Goal: Information Seeking & Learning: Learn about a topic

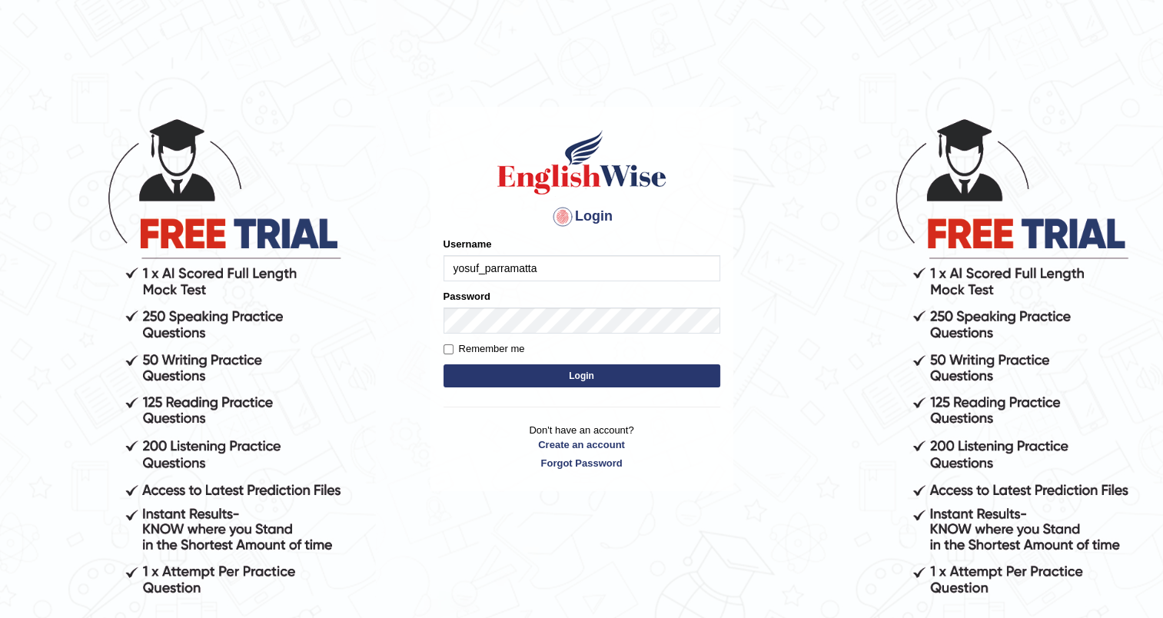
type input "yosuf_parramatta"
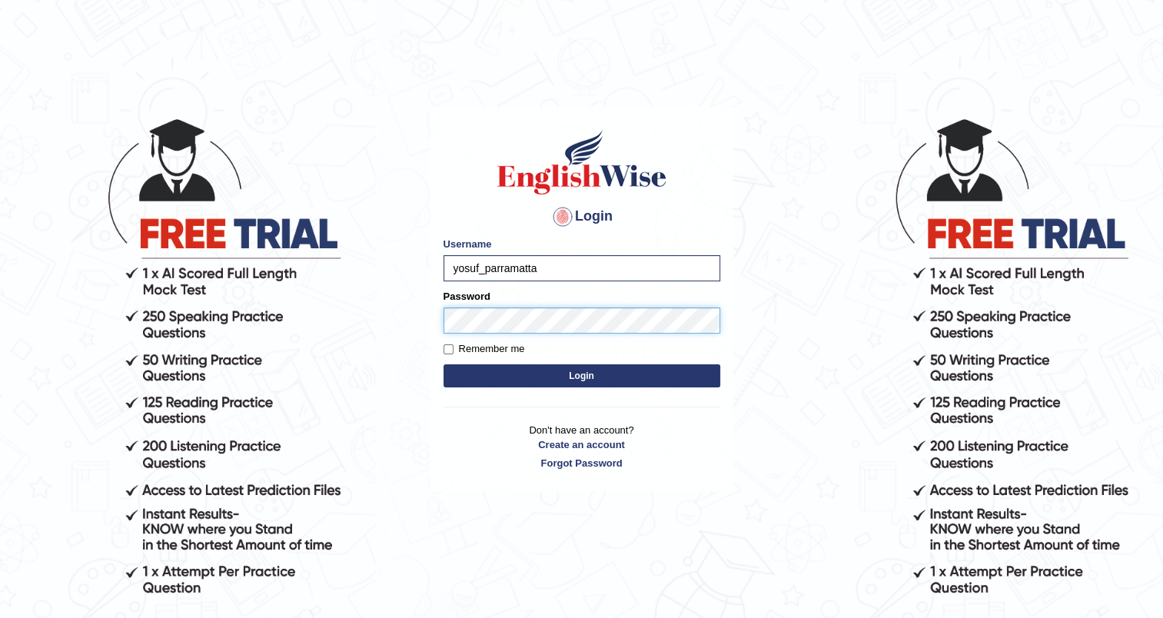
click at [443, 364] on button "Login" at bounding box center [581, 375] width 277 height 23
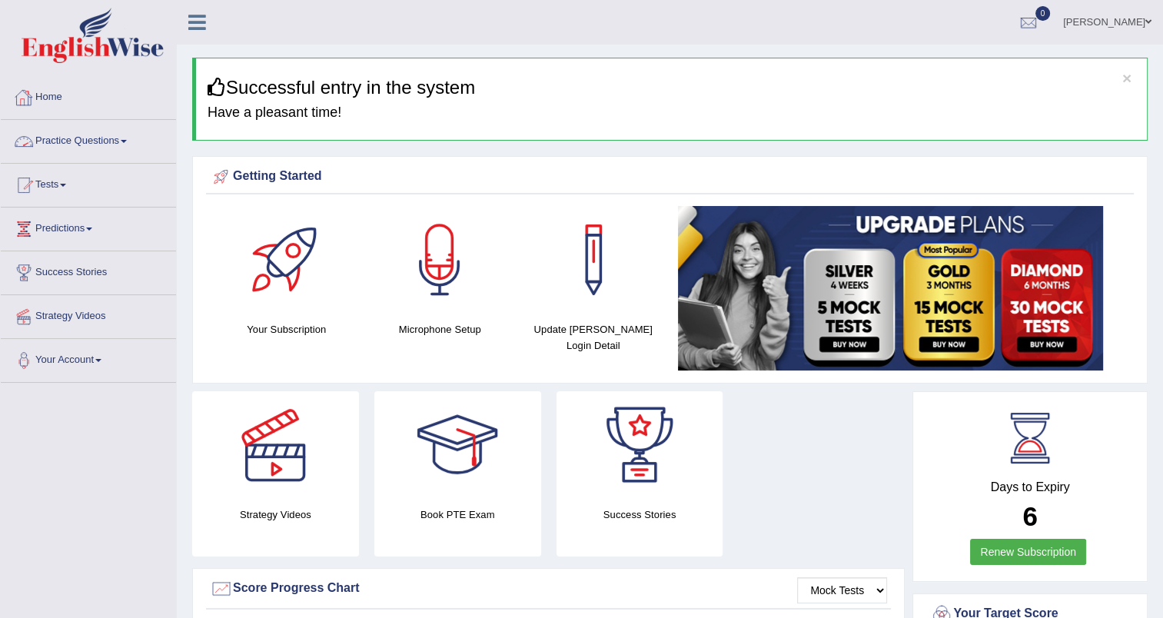
click at [101, 138] on link "Practice Questions" at bounding box center [88, 139] width 175 height 38
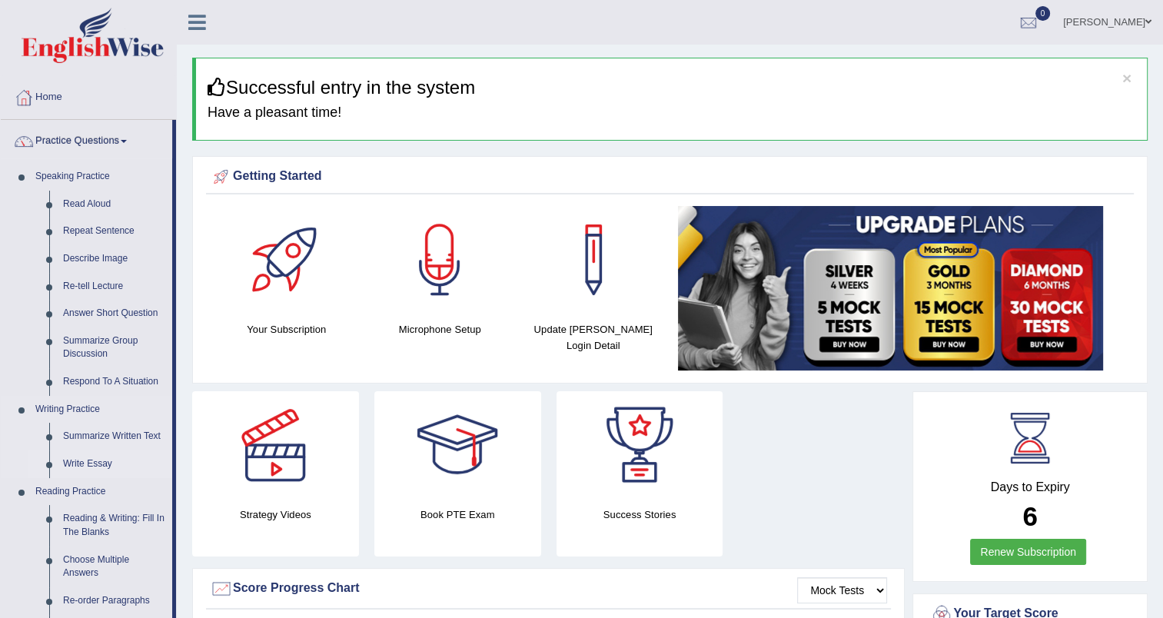
scroll to position [92, 0]
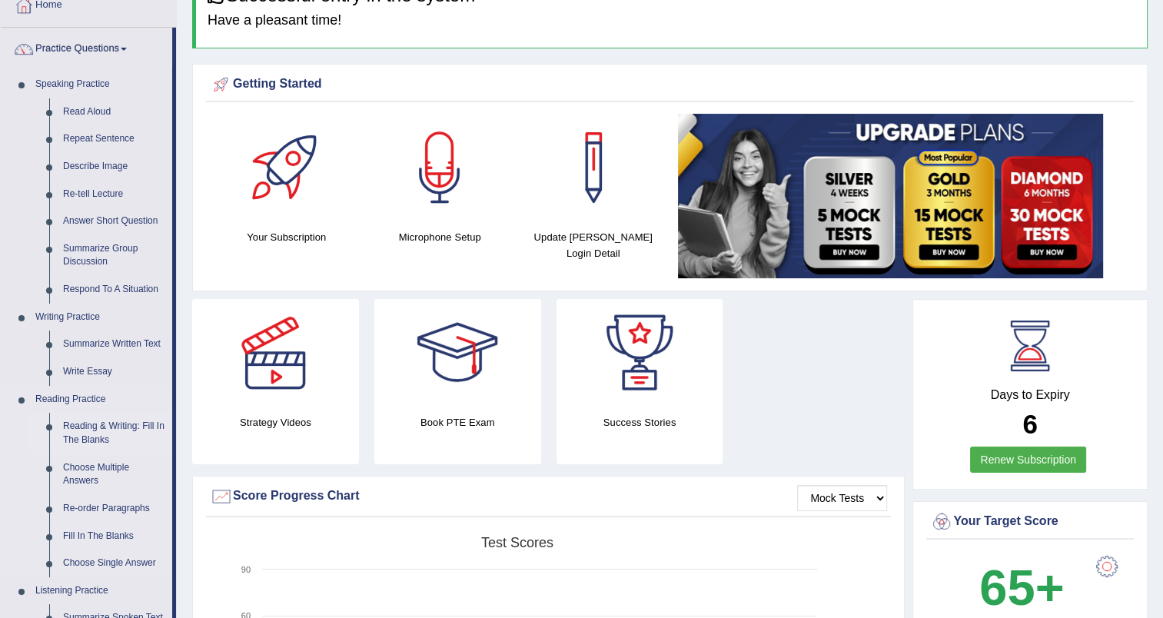
click at [100, 430] on link "Reading & Writing: Fill In The Blanks" at bounding box center [114, 433] width 116 height 41
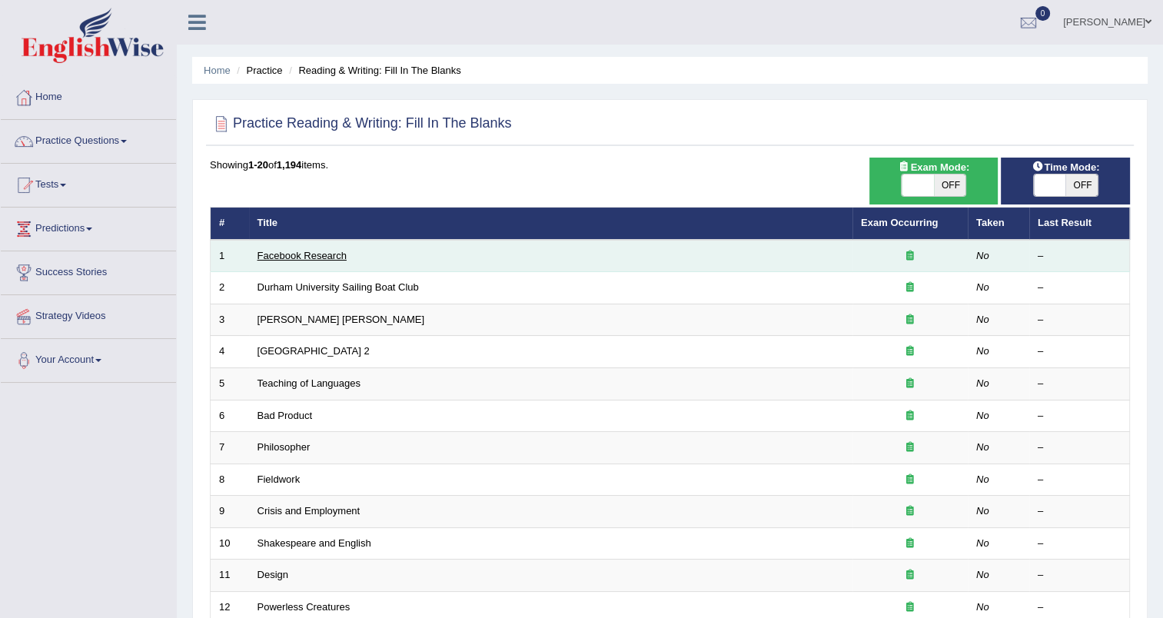
click at [314, 254] on link "Facebook Research" at bounding box center [301, 256] width 89 height 12
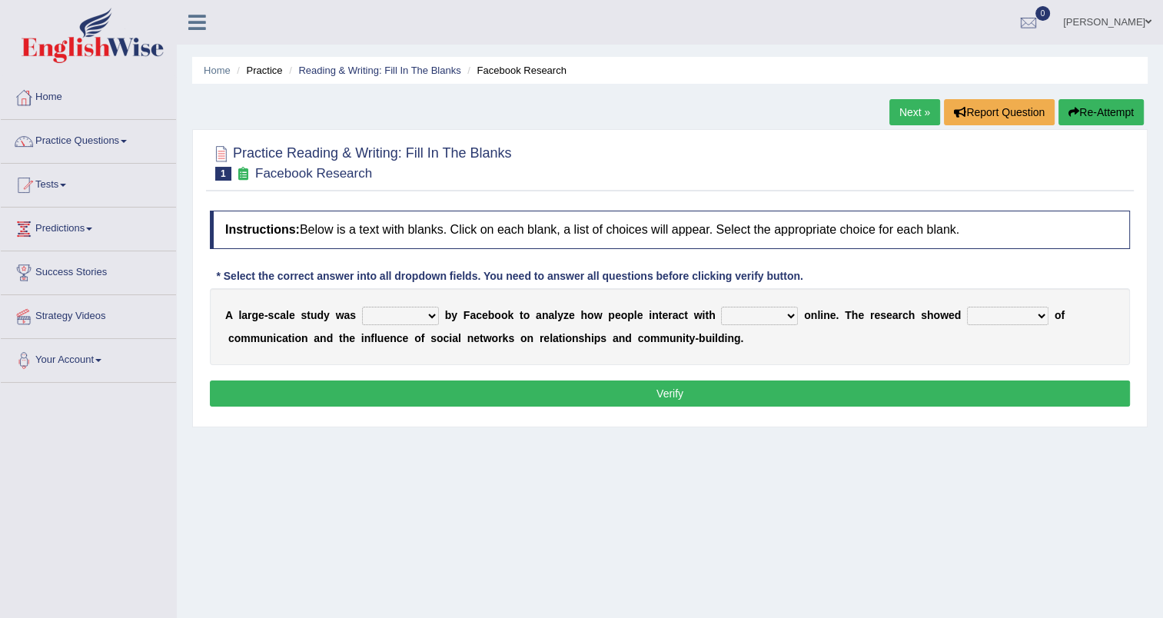
click at [424, 310] on select "surveyed had asked made" at bounding box center [400, 316] width 77 height 18
select select "surveyed"
click at [362, 307] on select "surveyed had asked made" at bounding box center [400, 316] width 77 height 18
click at [765, 317] on select "together all each other another" at bounding box center [759, 316] width 77 height 18
select select "each other"
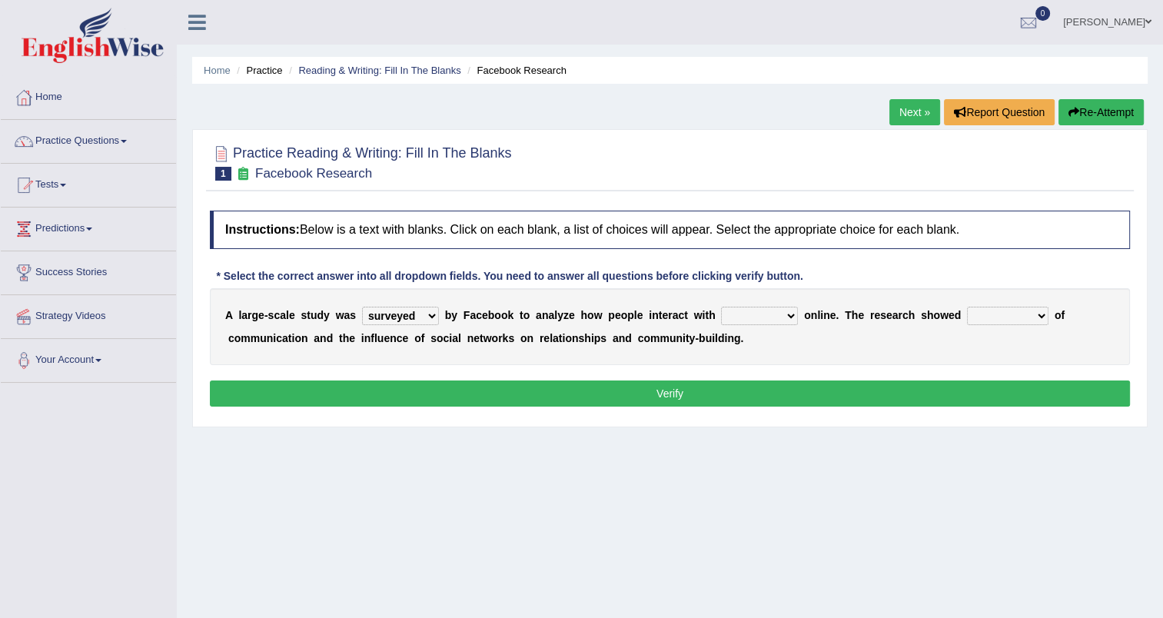
click at [721, 307] on select "together all each other another" at bounding box center [759, 316] width 77 height 18
click at [1001, 311] on select "advantages standards fellowships patterns" at bounding box center [1007, 316] width 81 height 18
select select "advantages"
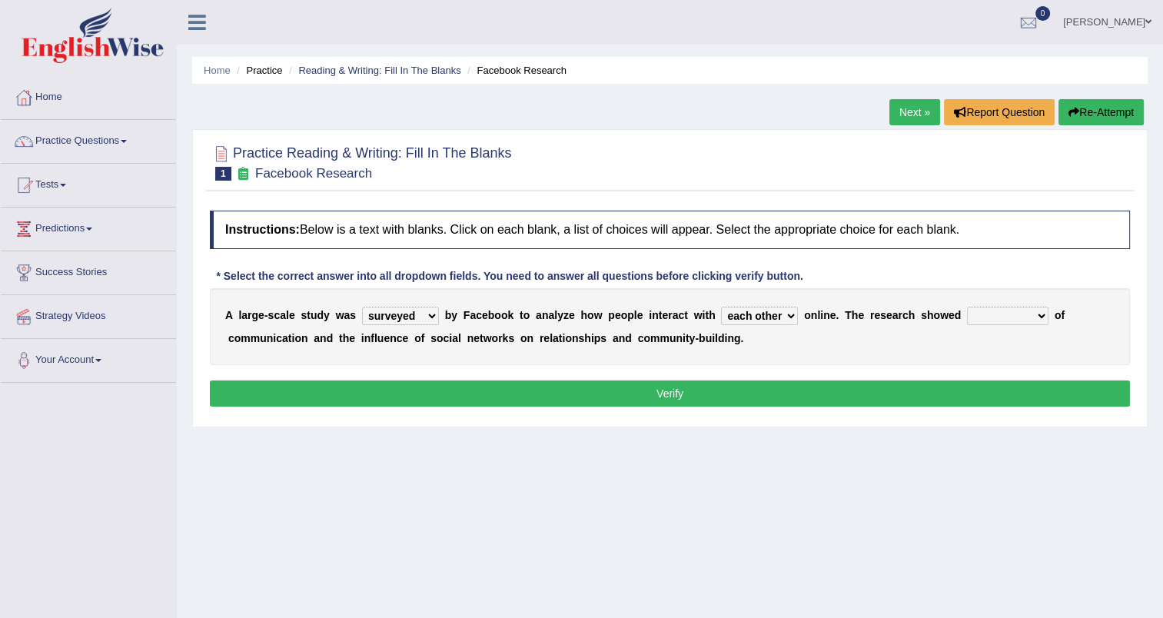
click at [967, 307] on select "advantages standards fellowships patterns" at bounding box center [1007, 316] width 81 height 18
click at [753, 400] on button "Verify" at bounding box center [670, 393] width 920 height 26
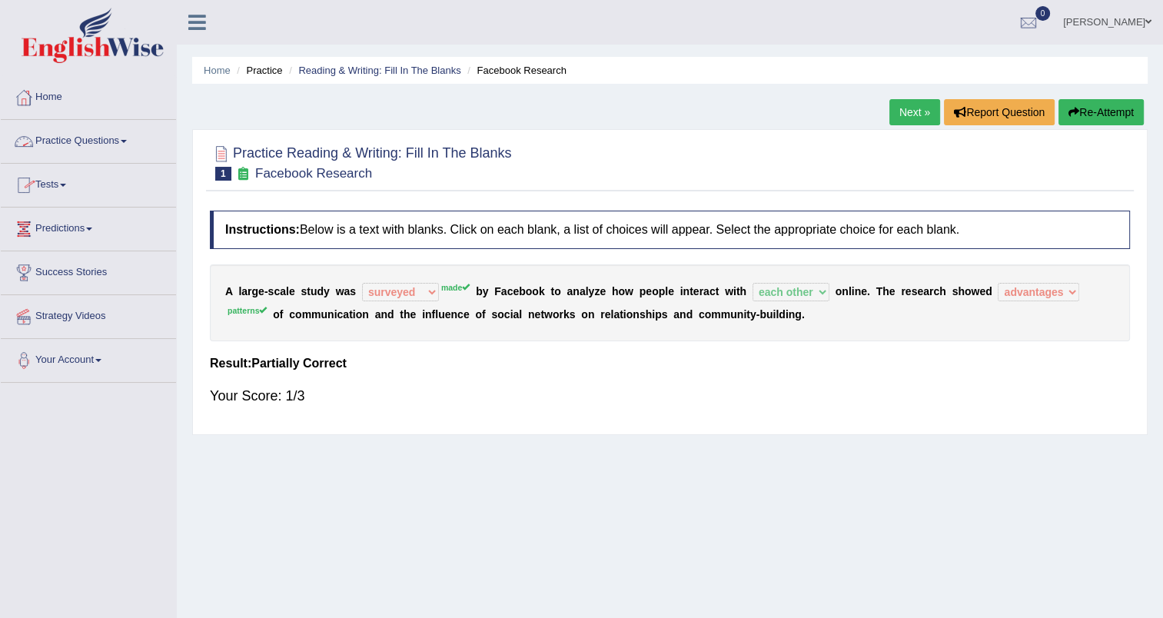
click at [119, 135] on link "Practice Questions" at bounding box center [88, 139] width 175 height 38
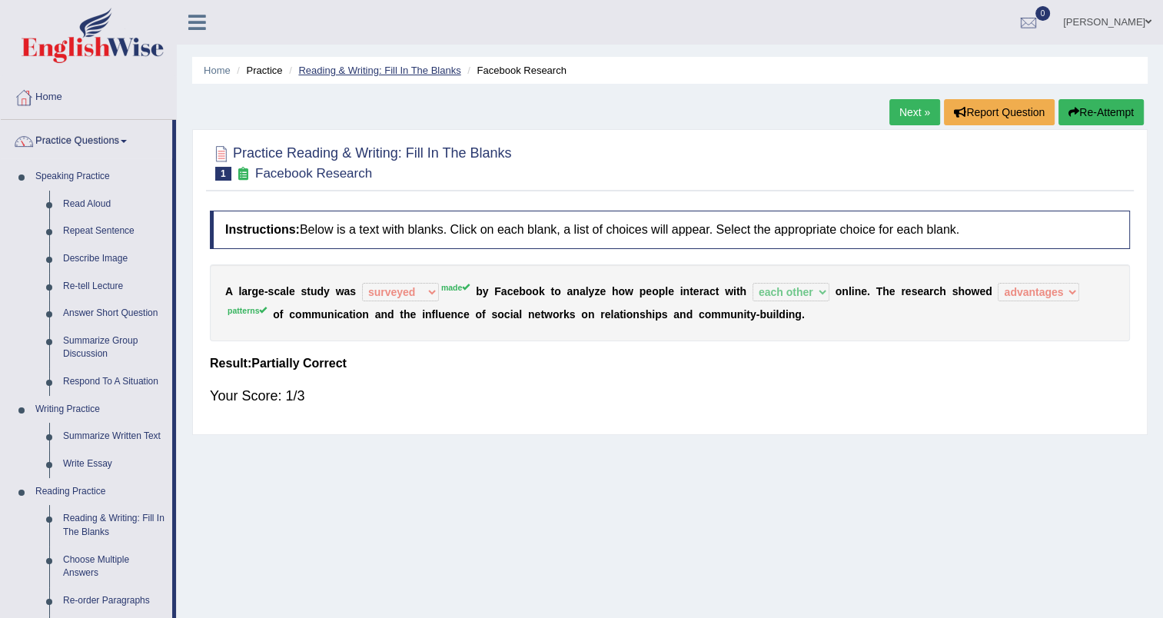
click at [430, 71] on link "Reading & Writing: Fill In The Blanks" at bounding box center [379, 71] width 162 height 12
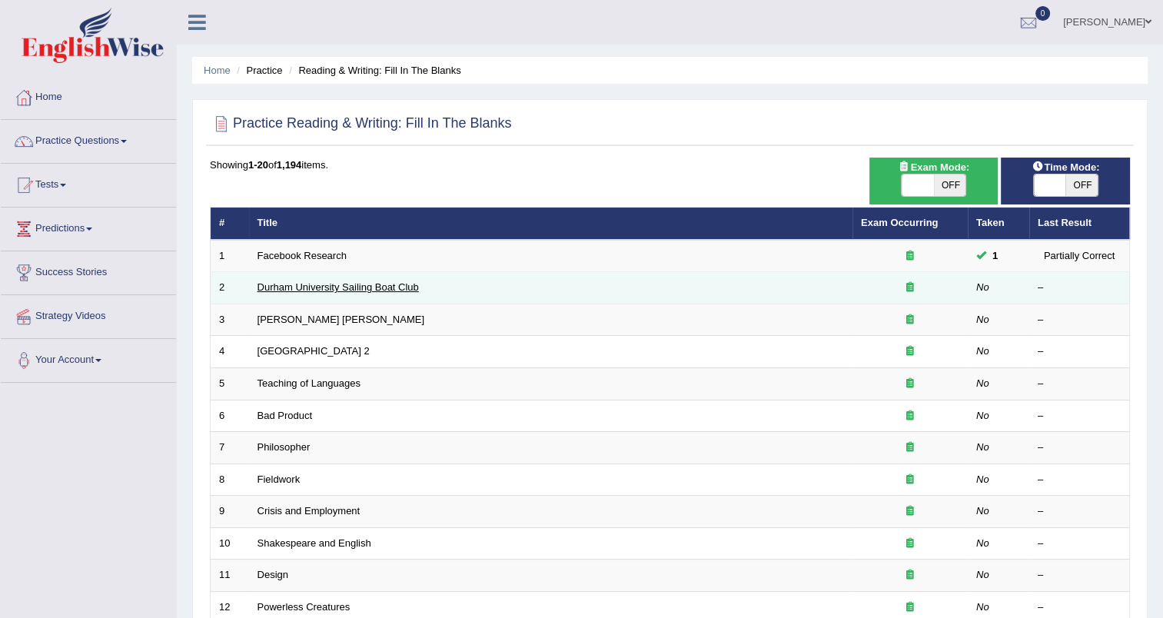
click at [351, 287] on link "Durham University Sailing Boat Club" at bounding box center [337, 287] width 161 height 12
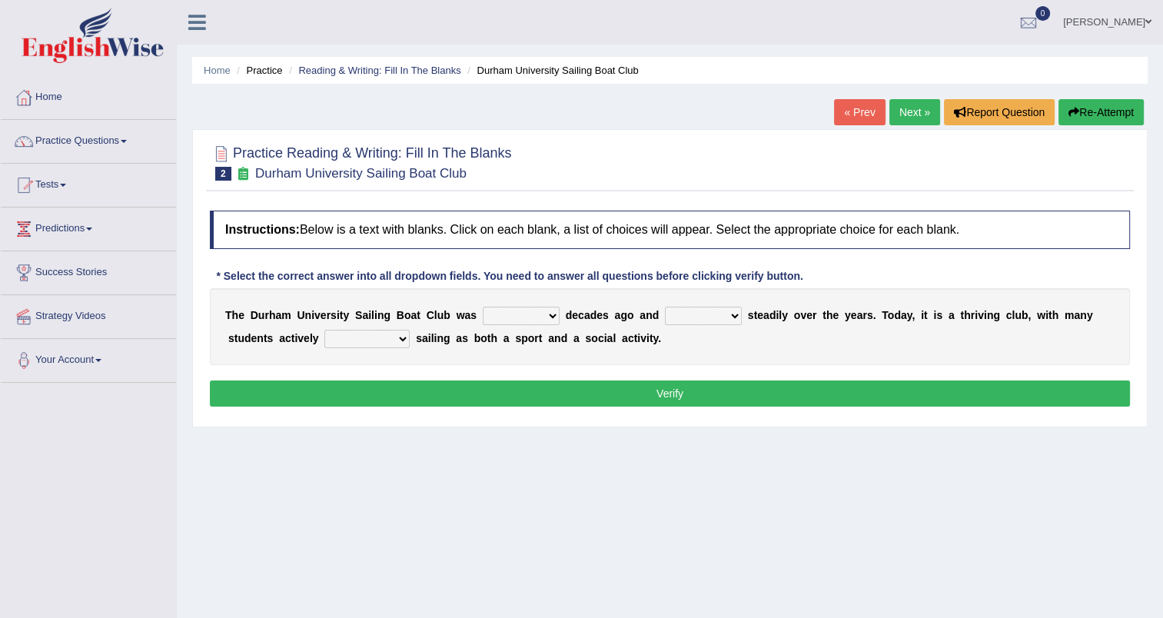
click at [523, 315] on select "found fund founded find" at bounding box center [521, 316] width 77 height 18
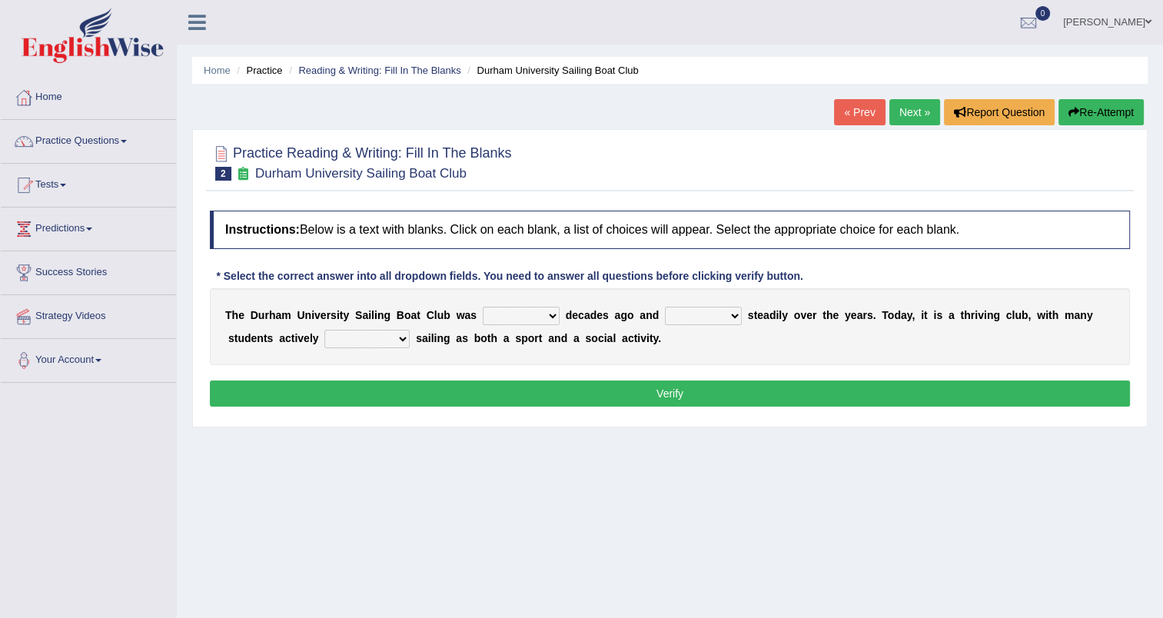
select select "found"
click at [483, 307] on select "found fund founded find" at bounding box center [521, 316] width 77 height 18
click at [703, 314] on select "grow growing has grown grown" at bounding box center [703, 316] width 77 height 18
select select "has grown"
click at [665, 307] on select "grow growing has grown grown" at bounding box center [703, 316] width 77 height 18
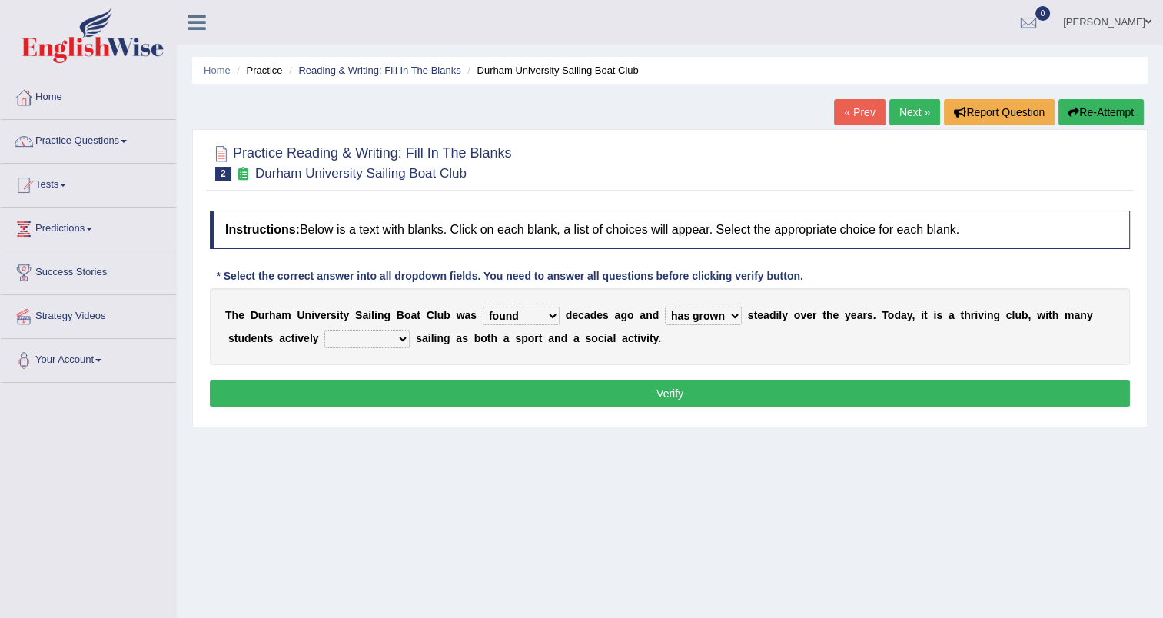
click at [710, 318] on select "grow growing has grown grown" at bounding box center [703, 316] width 77 height 18
click at [344, 341] on select "enjoy enjoyed are enjoying enjoying" at bounding box center [366, 339] width 85 height 18
click at [705, 314] on select "grow growing has grown grown" at bounding box center [703, 316] width 77 height 18
click at [602, 347] on div "T h e D u r h a m U n i v e r s i t y S a i l i n g B o a t C l u b w a s found…" at bounding box center [670, 326] width 920 height 77
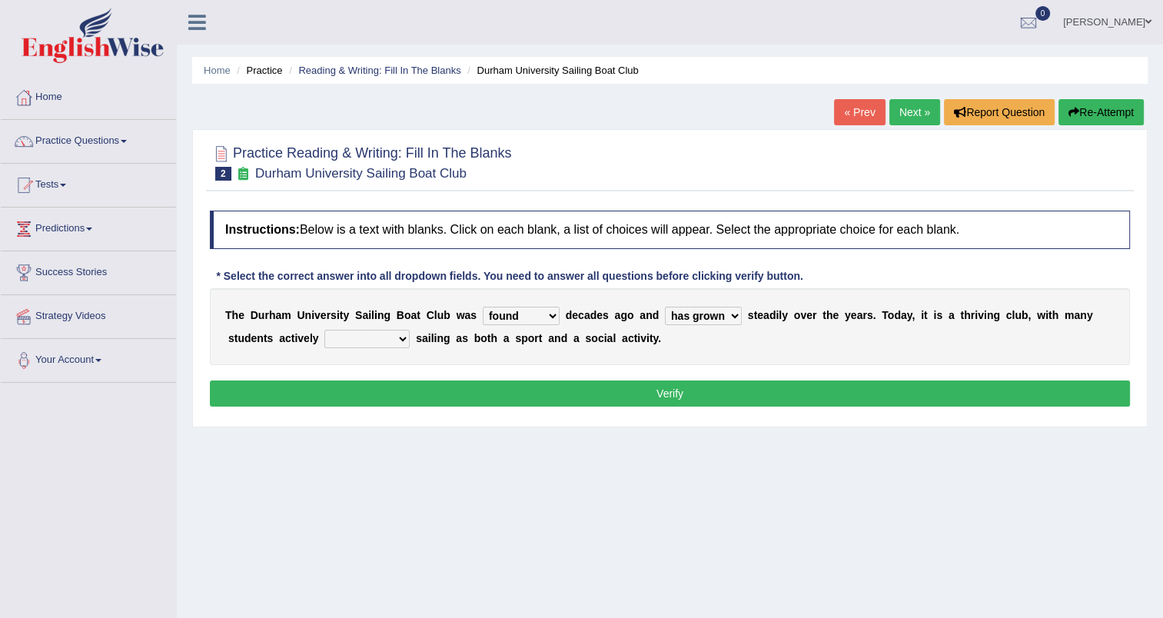
click at [532, 316] on select "found fund founded find" at bounding box center [521, 316] width 77 height 18
click at [483, 307] on select "found fund founded find" at bounding box center [521, 316] width 77 height 18
click at [533, 320] on select "found fund founded find" at bounding box center [521, 316] width 77 height 18
click at [483, 307] on select "found fund founded find" at bounding box center [521, 316] width 77 height 18
click at [525, 315] on select "found fund founded find" at bounding box center [521, 316] width 77 height 18
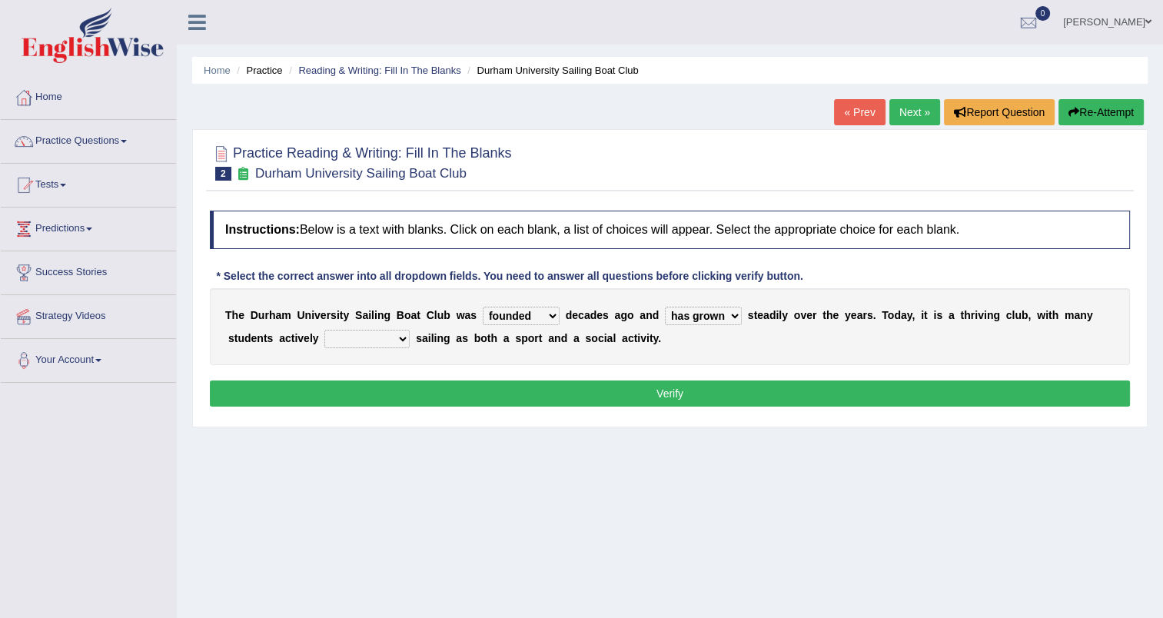
select select "found"
click at [483, 307] on select "found fund founded find" at bounding box center [521, 316] width 77 height 18
click at [342, 338] on select "enjoy enjoyed are enjoying enjoying" at bounding box center [366, 339] width 85 height 18
select select "enjoying"
click at [324, 330] on select "enjoy enjoyed are enjoying enjoying" at bounding box center [366, 339] width 85 height 18
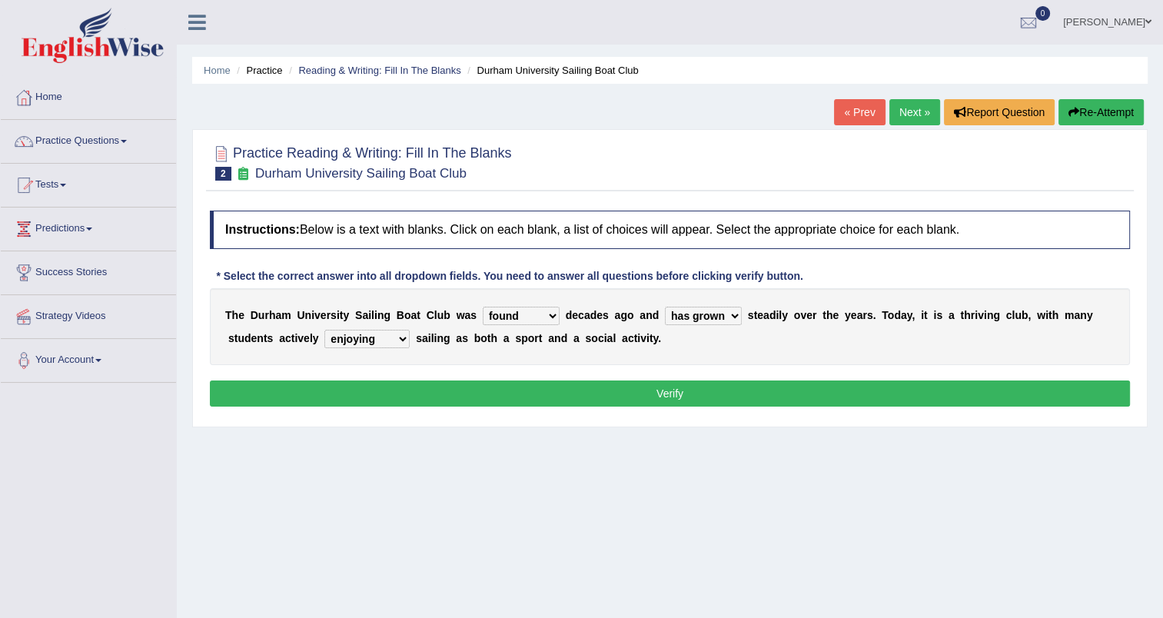
click at [415, 399] on button "Verify" at bounding box center [670, 393] width 920 height 26
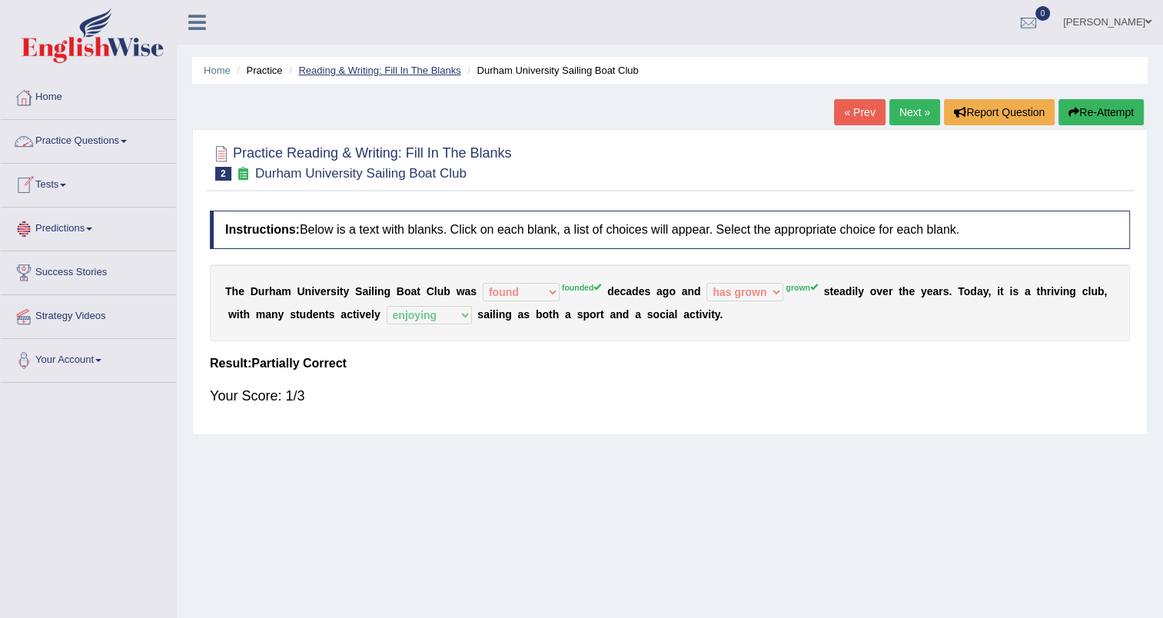
click at [387, 74] on link "Reading & Writing: Fill In The Blanks" at bounding box center [379, 71] width 162 height 12
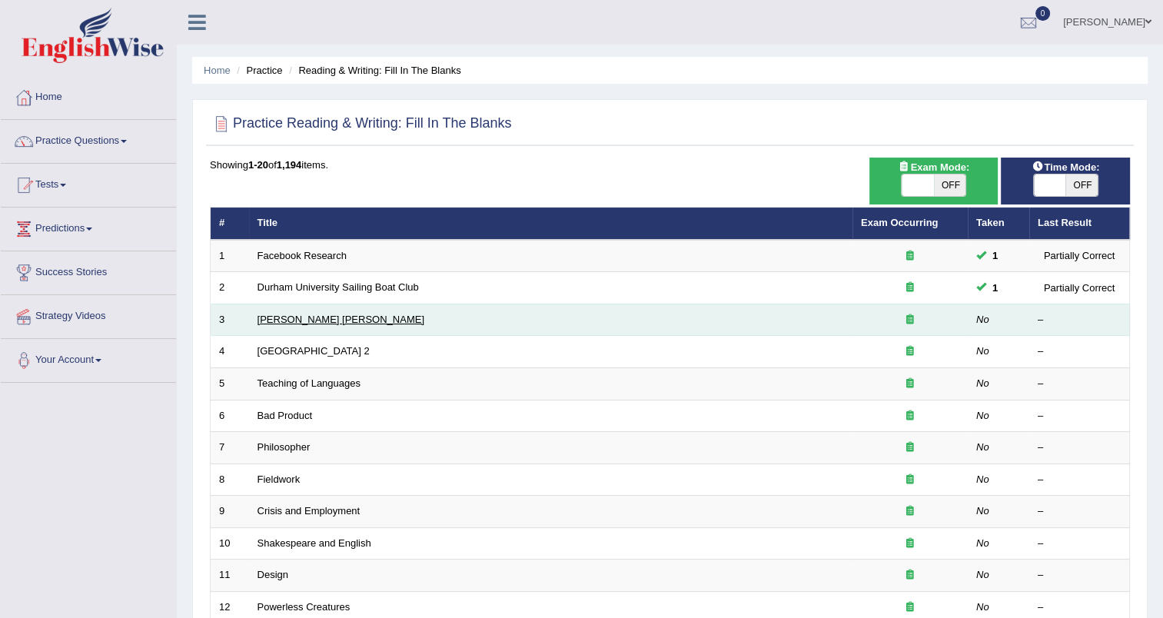
click at [288, 318] on link "[PERSON_NAME] [PERSON_NAME]" at bounding box center [340, 320] width 167 height 12
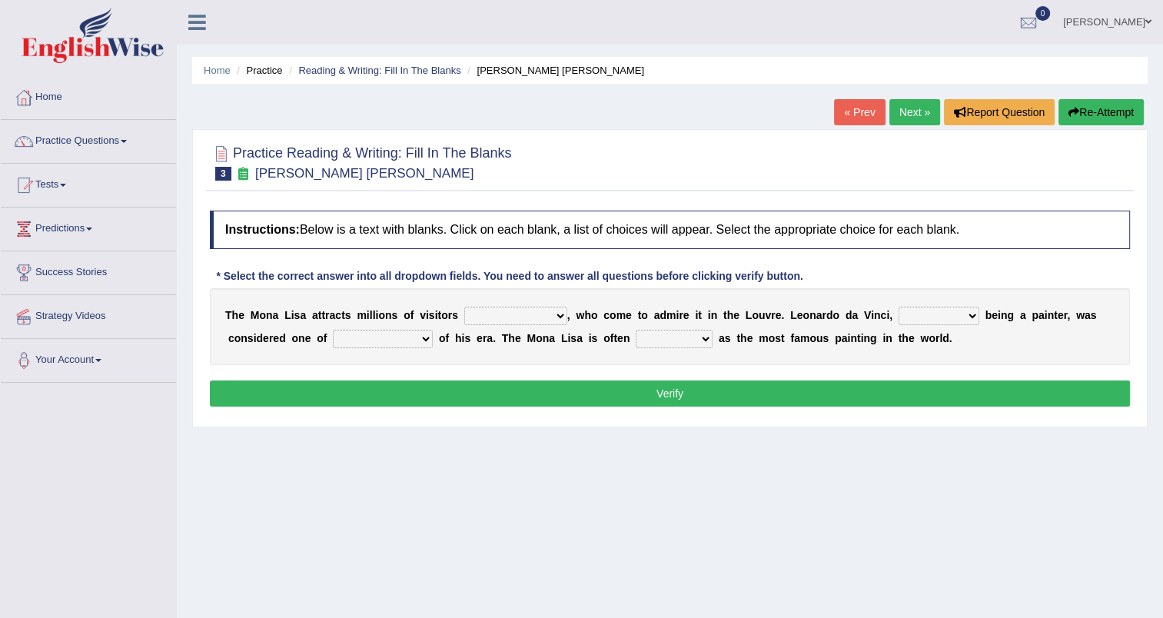
click at [523, 318] on select "around the year the all year all year round per year" at bounding box center [515, 316] width 103 height 18
select select "the all year"
click at [464, 307] on select "around the year the all year all year round per year" at bounding box center [515, 316] width 103 height 18
click at [921, 319] on select "rather than as much as as well as as long as" at bounding box center [938, 316] width 81 height 18
select select "rather than"
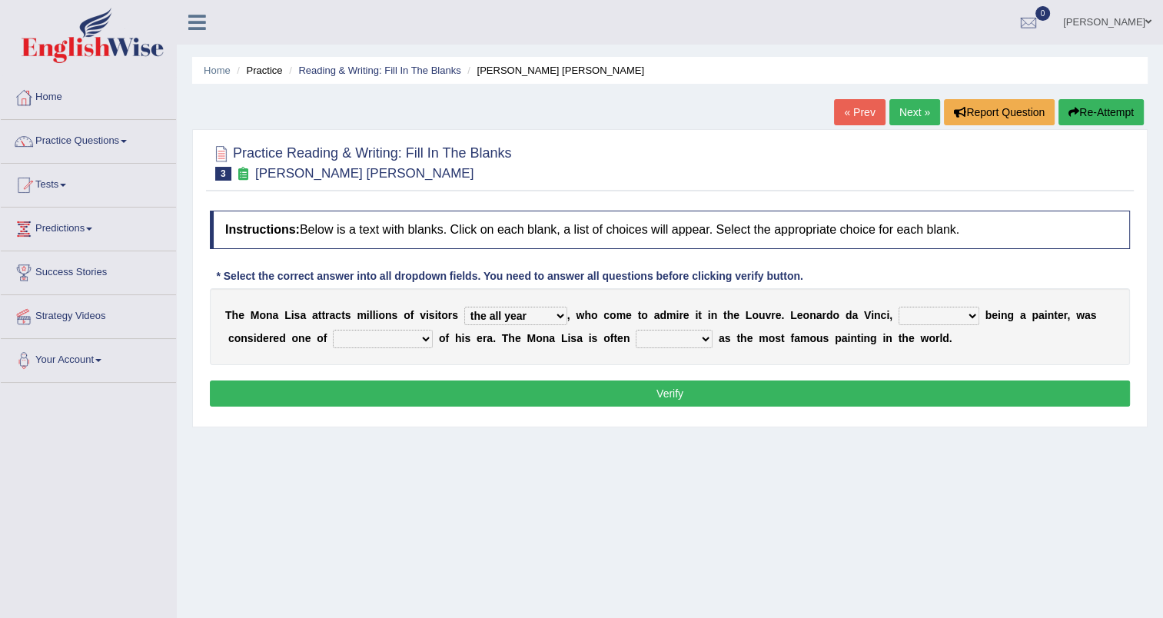
click at [898, 307] on select "rather than as much as as well as as long as" at bounding box center [938, 316] width 81 height 18
click at [356, 340] on select "better artists artist the better artist the best artists" at bounding box center [383, 339] width 100 height 18
select select "the best artists"
click at [333, 330] on select "better artists artist the better artist the best artists" at bounding box center [383, 339] width 100 height 18
click at [636, 339] on select "classified suggested predicted described" at bounding box center [674, 339] width 77 height 18
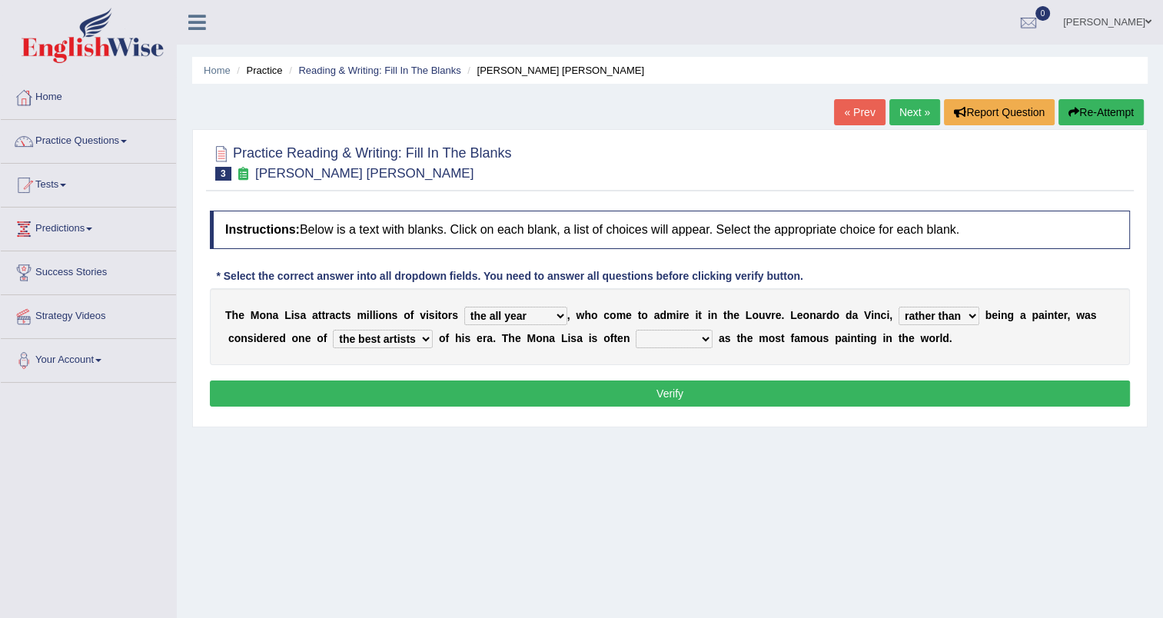
select select "described"
click at [636, 330] on select "classified suggested predicted described" at bounding box center [674, 339] width 77 height 18
click at [656, 386] on button "Verify" at bounding box center [670, 393] width 920 height 26
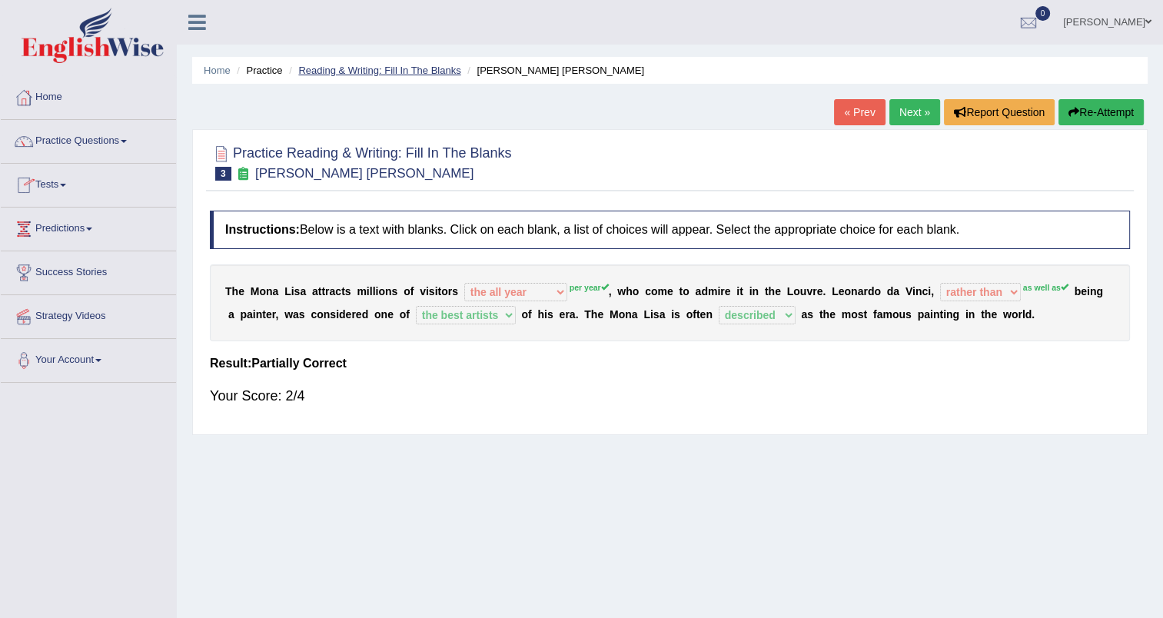
click at [348, 70] on link "Reading & Writing: Fill In The Blanks" at bounding box center [379, 71] width 162 height 12
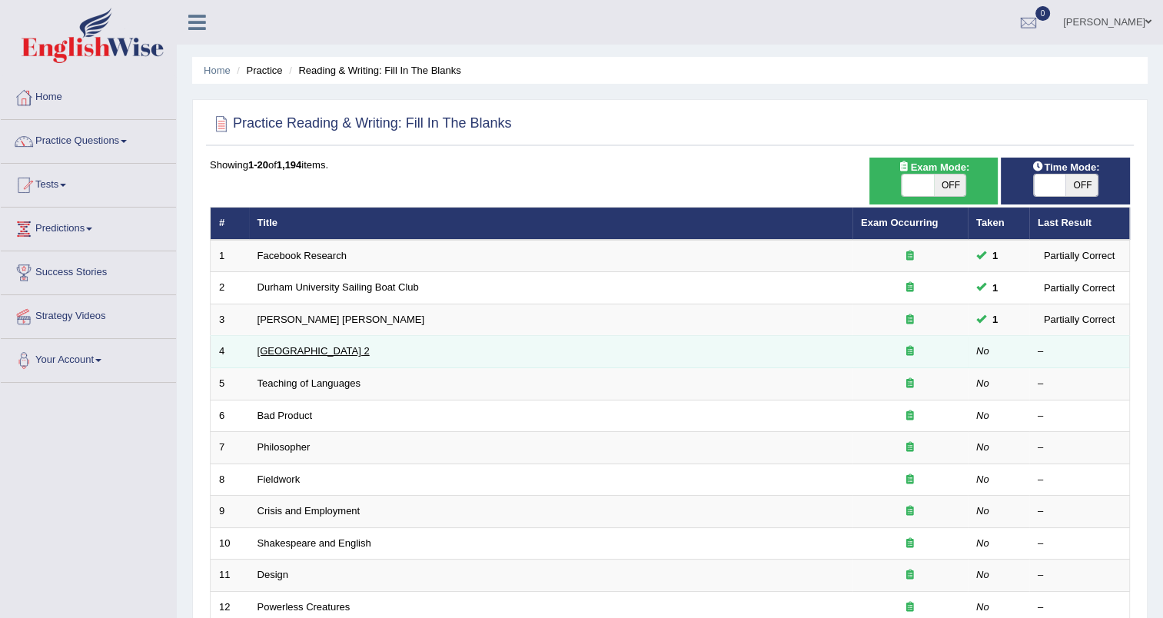
click at [285, 353] on link "[GEOGRAPHIC_DATA] 2" at bounding box center [313, 351] width 112 height 12
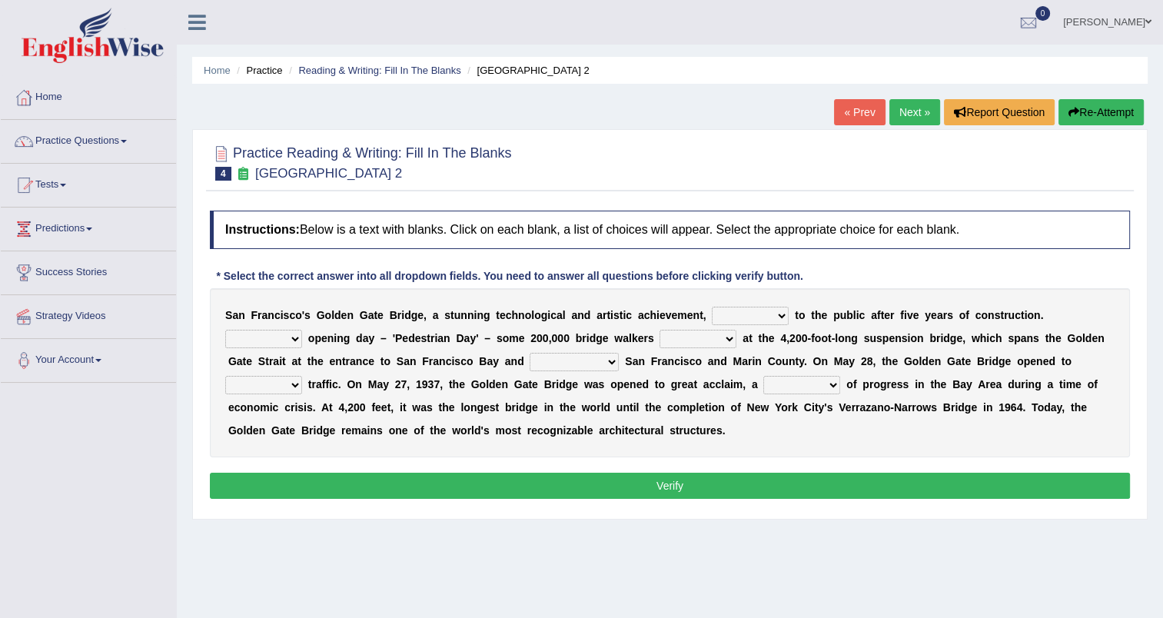
click at [739, 316] on select "opens closes appears equals" at bounding box center [750, 316] width 77 height 18
click at [302, 330] on select "On During Since When" at bounding box center [263, 339] width 77 height 18
select select "On"
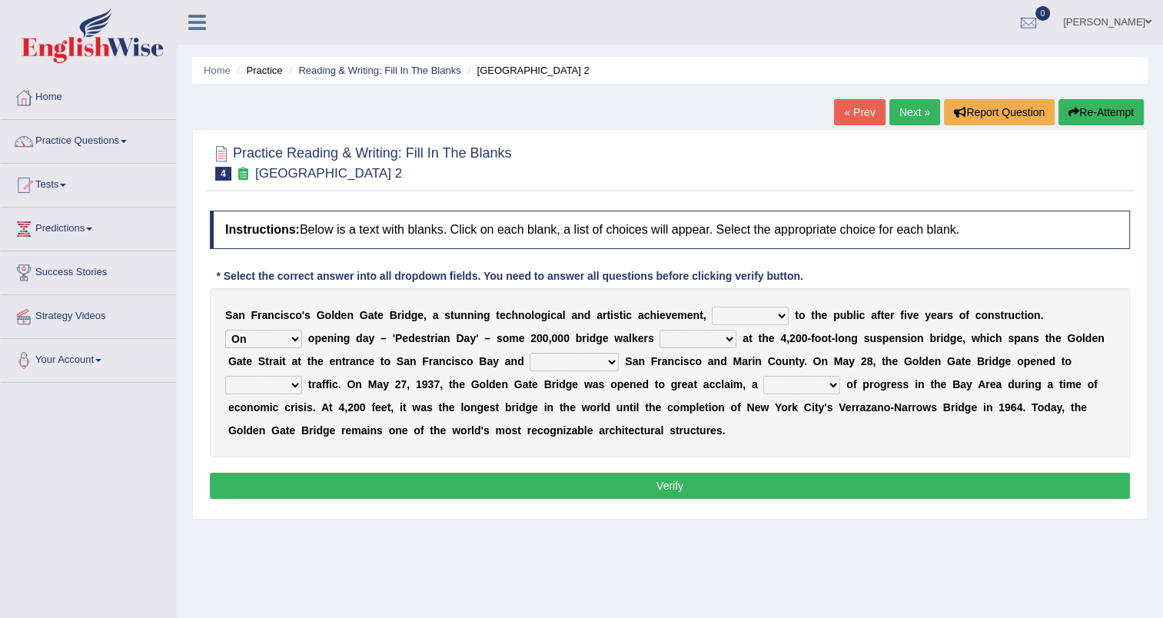
click at [302, 330] on select "On During Since When" at bounding box center [263, 339] width 77 height 18
click at [659, 340] on select "stationed looked marveled laughed" at bounding box center [697, 339] width 77 height 18
select select "stationed"
click at [659, 330] on select "stationed looked marveled laughed" at bounding box center [697, 339] width 77 height 18
click at [529, 363] on select "separates connects channels differentiates" at bounding box center [573, 362] width 89 height 18
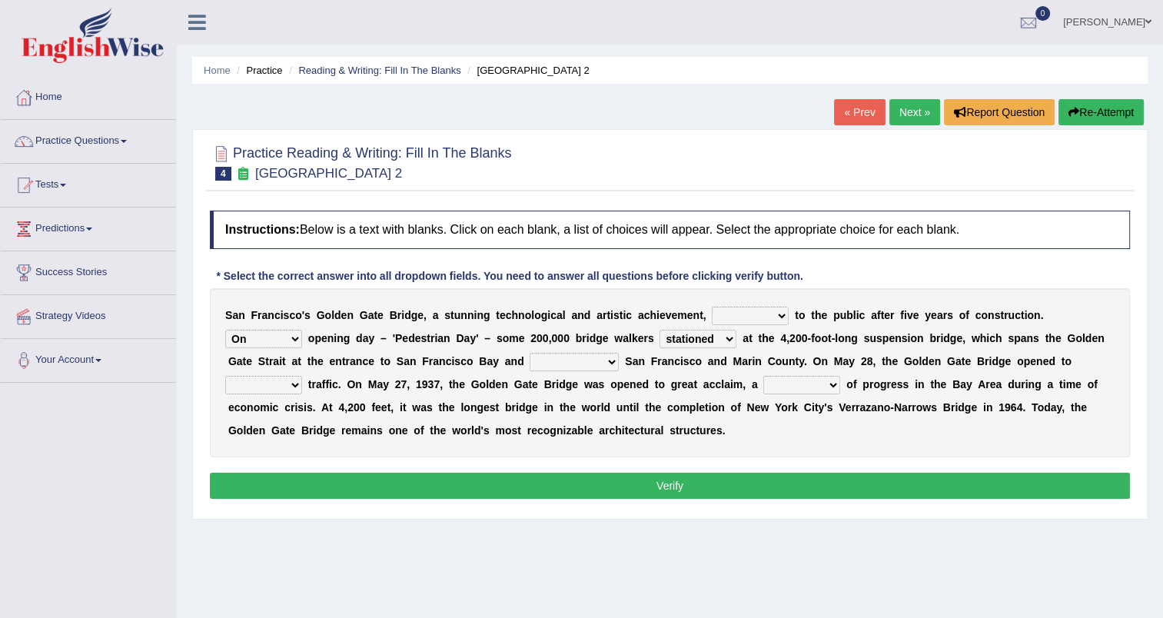
select select "connects"
click at [529, 353] on select "separates connects channels differentiates" at bounding box center [573, 362] width 89 height 18
click at [302, 376] on select "aquatic vehicular airborne watertight" at bounding box center [263, 385] width 77 height 18
select select "vehicular"
click at [302, 376] on select "aquatic vehicular airborne watertight" at bounding box center [263, 385] width 77 height 18
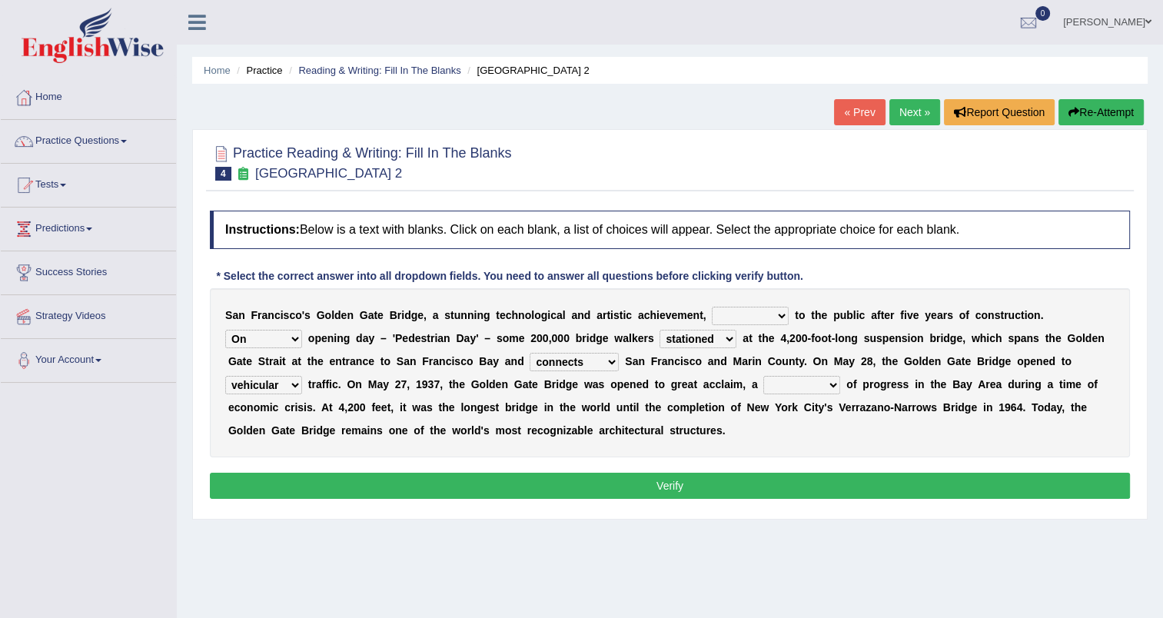
click at [763, 384] on select "denial symbol technique yield" at bounding box center [801, 385] width 77 height 18
click at [503, 447] on div "S a n F r a n c i s c o ' s G o l d e n G a t e B r i d g e , a s t u n n i n g…" at bounding box center [670, 372] width 920 height 169
click at [763, 388] on select "denial symbol technique yield" at bounding box center [801, 385] width 77 height 18
select select "technique"
click at [763, 376] on select "denial symbol technique yield" at bounding box center [801, 385] width 77 height 18
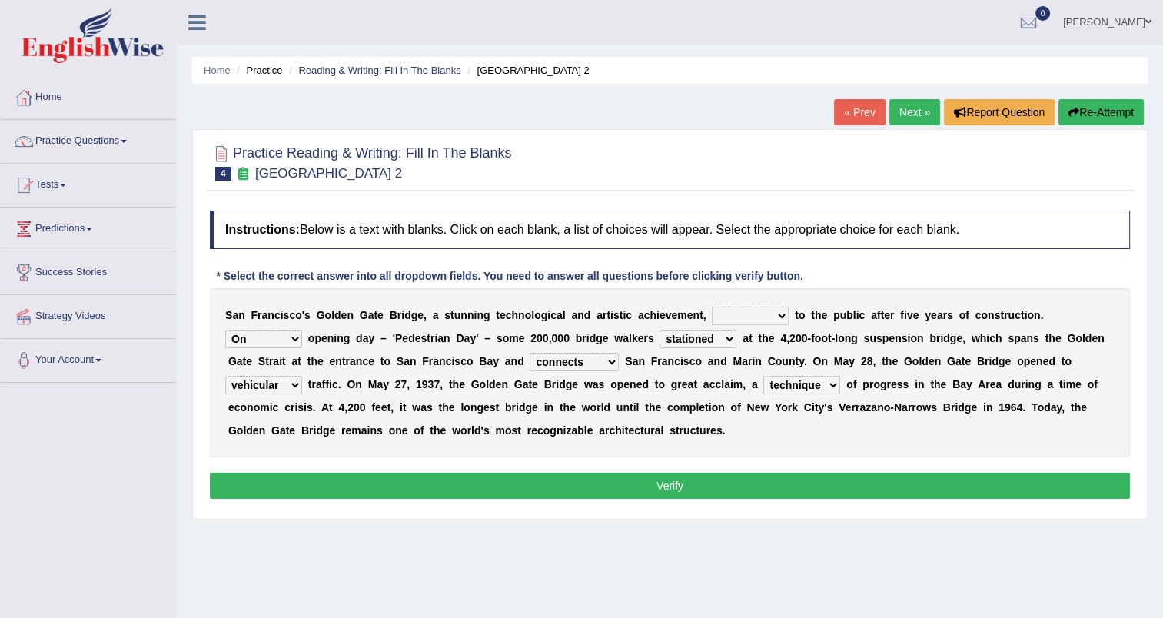
click at [743, 315] on select "opens closes appears equals" at bounding box center [750, 316] width 77 height 18
select select "opens"
click at [712, 307] on select "opens closes appears equals" at bounding box center [750, 316] width 77 height 18
click at [684, 489] on button "Verify" at bounding box center [670, 486] width 920 height 26
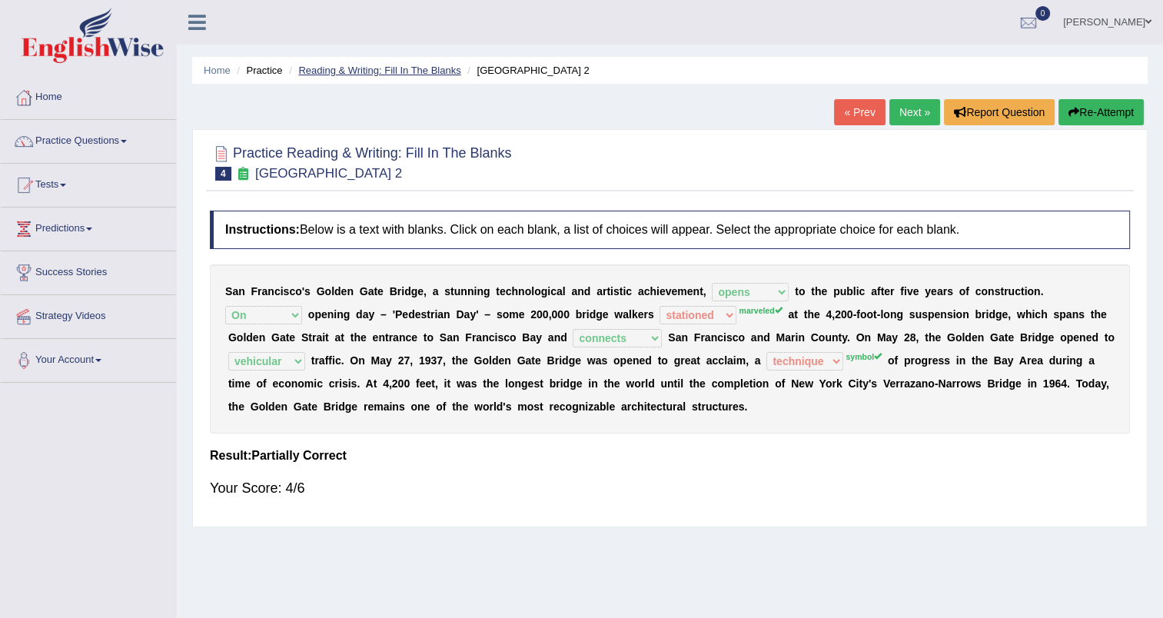
click at [415, 68] on link "Reading & Writing: Fill In The Blanks" at bounding box center [379, 71] width 162 height 12
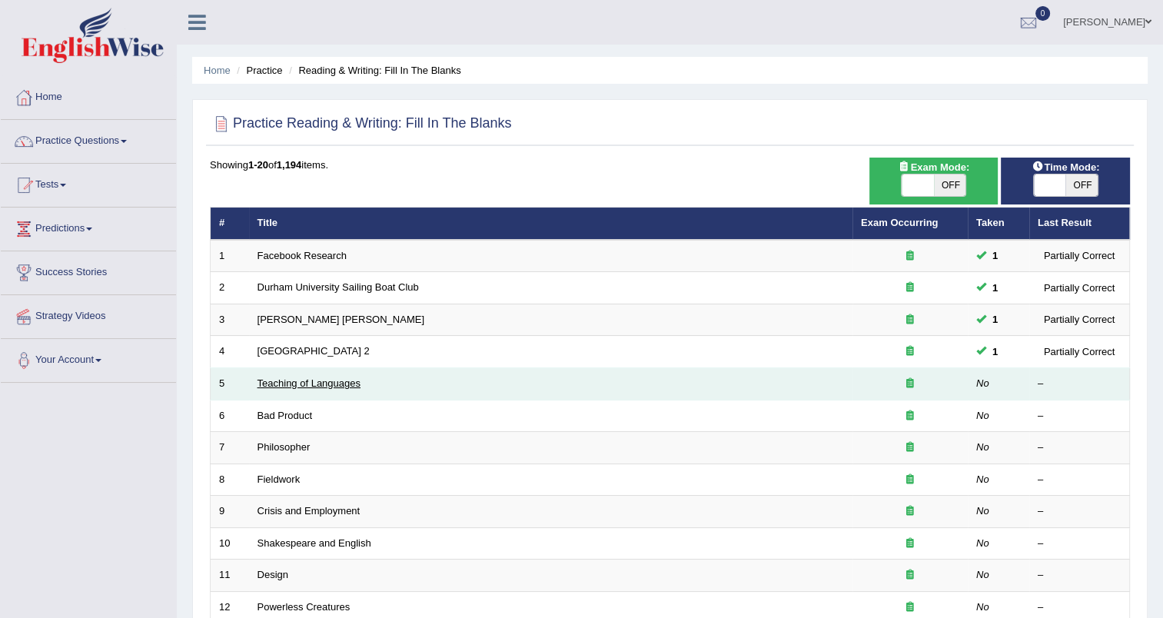
click at [301, 387] on link "Teaching of Languages" at bounding box center [308, 383] width 103 height 12
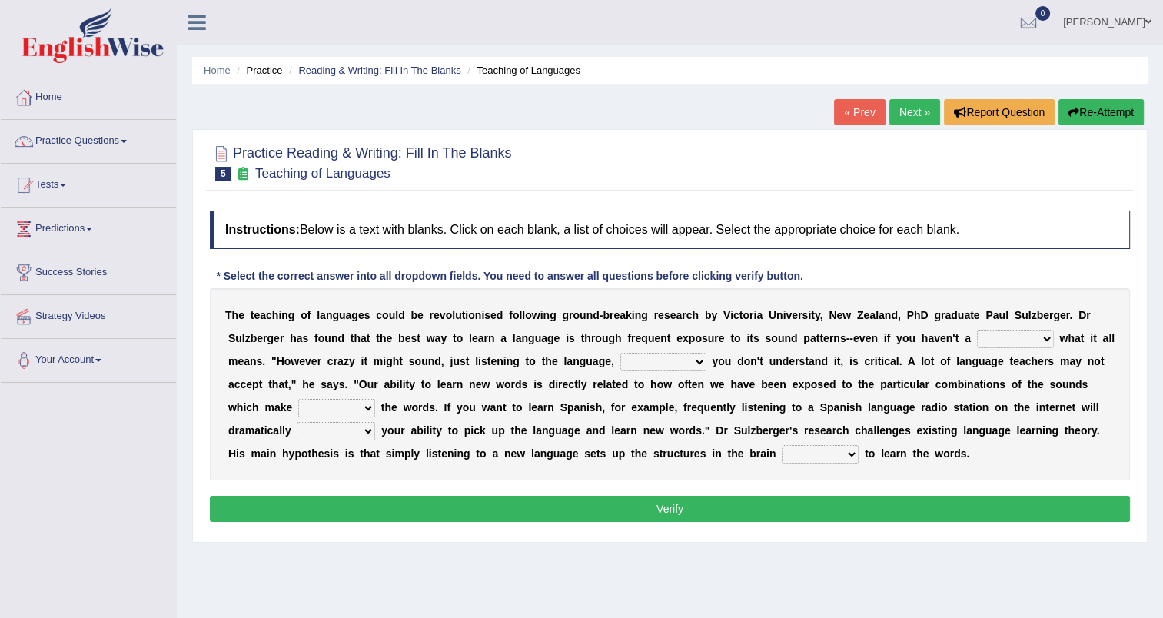
click at [977, 335] on select "dew claw clue due" at bounding box center [1015, 339] width 77 height 18
select select "clue"
click at [977, 330] on select "dew claw clue due" at bounding box center [1015, 339] width 77 height 18
click at [620, 362] on select "but also all together even though if so" at bounding box center [663, 362] width 86 height 18
select select "even though"
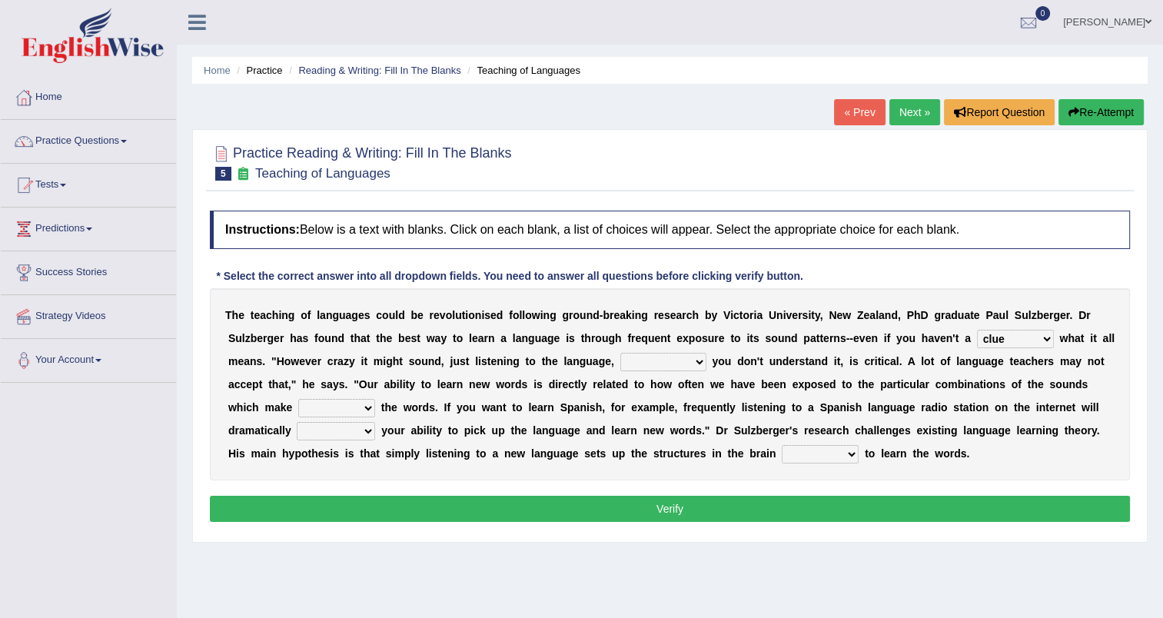
click at [620, 353] on select "but also all together even though if so" at bounding box center [663, 362] width 86 height 18
click at [375, 399] on select "down up of on" at bounding box center [336, 408] width 77 height 18
select select "up"
click at [375, 399] on select "down up of on" at bounding box center [336, 408] width 77 height 18
click at [375, 422] on select "evaluate exaggerate describe boost" at bounding box center [336, 431] width 78 height 18
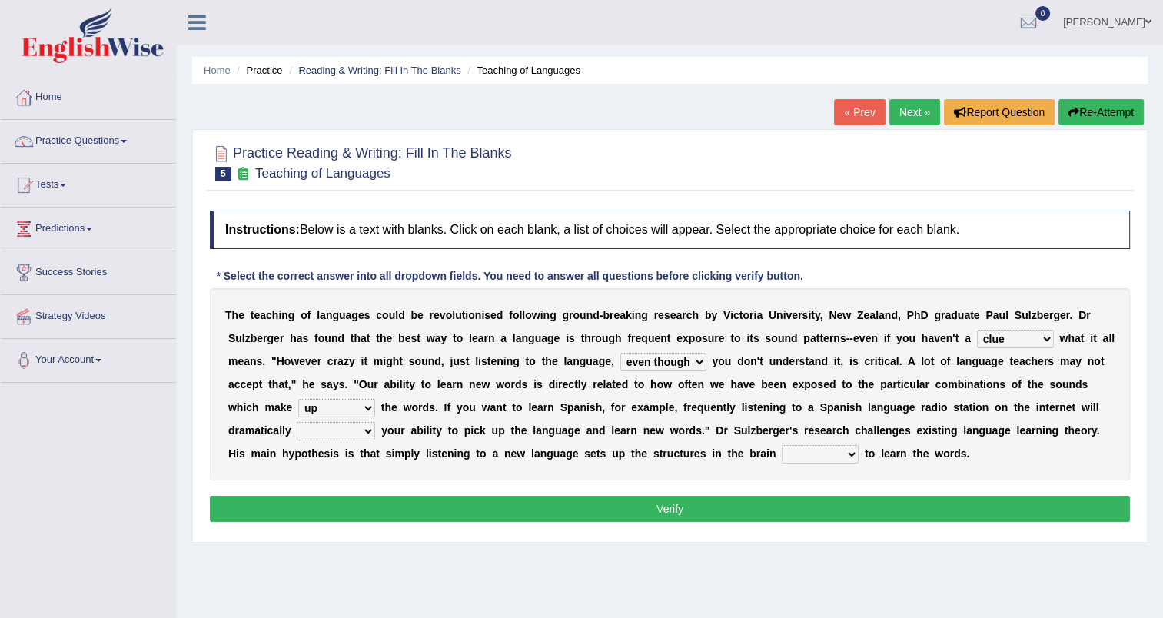
select select "boost"
click at [375, 422] on select "evaluate exaggerate describe boost" at bounding box center [336, 431] width 78 height 18
click at [858, 453] on b at bounding box center [861, 453] width 6 height 12
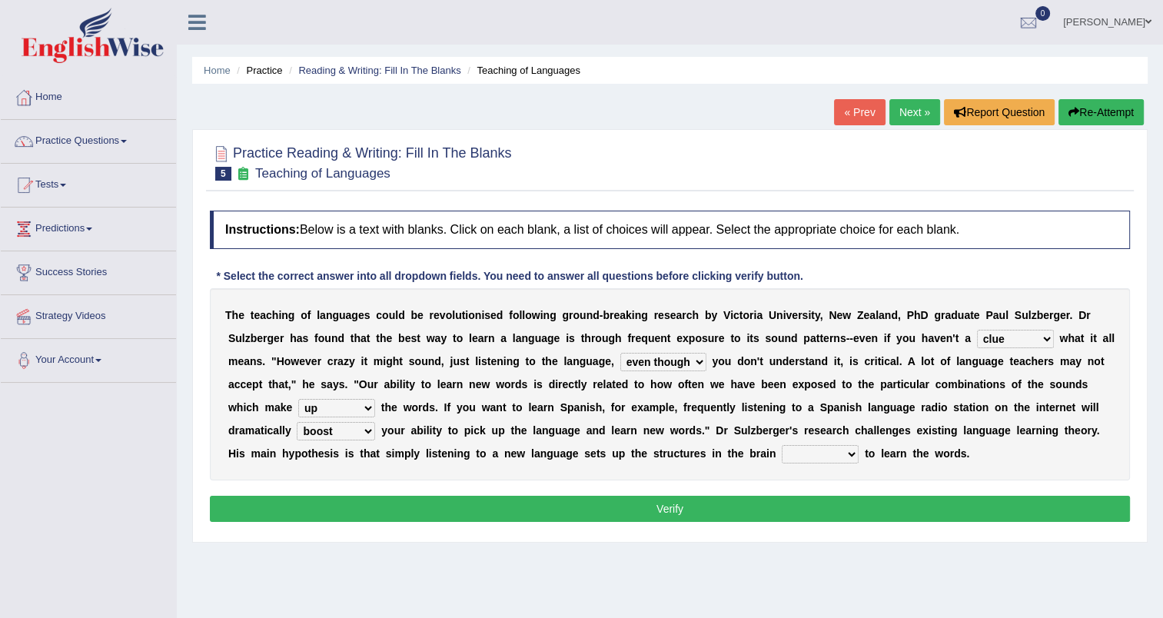
click at [782, 455] on select "requiring required directed to require" at bounding box center [820, 454] width 77 height 18
select select "required"
click at [782, 445] on select "requiring required directed to require" at bounding box center [820, 454] width 77 height 18
click at [481, 504] on button "Verify" at bounding box center [670, 509] width 920 height 26
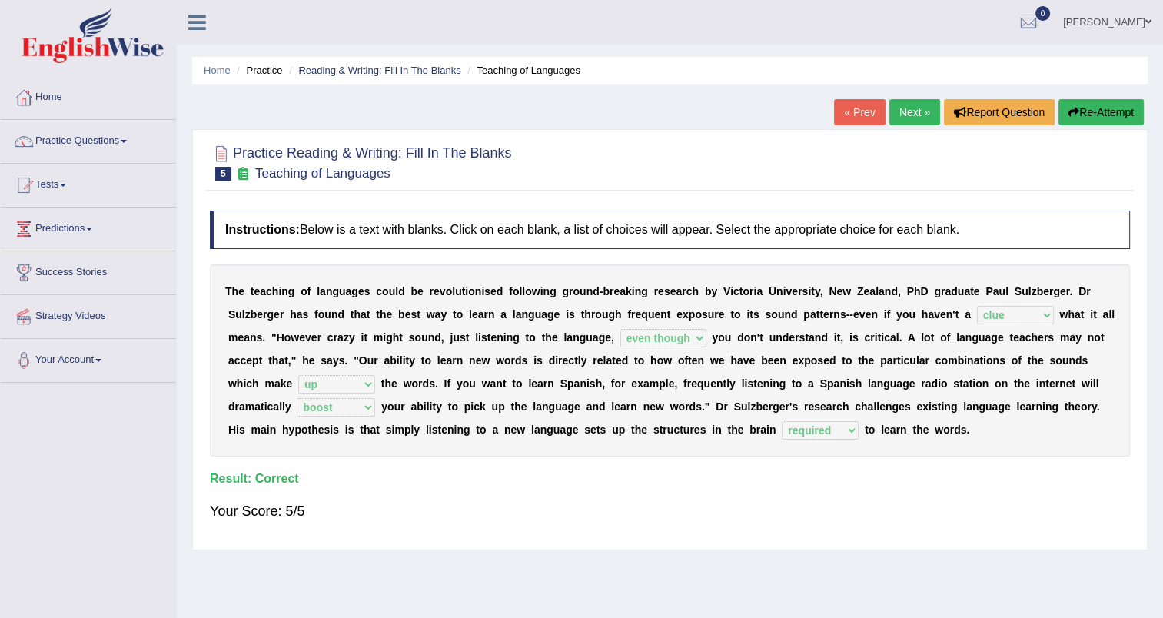
click at [390, 66] on link "Reading & Writing: Fill In The Blanks" at bounding box center [379, 71] width 162 height 12
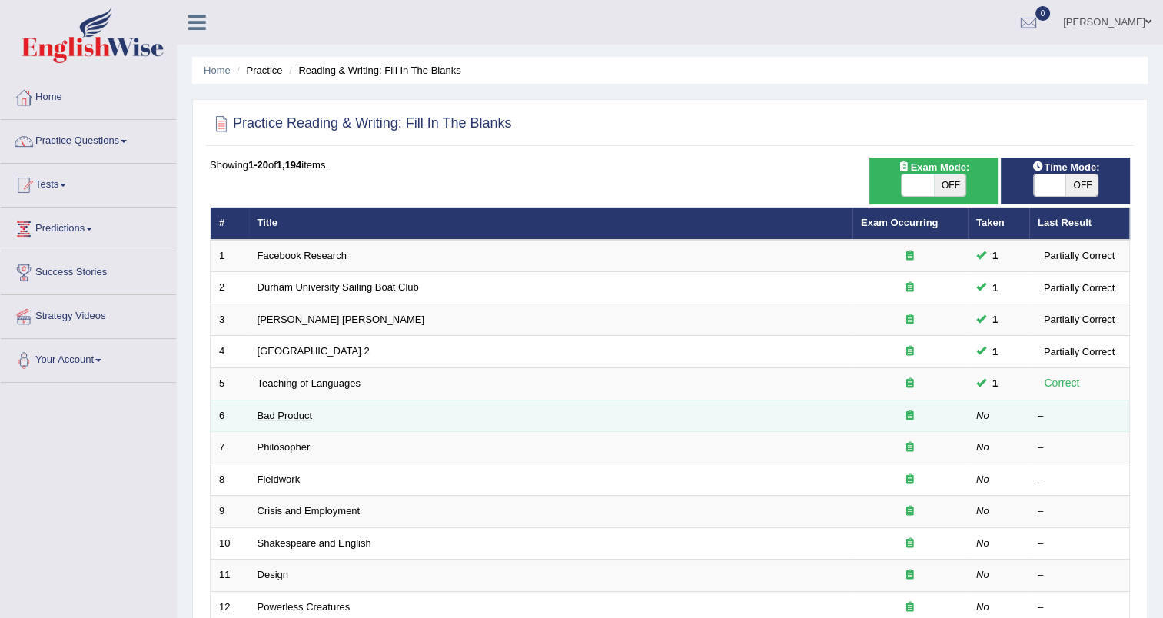
click at [297, 413] on link "Bad Product" at bounding box center [284, 416] width 55 height 12
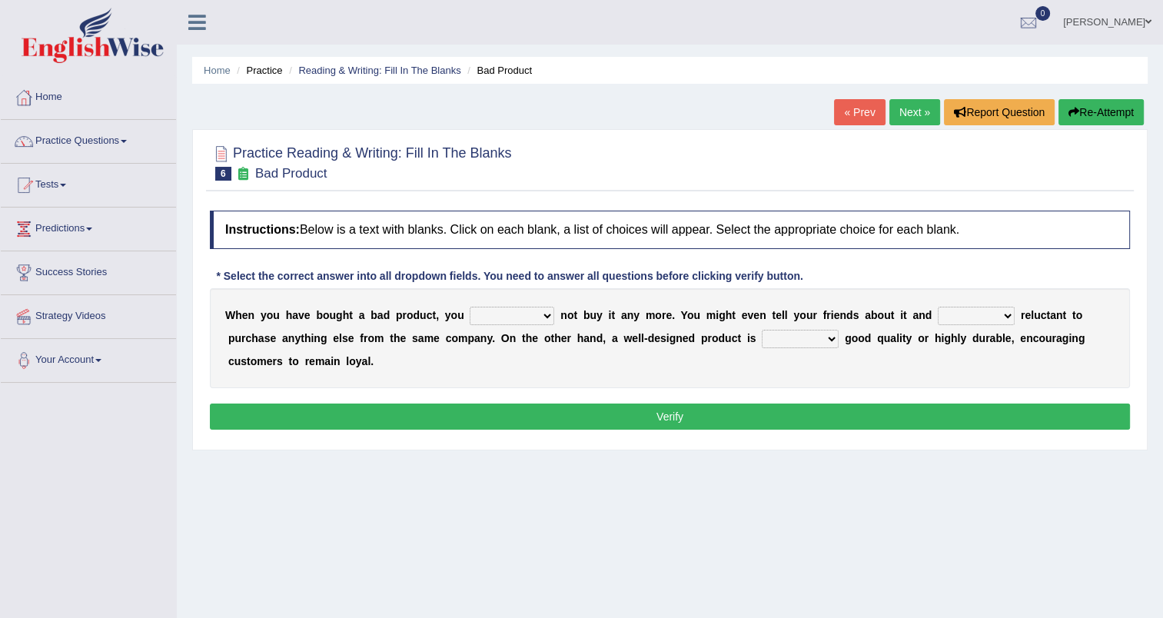
click at [516, 314] on select "would have should have should" at bounding box center [512, 316] width 85 height 18
select select "would"
click at [470, 307] on select "would have should have should" at bounding box center [512, 316] width 85 height 18
click at [941, 317] on select "is are be being" at bounding box center [976, 316] width 77 height 18
select select "be"
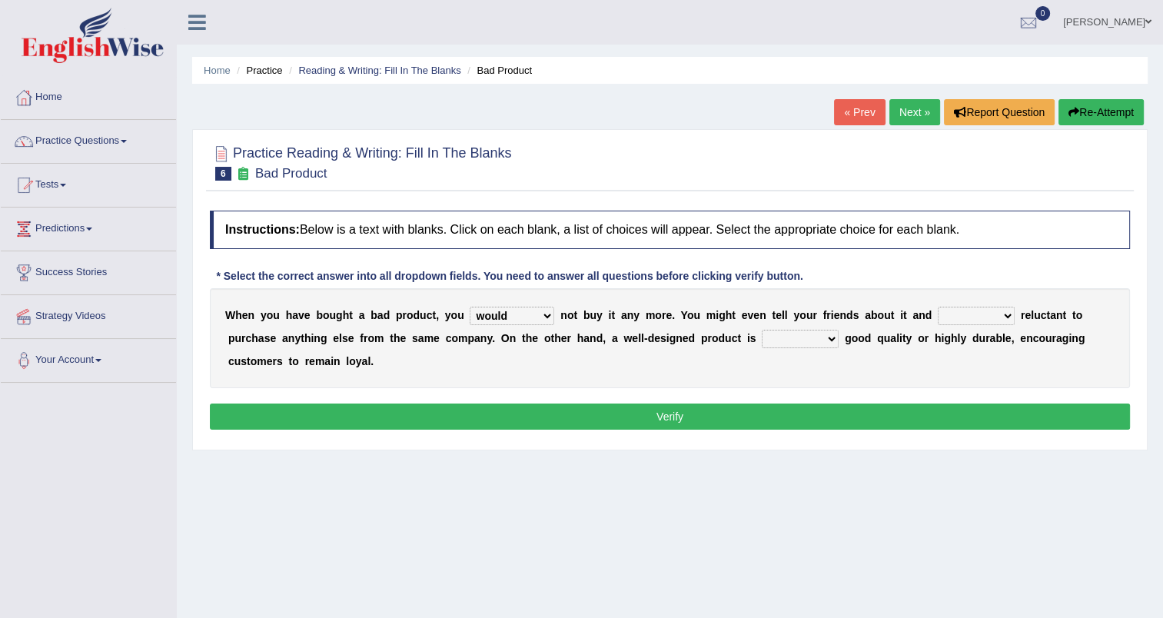
click at [938, 307] on select "is are be being" at bounding box center [976, 316] width 77 height 18
click at [762, 337] on select "both also neither either" at bounding box center [800, 339] width 77 height 18
select select "also"
click at [762, 330] on select "both also neither either" at bounding box center [800, 339] width 77 height 18
click at [694, 424] on button "Verify" at bounding box center [670, 416] width 920 height 26
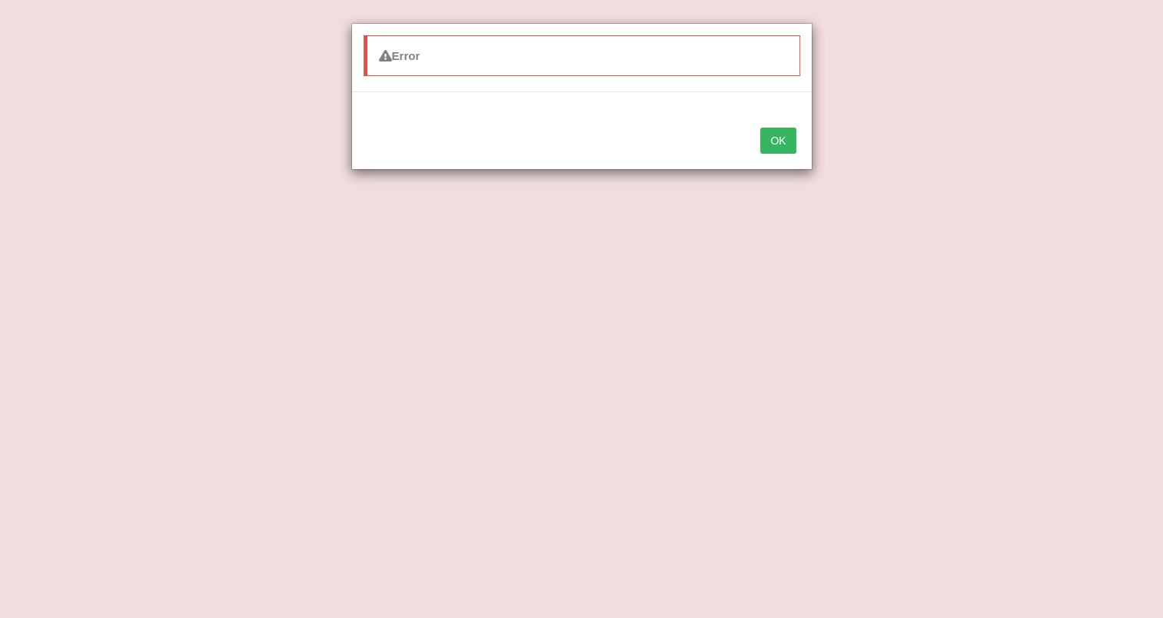
click at [788, 135] on button "OK" at bounding box center [777, 141] width 35 height 26
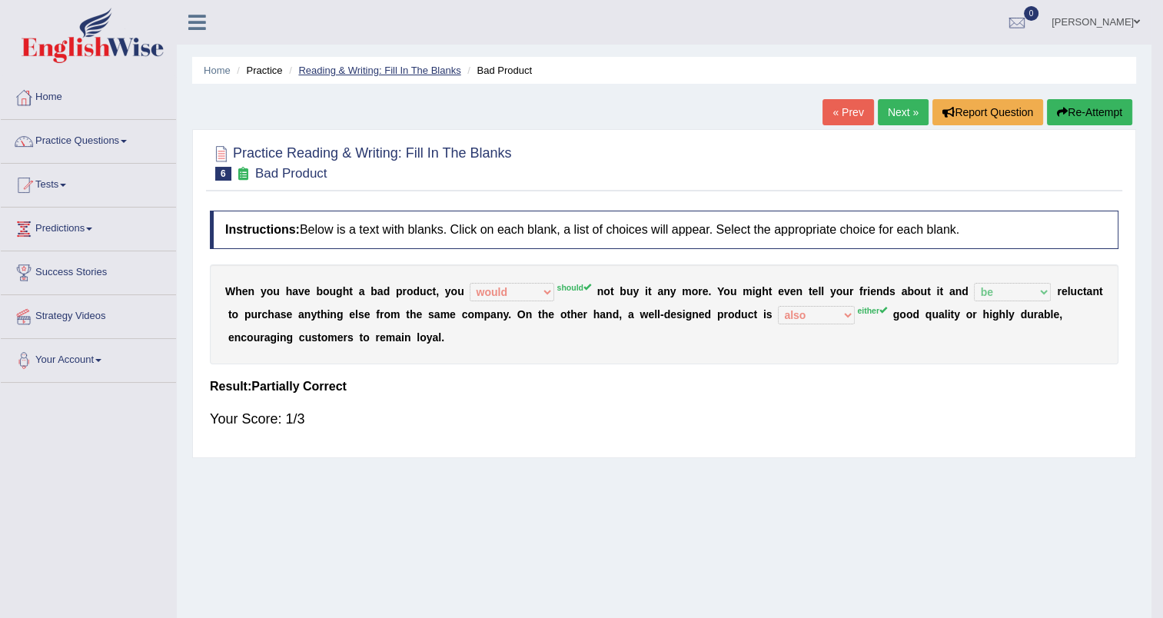
click at [417, 67] on link "Reading & Writing: Fill In The Blanks" at bounding box center [379, 71] width 162 height 12
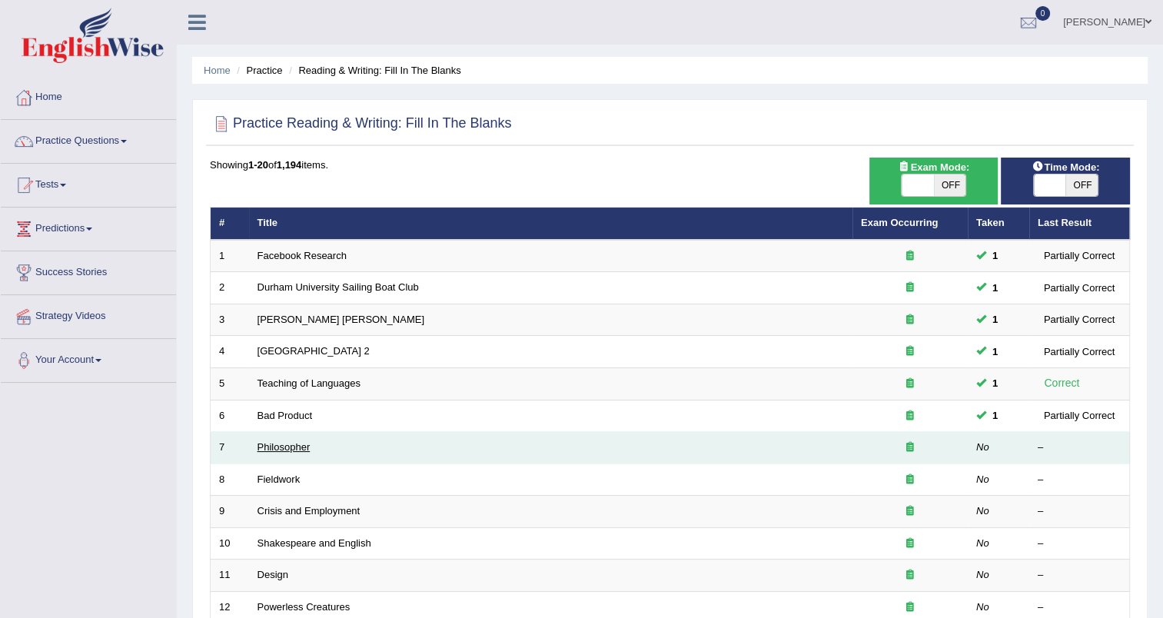
click at [279, 448] on link "Philosopher" at bounding box center [283, 447] width 53 height 12
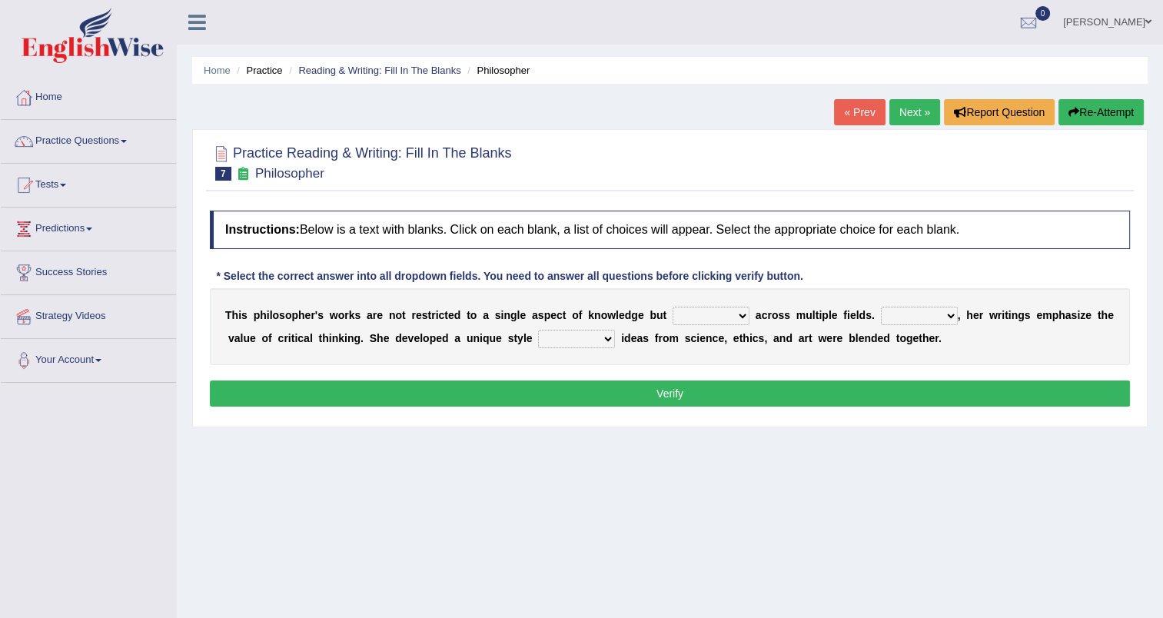
click at [699, 312] on select "constrain contain assemble extend" at bounding box center [710, 316] width 77 height 18
select select "extend"
click at [672, 307] on select "constrain contain assemble extend" at bounding box center [710, 316] width 77 height 18
click at [901, 315] on select "Rather So Moreover Likely" at bounding box center [919, 316] width 77 height 18
select select "Moreover"
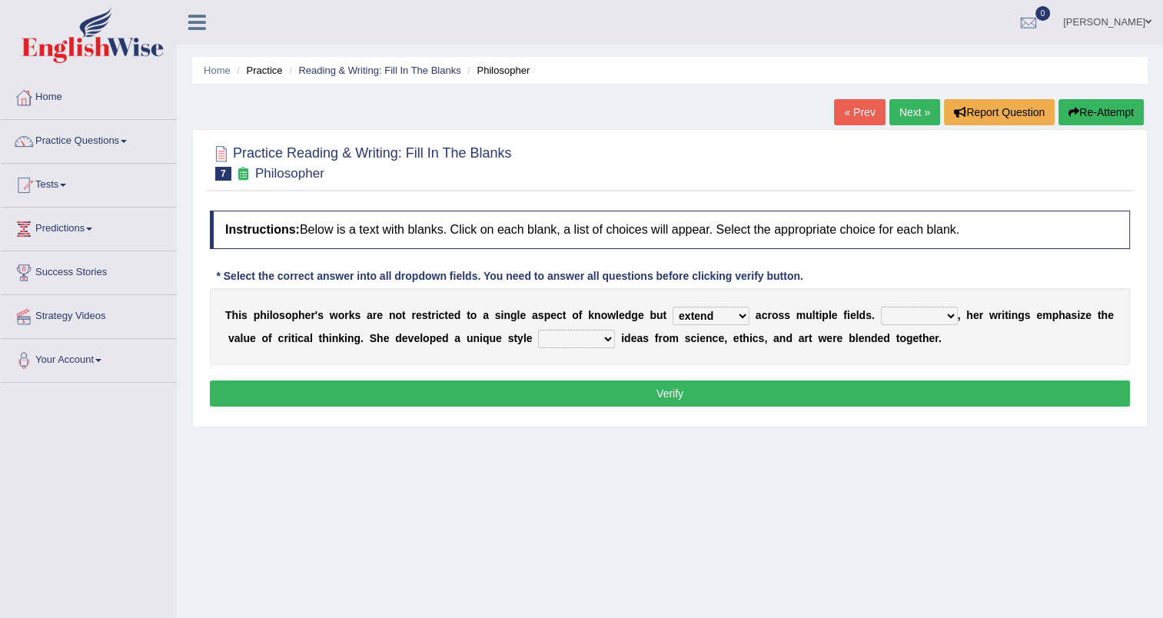
click at [881, 307] on select "Rather So Moreover Likely" at bounding box center [919, 316] width 77 height 18
click at [538, 331] on select "in that that which in which" at bounding box center [576, 339] width 77 height 18
select select "in which"
click at [538, 330] on select "in that that which in which" at bounding box center [576, 339] width 77 height 18
click at [612, 390] on button "Verify" at bounding box center [670, 393] width 920 height 26
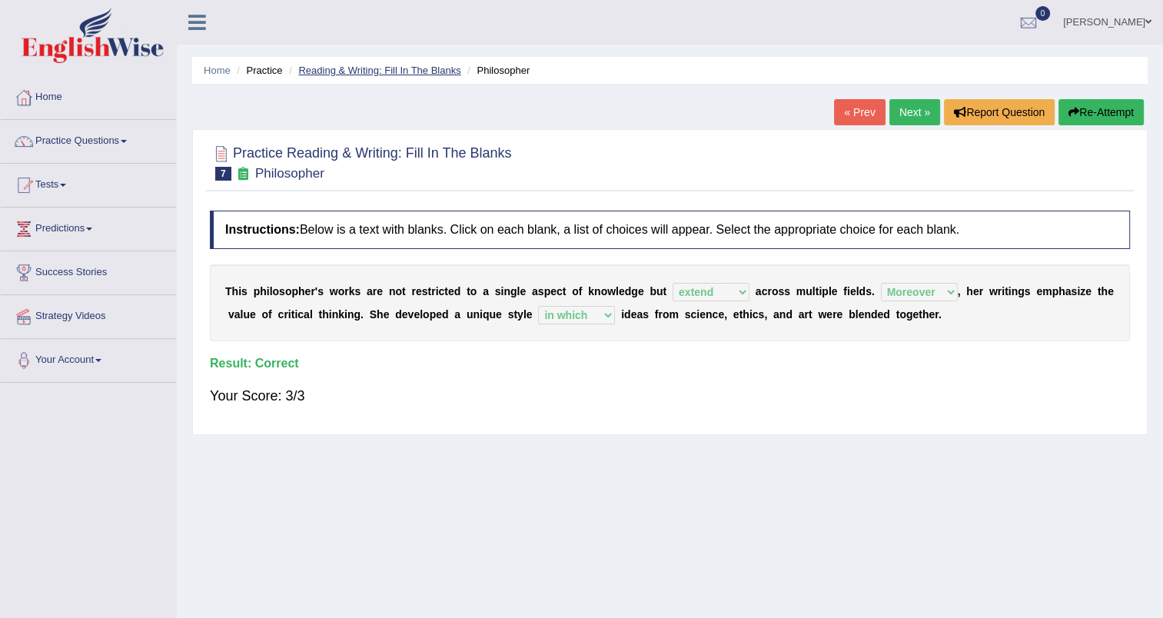
click at [387, 68] on link "Reading & Writing: Fill In The Blanks" at bounding box center [379, 71] width 162 height 12
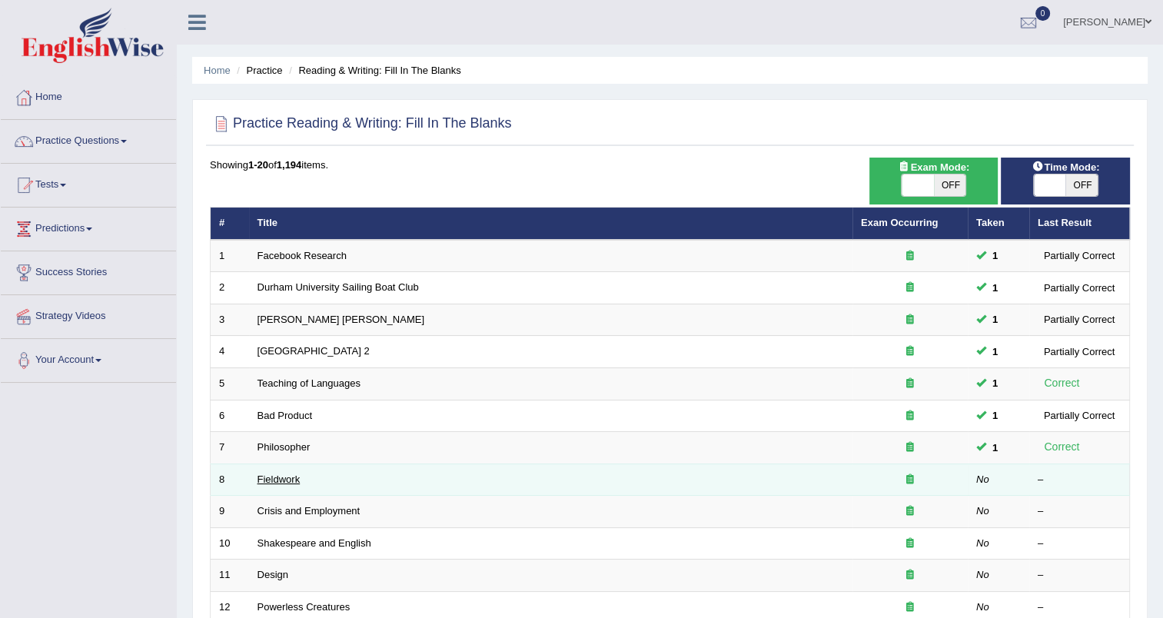
click at [283, 480] on link "Fieldwork" at bounding box center [278, 479] width 43 height 12
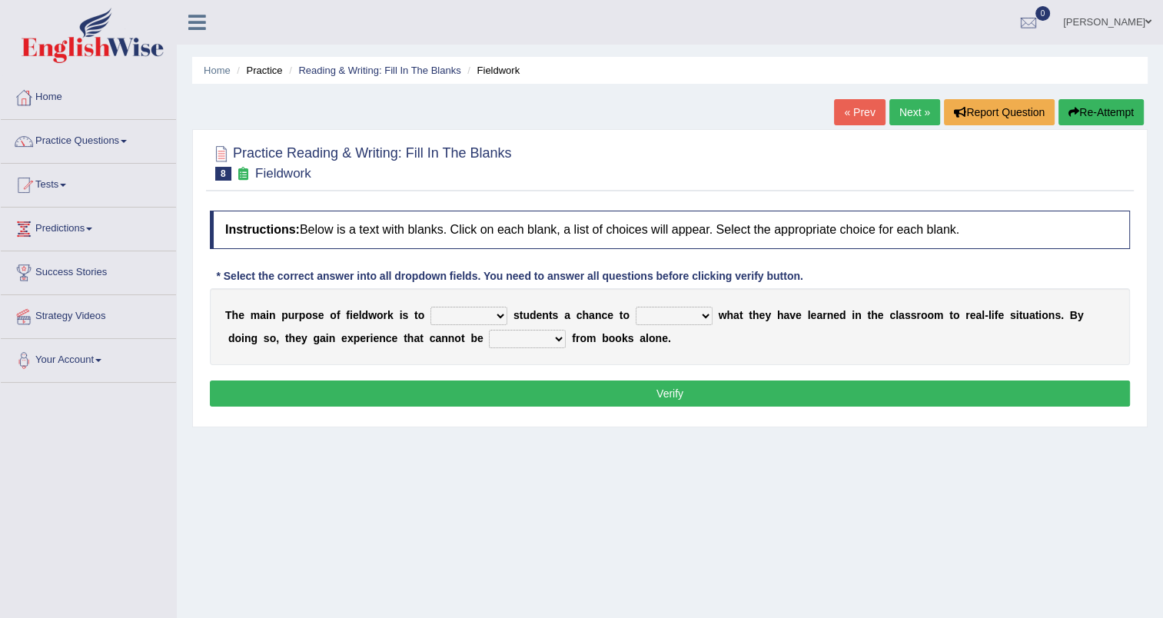
click at [483, 318] on select "resemble stow rave offer" at bounding box center [468, 316] width 77 height 18
select select "offer"
click at [430, 307] on select "resemble stow rave offer" at bounding box center [468, 316] width 77 height 18
click at [676, 320] on select "compare align apply dismount" at bounding box center [674, 316] width 77 height 18
select select "apply"
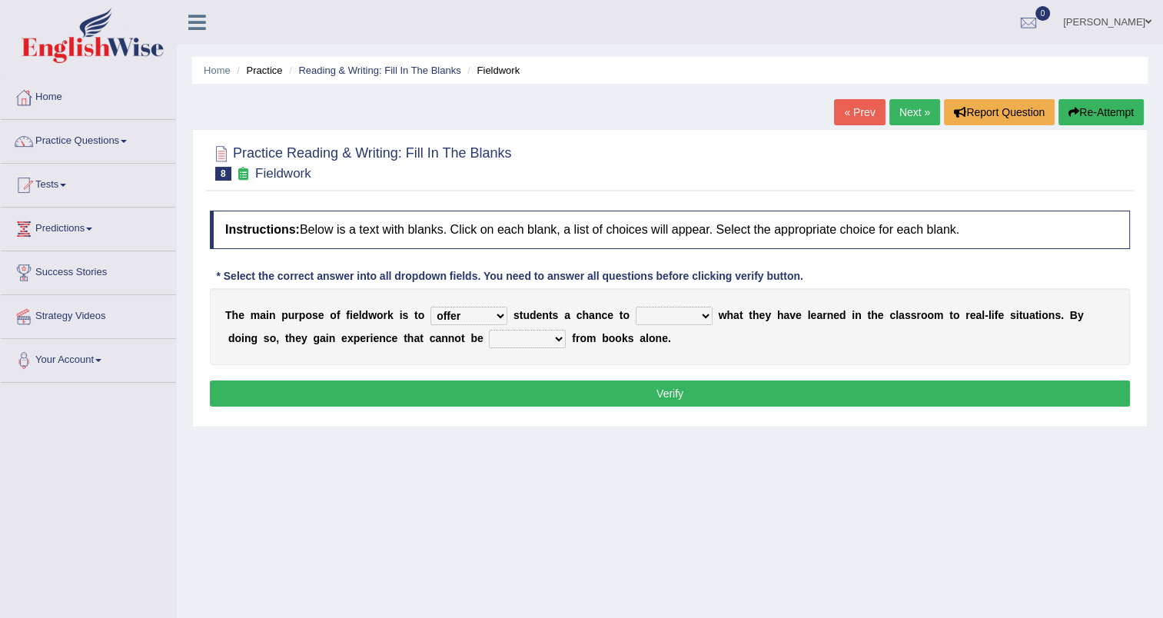
click at [636, 307] on select "compare align apply dismount" at bounding box center [674, 316] width 77 height 18
click at [489, 334] on select "originated prepared obtained touted" at bounding box center [527, 339] width 77 height 18
select select "obtained"
click at [489, 330] on select "originated prepared obtained touted" at bounding box center [527, 339] width 77 height 18
click at [564, 395] on button "Verify" at bounding box center [670, 393] width 920 height 26
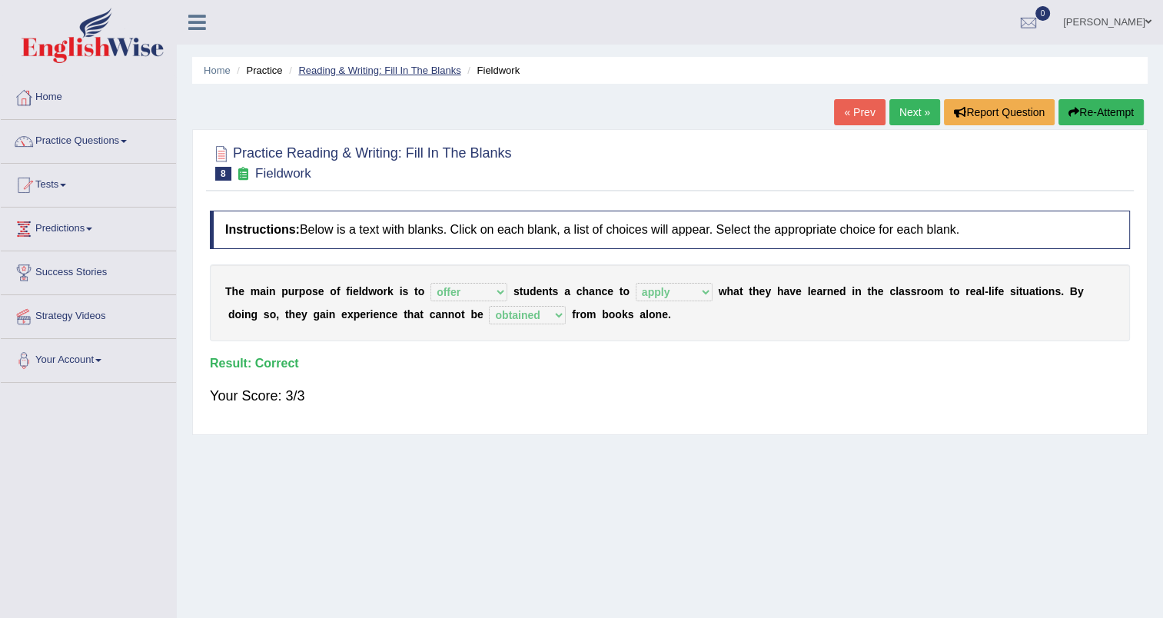
drag, startPoint x: 424, startPoint y: 77, endPoint x: 423, endPoint y: 69, distance: 7.7
click at [423, 69] on li "Reading & Writing: Fill In The Blanks" at bounding box center [372, 70] width 175 height 15
click at [423, 69] on link "Reading & Writing: Fill In The Blanks" at bounding box center [379, 71] width 162 height 12
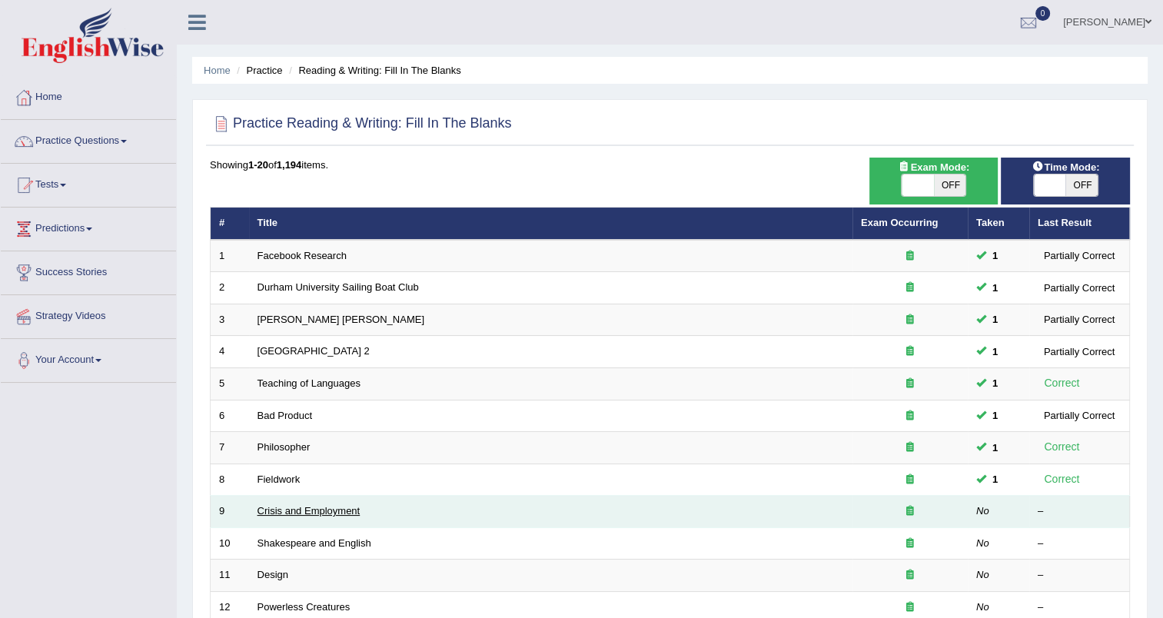
click at [298, 507] on link "Crisis and Employment" at bounding box center [308, 511] width 103 height 12
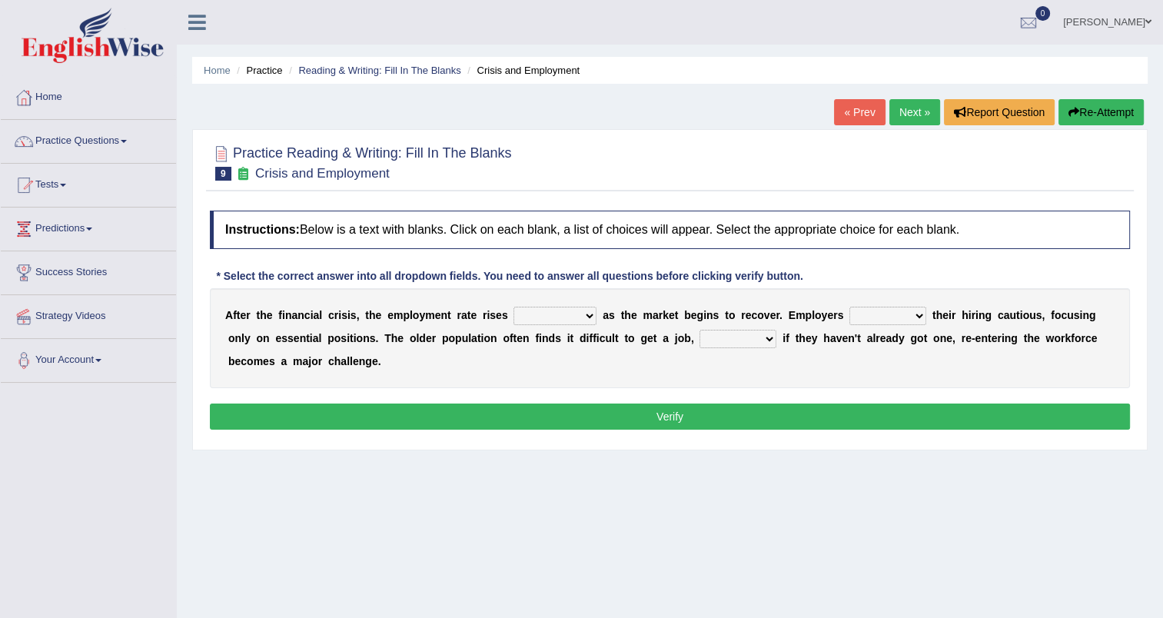
click at [563, 314] on select "normally conversely strenuously sharply" at bounding box center [554, 316] width 83 height 18
click at [872, 315] on select "keeping kept keep are kept" at bounding box center [887, 316] width 77 height 18
select select "keep"
click at [849, 307] on select "keeping kept keep are kept" at bounding box center [887, 316] width 77 height 18
click at [699, 335] on select "although while then because" at bounding box center [737, 339] width 77 height 18
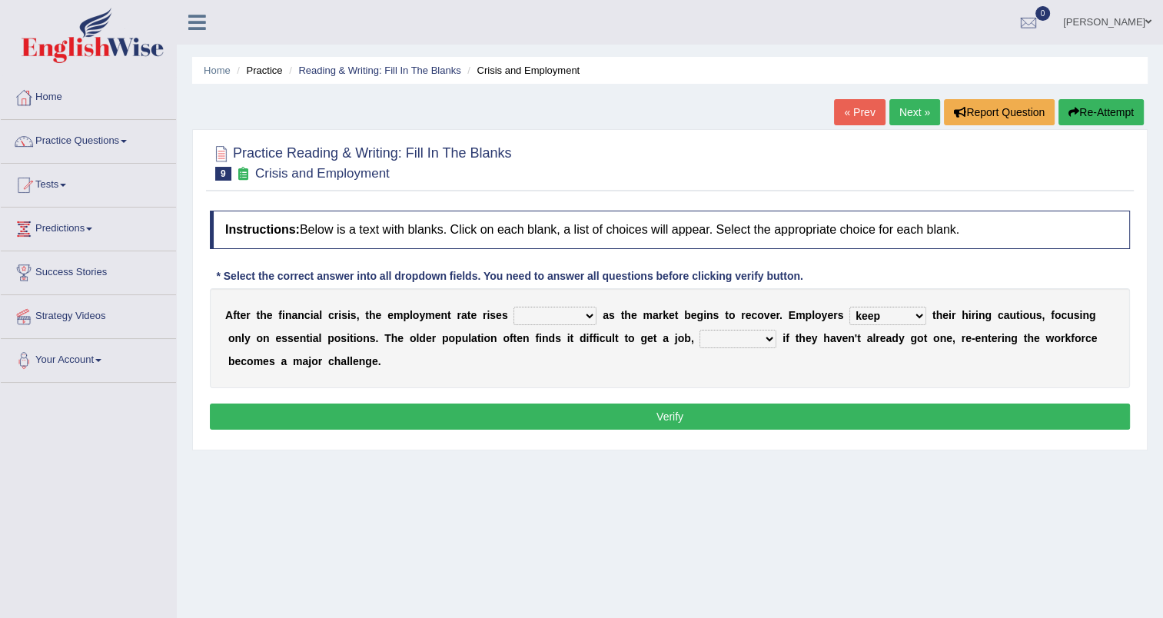
click at [699, 335] on select "although while then because" at bounding box center [737, 339] width 77 height 18
select select "while"
click at [699, 330] on select "although while then because" at bounding box center [737, 339] width 77 height 18
click at [560, 317] on select "normally conversely strenuously sharply" at bounding box center [554, 316] width 83 height 18
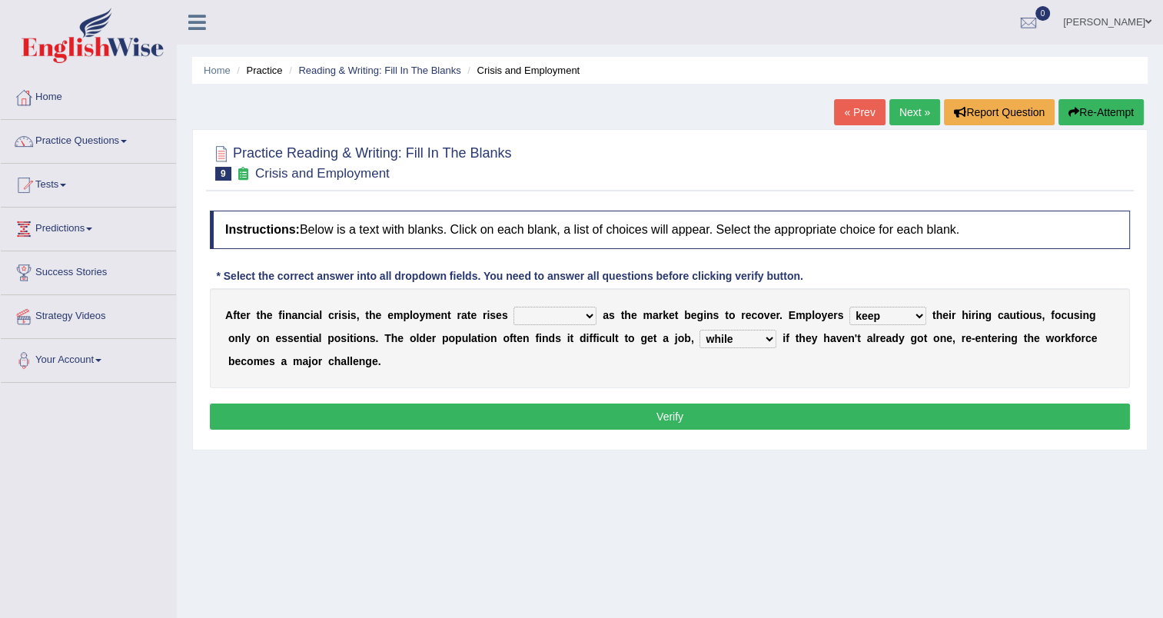
select select "conversely"
click at [513, 307] on select "normally conversely strenuously sharply" at bounding box center [554, 316] width 83 height 18
click at [618, 416] on button "Verify" at bounding box center [670, 416] width 920 height 26
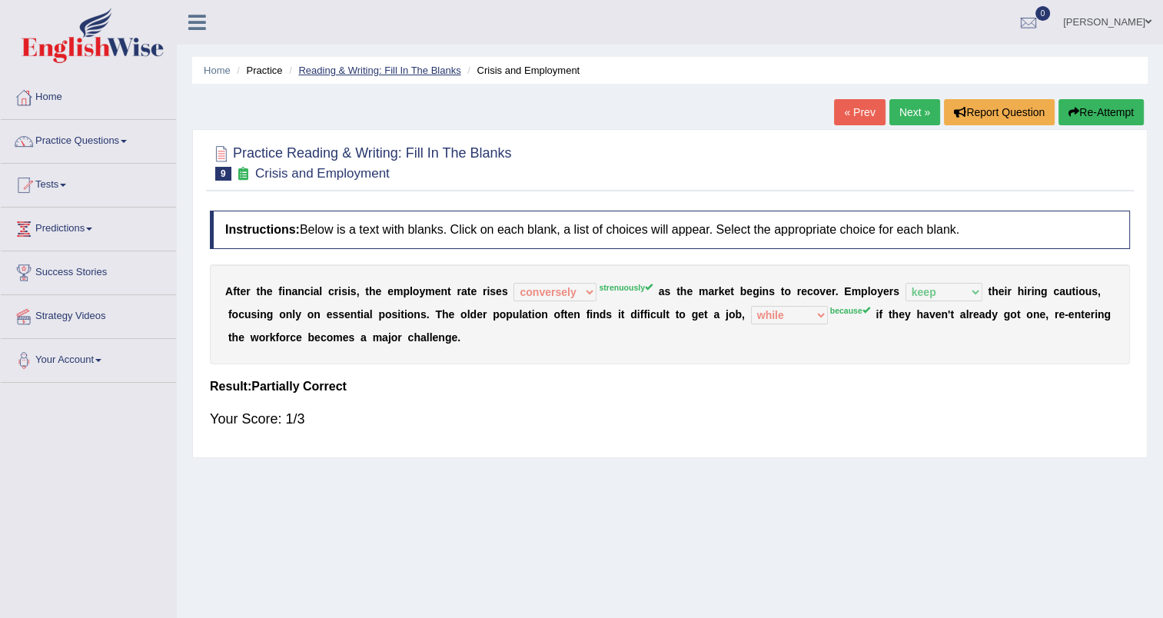
click at [411, 68] on link "Reading & Writing: Fill In The Blanks" at bounding box center [379, 71] width 162 height 12
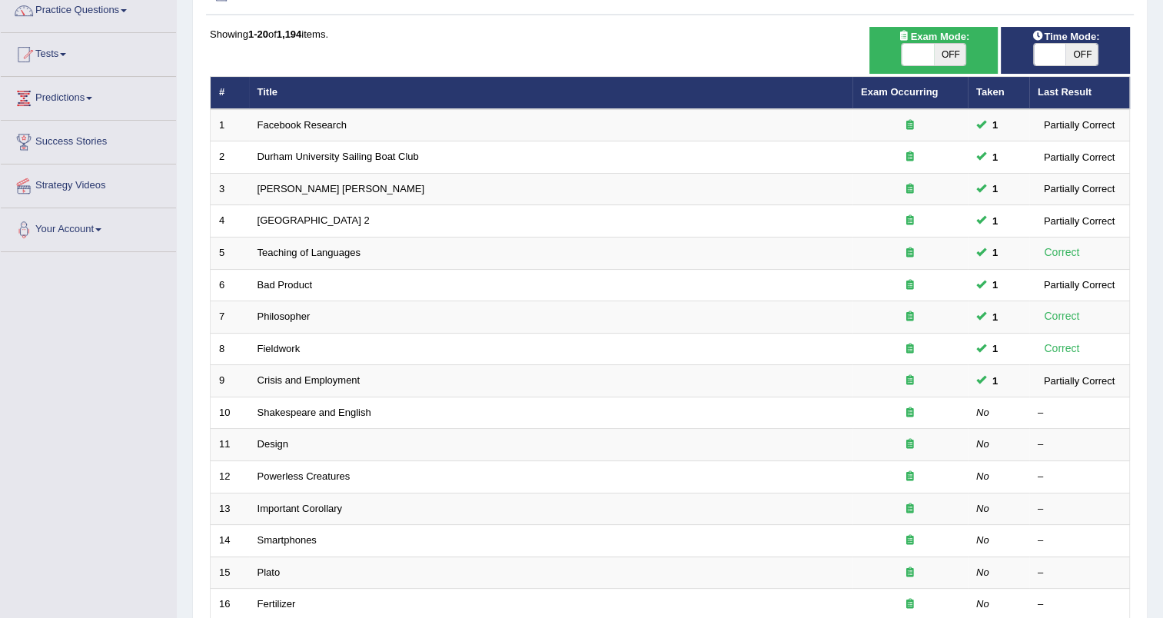
scroll to position [131, 0]
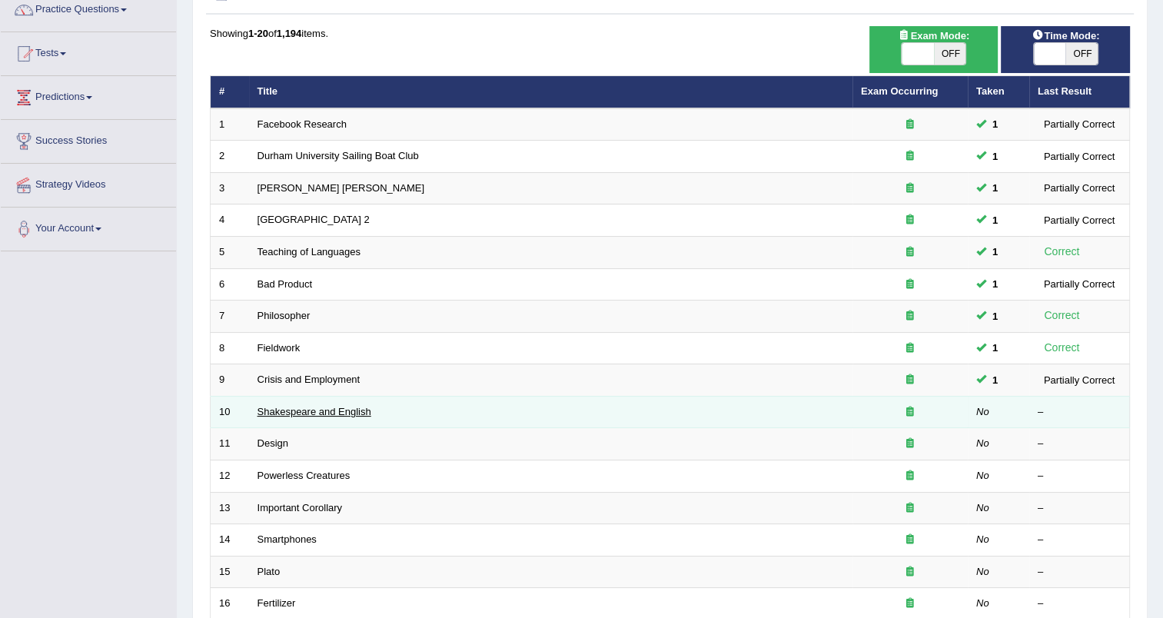
click at [320, 413] on link "Shakespeare and English" at bounding box center [314, 412] width 114 height 12
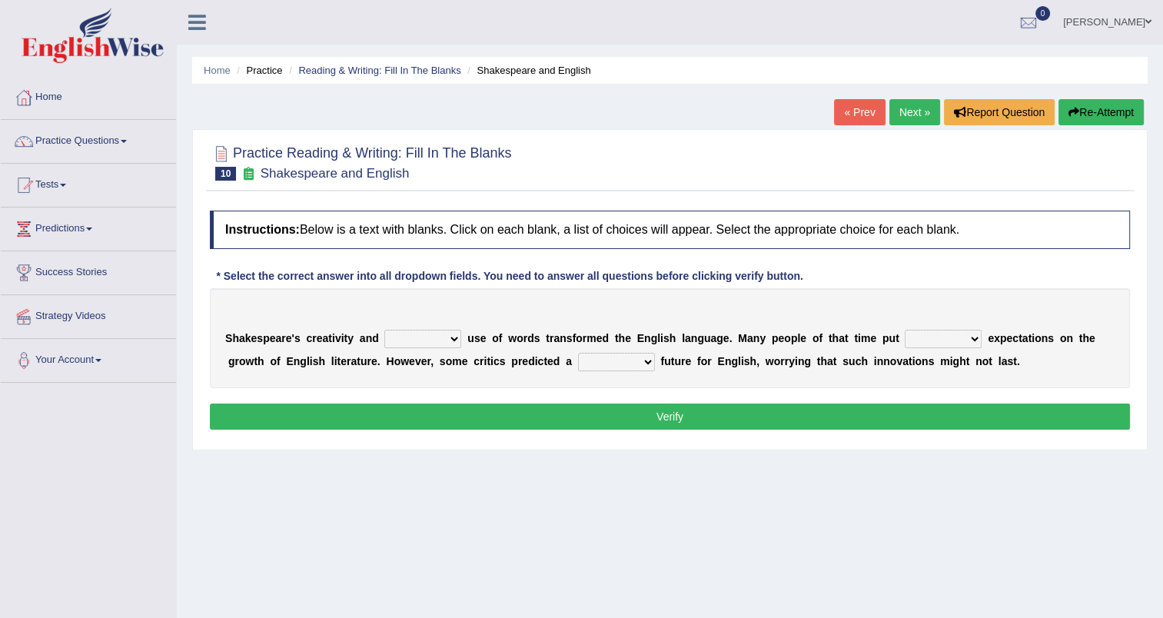
click at [433, 341] on select "idealized intensive fancied inventive" at bounding box center [422, 339] width 77 height 18
select select "inventive"
click at [384, 330] on select "idealized intensive fancied inventive" at bounding box center [422, 339] width 77 height 18
click at [926, 339] on select "wide much high more" at bounding box center [942, 339] width 77 height 18
select select "more"
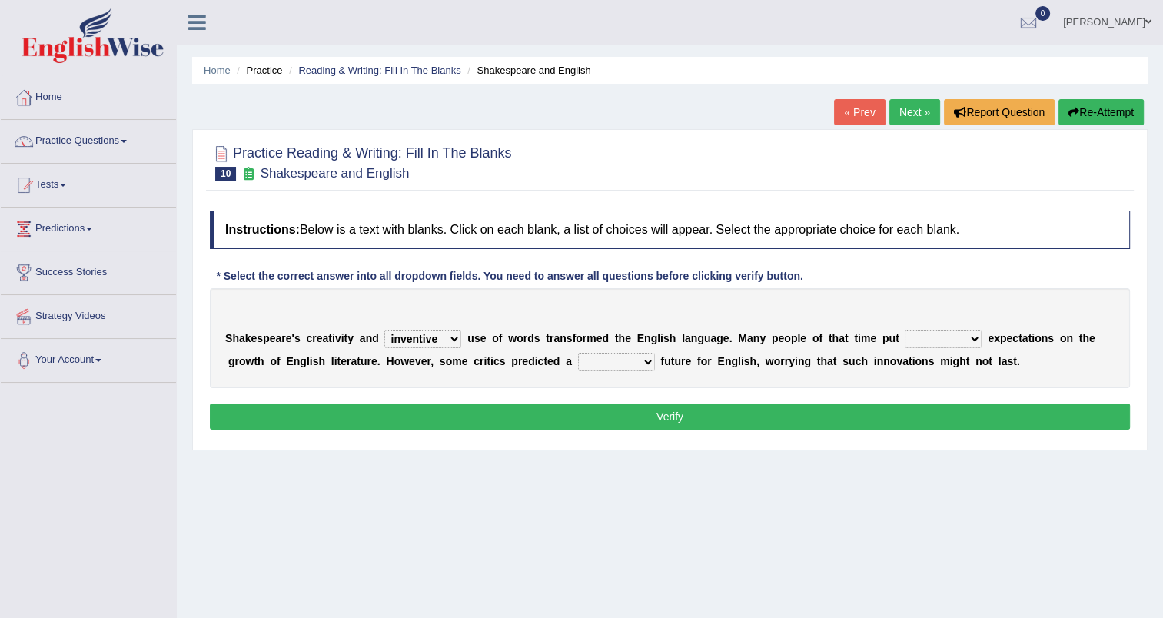
click at [904, 330] on select "wide much high more" at bounding box center [942, 339] width 77 height 18
click at [578, 358] on select "monetary promising irresistible daunting" at bounding box center [616, 362] width 77 height 18
select select "daunting"
click at [578, 353] on select "monetary promising irresistible daunting" at bounding box center [616, 362] width 77 height 18
click at [933, 340] on select "wide much high more" at bounding box center [942, 339] width 77 height 18
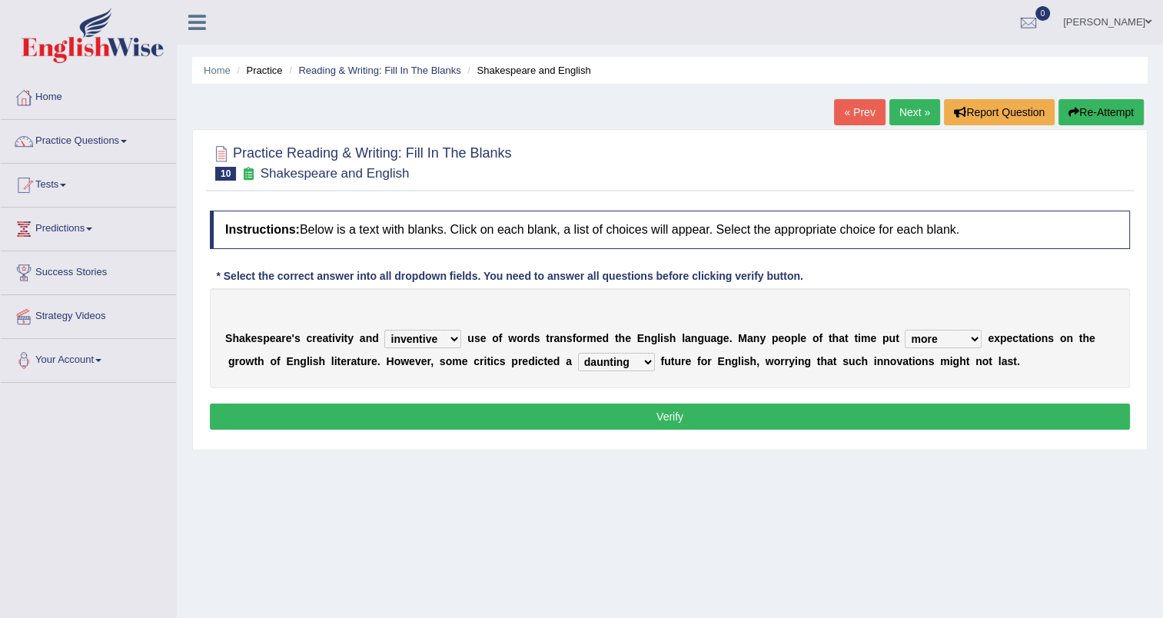
select select "high"
click at [904, 330] on select "wide much high more" at bounding box center [942, 339] width 77 height 18
click at [747, 420] on button "Verify" at bounding box center [670, 416] width 920 height 26
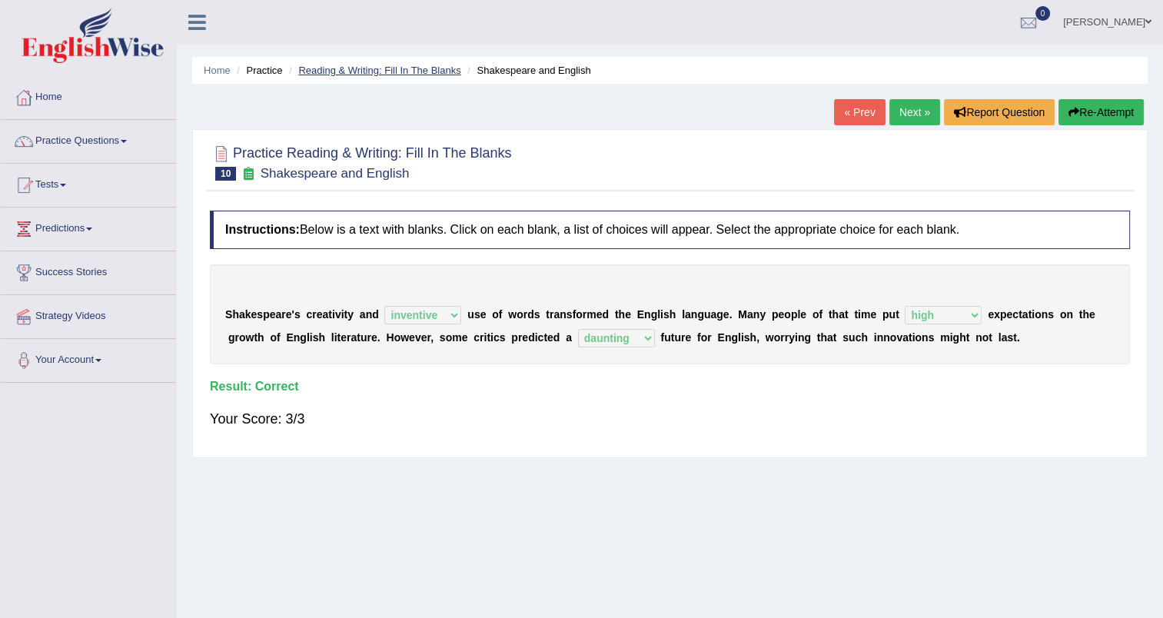
click at [413, 72] on link "Reading & Writing: Fill In The Blanks" at bounding box center [379, 71] width 162 height 12
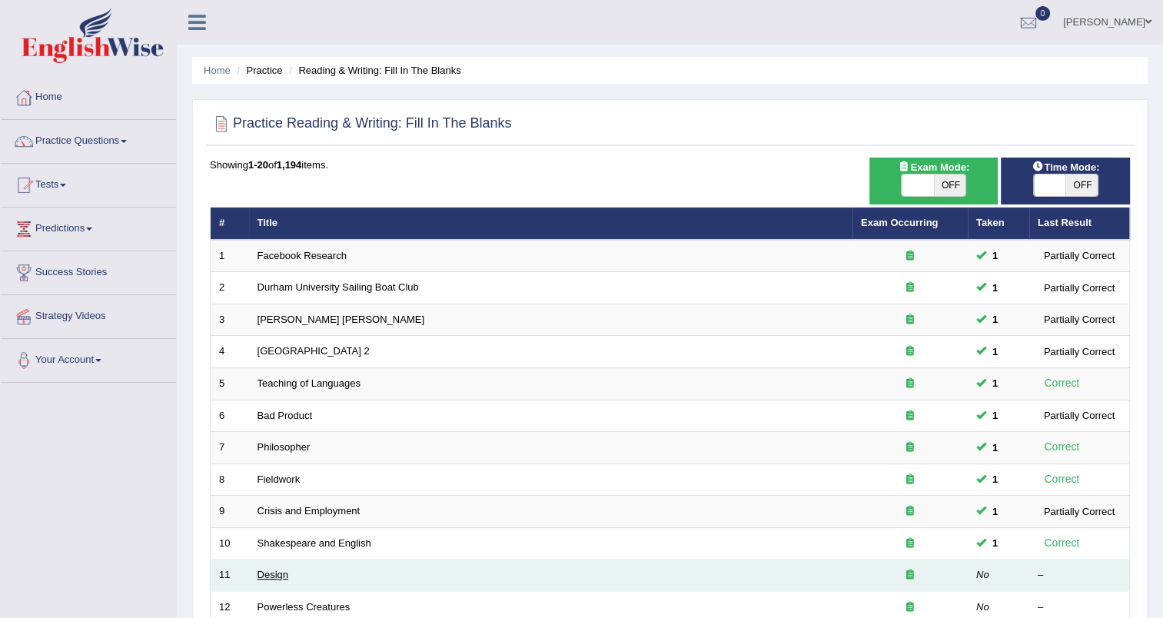
click at [271, 575] on link "Design" at bounding box center [272, 575] width 31 height 12
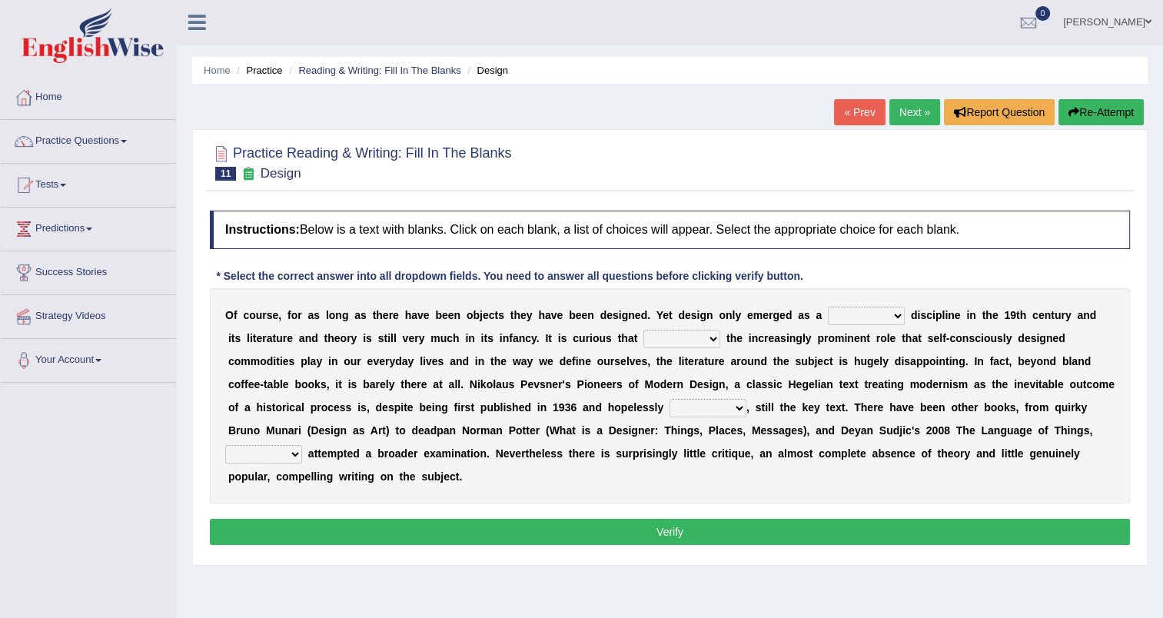
click at [845, 317] on select "bilateral ubiquitous foremost dedicated" at bounding box center [866, 316] width 77 height 18
select select "foremost"
click at [828, 307] on select "bilateral ubiquitous foremost dedicated" at bounding box center [866, 316] width 77 height 18
click at [643, 340] on select "since despite within through" at bounding box center [681, 339] width 77 height 18
click at [666, 383] on b "e" at bounding box center [669, 384] width 6 height 12
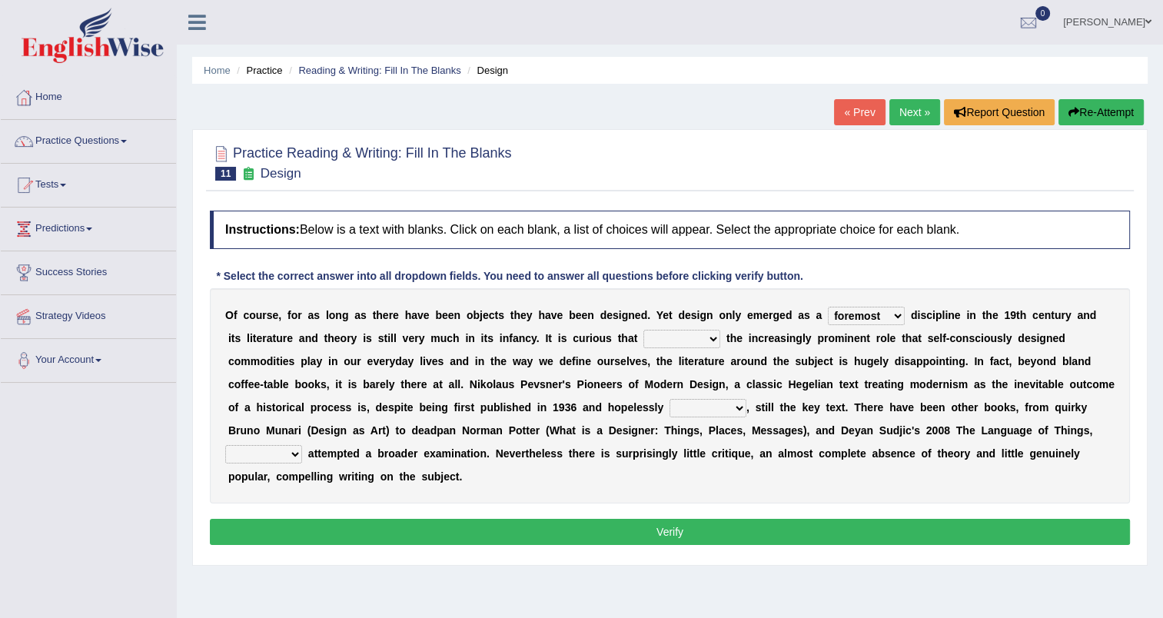
click at [643, 344] on select "since despite within through" at bounding box center [681, 339] width 77 height 18
select select "despite"
click at [643, 330] on select "since despite within through" at bounding box center [681, 339] width 77 height 18
click at [669, 407] on select "dates dating date dated" at bounding box center [707, 408] width 77 height 18
click at [669, 399] on select "dates dating date dated" at bounding box center [707, 408] width 77 height 18
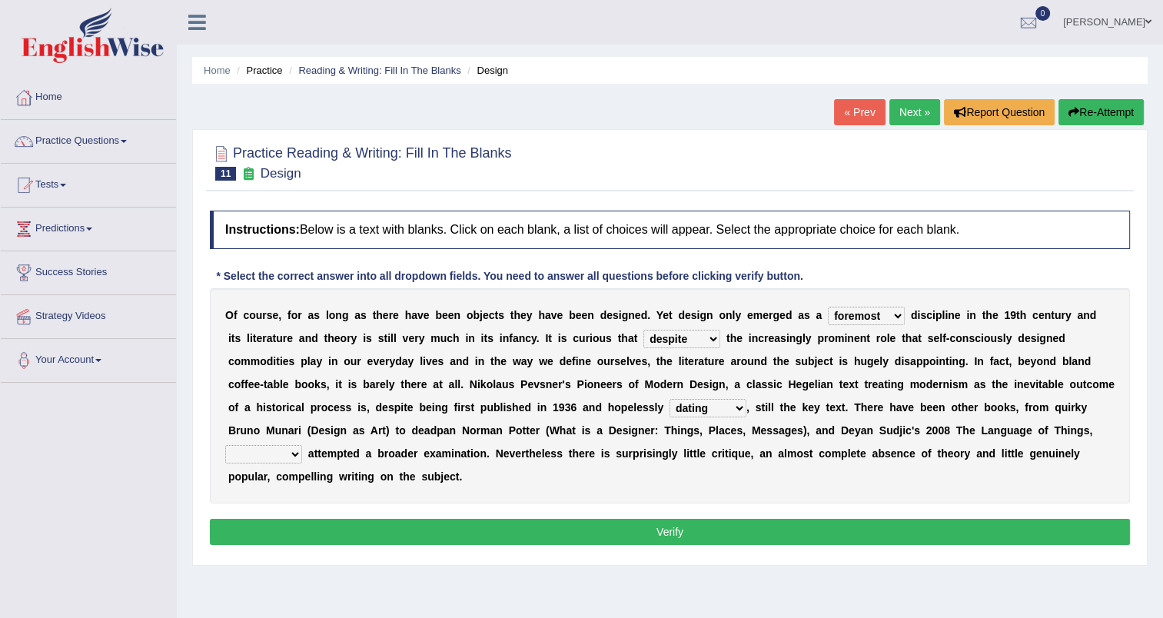
click at [669, 406] on select "dates dating date dated" at bounding box center [707, 408] width 77 height 18
select select "dated"
click at [669, 399] on select "dates dating date dated" at bounding box center [707, 408] width 77 height 18
click at [302, 445] on select "which then however as" at bounding box center [263, 454] width 77 height 18
click at [1000, 451] on div "O f c o u r s e , f o r a s l o n g a s t h e r e h a v e b e e n o b j e c t s…" at bounding box center [670, 395] width 920 height 215
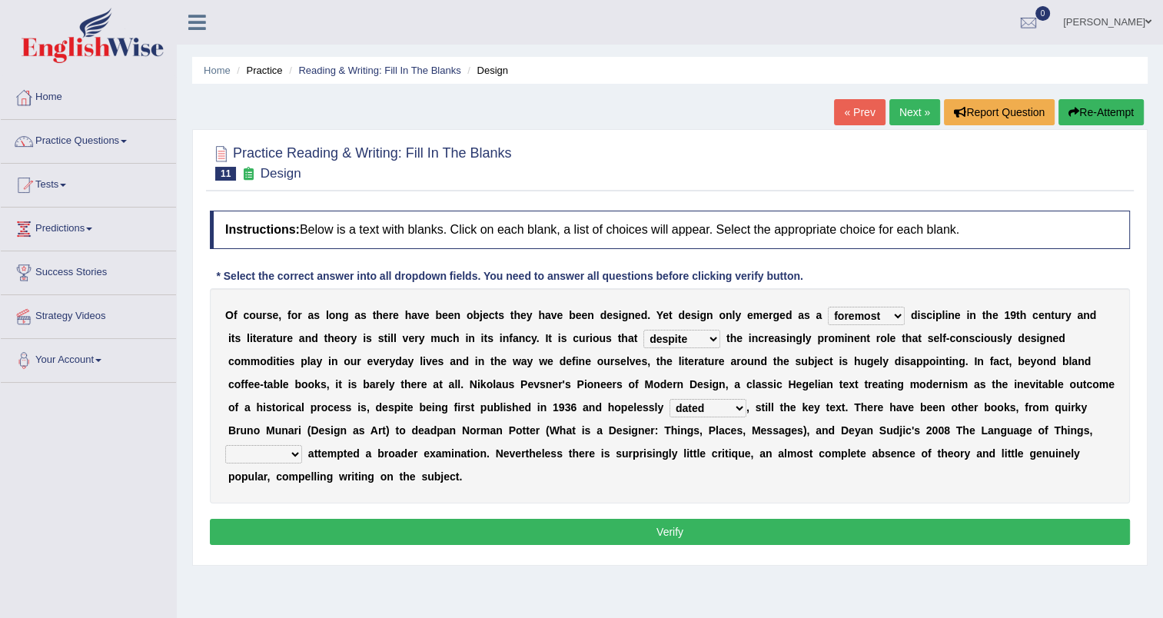
click at [302, 445] on select "which then however as" at bounding box center [263, 454] width 77 height 18
select select "which"
click at [302, 445] on select "which then however as" at bounding box center [263, 454] width 77 height 18
click at [769, 519] on button "Verify" at bounding box center [670, 532] width 920 height 26
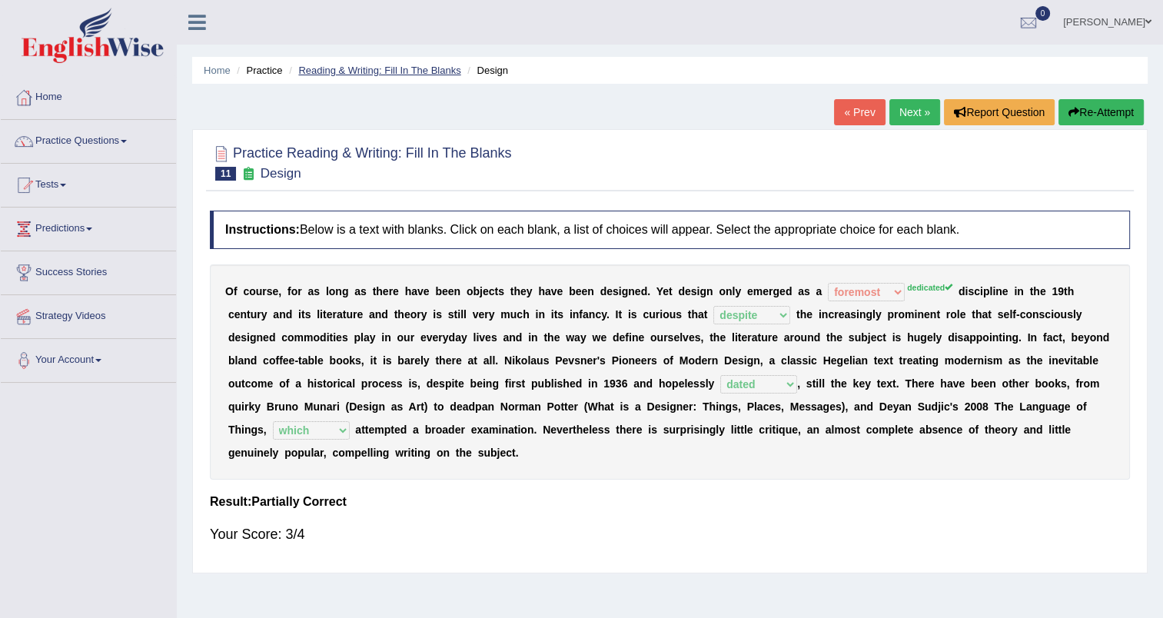
click at [385, 67] on link "Reading & Writing: Fill In The Blanks" at bounding box center [379, 71] width 162 height 12
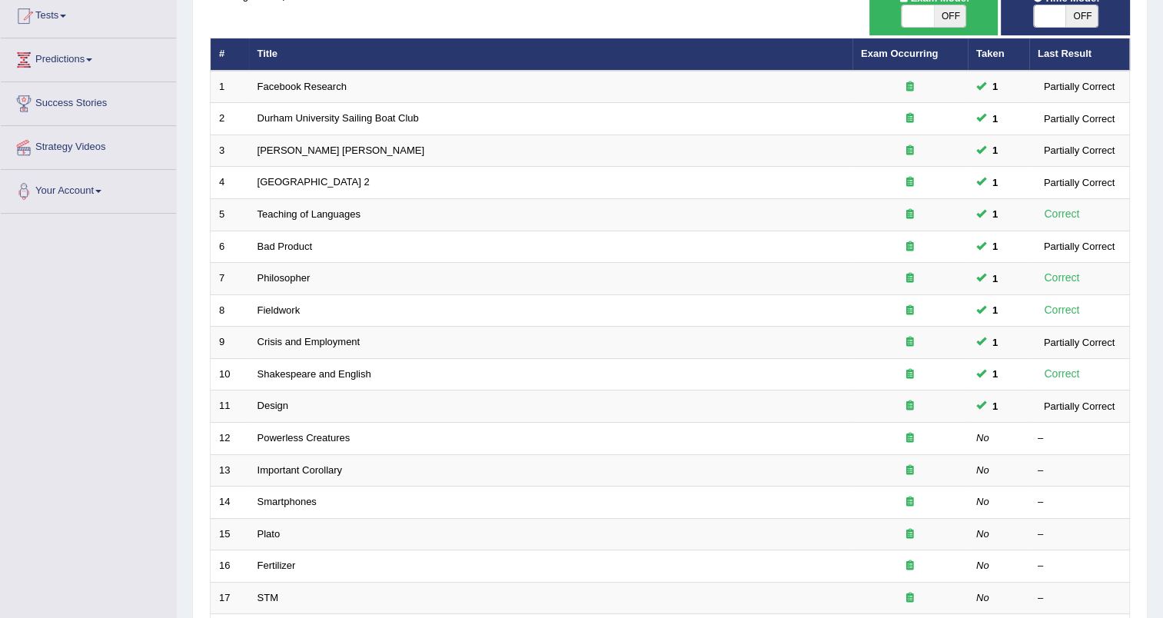
scroll to position [180, 0]
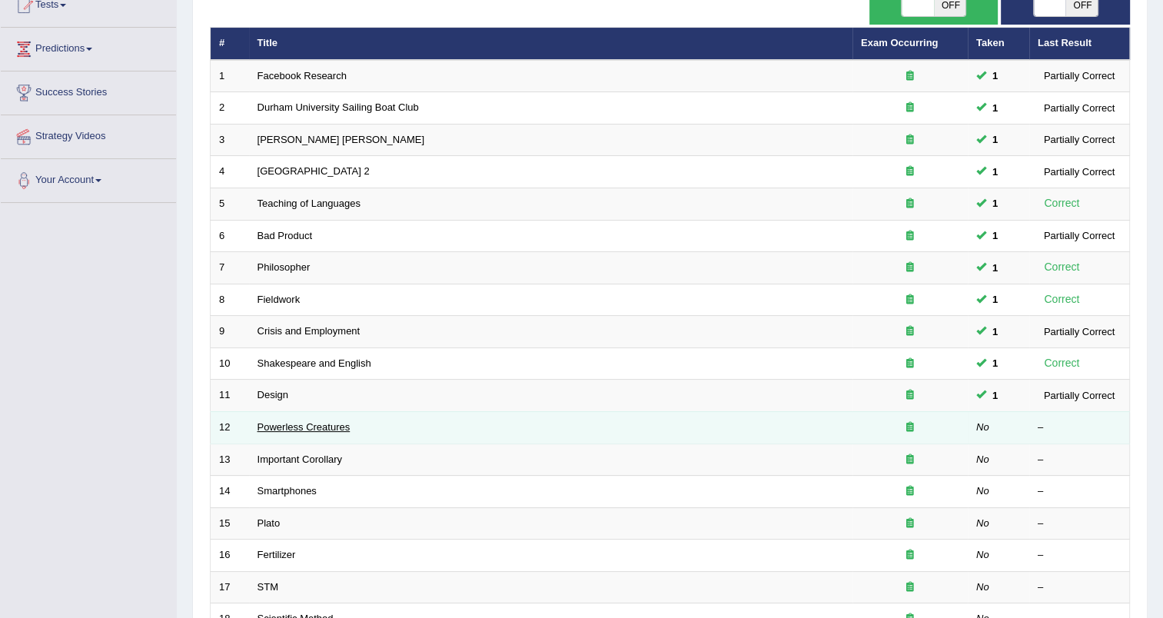
click at [308, 426] on link "Powerless Creatures" at bounding box center [303, 427] width 93 height 12
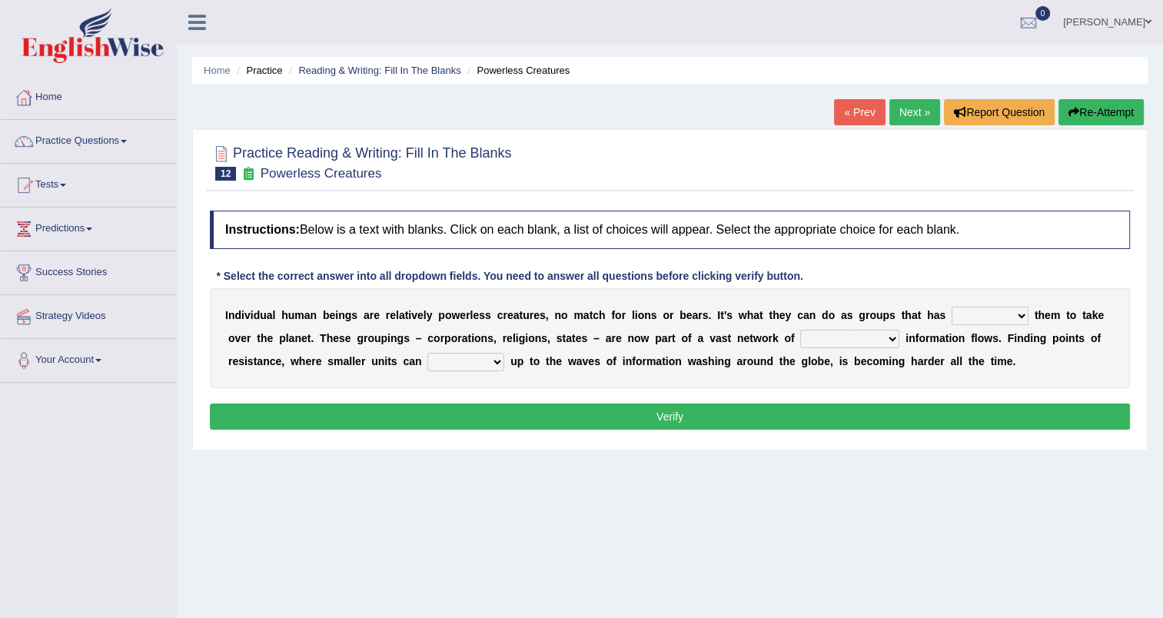
click at [971, 314] on select "enabled contended embodied conjured" at bounding box center [989, 316] width 77 height 18
select select "enabled"
click at [951, 307] on select "enabled contended embodied conjured" at bounding box center [989, 316] width 77 height 18
click at [800, 337] on select "interconnected overlapping fastened exploited" at bounding box center [849, 339] width 99 height 18
click at [949, 360] on div "I n d i v i d u a l h u m a n b e i n g s a r e r e l a t i v e l y p o w e r l…" at bounding box center [670, 338] width 920 height 100
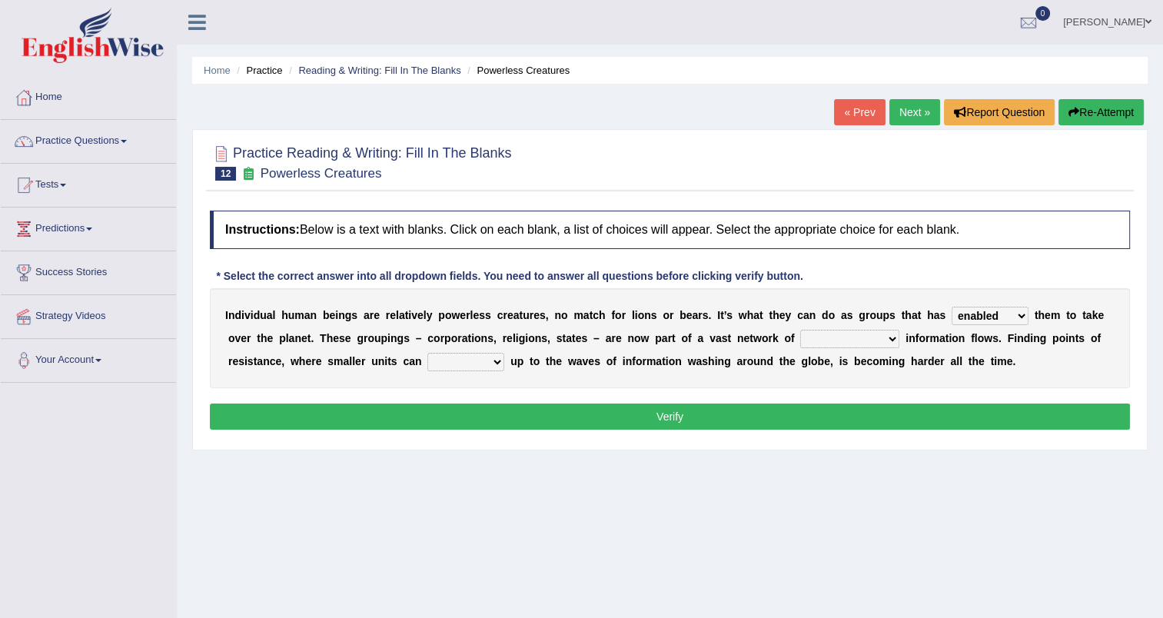
click at [427, 363] on select "stand raise hail pump" at bounding box center [465, 362] width 77 height 18
select select "stand"
click at [427, 353] on select "stand raise hail pump" at bounding box center [465, 362] width 77 height 18
click at [800, 335] on select "interconnected overlapping fastened exploited" at bounding box center [849, 339] width 99 height 18
select select "overlapping"
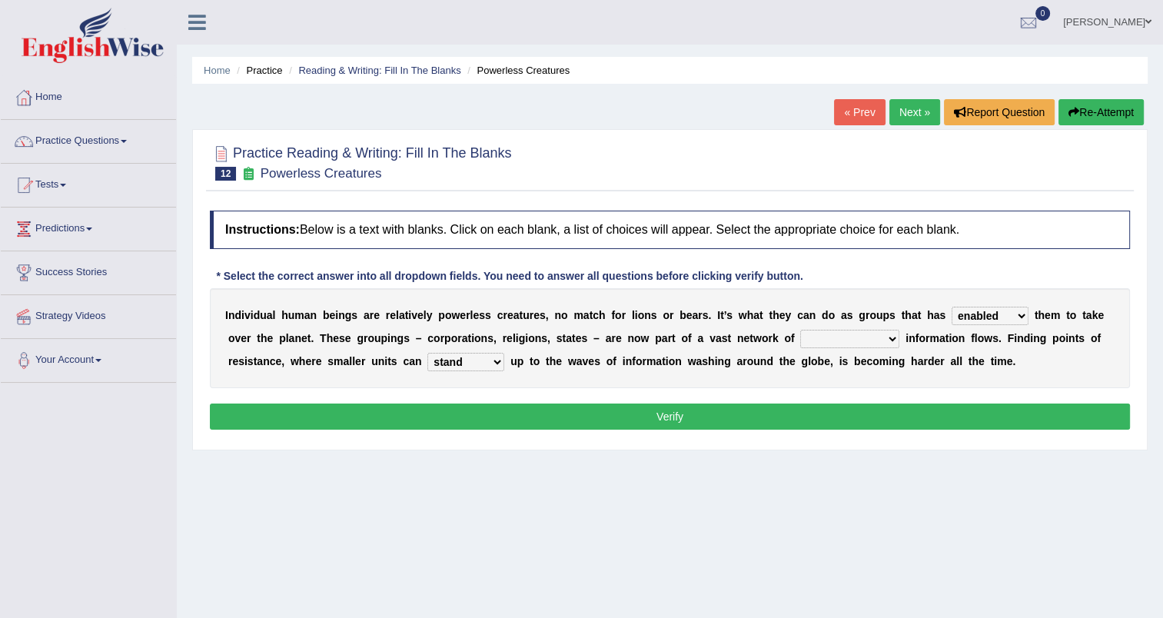
click at [800, 330] on select "interconnected overlapping fastened exploited" at bounding box center [849, 339] width 99 height 18
click at [713, 418] on button "Verify" at bounding box center [670, 416] width 920 height 26
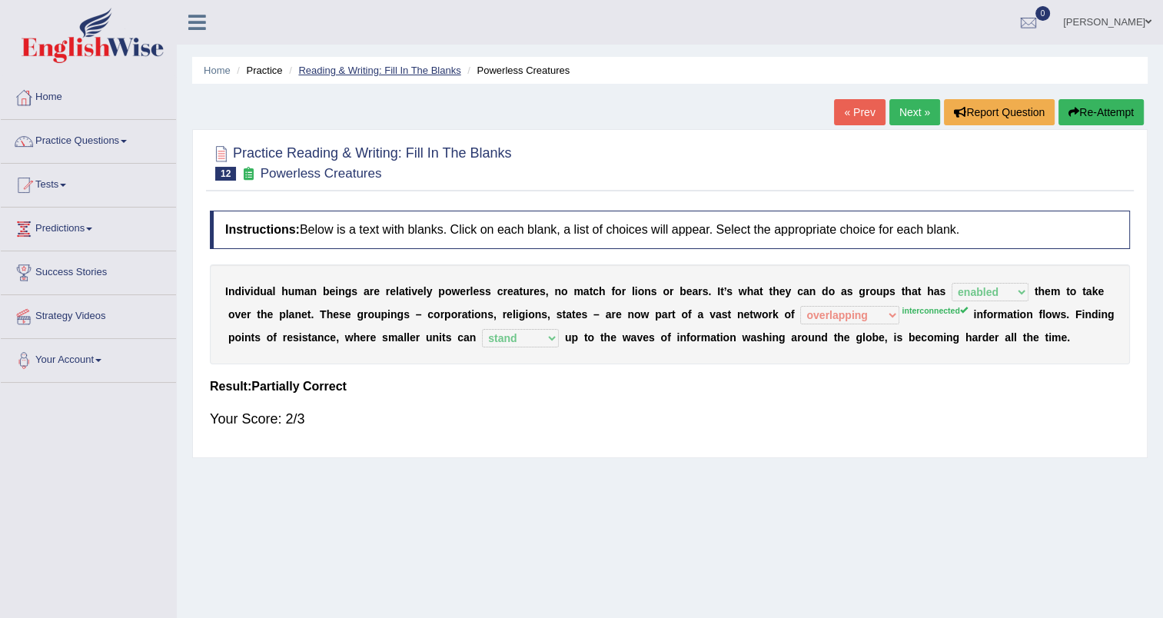
click at [424, 71] on link "Reading & Writing: Fill In The Blanks" at bounding box center [379, 71] width 162 height 12
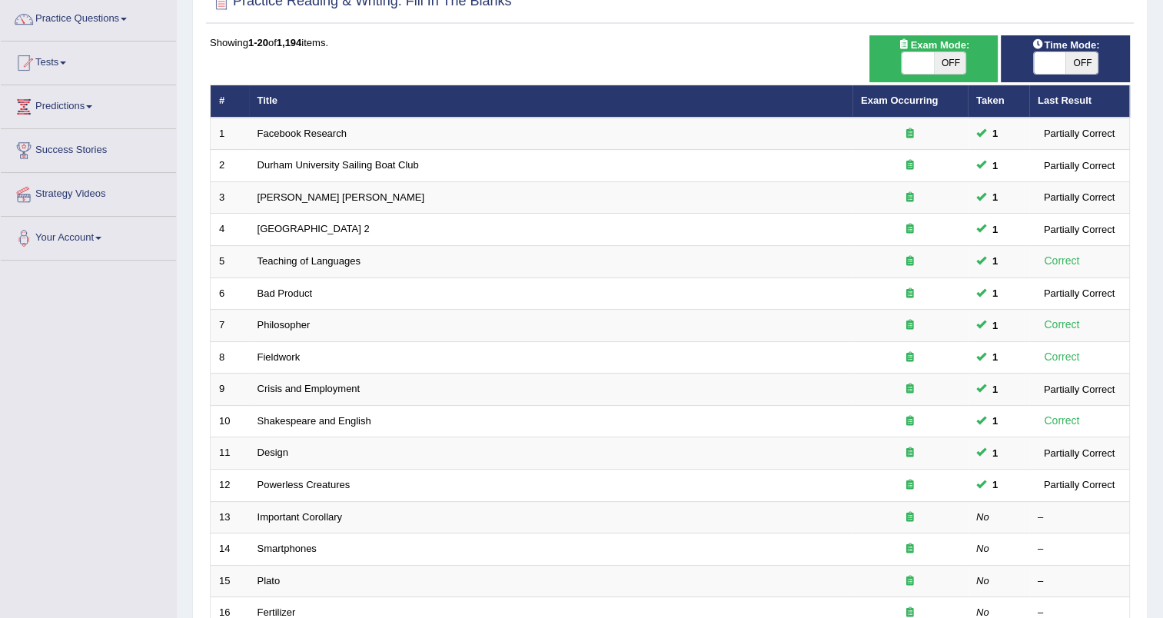
scroll to position [163, 0]
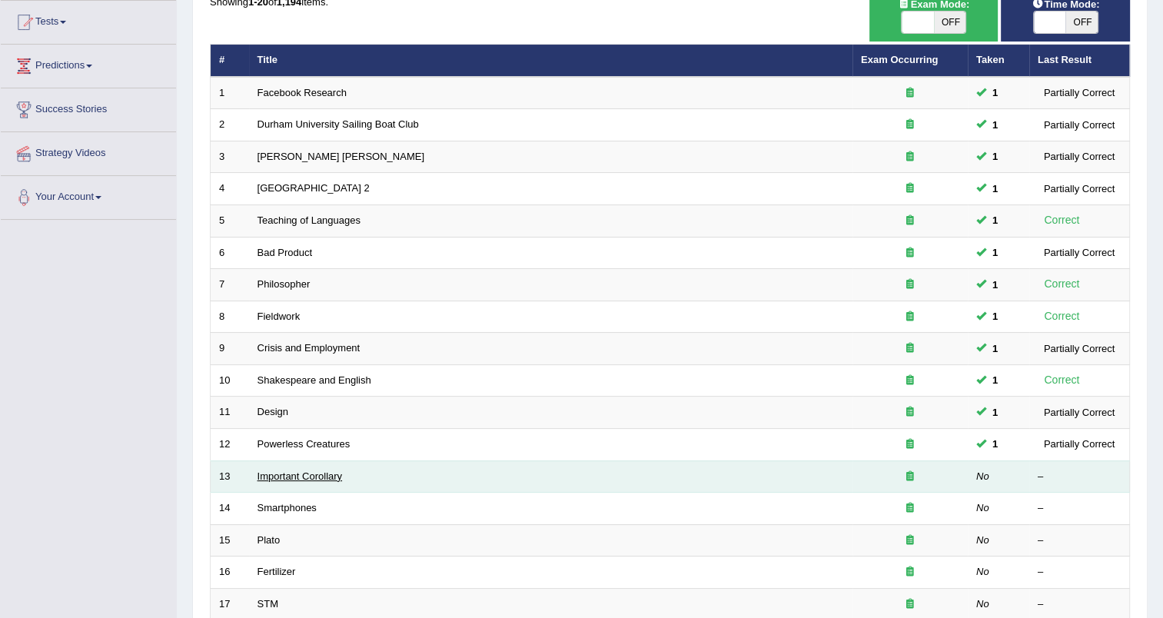
click at [324, 477] on link "Important Corollary" at bounding box center [299, 476] width 85 height 12
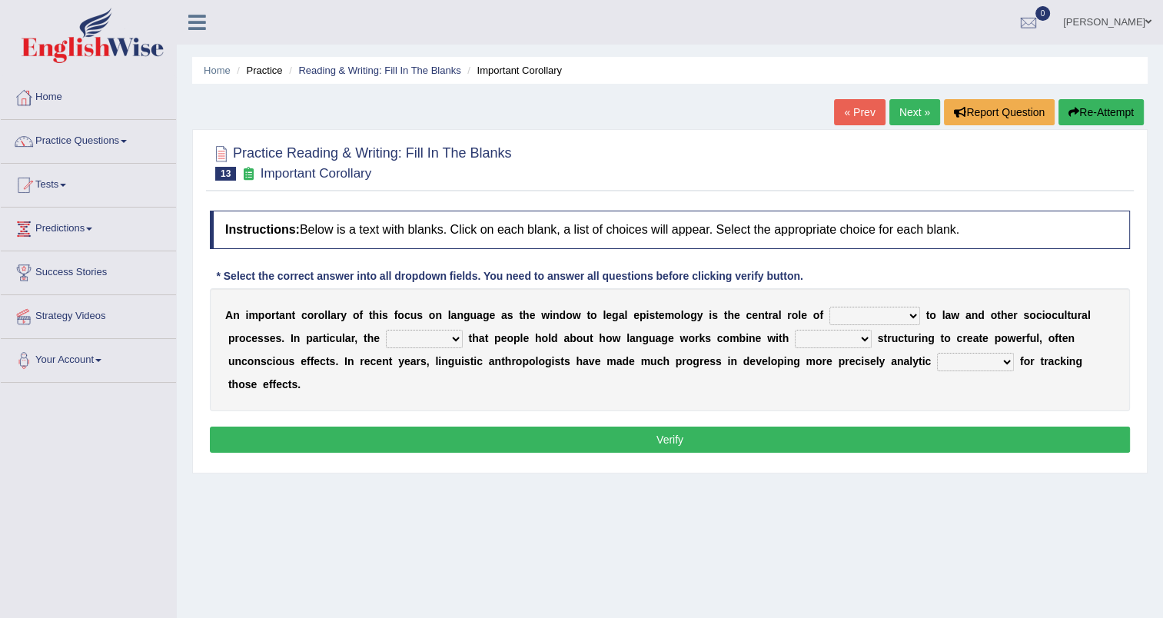
click at [864, 311] on select "discourse epoch dialect acquaintance" at bounding box center [874, 316] width 91 height 18
click at [930, 392] on div "Instructions: Below is a text with blanks. Click on each blank, a list of choic…" at bounding box center [670, 334] width 928 height 262
click at [386, 338] on select "deviation besmirch consent ideas" at bounding box center [424, 339] width 77 height 18
select select "ideas"
click at [386, 330] on select "deviation besmirch consent ideas" at bounding box center [424, 339] width 77 height 18
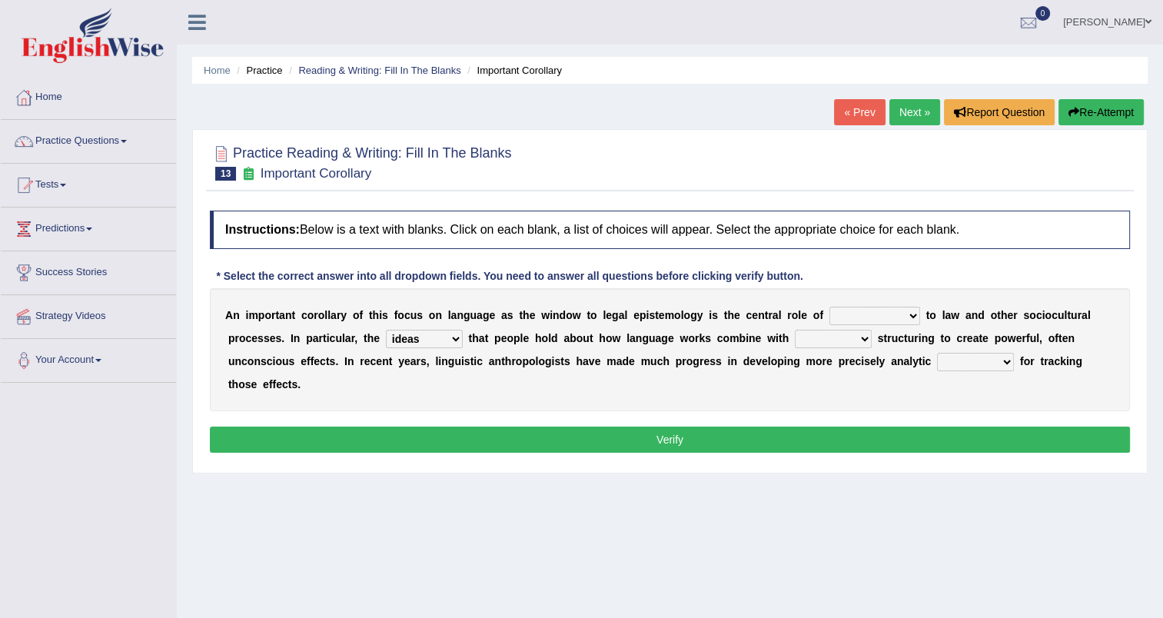
click at [795, 337] on select "mandatory linguistic legitimate customary" at bounding box center [833, 339] width 77 height 18
select select "legitimate"
click at [795, 330] on select "mandatory linguistic legitimate customary" at bounding box center [833, 339] width 77 height 18
click at [937, 361] on select "tools appetite albums stroke" at bounding box center [975, 362] width 77 height 18
select select "tools"
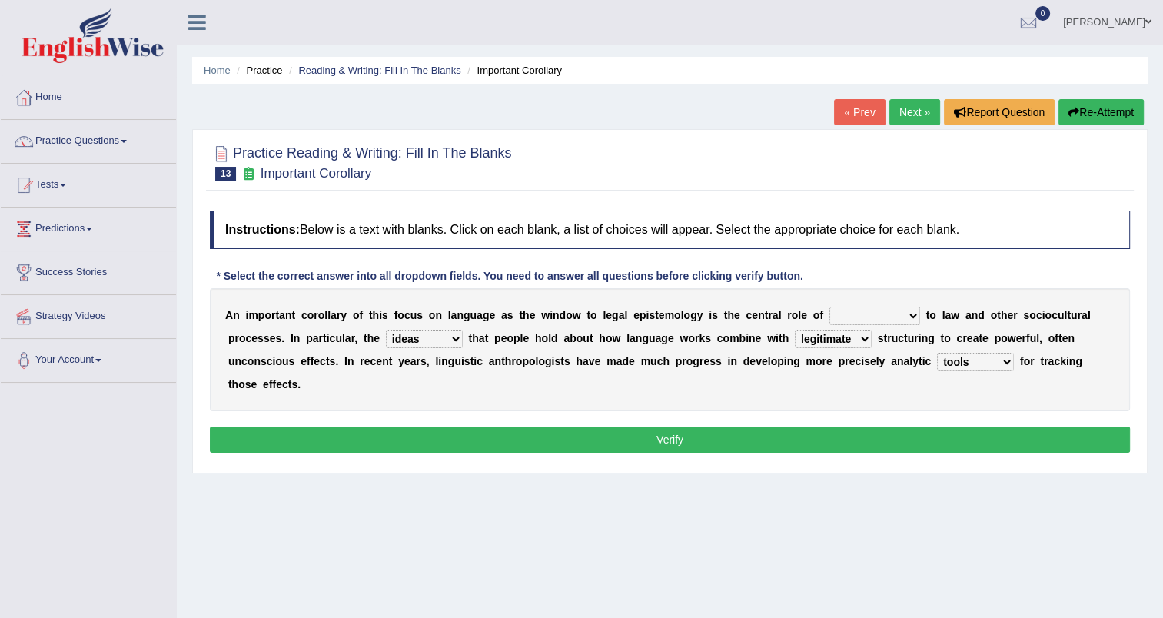
click at [937, 353] on select "tools appetite albums stroke" at bounding box center [975, 362] width 77 height 18
click at [867, 317] on select "discourse epoch dialect acquaintance" at bounding box center [874, 316] width 91 height 18
select select "acquaintance"
click at [829, 307] on select "discourse epoch dialect acquaintance" at bounding box center [874, 316] width 91 height 18
click at [731, 427] on button "Verify" at bounding box center [670, 440] width 920 height 26
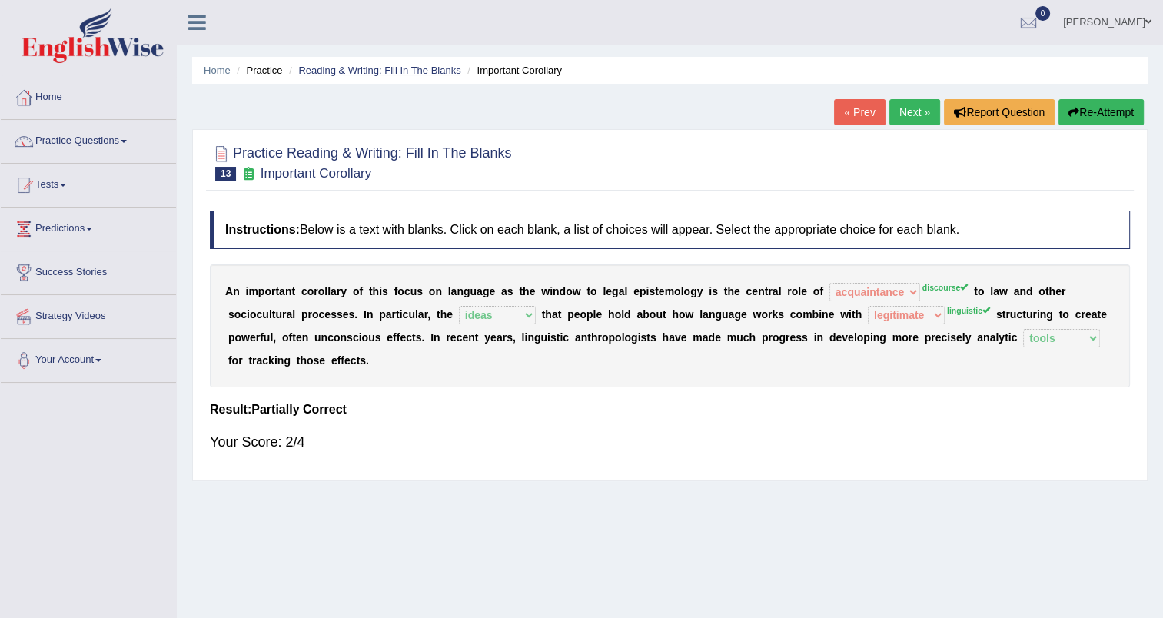
click at [427, 65] on link "Reading & Writing: Fill In The Blanks" at bounding box center [379, 71] width 162 height 12
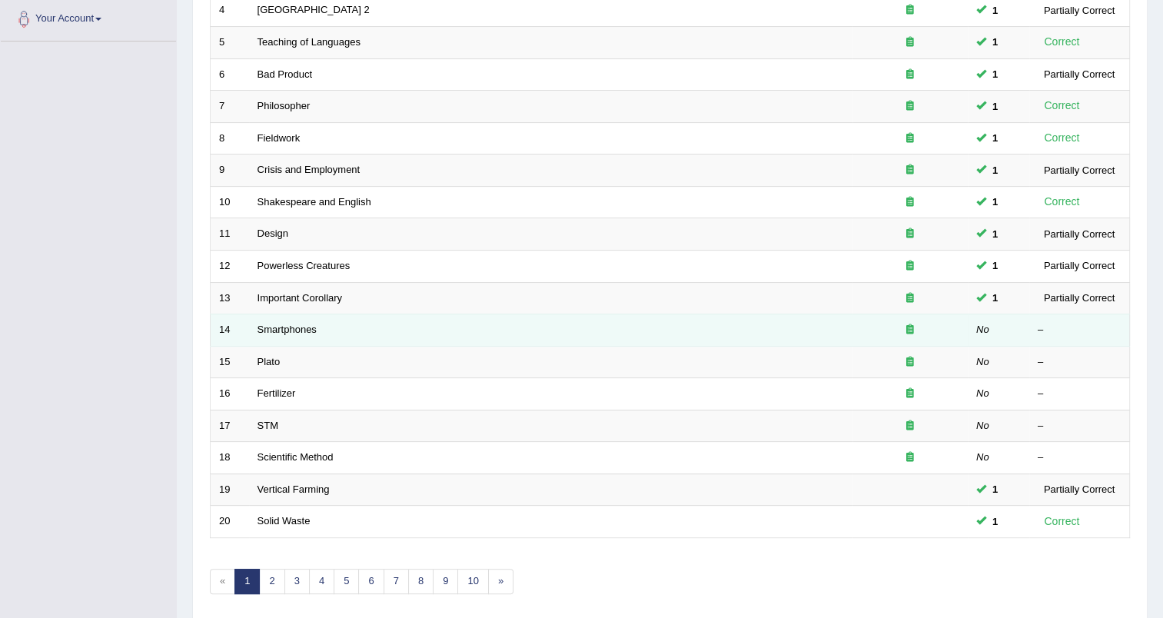
scroll to position [344, 0]
click at [307, 323] on link "Smartphones" at bounding box center [286, 327] width 59 height 12
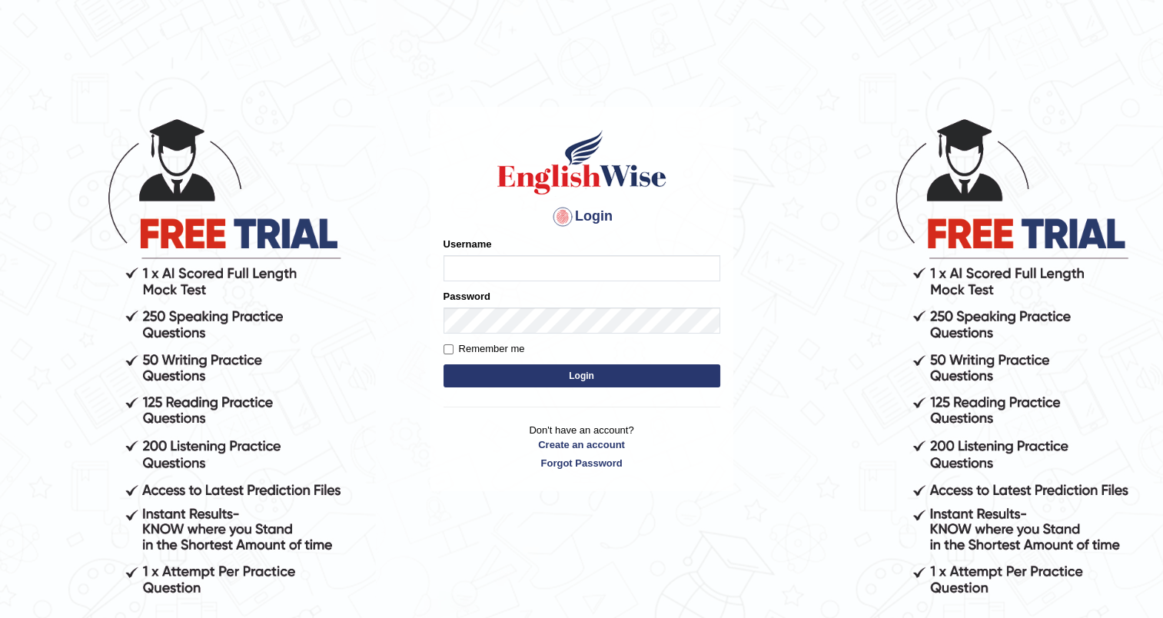
click at [553, 261] on input "Username" at bounding box center [581, 268] width 277 height 26
type input "yosuf_parramatta"
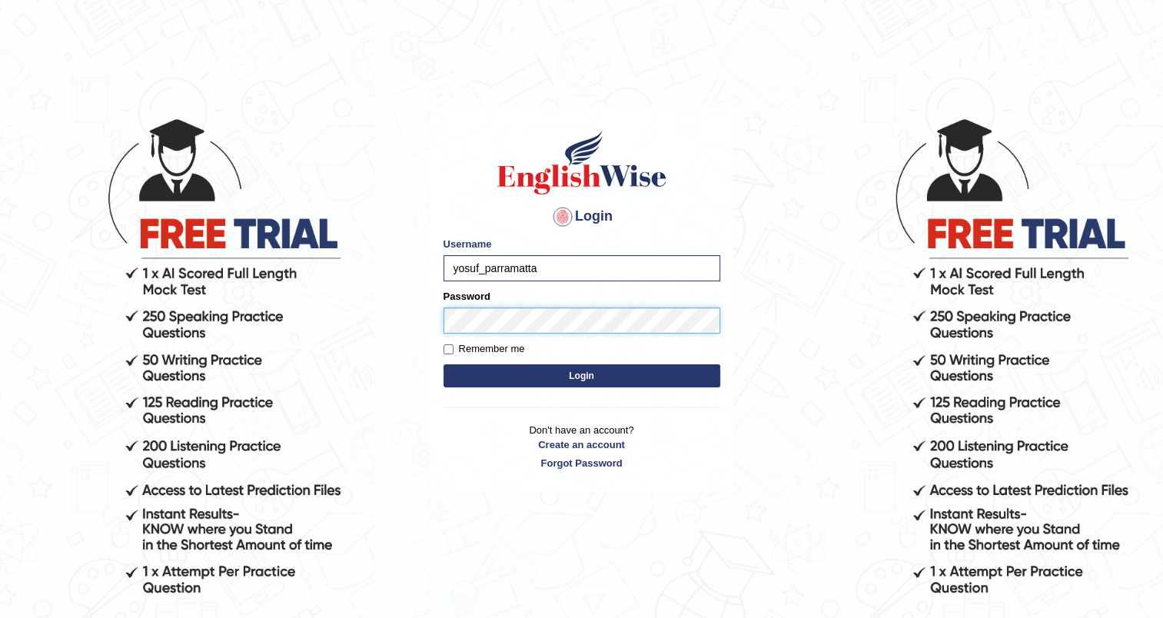
click at [443, 364] on button "Login" at bounding box center [581, 375] width 277 height 23
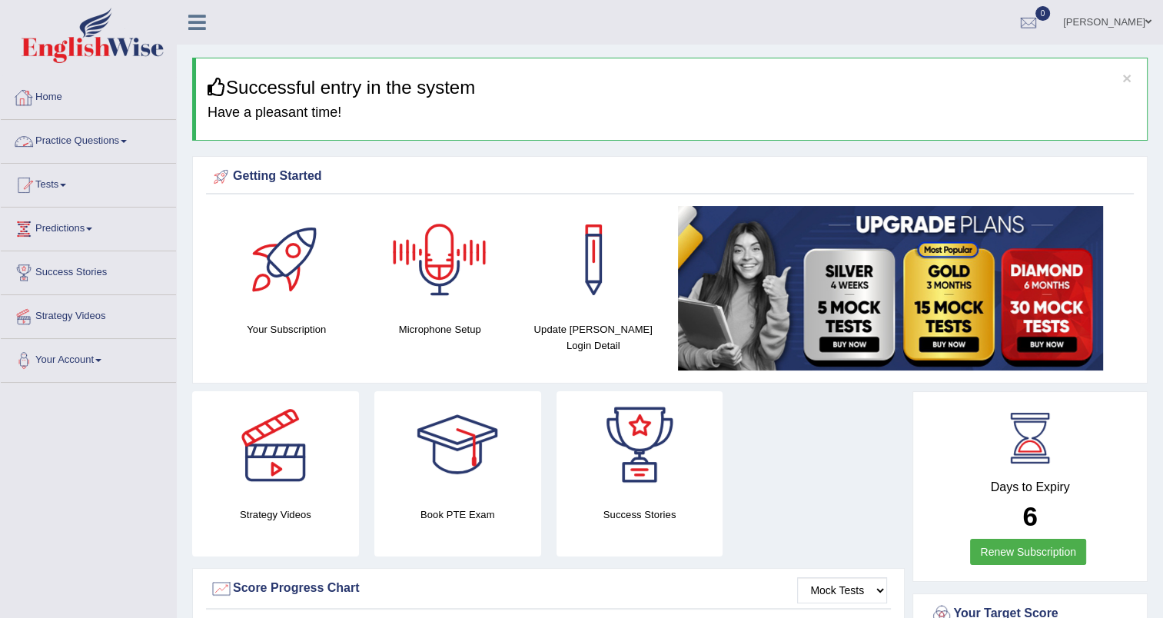
click at [57, 138] on link "Practice Questions" at bounding box center [88, 139] width 175 height 38
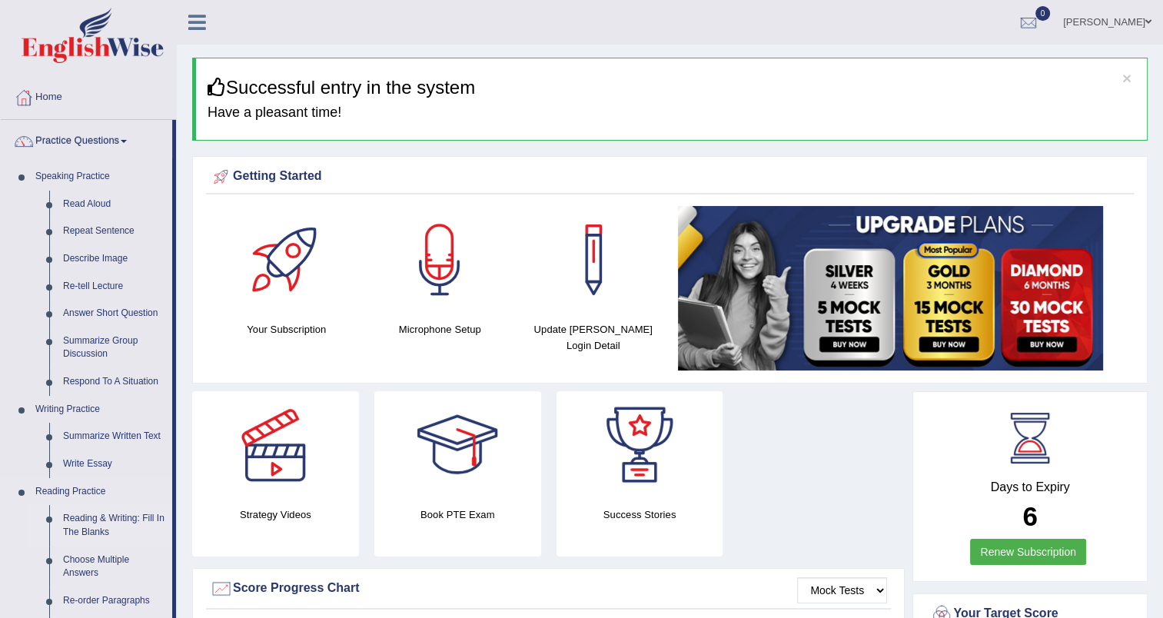
click at [78, 530] on link "Reading & Writing: Fill In The Blanks" at bounding box center [114, 525] width 116 height 41
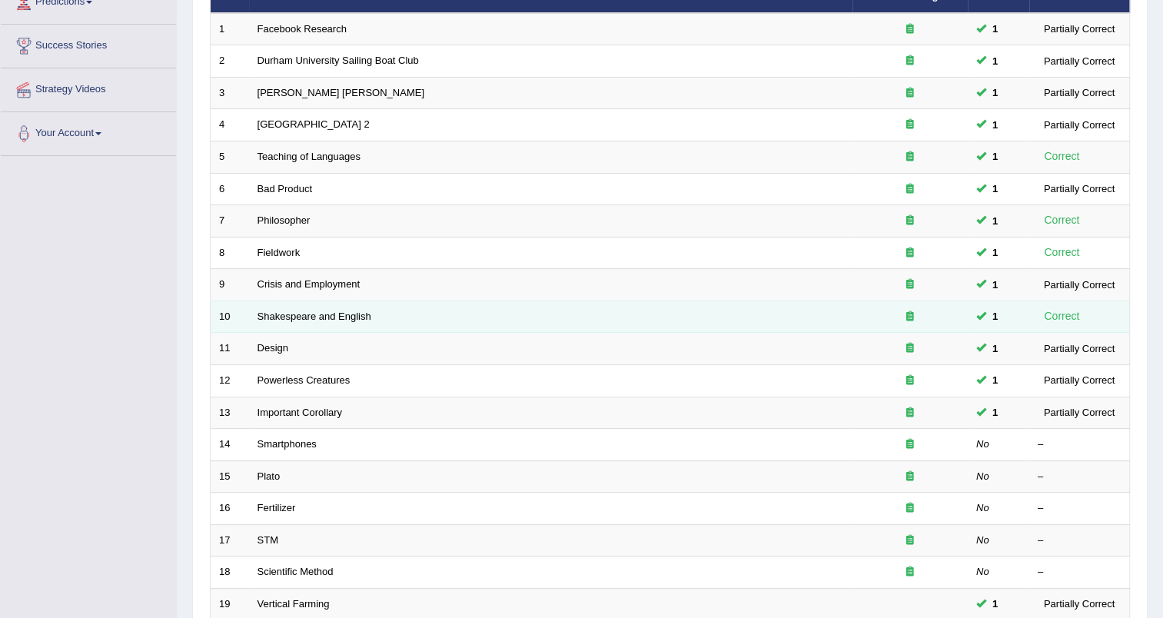
scroll to position [227, 0]
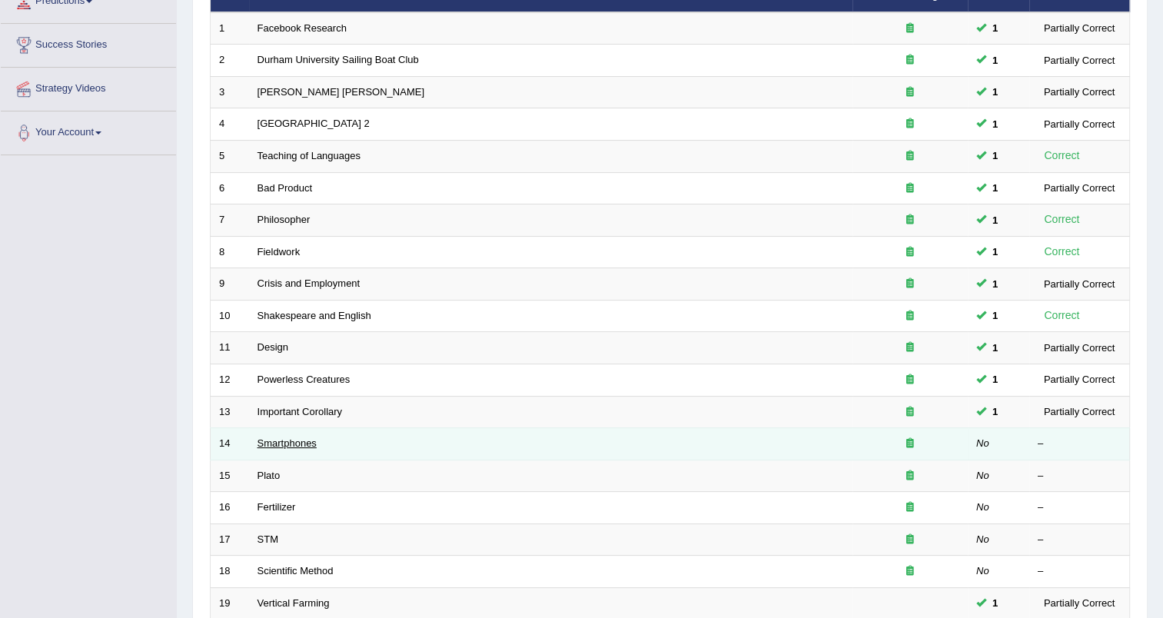
click at [296, 440] on link "Smartphones" at bounding box center [286, 443] width 59 height 12
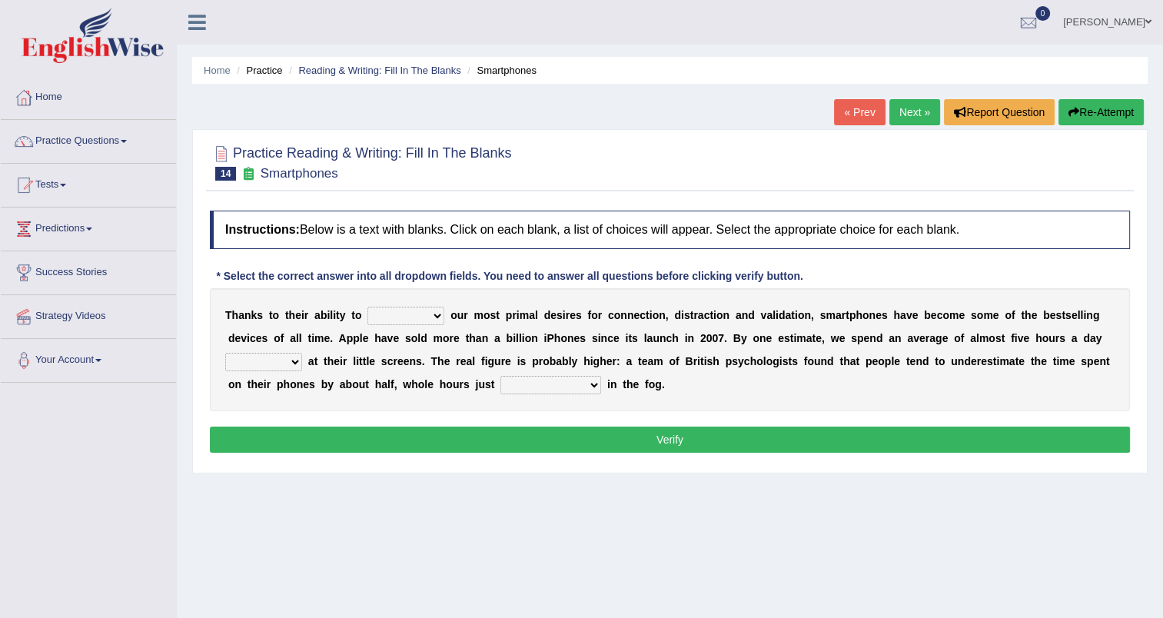
click at [424, 315] on select "hijack describe sharpen conserve" at bounding box center [405, 316] width 77 height 18
click at [597, 373] on div "T [PERSON_NAME] t o t h e i r a b i l i t y t o hijack describe [PERSON_NAME] c…" at bounding box center [670, 349] width 920 height 123
click at [302, 353] on select "watching waggling snoring staring" at bounding box center [263, 362] width 77 height 18
select select "watching"
click at [302, 353] on select "watching waggling snoring staring" at bounding box center [263, 362] width 77 height 18
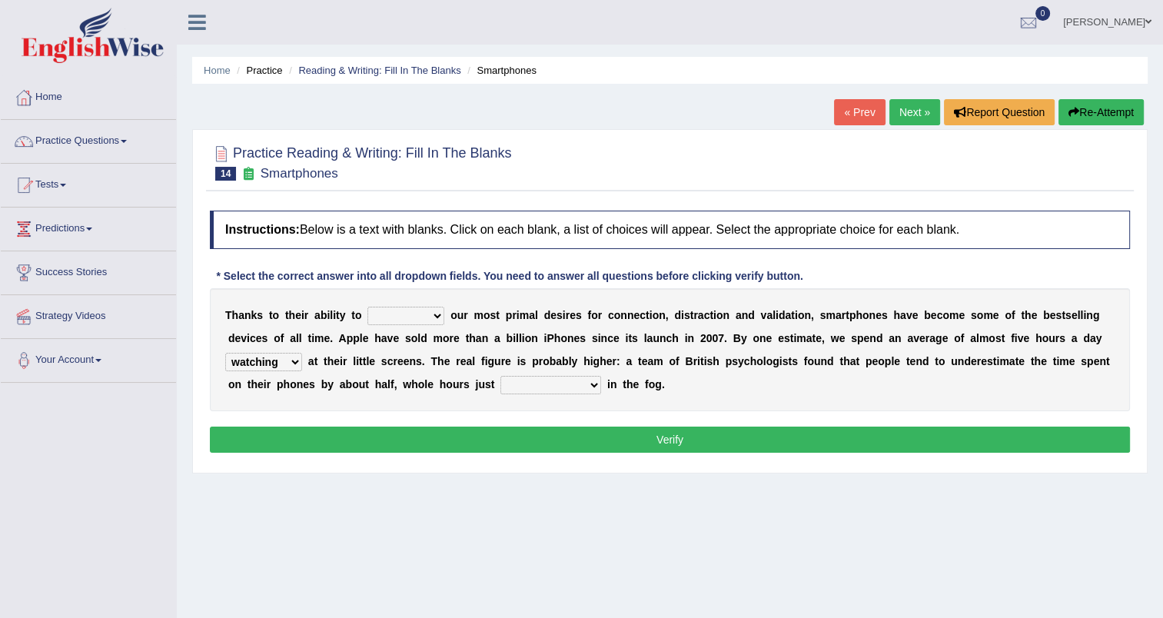
click at [500, 383] on select "has evaporated evaporating evaporate evaporates" at bounding box center [550, 385] width 101 height 18
select select "evaporating"
click at [500, 376] on select "has evaporated evaporating evaporate evaporates" at bounding box center [550, 385] width 101 height 18
click at [420, 310] on select "hijack describe sharpen conserve" at bounding box center [405, 316] width 77 height 18
select select "hijack"
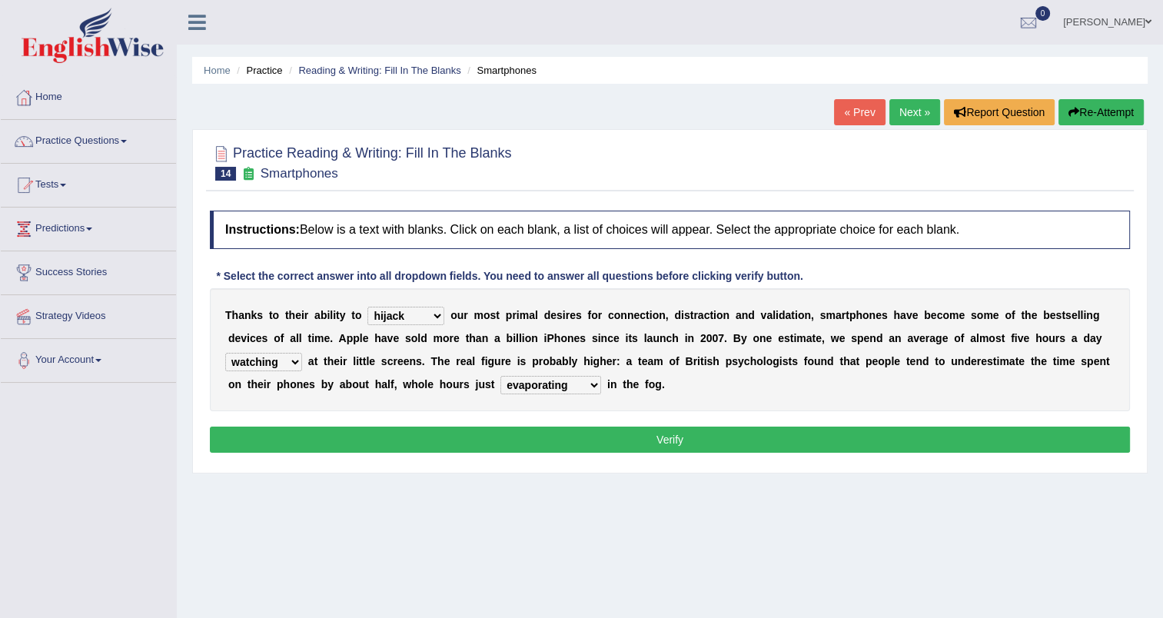
click at [367, 307] on select "hijack describe sharpen conserve" at bounding box center [405, 316] width 77 height 18
click at [486, 437] on button "Verify" at bounding box center [670, 440] width 920 height 26
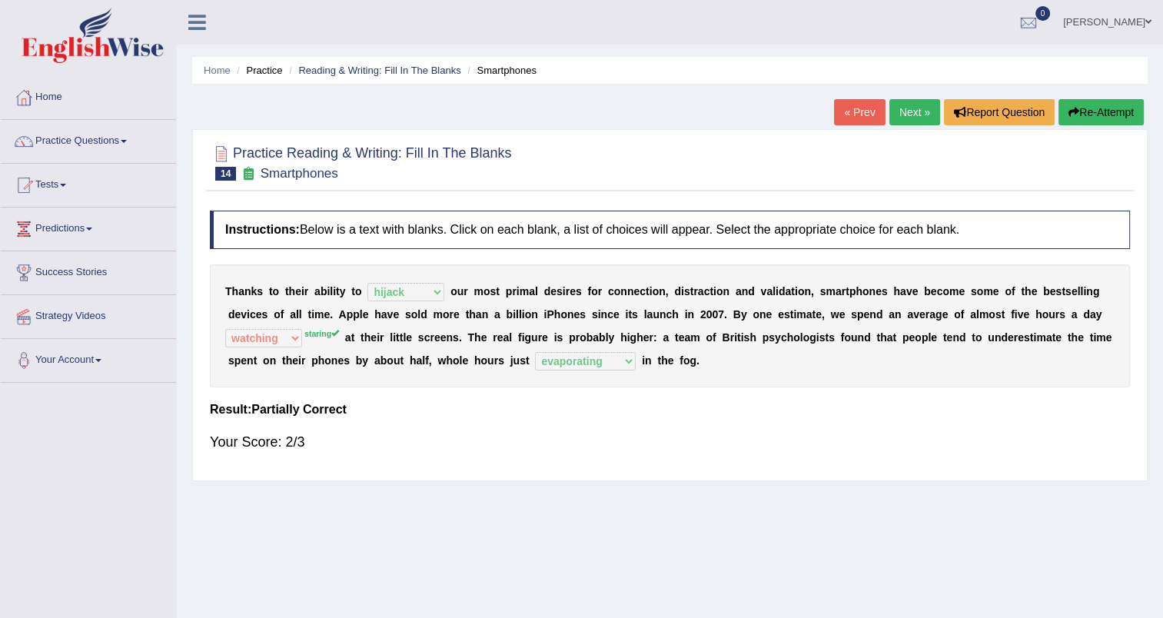
click at [486, 437] on div "Your Score: 2/3" at bounding box center [670, 441] width 920 height 37
click at [403, 69] on link "Reading & Writing: Fill In The Blanks" at bounding box center [379, 71] width 162 height 12
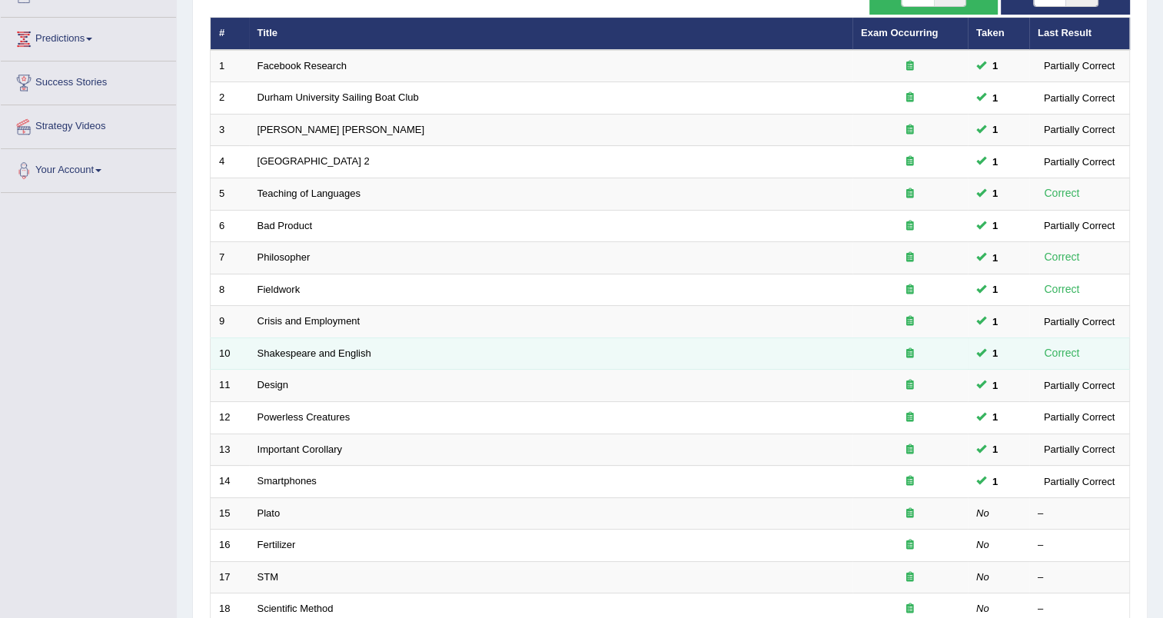
scroll to position [191, 0]
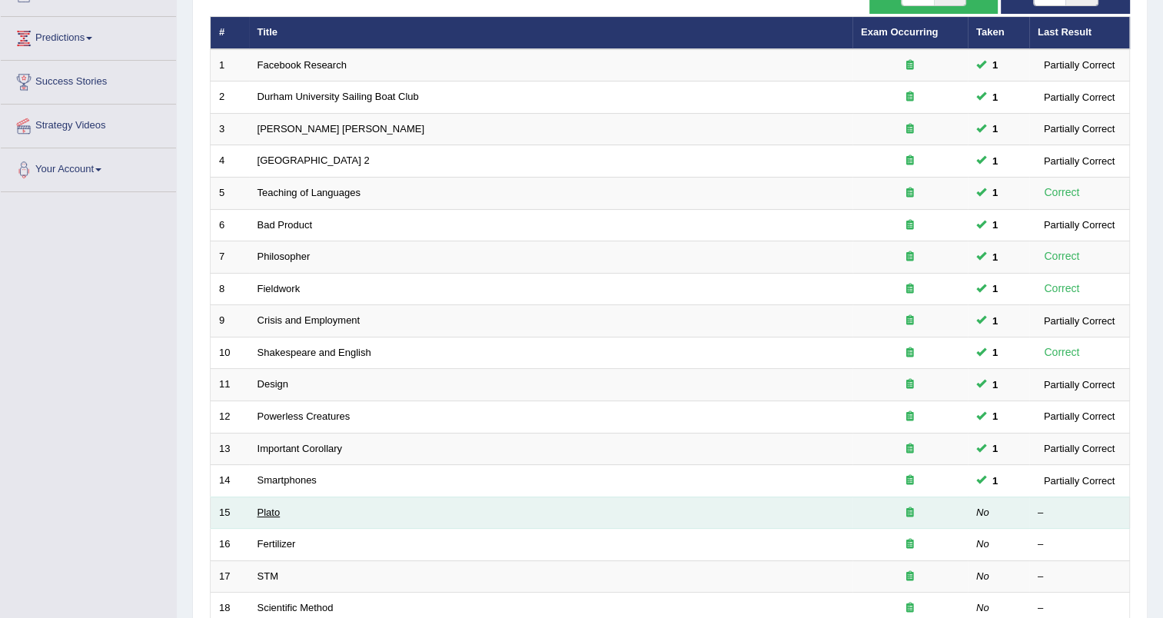
click at [274, 509] on link "Plato" at bounding box center [268, 512] width 23 height 12
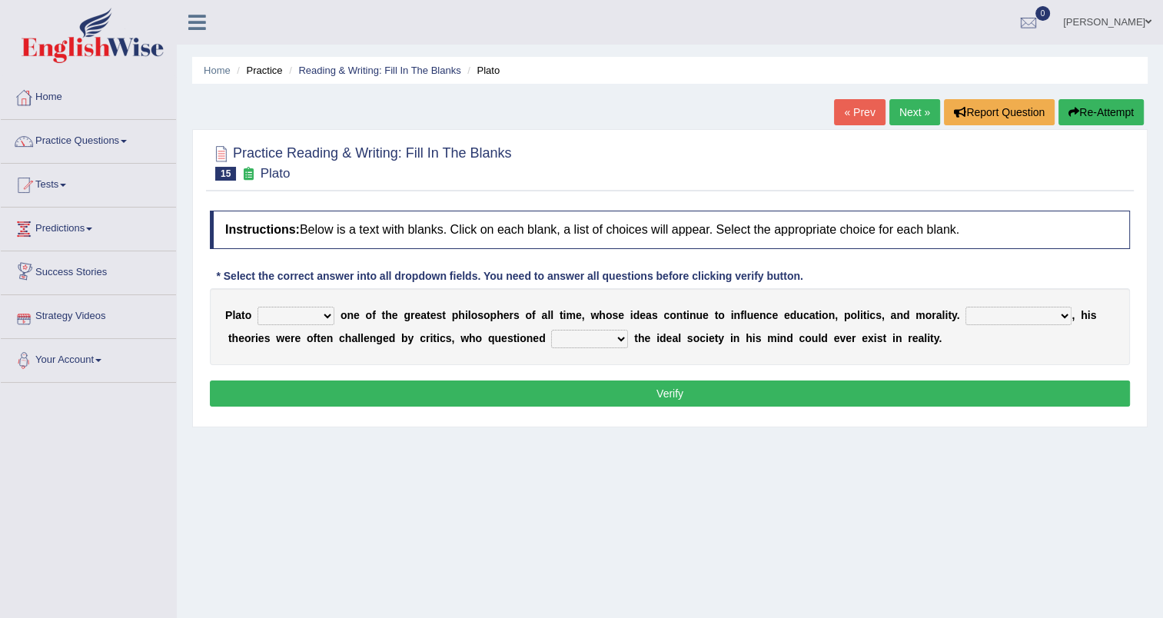
click at [323, 318] on select "keeps comes claims remains" at bounding box center [295, 316] width 77 height 18
select select "remains"
click at [257, 307] on select "keeps comes claims remains" at bounding box center [295, 316] width 77 height 18
click at [978, 314] on select "Notwithstanding So However Whatever" at bounding box center [1018, 316] width 106 height 18
select select "However"
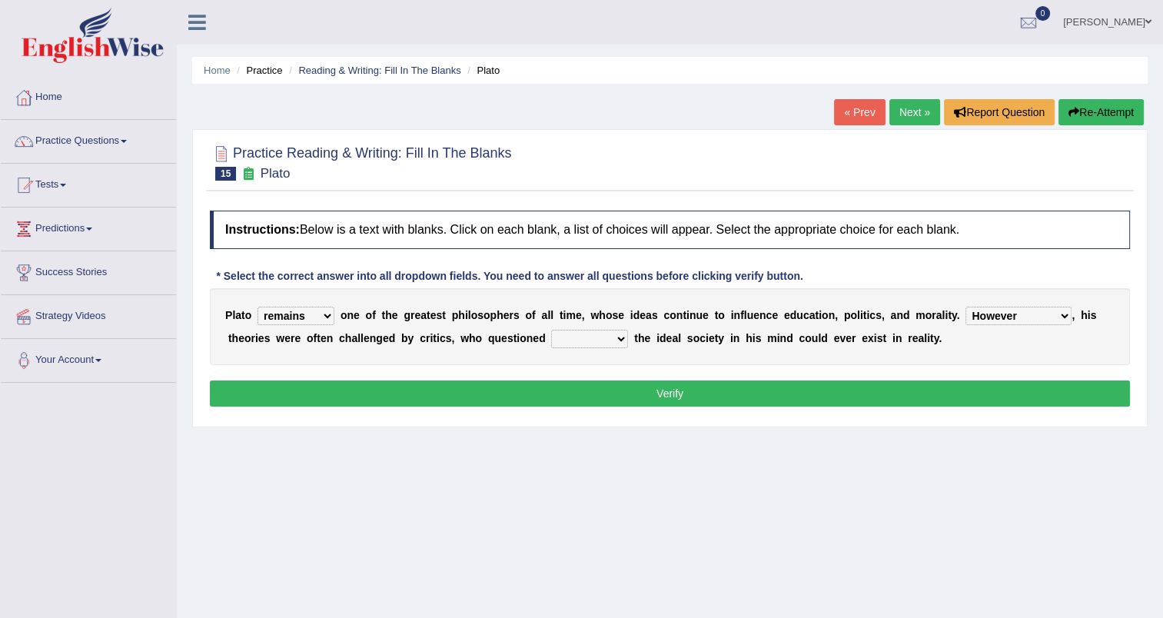
click at [965, 307] on select "Notwithstanding So However Whatever" at bounding box center [1018, 316] width 106 height 18
click at [552, 336] on select "which what that whether" at bounding box center [589, 339] width 77 height 18
select select "that"
click at [551, 330] on select "which what that whether" at bounding box center [589, 339] width 77 height 18
click at [652, 391] on button "Verify" at bounding box center [670, 393] width 920 height 26
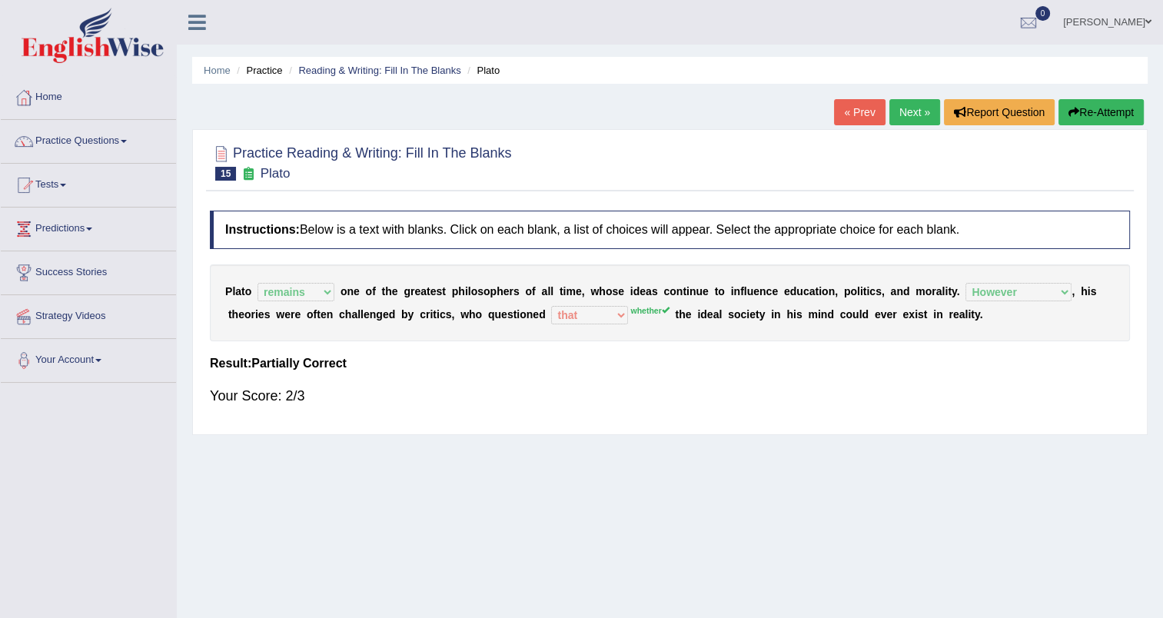
click at [907, 115] on link "Next »" at bounding box center [914, 112] width 51 height 26
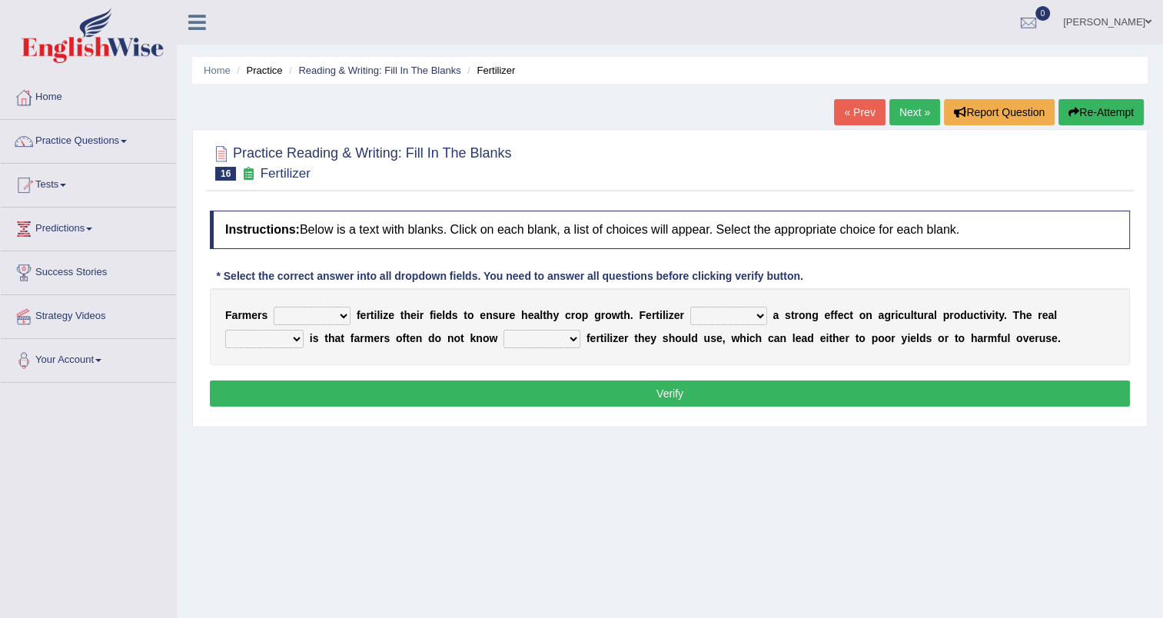
click at [333, 316] on select "must should need can" at bounding box center [312, 316] width 77 height 18
select select "must"
click at [274, 307] on select "must should need can" at bounding box center [312, 316] width 77 height 18
click at [734, 314] on select "has had have having" at bounding box center [728, 316] width 77 height 18
select select "has"
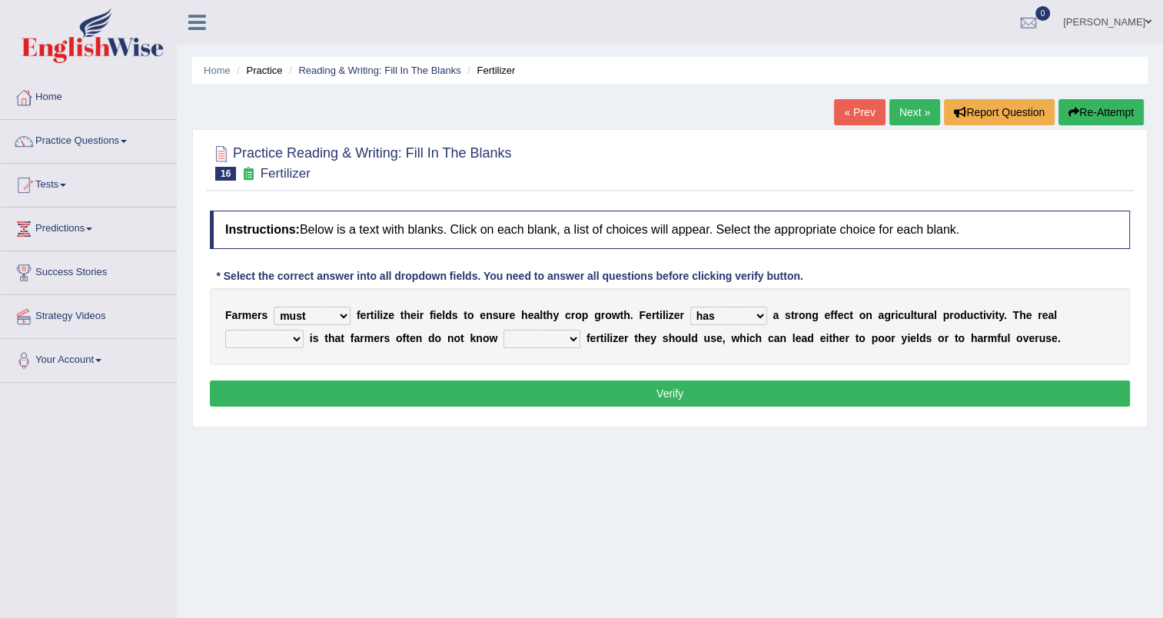
click at [690, 307] on select "has had have having" at bounding box center [728, 316] width 77 height 18
click at [304, 330] on select "problem question conclusion answer" at bounding box center [264, 339] width 78 height 18
select select "problem"
click at [304, 330] on select "problem question conclusion answer" at bounding box center [264, 339] width 78 height 18
click at [503, 338] on select "how much how many however so much" at bounding box center [541, 339] width 77 height 18
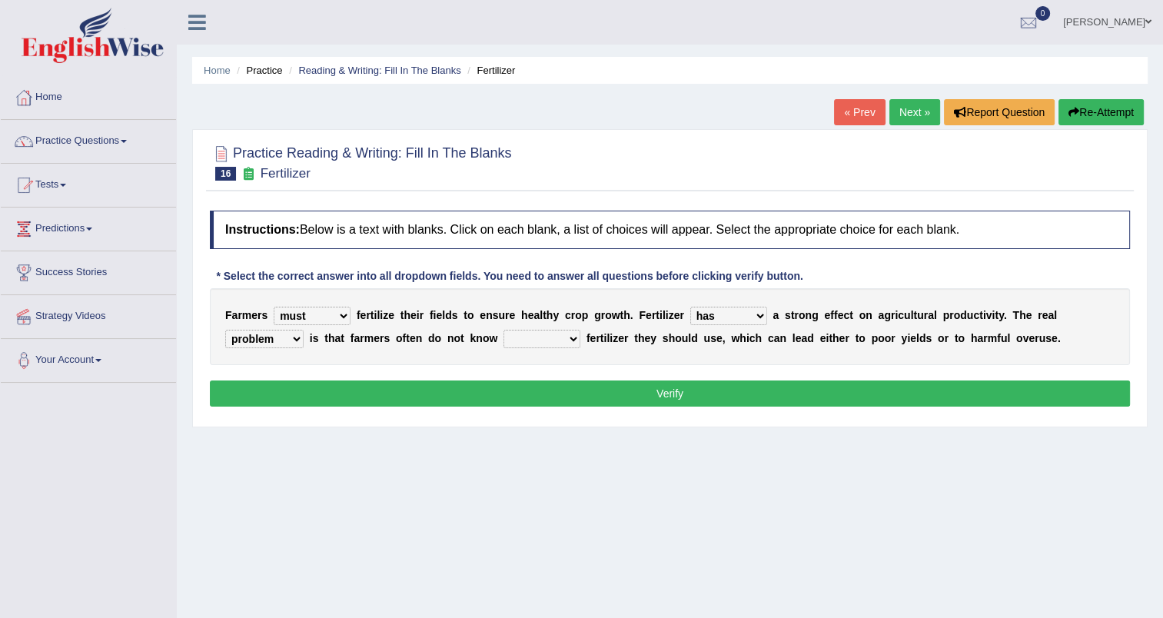
select select "how much"
click at [503, 330] on select "how much how many however so much" at bounding box center [541, 339] width 77 height 18
click at [679, 396] on button "Verify" at bounding box center [670, 393] width 920 height 26
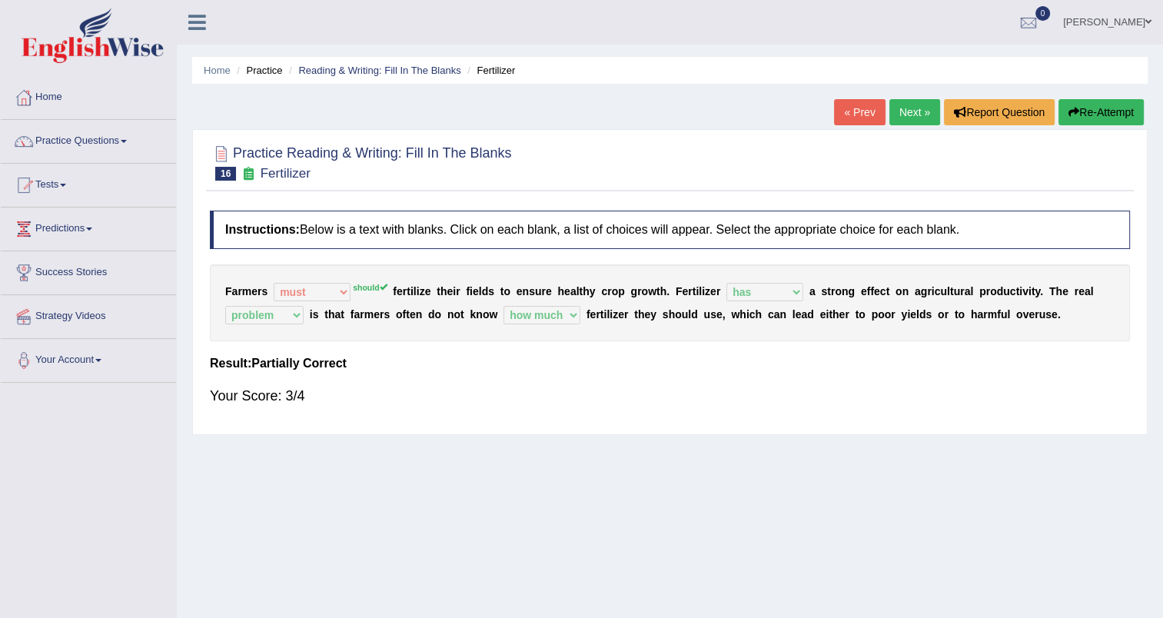
click at [906, 112] on link "Next »" at bounding box center [914, 112] width 51 height 26
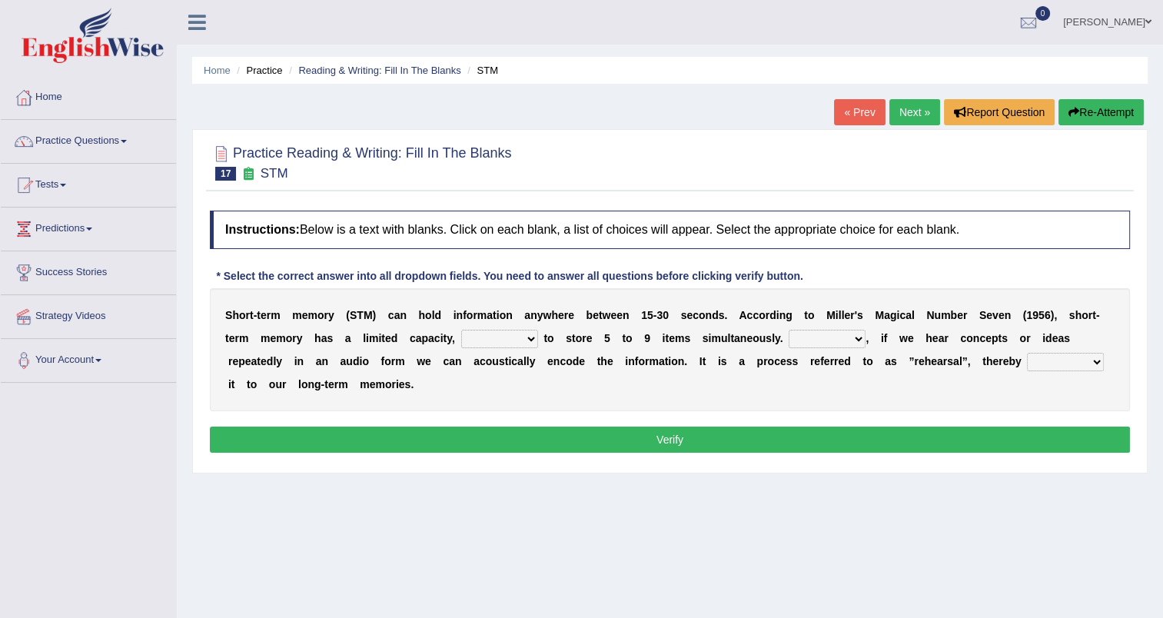
click at [475, 341] on select "being able is able be able unable" at bounding box center [499, 339] width 77 height 18
select select "being able"
click at [461, 330] on select "being able is able be able unable" at bounding box center [499, 339] width 77 height 18
click at [792, 337] on select "However So Moreover Therefore" at bounding box center [826, 339] width 77 height 18
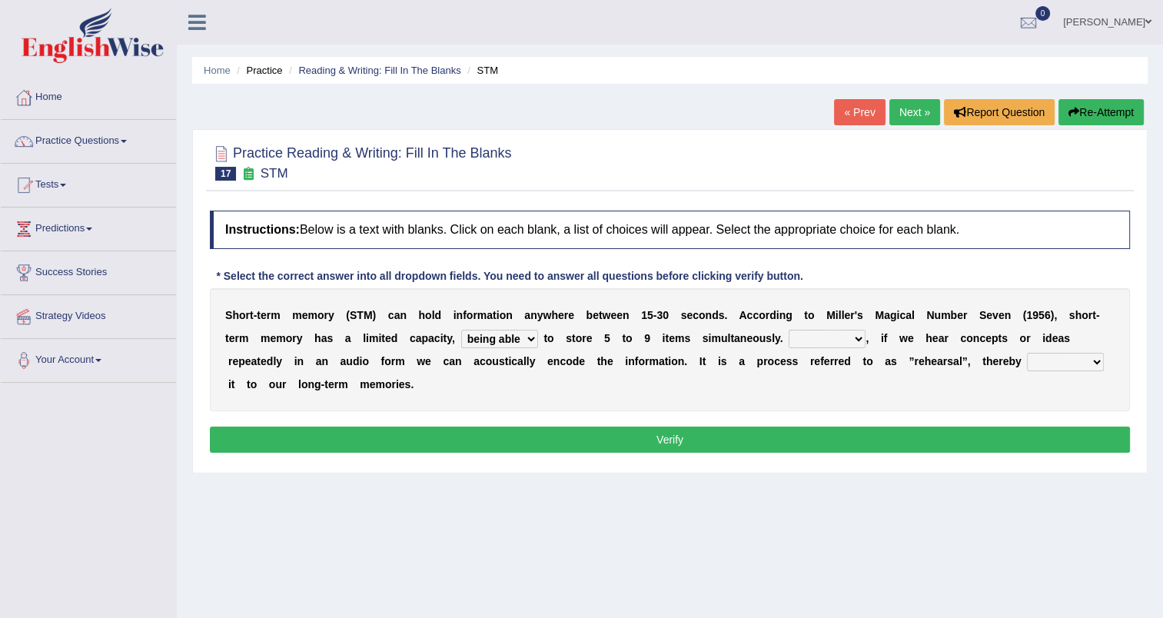
click at [792, 337] on select "However So Moreover Therefore" at bounding box center [826, 339] width 77 height 18
select select "Moreover"
click at [788, 330] on select "However So Moreover Therefore" at bounding box center [826, 339] width 77 height 18
click at [1027, 360] on select "commit commits commiting commited" at bounding box center [1065, 362] width 77 height 18
select select "commiting"
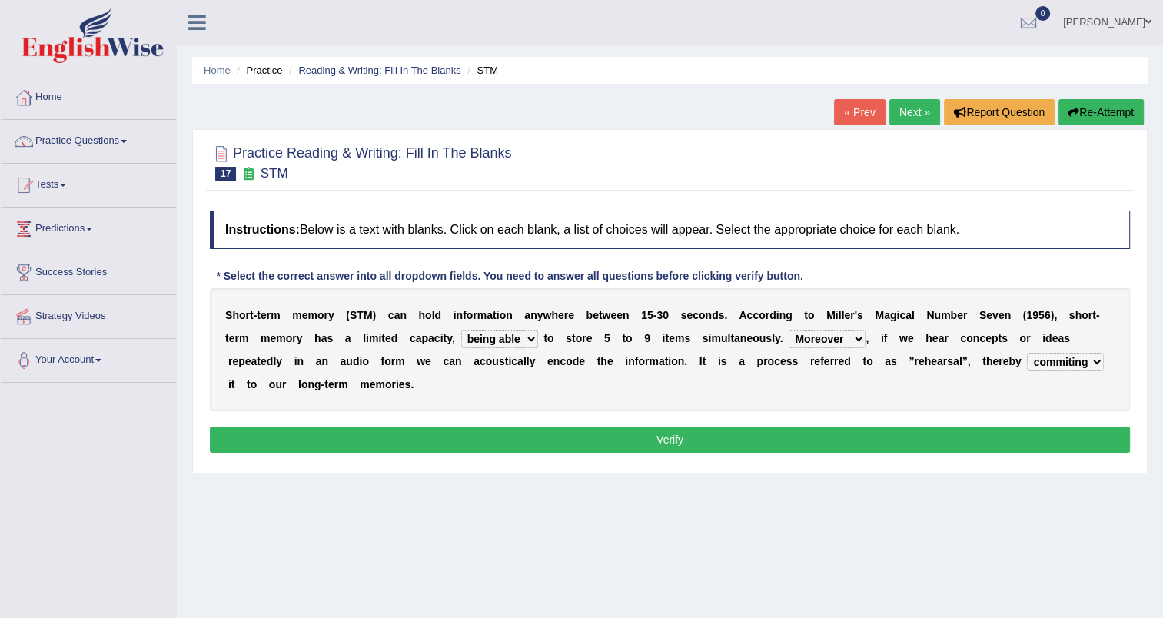
click at [1027, 353] on select "commit commits commiting commited" at bounding box center [1065, 362] width 77 height 18
click at [781, 443] on button "Verify" at bounding box center [670, 440] width 920 height 26
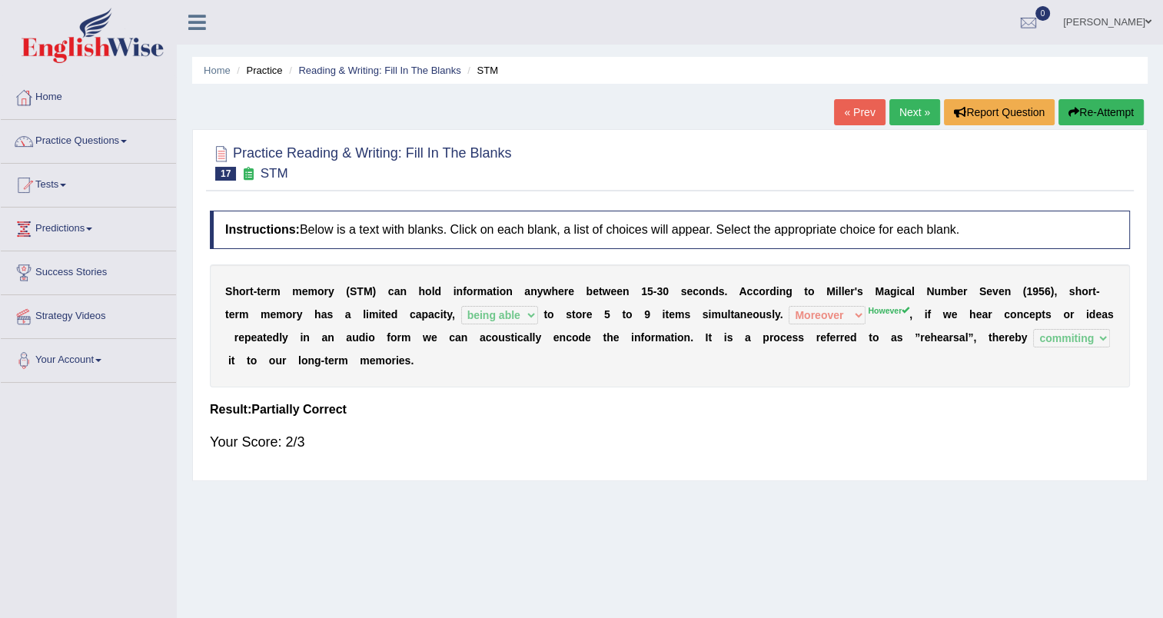
click at [916, 109] on link "Next »" at bounding box center [914, 112] width 51 height 26
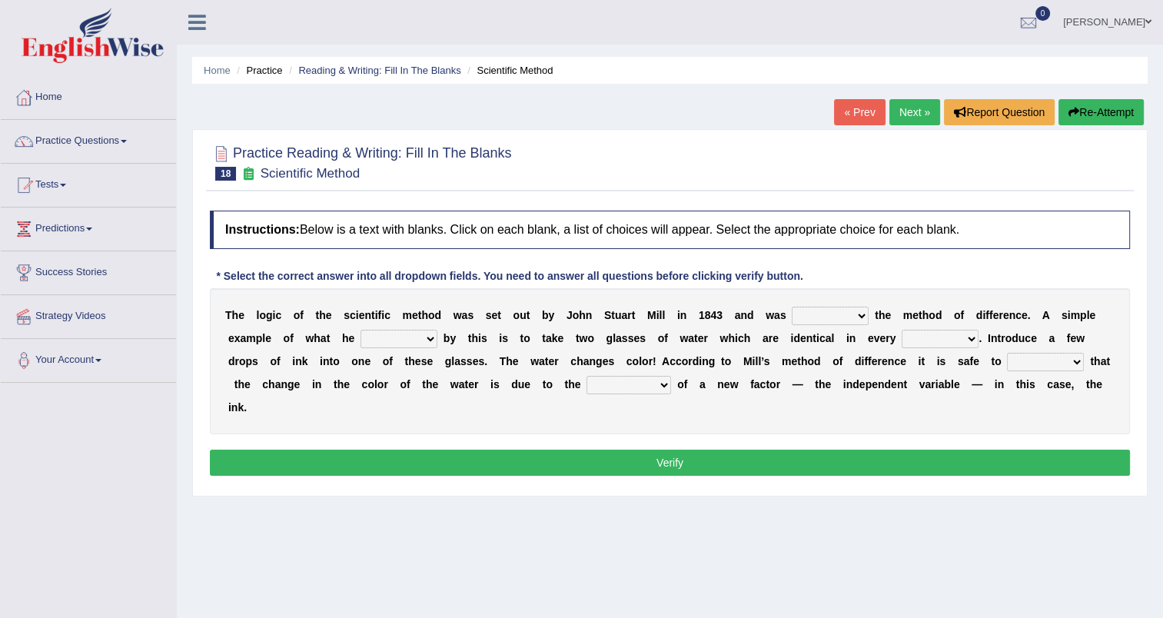
click at [806, 314] on select "pointed claimed demanded named" at bounding box center [830, 316] width 77 height 18
click at [360, 340] on select "capped charged found meant" at bounding box center [398, 339] width 77 height 18
select select "found"
click at [360, 330] on select "capped charged found meant" at bounding box center [398, 339] width 77 height 18
click at [901, 335] on select "thought identity measure respect" at bounding box center [939, 339] width 77 height 18
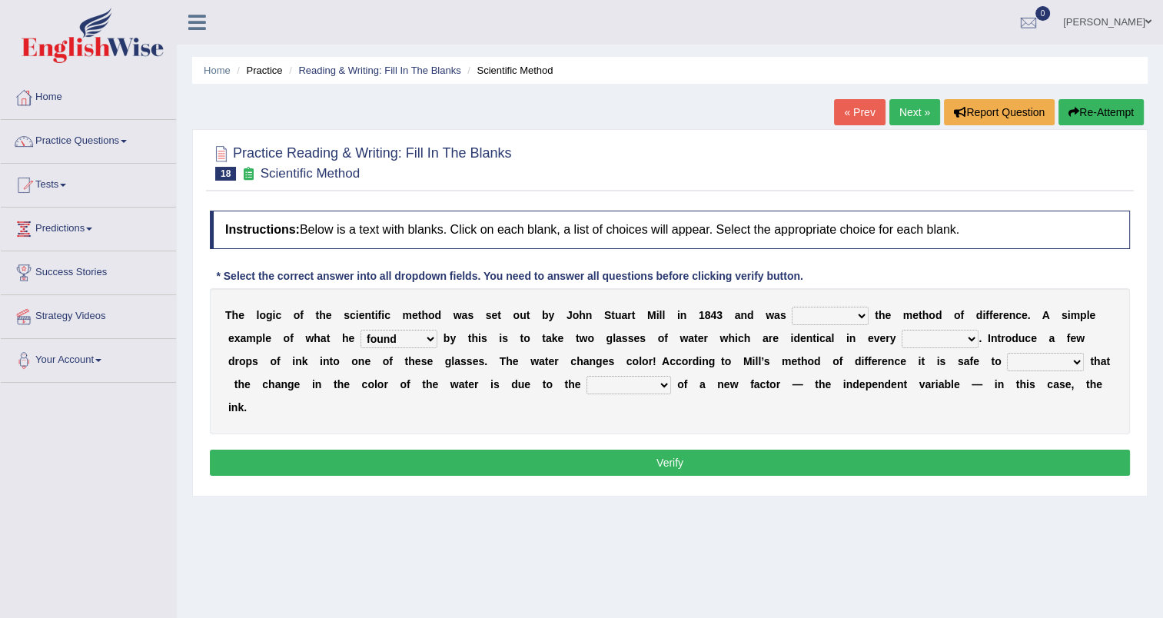
select select "measure"
click at [901, 330] on select "thought identity measure respect" at bounding box center [939, 339] width 77 height 18
click at [1007, 361] on select "assume discuss prefer acclaim" at bounding box center [1045, 362] width 77 height 18
select select "acclaim"
click at [1007, 353] on select "assume discuss prefer acclaim" at bounding box center [1045, 362] width 77 height 18
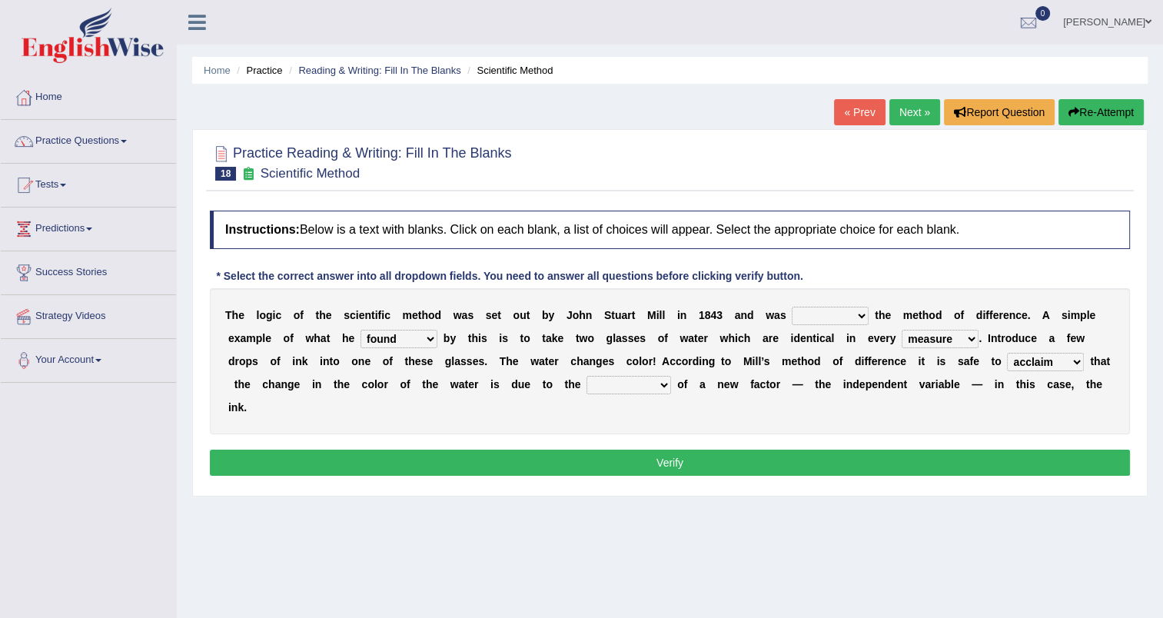
click at [586, 385] on select "introduction magnitude preparation purification" at bounding box center [628, 385] width 85 height 18
select select "introduction"
click at [586, 376] on select "introduction magnitude preparation purification" at bounding box center [628, 385] width 85 height 18
click at [823, 319] on select "pointed claimed demanded named" at bounding box center [830, 316] width 77 height 18
select select "named"
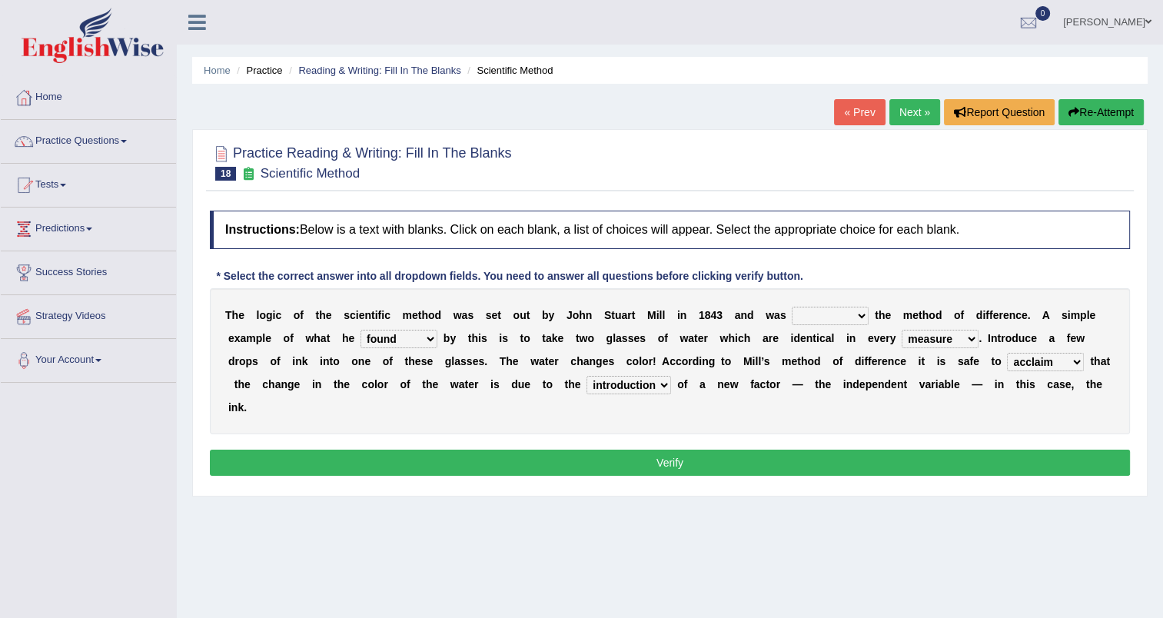
click at [792, 307] on select "pointed claimed demanded named" at bounding box center [830, 316] width 77 height 18
click at [705, 450] on button "Verify" at bounding box center [670, 463] width 920 height 26
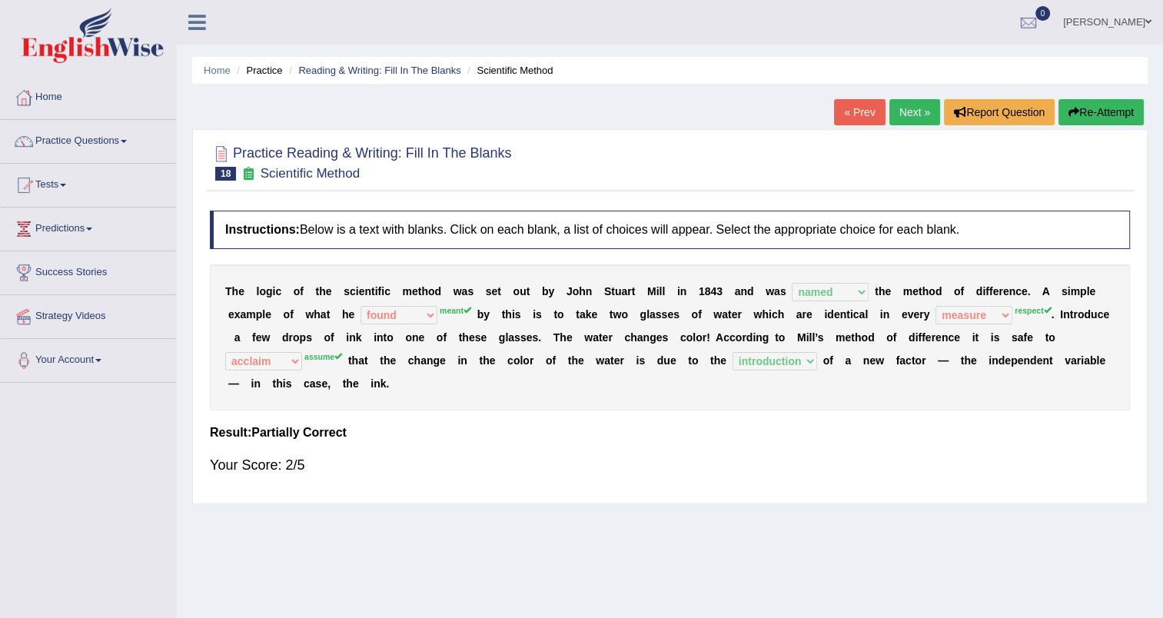
click at [907, 114] on link "Next »" at bounding box center [914, 112] width 51 height 26
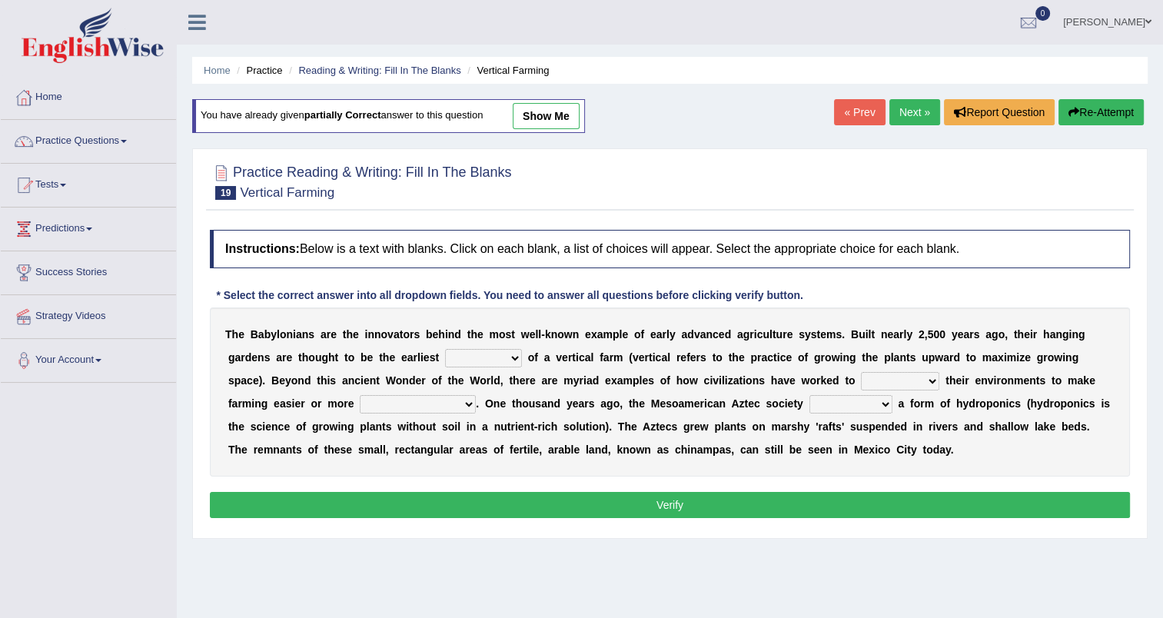
click at [445, 355] on select "prototype failure discredit protocol" at bounding box center [483, 358] width 77 height 18
select select "prototype"
click at [445, 349] on select "prototype failure discredit protocol" at bounding box center [483, 358] width 77 height 18
click at [861, 377] on select "manipulate escape respect disarrange" at bounding box center [900, 381] width 78 height 18
select select "respect"
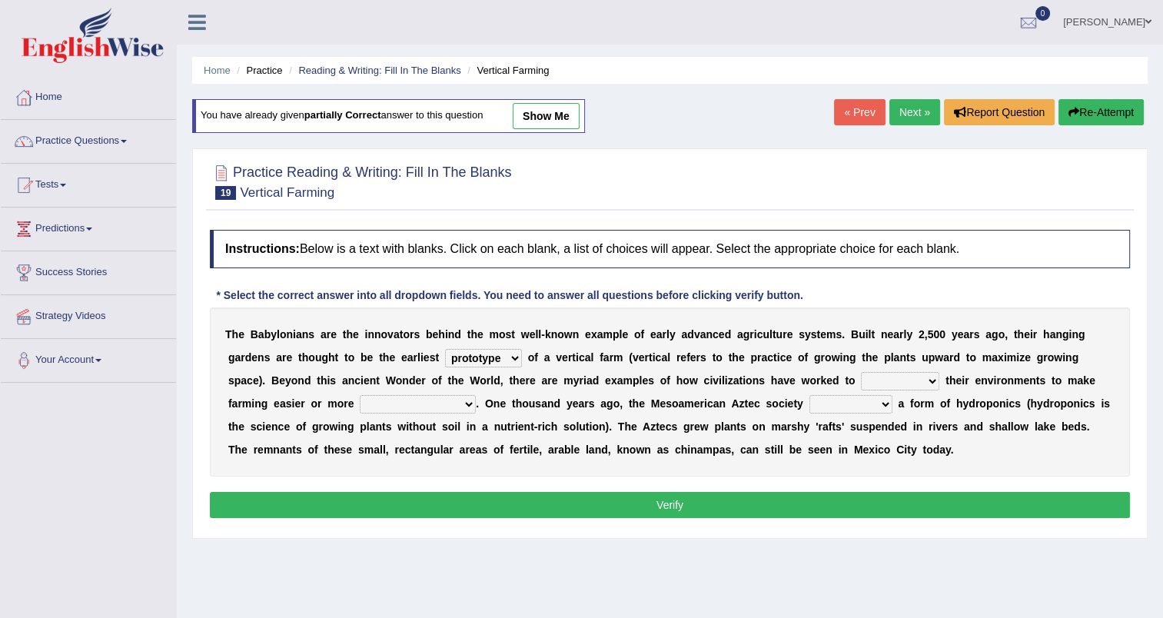
click at [861, 372] on select "manipulate escape respect disarrange" at bounding box center [900, 381] width 78 height 18
click at [360, 398] on select "productive constructive connective counterproductive" at bounding box center [418, 404] width 116 height 18
select select "productive"
click at [360, 395] on select "productive constructive connective counterproductive" at bounding box center [418, 404] width 116 height 18
click at [809, 403] on select "domineered volunteered pioneered engineered" at bounding box center [850, 404] width 83 height 18
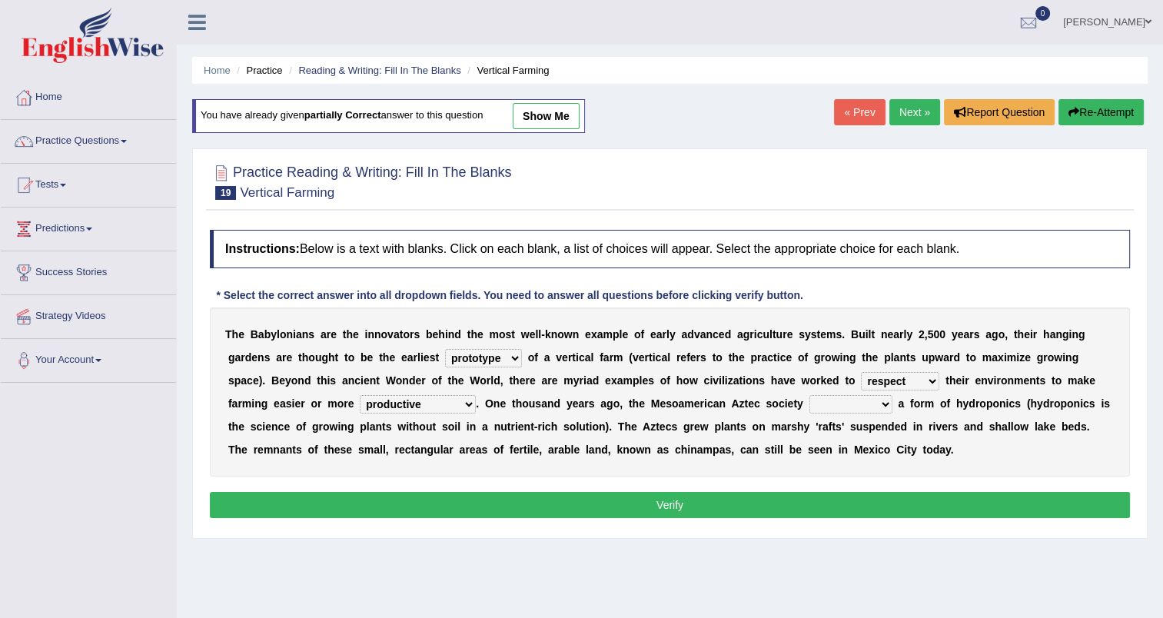
select select "pioneered"
click at [809, 395] on select "domineered volunteered pioneered engineered" at bounding box center [850, 404] width 83 height 18
click at [661, 506] on button "Verify" at bounding box center [670, 505] width 920 height 26
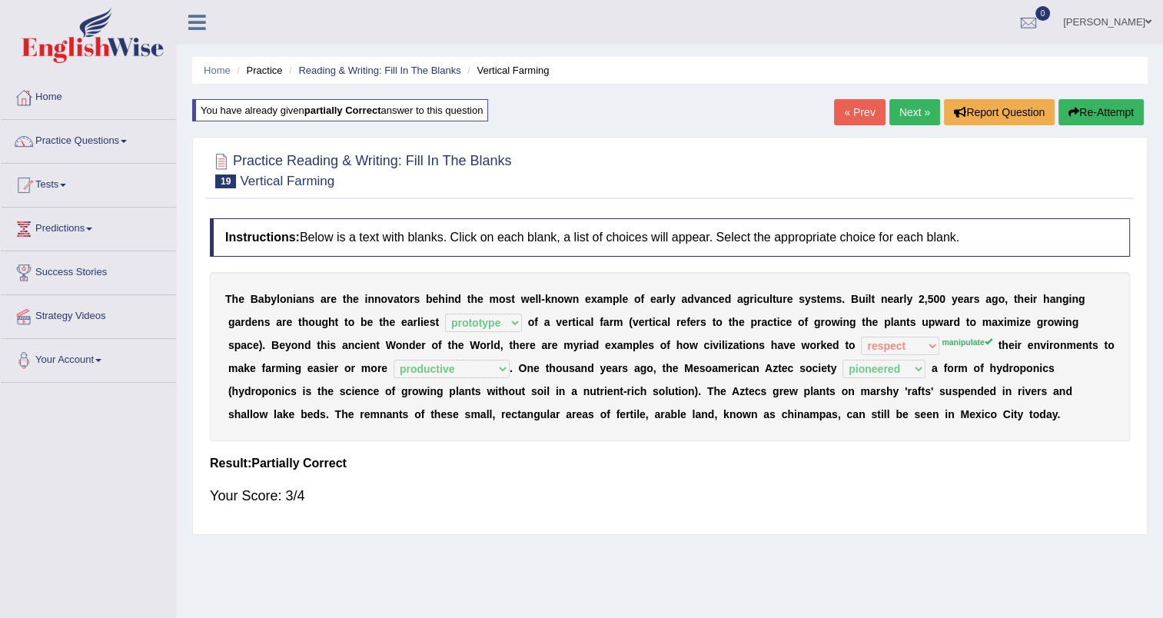
click at [914, 118] on link "Next »" at bounding box center [914, 112] width 51 height 26
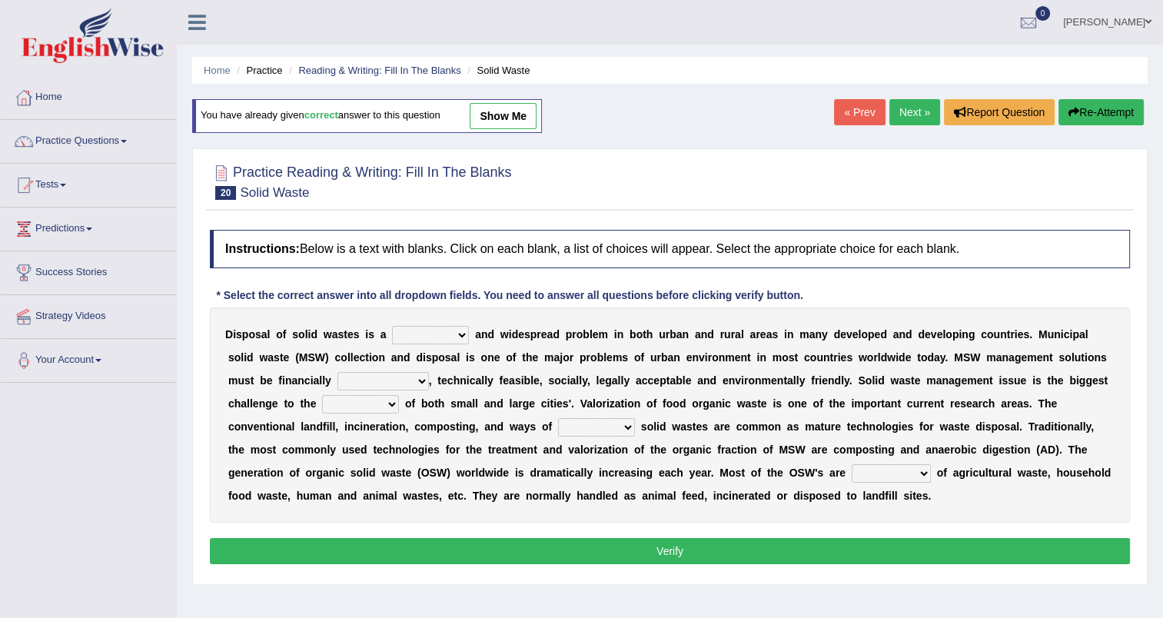
click at [443, 332] on select "slanting stinging stalling shafting" at bounding box center [430, 335] width 77 height 18
select select "stinging"
click at [392, 326] on select "slanting stinging stalling shafting" at bounding box center [430, 335] width 77 height 18
click at [337, 384] on select "unattainable sustainable objectionable treasonable" at bounding box center [382, 381] width 91 height 18
select select "sustainable"
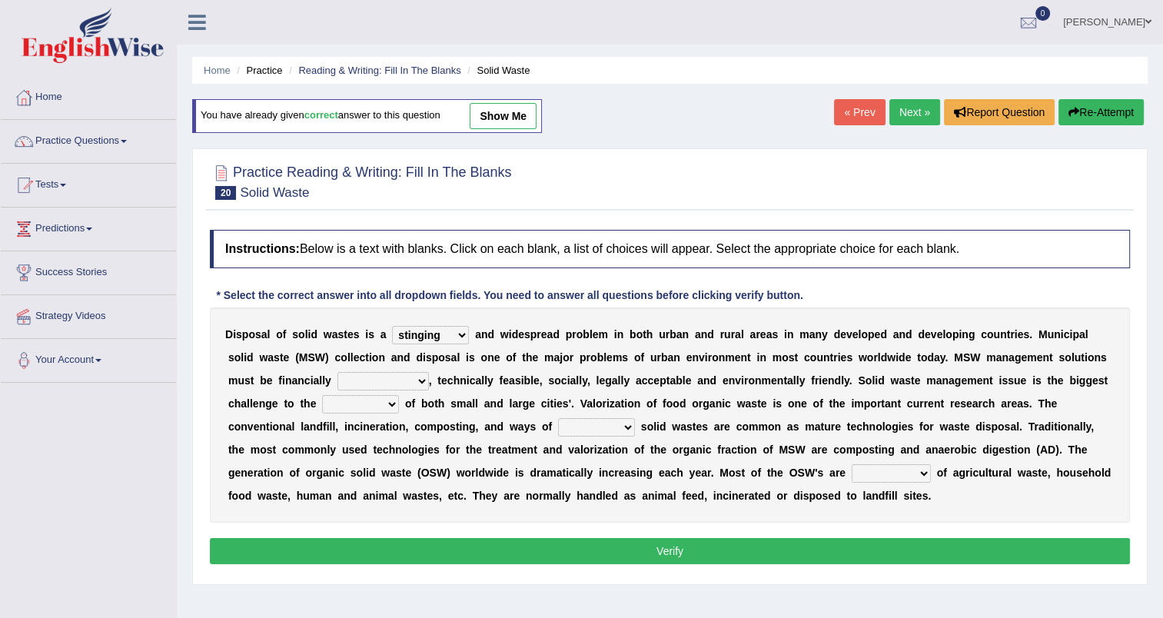
click at [337, 372] on select "unattainable sustainable objectionable treasonable" at bounding box center [382, 381] width 91 height 18
click at [322, 406] on select "plants culture authorities history" at bounding box center [360, 404] width 77 height 18
select select "authorities"
click at [322, 395] on select "plants culture authorities history" at bounding box center [360, 404] width 77 height 18
click at [558, 424] on select "reserving preserving deserving handling" at bounding box center [596, 427] width 77 height 18
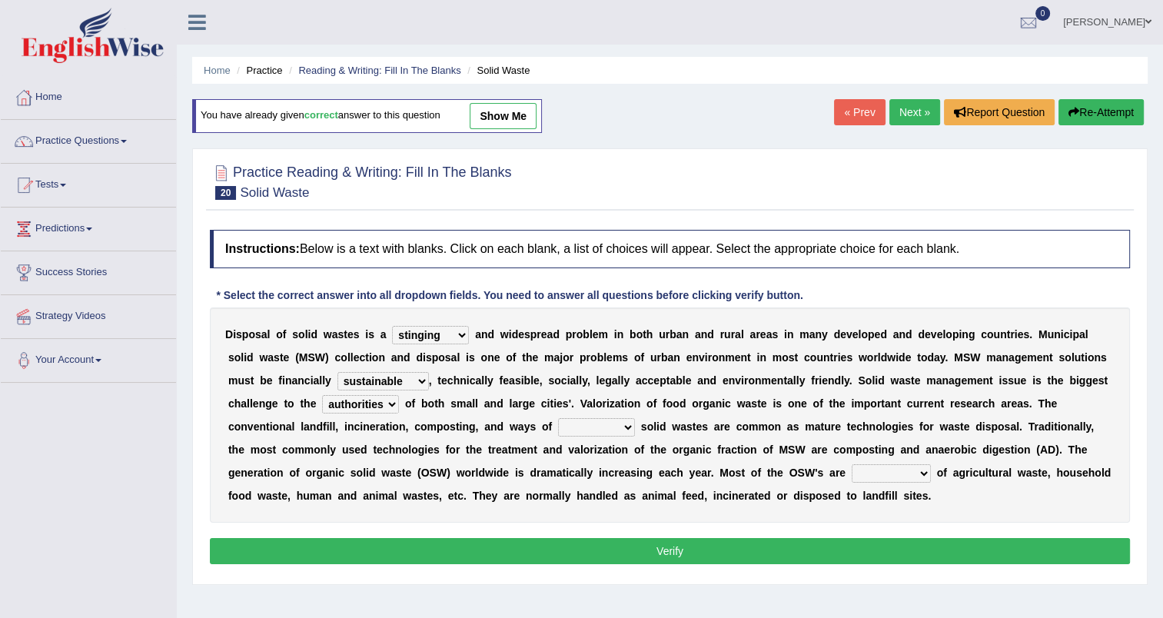
select select "handling"
click at [558, 418] on select "reserving preserving deserving handling" at bounding box center [596, 427] width 77 height 18
click at [851, 470] on select "composed disposed composing disposing" at bounding box center [890, 473] width 79 height 18
select select "composed"
click at [851, 464] on select "composed disposed composing disposing" at bounding box center [890, 473] width 79 height 18
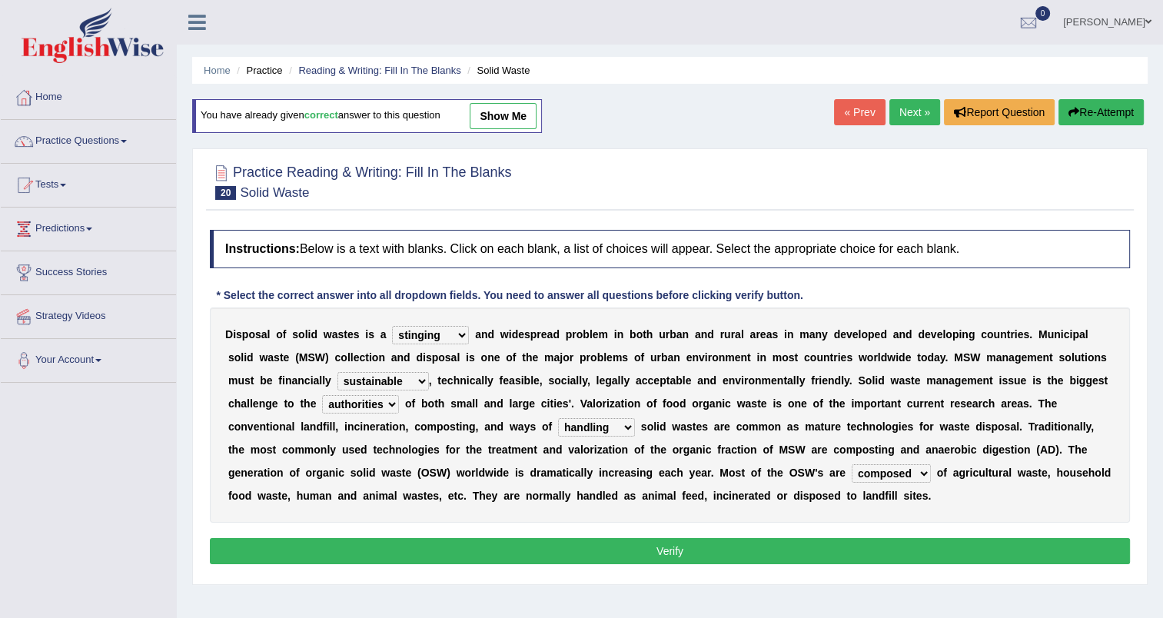
click at [629, 547] on button "Verify" at bounding box center [670, 551] width 920 height 26
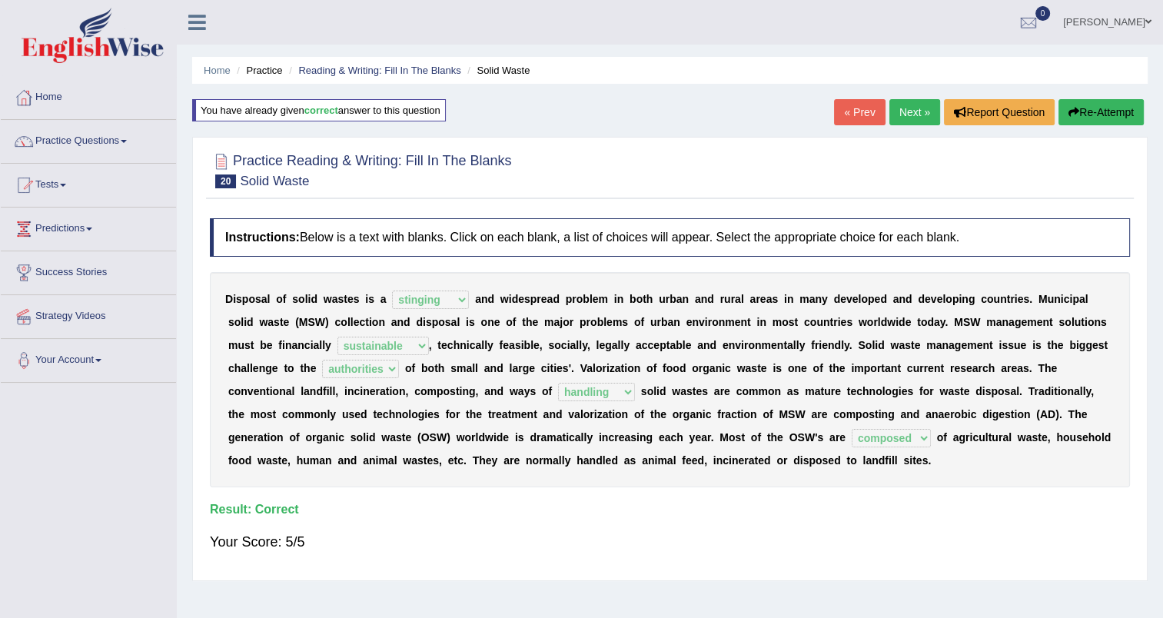
click at [910, 112] on link "Next »" at bounding box center [914, 112] width 51 height 26
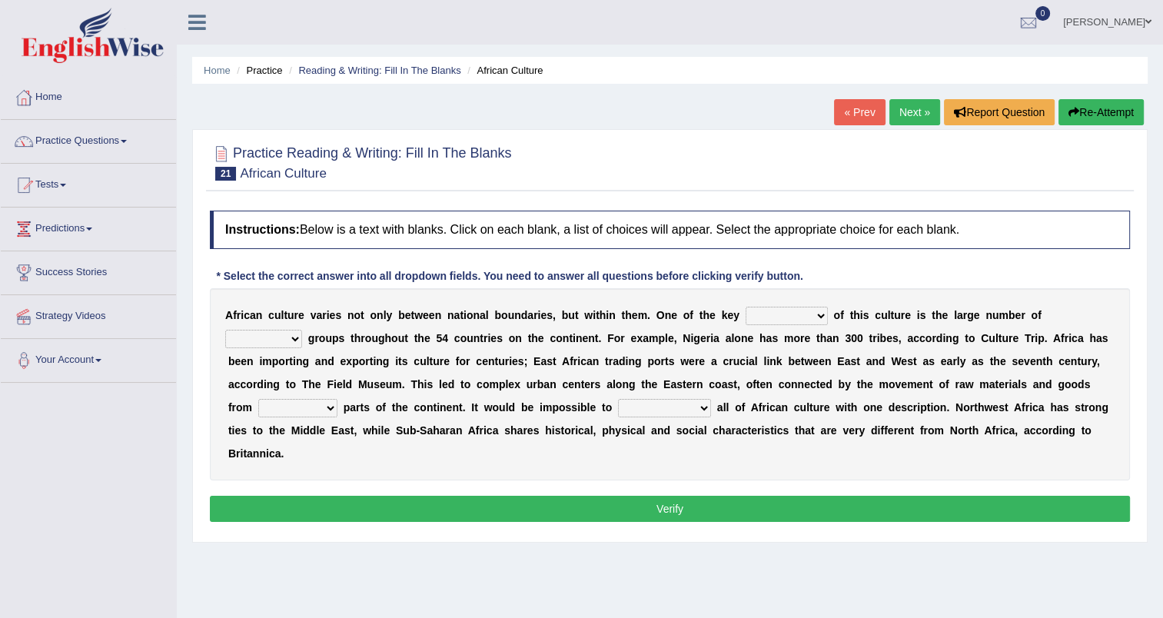
click at [775, 315] on select "conjectures features issues doubts" at bounding box center [786, 316] width 82 height 18
click at [337, 399] on select "forelocked interlocked unlocked landlocked" at bounding box center [297, 408] width 79 height 18
click at [956, 439] on div "A f r i c a n c u l t u r e v a r i e s n o t o n l y b e t w e e n n a t i o n…" at bounding box center [670, 384] width 920 height 192
click at [302, 330] on select "ethic ethnic eugenic epic" at bounding box center [263, 339] width 77 height 18
select select "ethnic"
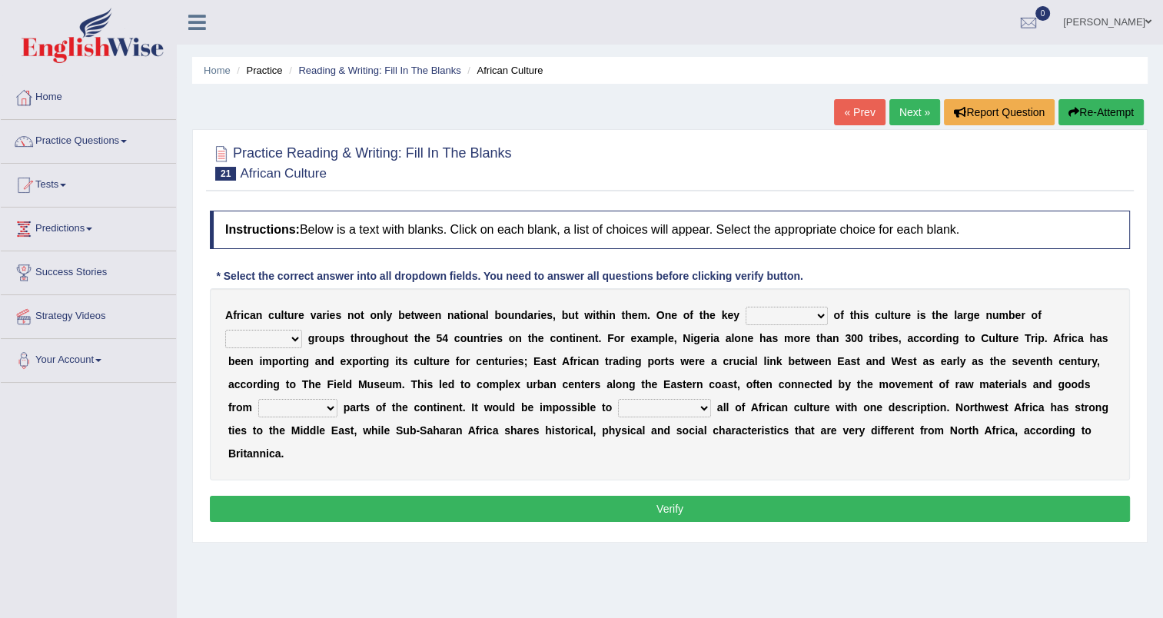
click at [302, 330] on select "ethic ethnic eugenic epic" at bounding box center [263, 339] width 77 height 18
click at [337, 399] on select "forelocked interlocked unlocked landlocked" at bounding box center [297, 408] width 79 height 18
select select "landlocked"
click at [337, 399] on select "forelocked interlocked unlocked landlocked" at bounding box center [297, 408] width 79 height 18
click at [618, 407] on select "characterize conceptualize symbolize synthesize" at bounding box center [664, 408] width 93 height 18
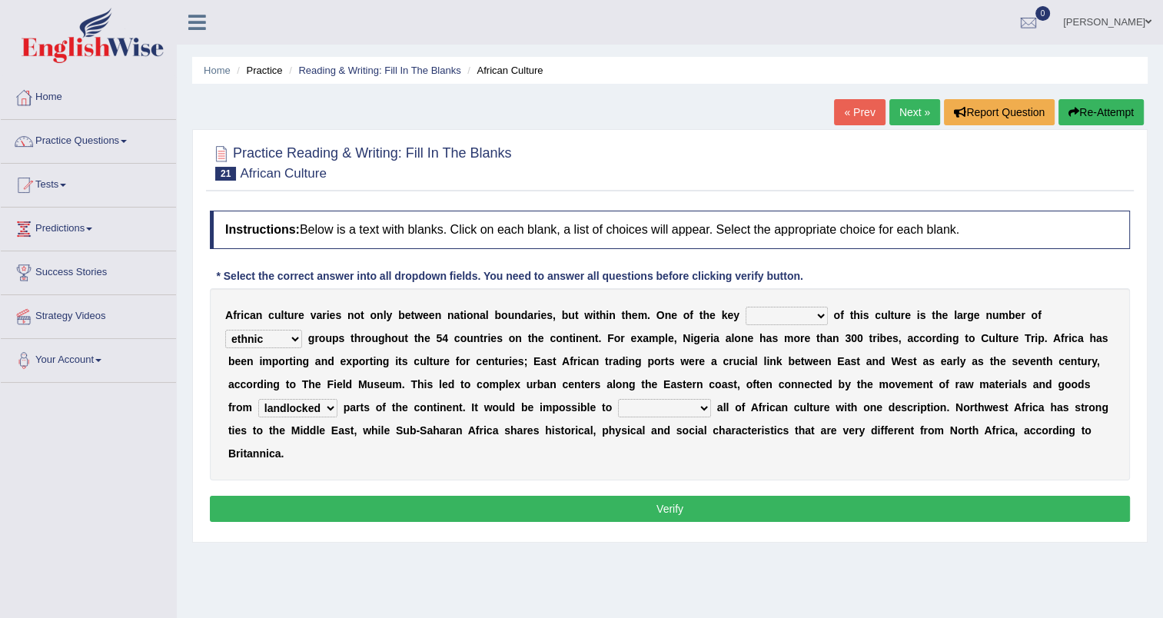
select select "conceptualize"
click at [618, 399] on select "characterize conceptualize symbolize synthesize" at bounding box center [664, 408] width 93 height 18
click at [782, 311] on select "conjectures features issues doubts" at bounding box center [786, 316] width 82 height 18
select select "conjectures"
click at [745, 307] on select "conjectures features issues doubts" at bounding box center [786, 316] width 82 height 18
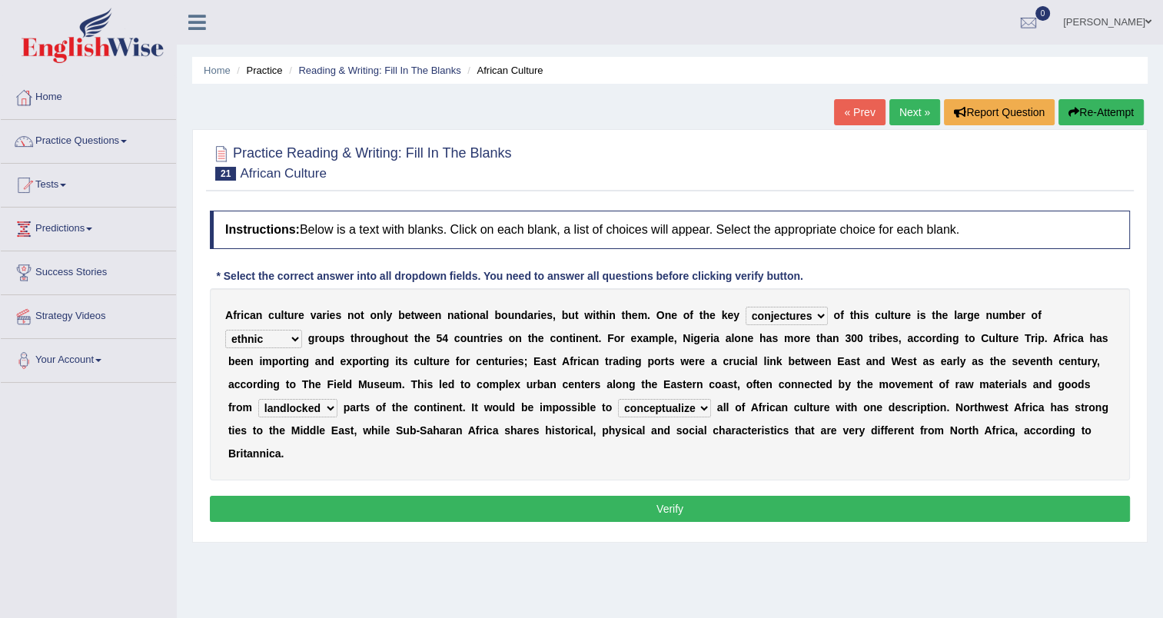
click at [672, 496] on button "Verify" at bounding box center [670, 509] width 920 height 26
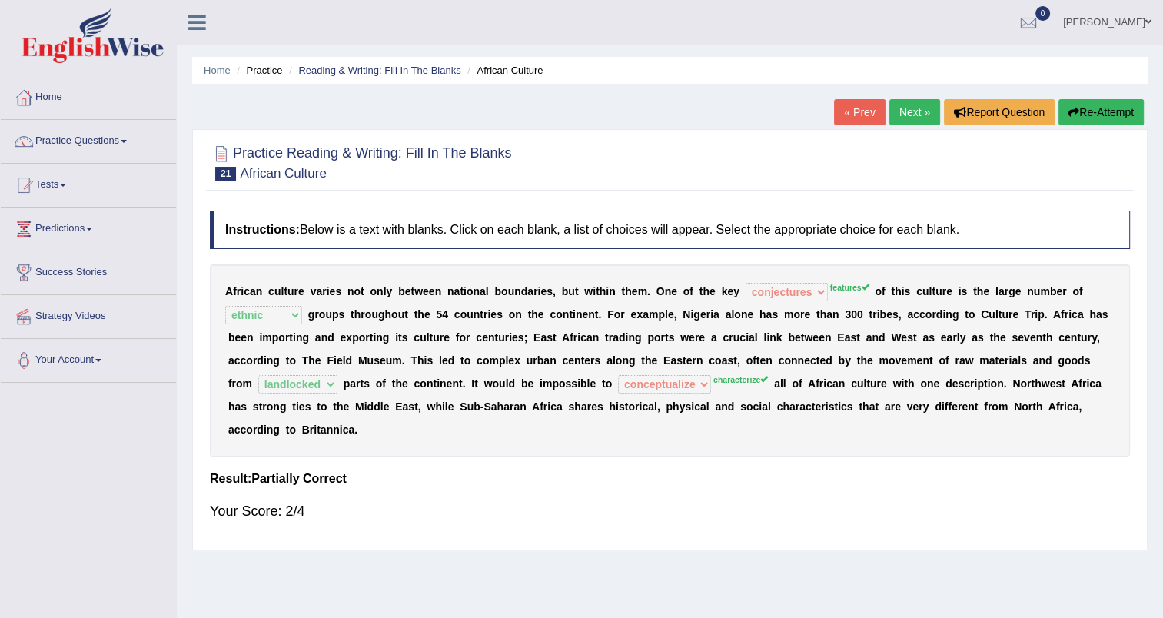
click at [910, 108] on link "Next »" at bounding box center [914, 112] width 51 height 26
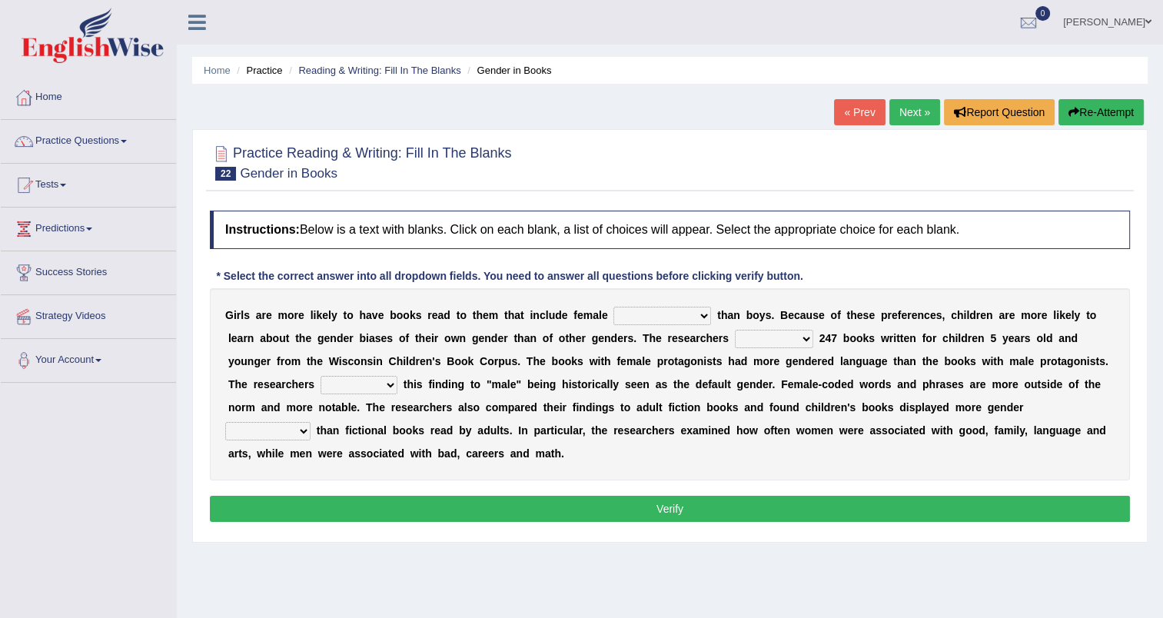
click at [669, 317] on select "protagonists cosmogonists agonists expressionists" at bounding box center [662, 316] width 98 height 18
click at [613, 307] on select "protagonists cosmogonists agonists expressionists" at bounding box center [662, 316] width 98 height 18
click at [673, 317] on select "protagonists cosmogonists agonists expressionists" at bounding box center [662, 316] width 98 height 18
select select "expressionists"
click at [613, 307] on select "protagonists cosmogonists agonists expressionists" at bounding box center [662, 316] width 98 height 18
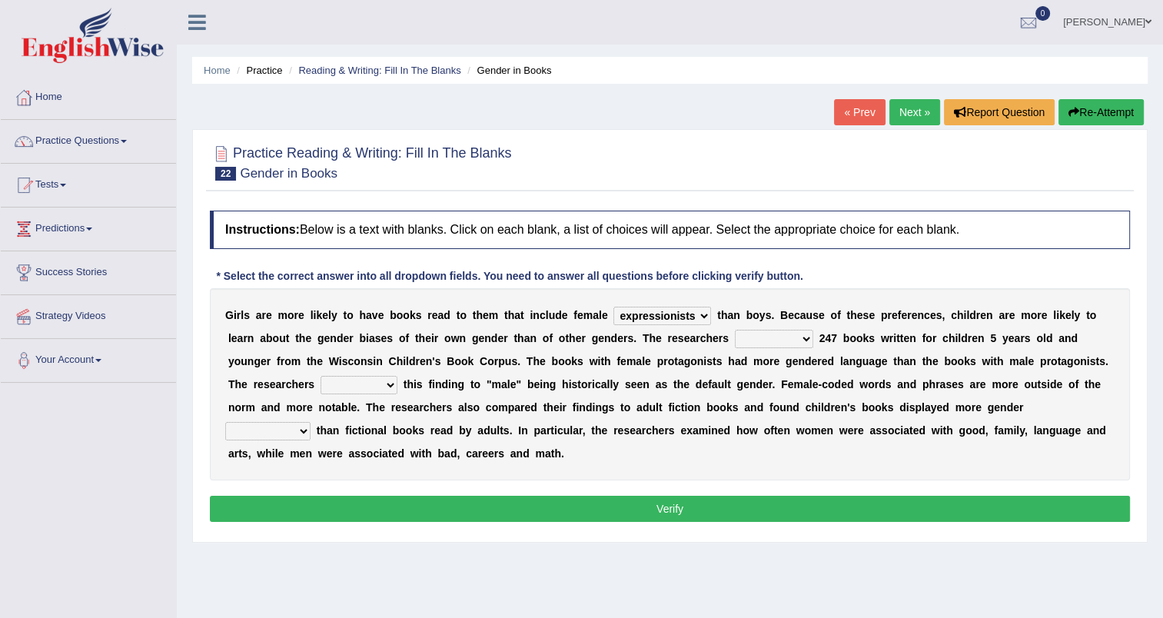
click at [735, 333] on select "hydrolyzed paralyzed catalyzed analyzed" at bounding box center [774, 339] width 78 height 18
select select "analyzed"
click at [735, 330] on select "hydrolyzed paralyzed catalyzed analyzed" at bounding box center [774, 339] width 78 height 18
click at [735, 335] on select "hydrolyzed paralyzed catalyzed analyzed" at bounding box center [774, 339] width 78 height 18
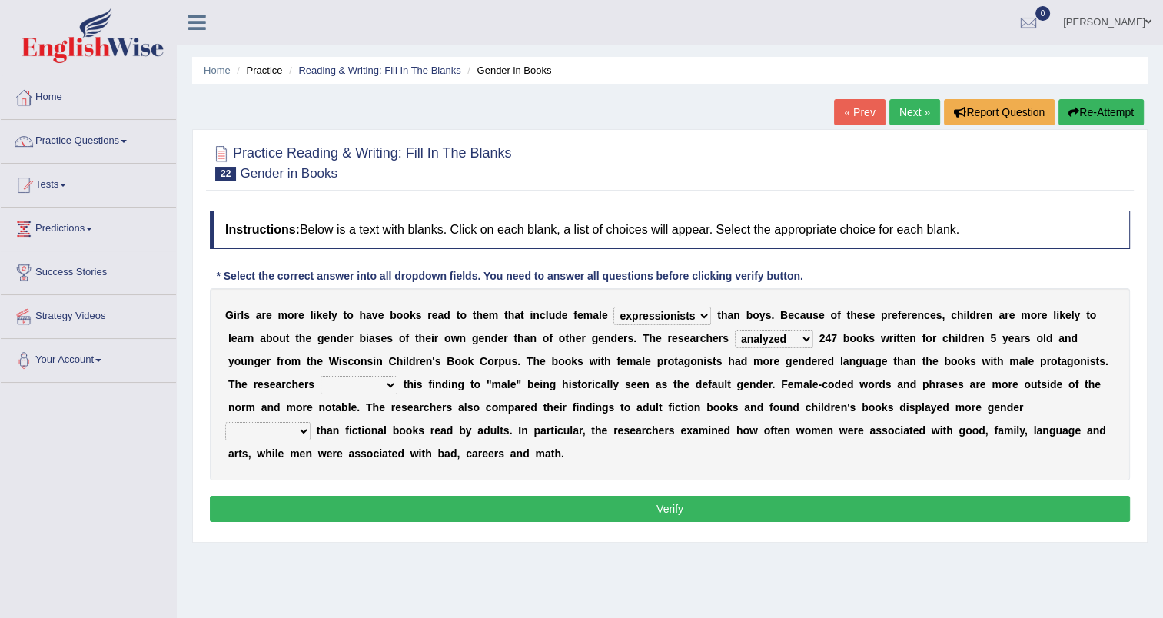
click at [666, 311] on select "protagonists cosmogonists agonists expressionists" at bounding box center [662, 316] width 98 height 18
select select "protagonists"
click at [613, 307] on select "protagonists cosmogonists agonists expressionists" at bounding box center [662, 316] width 98 height 18
click at [397, 376] on select "contribute tribute distribute attribute" at bounding box center [358, 385] width 77 height 18
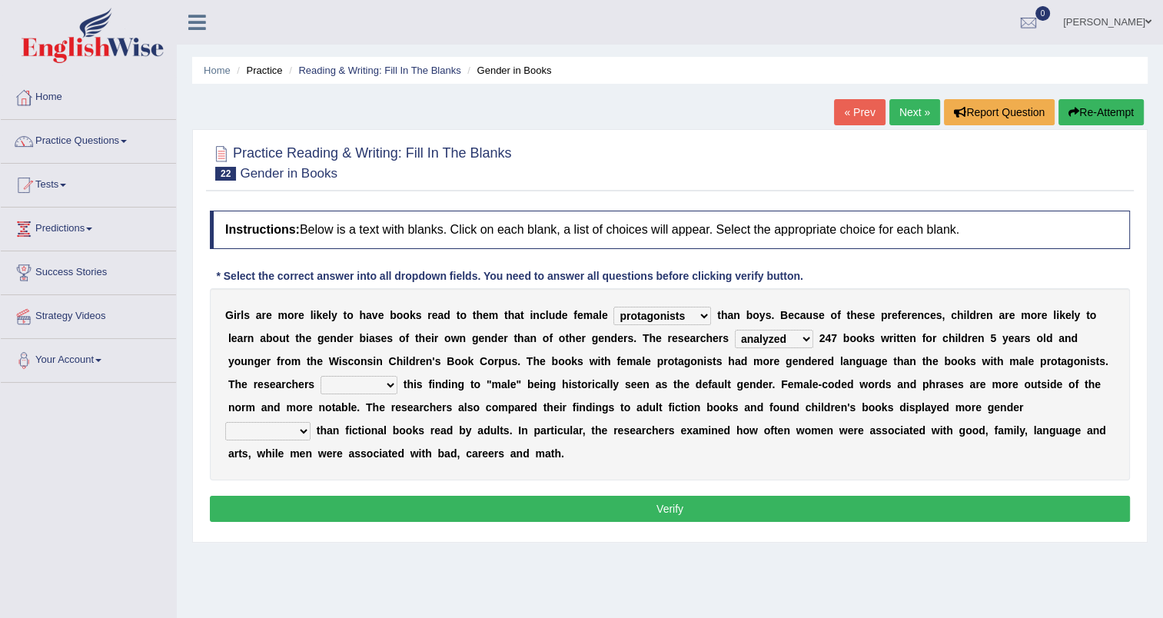
click at [397, 376] on select "contribute tribute distribute attribute" at bounding box center [358, 385] width 77 height 18
select select "contribute"
click at [397, 376] on select "contribute tribute distribute attribute" at bounding box center [358, 385] width 77 height 18
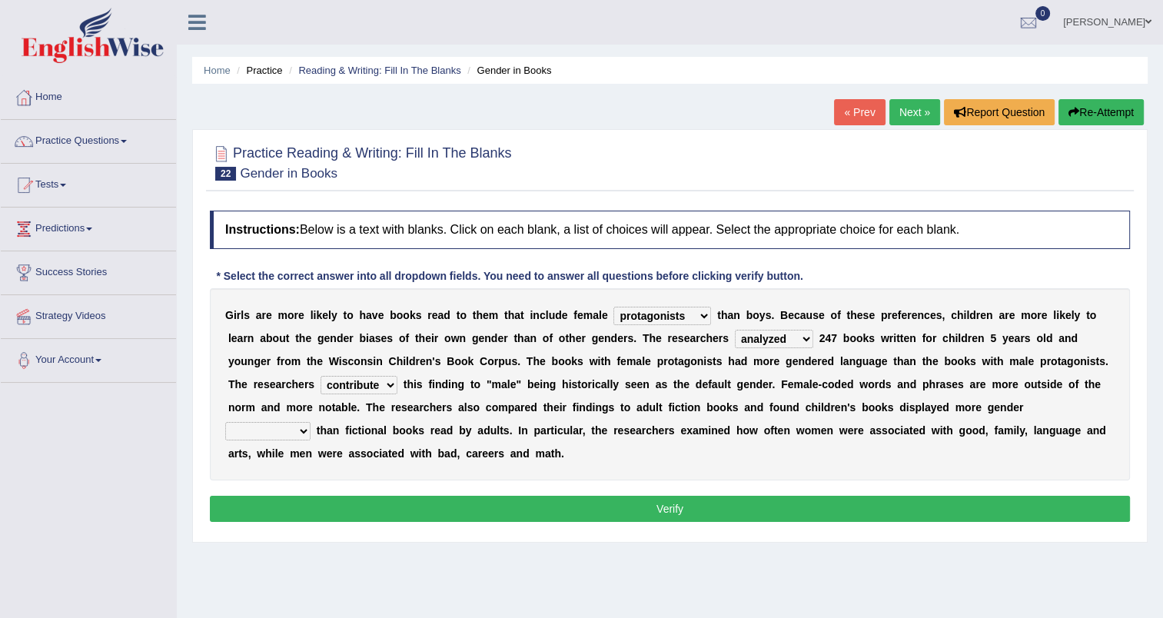
click at [310, 422] on select "stereotypes teletypes prototypes electrotypes" at bounding box center [267, 431] width 85 height 18
select select "stereotypes"
click at [310, 422] on select "stereotypes teletypes prototypes electrotypes" at bounding box center [267, 431] width 85 height 18
click at [668, 496] on button "Verify" at bounding box center [670, 509] width 920 height 26
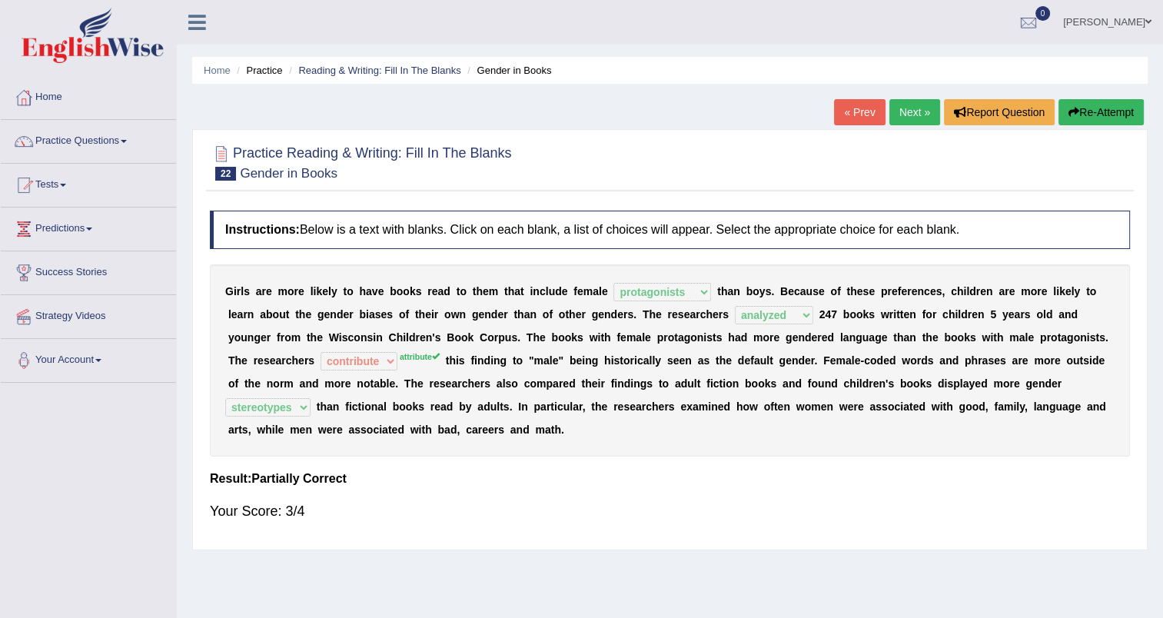
click at [911, 108] on link "Next »" at bounding box center [914, 112] width 51 height 26
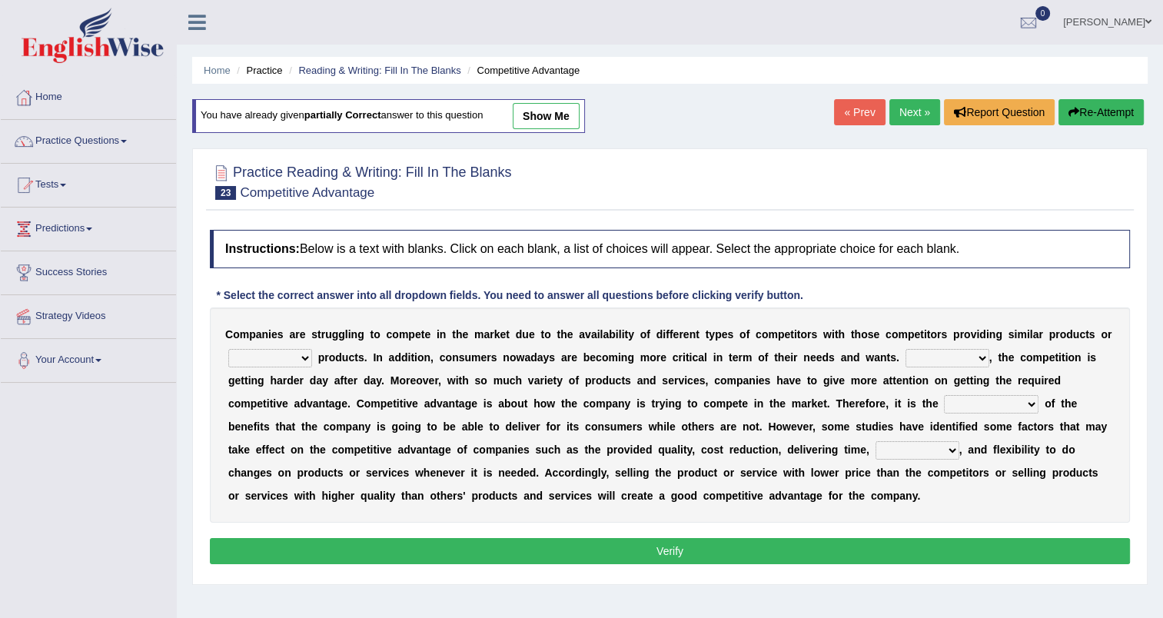
click at [291, 357] on select "constitution restitution substitution institution" at bounding box center [270, 358] width 84 height 18
select select "substitution"
click at [228, 349] on select "constitution restitution substitution institution" at bounding box center [270, 358] width 84 height 18
click at [910, 355] on select "However Instead Additionally Therefore" at bounding box center [947, 358] width 84 height 18
select select "Additionally"
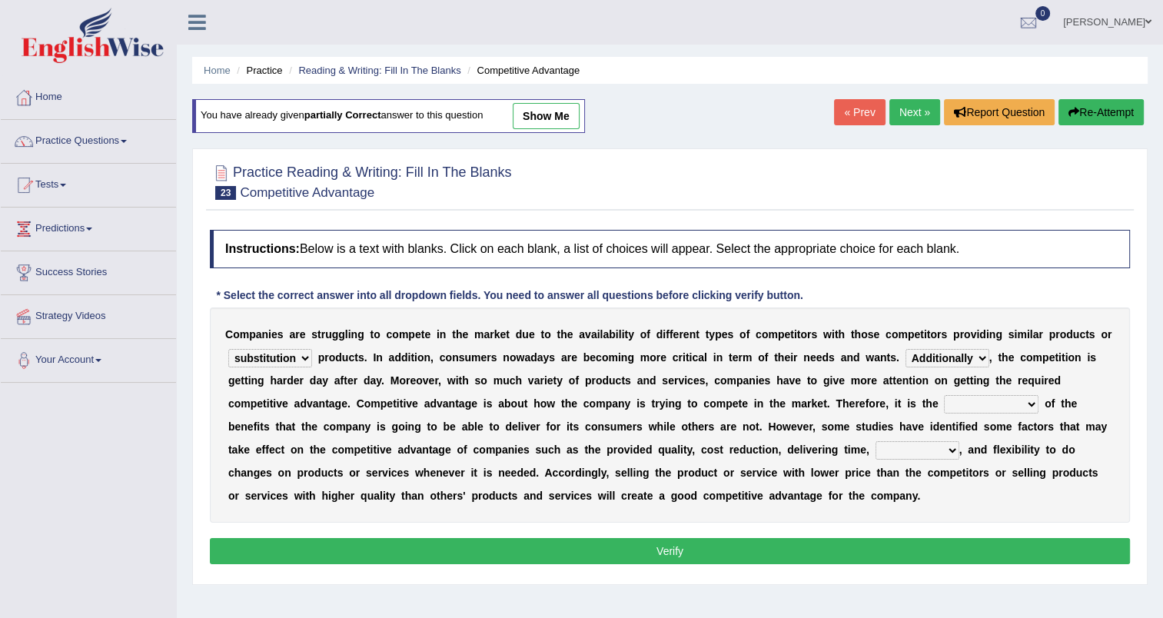
click at [905, 349] on select "However Instead Additionally Therefore" at bounding box center [947, 358] width 84 height 18
click at [944, 397] on select "dissemination ordination determination incarnation" at bounding box center [991, 404] width 95 height 18
select select "dissemination"
click at [944, 395] on select "dissemination ordination determination incarnation" at bounding box center [991, 404] width 95 height 18
click at [944, 407] on select "dissemination ordination determination incarnation" at bounding box center [991, 404] width 95 height 18
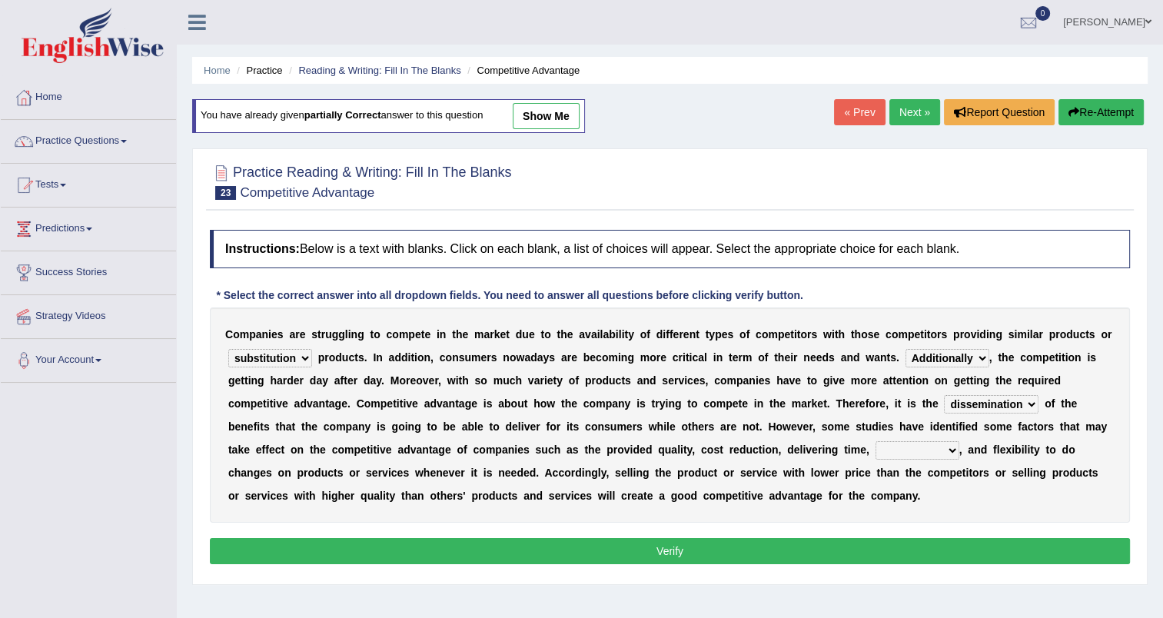
click at [378, 466] on b "e" at bounding box center [375, 472] width 6 height 12
click at [875, 446] on select "captivation aggregation deprivation innovation" at bounding box center [917, 450] width 84 height 18
select select "innovation"
click at [875, 441] on select "captivation aggregation deprivation innovation" at bounding box center [917, 450] width 84 height 18
click at [575, 539] on button "Verify" at bounding box center [670, 551] width 920 height 26
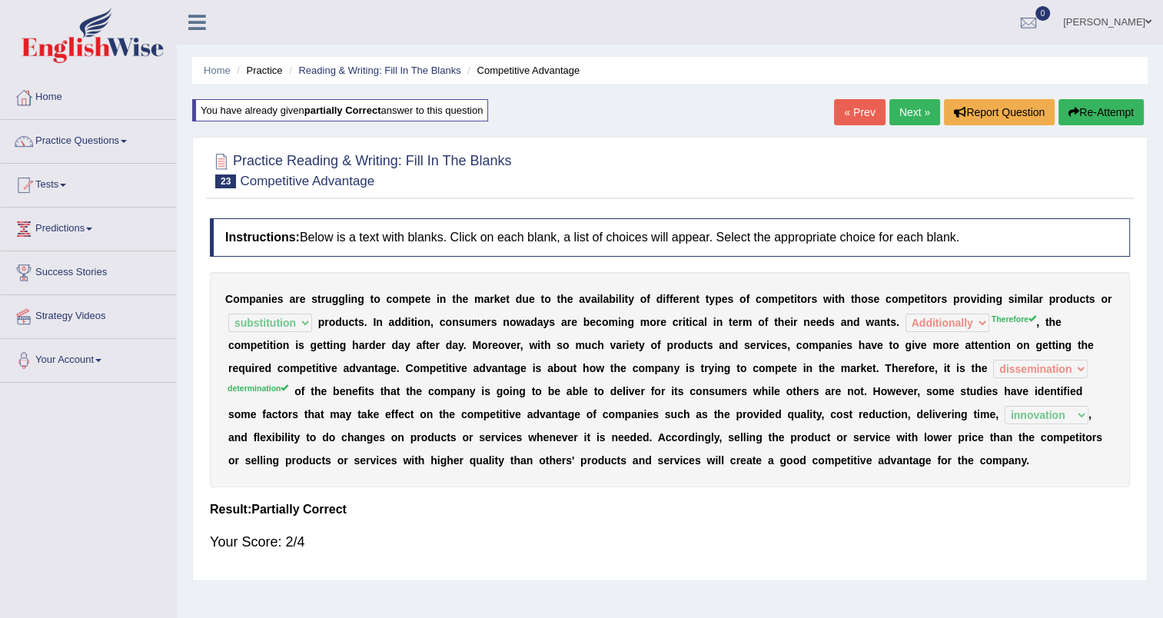
click at [906, 122] on link "Next »" at bounding box center [914, 112] width 51 height 26
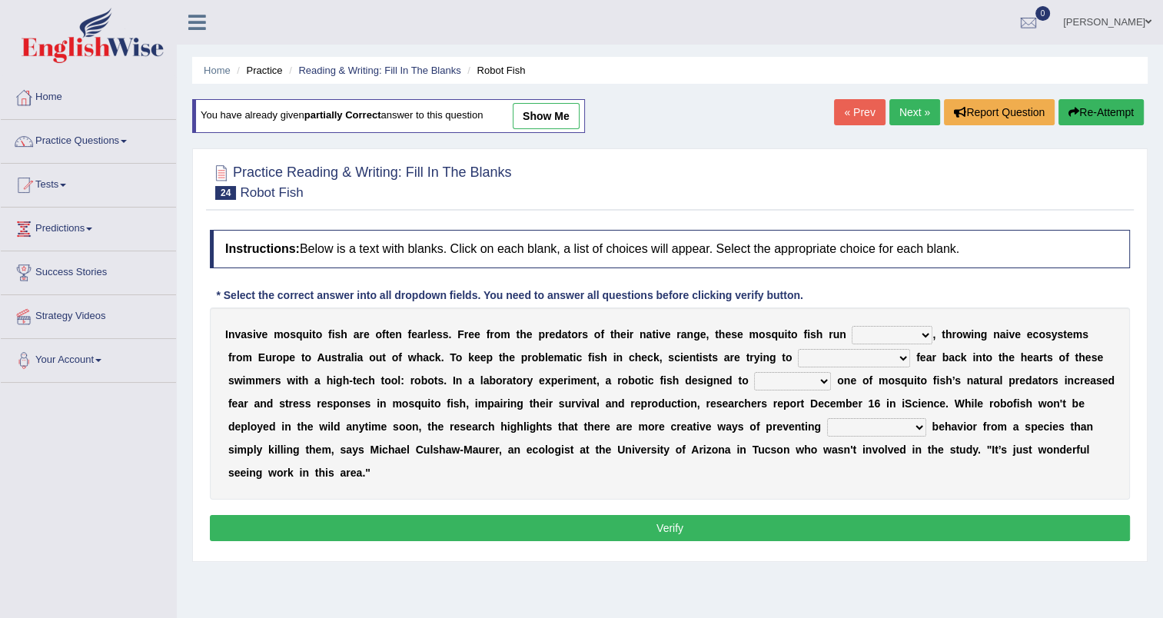
click at [875, 328] on select "occupant flippant rampant concordant" at bounding box center [891, 335] width 81 height 18
select select "concordant"
click at [851, 326] on select "occupant flippant rampant concordant" at bounding box center [891, 335] width 81 height 18
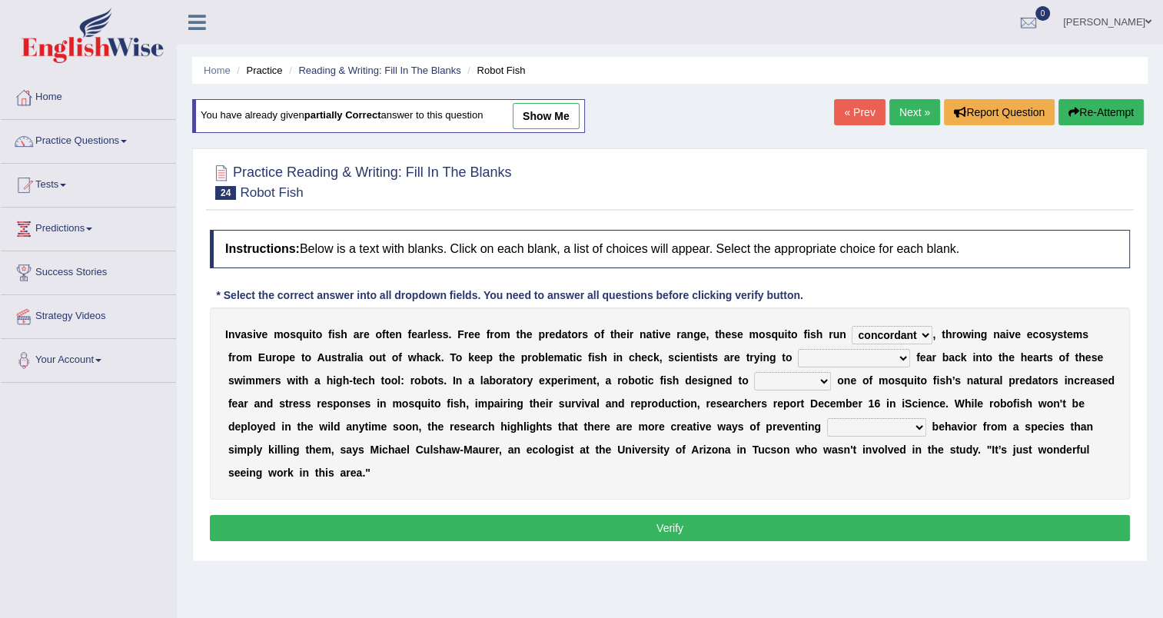
click at [798, 357] on select "accept spike strike drake" at bounding box center [854, 358] width 112 height 18
select select "strike"
click at [798, 349] on select "accept spike strike drake" at bounding box center [854, 358] width 112 height 18
click at [754, 378] on select "bequest mimic battle conquest" at bounding box center [792, 381] width 77 height 18
select select "mimic"
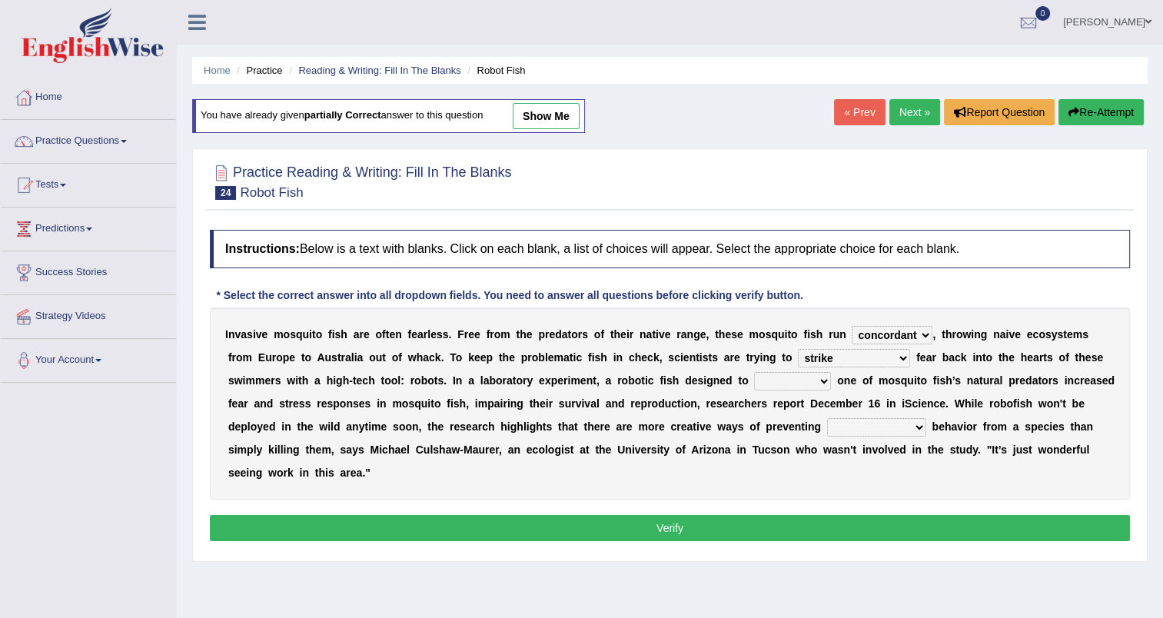
click at [754, 372] on select "bequest mimic battle conquest" at bounding box center [792, 381] width 77 height 18
click at [827, 424] on select "unprivileged unprecedented uncharted unwanted" at bounding box center [876, 427] width 99 height 18
select select "unwanted"
click at [827, 418] on select "unprivileged unprecedented uncharted unwanted" at bounding box center [876, 427] width 99 height 18
click at [636, 526] on div "Instructions: Below is a text with blanks. Click on each blank, a list of choic…" at bounding box center [670, 387] width 928 height 331
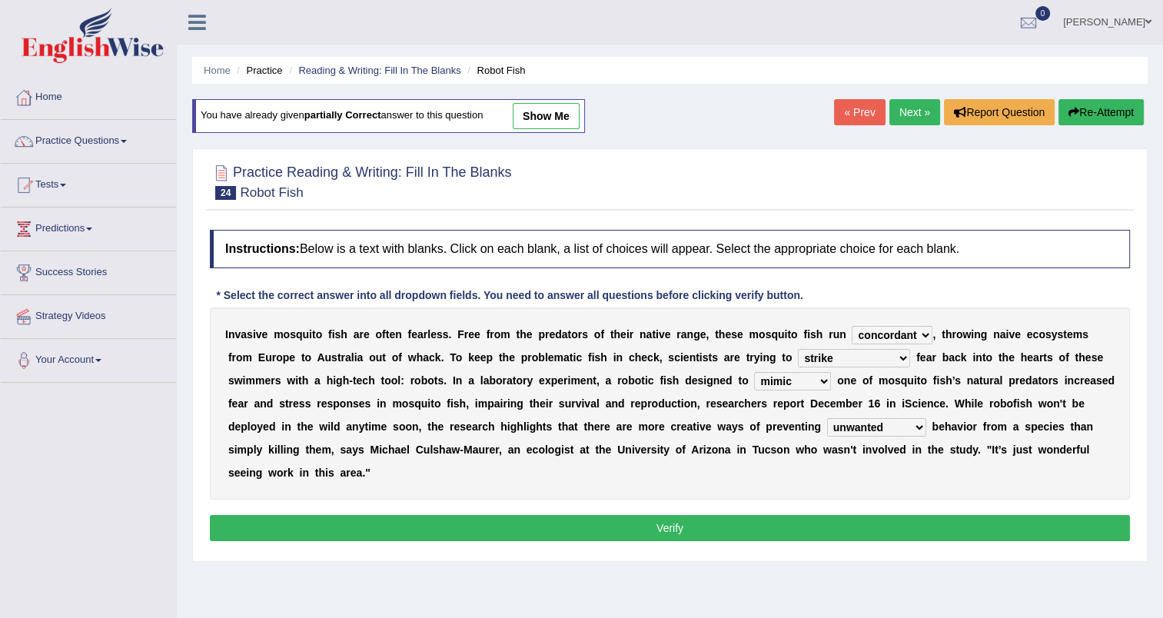
click at [635, 515] on button "Verify" at bounding box center [670, 528] width 920 height 26
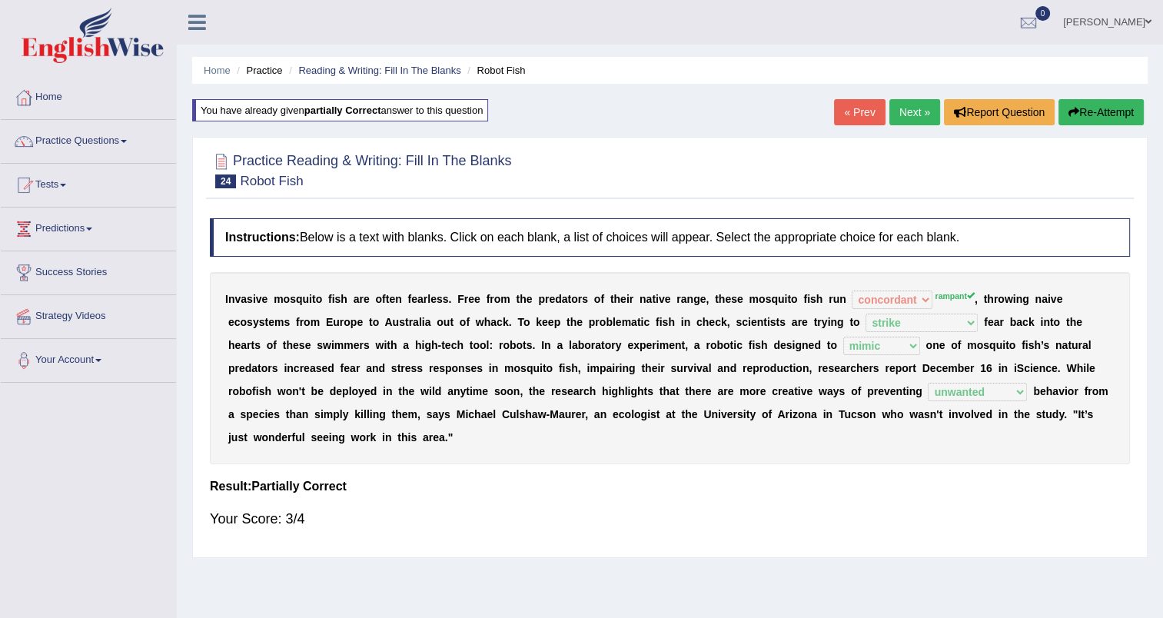
click at [913, 116] on link "Next »" at bounding box center [914, 112] width 51 height 26
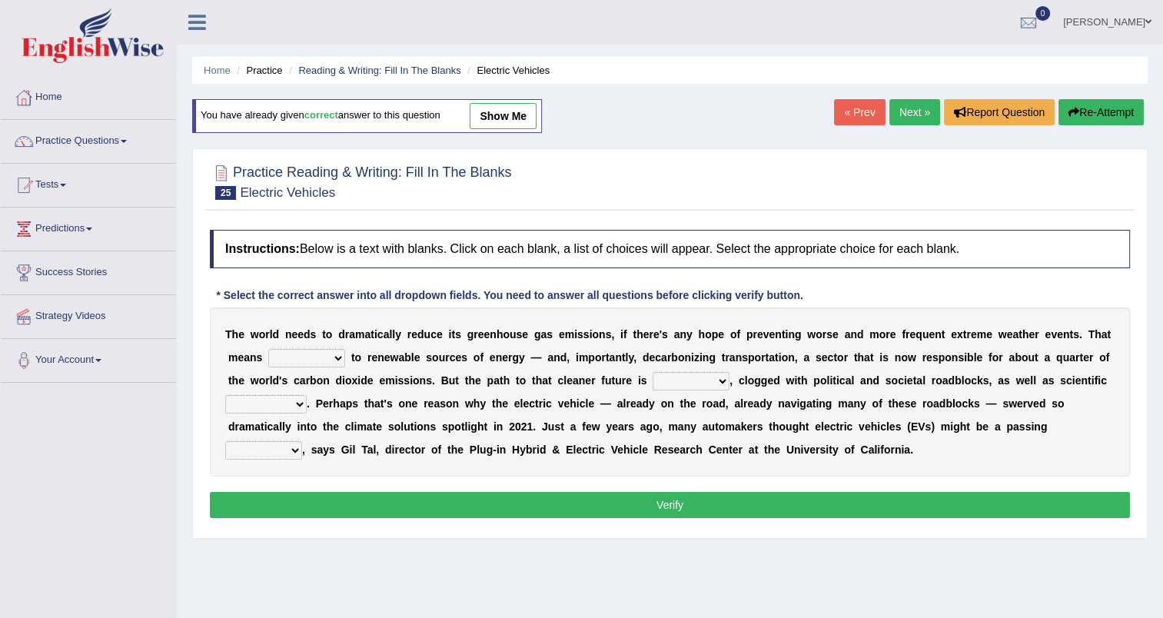
click at [294, 360] on select "grafting drafting crafting shifting" at bounding box center [306, 358] width 77 height 18
select select "shifting"
click at [268, 349] on select "grafting drafting crafting shifting" at bounding box center [306, 358] width 77 height 18
click at [652, 380] on select "daunting daunted daunt dauntless" at bounding box center [690, 381] width 77 height 18
select select "daunted"
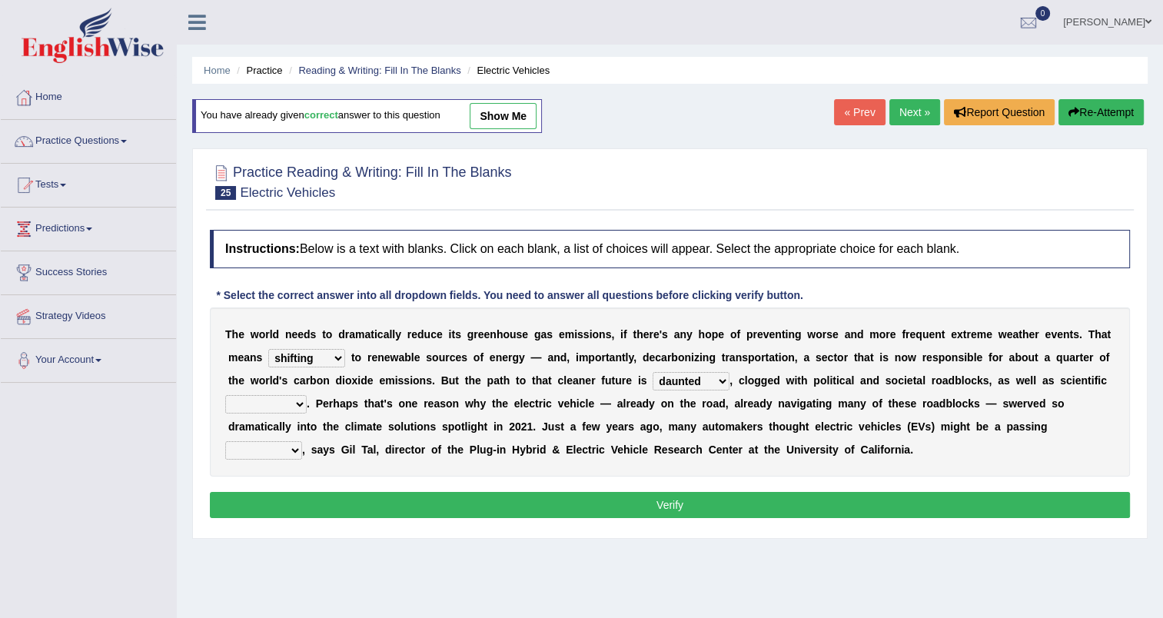
click at [652, 372] on select "daunting daunted daunt dauntless" at bounding box center [690, 381] width 77 height 18
click at [307, 395] on select "spectacles obstacles tentacles receptacles" at bounding box center [265, 404] width 81 height 18
select select "obstacles"
click at [307, 395] on select "spectacles obstacles tentacles receptacles" at bounding box center [265, 404] width 81 height 18
click at [1011, 442] on div "T h e w o r l d n e e d s t o d r a m a t i c a l l y r e d u c e i t s g r e e…" at bounding box center [670, 391] width 920 height 169
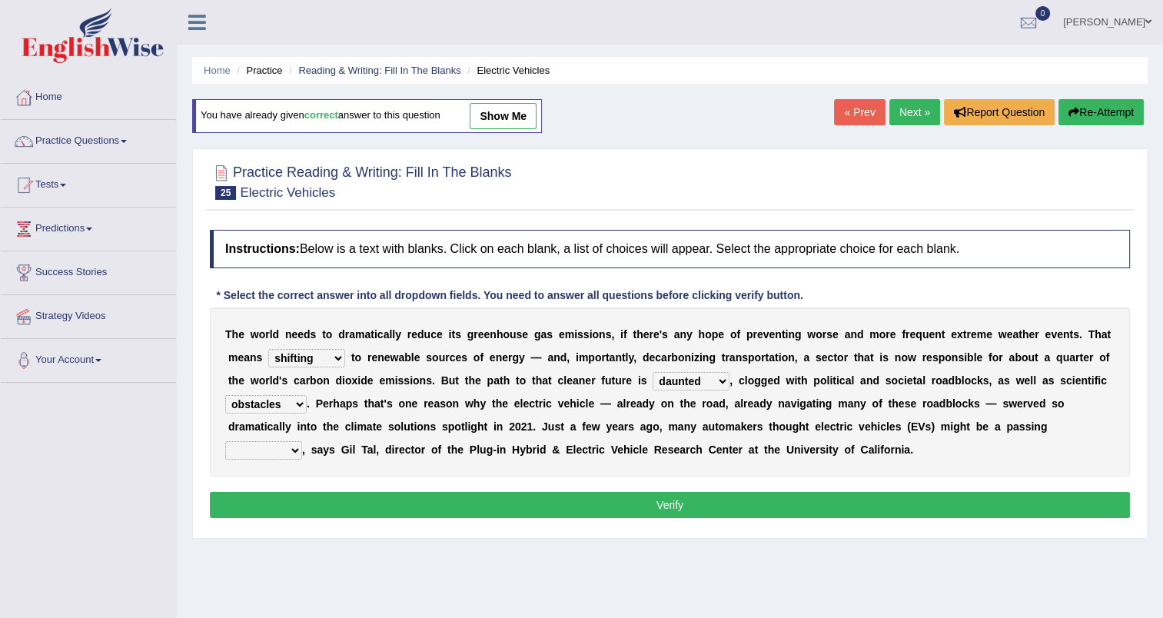
click at [302, 441] on select "fad gad tad lad" at bounding box center [263, 450] width 77 height 18
select select "fad"
click at [302, 441] on select "fad gad tad lad" at bounding box center [263, 450] width 77 height 18
click at [675, 508] on button "Verify" at bounding box center [670, 505] width 920 height 26
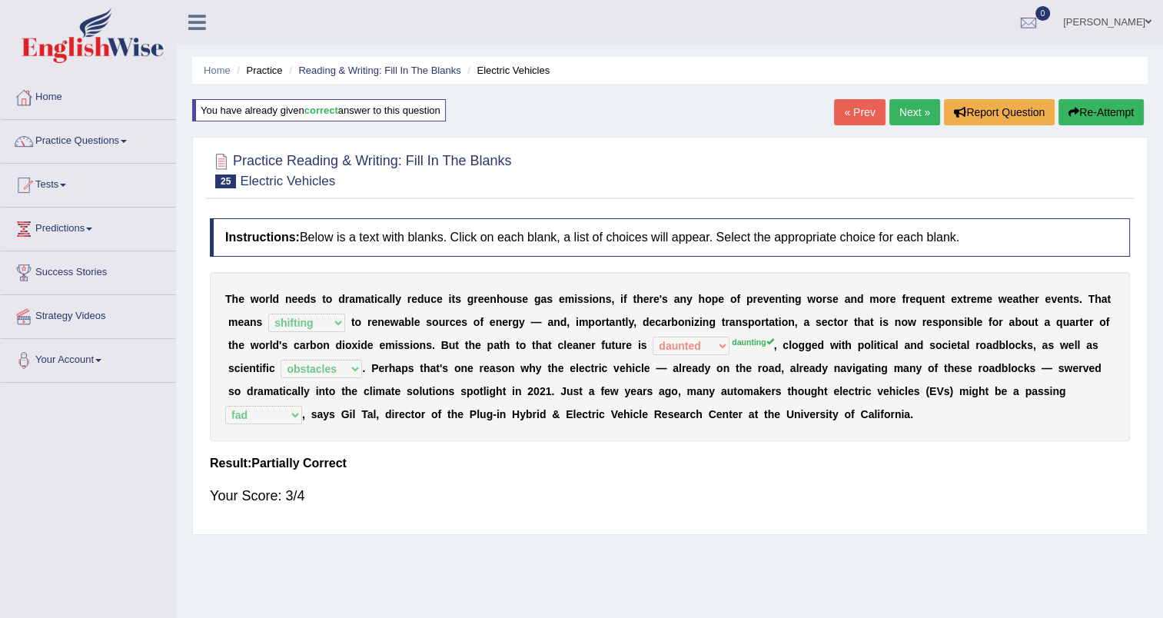
click at [919, 114] on link "Next »" at bounding box center [914, 112] width 51 height 26
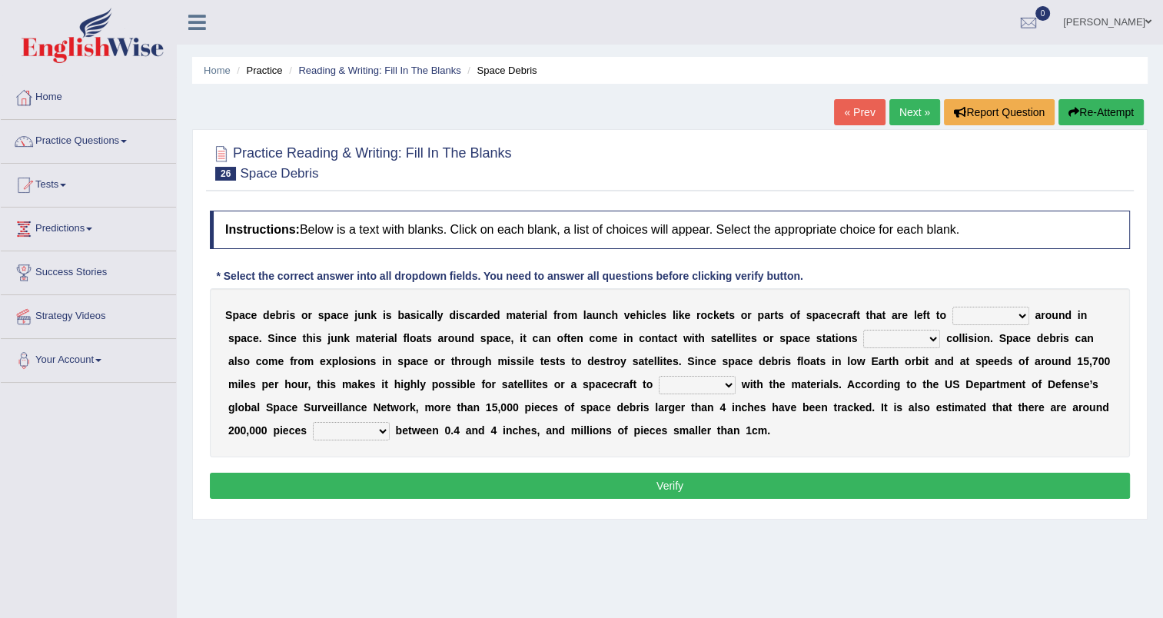
click at [976, 317] on select "twist center roam loll" at bounding box center [990, 316] width 77 height 18
select select "roam"
click at [952, 307] on select "twist center roam loll" at bounding box center [990, 316] width 77 height 18
click at [863, 341] on select "risks risk risked risking" at bounding box center [901, 339] width 77 height 18
select select "risking"
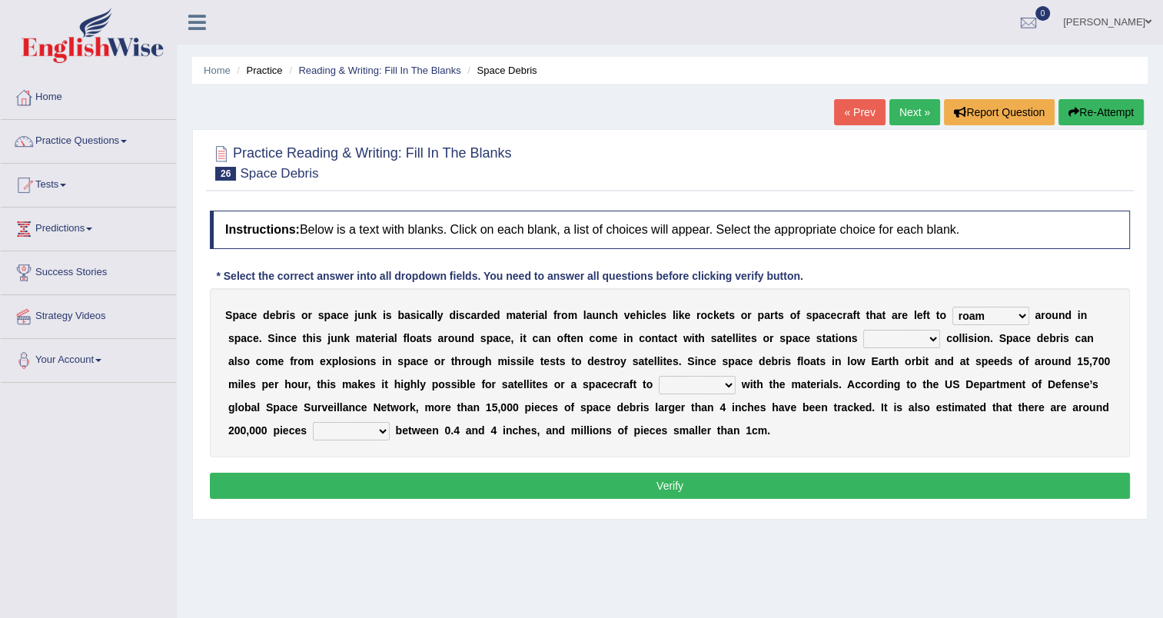
click at [863, 330] on select "risks risk risked risking" at bounding box center [901, 339] width 77 height 18
click at [863, 342] on select "risks risk risked risking" at bounding box center [901, 339] width 77 height 18
click at [861, 454] on div "S p a c e d e b r i s o r s p a c e j u n k i s b a s i c a l l y d i s c a r d…" at bounding box center [670, 372] width 920 height 169
click at [863, 339] on select "risks risk risked risking" at bounding box center [901, 339] width 77 height 18
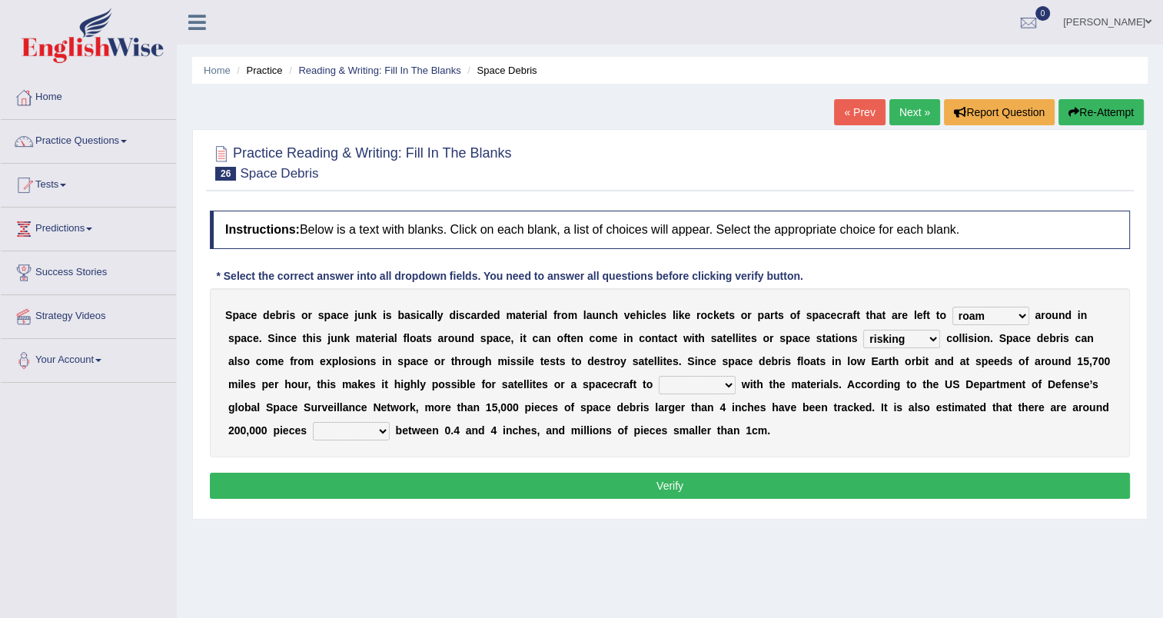
click at [659, 386] on select "collect collate collide collocate" at bounding box center [697, 385] width 77 height 18
select select "collide"
click at [659, 376] on select "collect collate collide collocate" at bounding box center [697, 385] width 77 height 18
click select "sized sizing size sizes"
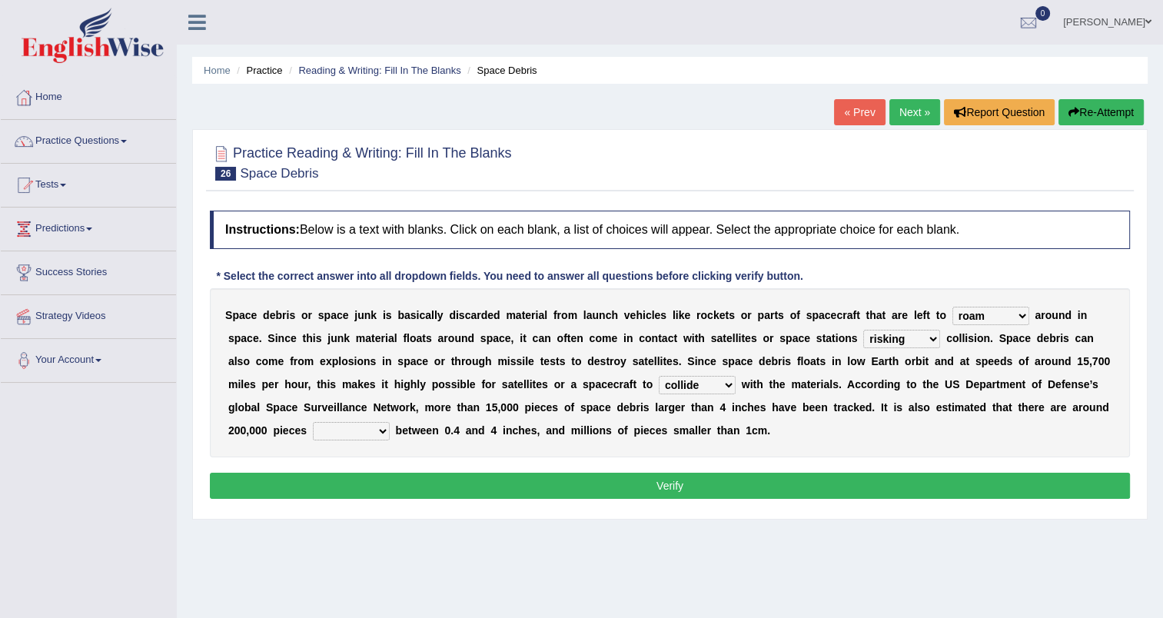
click select "sized sizing size sizes"
select select "sizing"
click select "sized sizing size sizes"
click button "Verify"
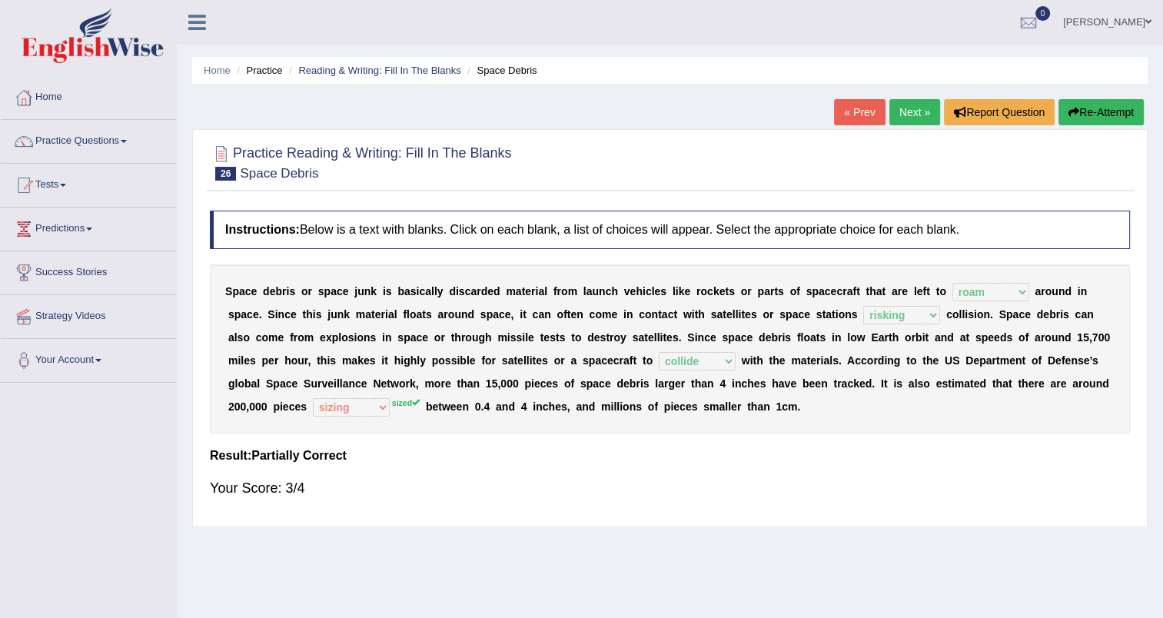
click link "Next »"
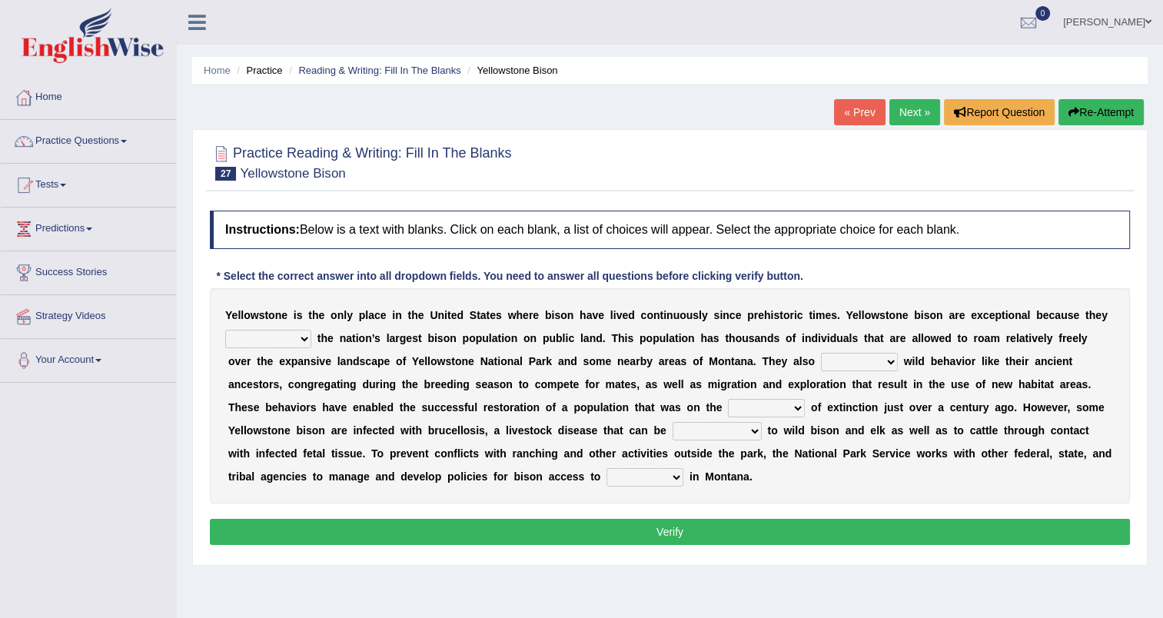
click at [302, 334] on select "congregate comprise consist compromise" at bounding box center [268, 339] width 86 height 18
select select "comprise"
click at [225, 330] on select "congregate comprise consist compromise" at bounding box center [268, 339] width 86 height 18
click at [821, 359] on select "exhibit disregard resist encourage" at bounding box center [859, 362] width 77 height 18
select select "exhibit"
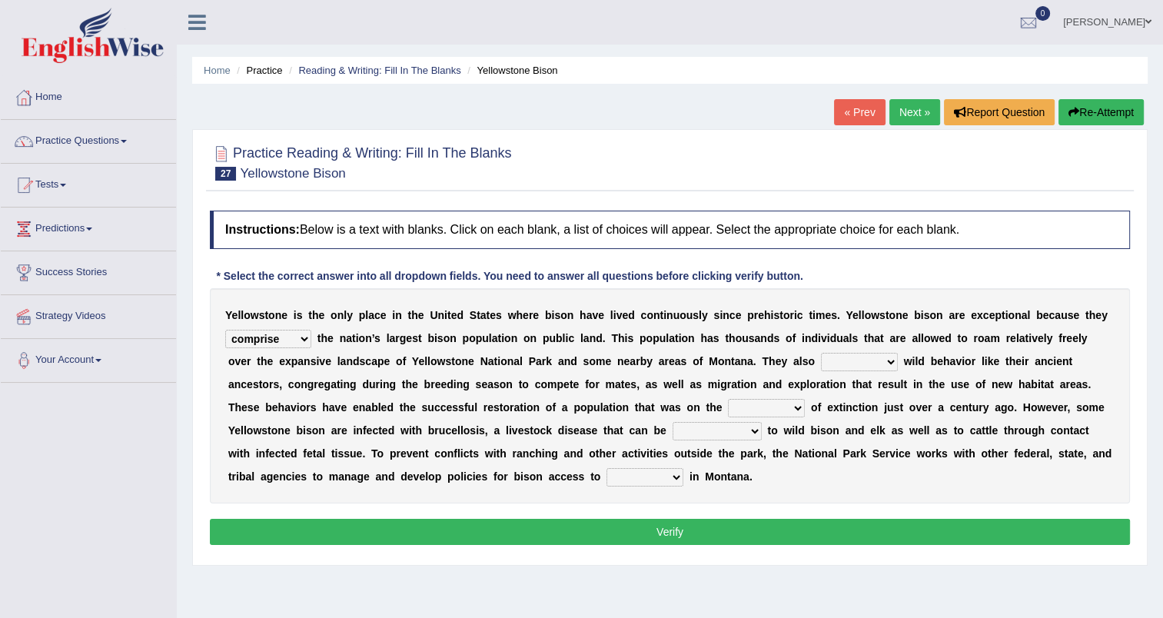
click at [821, 353] on select "exhibit disregard resist encourage" at bounding box center [859, 362] width 77 height 18
click at [728, 409] on select "brine brink danger brindle" at bounding box center [766, 408] width 77 height 18
select select "danger"
click at [728, 399] on select "brine brink danger brindle" at bounding box center [766, 408] width 77 height 18
click at [672, 430] on select "transplanted transported transgressed transmitted" at bounding box center [716, 431] width 89 height 18
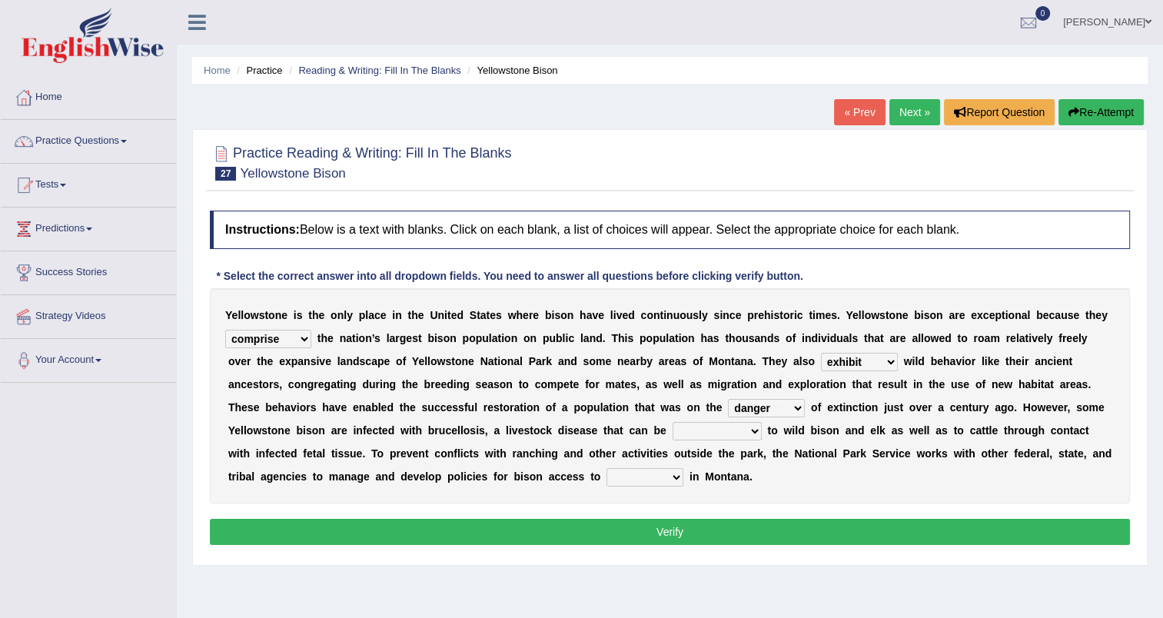
select select "transmitted"
click at [672, 422] on select "transplanted transported transgressed transmitted" at bounding box center [716, 431] width 89 height 18
click at [606, 480] on select "habitat habitat habitant food" at bounding box center [644, 477] width 77 height 18
select select "habitat"
click at [606, 468] on select "habitat habitat habitant food" at bounding box center [644, 477] width 77 height 18
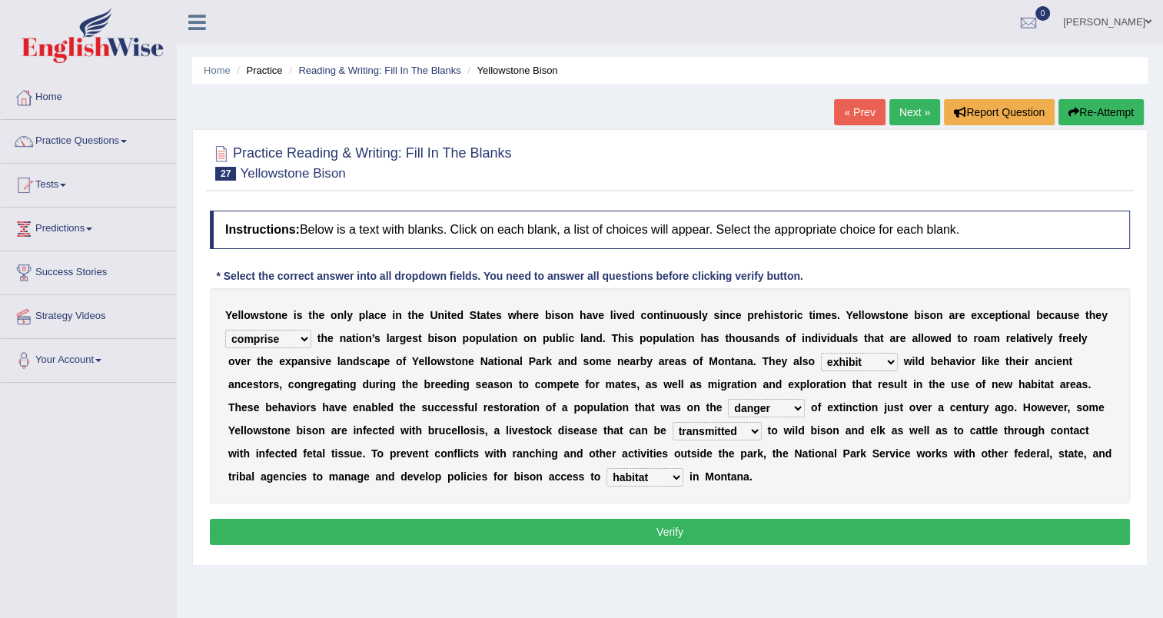
click at [341, 525] on button "Verify" at bounding box center [670, 532] width 920 height 26
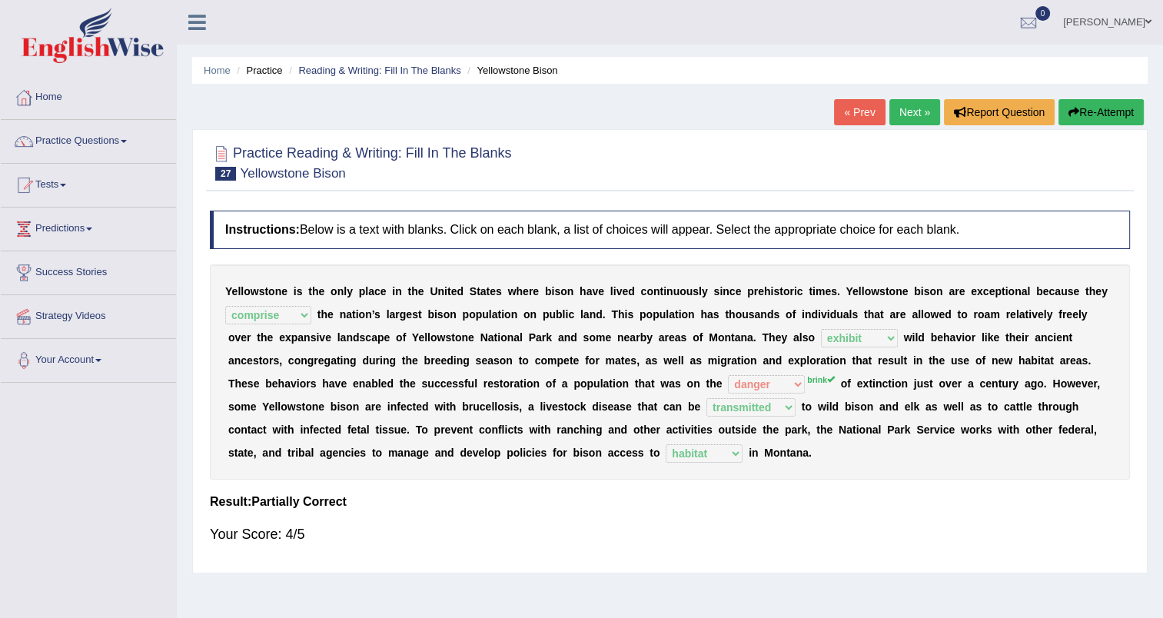
click at [907, 111] on link "Next »" at bounding box center [914, 112] width 51 height 26
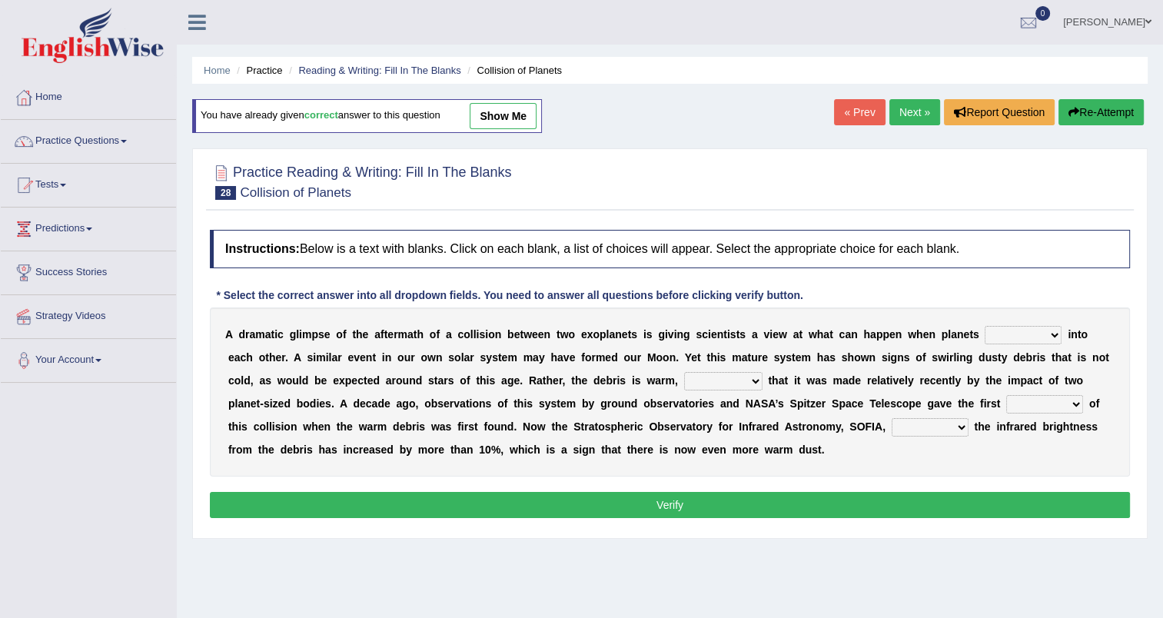
click at [987, 326] on select "crash explore roam implode" at bounding box center [1022, 335] width 77 height 18
select select "crash"
click at [984, 326] on select "crash explore roam implode" at bounding box center [1022, 335] width 77 height 18
click at [684, 378] on select "reinforcing sentencing forging conducing" at bounding box center [723, 381] width 78 height 18
select select "forging"
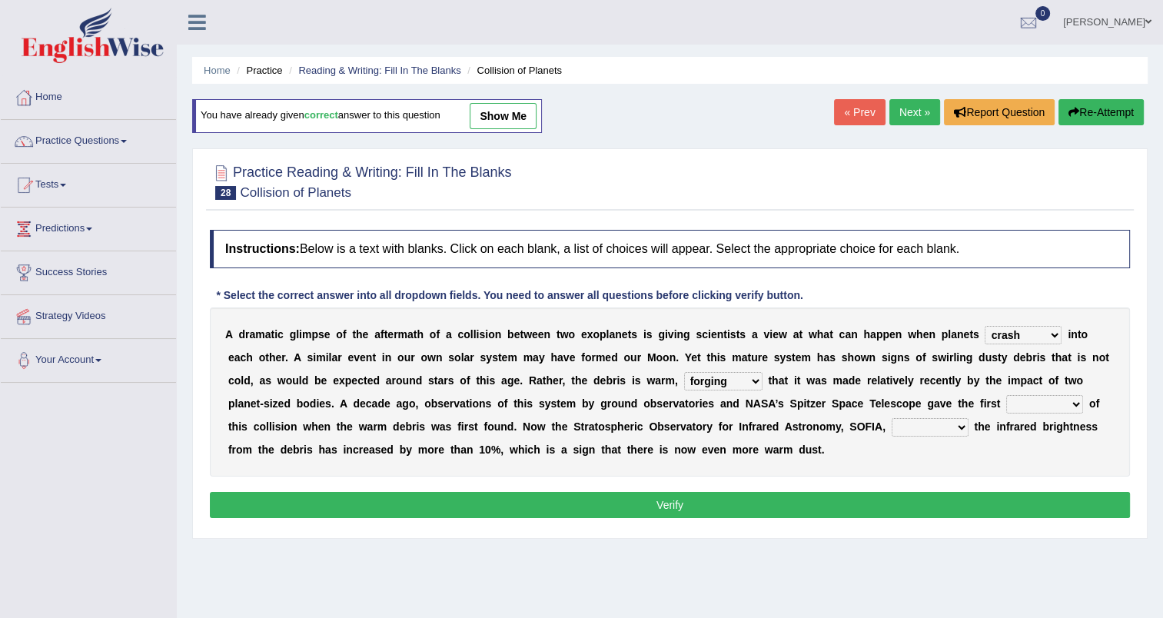
click at [684, 372] on select "reinforcing sentencing forging conducing" at bounding box center [723, 381] width 78 height 18
click at [1006, 403] on select "pints faints hints taints" at bounding box center [1044, 404] width 77 height 18
select select "taints"
click at [1006, 395] on select "pints faints hints taints" at bounding box center [1044, 404] width 77 height 18
click at [891, 427] on select "concealed revealed repealed unsealed" at bounding box center [929, 427] width 77 height 18
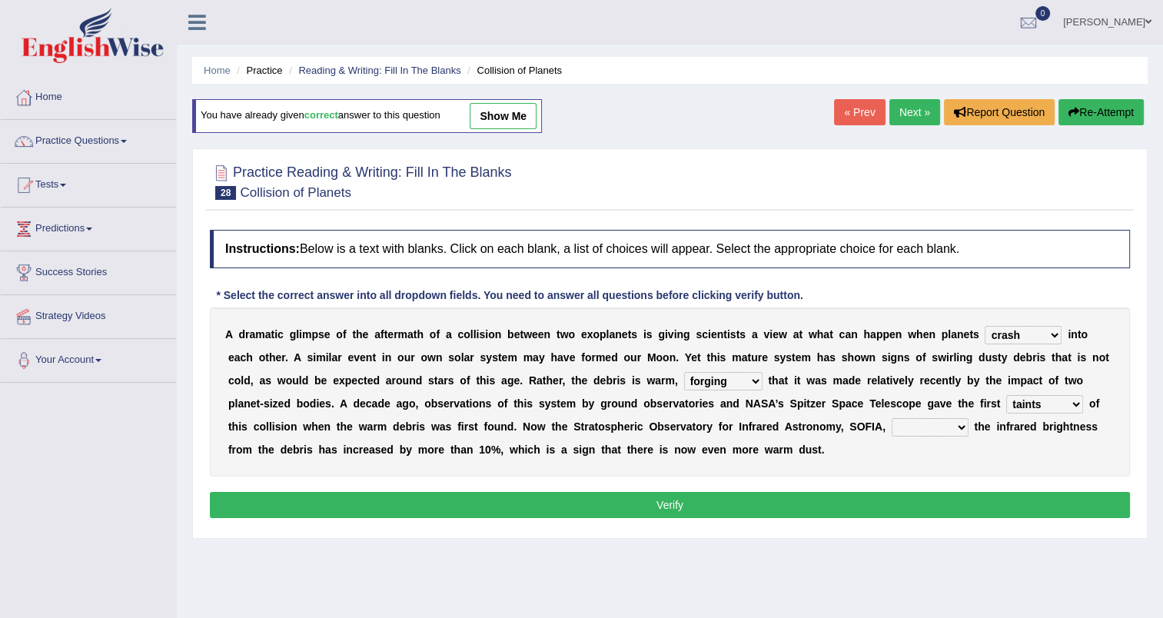
select select "revealed"
click at [891, 418] on select "concealed revealed repealed unsealed" at bounding box center [929, 427] width 77 height 18
click at [679, 493] on button "Verify" at bounding box center [670, 505] width 920 height 26
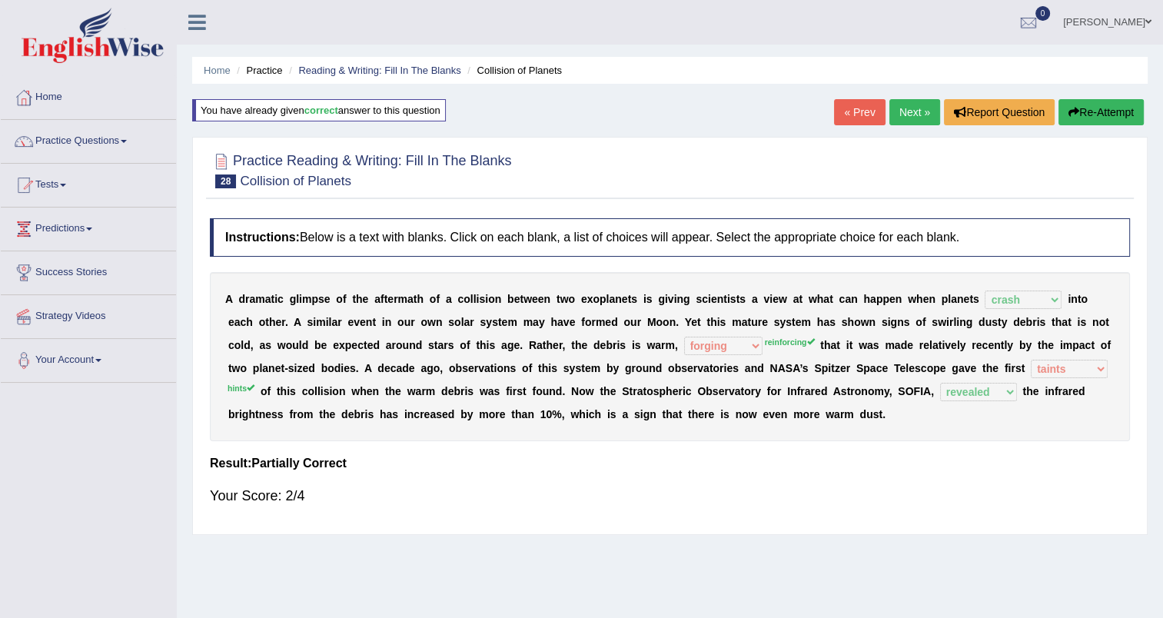
click at [906, 117] on link "Next »" at bounding box center [914, 112] width 51 height 26
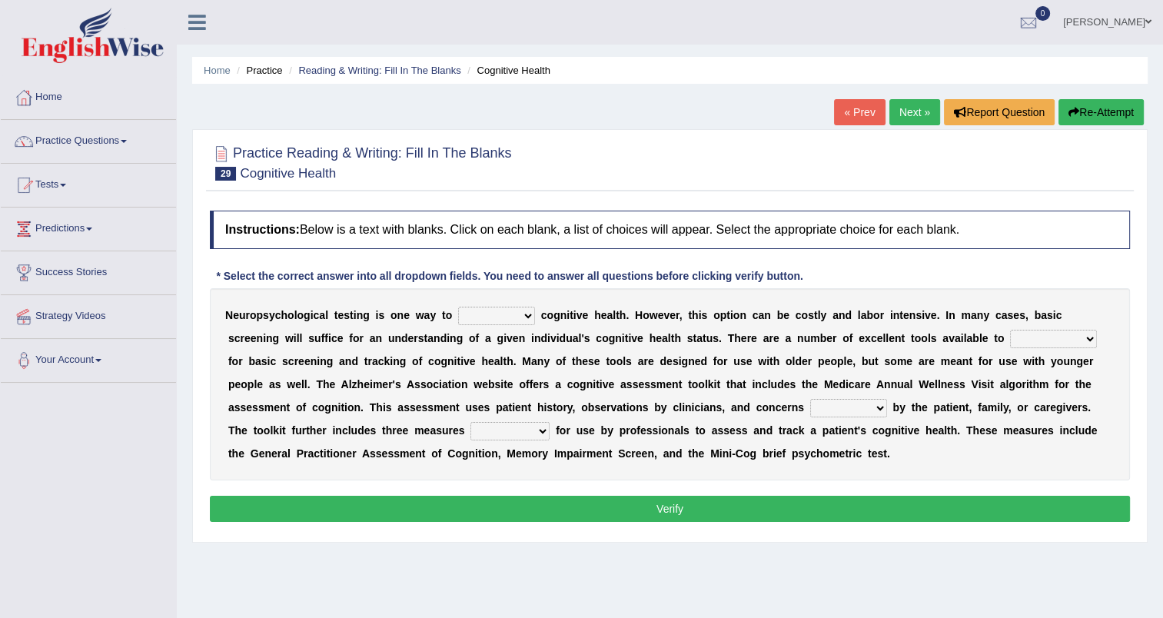
click at [504, 314] on select "obsess assess possess access" at bounding box center [496, 316] width 77 height 18
select select "assess"
click at [458, 307] on select "obsess assess possess access" at bounding box center [496, 316] width 77 height 18
click at [1010, 338] on select "stationers practitioners petitioners questioners" at bounding box center [1053, 339] width 87 height 18
select select "practitioners"
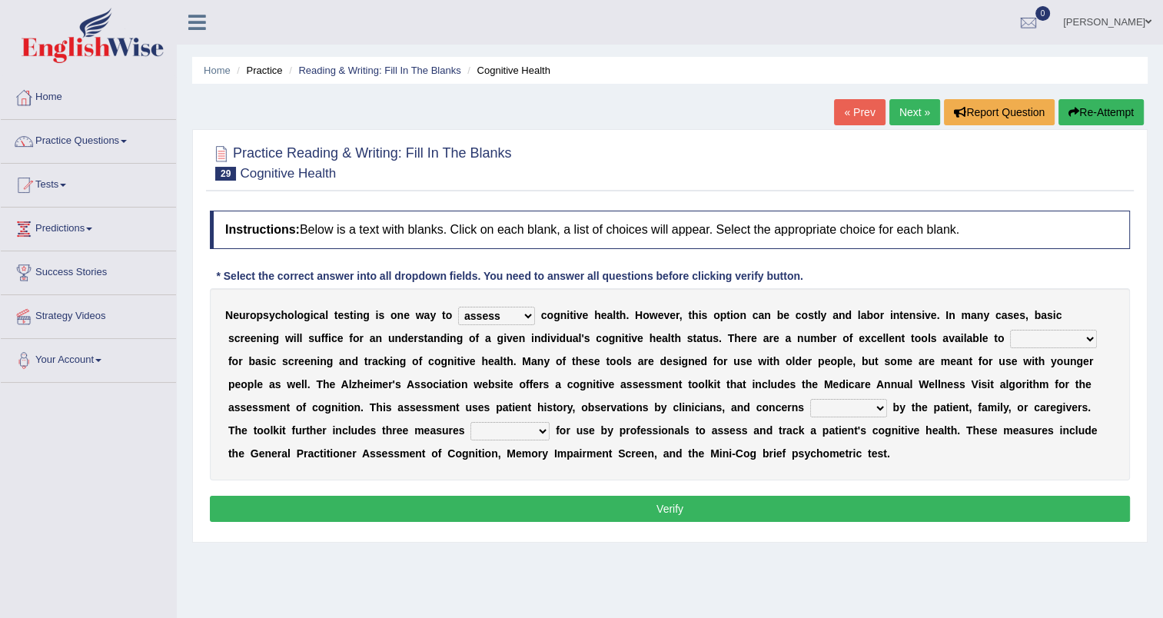
click at [1010, 330] on select "stationers practitioners petitioners questioners" at bounding box center [1053, 339] width 87 height 18
click at [1010, 338] on select "stationers practitioners petitioners questioners" at bounding box center [1053, 339] width 87 height 18
click at [810, 403] on select "raised rising arising praised" at bounding box center [848, 408] width 77 height 18
select select "raised"
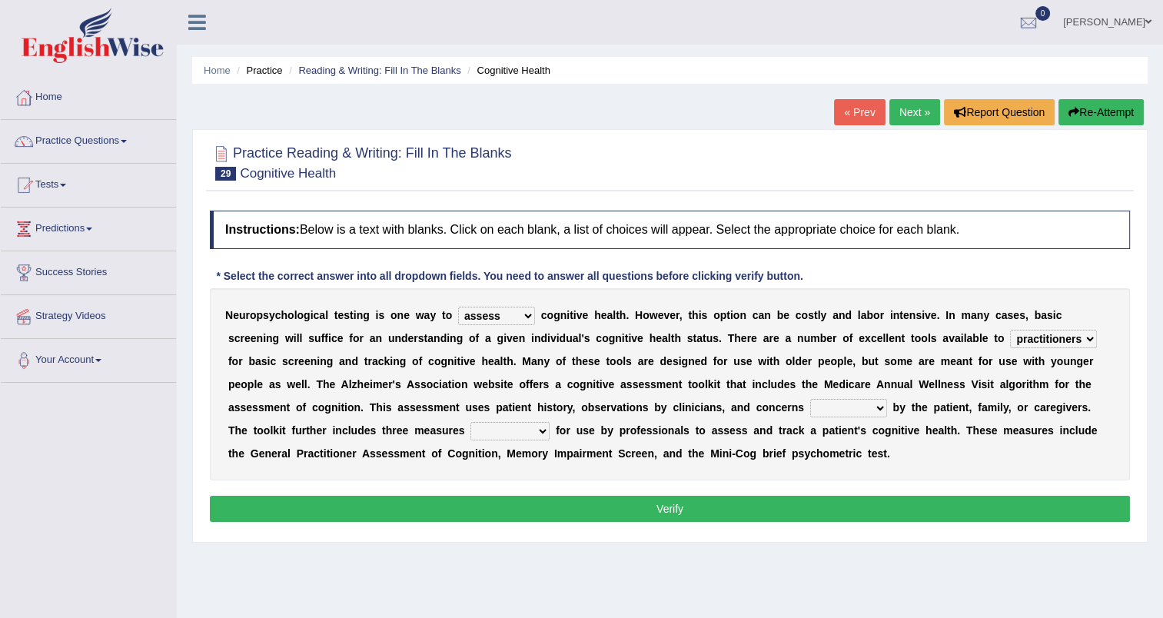
click at [810, 399] on select "raised rising arising praised" at bounding box center [848, 408] width 77 height 18
click at [470, 424] on select "validated intimidated dilapidated antedated" at bounding box center [509, 431] width 79 height 18
select select "validated"
click at [470, 422] on select "validated intimidated dilapidated antedated" at bounding box center [509, 431] width 79 height 18
click at [495, 506] on button "Verify" at bounding box center [670, 509] width 920 height 26
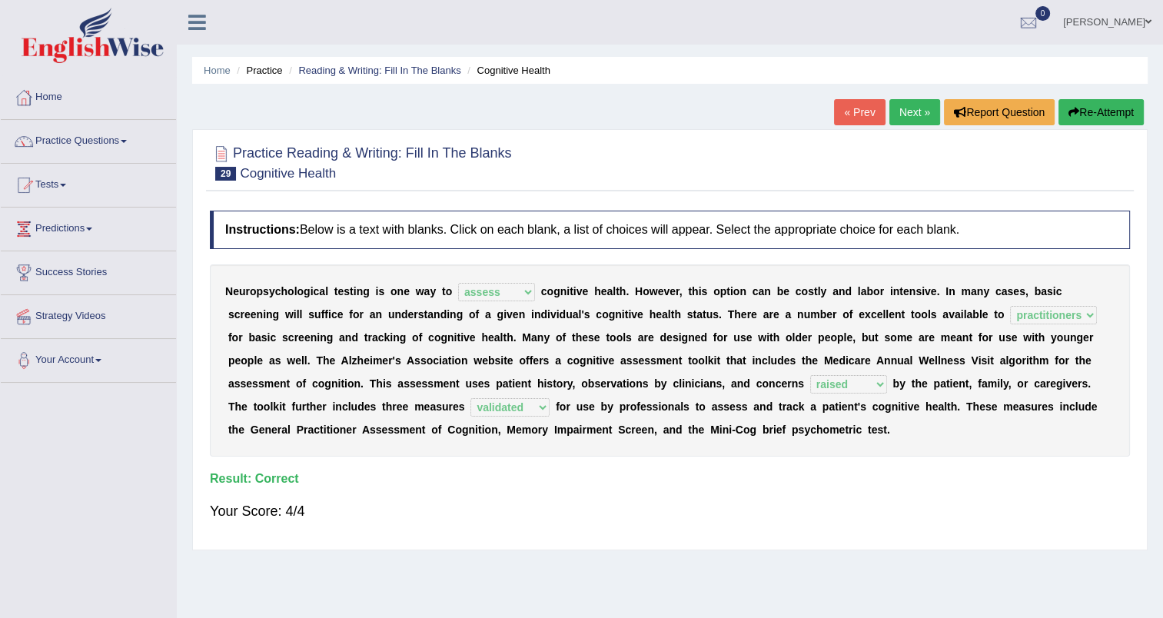
click at [918, 115] on link "Next »" at bounding box center [914, 112] width 51 height 26
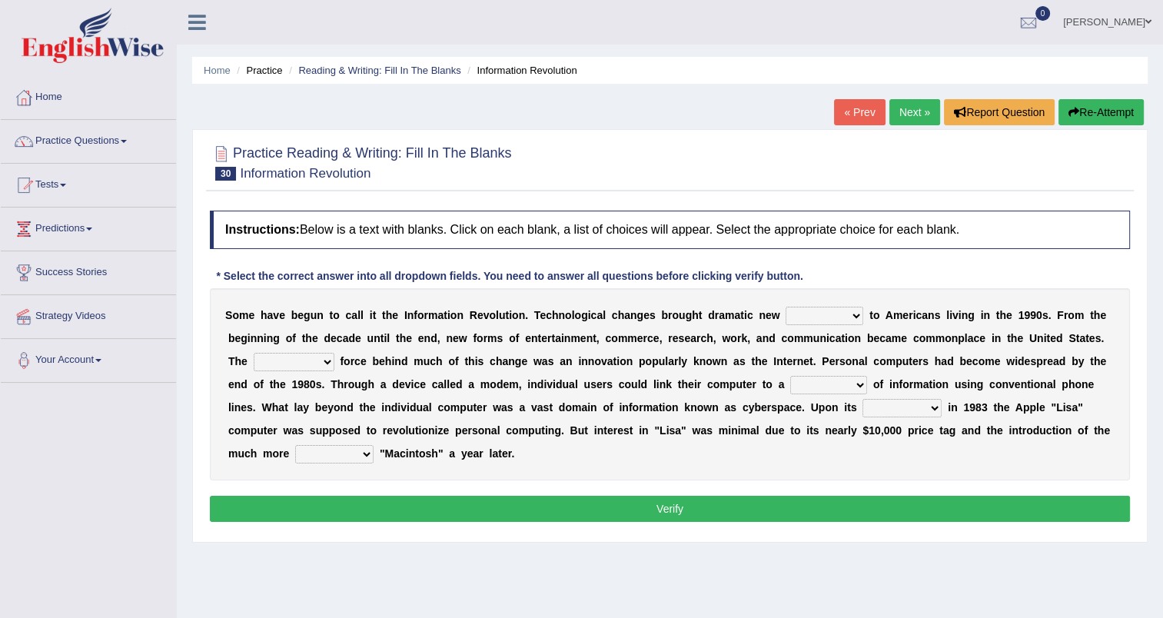
click at [812, 317] on select "challenges puzzles options confusion" at bounding box center [824, 316] width 78 height 18
select select "challenges"
click at [785, 307] on select "challenges puzzles options confusion" at bounding box center [824, 316] width 78 height 18
click at [334, 353] on select "unremitting uninspiring driving insinuating" at bounding box center [294, 362] width 81 height 18
select select "driving"
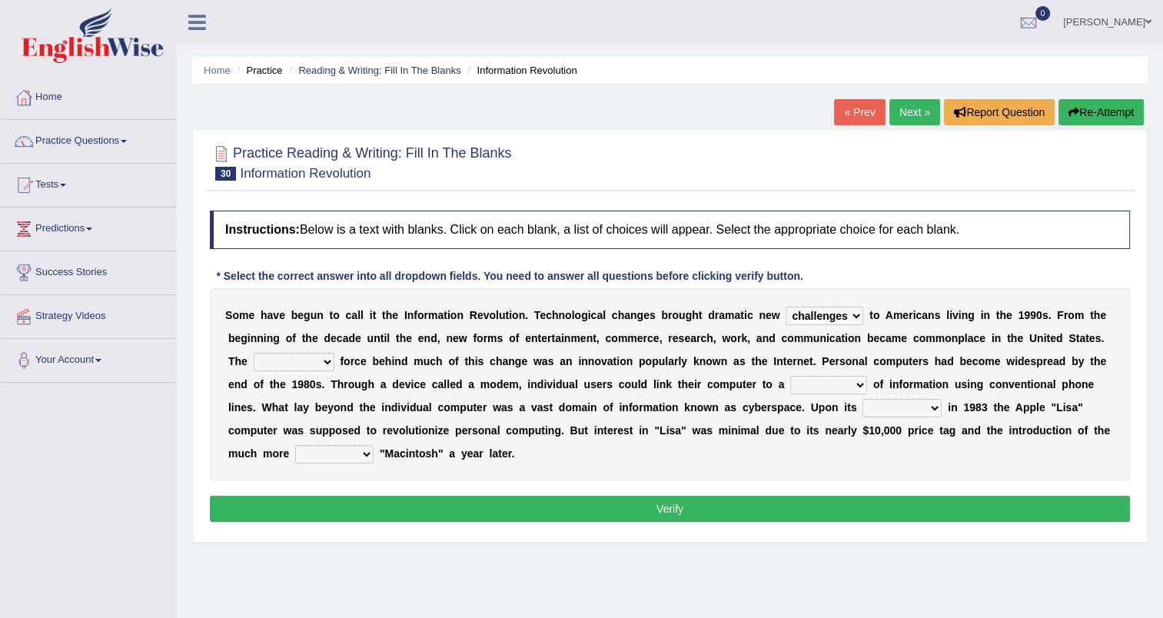
click at [334, 353] on select "unremitting uninspiring driving insinuating" at bounding box center [294, 362] width 81 height 18
click at [790, 386] on select "magnitude bulk wealth volume" at bounding box center [828, 385] width 77 height 18
select select "bulk"
click at [790, 376] on select "magnitude bulk wealth volume" at bounding box center [828, 385] width 77 height 18
click at [862, 405] on select "relief release publication emission" at bounding box center [901, 408] width 79 height 18
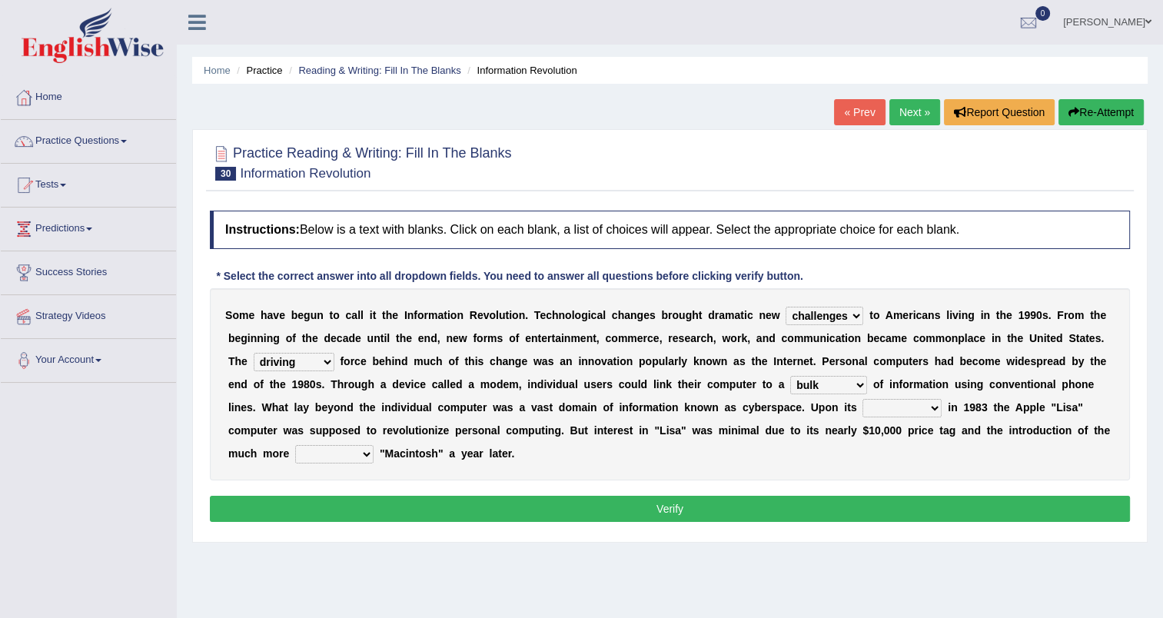
select select "release"
click at [862, 399] on select "relief release publication emission" at bounding box center [901, 408] width 79 height 18
click at [373, 445] on select "convenient affordable advanced formidable" at bounding box center [334, 454] width 78 height 18
select select "affordable"
click at [373, 445] on select "convenient affordable advanced formidable" at bounding box center [334, 454] width 78 height 18
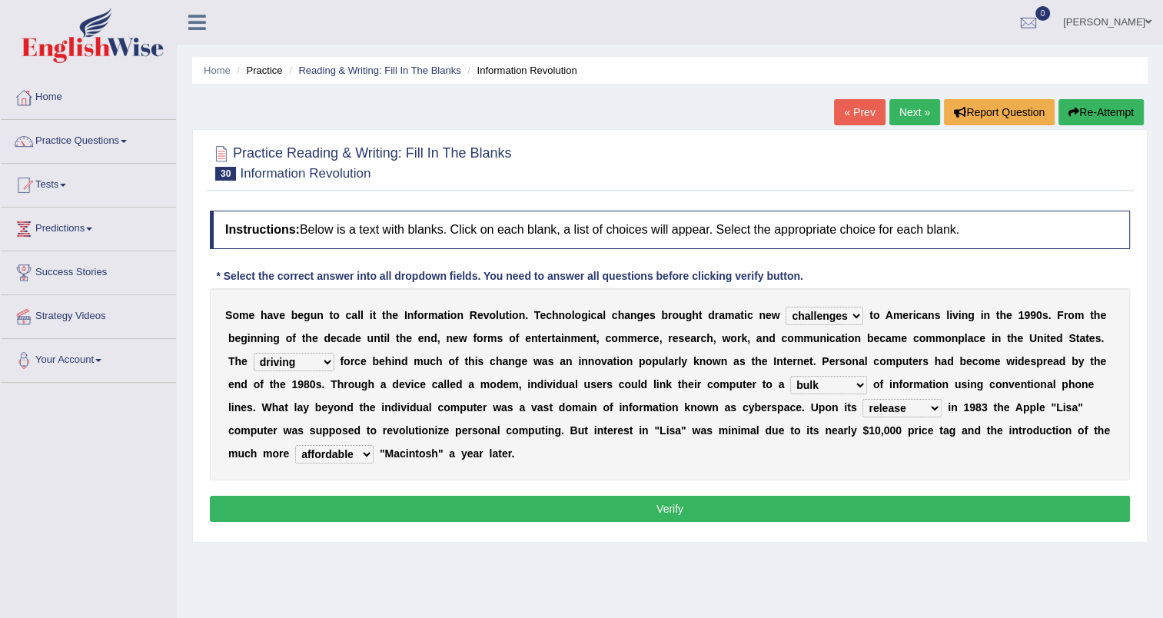
click at [809, 318] on select "challenges puzzles options confusion" at bounding box center [824, 316] width 78 height 18
click at [586, 338] on b "n" at bounding box center [589, 338] width 7 height 12
click at [822, 312] on select "challenges puzzles options confusion" at bounding box center [824, 316] width 78 height 18
click at [241, 401] on b "n" at bounding box center [237, 407] width 7 height 12
click at [660, 496] on button "Verify" at bounding box center [670, 509] width 920 height 26
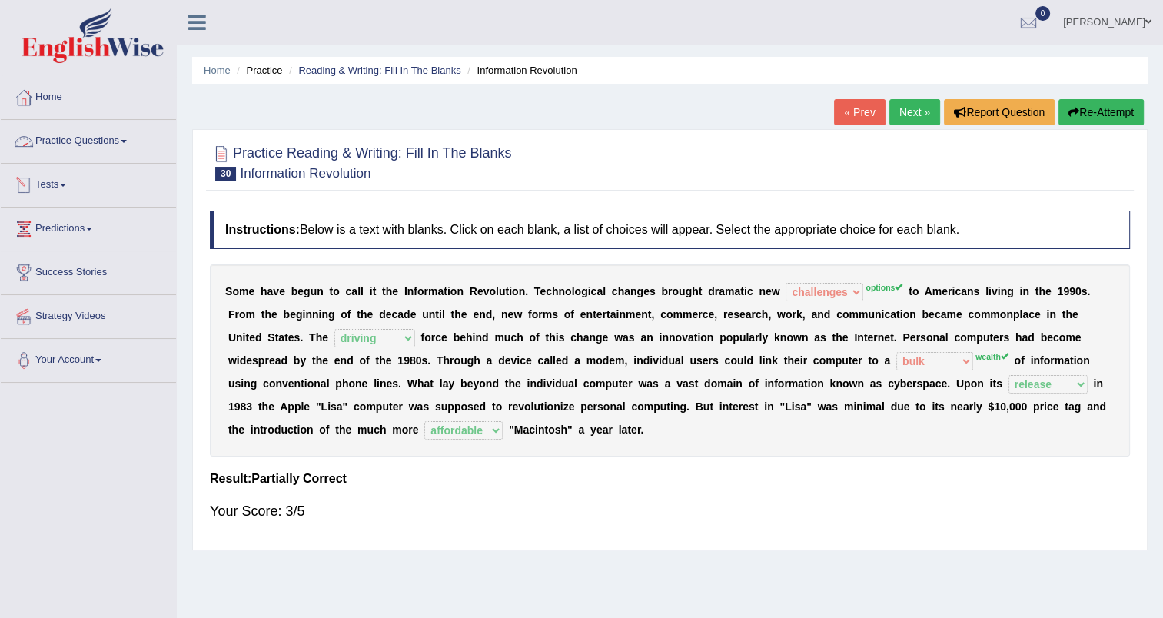
click at [81, 151] on link "Practice Questions" at bounding box center [88, 139] width 175 height 38
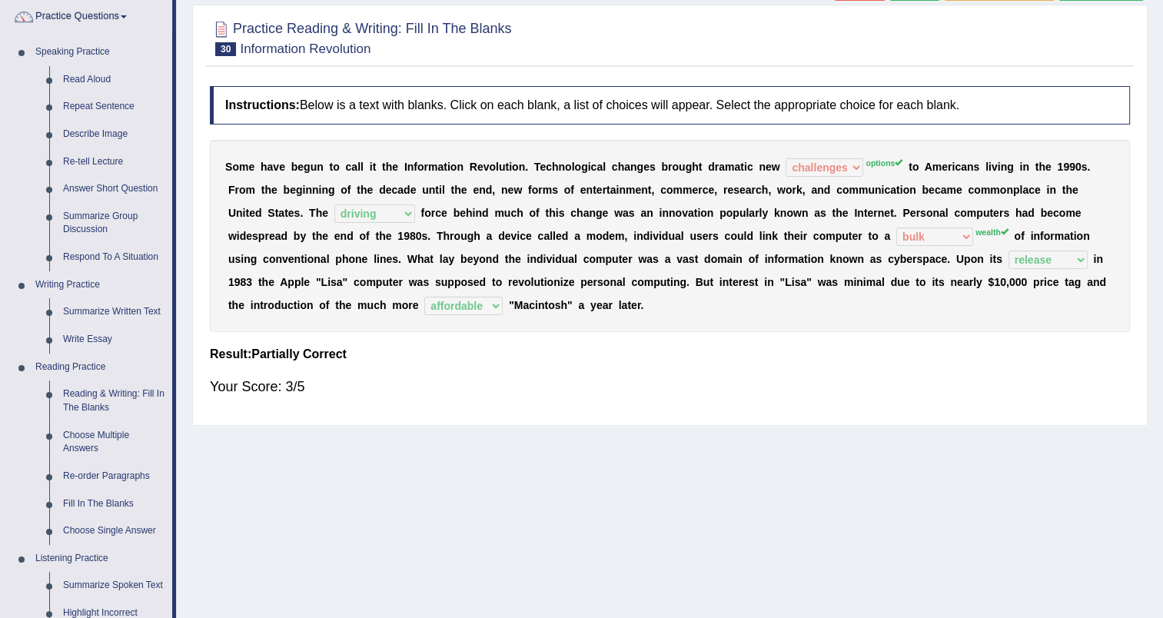
scroll to position [129, 0]
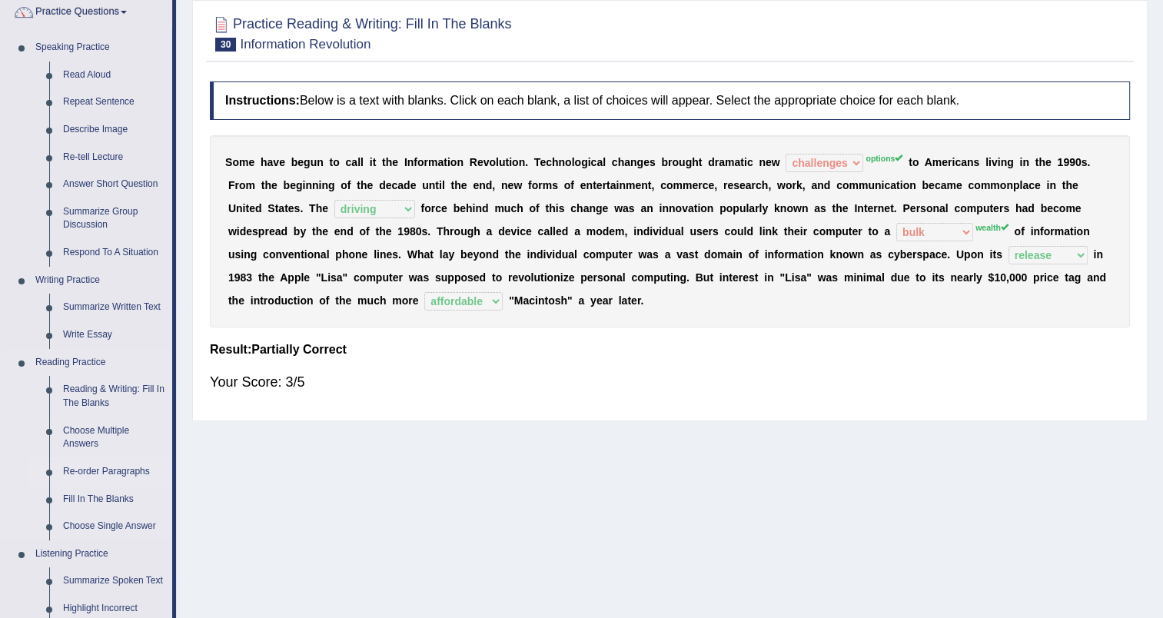
click at [113, 470] on link "Re-order Paragraphs" at bounding box center [114, 472] width 116 height 28
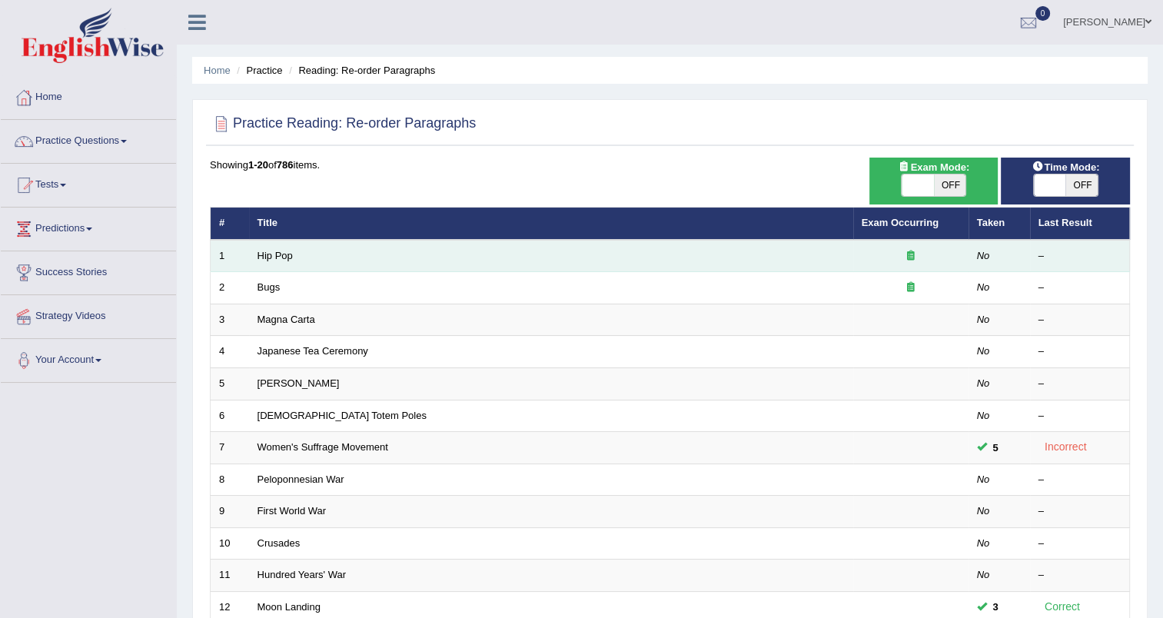
click at [908, 256] on icon at bounding box center [911, 256] width 8 height 10
click at [280, 254] on link "Hip Pop" at bounding box center [274, 256] width 35 height 12
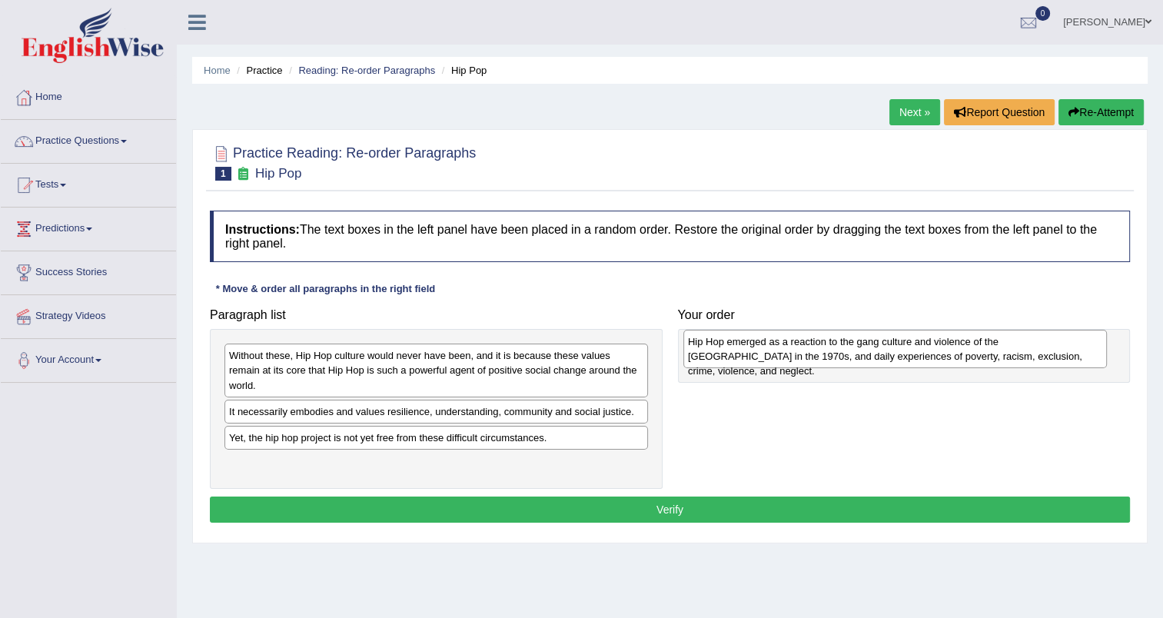
drag, startPoint x: 436, startPoint y: 369, endPoint x: 895, endPoint y: 355, distance: 459.0
click at [895, 355] on div "Hip Hop emerged as a reaction to the gang culture and violence of the [GEOGRAPH…" at bounding box center [894, 349] width 423 height 38
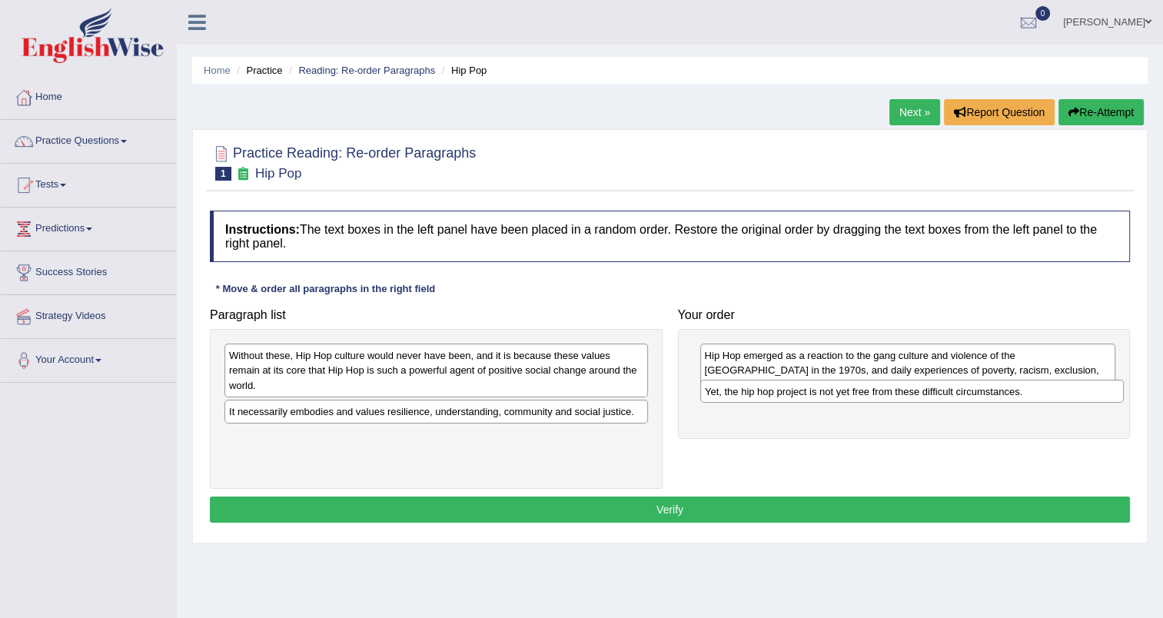
drag, startPoint x: 513, startPoint y: 425, endPoint x: 987, endPoint y: 394, distance: 475.9
click at [987, 394] on div "Yet, the hip hop project is not yet free from these difficult circumstances." at bounding box center [911, 392] width 423 height 24
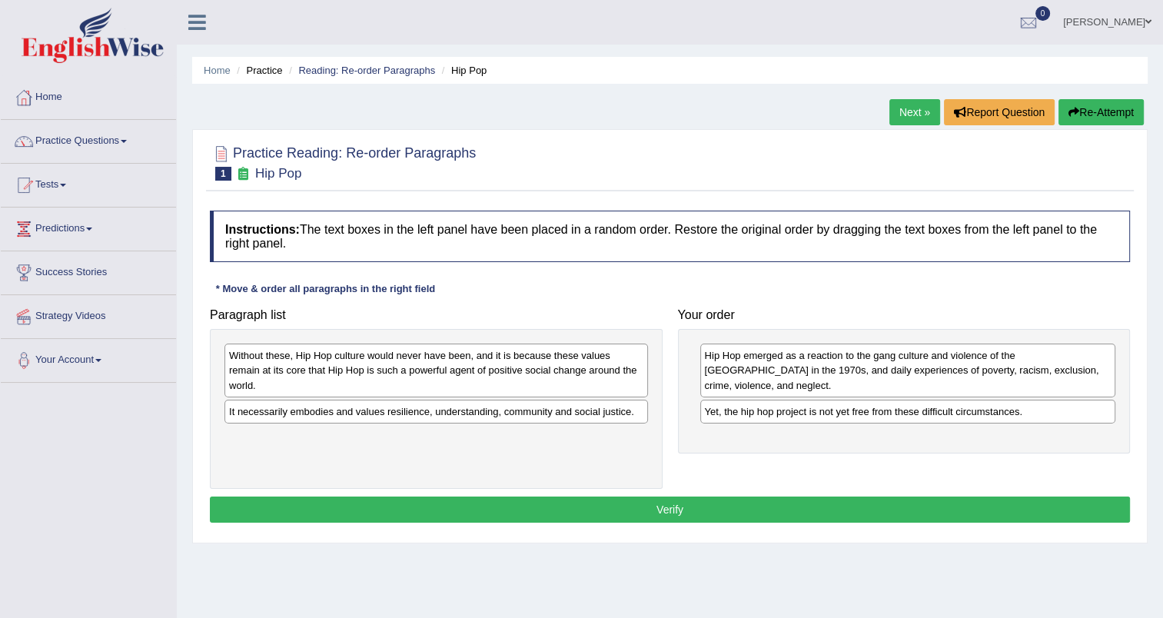
click at [537, 355] on div "Without these, Hip Hop culture would never have been, and it is because these v…" at bounding box center [435, 370] width 423 height 53
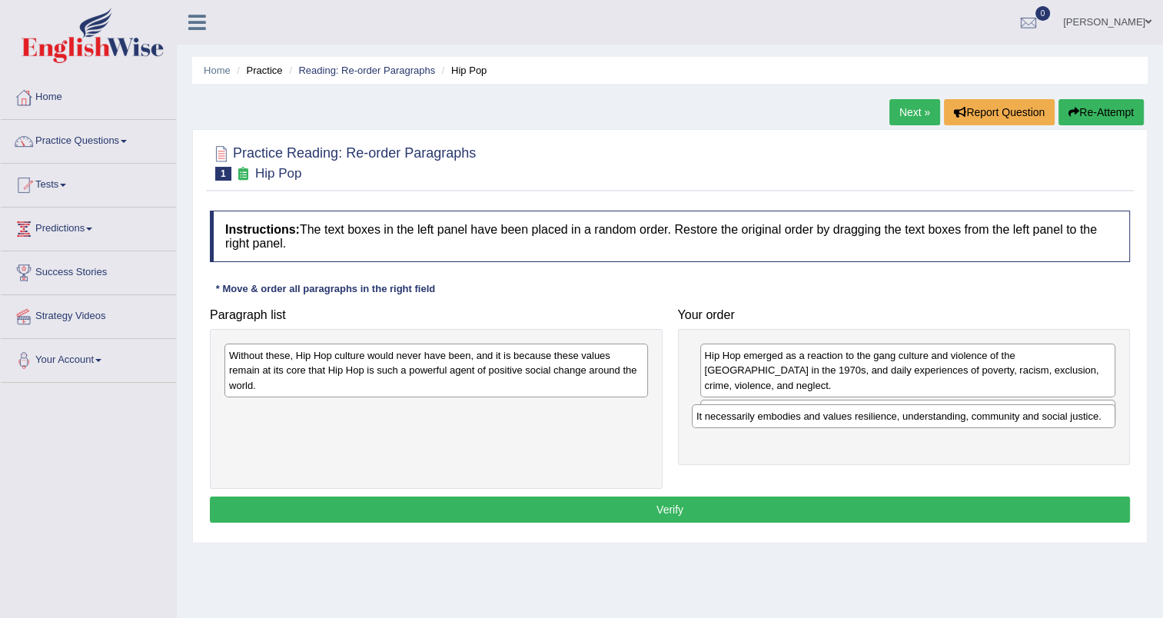
drag, startPoint x: 516, startPoint y: 400, endPoint x: 986, endPoint y: 420, distance: 470.0
click at [986, 420] on div "It necessarily embodies and values resilience, understanding, community and soc…" at bounding box center [903, 416] width 423 height 24
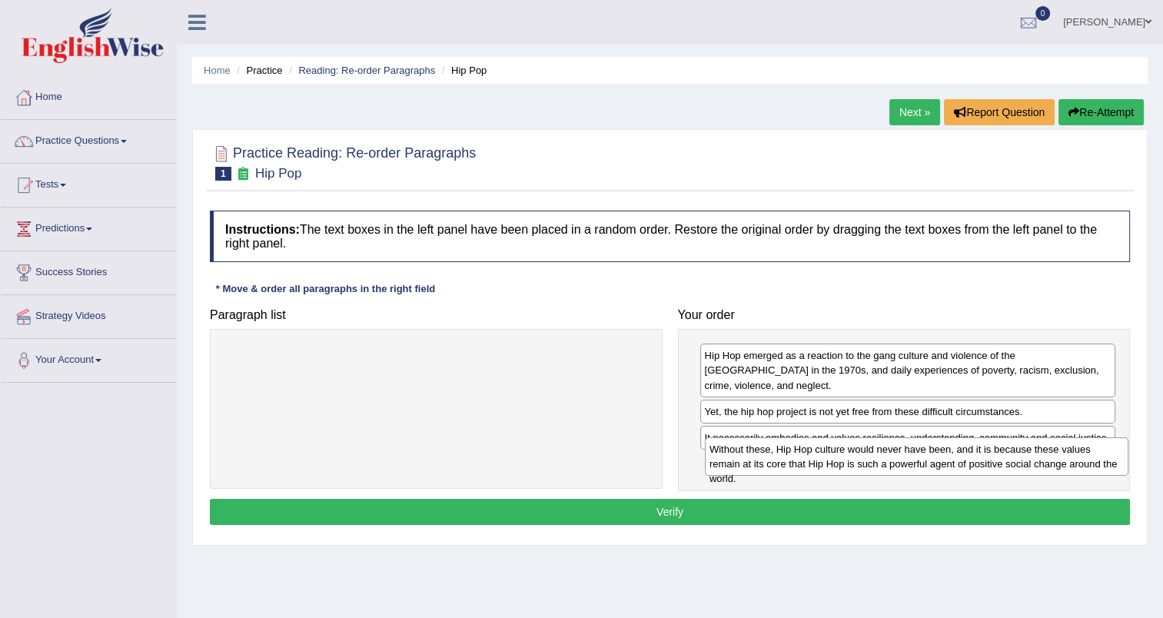
drag, startPoint x: 602, startPoint y: 367, endPoint x: 1080, endPoint y: 459, distance: 487.4
click at [1080, 459] on div "Without these, Hip Hop culture would never have been, and it is because these v…" at bounding box center [916, 456] width 423 height 38
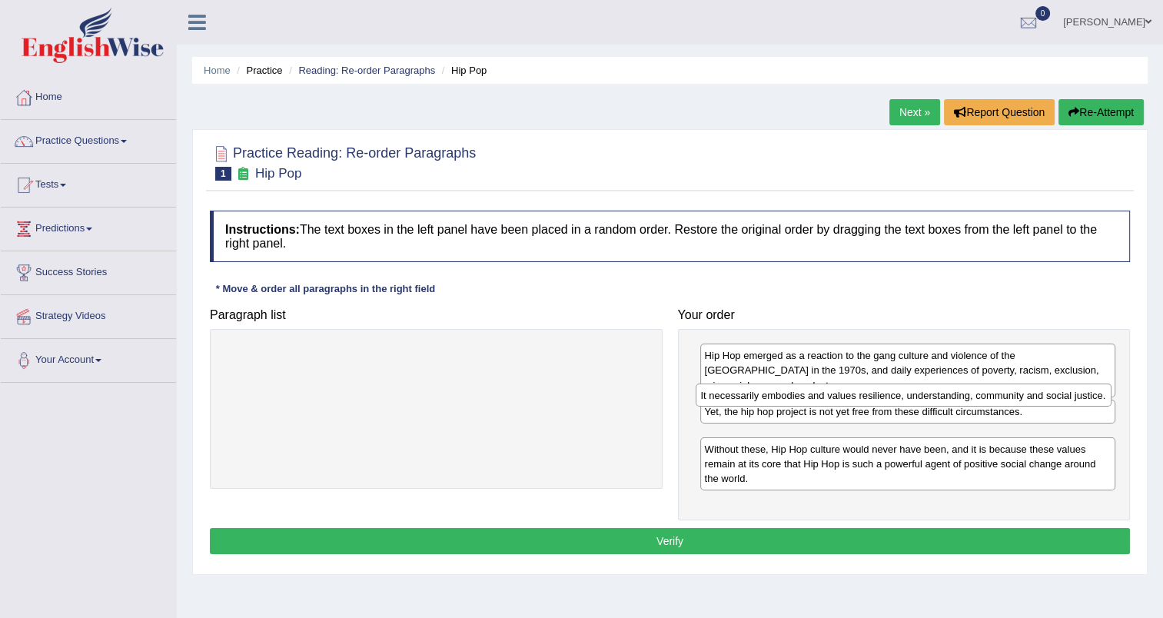
drag, startPoint x: 1020, startPoint y: 425, endPoint x: 1016, endPoint y: 398, distance: 27.2
click at [1016, 398] on div "It necessarily embodies and values resilience, understanding, community and soc…" at bounding box center [903, 395] width 416 height 24
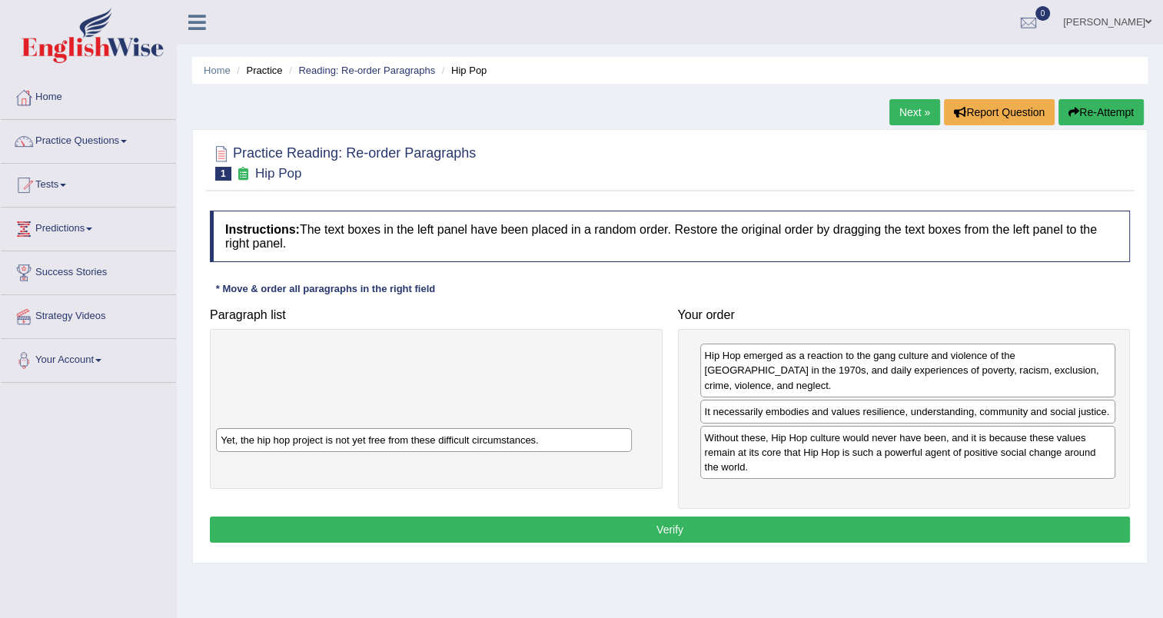
drag, startPoint x: 992, startPoint y: 402, endPoint x: 509, endPoint y: 446, distance: 485.4
click at [509, 446] on div "Yet, the hip hop project is not yet free from these difficult circumstances." at bounding box center [424, 440] width 416 height 24
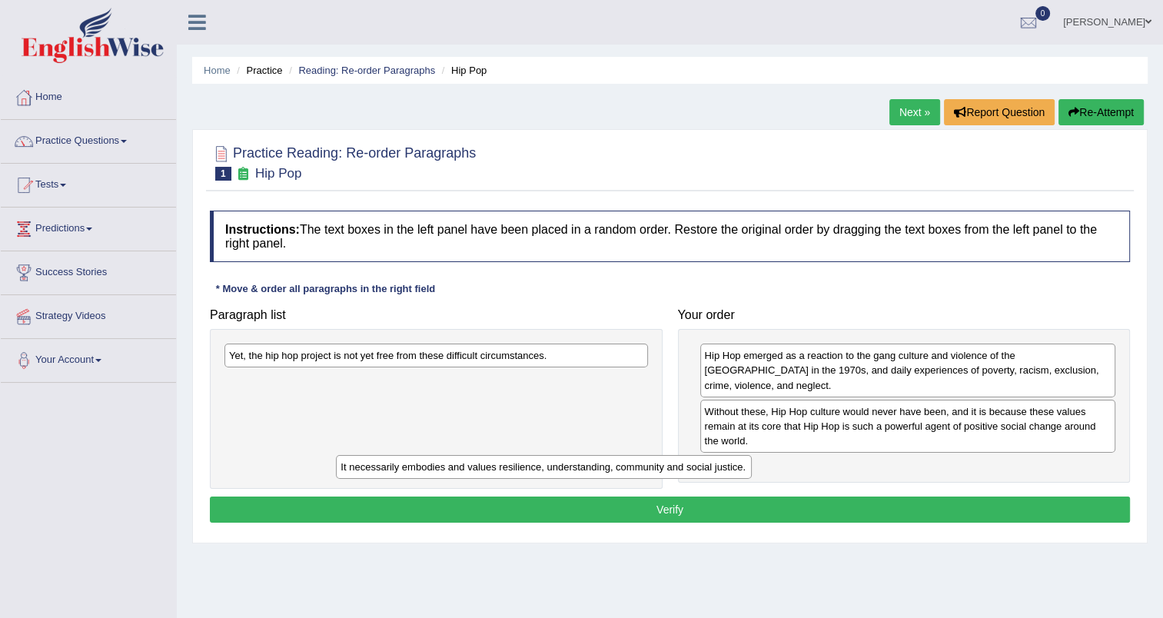
drag, startPoint x: 768, startPoint y: 399, endPoint x: 402, endPoint y: 470, distance: 373.3
click at [402, 470] on div "It necessarily embodies and values resilience, understanding, community and soc…" at bounding box center [544, 467] width 416 height 24
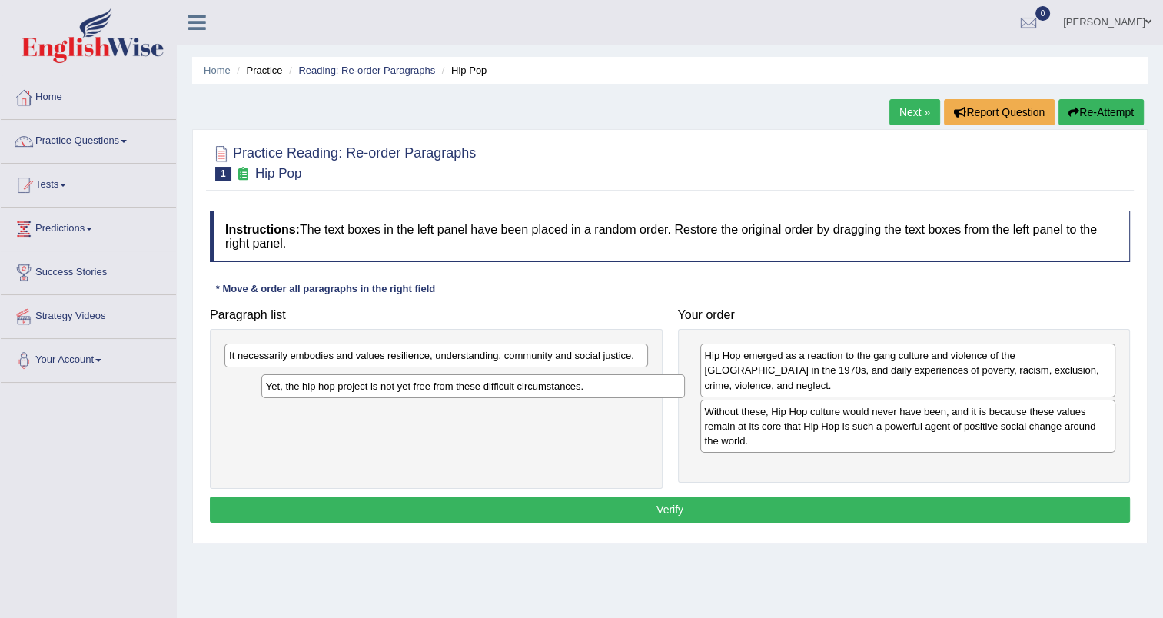
drag, startPoint x: 410, startPoint y: 357, endPoint x: 447, endPoint y: 387, distance: 48.0
click at [447, 387] on div "Yet, the hip hop project is not yet free from these difficult circumstances." at bounding box center [472, 386] width 423 height 24
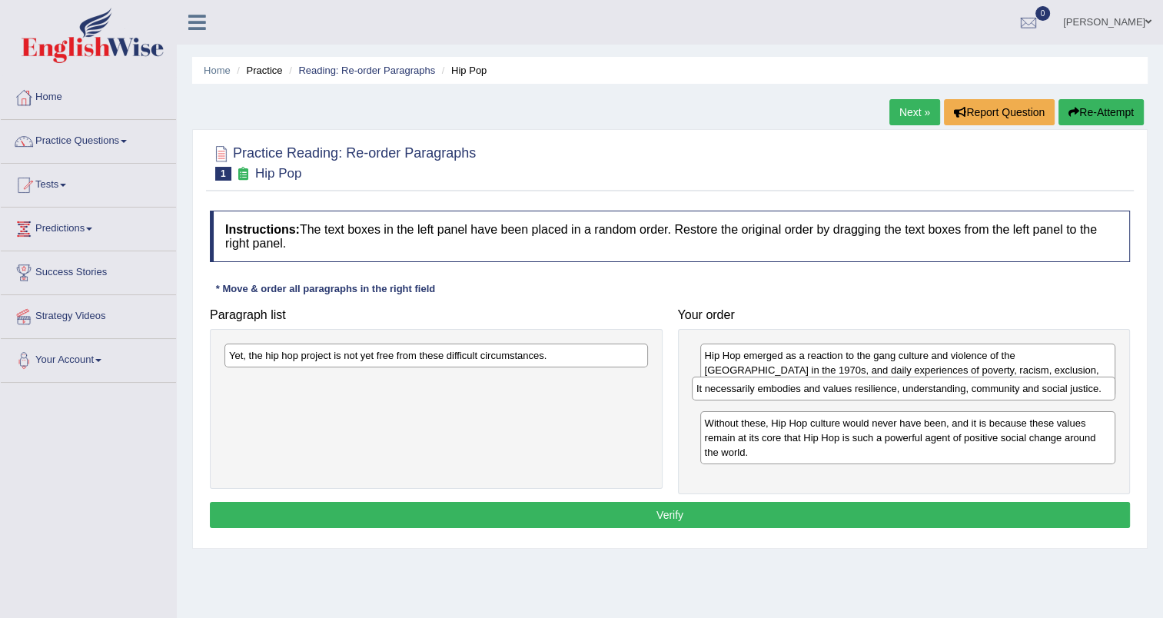
drag, startPoint x: 441, startPoint y: 355, endPoint x: 908, endPoint y: 388, distance: 468.4
click at [908, 388] on div "It necessarily embodies and values resilience, understanding, community and soc…" at bounding box center [903, 389] width 423 height 24
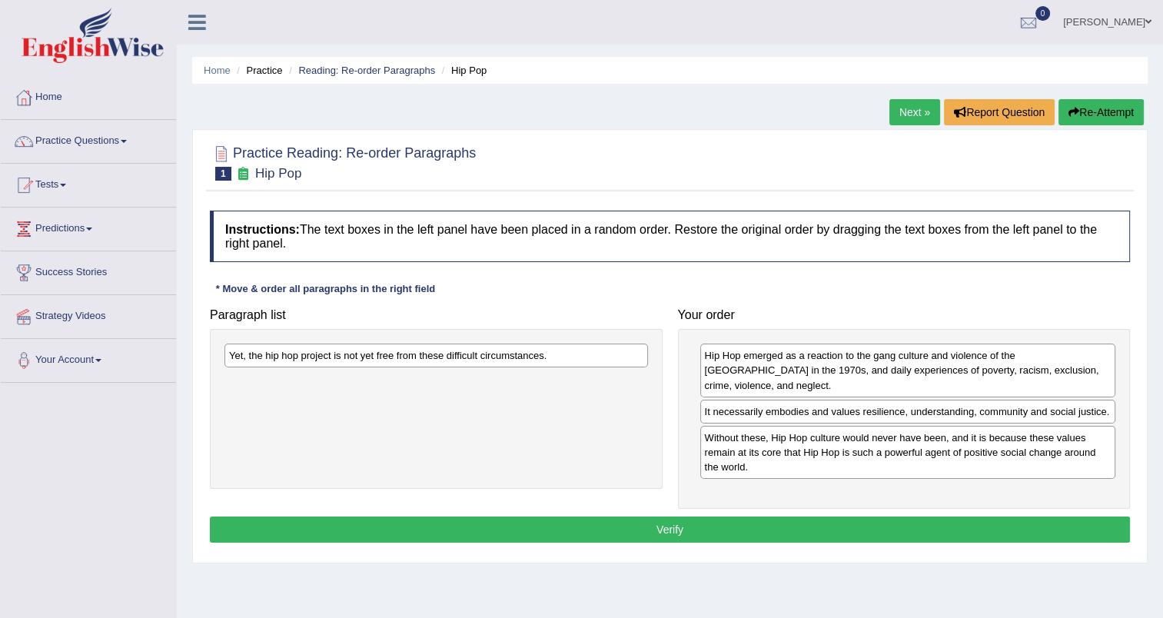
click at [493, 357] on div "Yet, the hip hop project is not yet free from these difficult circumstances." at bounding box center [435, 356] width 423 height 24
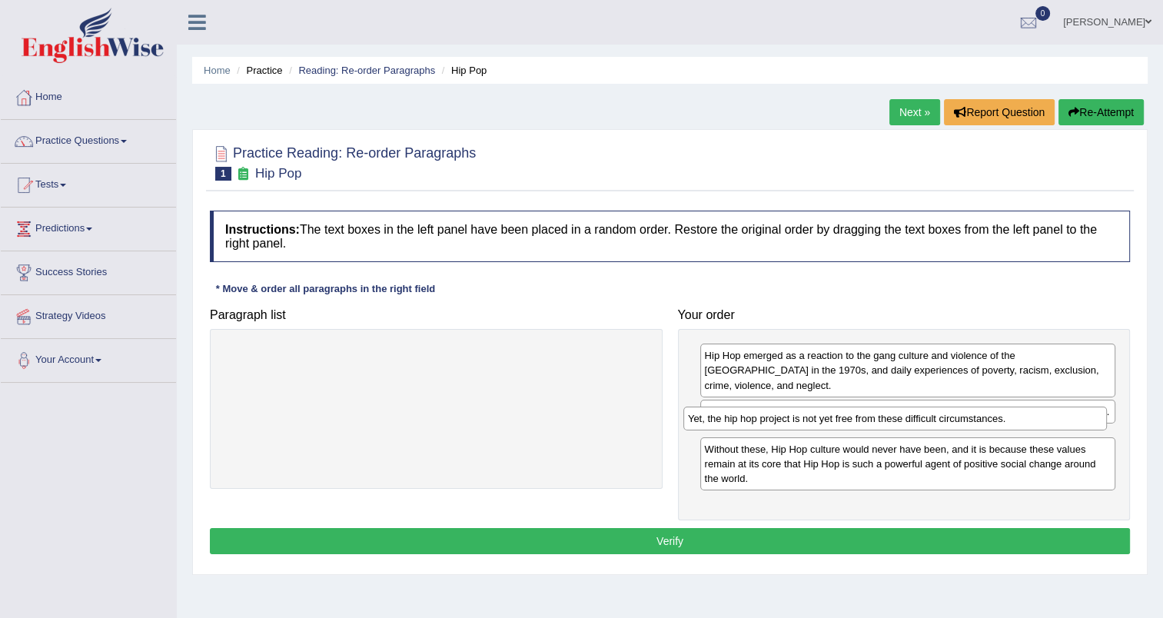
drag, startPoint x: 493, startPoint y: 357, endPoint x: 951, endPoint y: 420, distance: 463.1
click at [951, 420] on div "Yet, the hip hop project is not yet free from these difficult circumstances." at bounding box center [894, 419] width 423 height 24
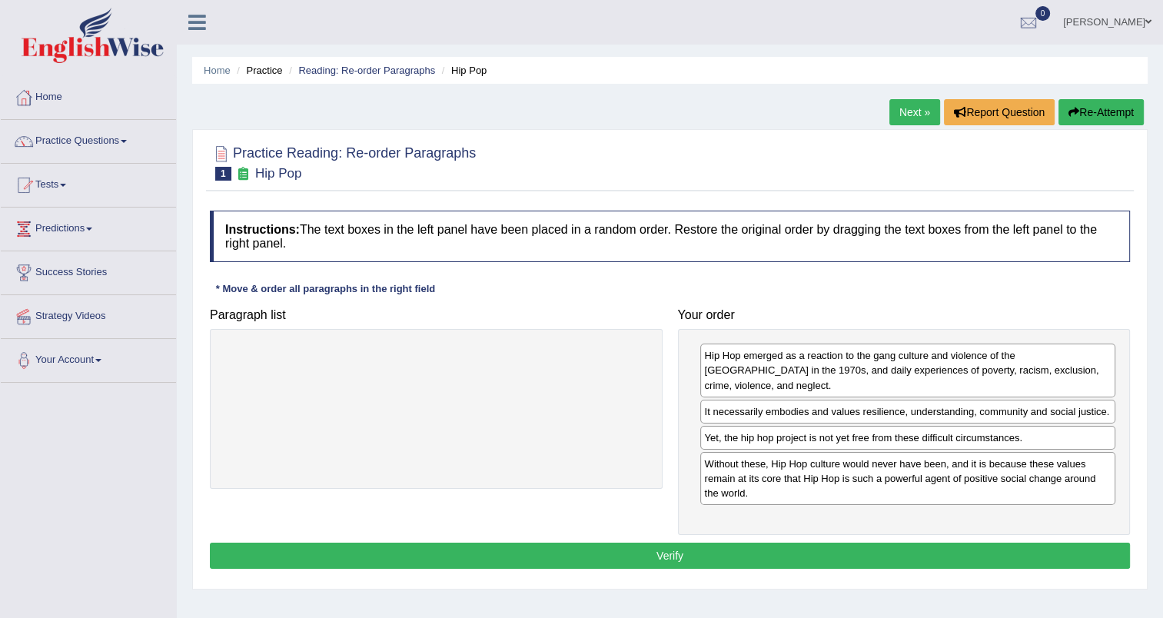
click at [646, 543] on button "Verify" at bounding box center [670, 556] width 920 height 26
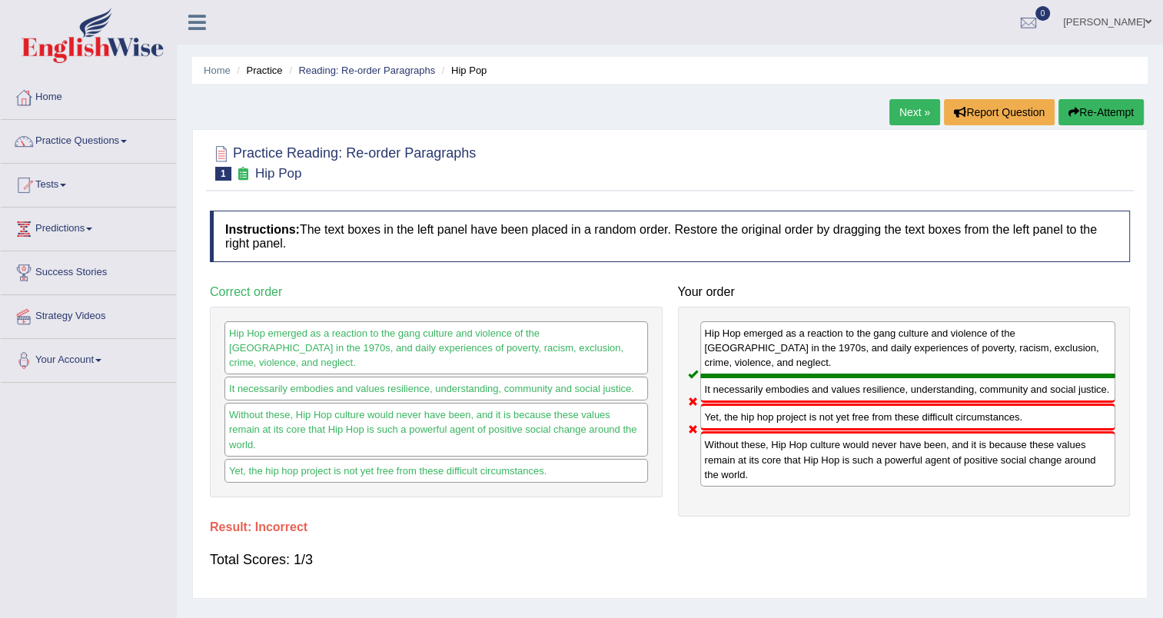
click at [910, 117] on link "Next »" at bounding box center [914, 112] width 51 height 26
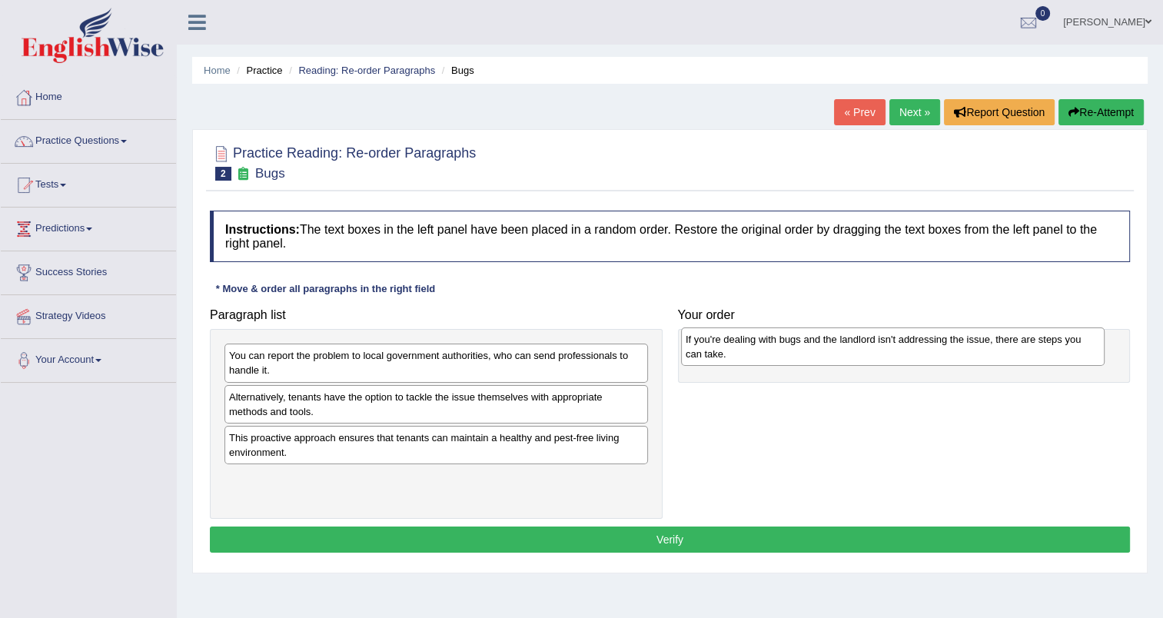
drag, startPoint x: 347, startPoint y: 409, endPoint x: 803, endPoint y: 352, distance: 460.0
click at [803, 352] on div "If you're dealing with bugs and the landlord isn't addressing the issue, there …" at bounding box center [892, 346] width 423 height 38
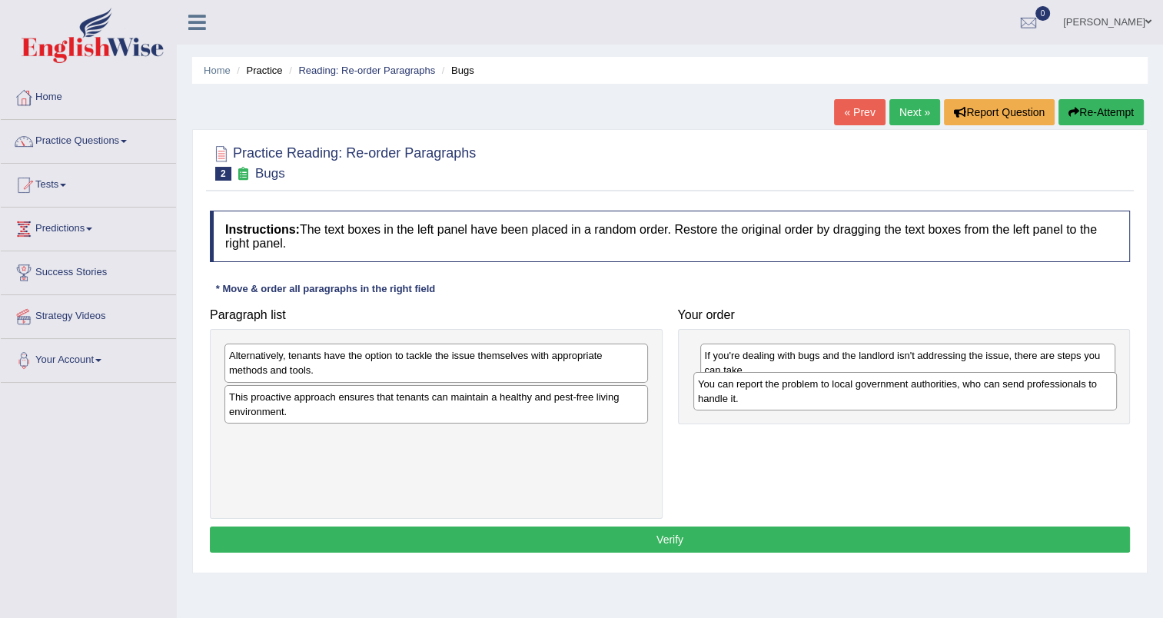
drag, startPoint x: 566, startPoint y: 362, endPoint x: 1035, endPoint y: 390, distance: 469.6
click at [1035, 390] on div "You can report the problem to local government authorities, who can send profes…" at bounding box center [904, 391] width 423 height 38
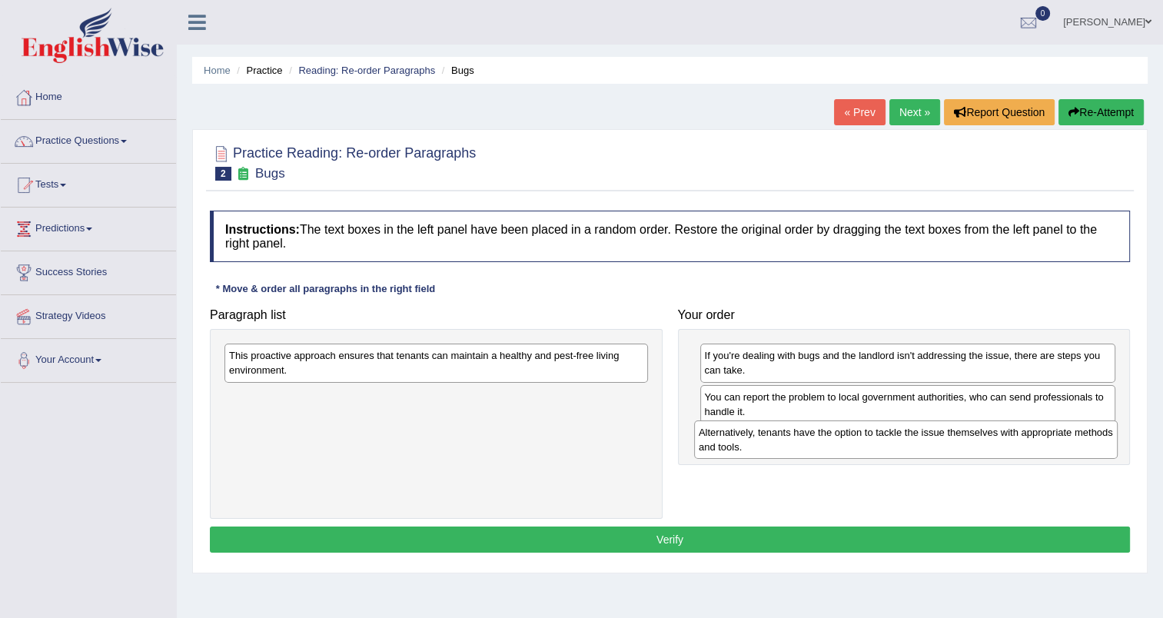
drag, startPoint x: 395, startPoint y: 363, endPoint x: 865, endPoint y: 440, distance: 476.5
click at [865, 440] on div "Alternatively, tenants have the option to tackle the issue themselves with appr…" at bounding box center [905, 439] width 423 height 38
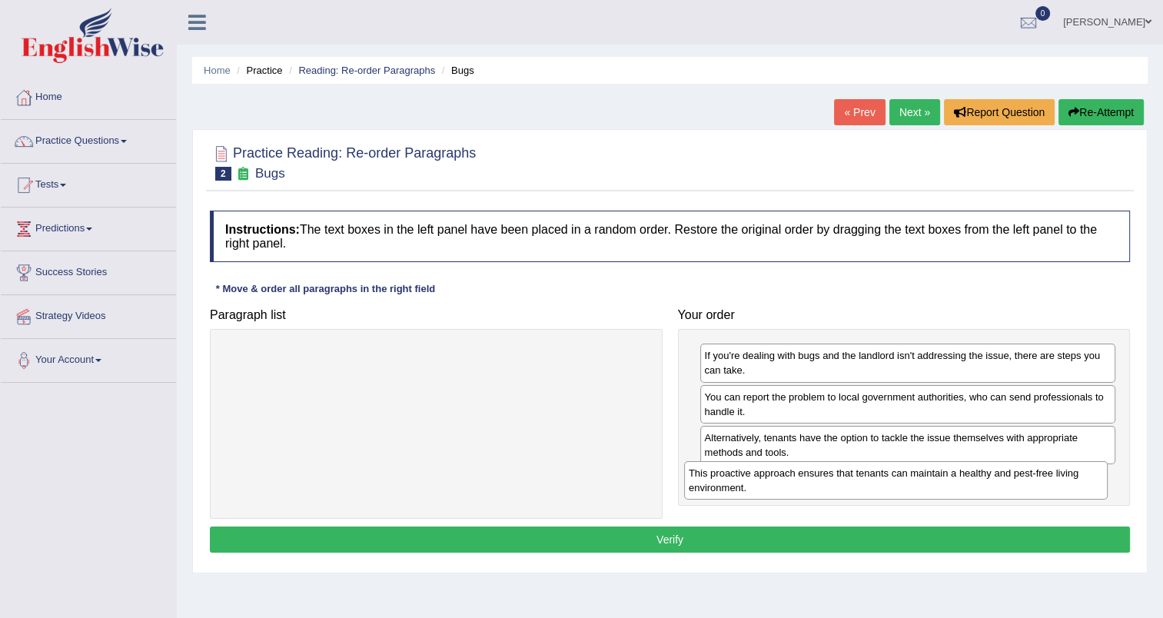
drag, startPoint x: 480, startPoint y: 366, endPoint x: 939, endPoint y: 484, distance: 474.5
click at [939, 484] on div "This proactive approach ensures that tenants can maintain a healthy and pest-fr…" at bounding box center [895, 480] width 423 height 38
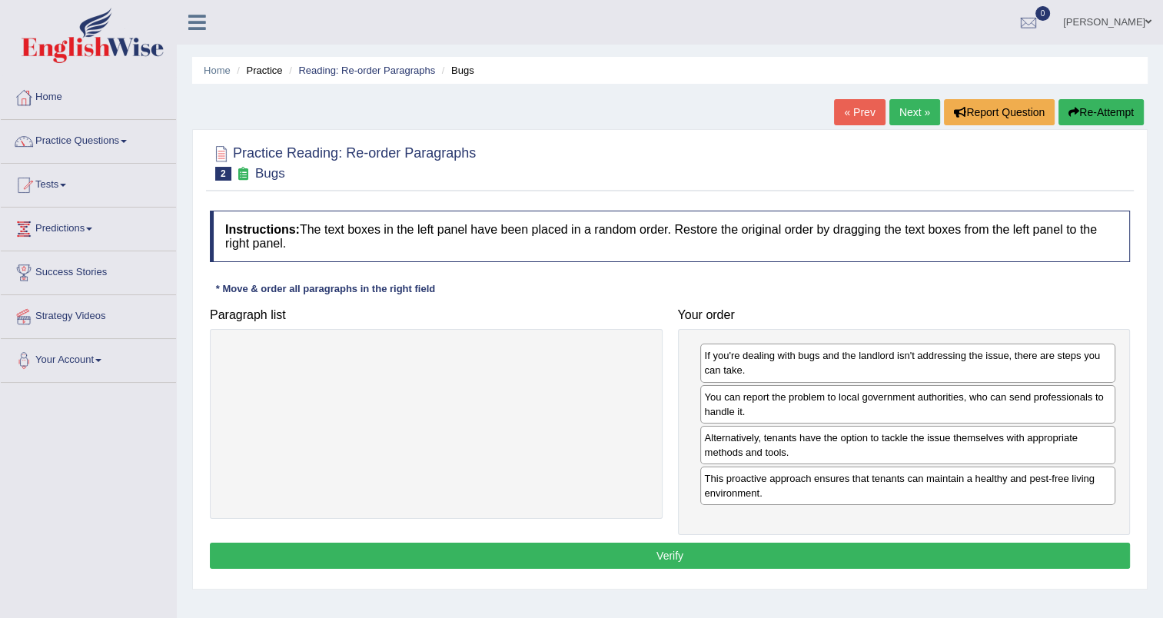
click at [694, 559] on button "Verify" at bounding box center [670, 556] width 920 height 26
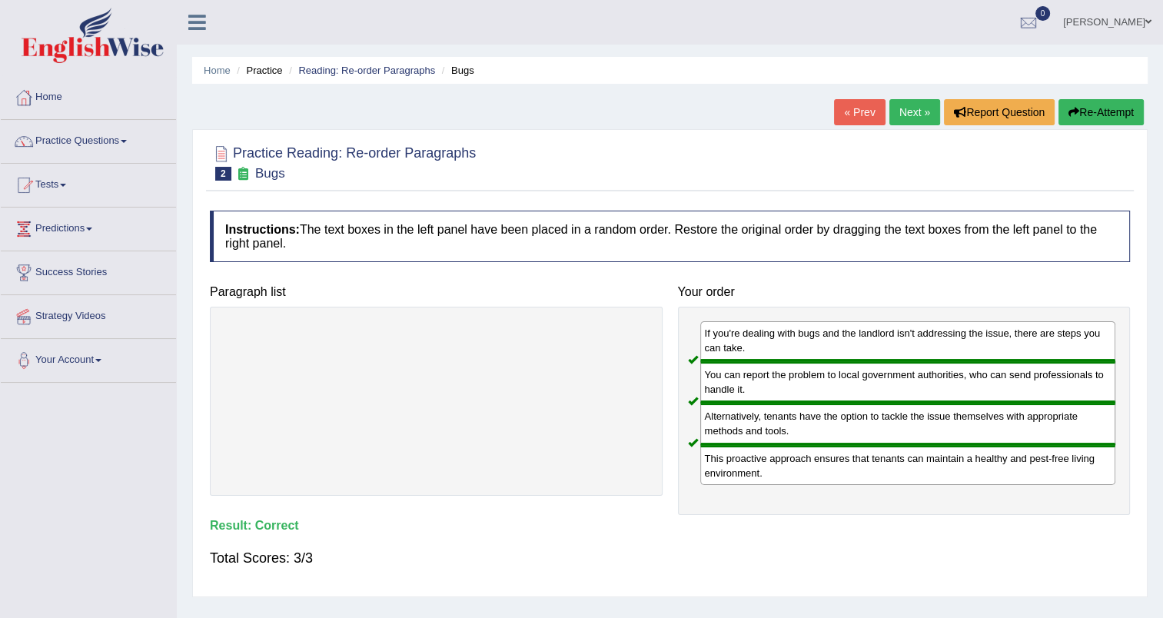
click at [904, 112] on link "Next »" at bounding box center [914, 112] width 51 height 26
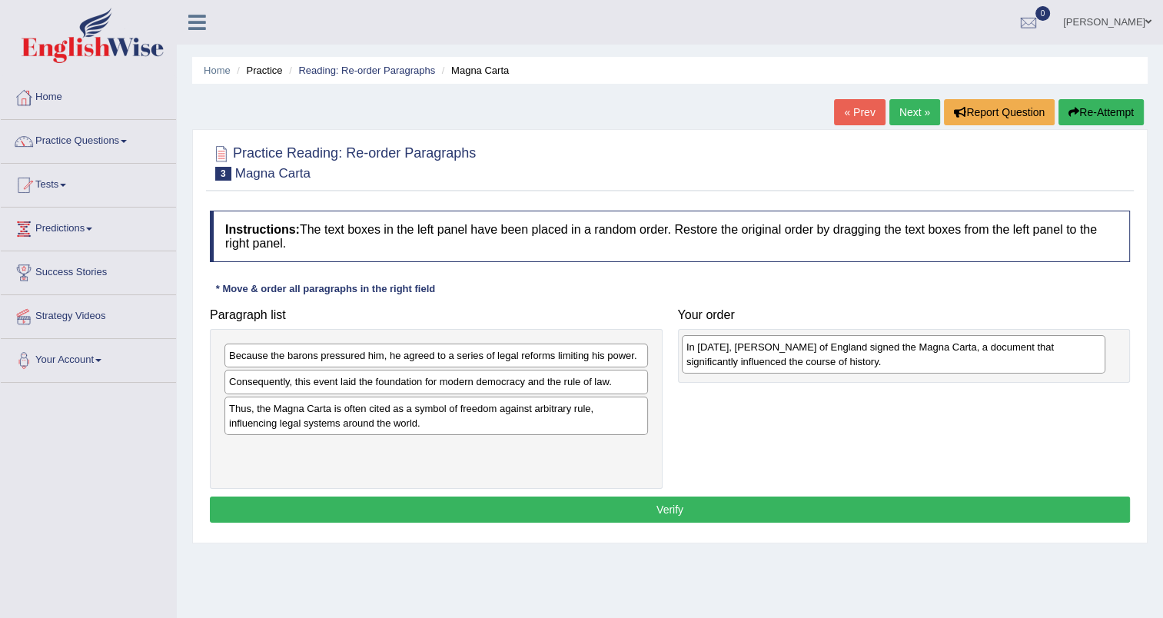
drag, startPoint x: 365, startPoint y: 390, endPoint x: 821, endPoint y: 356, distance: 457.0
click at [821, 356] on div "In [DATE], [PERSON_NAME] of England signed the Magna Carta, a document that sig…" at bounding box center [893, 354] width 423 height 38
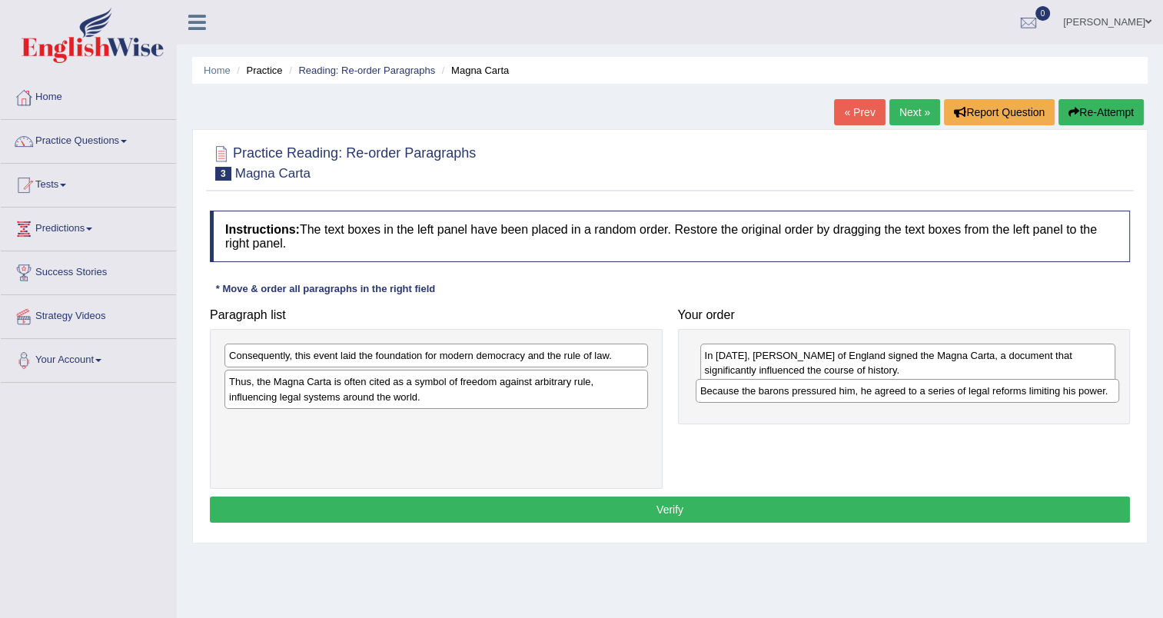
drag, startPoint x: 453, startPoint y: 358, endPoint x: 923, endPoint y: 393, distance: 471.6
click at [923, 393] on div "Because the barons pressured him, he agreed to a series of legal reforms limiti…" at bounding box center [906, 391] width 423 height 24
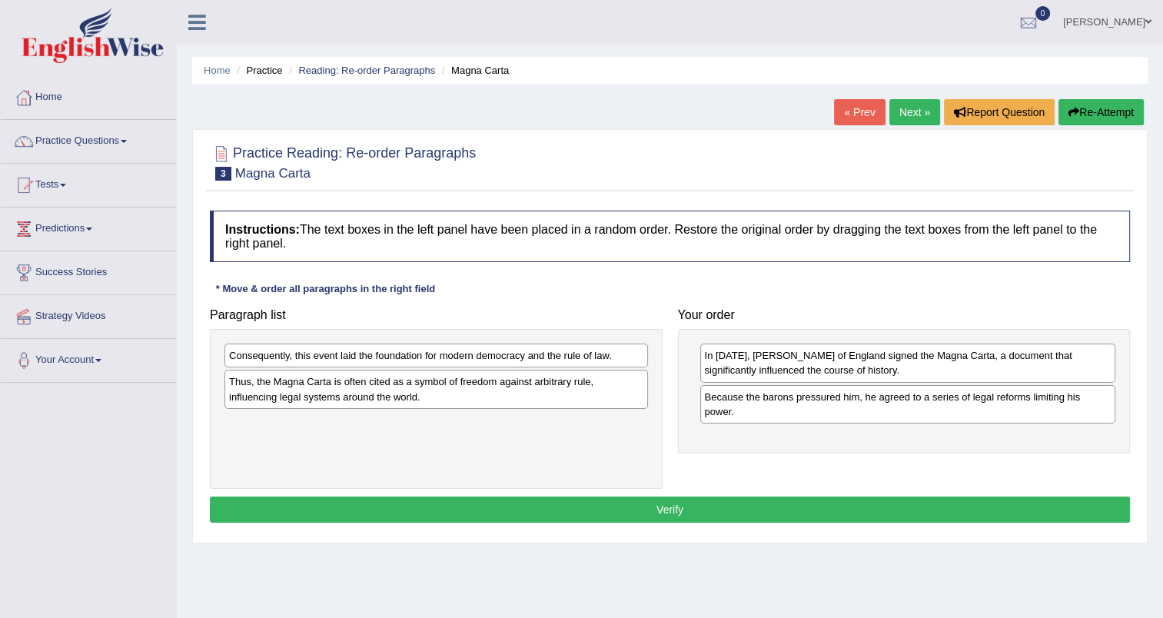
click at [578, 354] on div "Consequently, this event laid the foundation for modern democracy and the rule …" at bounding box center [435, 356] width 423 height 24
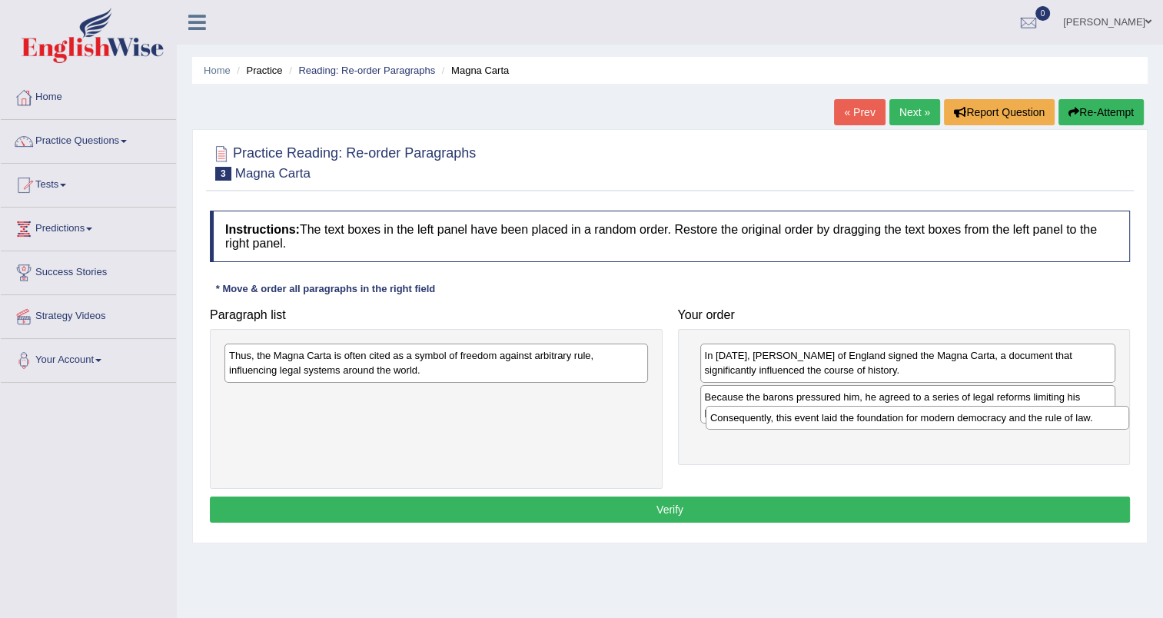
drag, startPoint x: 578, startPoint y: 354, endPoint x: 1057, endPoint y: 417, distance: 483.6
click at [1057, 417] on div "Consequently, this event laid the foundation for modern democracy and the rule …" at bounding box center [916, 418] width 423 height 24
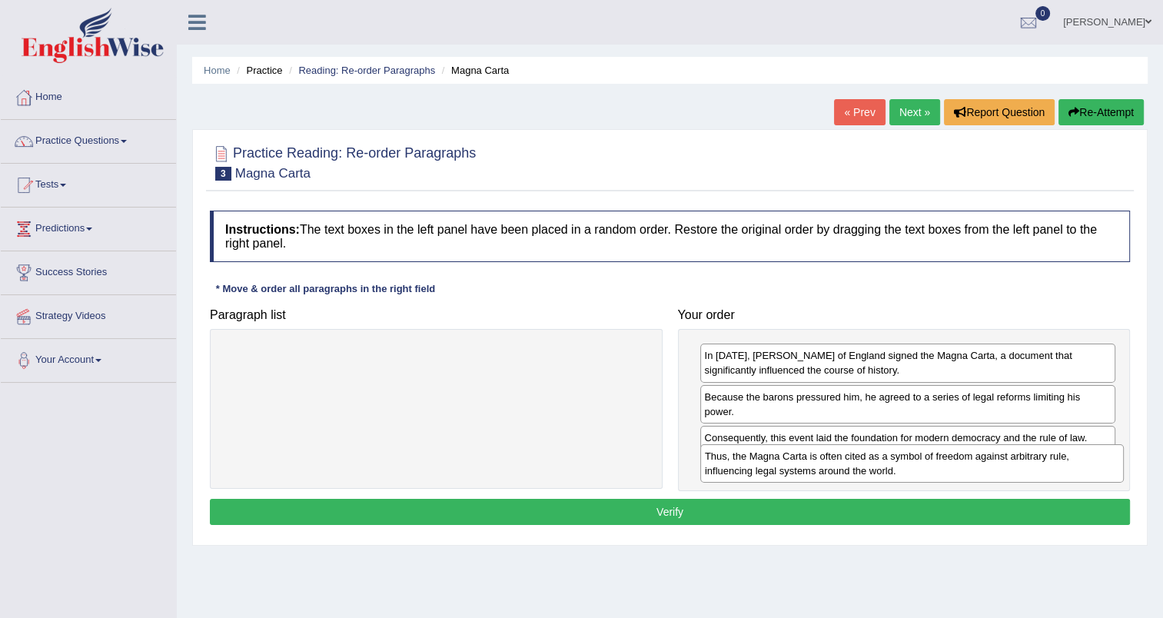
drag, startPoint x: 519, startPoint y: 367, endPoint x: 993, endPoint y: 467, distance: 484.7
click at [993, 467] on div "Thus, the Magna Carta is often cited as a symbol of freedom against arbitrary r…" at bounding box center [911, 463] width 423 height 38
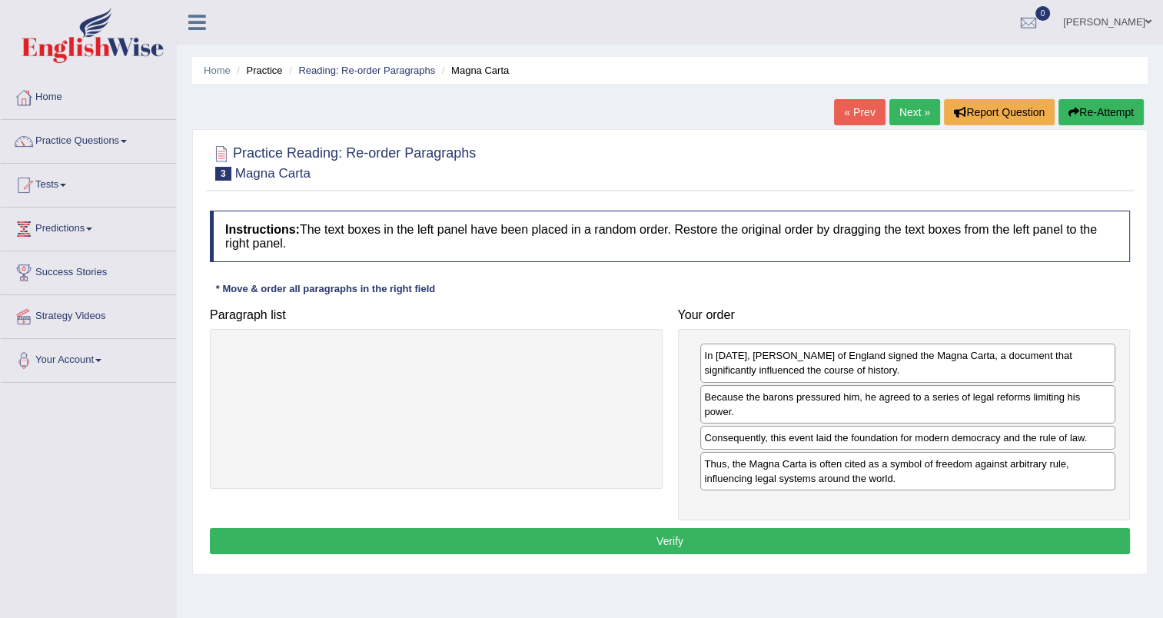
click at [885, 530] on button "Verify" at bounding box center [670, 541] width 920 height 26
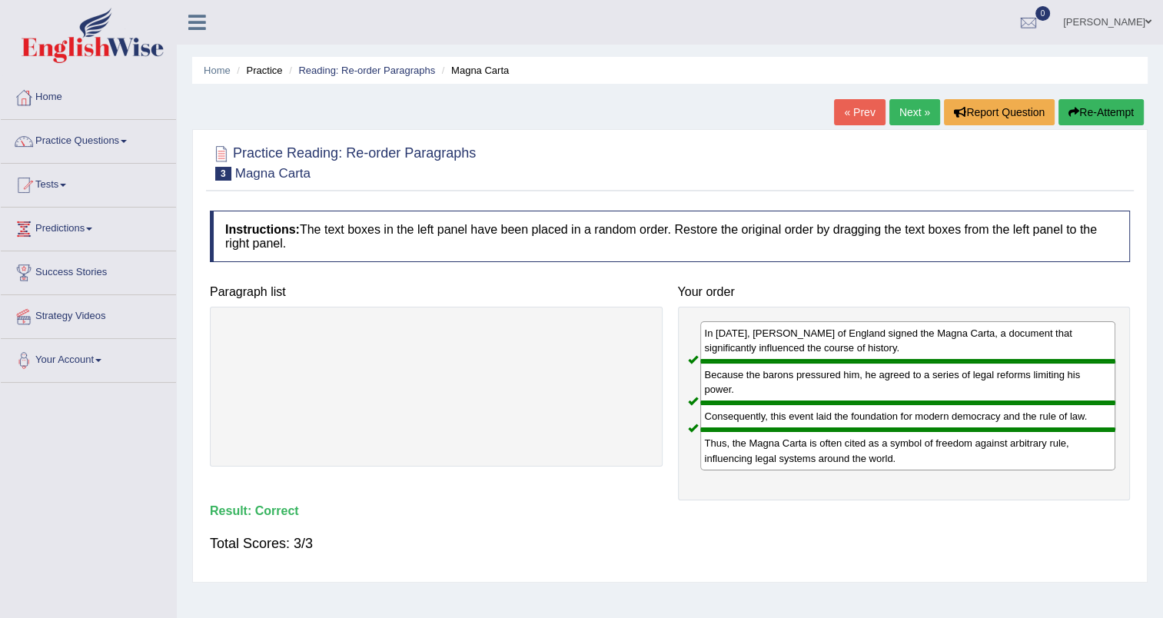
click at [913, 114] on link "Next »" at bounding box center [914, 112] width 51 height 26
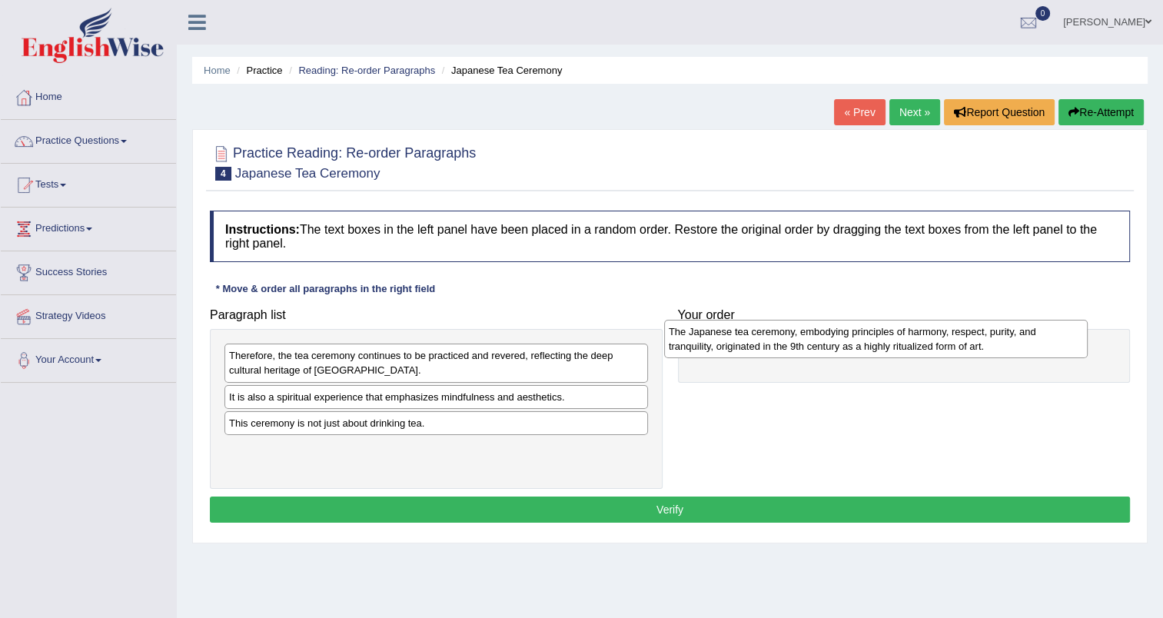
drag, startPoint x: 449, startPoint y: 403, endPoint x: 888, endPoint y: 341, distance: 443.8
click at [888, 341] on div "The Japanese tea ceremony, embodying principles of harmony, respect, purity, an…" at bounding box center [875, 339] width 423 height 38
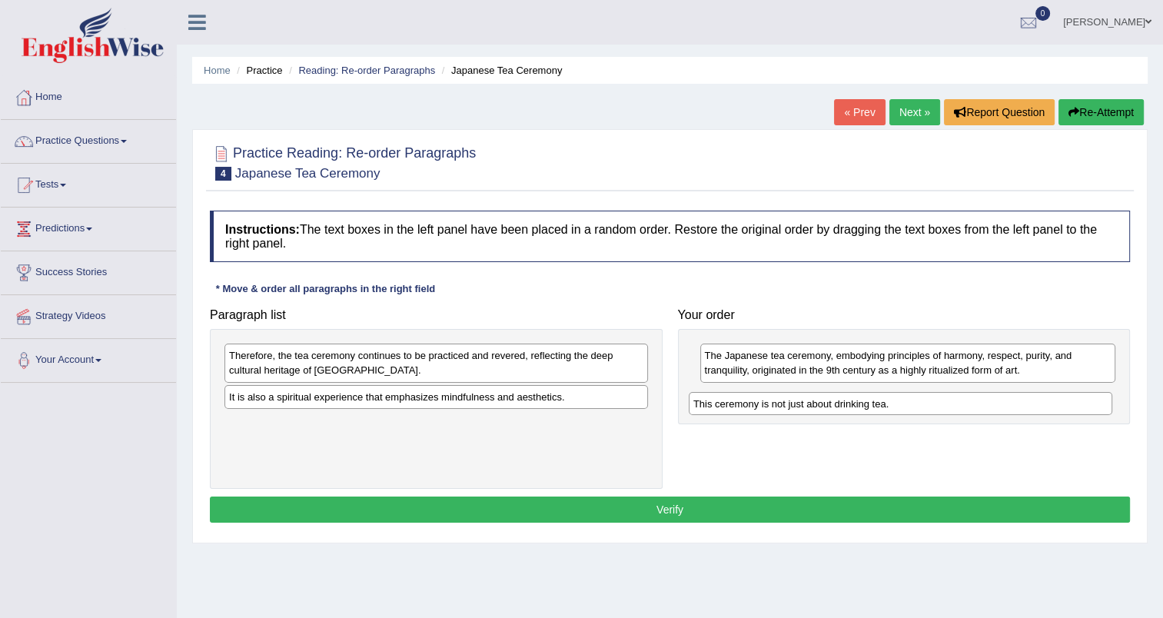
drag, startPoint x: 323, startPoint y: 424, endPoint x: 790, endPoint y: 403, distance: 467.7
click at [790, 403] on div "This ceremony is not just about drinking tea." at bounding box center [900, 404] width 423 height 24
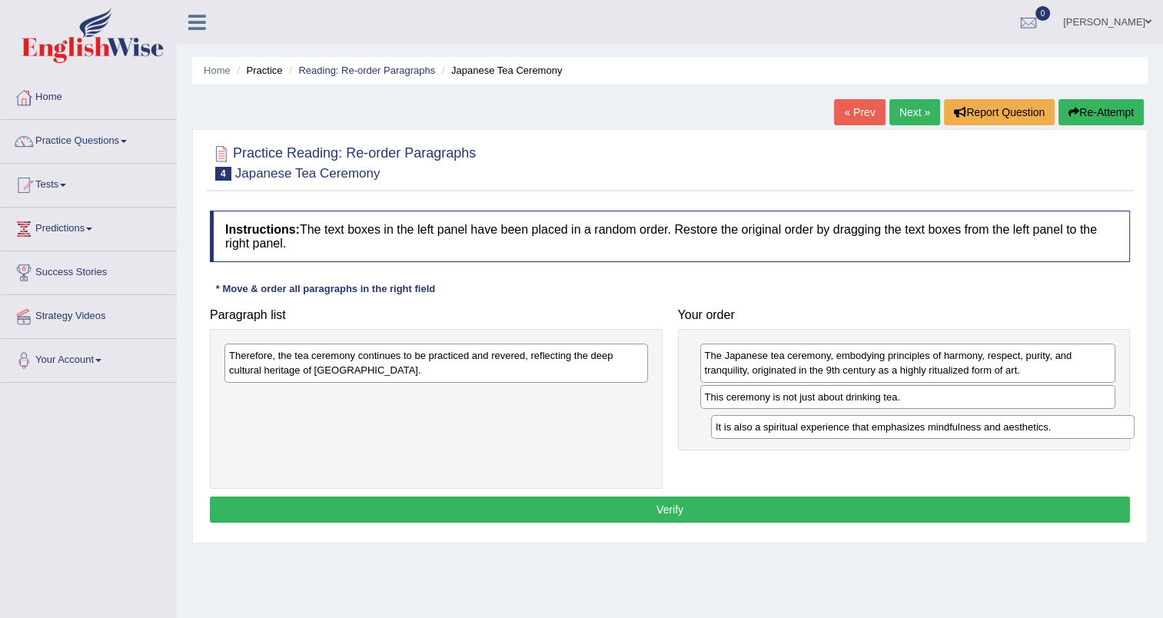
drag, startPoint x: 423, startPoint y: 393, endPoint x: 909, endPoint y: 424, distance: 487.4
click at [909, 424] on div "It is also a spiritual experience that emphasizes mindfulness and aesthetics." at bounding box center [922, 427] width 423 height 24
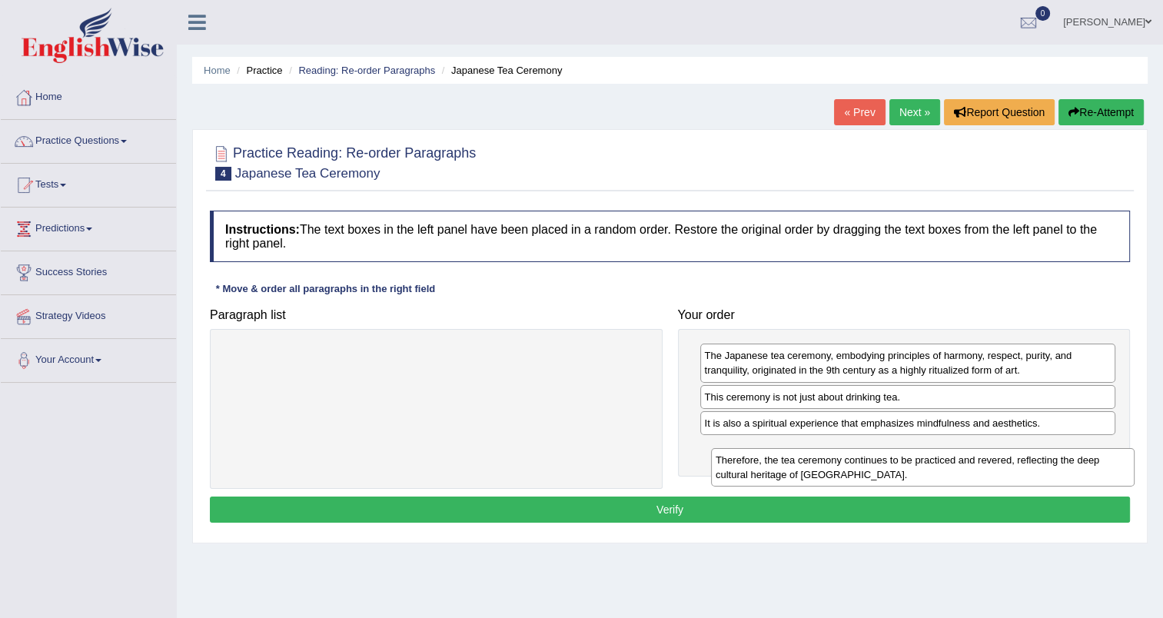
drag, startPoint x: 562, startPoint y: 372, endPoint x: 1048, endPoint y: 474, distance: 497.1
click at [1048, 474] on div "Therefore, the tea ceremony continues to be practiced and revered, reflecting t…" at bounding box center [922, 467] width 423 height 38
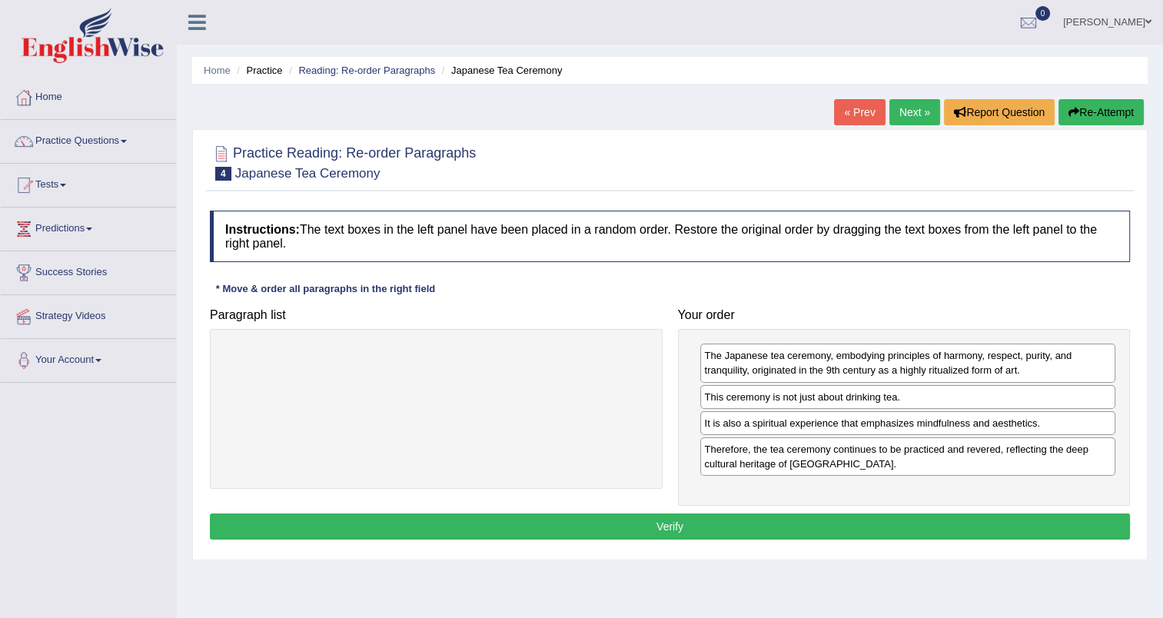
click at [879, 519] on button "Verify" at bounding box center [670, 526] width 920 height 26
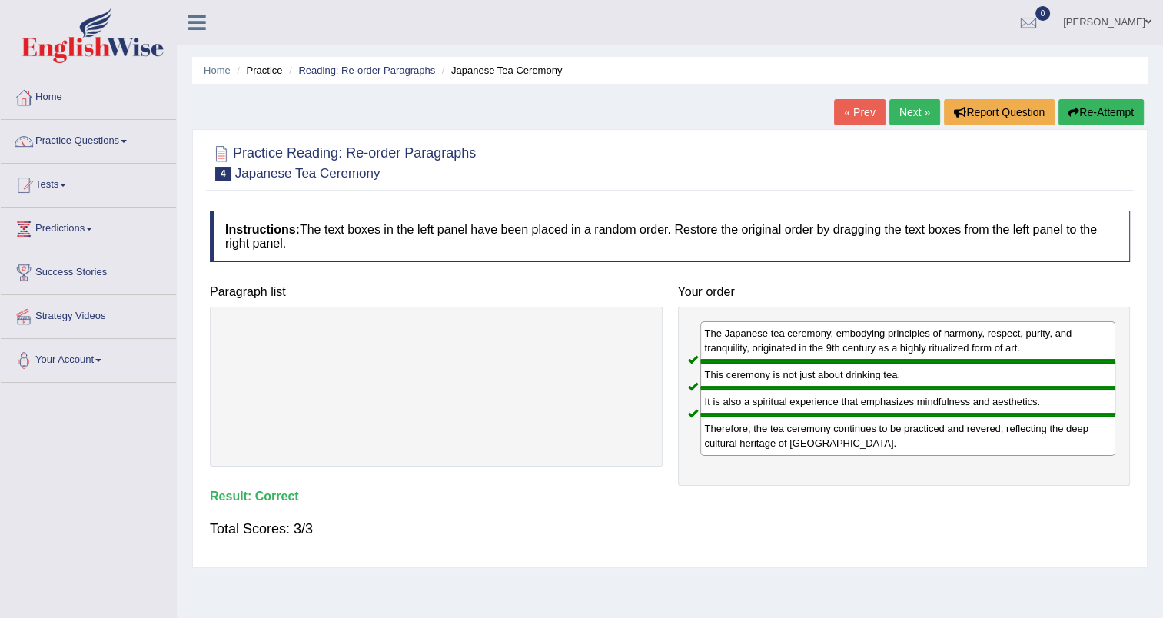
click at [905, 117] on link "Next »" at bounding box center [914, 112] width 51 height 26
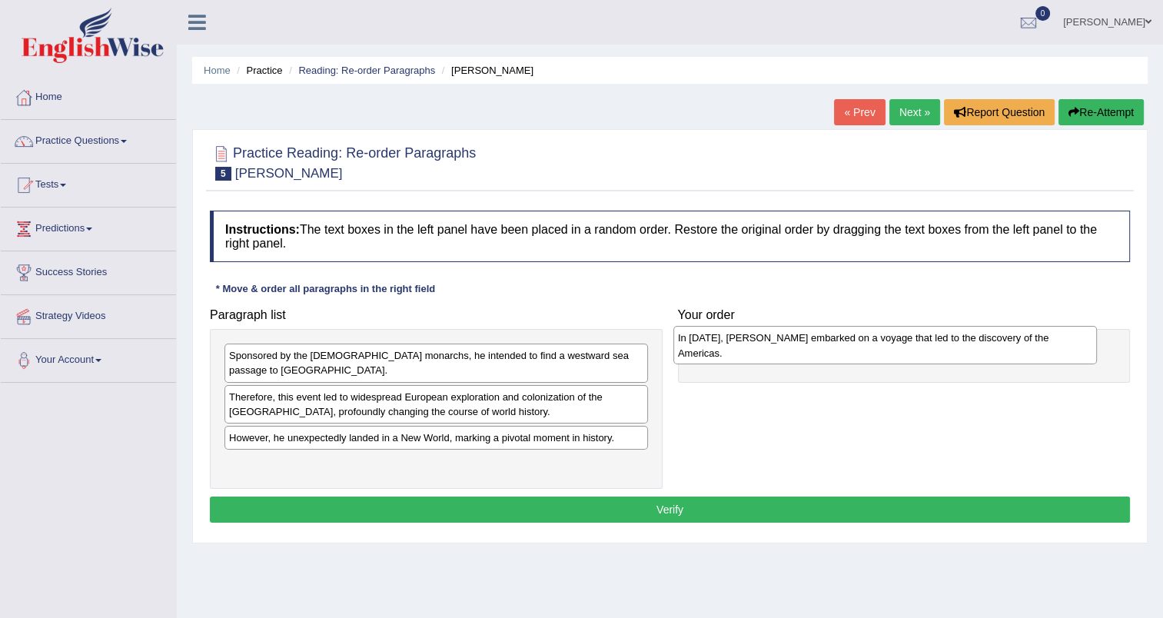
drag, startPoint x: 403, startPoint y: 453, endPoint x: 851, endPoint y: 344, distance: 462.0
click at [851, 344] on div "In [DATE], [PERSON_NAME] embarked on a voyage that led to the discovery of the …" at bounding box center [884, 345] width 423 height 38
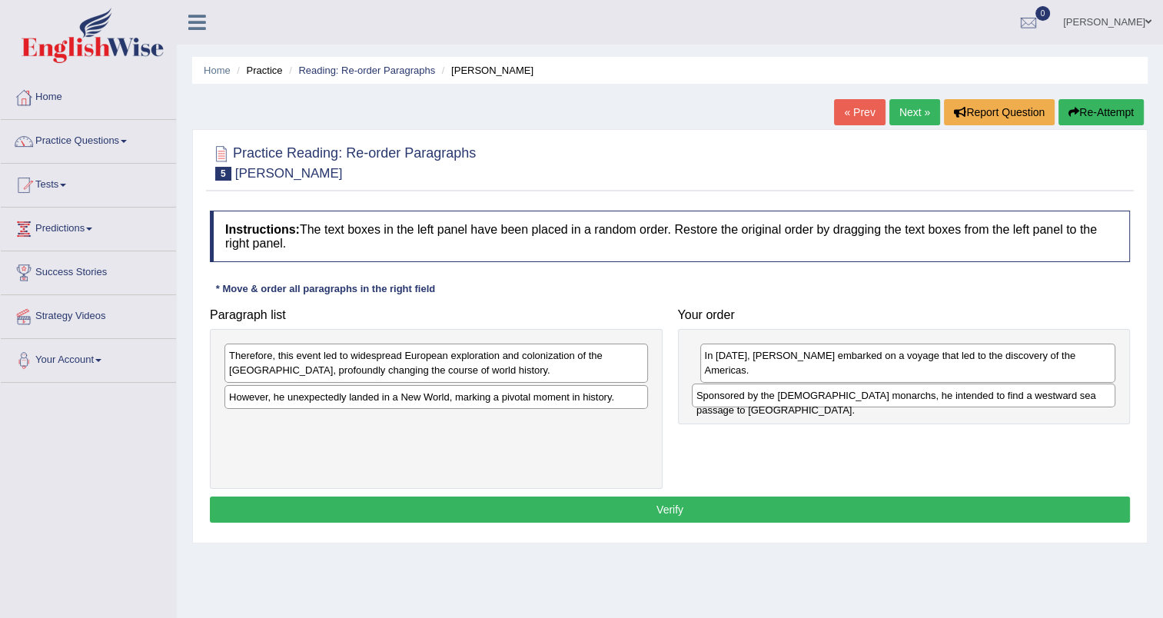
drag, startPoint x: 437, startPoint y: 357, endPoint x: 904, endPoint y: 397, distance: 468.9
click at [904, 397] on div "Sponsored by the [DEMOGRAPHIC_DATA] monarchs, he intended to find a westward se…" at bounding box center [903, 395] width 423 height 24
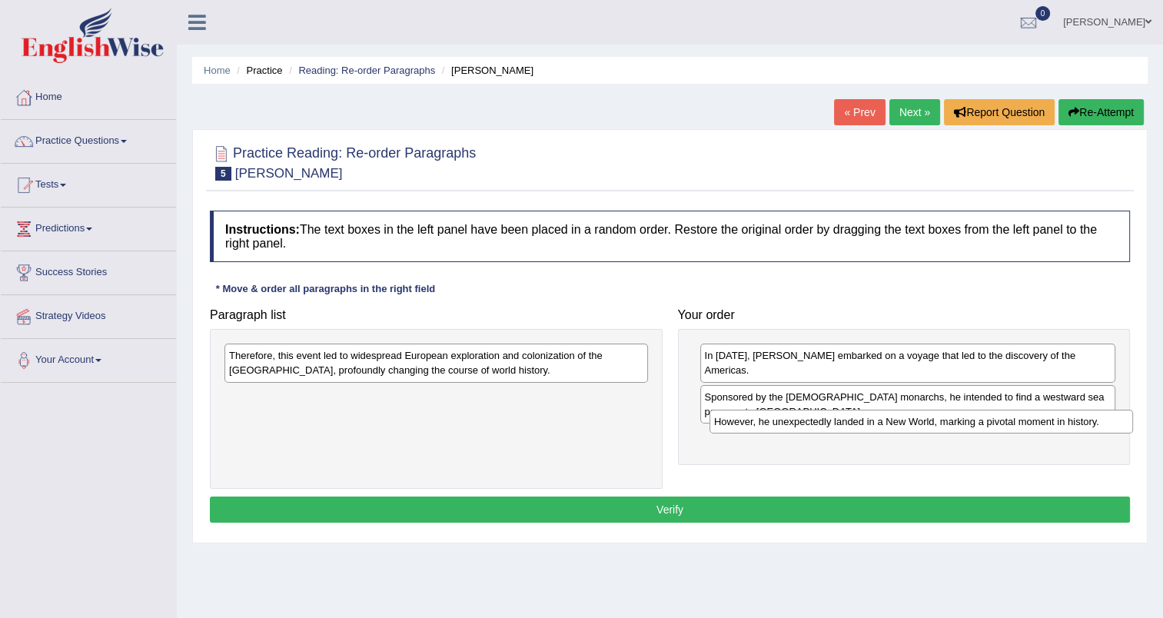
drag, startPoint x: 397, startPoint y: 396, endPoint x: 882, endPoint y: 421, distance: 485.6
click at [882, 421] on div "However, he unexpectedly landed in a New World, marking a pivotal moment in his…" at bounding box center [920, 422] width 423 height 24
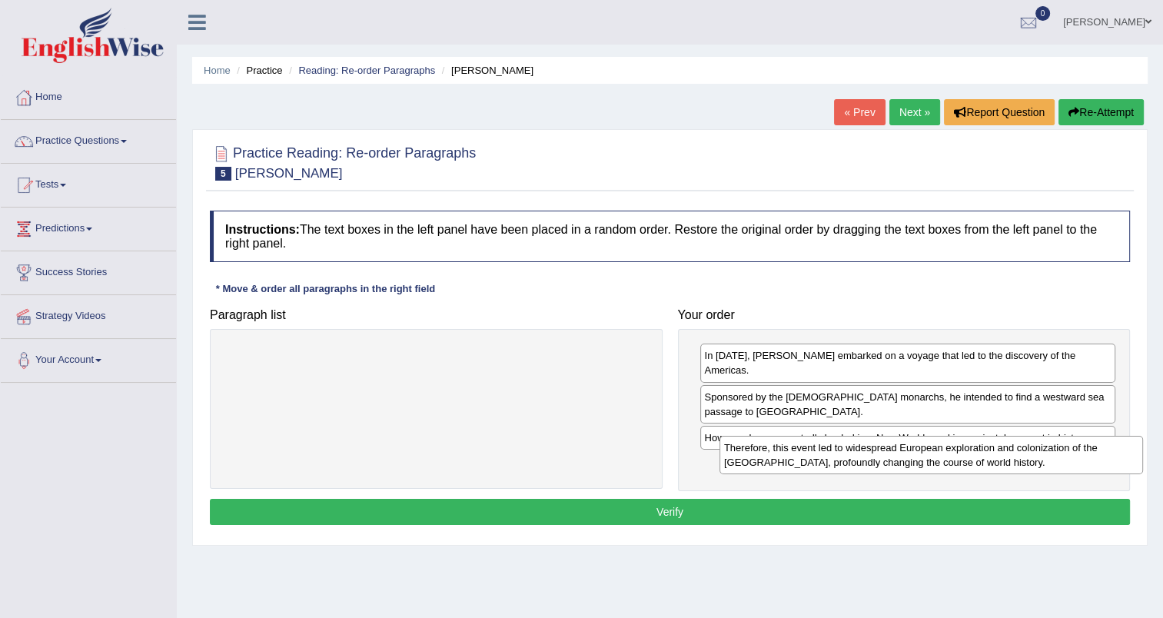
drag, startPoint x: 436, startPoint y: 369, endPoint x: 931, endPoint y: 461, distance: 503.4
click at [931, 461] on div "Therefore, this event led to widespread European exploration and colonization o…" at bounding box center [930, 455] width 423 height 38
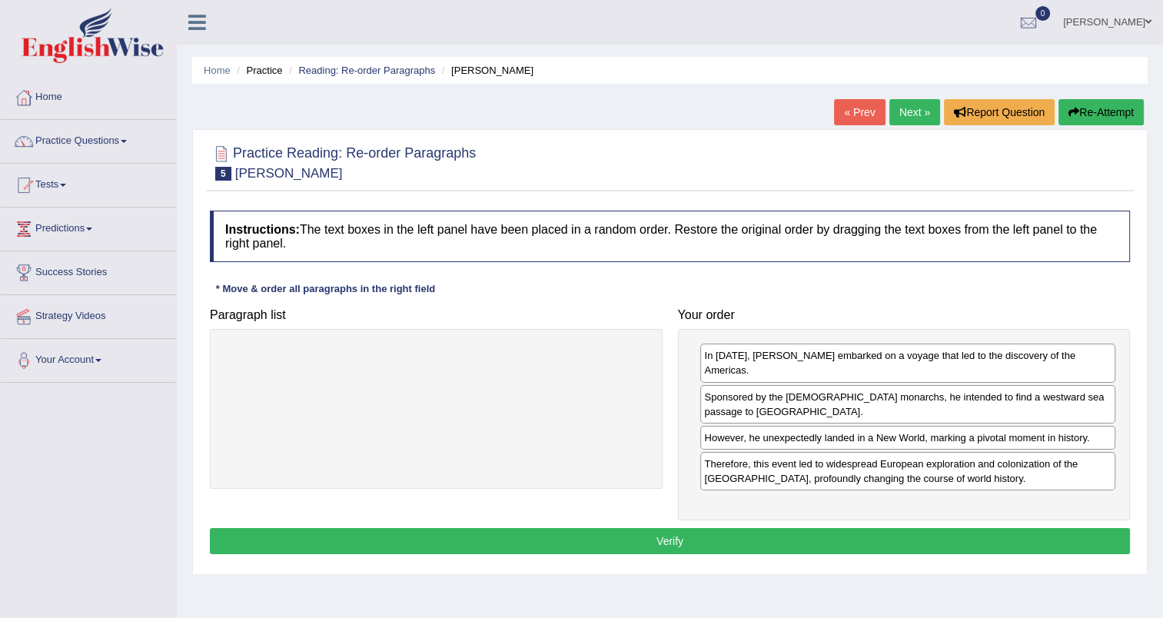
click at [713, 528] on button "Verify" at bounding box center [670, 541] width 920 height 26
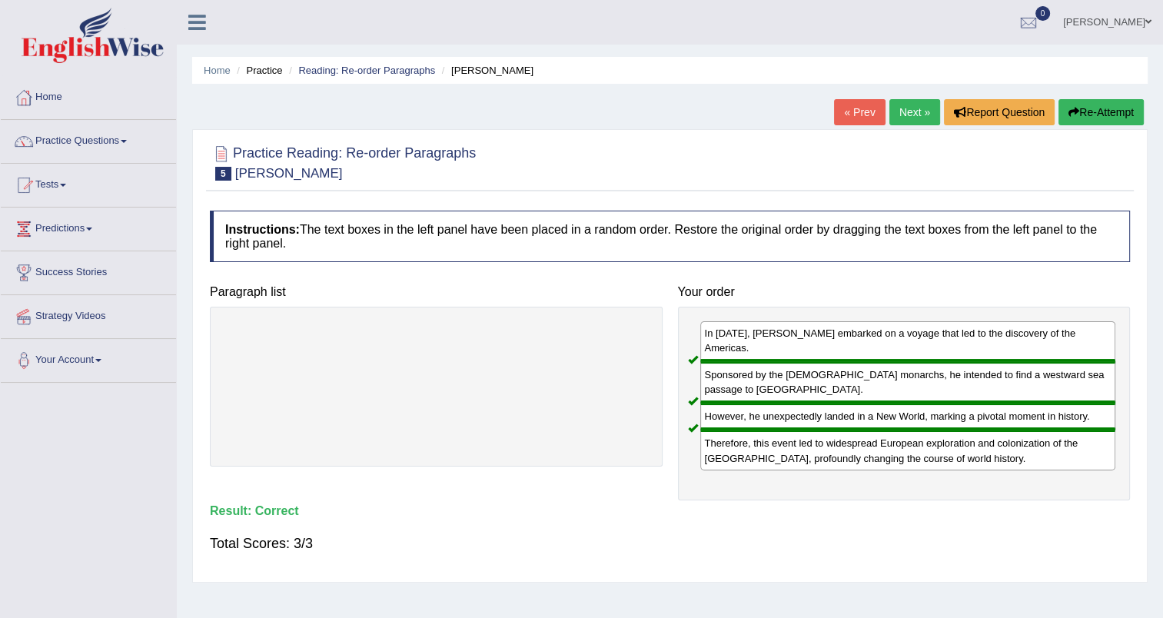
click at [898, 115] on link "Next »" at bounding box center [914, 112] width 51 height 26
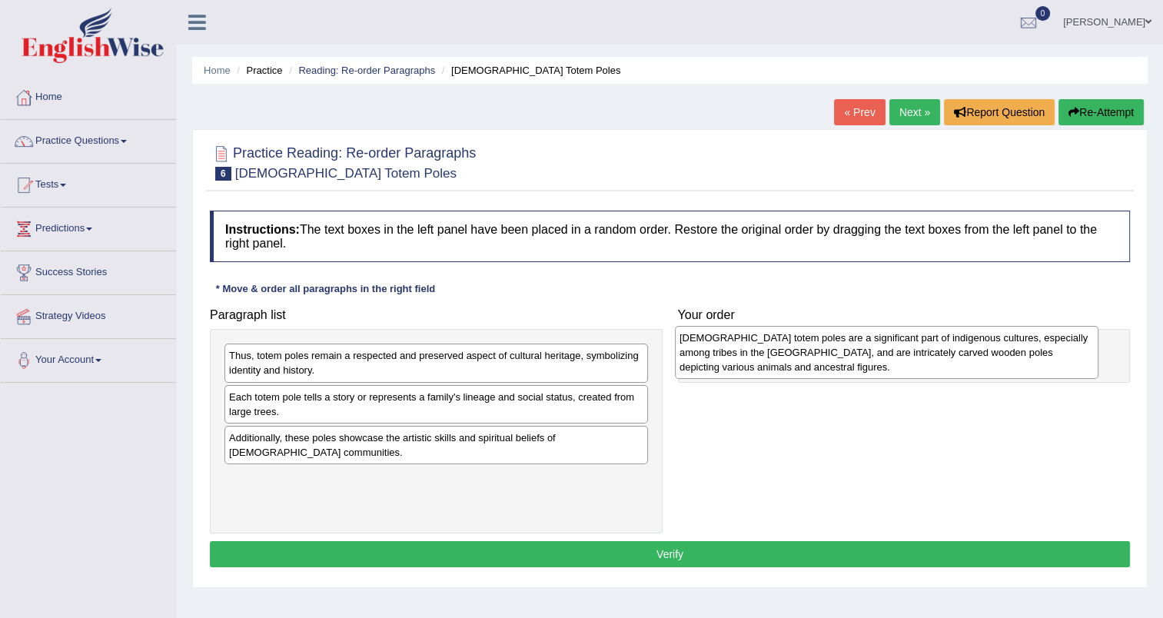
drag, startPoint x: 539, startPoint y: 373, endPoint x: 991, endPoint y: 356, distance: 452.2
click at [991, 356] on div "[DEMOGRAPHIC_DATA] totem poles are a significant part of indigenous cultures, e…" at bounding box center [886, 352] width 423 height 53
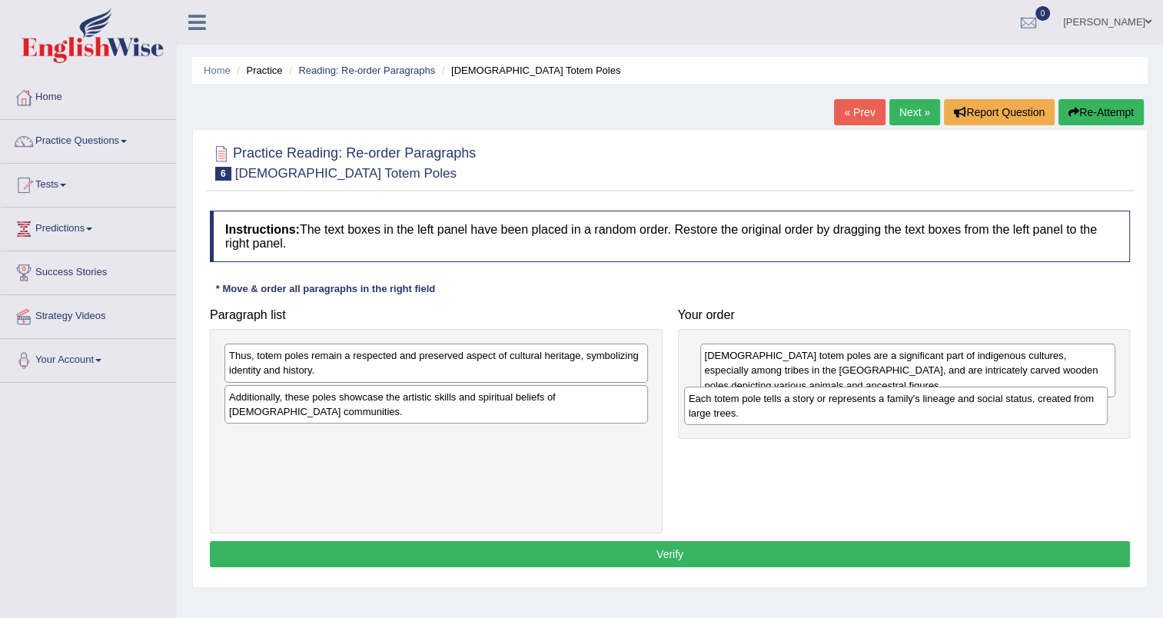
drag, startPoint x: 515, startPoint y: 400, endPoint x: 974, endPoint y: 402, distance: 459.6
click at [974, 402] on div "Each totem pole tells a story or represents a family's lineage and social statu…" at bounding box center [895, 406] width 423 height 38
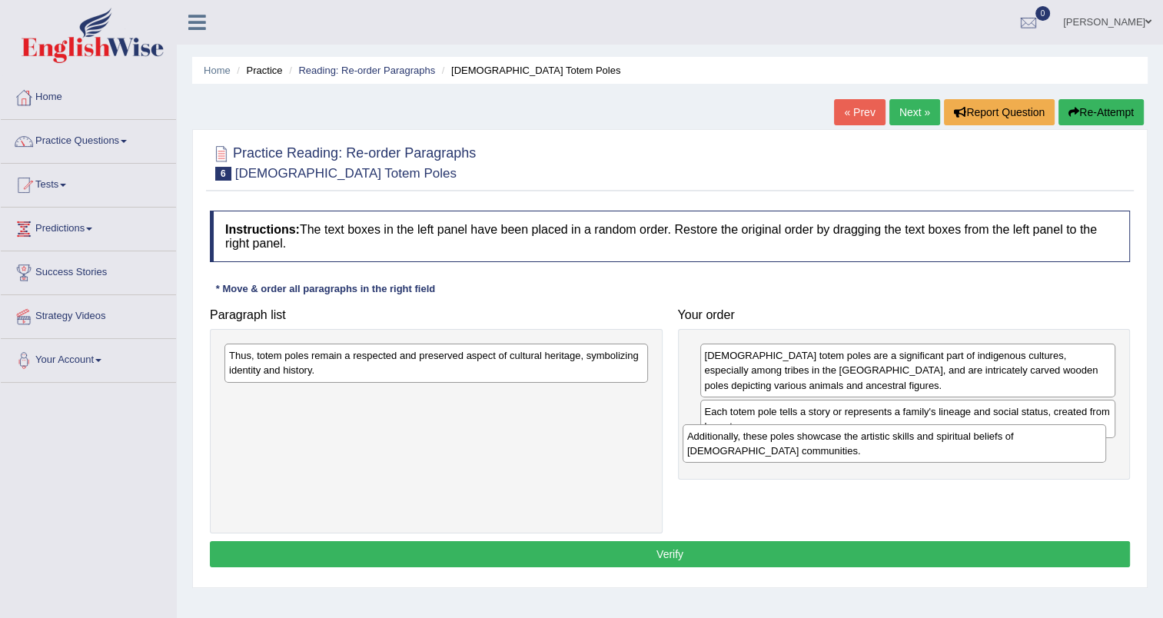
drag, startPoint x: 557, startPoint y: 395, endPoint x: 1015, endPoint y: 435, distance: 459.8
click at [1015, 435] on div "Additionally, these poles showcase the artistic skills and spiritual beliefs of…" at bounding box center [893, 443] width 423 height 38
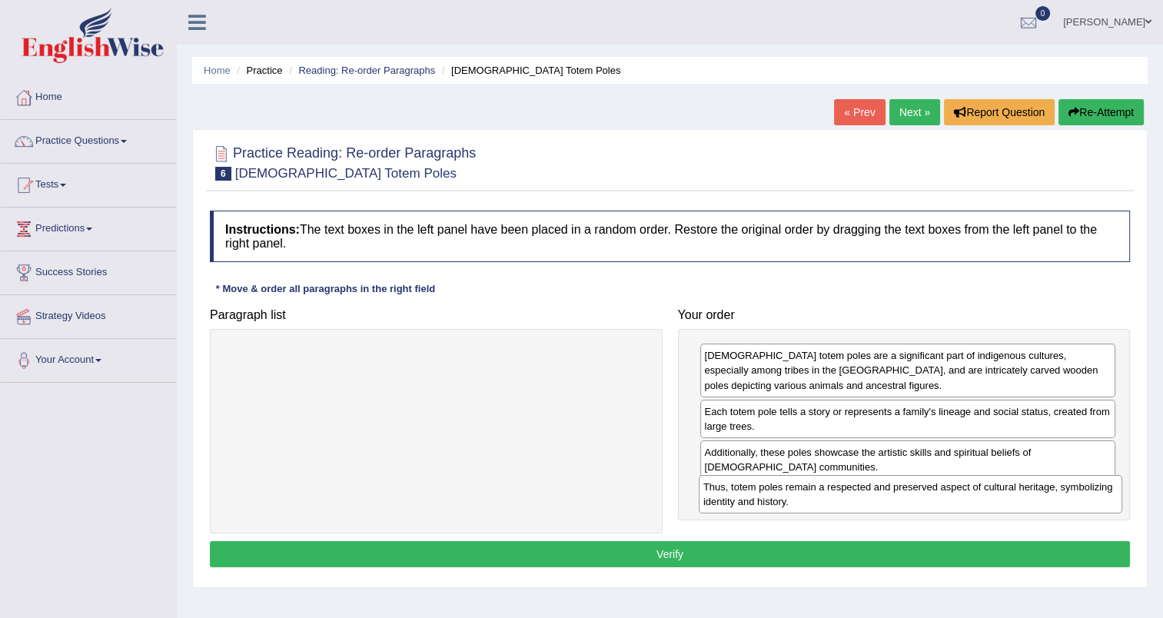
drag, startPoint x: 614, startPoint y: 357, endPoint x: 1087, endPoint y: 489, distance: 490.5
click at [1087, 489] on div "Thus, totem poles remain a respected and preserved aspect of cultural heritage,…" at bounding box center [910, 494] width 423 height 38
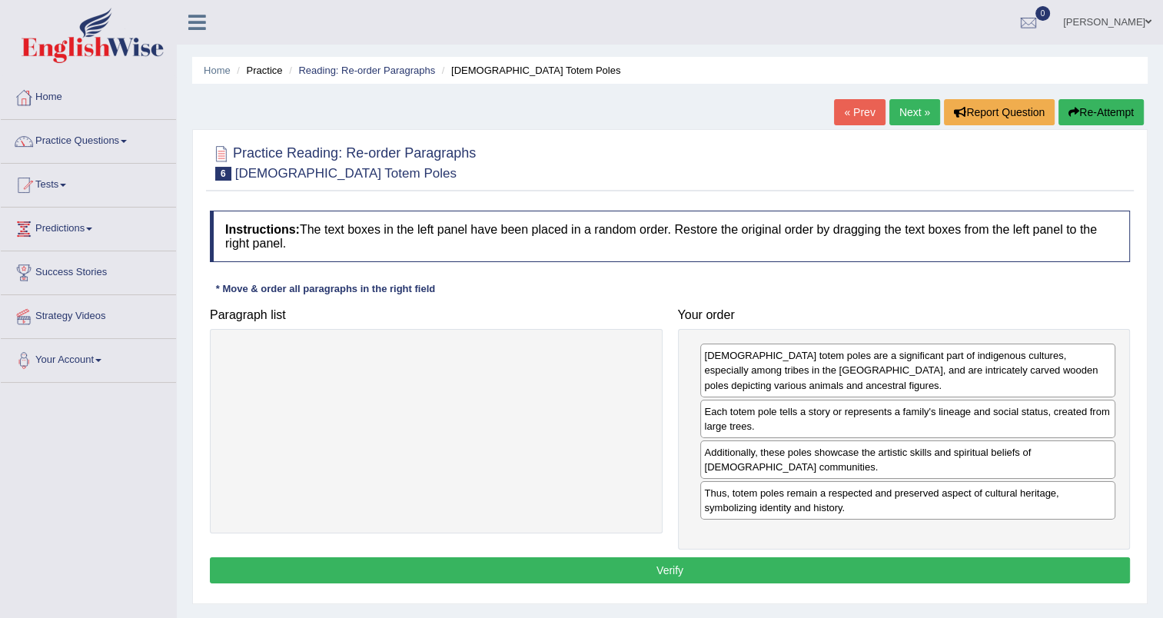
click at [762, 566] on button "Verify" at bounding box center [670, 570] width 920 height 26
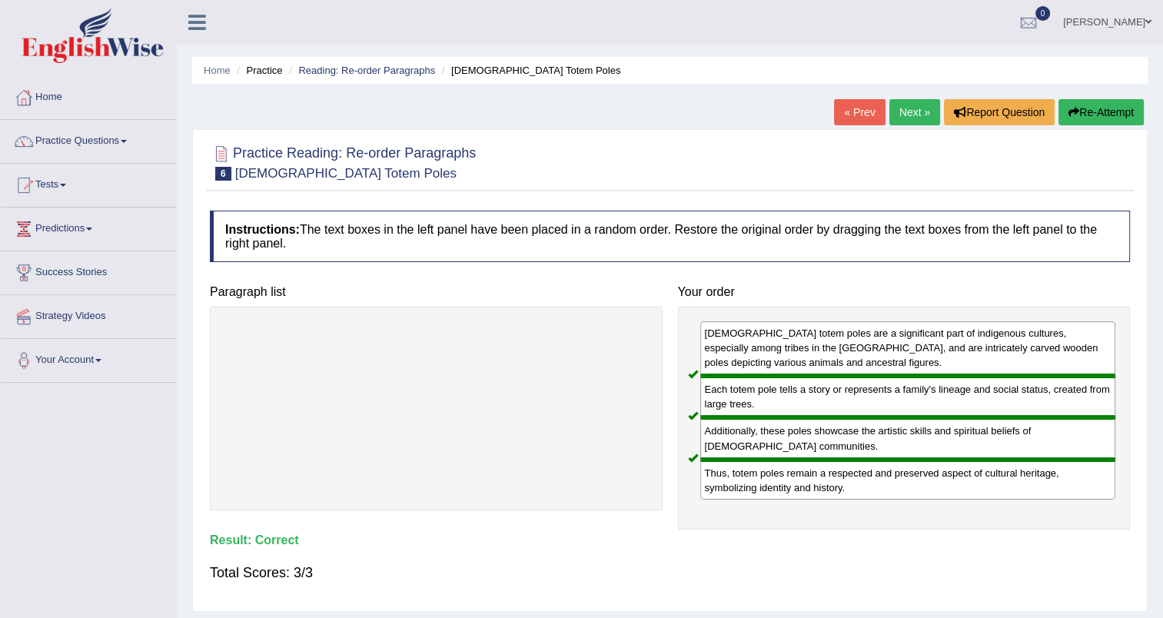
click at [913, 111] on link "Next »" at bounding box center [914, 112] width 51 height 26
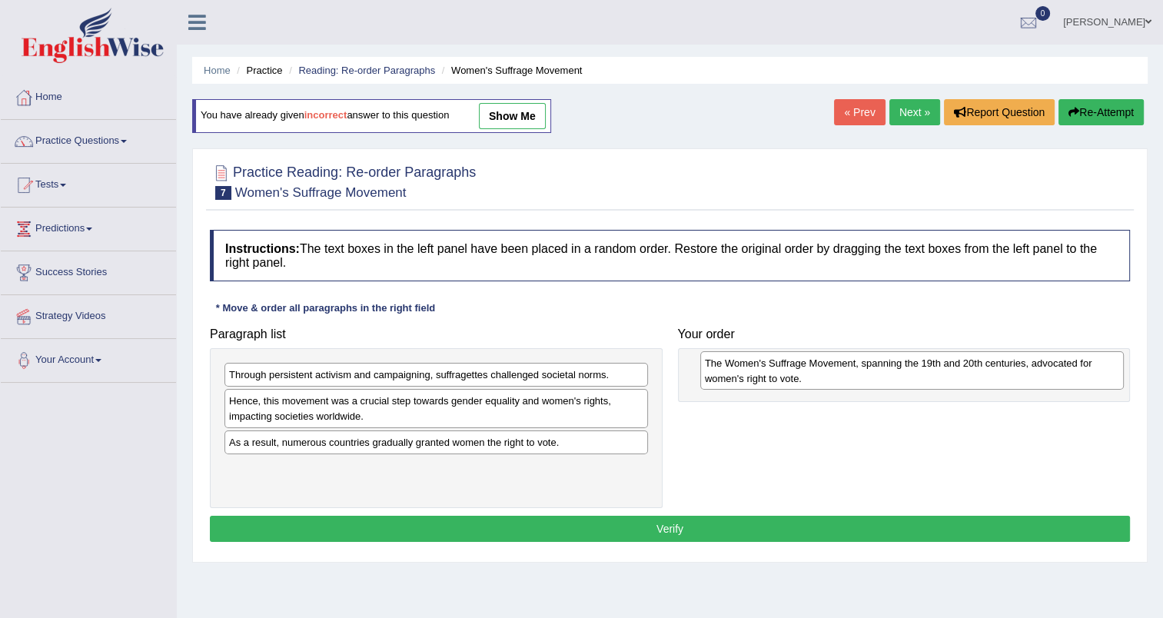
drag, startPoint x: 417, startPoint y: 470, endPoint x: 892, endPoint y: 366, distance: 486.1
click at [892, 366] on div "The Women's Suffrage Movement, spanning the 19th and 20th centuries, advocated …" at bounding box center [911, 370] width 423 height 38
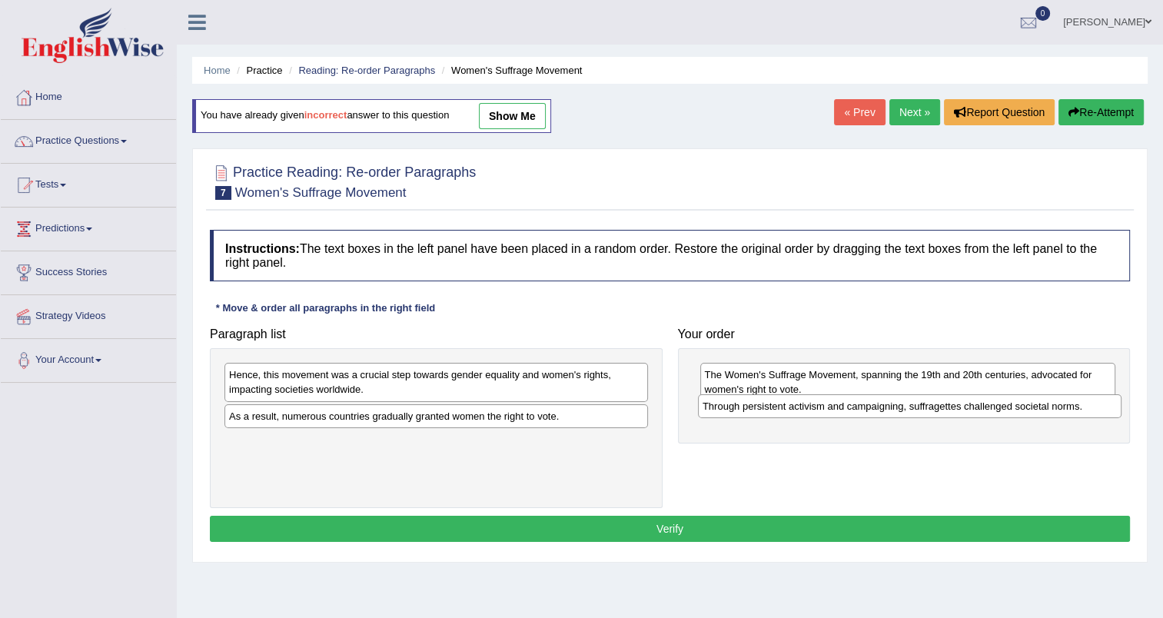
drag, startPoint x: 588, startPoint y: 369, endPoint x: 1061, endPoint y: 400, distance: 474.4
click at [1061, 400] on div "Through persistent activism and campaigning, suffragettes challenged societal n…" at bounding box center [909, 406] width 423 height 24
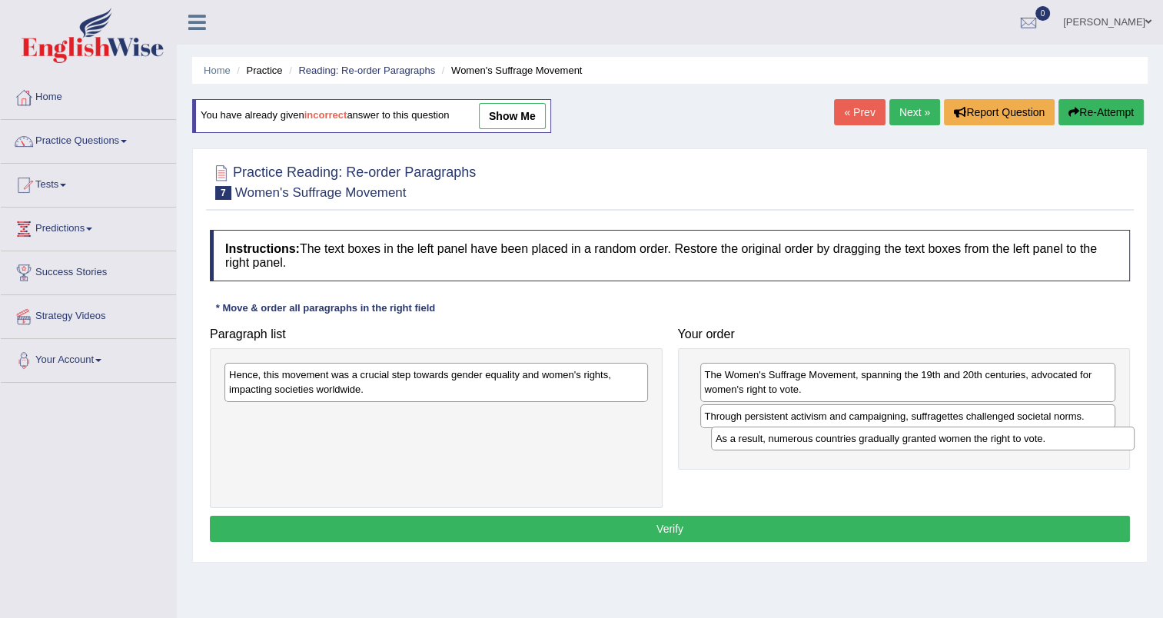
drag, startPoint x: 456, startPoint y: 420, endPoint x: 943, endPoint y: 443, distance: 487.0
click at [943, 443] on div "As a result, numerous countries gradually granted women the right to vote." at bounding box center [922, 439] width 423 height 24
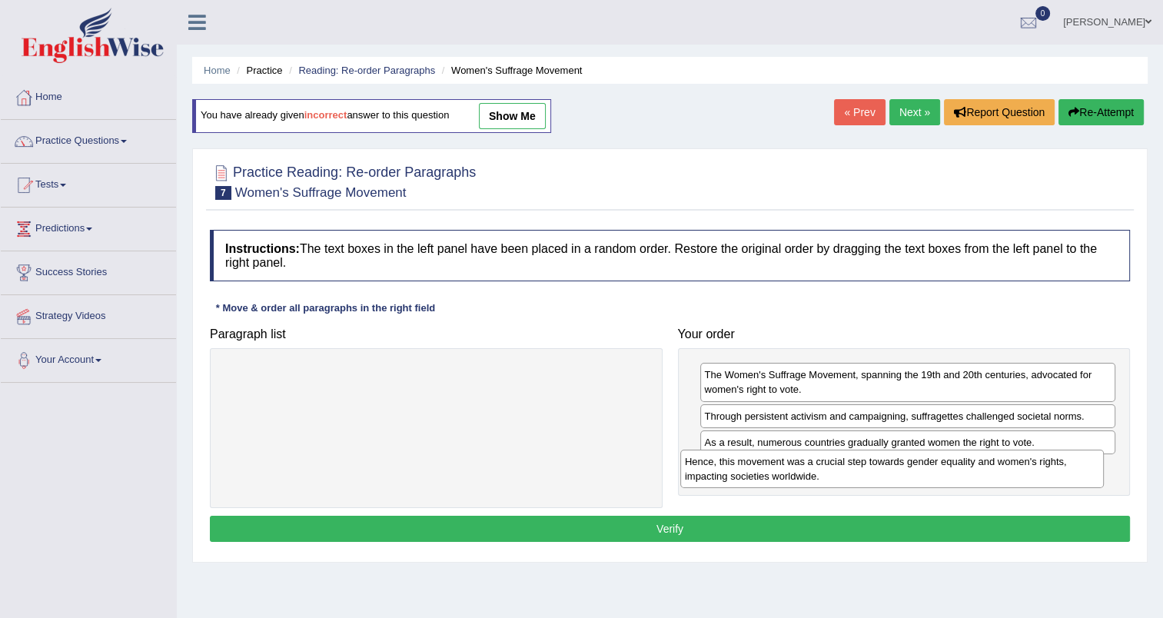
drag, startPoint x: 565, startPoint y: 390, endPoint x: 1021, endPoint y: 476, distance: 463.9
click at [1021, 476] on div "Hence, this movement was a crucial step towards gender equality and women's rig…" at bounding box center [891, 469] width 423 height 38
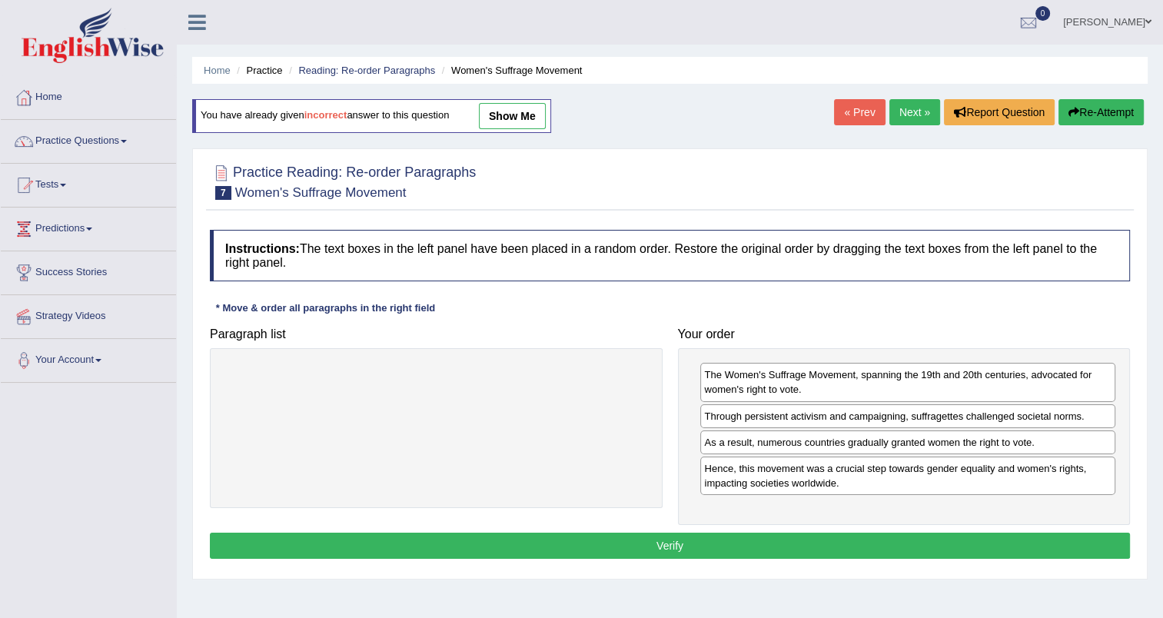
click at [739, 547] on button "Verify" at bounding box center [670, 546] width 920 height 26
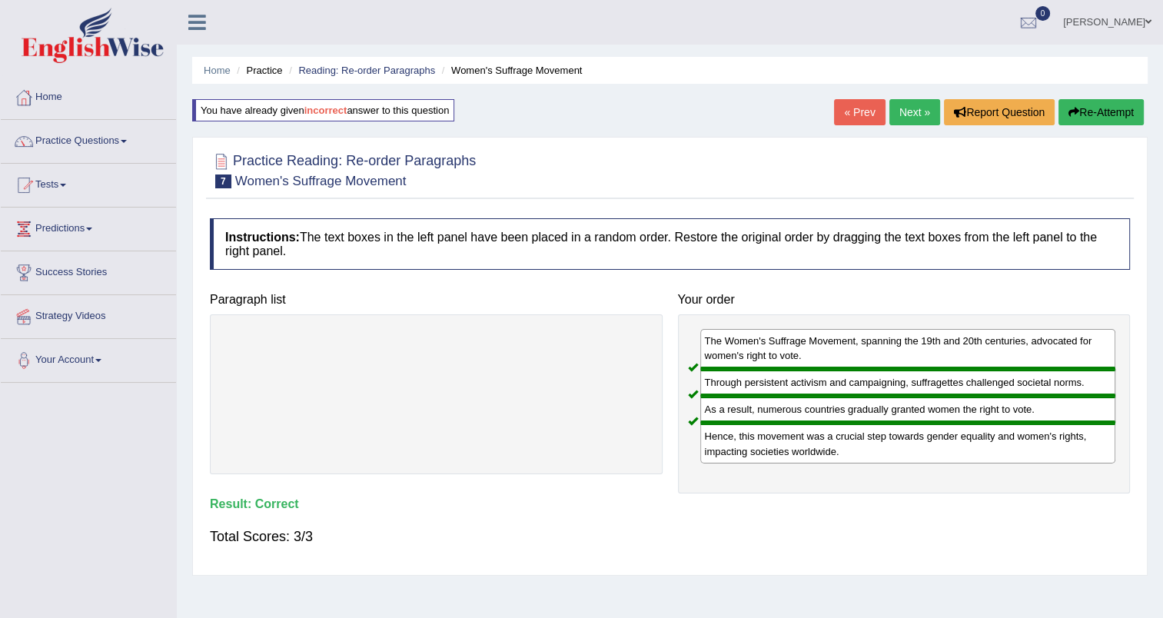
click at [892, 115] on link "Next »" at bounding box center [914, 112] width 51 height 26
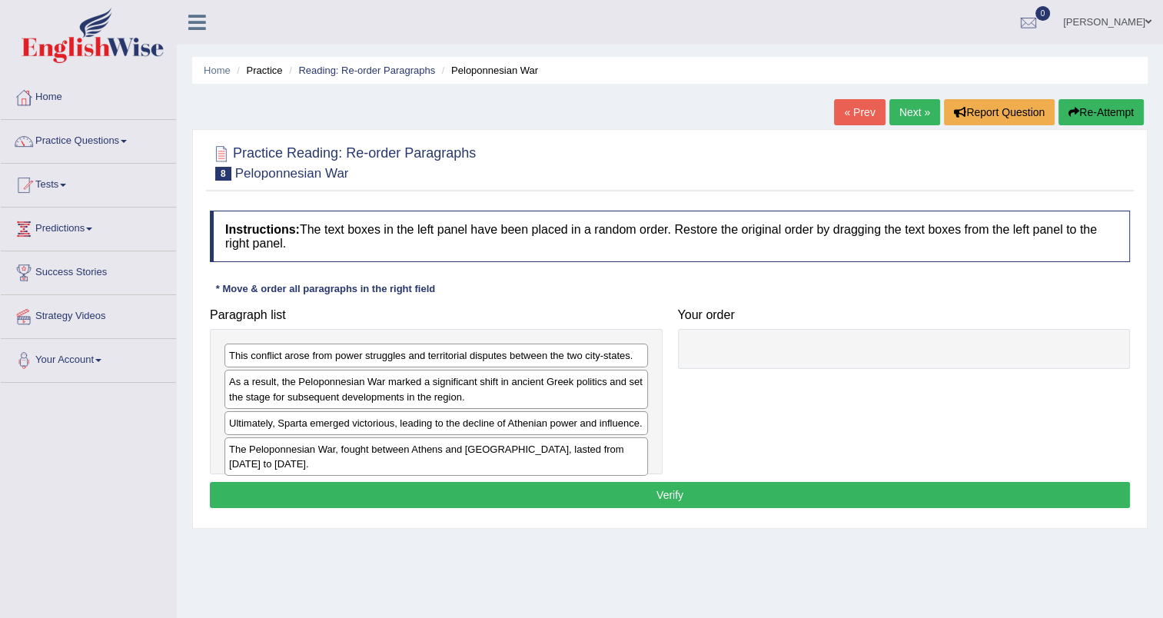
click at [467, 445] on div "The Peloponnesian War, fought between Athens and Sparta, lasted from 431 to 404…" at bounding box center [435, 456] width 423 height 38
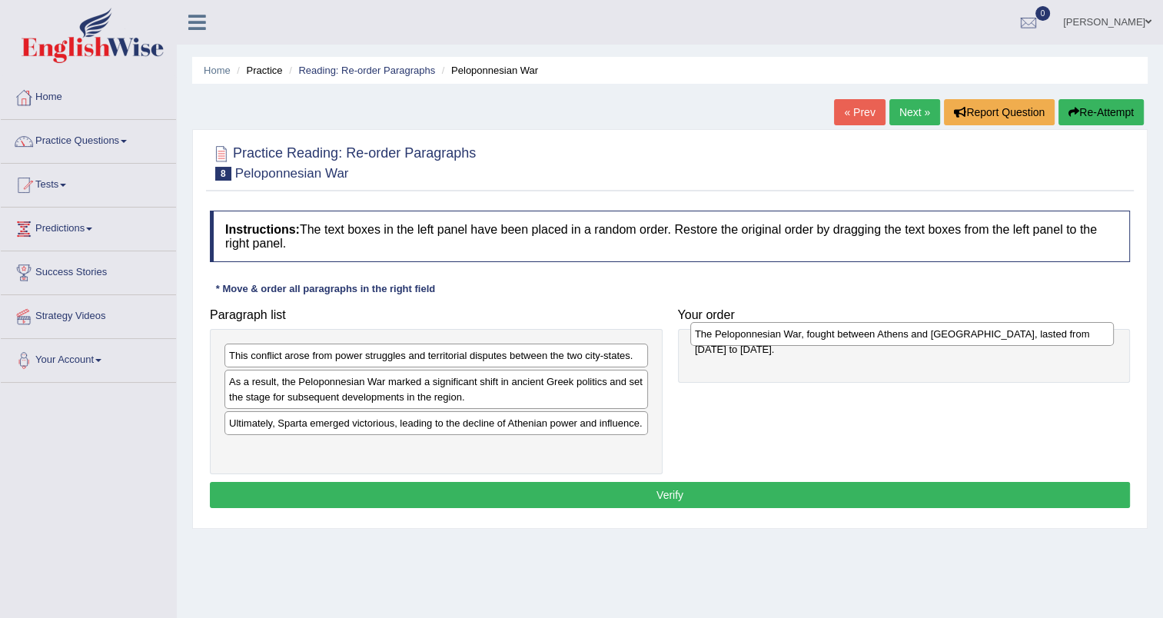
drag, startPoint x: 469, startPoint y: 446, endPoint x: 934, endPoint y: 332, distance: 479.4
click at [934, 332] on div "The Peloponnesian War, fought between Athens and Sparta, lasted from 431 to 404…" at bounding box center [901, 334] width 423 height 24
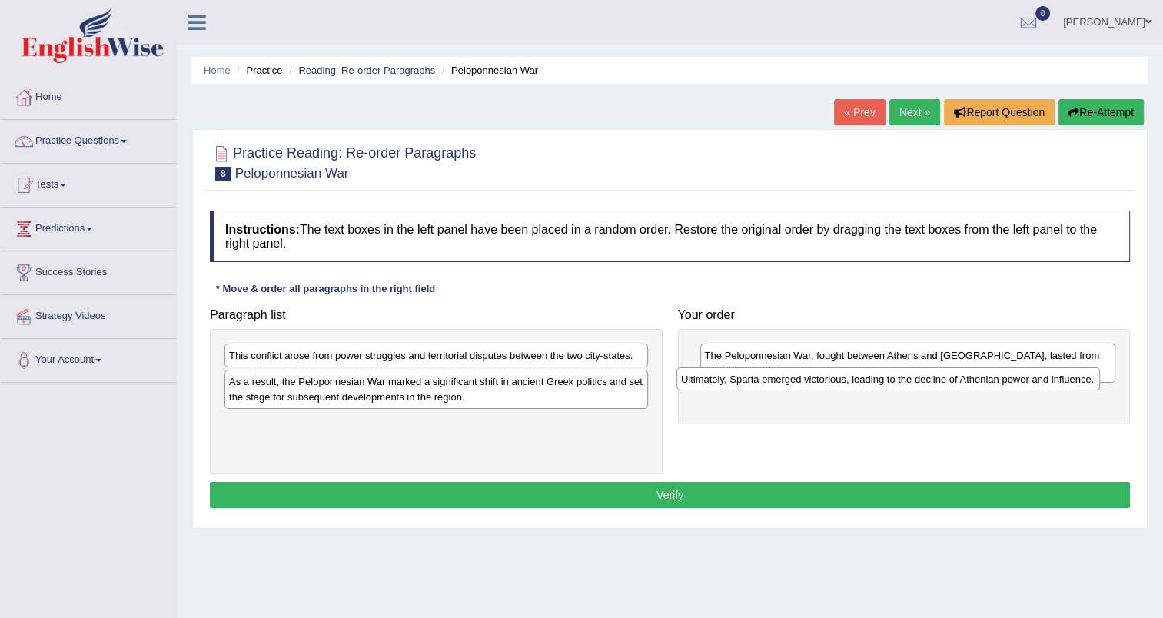
drag, startPoint x: 564, startPoint y: 426, endPoint x: 1016, endPoint y: 383, distance: 453.9
click at [1016, 383] on div "Ultimately, Sparta emerged victorious, leading to the decline of Athenian power…" at bounding box center [887, 379] width 423 height 24
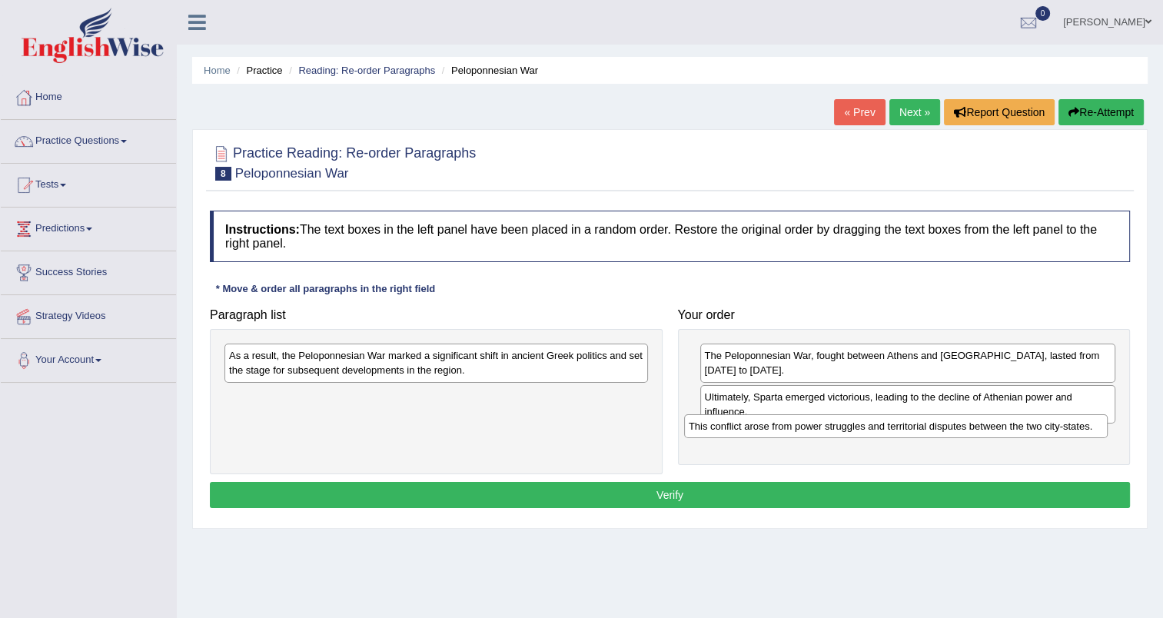
drag, startPoint x: 470, startPoint y: 350, endPoint x: 929, endPoint y: 421, distance: 465.0
click at [929, 421] on div "This conflict arose from power struggles and territorial disputes between the t…" at bounding box center [895, 426] width 423 height 24
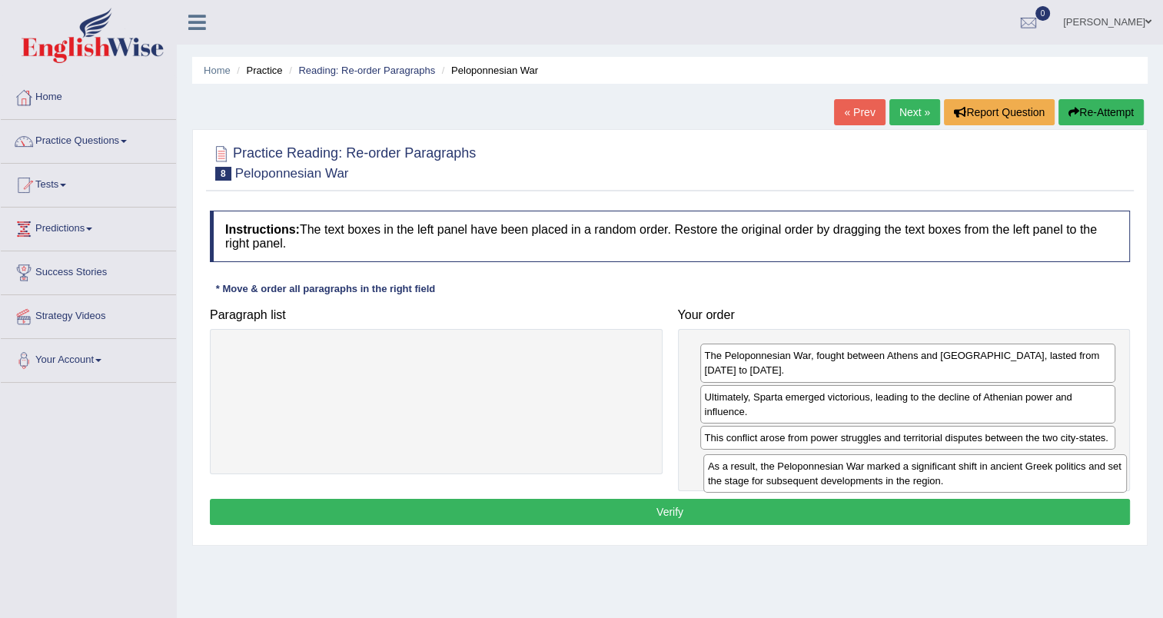
drag, startPoint x: 566, startPoint y: 369, endPoint x: 1044, endPoint y: 480, distance: 491.4
click at [1044, 480] on div "As a result, the Peloponnesian War marked a significant shift in ancient Greek …" at bounding box center [914, 473] width 423 height 38
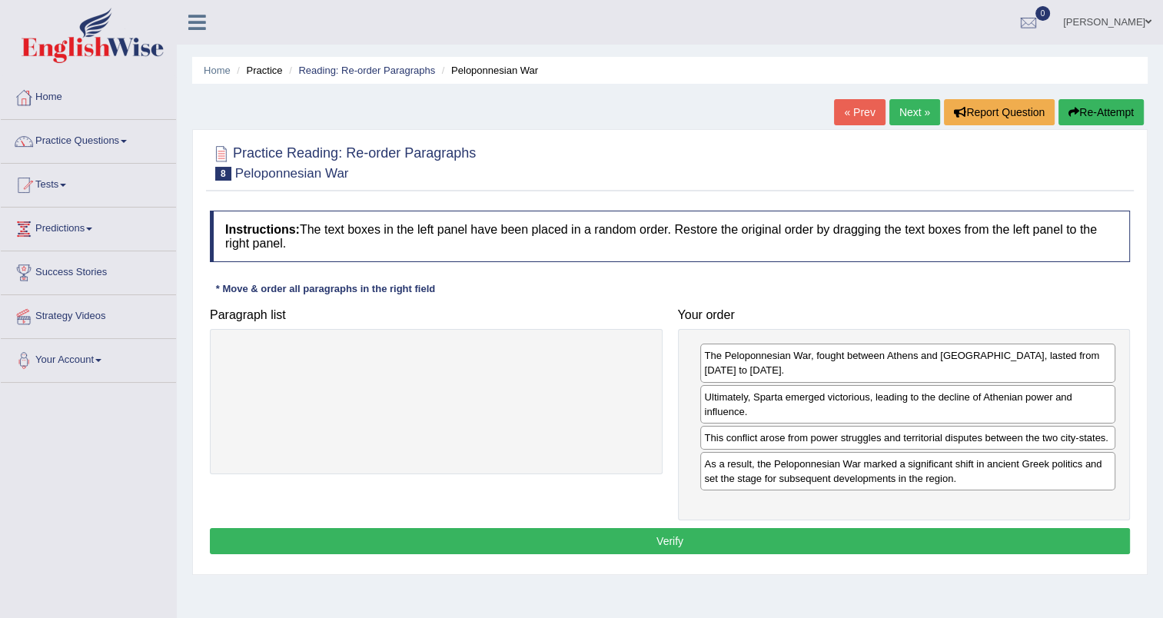
click at [787, 541] on button "Verify" at bounding box center [670, 541] width 920 height 26
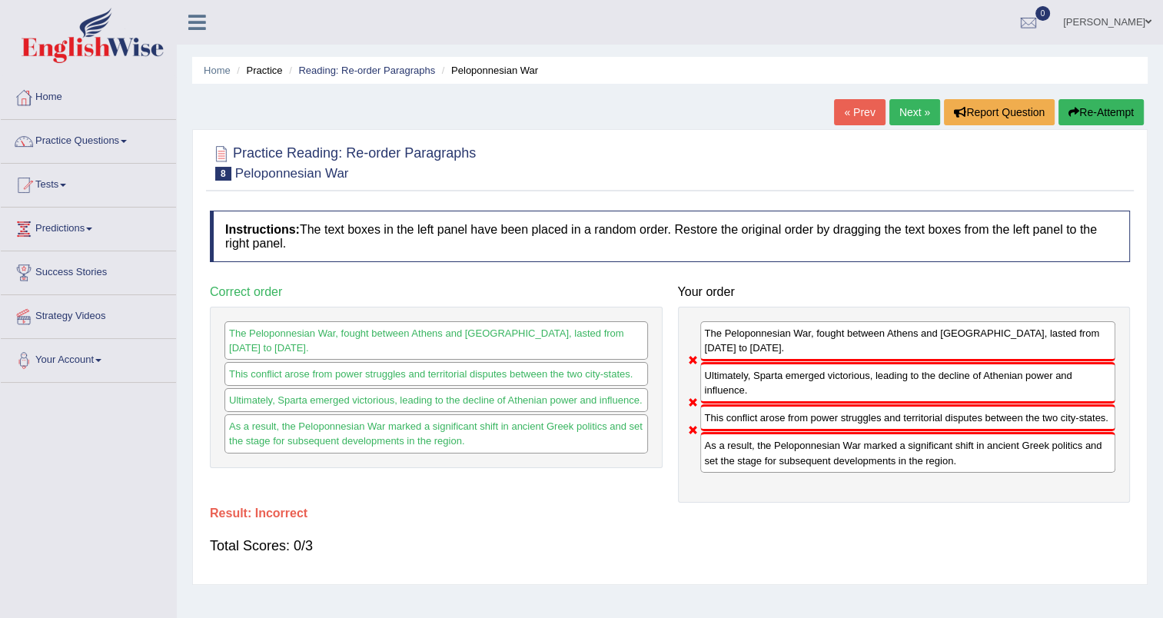
click at [913, 110] on link "Next »" at bounding box center [914, 112] width 51 height 26
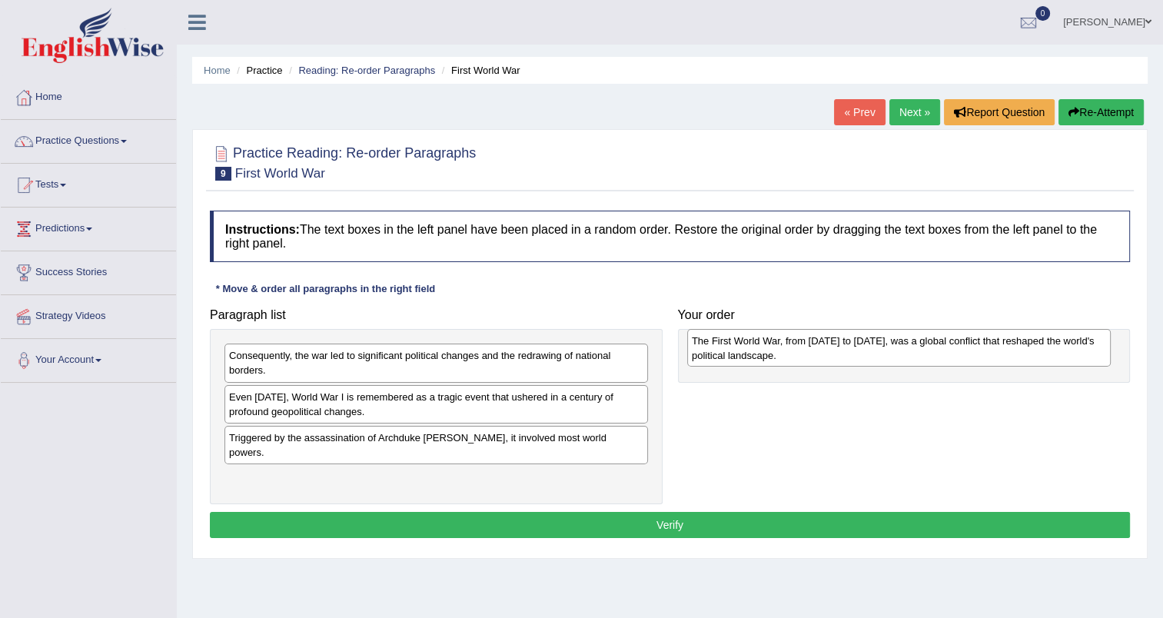
drag, startPoint x: 358, startPoint y: 476, endPoint x: 821, endPoint y: 353, distance: 478.5
click at [821, 353] on div "The First World War, from [DATE] to [DATE], was a global conflict that reshaped…" at bounding box center [898, 348] width 423 height 38
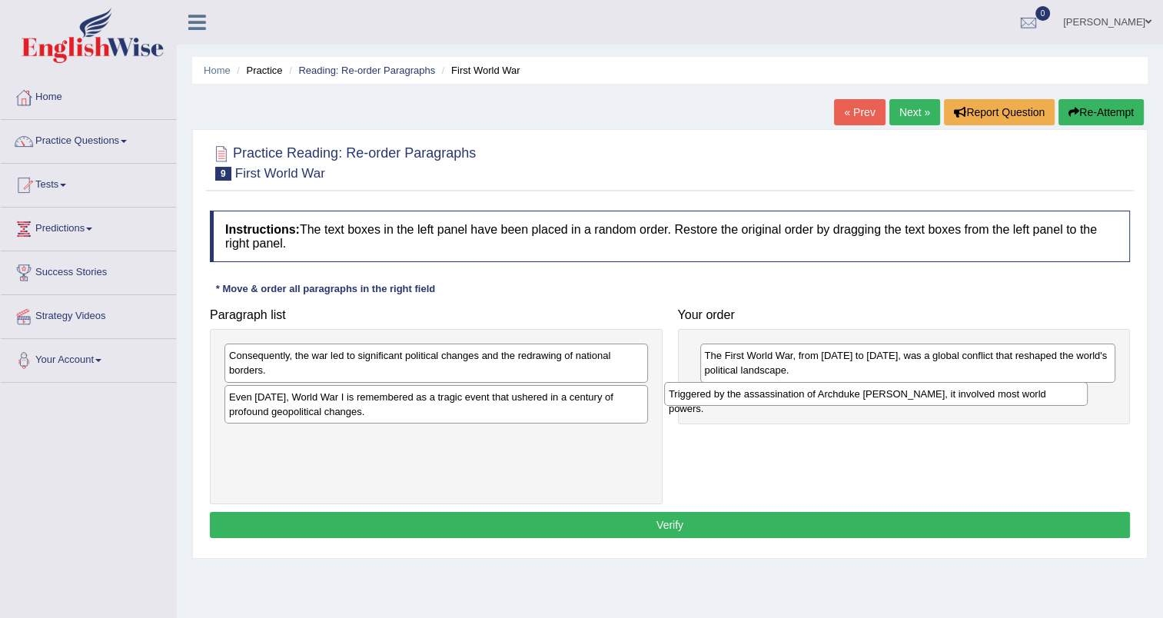
drag, startPoint x: 556, startPoint y: 440, endPoint x: 996, endPoint y: 397, distance: 441.7
click at [996, 397] on div "Triggered by the assassination of Archduke [PERSON_NAME], it involved most worl…" at bounding box center [875, 394] width 423 height 24
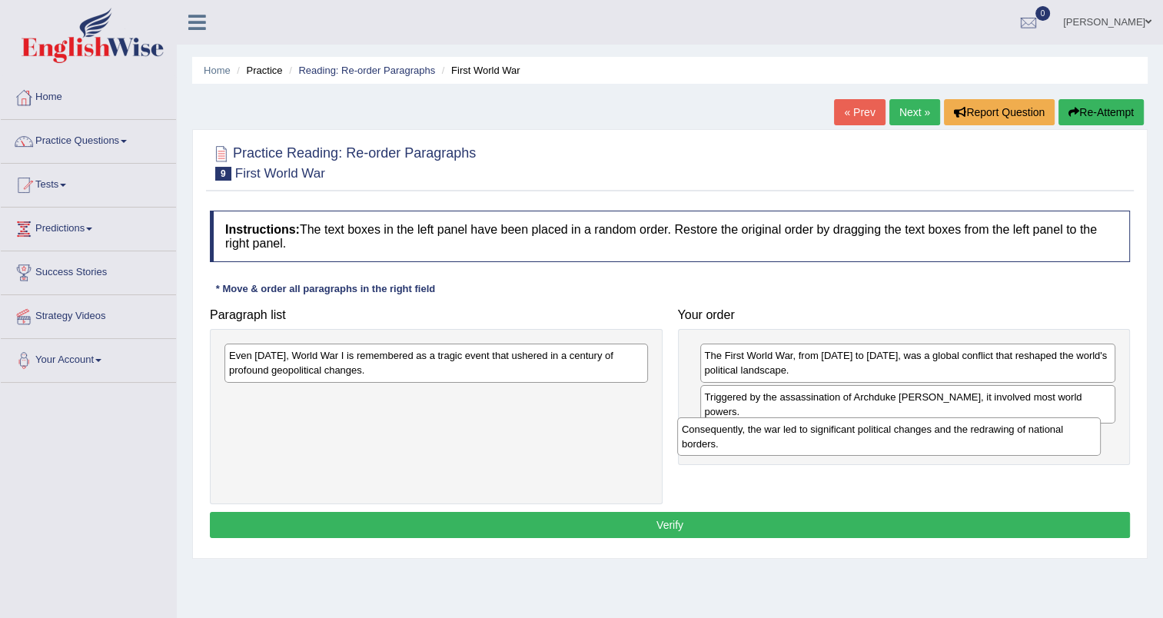
drag, startPoint x: 519, startPoint y: 363, endPoint x: 971, endPoint y: 436, distance: 458.6
click at [971, 436] on div "Consequently, the war led to significant political changes and the redrawing of…" at bounding box center [888, 436] width 423 height 38
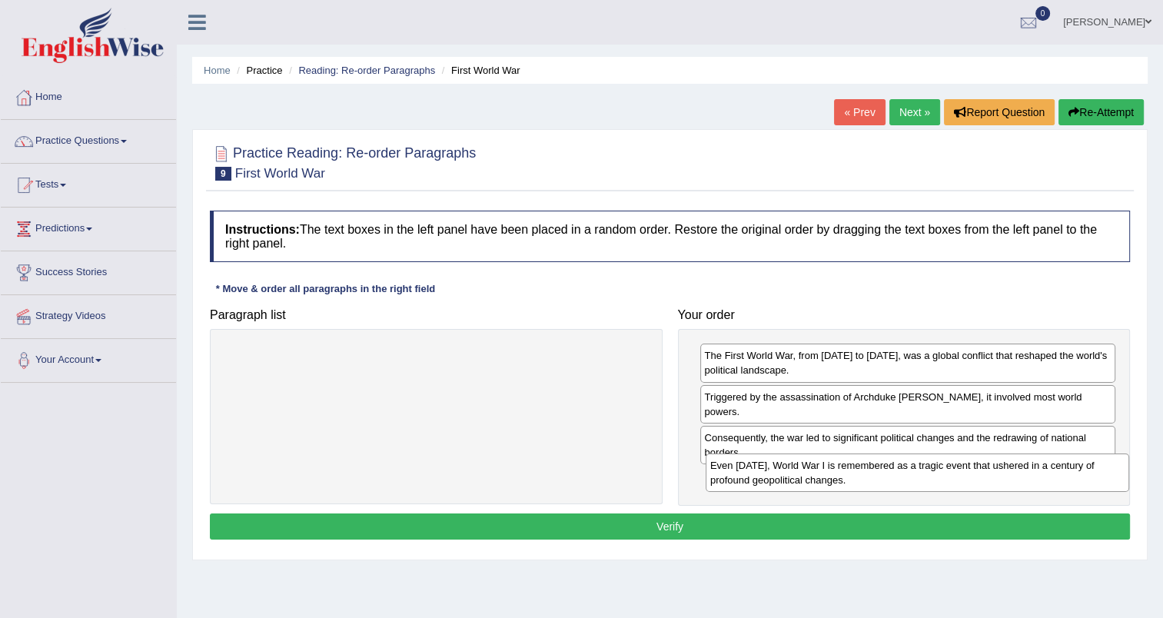
drag, startPoint x: 475, startPoint y: 357, endPoint x: 956, endPoint y: 467, distance: 493.5
click at [956, 467] on div "Even [DATE], World War I is remembered as a tragic event that ushered in a cent…" at bounding box center [916, 472] width 423 height 38
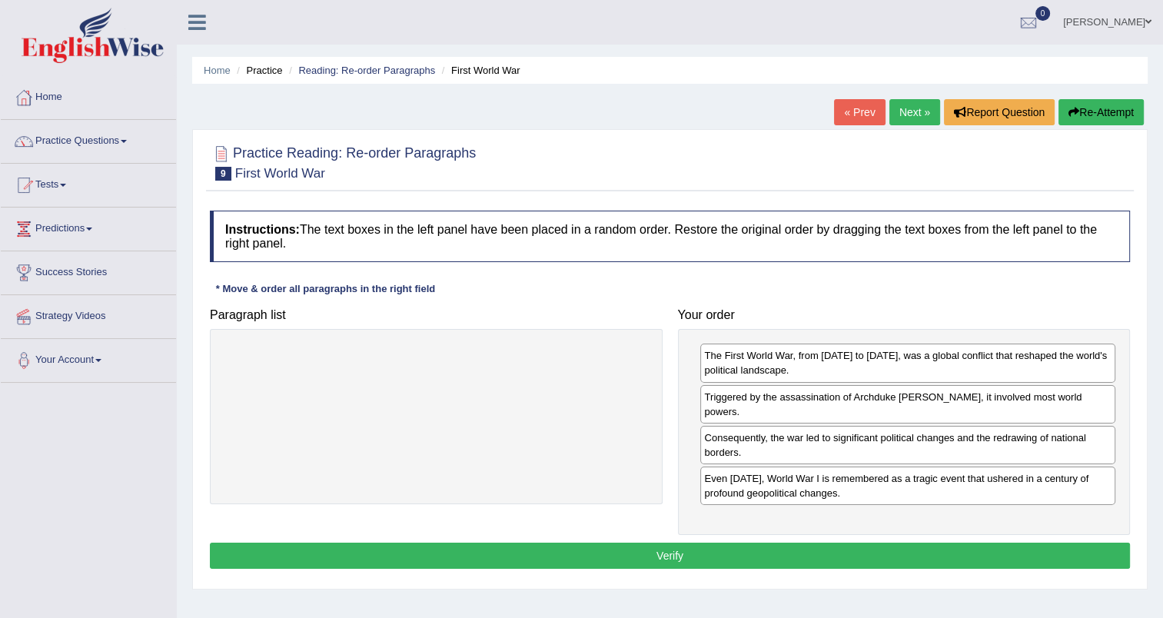
click at [789, 543] on button "Verify" at bounding box center [670, 556] width 920 height 26
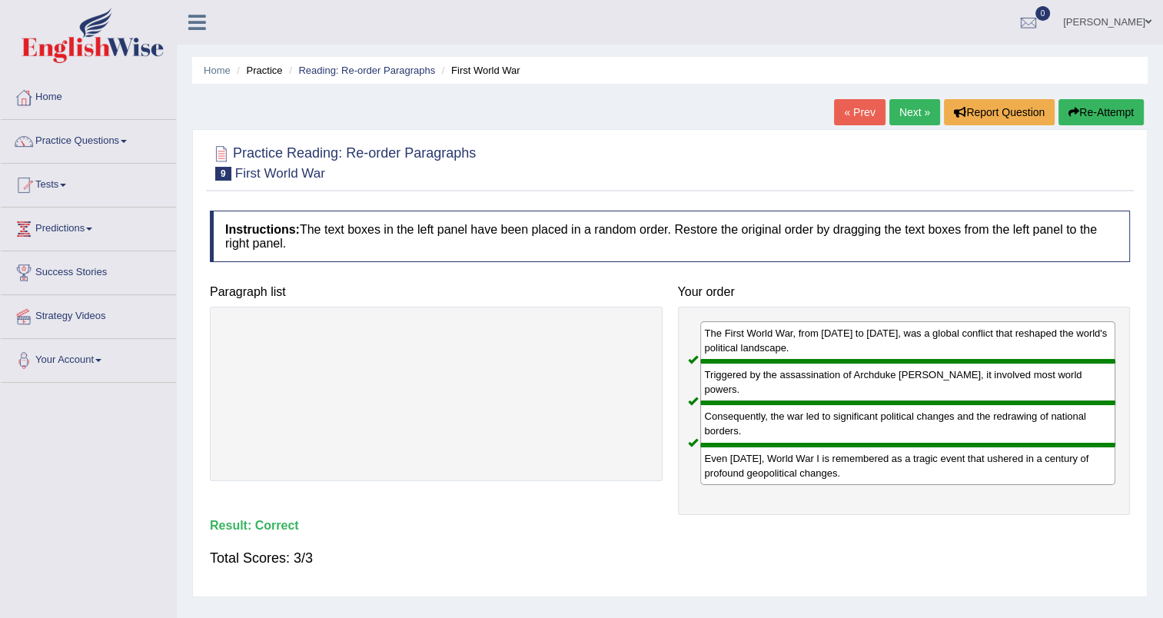
click at [912, 114] on link "Next »" at bounding box center [914, 112] width 51 height 26
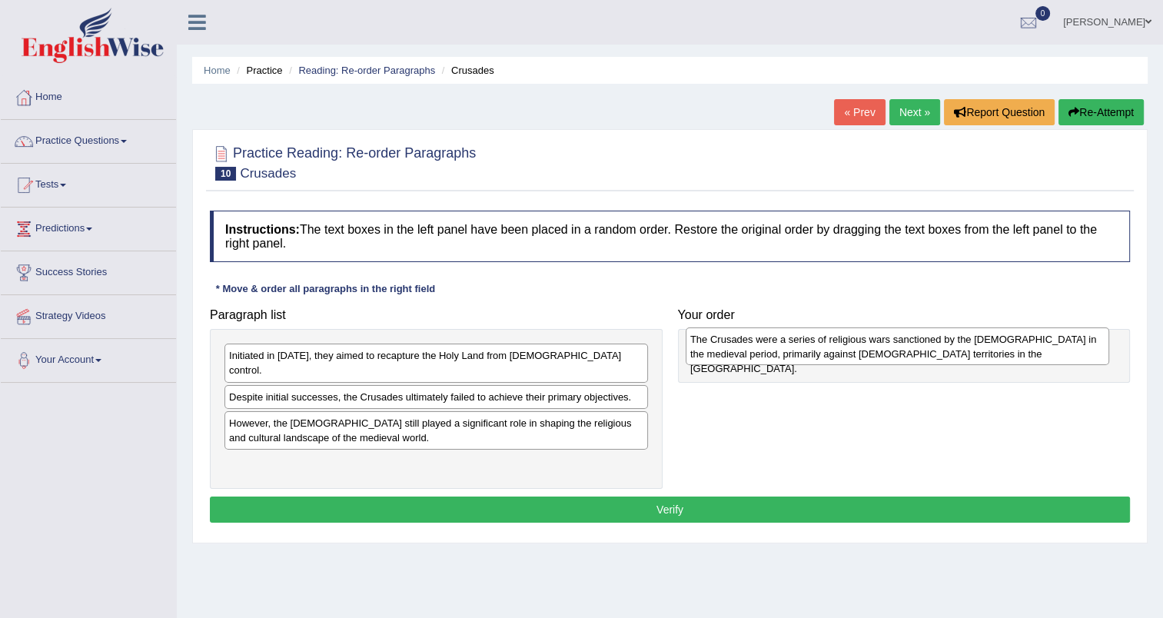
drag, startPoint x: 510, startPoint y: 424, endPoint x: 971, endPoint y: 356, distance: 466.1
click at [971, 356] on div "The Crusades were a series of religious wars sanctioned by the [DEMOGRAPHIC_DAT…" at bounding box center [896, 346] width 423 height 38
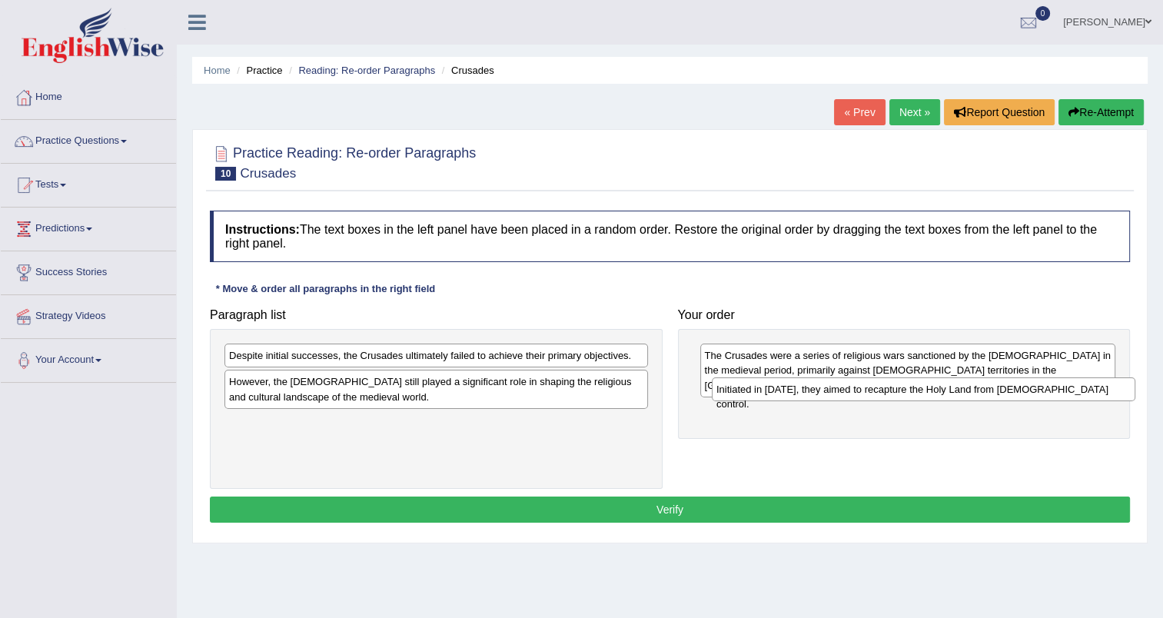
drag, startPoint x: 570, startPoint y: 358, endPoint x: 1057, endPoint y: 392, distance: 488.4
click at [1057, 392] on div "Initiated in [DATE], they aimed to recapture the Holy Land from [DEMOGRAPHIC_DA…" at bounding box center [923, 389] width 423 height 24
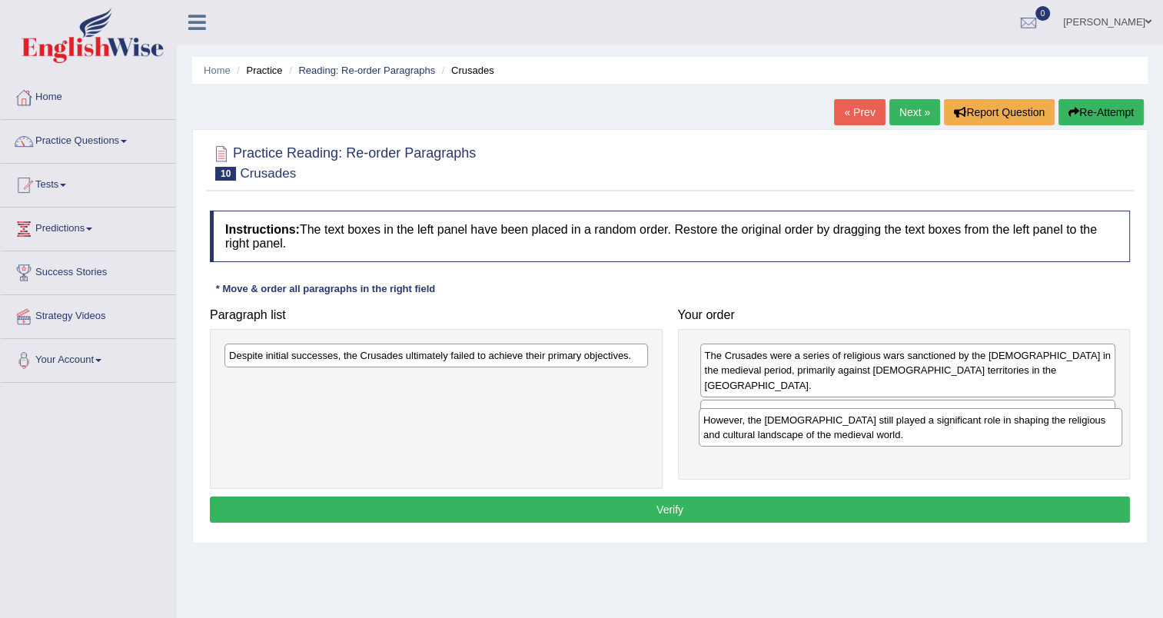
drag, startPoint x: 563, startPoint y: 385, endPoint x: 1037, endPoint y: 423, distance: 475.7
click at [1037, 423] on div "However, the [DEMOGRAPHIC_DATA] still played a significant role in shaping the …" at bounding box center [910, 427] width 423 height 38
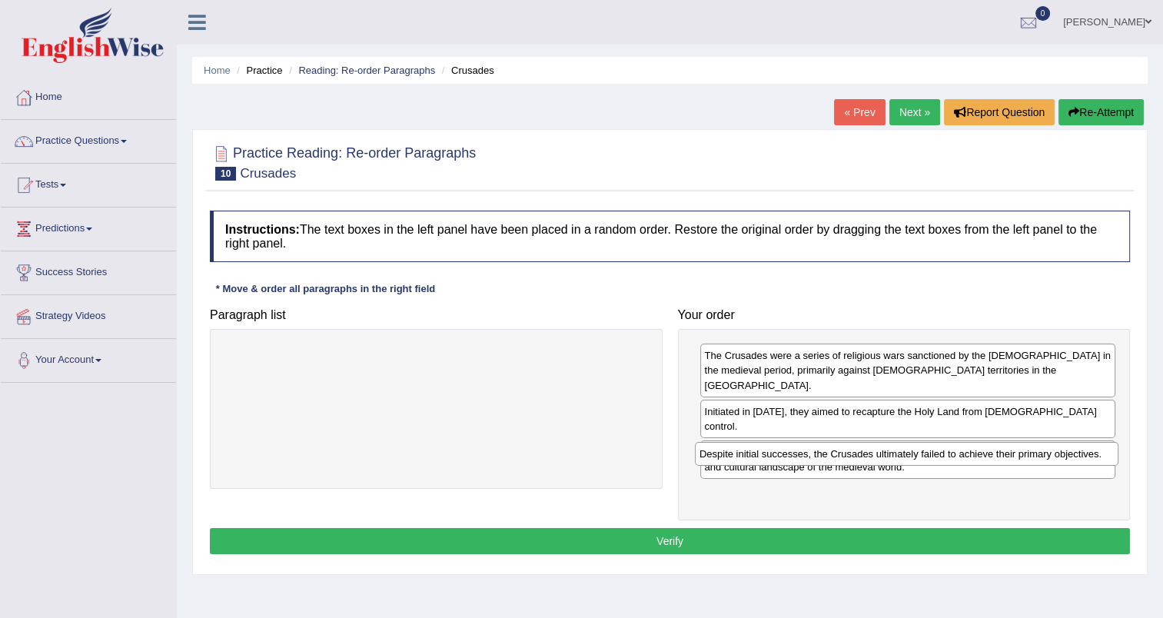
drag, startPoint x: 483, startPoint y: 357, endPoint x: 954, endPoint y: 455, distance: 482.0
click at [954, 455] on div "Despite initial successes, the Crusades ultimately failed to achieve their prim…" at bounding box center [906, 454] width 423 height 24
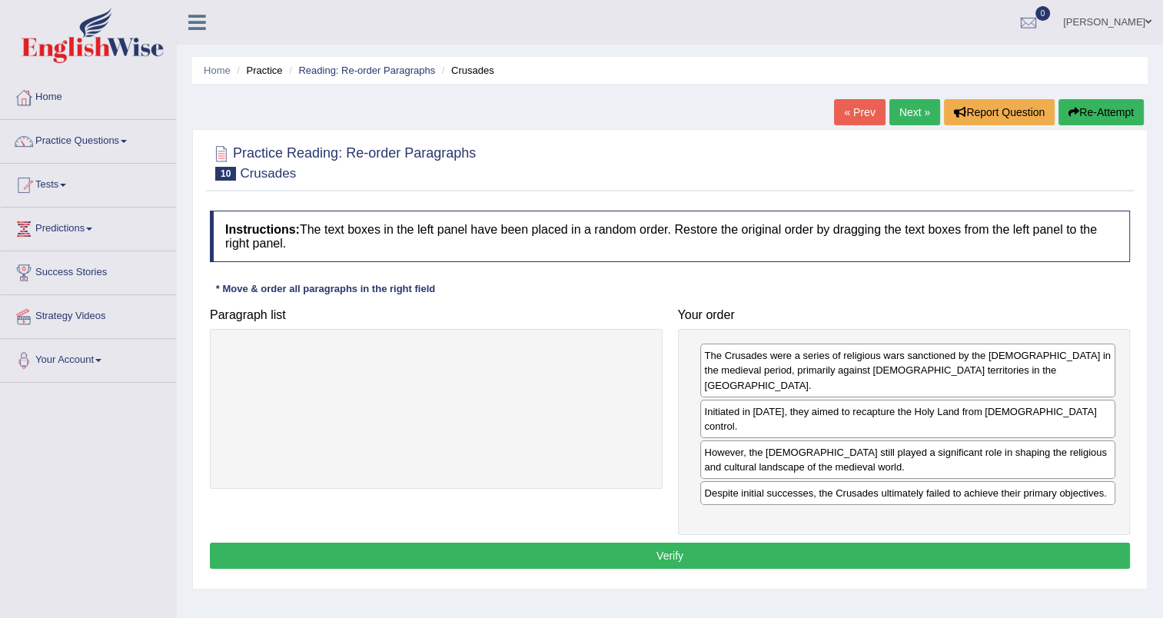
click at [734, 543] on button "Verify" at bounding box center [670, 556] width 920 height 26
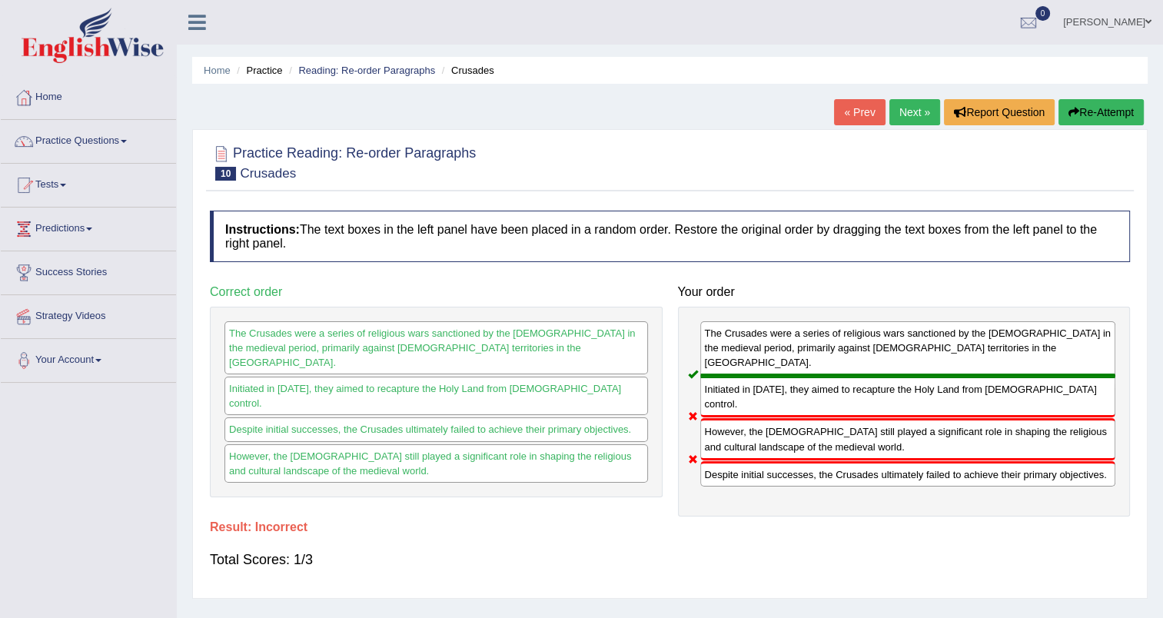
click at [904, 115] on link "Next »" at bounding box center [914, 112] width 51 height 26
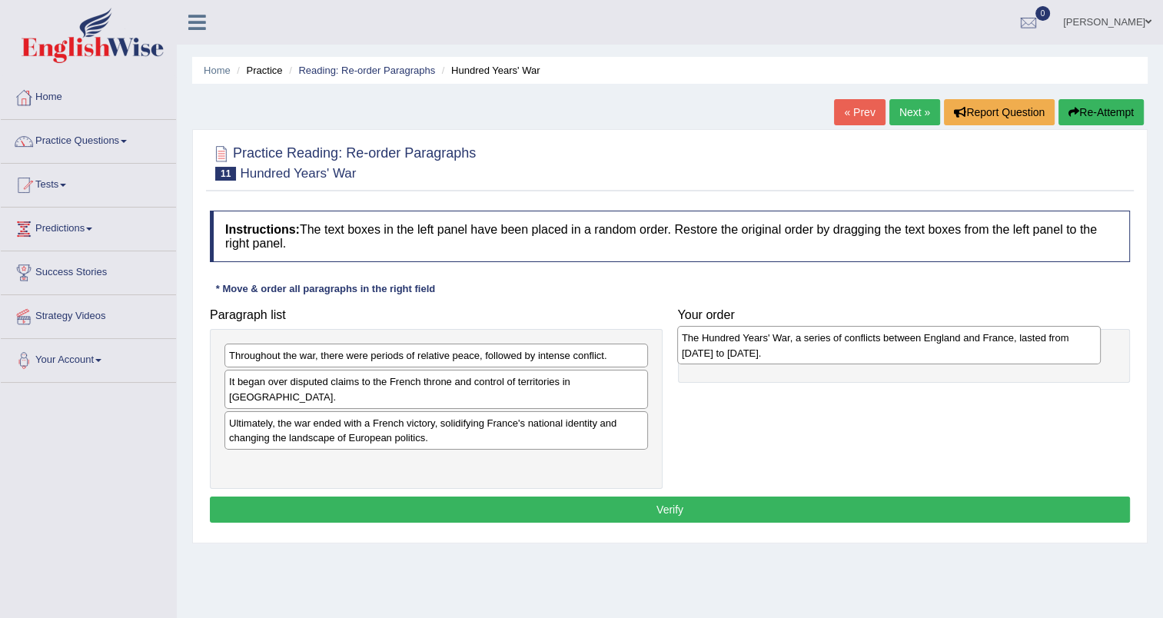
drag, startPoint x: 443, startPoint y: 461, endPoint x: 895, endPoint y: 351, distance: 465.8
click at [895, 351] on div "The Hundred Years' War, a series of conflicts between England and France, laste…" at bounding box center [888, 345] width 423 height 38
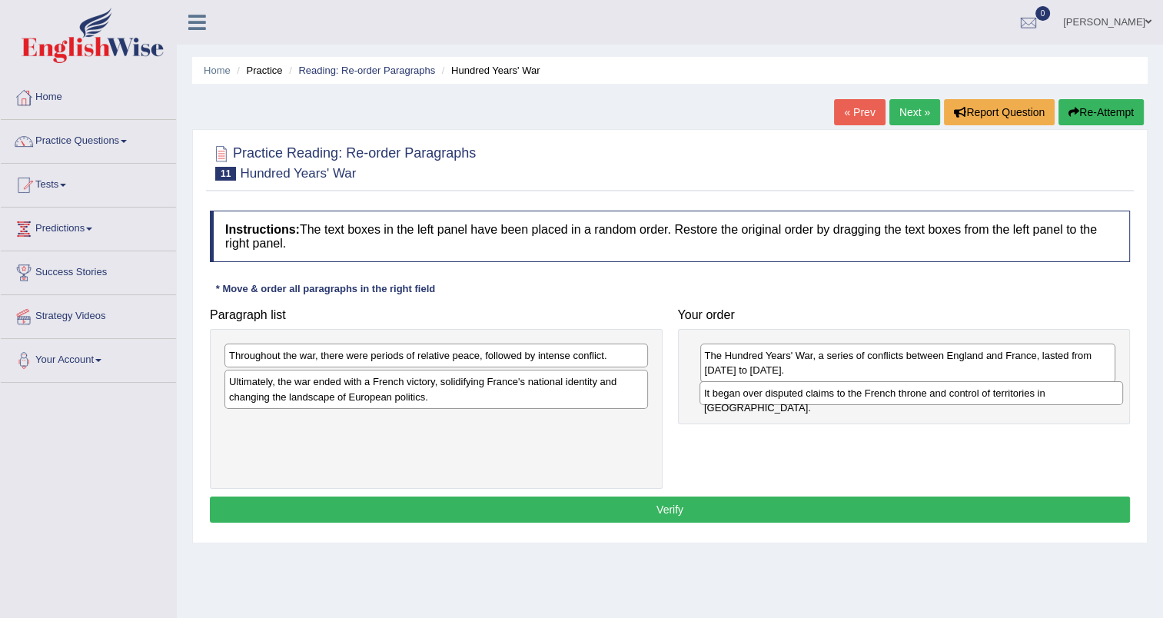
drag, startPoint x: 462, startPoint y: 381, endPoint x: 937, endPoint y: 393, distance: 475.1
click at [937, 393] on div "It began over disputed claims to the French throne and control of territories i…" at bounding box center [910, 393] width 423 height 24
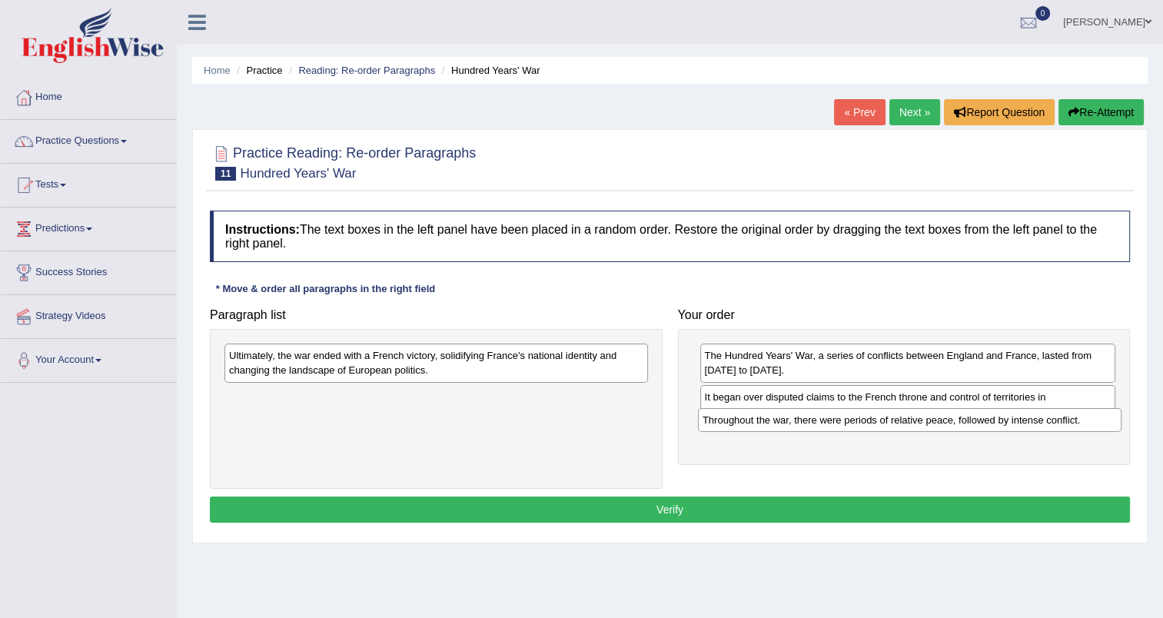
drag, startPoint x: 563, startPoint y: 357, endPoint x: 1036, endPoint y: 421, distance: 477.8
click at [1036, 421] on div "Throughout the war, there were periods of relative peace, followed by intense c…" at bounding box center [909, 420] width 423 height 24
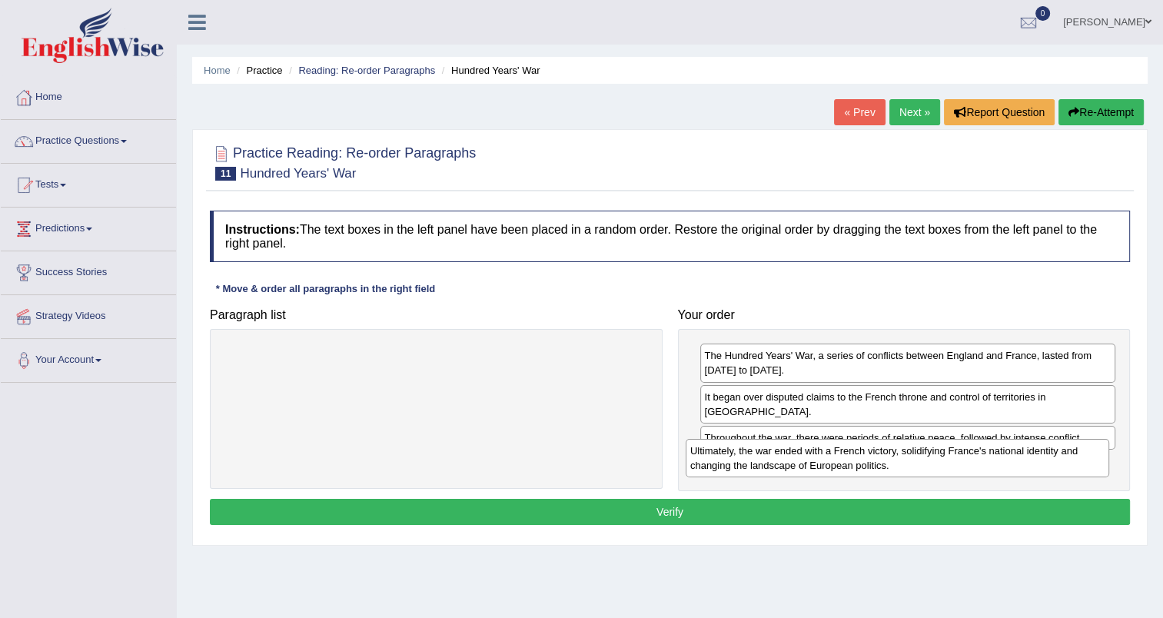
drag, startPoint x: 620, startPoint y: 367, endPoint x: 1082, endPoint y: 461, distance: 471.4
click at [1082, 461] on div "Ultimately, the war ended with a French victory, solidifying France's national …" at bounding box center [896, 458] width 423 height 38
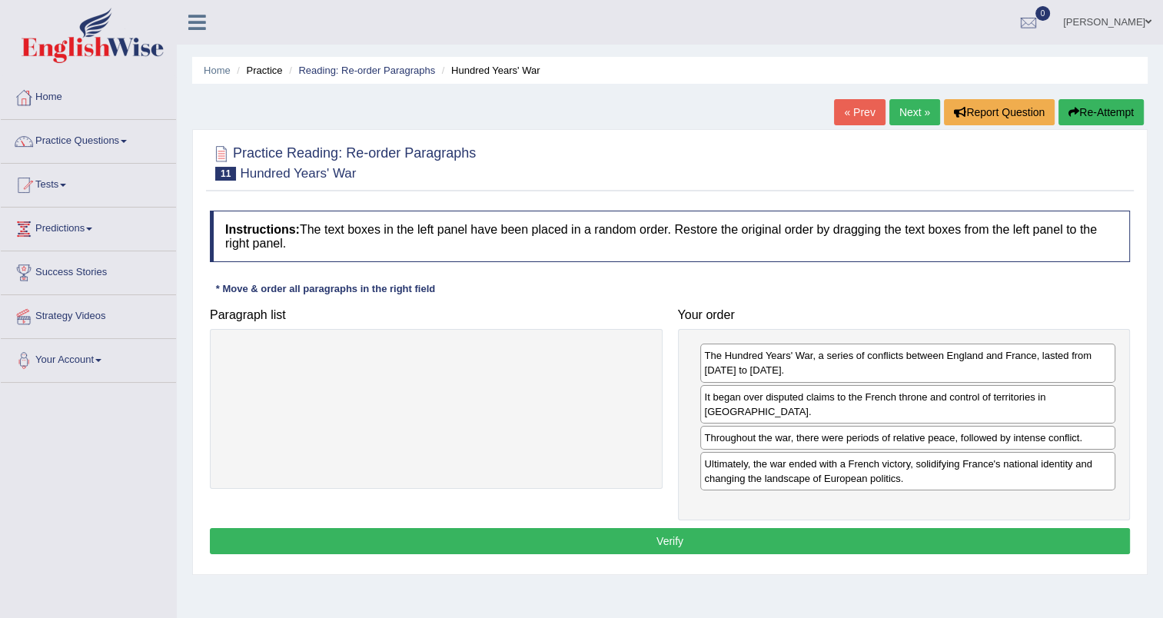
click at [967, 528] on button "Verify" at bounding box center [670, 541] width 920 height 26
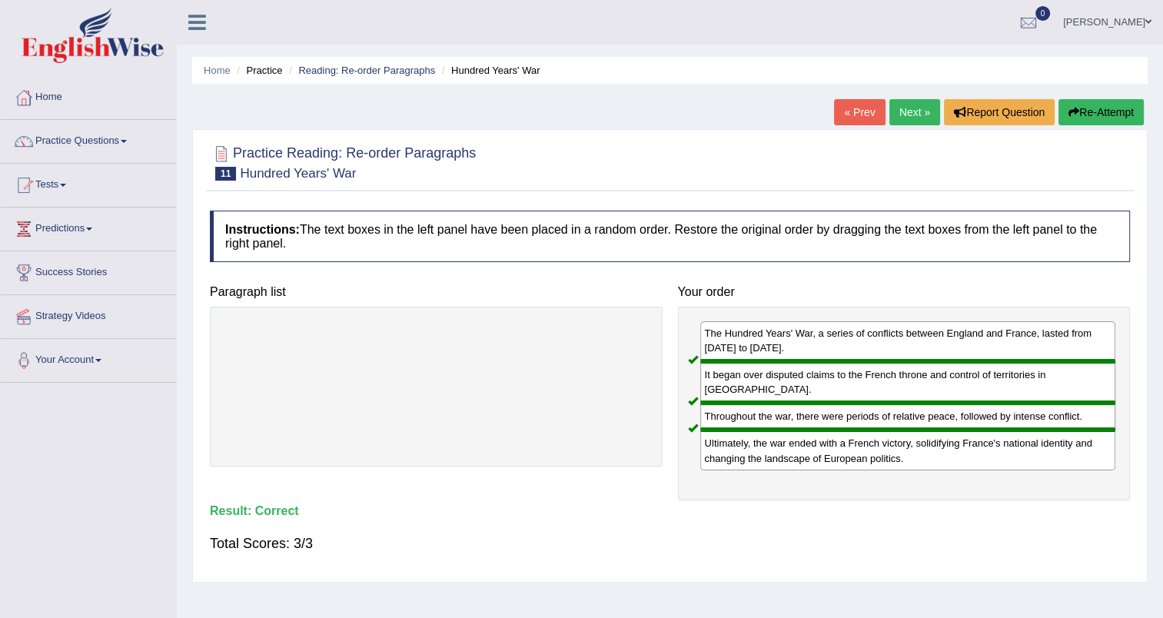
click at [898, 114] on link "Next »" at bounding box center [914, 112] width 51 height 26
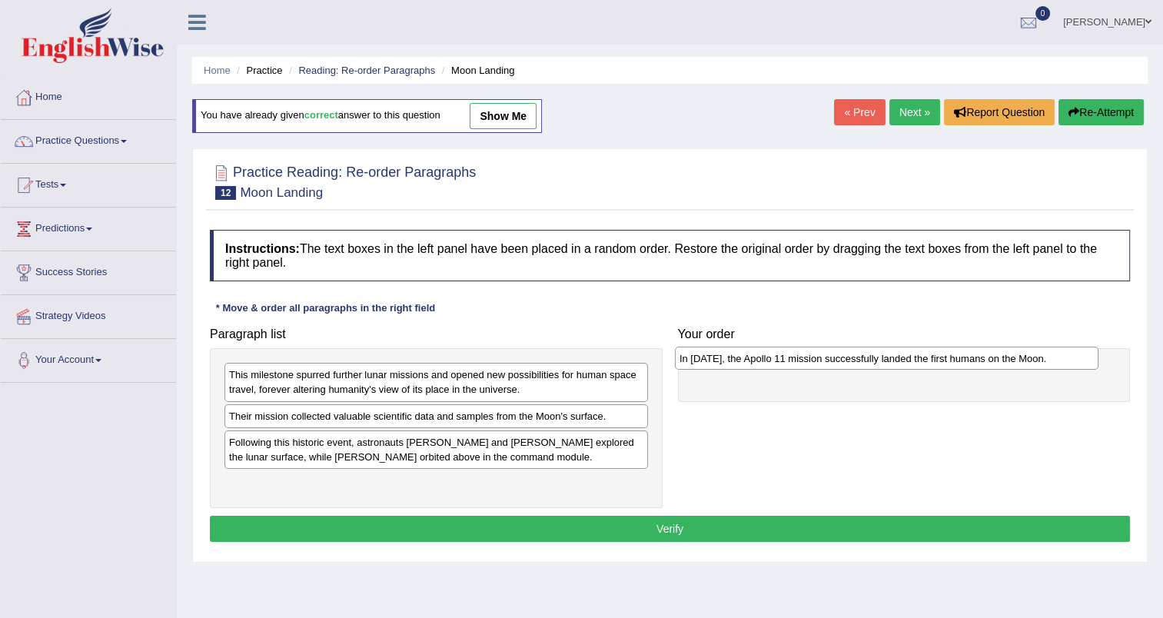
drag, startPoint x: 337, startPoint y: 443, endPoint x: 787, endPoint y: 359, distance: 458.1
click at [787, 359] on div "In 1969, the Apollo 11 mission successfully landed the first humans on the Moon." at bounding box center [886, 359] width 423 height 24
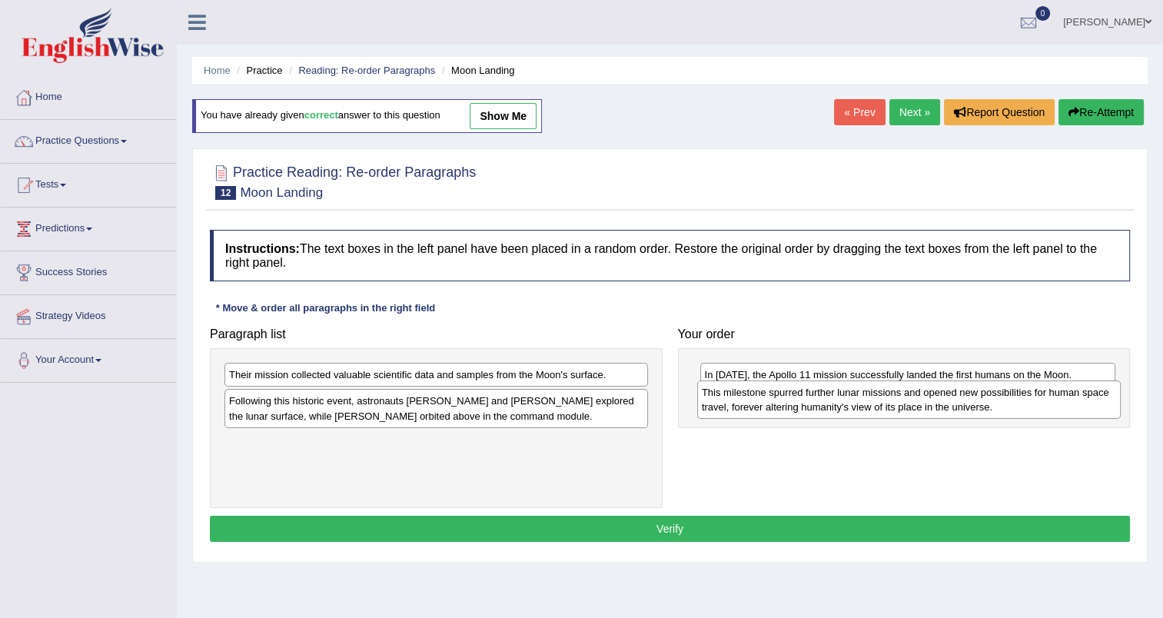
drag, startPoint x: 502, startPoint y: 391, endPoint x: 974, endPoint y: 409, distance: 472.9
click at [974, 409] on div "This milestone spurred further lunar missions and opened new possibilities for …" at bounding box center [908, 399] width 423 height 38
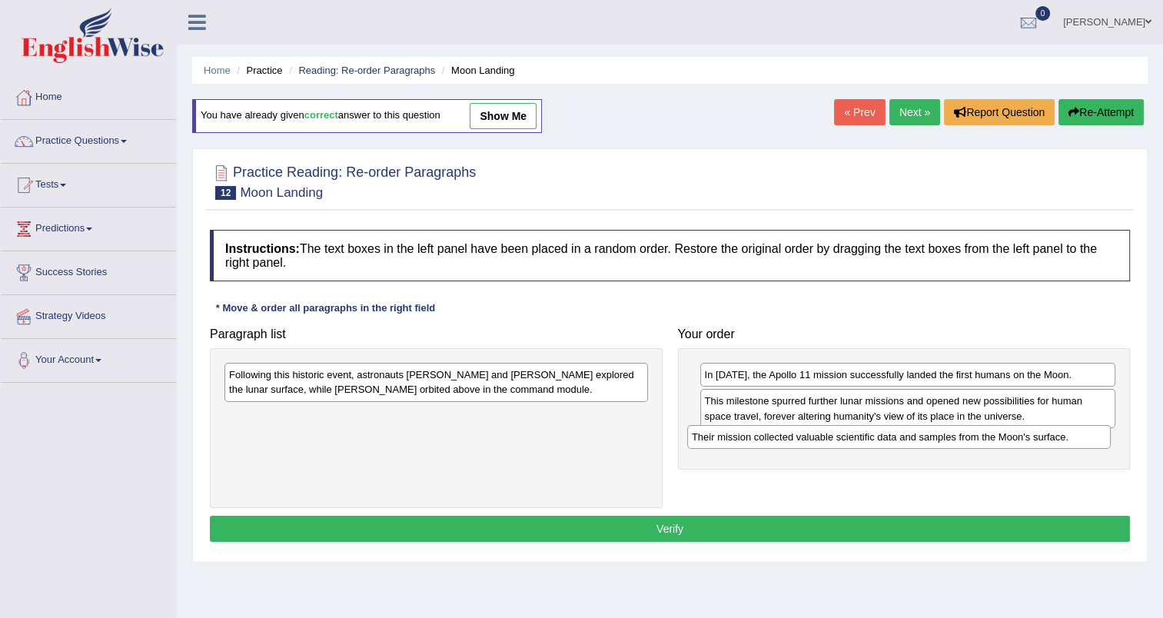
drag, startPoint x: 602, startPoint y: 381, endPoint x: 1064, endPoint y: 443, distance: 466.8
click at [1064, 443] on div "Their mission collected valuable scientific data and samples from the Moon's su…" at bounding box center [898, 437] width 423 height 24
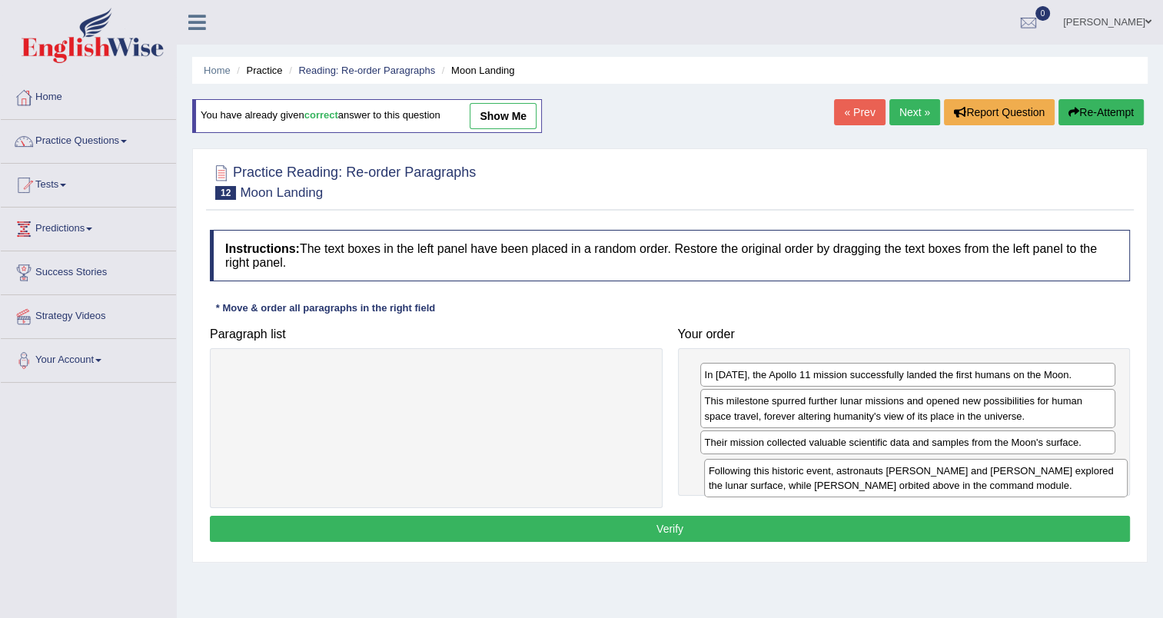
drag, startPoint x: 532, startPoint y: 387, endPoint x: 1011, endPoint y: 483, distance: 489.1
click at [1011, 483] on div "Following this historic event, astronauts Neil Armstrong and Buzz Aldrin explor…" at bounding box center [915, 478] width 423 height 38
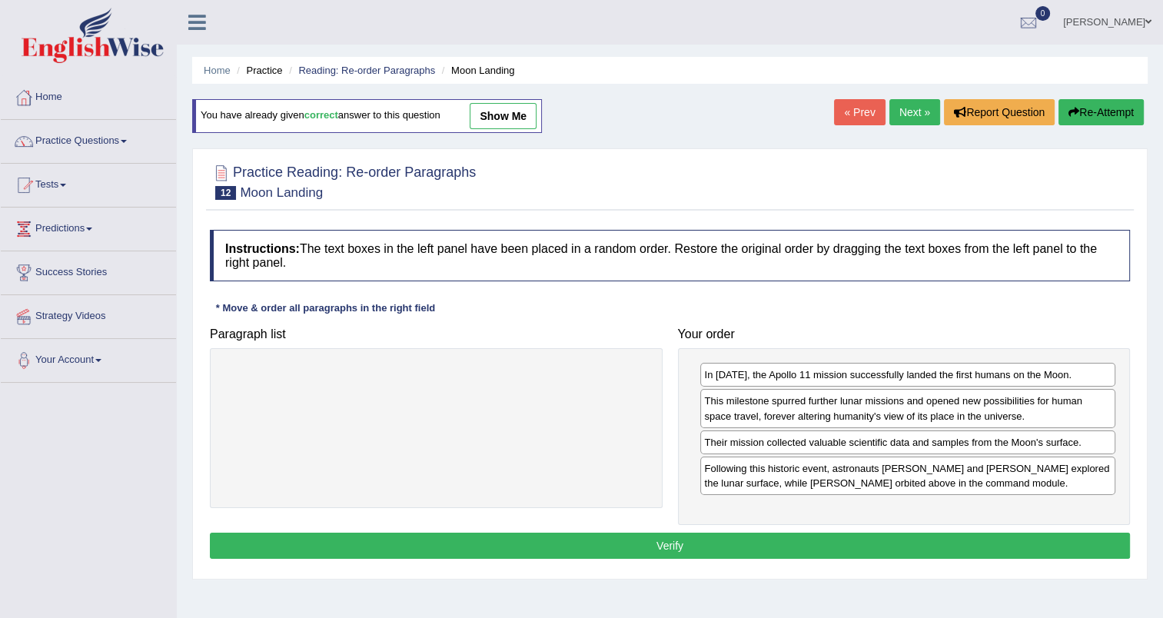
click at [682, 538] on button "Verify" at bounding box center [670, 546] width 920 height 26
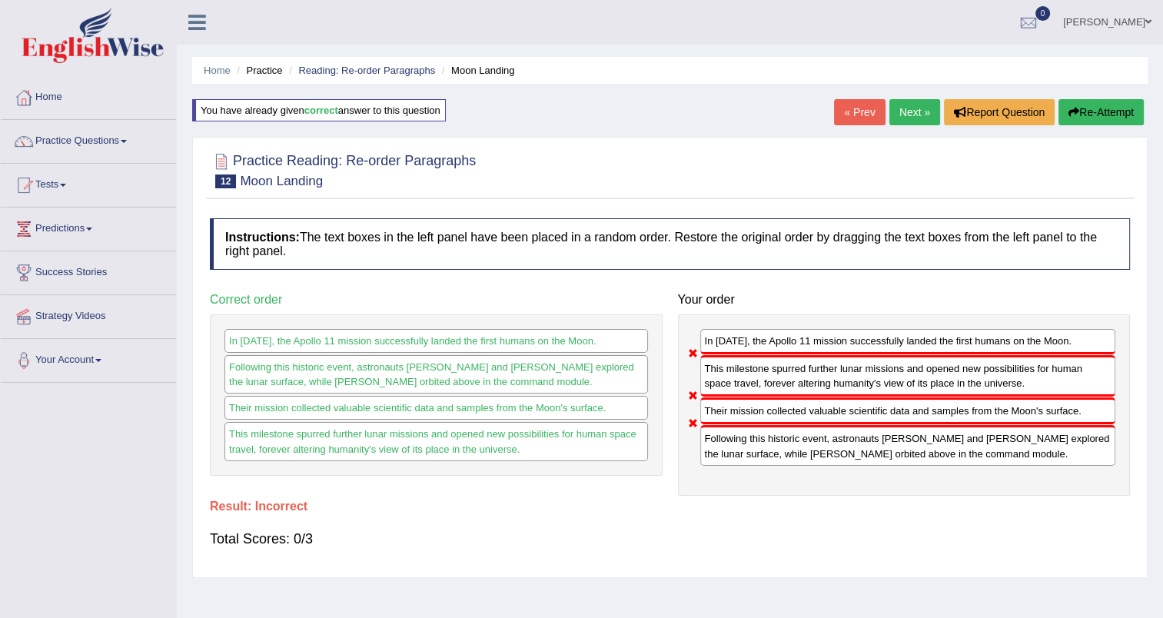
click at [920, 111] on link "Next »" at bounding box center [914, 112] width 51 height 26
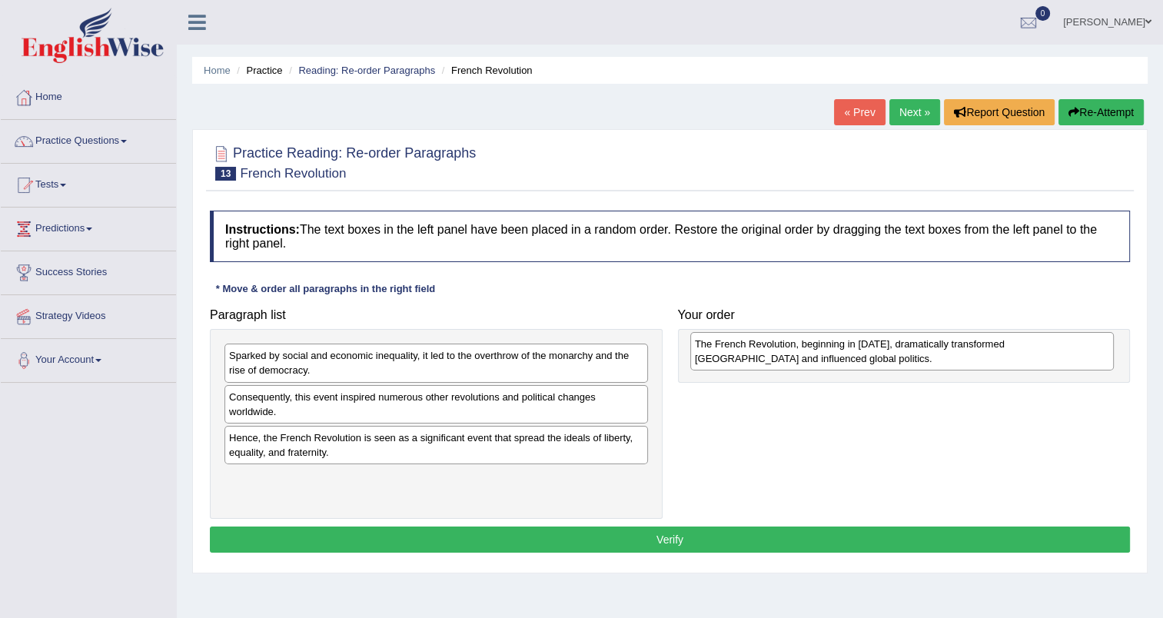
drag, startPoint x: 344, startPoint y: 400, endPoint x: 809, endPoint y: 347, distance: 468.7
click at [809, 347] on div "The French Revolution, beginning in 1789, dramatically transformed France and i…" at bounding box center [901, 351] width 423 height 38
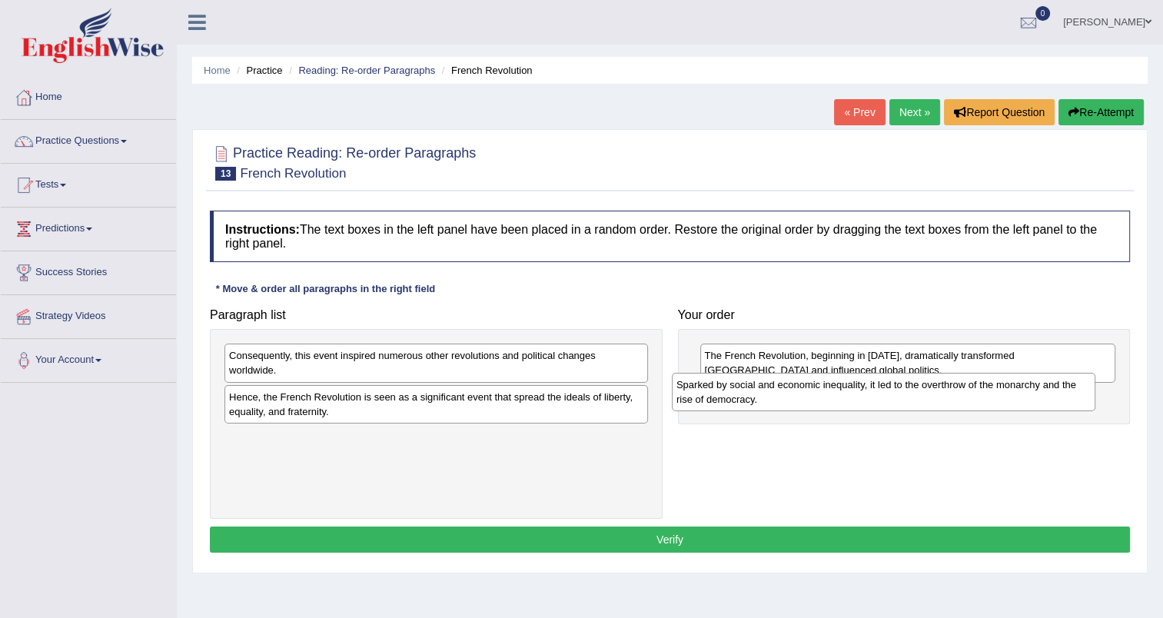
drag, startPoint x: 411, startPoint y: 364, endPoint x: 858, endPoint y: 393, distance: 448.2
click at [858, 393] on div "Sparked by social and economic inequality, it led to the overthrow of the monar…" at bounding box center [883, 392] width 423 height 38
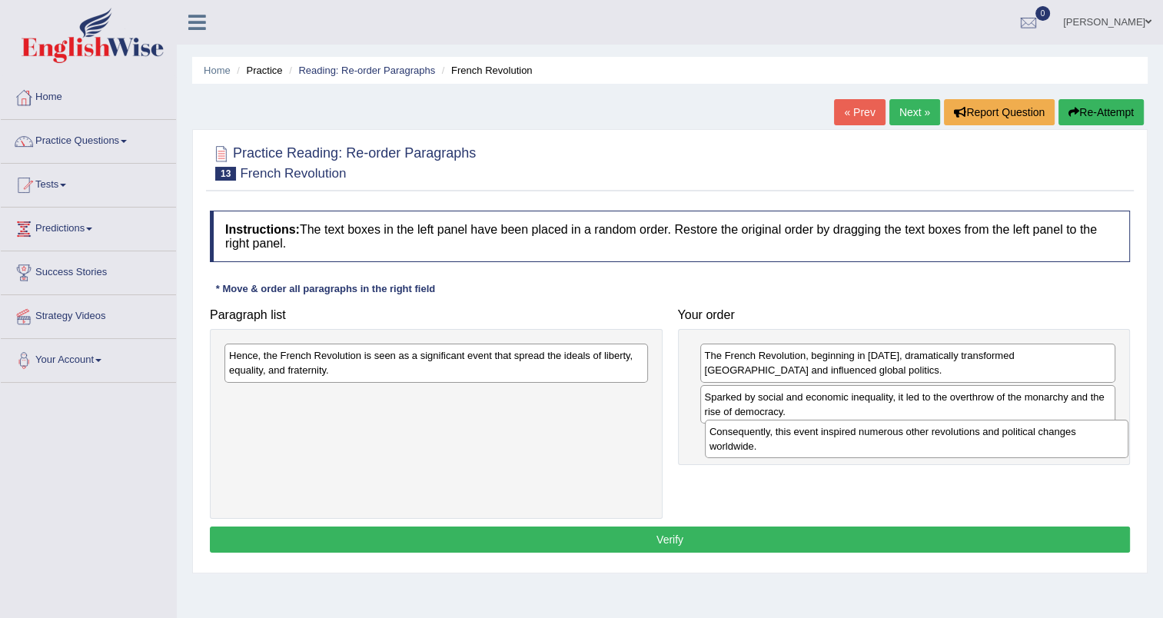
drag, startPoint x: 486, startPoint y: 357, endPoint x: 965, endPoint y: 433, distance: 485.5
click at [965, 433] on div "Consequently, this event inspired numerous other revolutions and political chan…" at bounding box center [916, 439] width 423 height 38
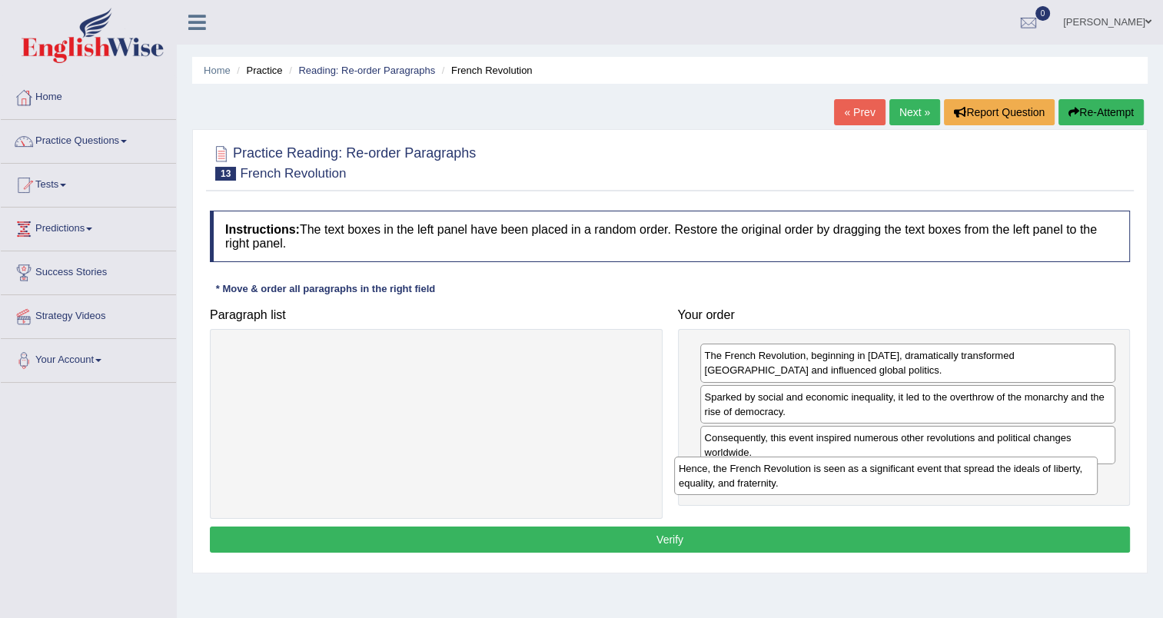
drag, startPoint x: 549, startPoint y: 363, endPoint x: 999, endPoint y: 476, distance: 463.5
click at [999, 476] on div "Hence, the French Revolution is seen as a significant event that spread the ide…" at bounding box center [885, 475] width 423 height 38
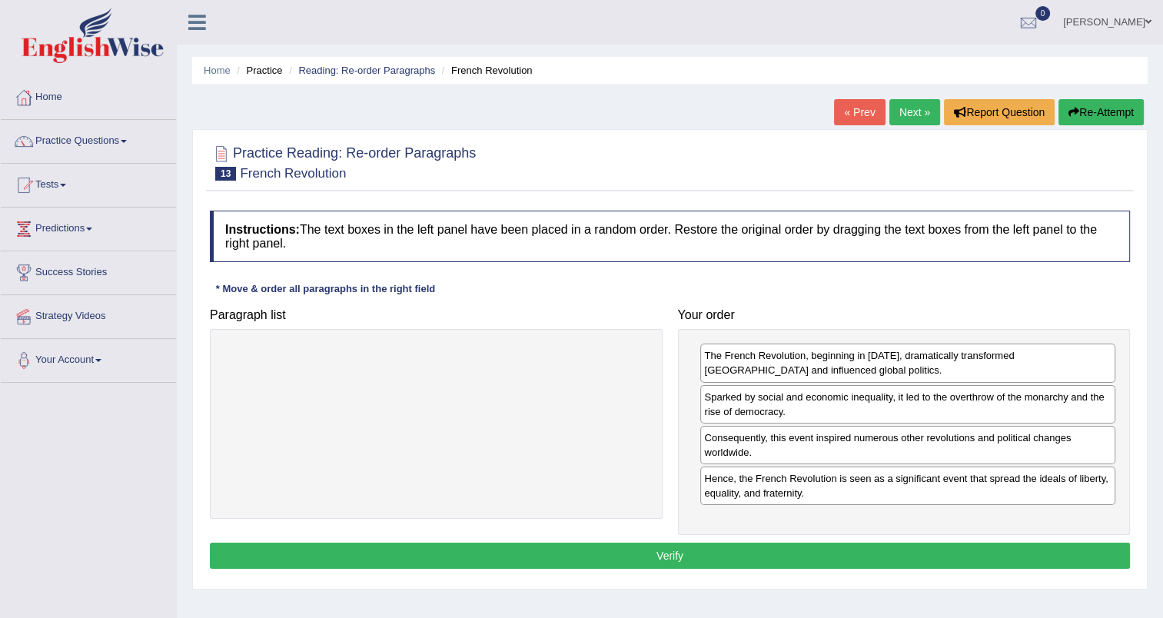
click at [681, 555] on button "Verify" at bounding box center [670, 556] width 920 height 26
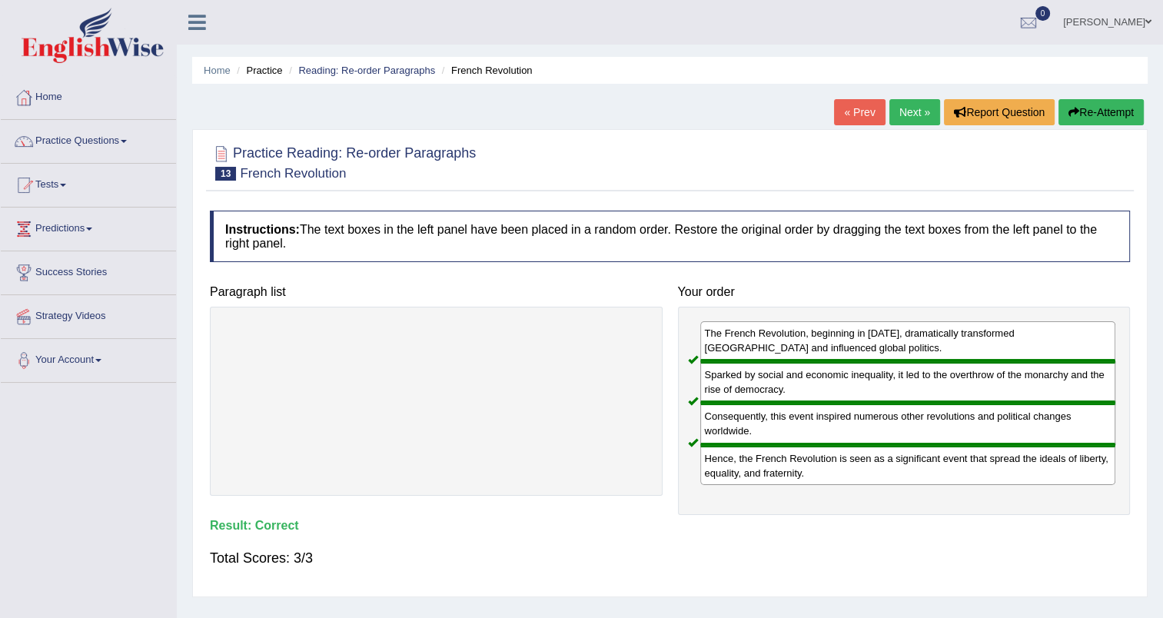
click at [914, 111] on link "Next »" at bounding box center [914, 112] width 51 height 26
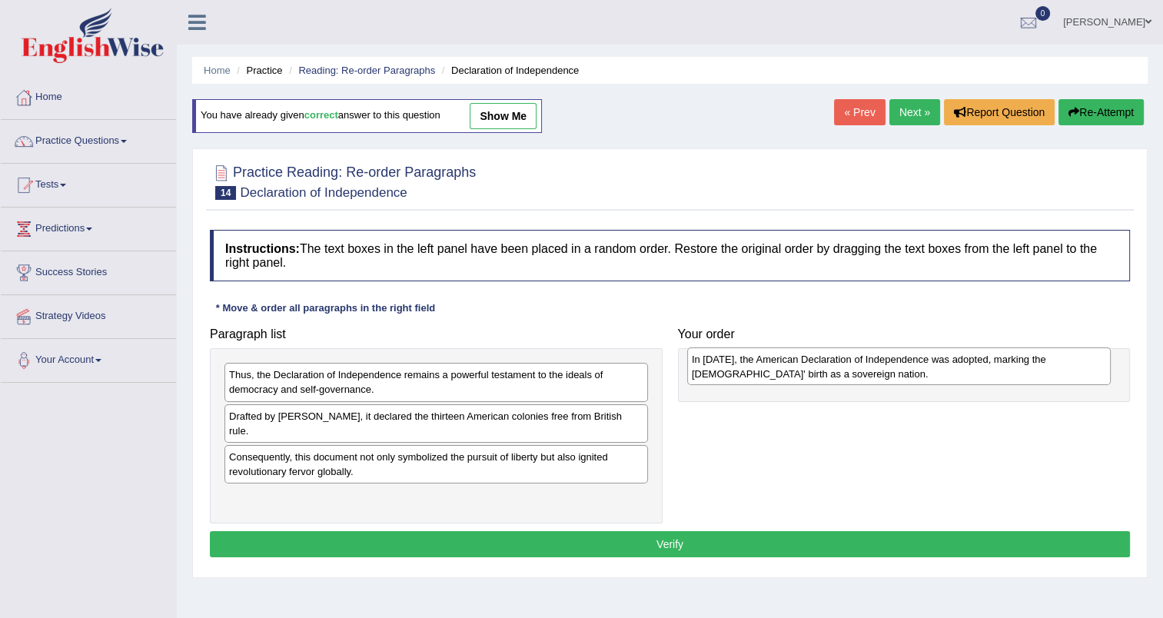
drag, startPoint x: 300, startPoint y: 493, endPoint x: 762, endPoint y: 370, distance: 478.7
click at [762, 370] on div "In [DATE], the American Declaration of Independence was adopted, marking the [D…" at bounding box center [898, 366] width 423 height 38
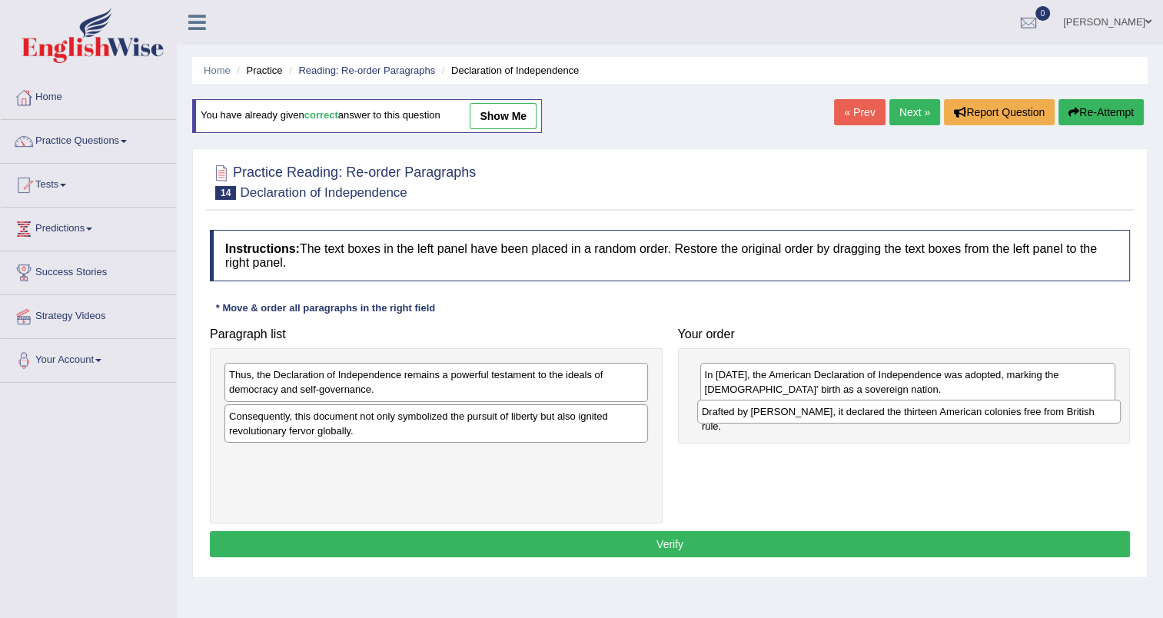
drag, startPoint x: 324, startPoint y: 418, endPoint x: 797, endPoint y: 414, distance: 472.6
click at [797, 414] on div "Drafted by [PERSON_NAME], it declared the thirteen American colonies free from …" at bounding box center [908, 412] width 423 height 24
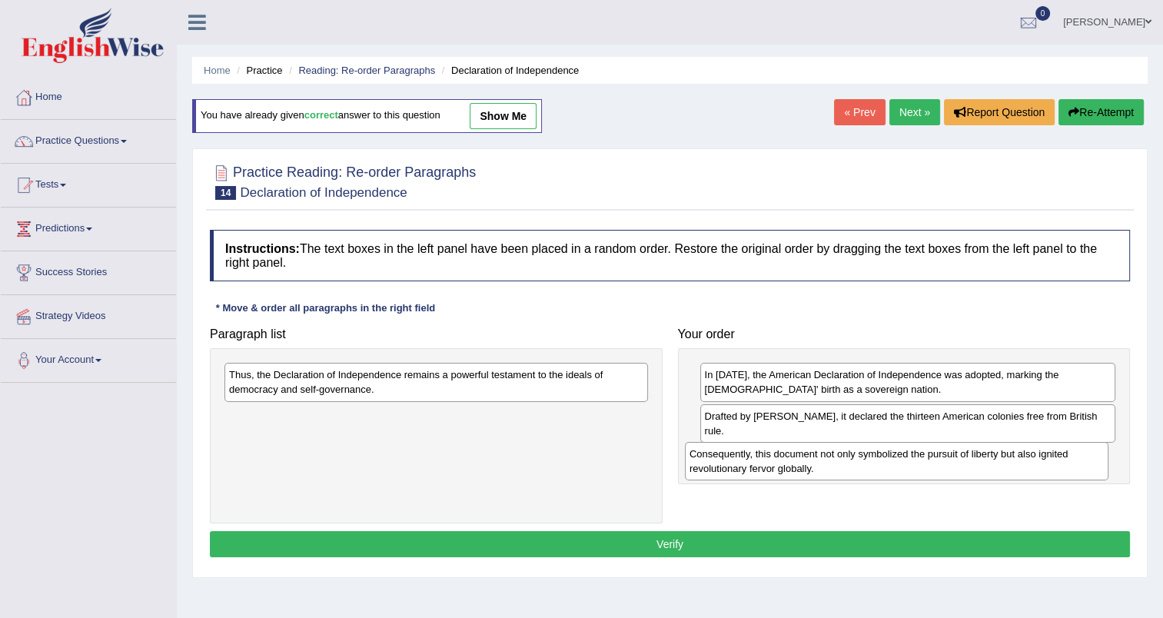
drag, startPoint x: 454, startPoint y: 432, endPoint x: 907, endPoint y: 471, distance: 454.3
click at [907, 471] on div "Consequently, this document not only symbolized the pursuit of liberty but also…" at bounding box center [896, 461] width 423 height 38
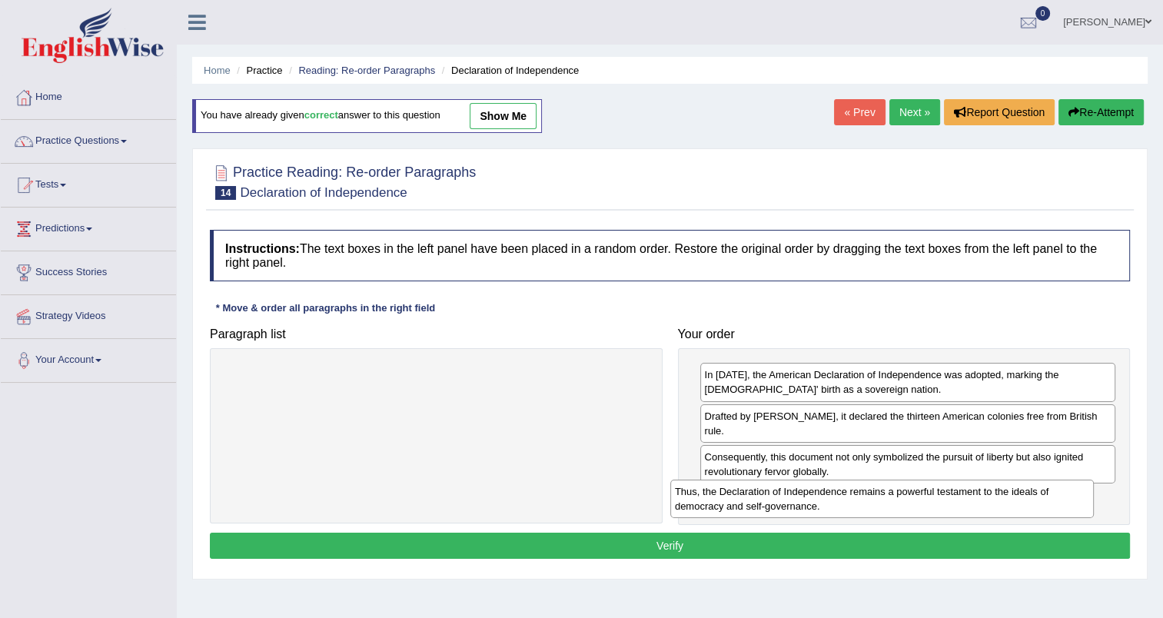
drag, startPoint x: 531, startPoint y: 384, endPoint x: 977, endPoint y: 501, distance: 460.8
click at [977, 501] on div "Thus, the Declaration of Independence remains a powerful testament to the ideal…" at bounding box center [881, 499] width 423 height 38
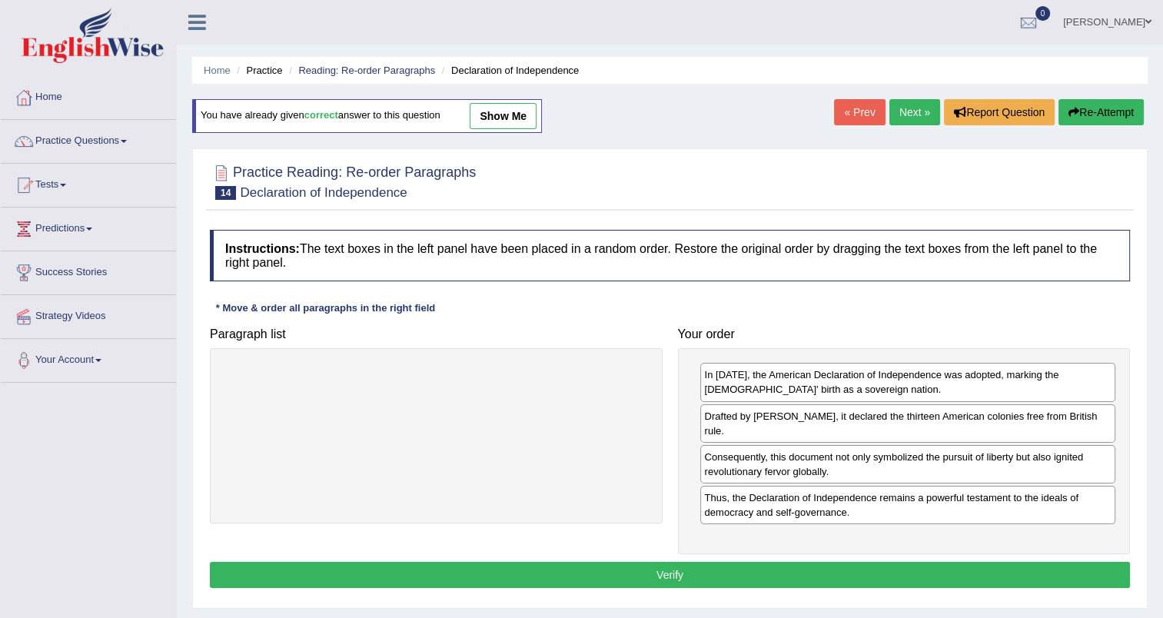
click at [812, 566] on button "Verify" at bounding box center [670, 575] width 920 height 26
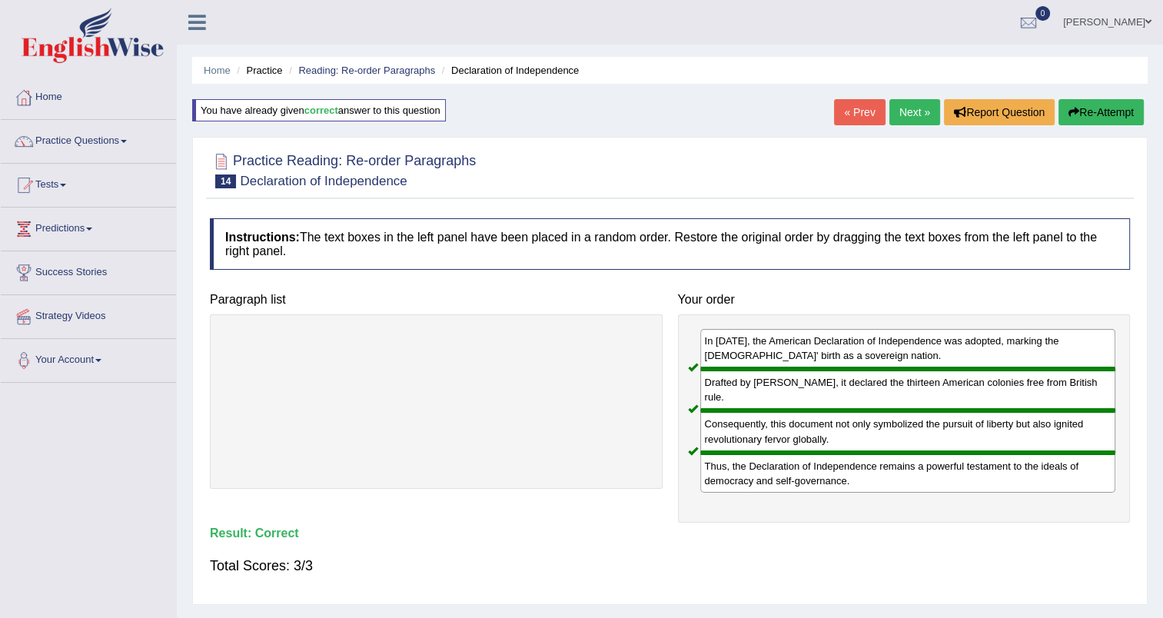
click at [909, 105] on link "Next »" at bounding box center [914, 112] width 51 height 26
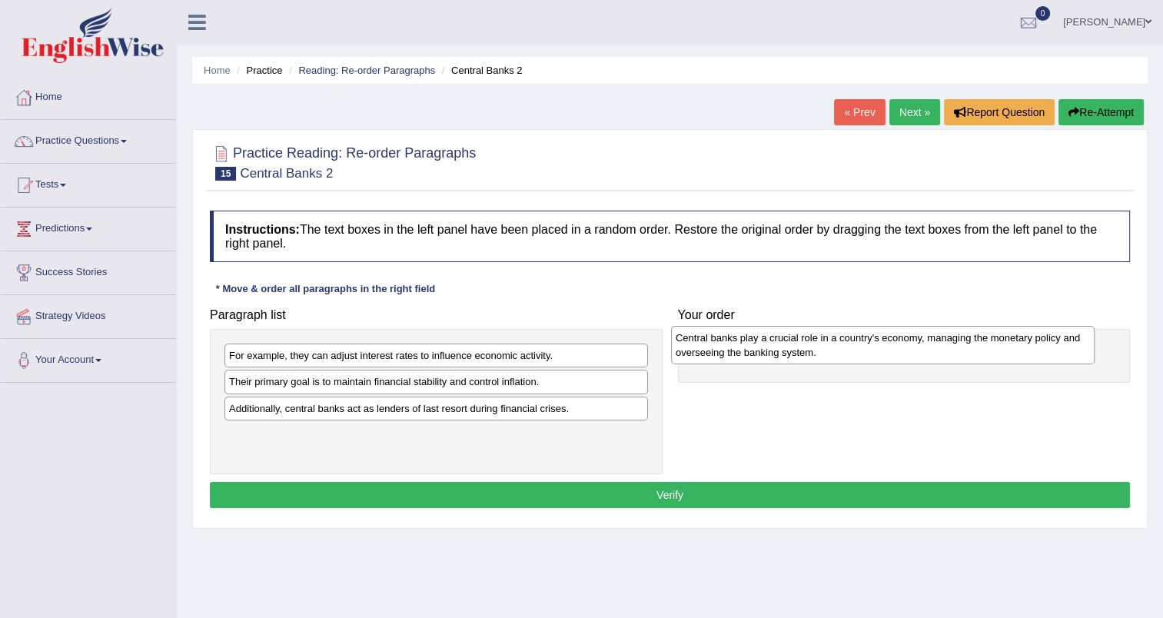
drag, startPoint x: 357, startPoint y: 388, endPoint x: 805, endPoint y: 343, distance: 451.1
click at [805, 343] on div "Central banks play a crucial role in a country's economy, managing the monetary…" at bounding box center [882, 345] width 423 height 38
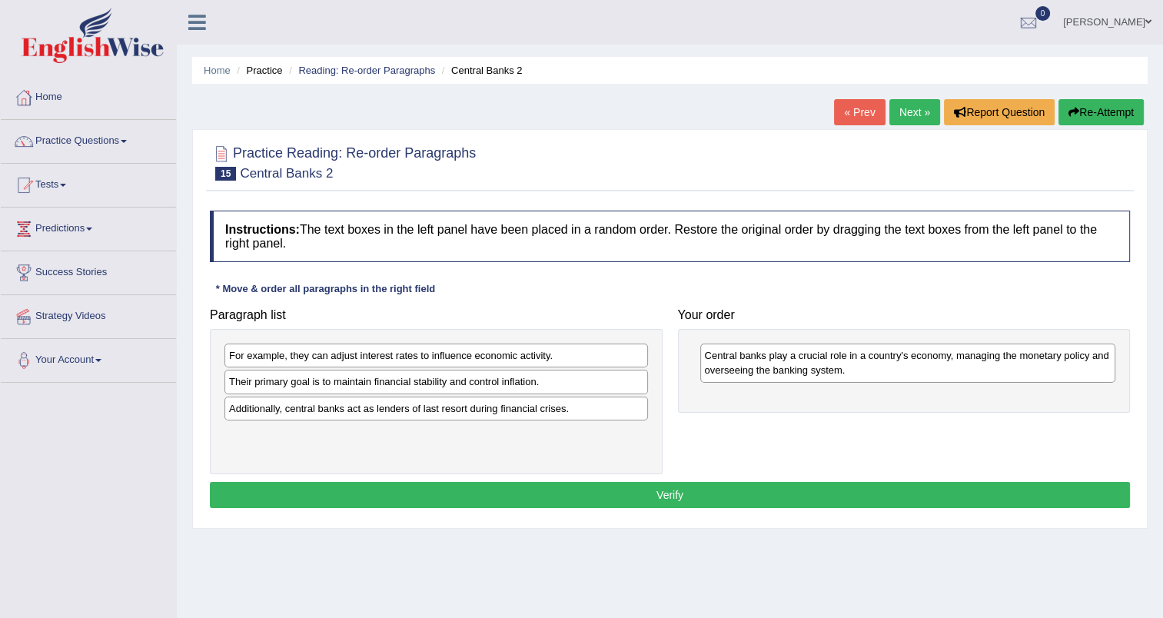
click at [398, 389] on div "Their primary goal is to maintain financial stability and control inflation." at bounding box center [435, 382] width 423 height 24
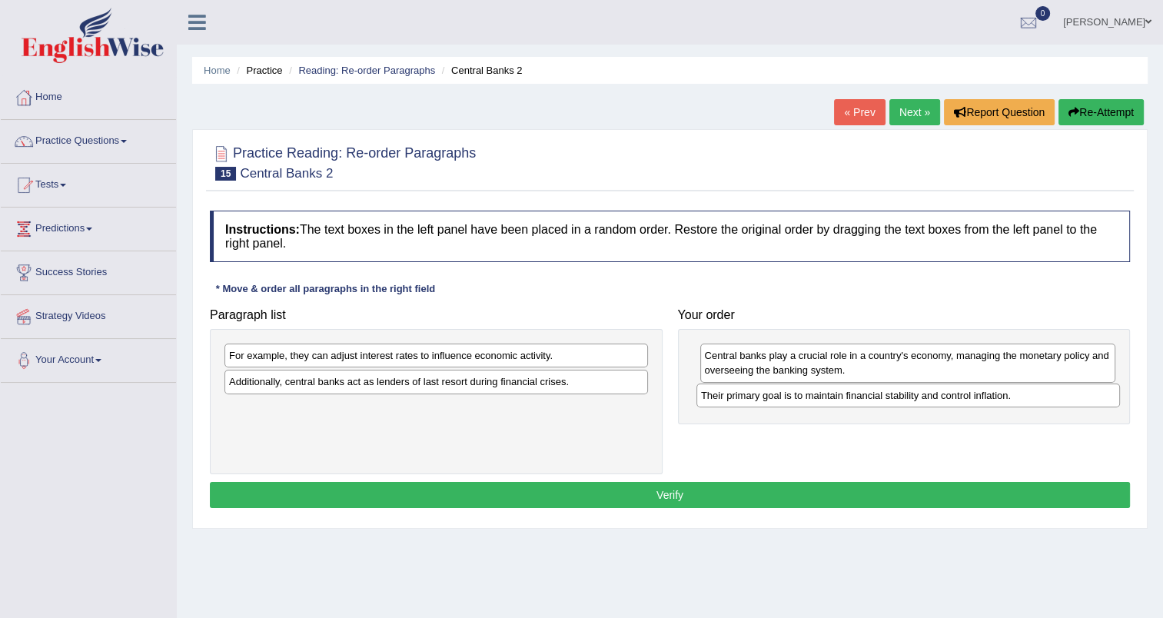
drag, startPoint x: 398, startPoint y: 389, endPoint x: 870, endPoint y: 403, distance: 472.0
click at [870, 403] on div "Their primary goal is to maintain financial stability and control inflation." at bounding box center [907, 395] width 423 height 24
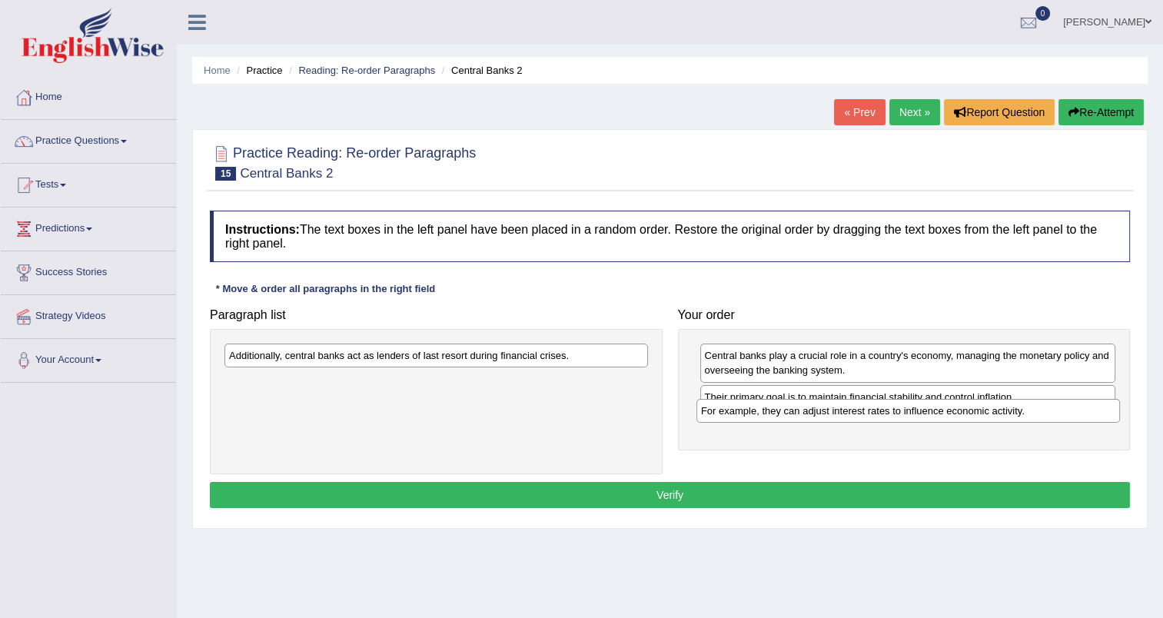
drag, startPoint x: 536, startPoint y: 356, endPoint x: 1008, endPoint y: 411, distance: 475.1
click at [1008, 411] on div "For example, they can adjust interest rates to influence economic activity." at bounding box center [907, 411] width 423 height 24
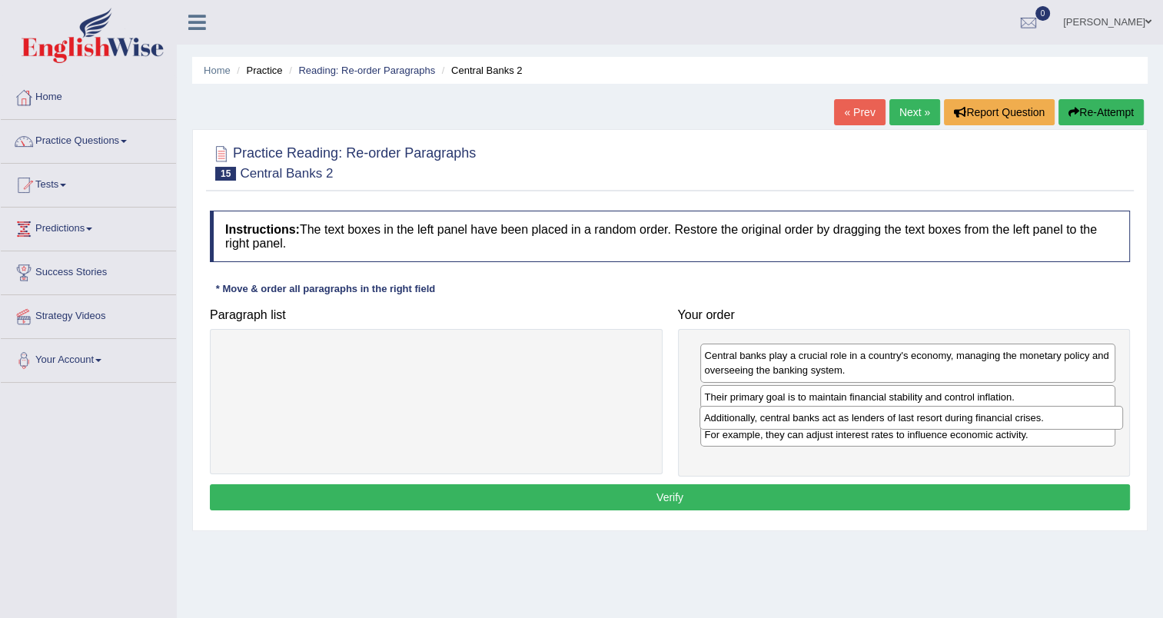
drag, startPoint x: 567, startPoint y: 356, endPoint x: 1042, endPoint y: 418, distance: 479.0
click at [1042, 418] on div "Additionally, central banks act as lenders of last resort during financial cris…" at bounding box center [910, 418] width 423 height 24
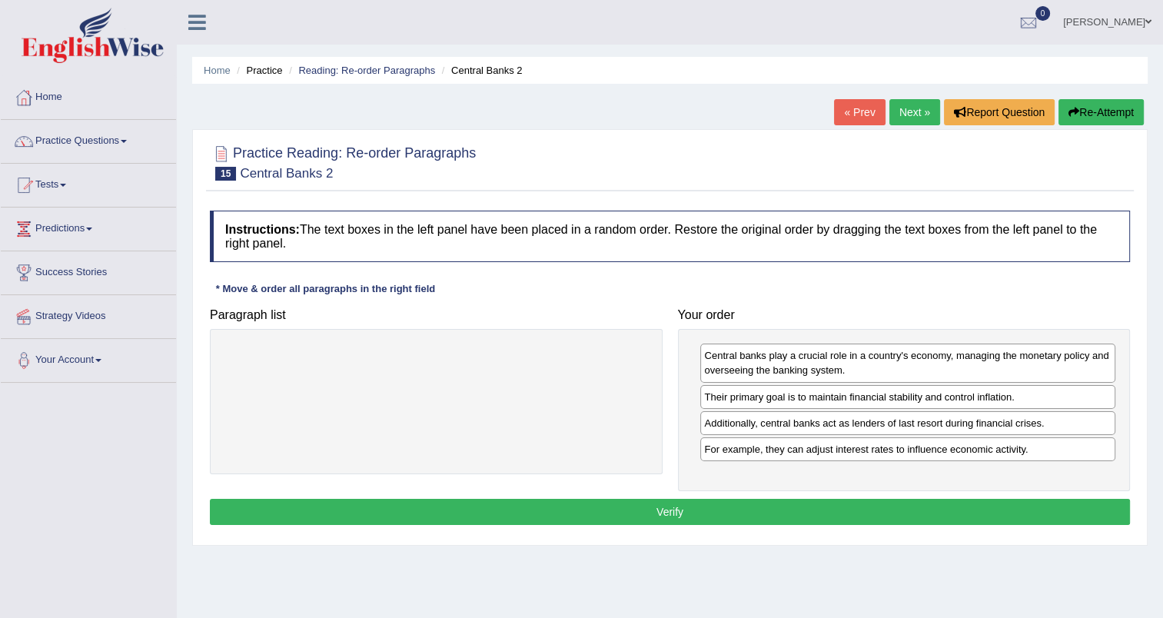
click at [707, 510] on button "Verify" at bounding box center [670, 512] width 920 height 26
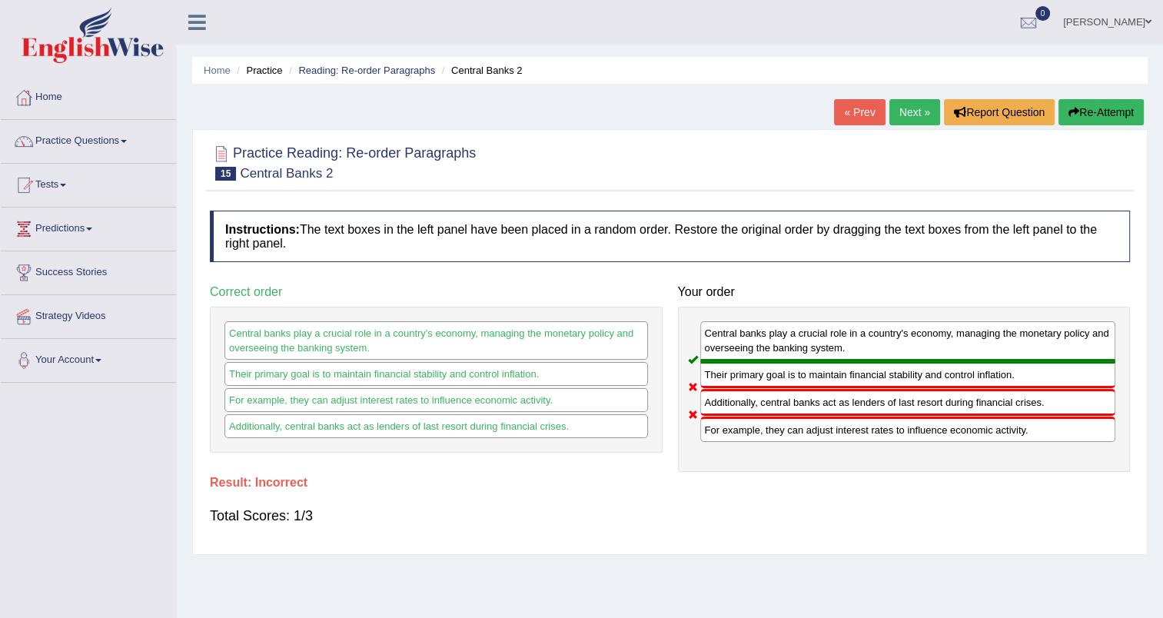
click at [913, 111] on link "Next »" at bounding box center [914, 112] width 51 height 26
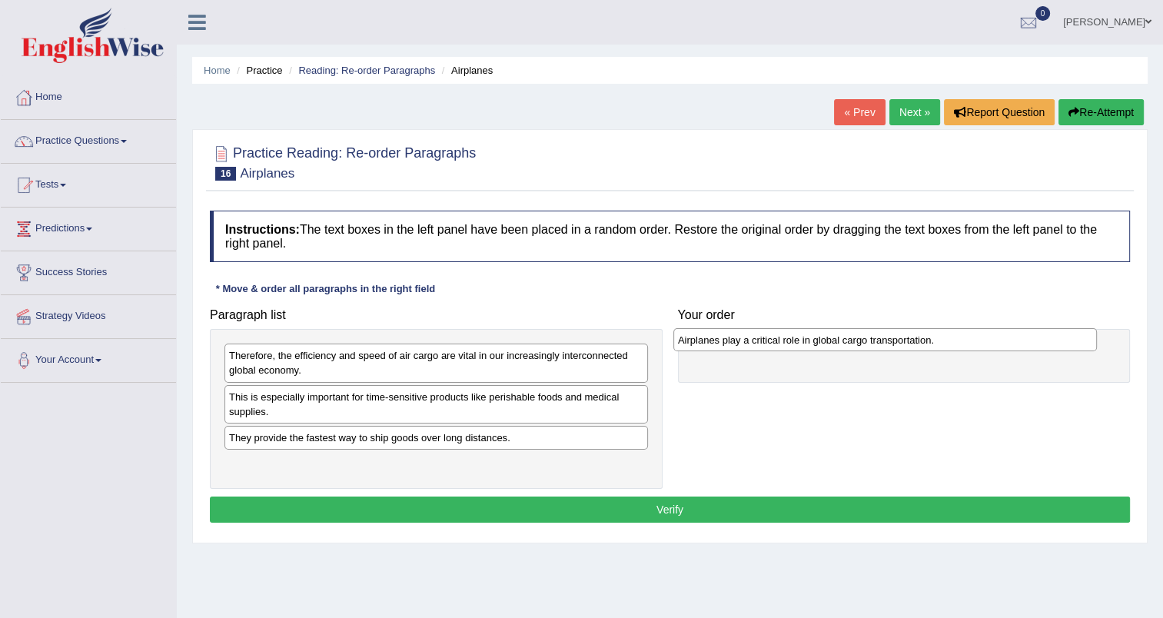
drag, startPoint x: 358, startPoint y: 467, endPoint x: 805, endPoint y: 344, distance: 463.1
click at [805, 344] on div "Airplanes play a critical role in global cargo transportation." at bounding box center [884, 340] width 423 height 24
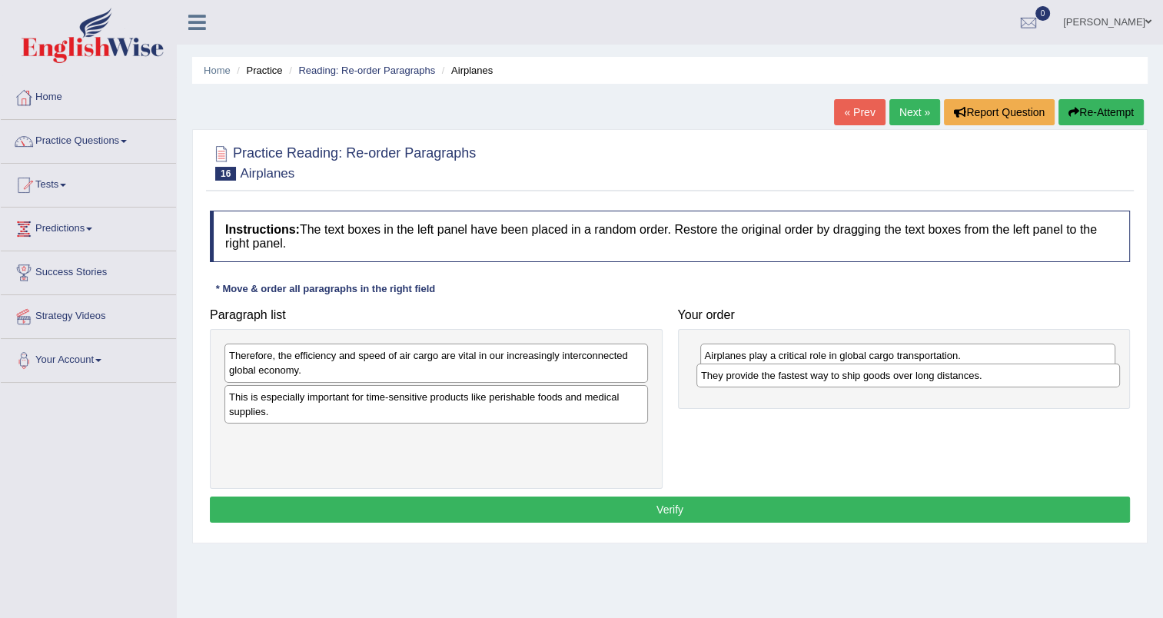
drag, startPoint x: 440, startPoint y: 440, endPoint x: 912, endPoint y: 379, distance: 475.8
click at [912, 379] on div "They provide the fastest way to ship goods over long distances." at bounding box center [907, 375] width 423 height 24
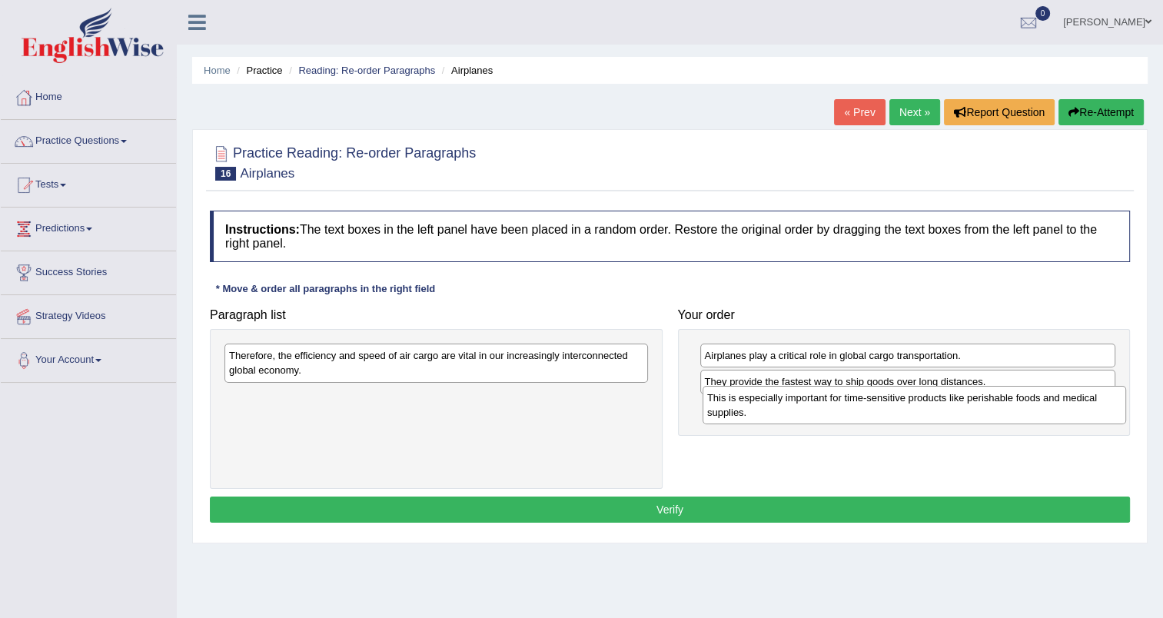
drag, startPoint x: 535, startPoint y: 403, endPoint x: 1013, endPoint y: 405, distance: 478.0
click at [1013, 405] on div "This is especially important for time-sensitive products like perishable foods …" at bounding box center [913, 405] width 423 height 38
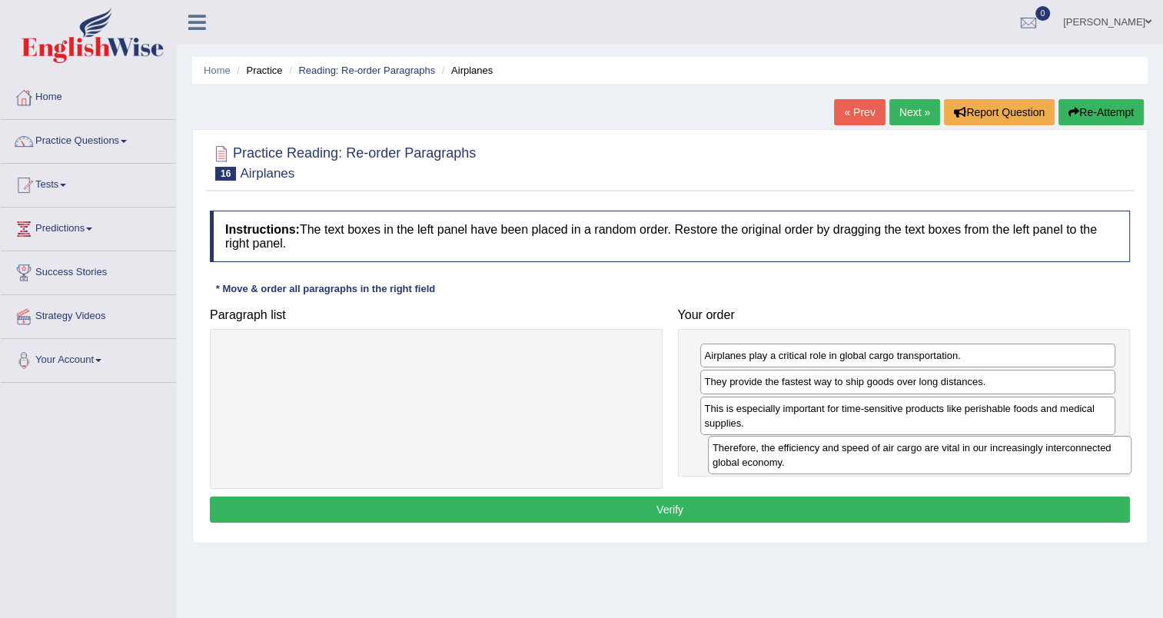
drag, startPoint x: 460, startPoint y: 366, endPoint x: 943, endPoint y: 458, distance: 492.1
click at [943, 458] on div "Therefore, the efficiency and speed of air cargo are vital in our increasingly …" at bounding box center [919, 455] width 423 height 38
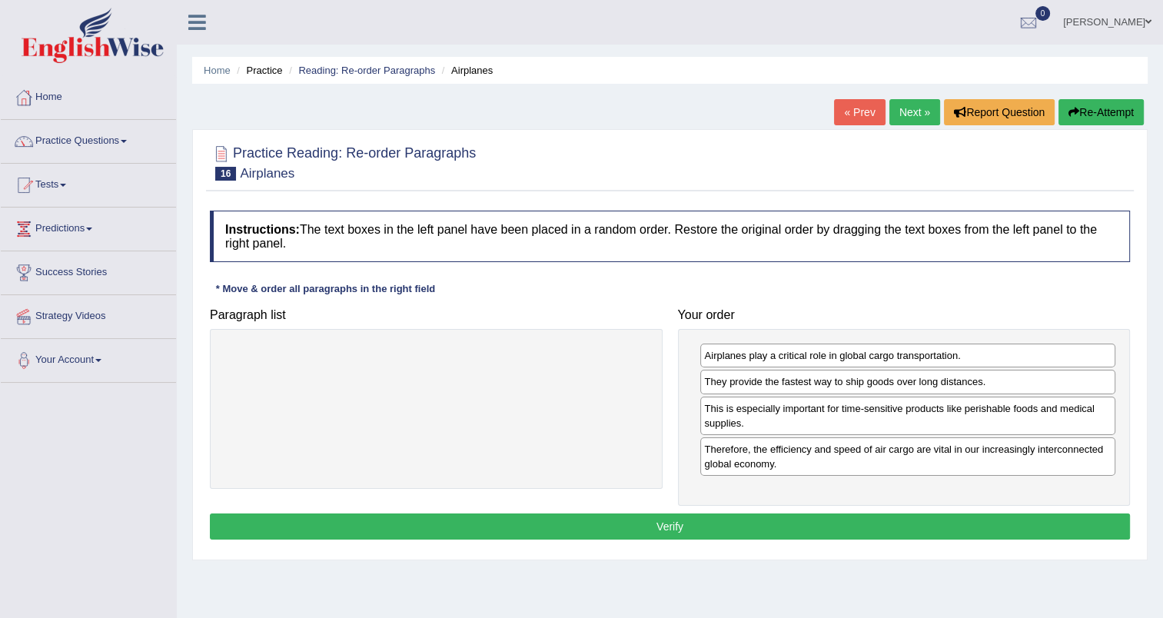
click at [792, 520] on button "Verify" at bounding box center [670, 526] width 920 height 26
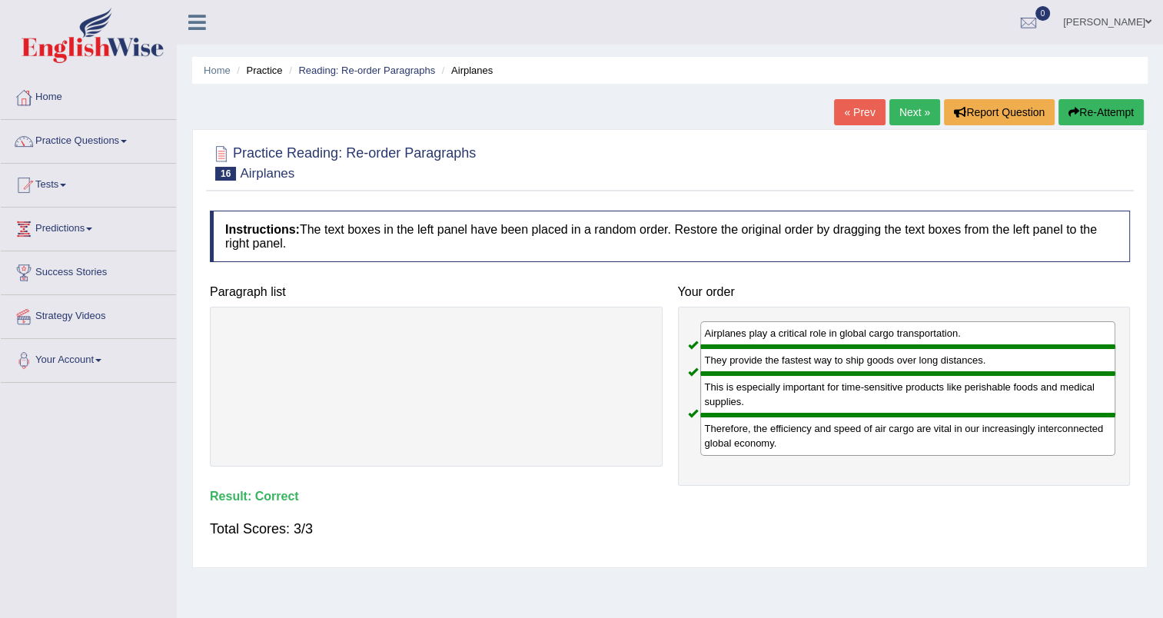
click at [915, 111] on link "Next »" at bounding box center [914, 112] width 51 height 26
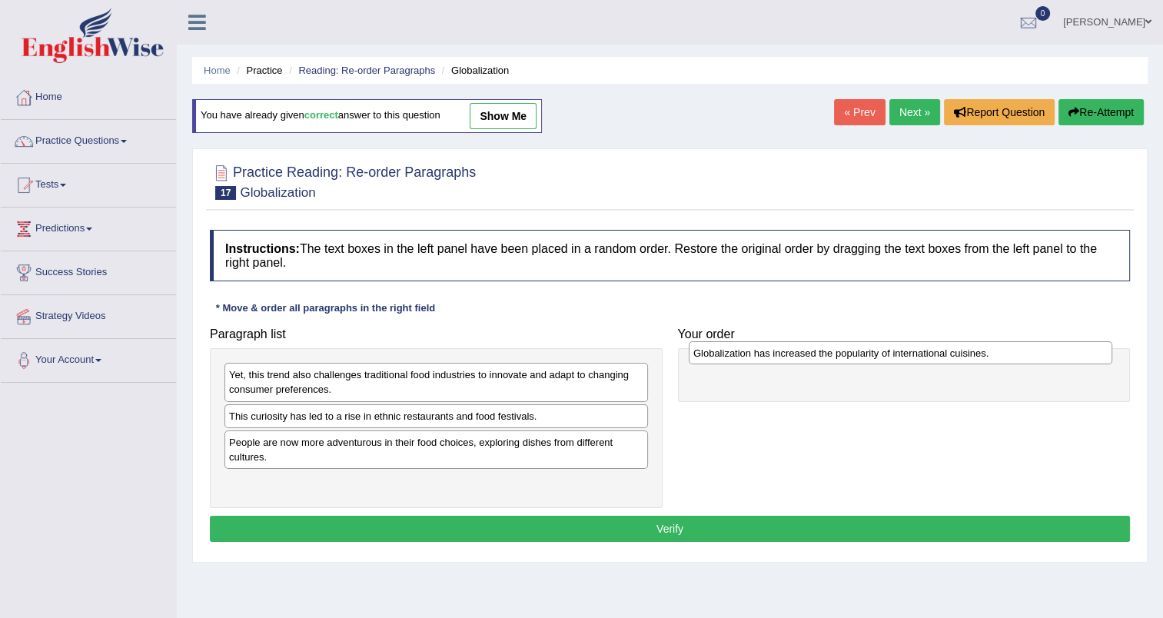
drag, startPoint x: 414, startPoint y: 443, endPoint x: 878, endPoint y: 354, distance: 472.5
click at [878, 354] on div "Globalization has increased the popularity of international cuisines." at bounding box center [900, 353] width 423 height 24
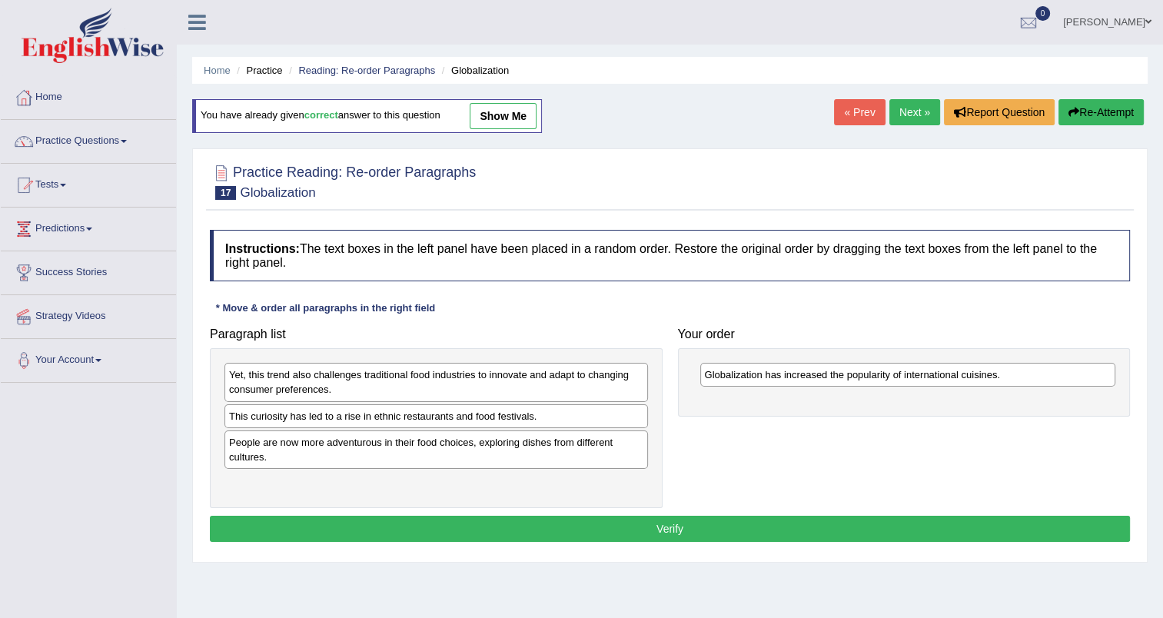
click at [446, 421] on div "This curiosity has led to a rise in ethnic restaurants and food festivals." at bounding box center [435, 416] width 423 height 24
click at [446, 455] on div "People are now more adventurous in their food choices, exploring dishes from di…" at bounding box center [435, 449] width 423 height 38
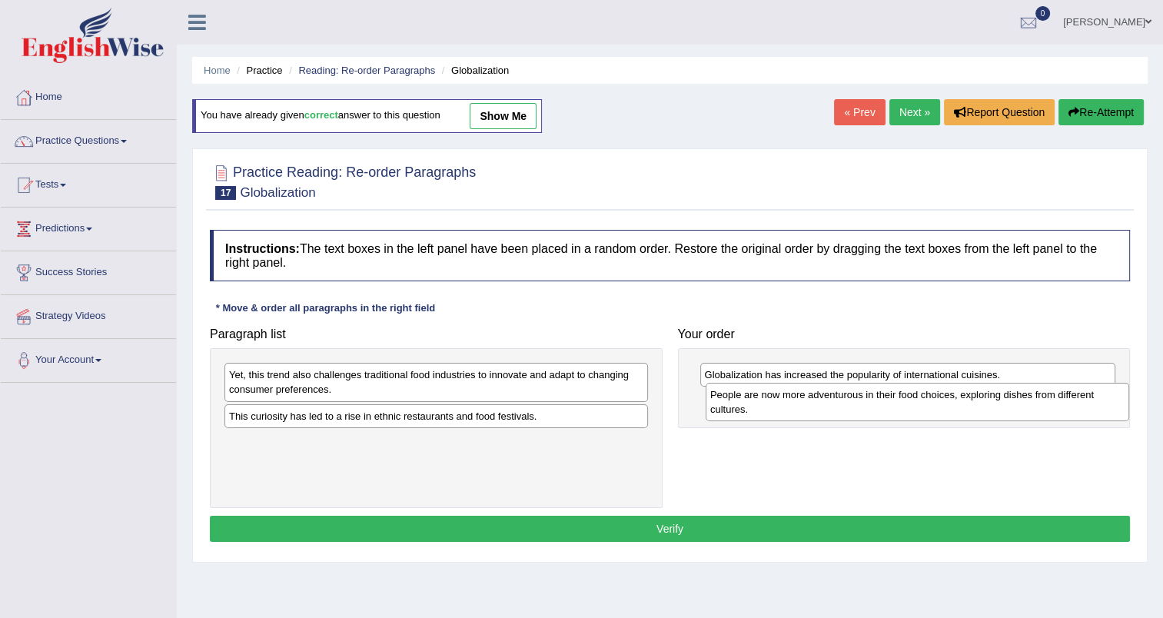
drag, startPoint x: 573, startPoint y: 446, endPoint x: 1054, endPoint y: 399, distance: 483.3
click at [1054, 399] on div "People are now more adventurous in their food choices, exploring dishes from di…" at bounding box center [916, 402] width 423 height 38
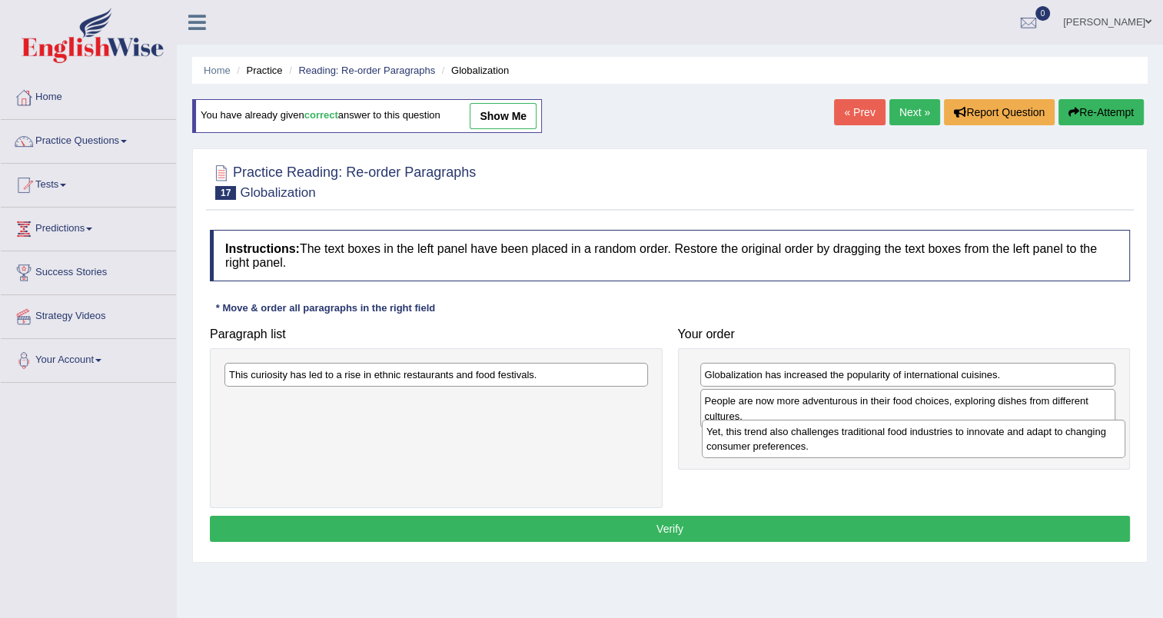
drag, startPoint x: 605, startPoint y: 387, endPoint x: 1082, endPoint y: 444, distance: 480.6
click at [1082, 444] on div "Yet, this trend also challenges traditional food industries to innovate and ada…" at bounding box center [913, 439] width 423 height 38
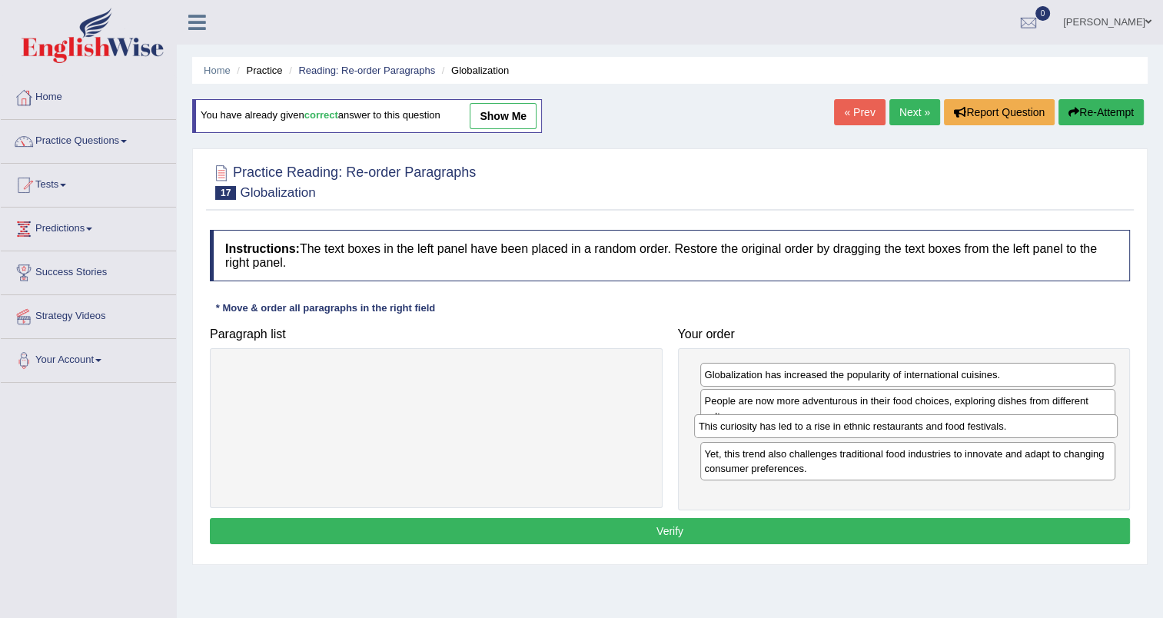
drag, startPoint x: 478, startPoint y: 376, endPoint x: 948, endPoint y: 427, distance: 472.4
click at [948, 427] on div "This curiosity has led to a rise in ethnic restaurants and food festivals." at bounding box center [905, 426] width 423 height 24
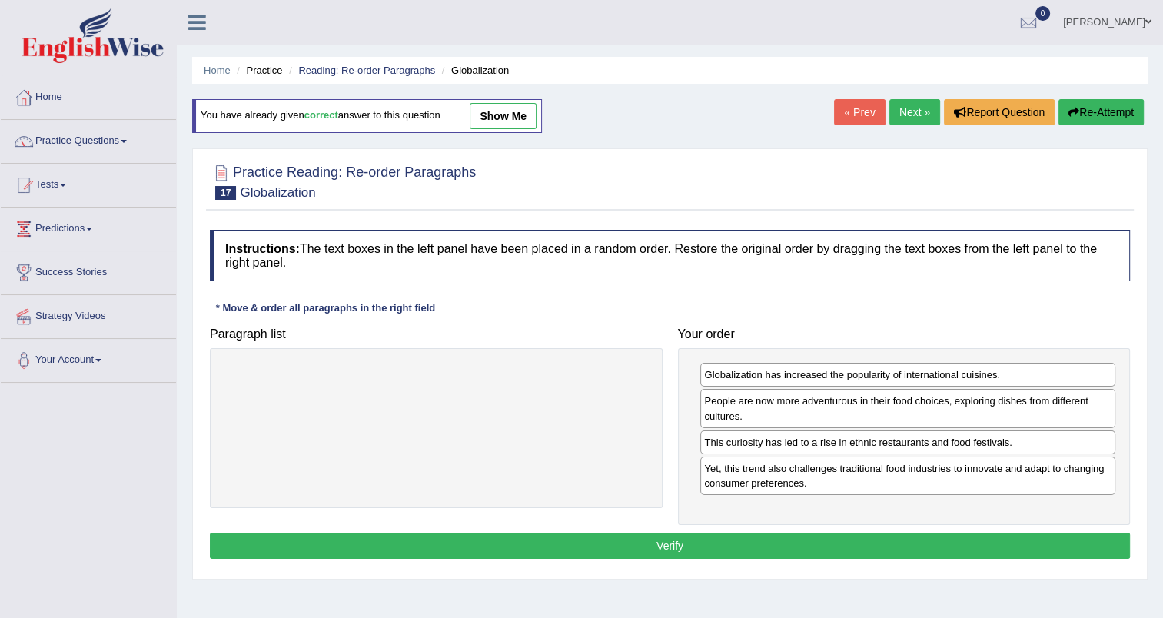
click at [873, 538] on button "Verify" at bounding box center [670, 546] width 920 height 26
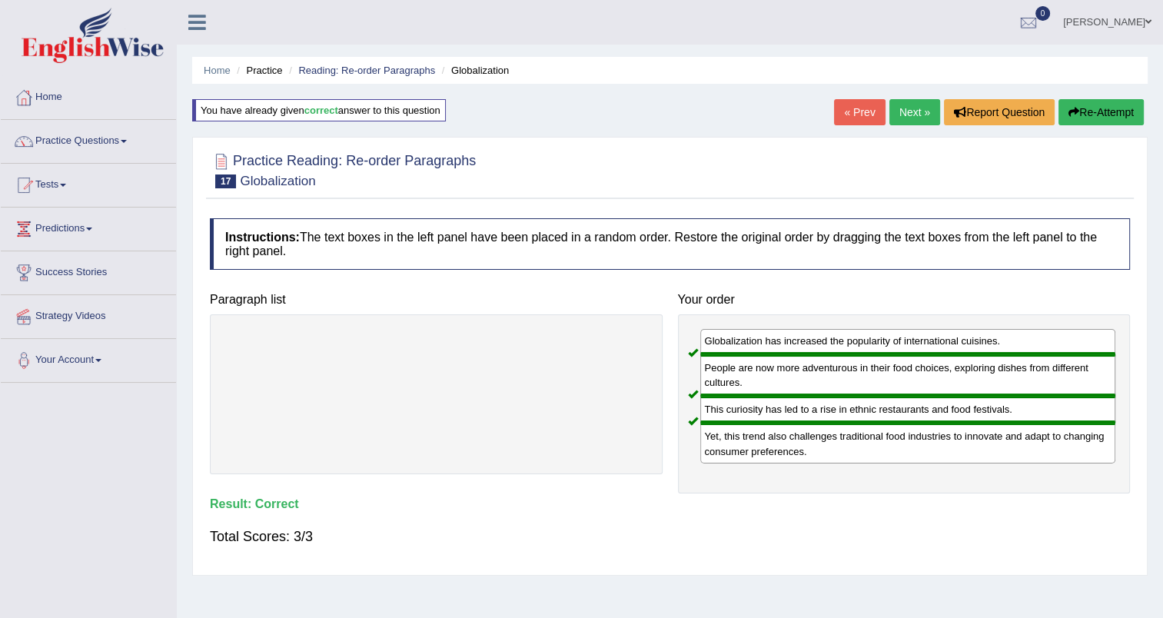
click at [918, 107] on link "Next »" at bounding box center [914, 112] width 51 height 26
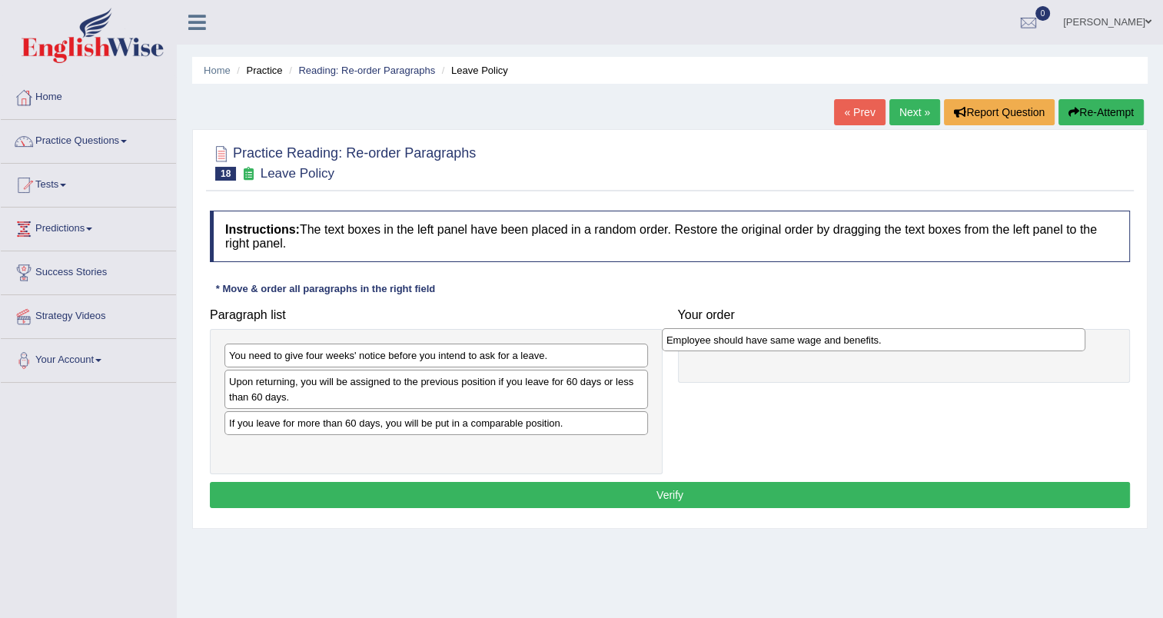
drag, startPoint x: 429, startPoint y: 426, endPoint x: 866, endPoint y: 344, distance: 444.9
click at [866, 344] on div "Employee should have same wage and benefits." at bounding box center [873, 340] width 423 height 24
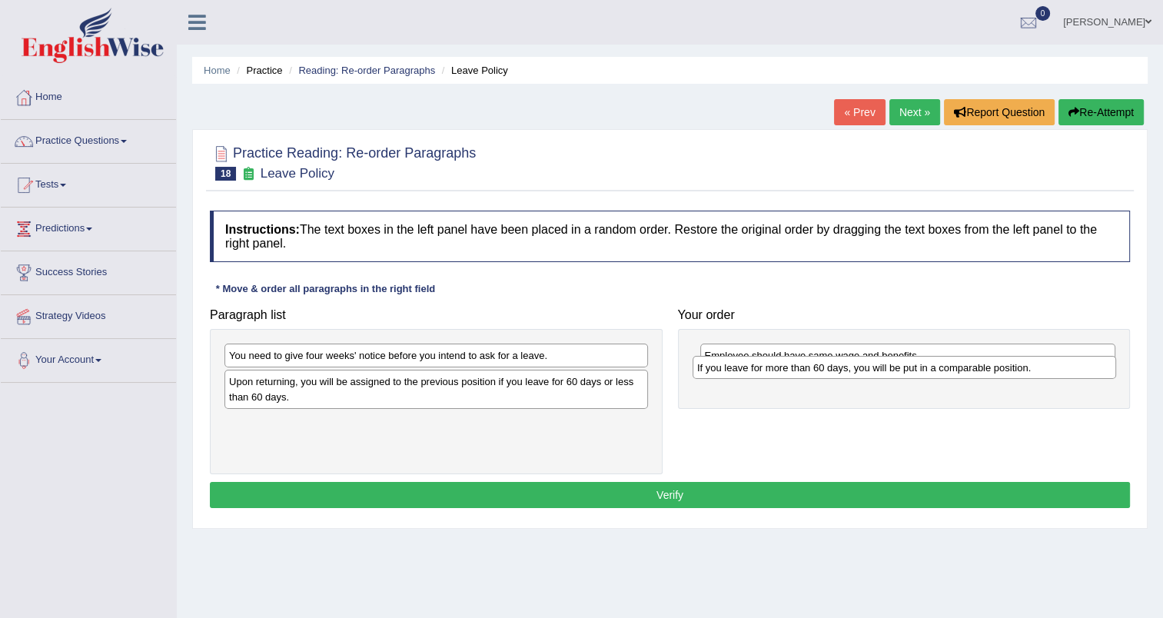
drag, startPoint x: 563, startPoint y: 425, endPoint x: 1031, endPoint y: 371, distance: 471.1
click at [1031, 371] on div "If you leave for more than 60 days, you will be put in a comparable position." at bounding box center [903, 368] width 423 height 24
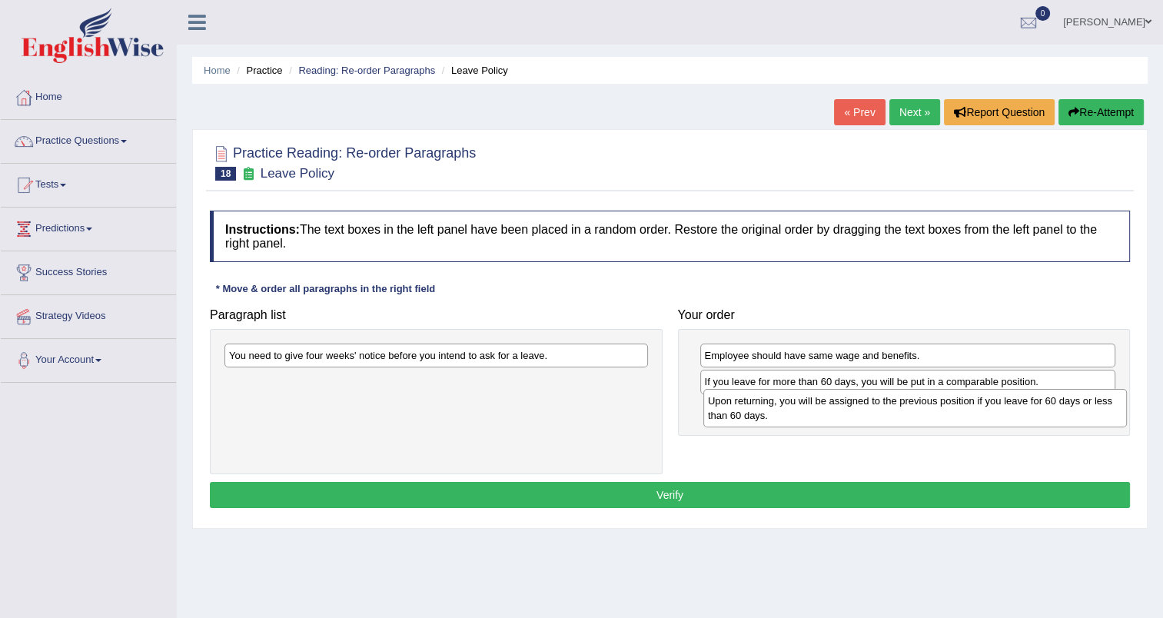
drag, startPoint x: 464, startPoint y: 399, endPoint x: 943, endPoint y: 418, distance: 479.1
click at [943, 418] on div "Upon returning, you will be assigned to the previous position if you leave for …" at bounding box center [914, 408] width 423 height 38
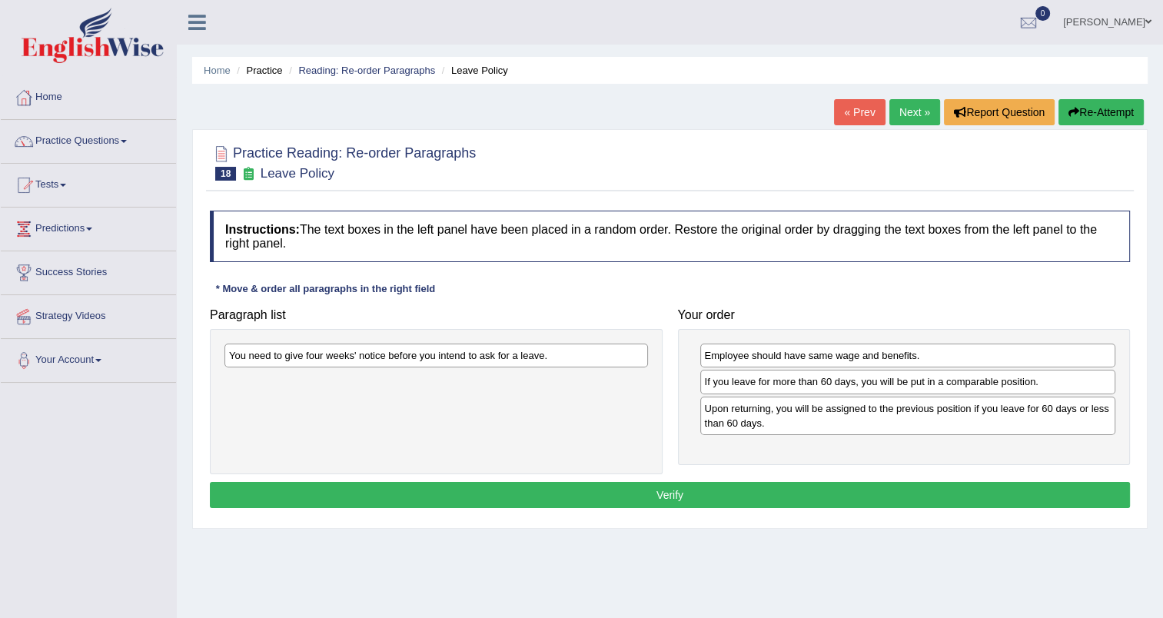
click at [943, 418] on div "Upon returning, you will be assigned to the previous position if you leave for …" at bounding box center [908, 416] width 416 height 38
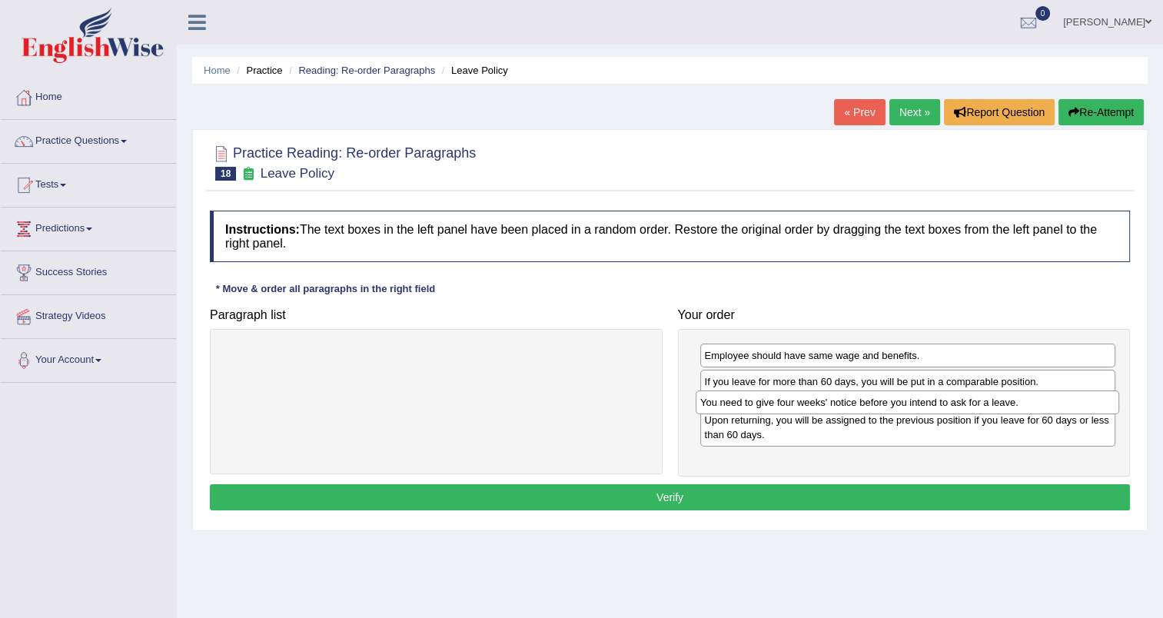
drag, startPoint x: 559, startPoint y: 355, endPoint x: 1030, endPoint y: 402, distance: 473.4
click at [1030, 402] on div "You need to give four weeks' notice before you intend to ask for a leave." at bounding box center [906, 402] width 423 height 24
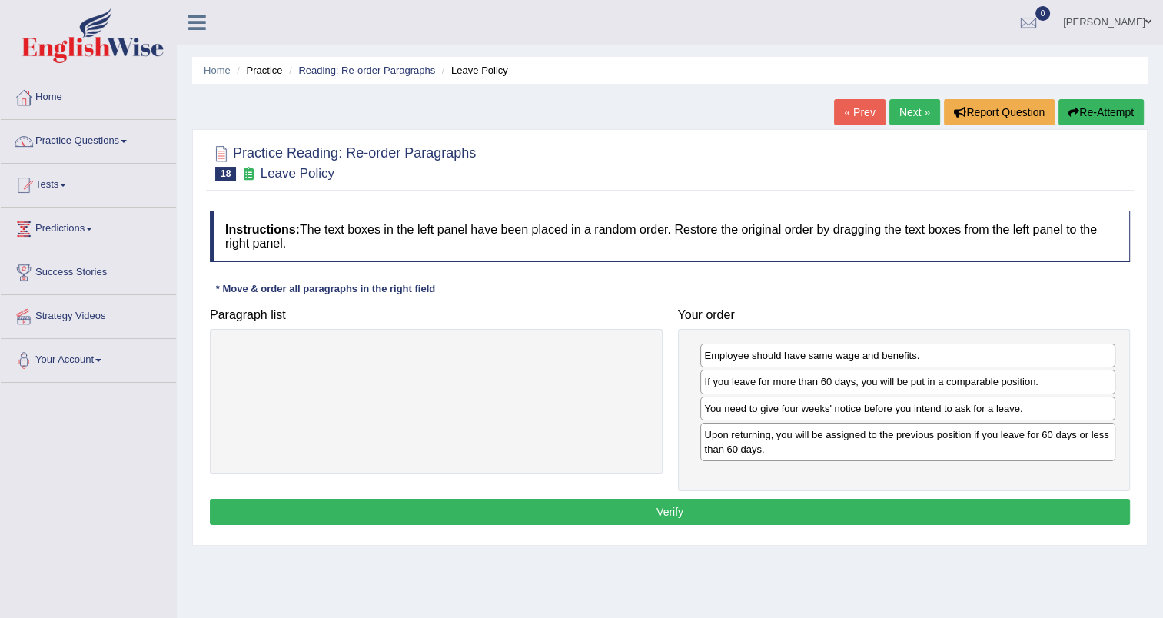
click at [707, 519] on button "Verify" at bounding box center [670, 512] width 920 height 26
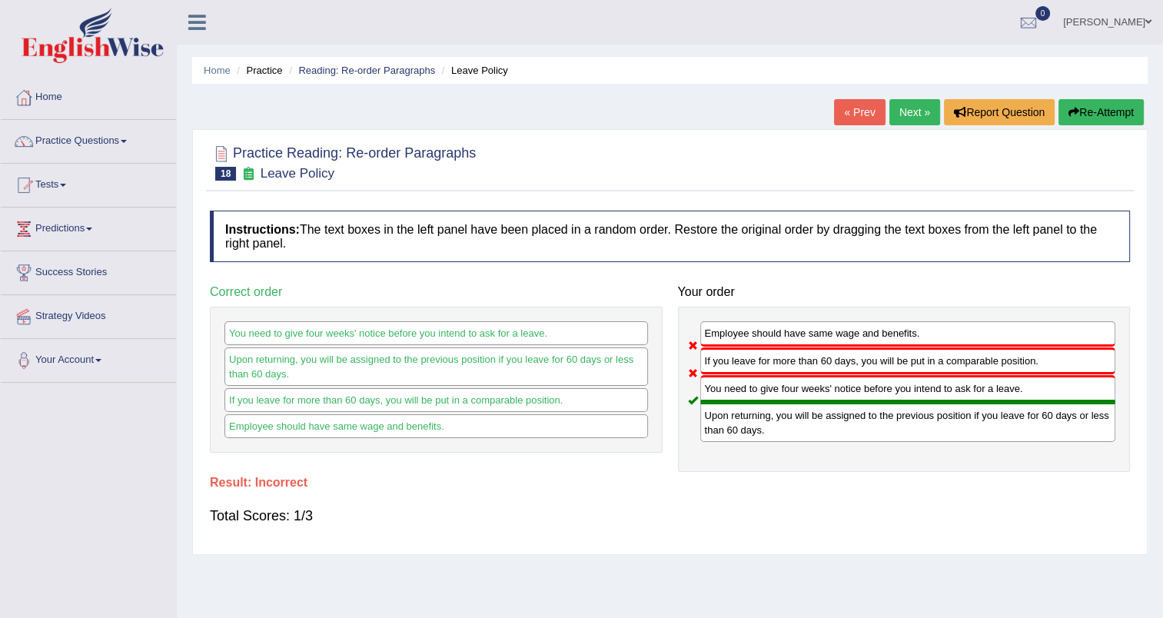
click at [924, 115] on link "Next »" at bounding box center [914, 112] width 51 height 26
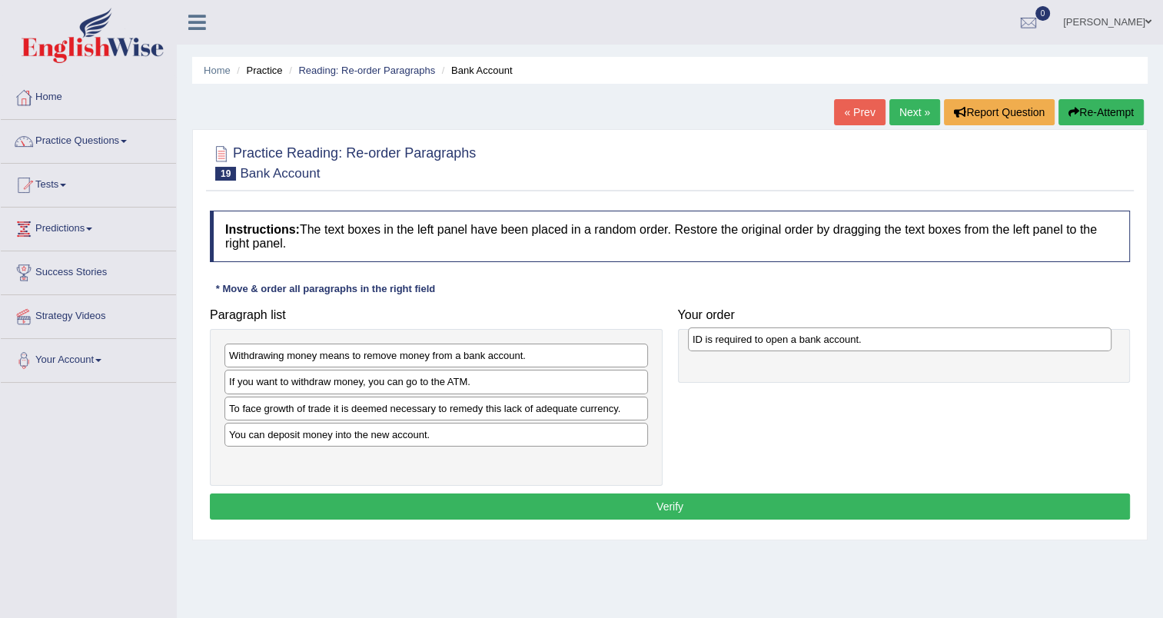
drag, startPoint x: 377, startPoint y: 380, endPoint x: 839, endPoint y: 339, distance: 463.7
click at [839, 339] on div "ID is required to open a bank account." at bounding box center [899, 339] width 423 height 24
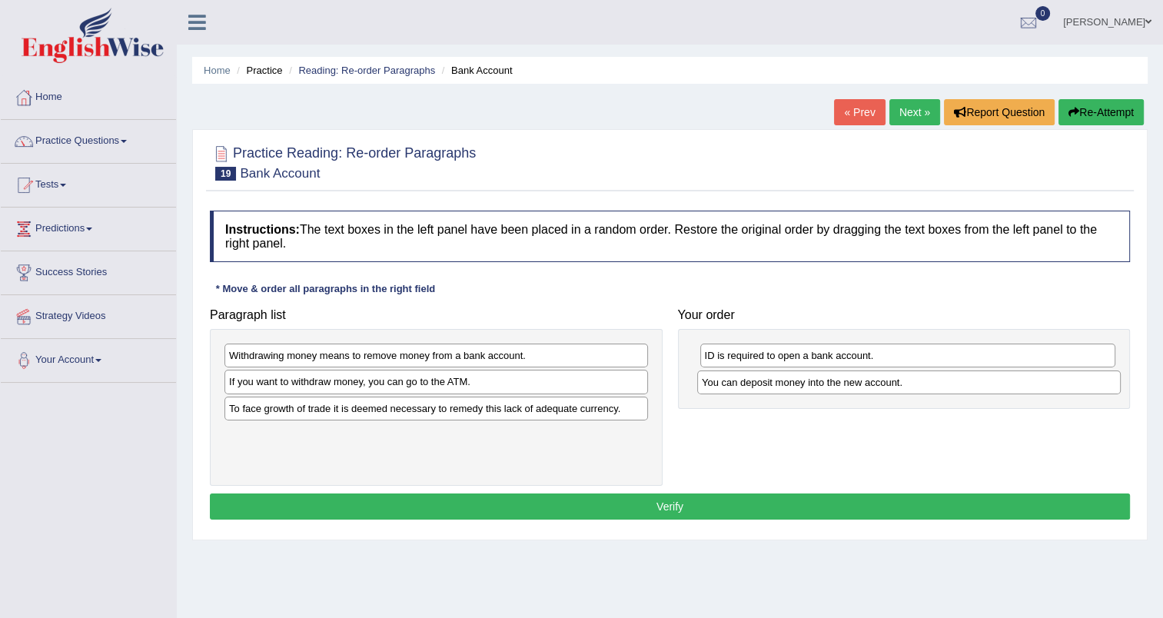
drag, startPoint x: 340, startPoint y: 436, endPoint x: 813, endPoint y: 386, distance: 475.3
click at [813, 386] on div "You can deposit money into the new account." at bounding box center [908, 382] width 423 height 24
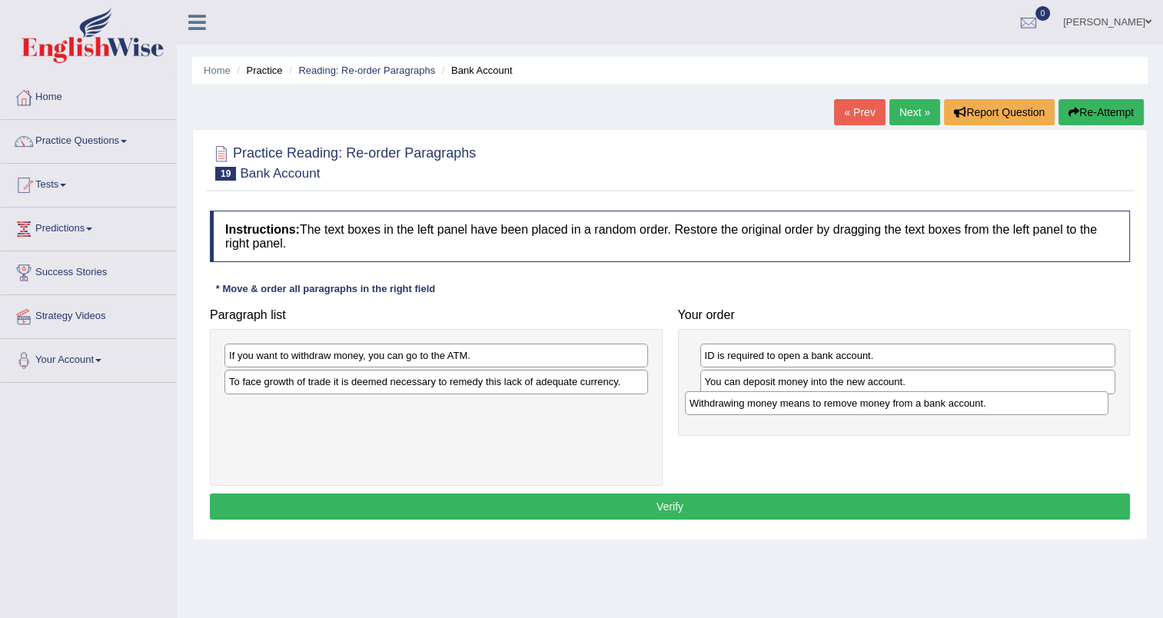
drag, startPoint x: 387, startPoint y: 356, endPoint x: 848, endPoint y: 403, distance: 462.8
click at [848, 403] on div "Withdrawing money means to remove money from a bank account." at bounding box center [896, 403] width 423 height 24
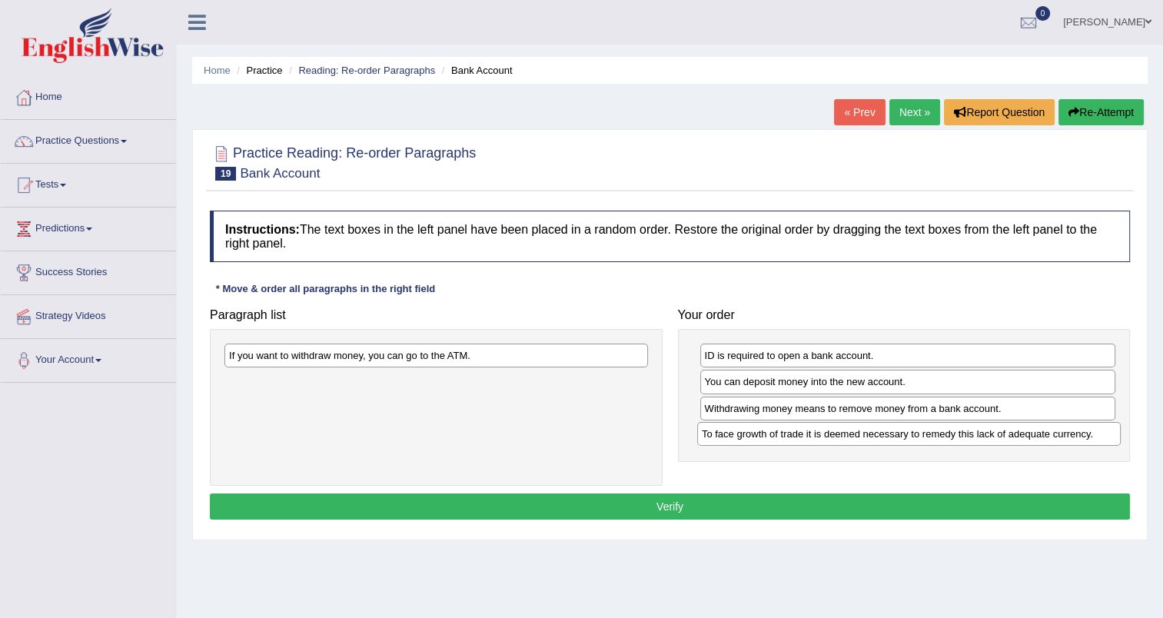
drag, startPoint x: 435, startPoint y: 380, endPoint x: 908, endPoint y: 433, distance: 475.5
click at [908, 433] on div "To face growth of trade it is deemed necessary to remedy this lack of adequate …" at bounding box center [908, 434] width 423 height 24
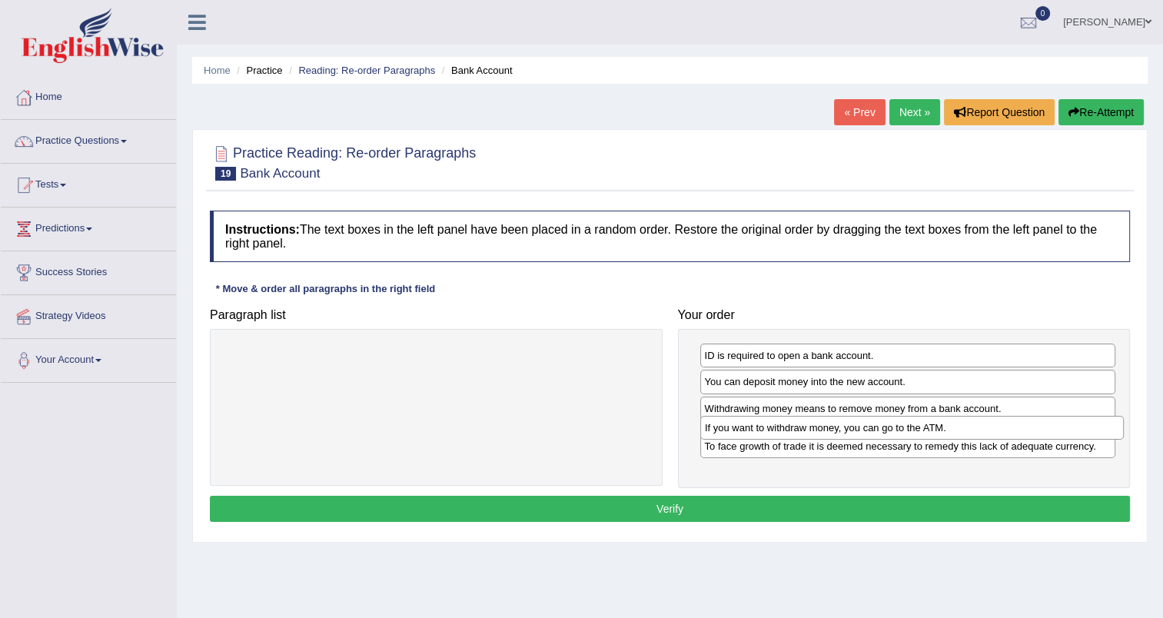
drag, startPoint x: 483, startPoint y: 357, endPoint x: 959, endPoint y: 429, distance: 481.1
click at [959, 429] on div "If you want to withdraw money, you can go to the ATM." at bounding box center [911, 428] width 423 height 24
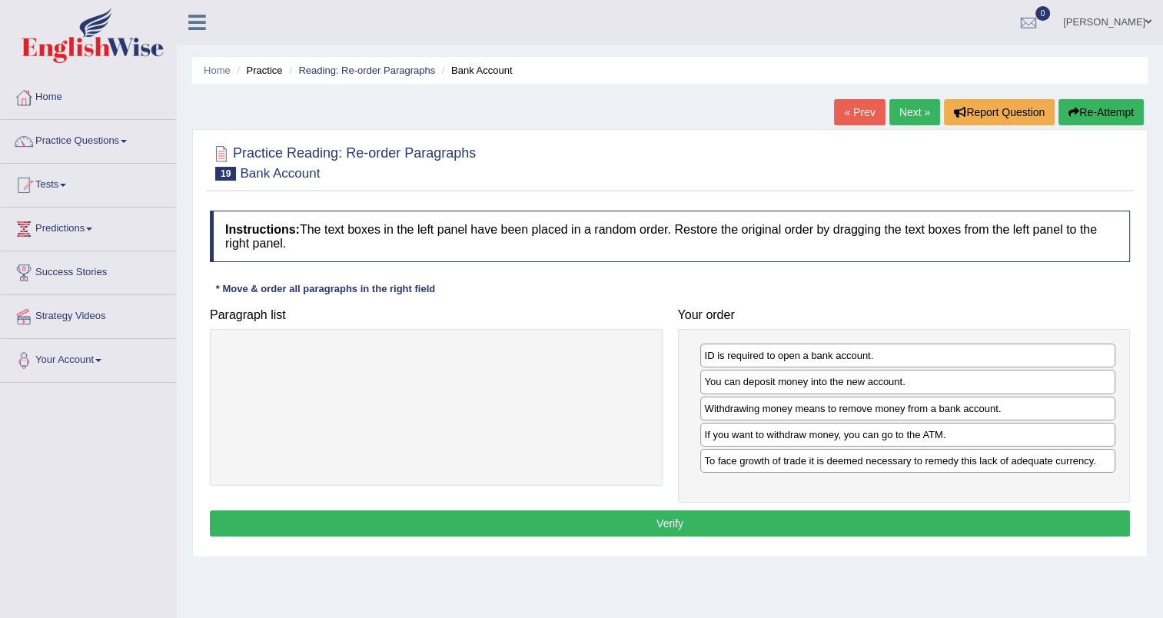
click at [686, 523] on button "Verify" at bounding box center [670, 523] width 920 height 26
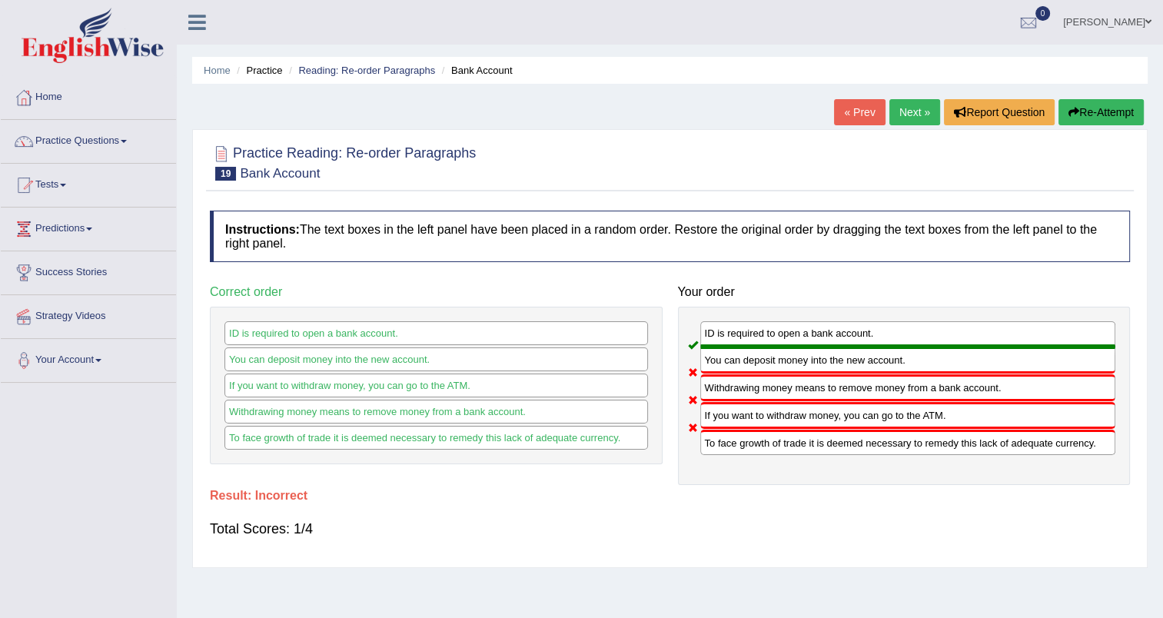
click at [907, 107] on link "Next »" at bounding box center [914, 112] width 51 height 26
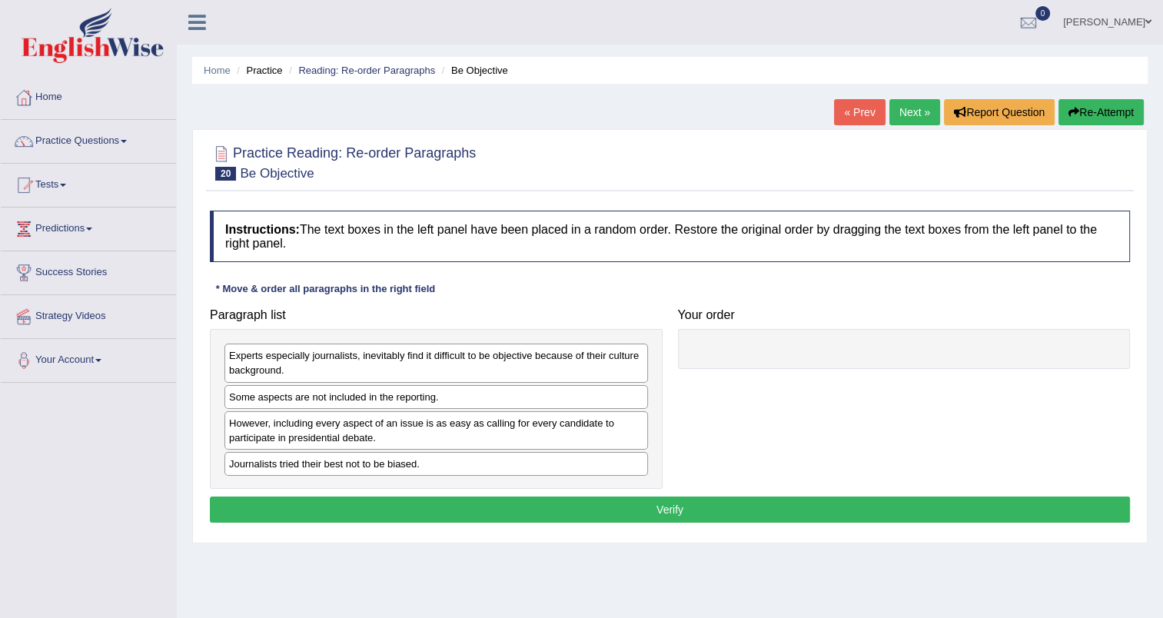
click at [405, 404] on div "Some aspects are not included in the reporting." at bounding box center [435, 397] width 423 height 24
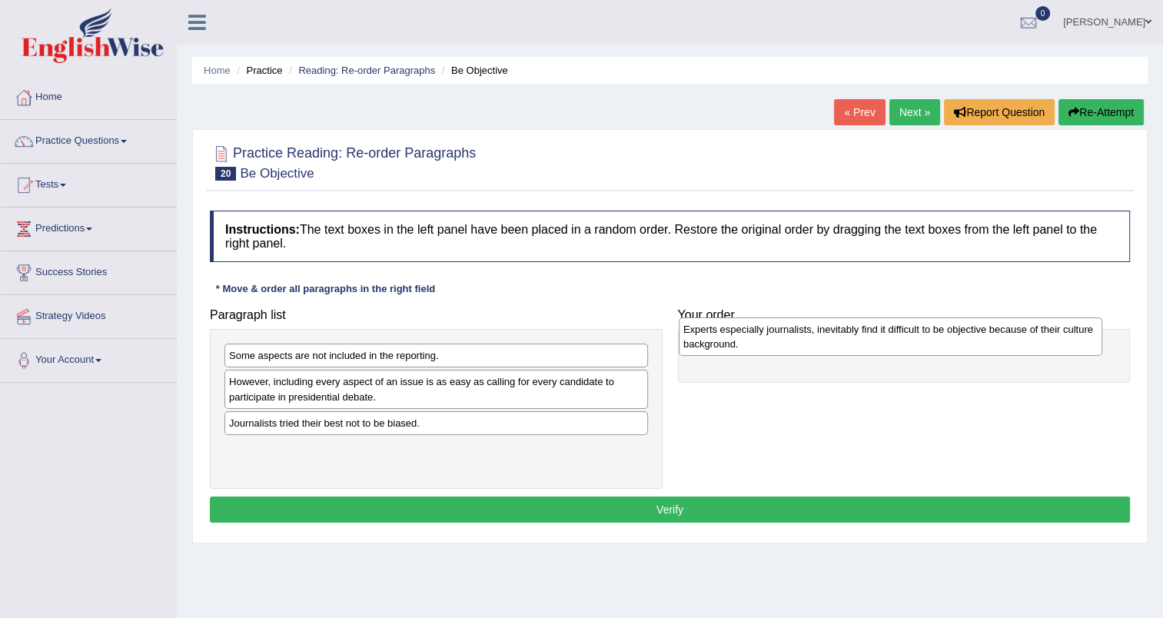
drag, startPoint x: 403, startPoint y: 373, endPoint x: 858, endPoint y: 347, distance: 455.7
click at [858, 347] on div "Experts especially journalists, inevitably find it difficult to be objective be…" at bounding box center [890, 336] width 423 height 38
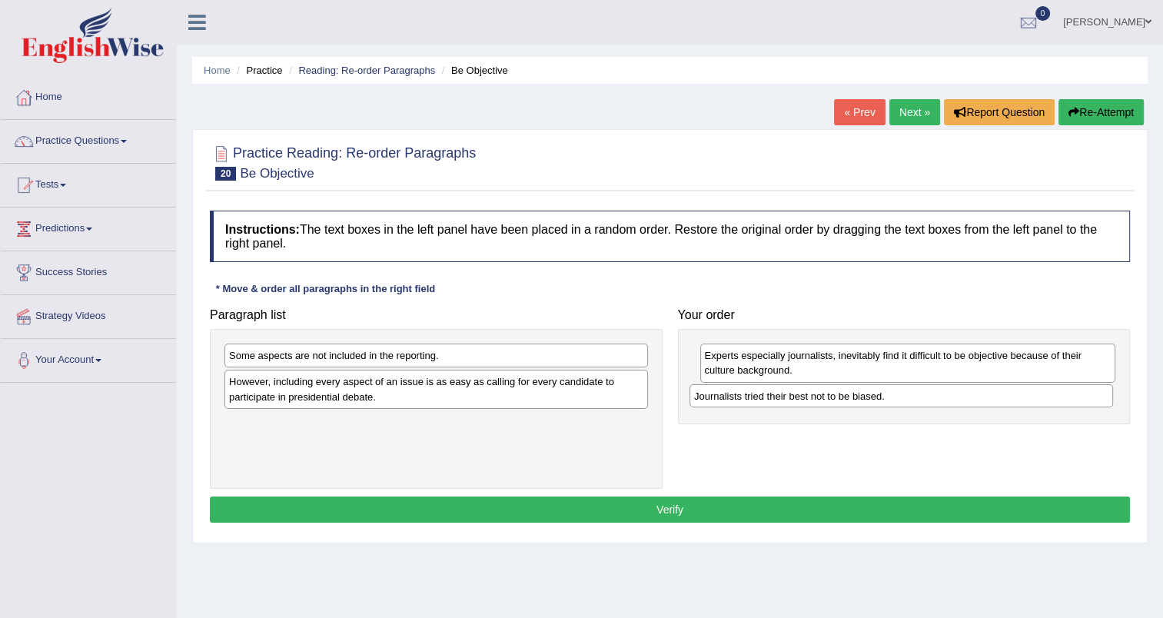
drag, startPoint x: 529, startPoint y: 431, endPoint x: 994, endPoint y: 405, distance: 465.7
click at [994, 405] on div "Journalists tried their best not to be biased." at bounding box center [900, 396] width 423 height 24
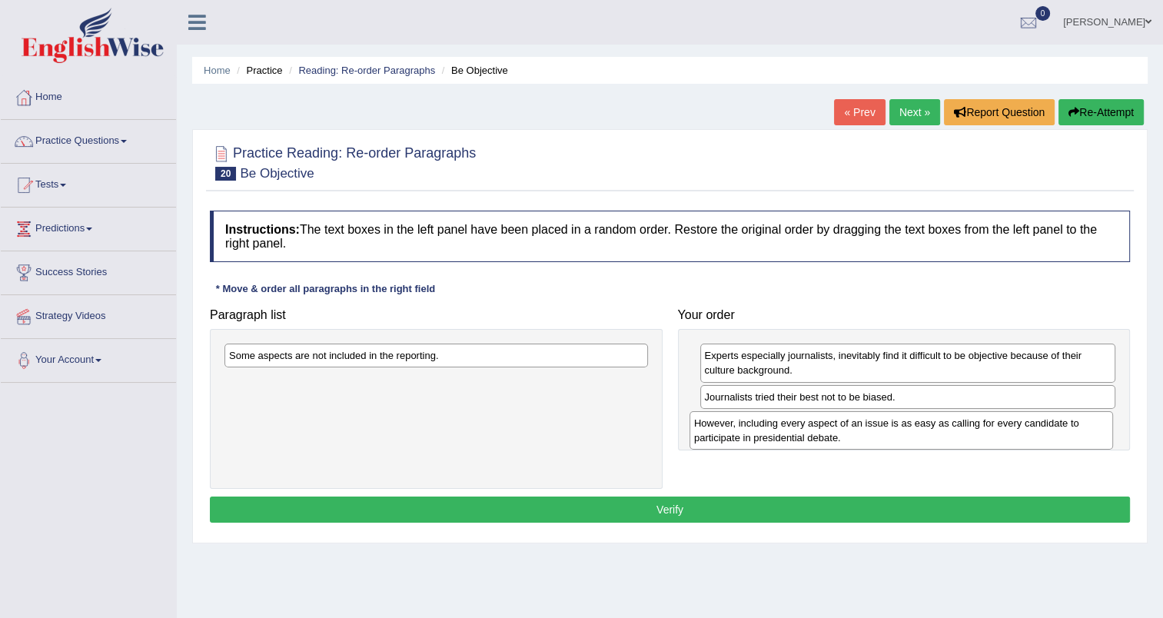
drag, startPoint x: 431, startPoint y: 390, endPoint x: 896, endPoint y: 432, distance: 466.8
click at [896, 432] on div "However, including every aspect of an issue is as easy as calling for every can…" at bounding box center [900, 430] width 423 height 38
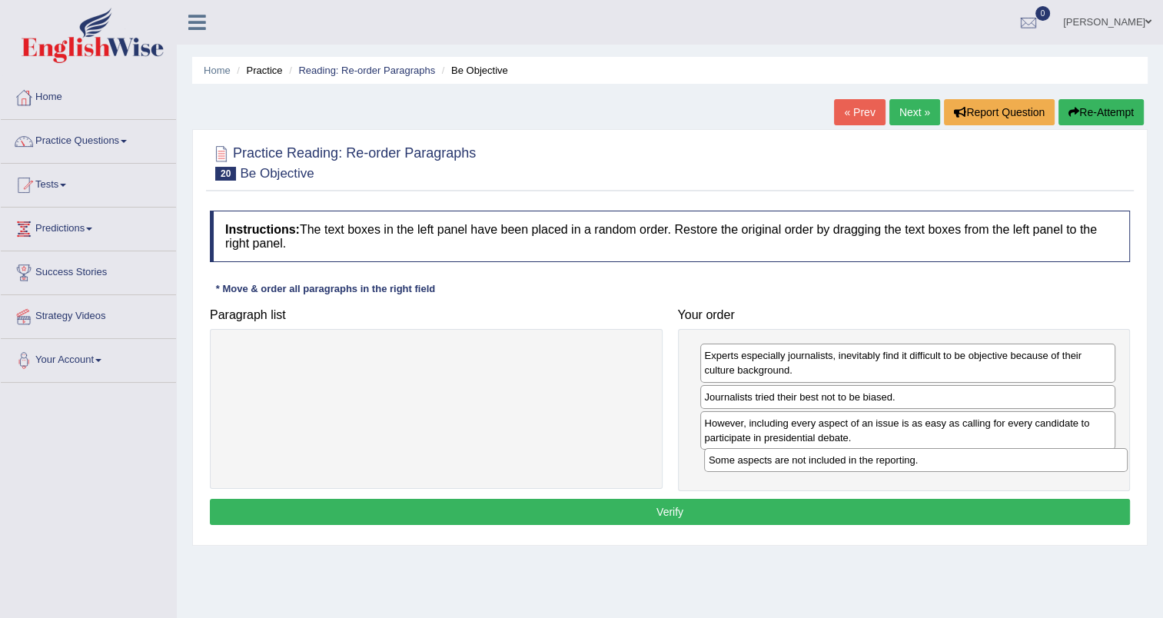
drag, startPoint x: 409, startPoint y: 360, endPoint x: 888, endPoint y: 464, distance: 490.8
click at [888, 464] on div "Some aspects are not included in the reporting." at bounding box center [915, 460] width 423 height 24
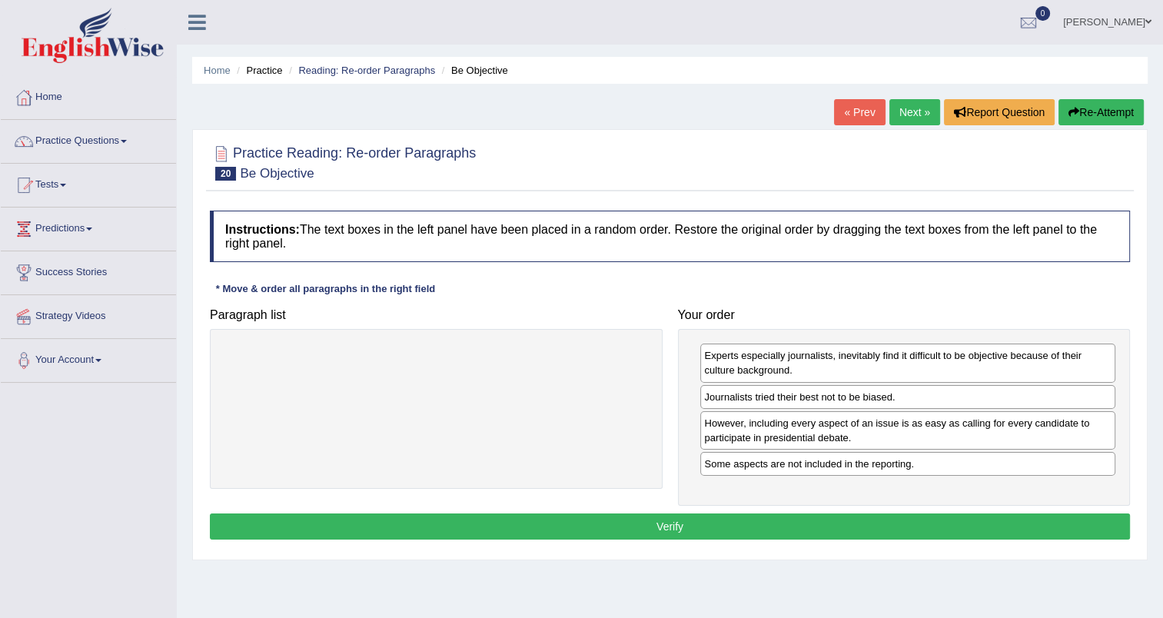
click at [782, 518] on button "Verify" at bounding box center [670, 526] width 920 height 26
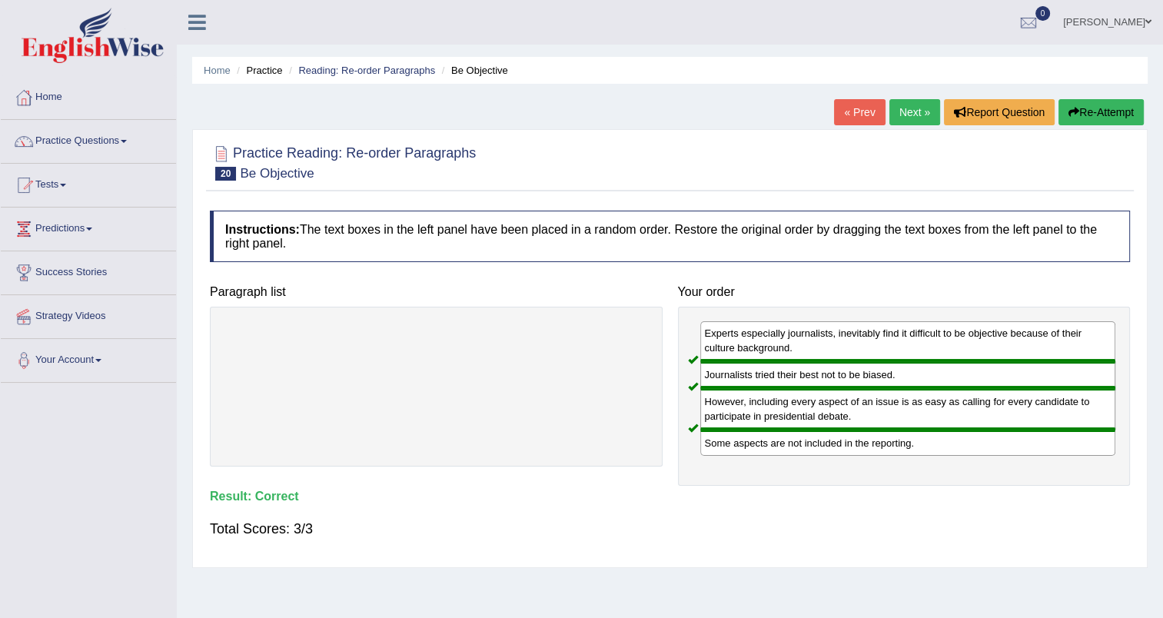
click at [909, 114] on link "Next »" at bounding box center [914, 112] width 51 height 26
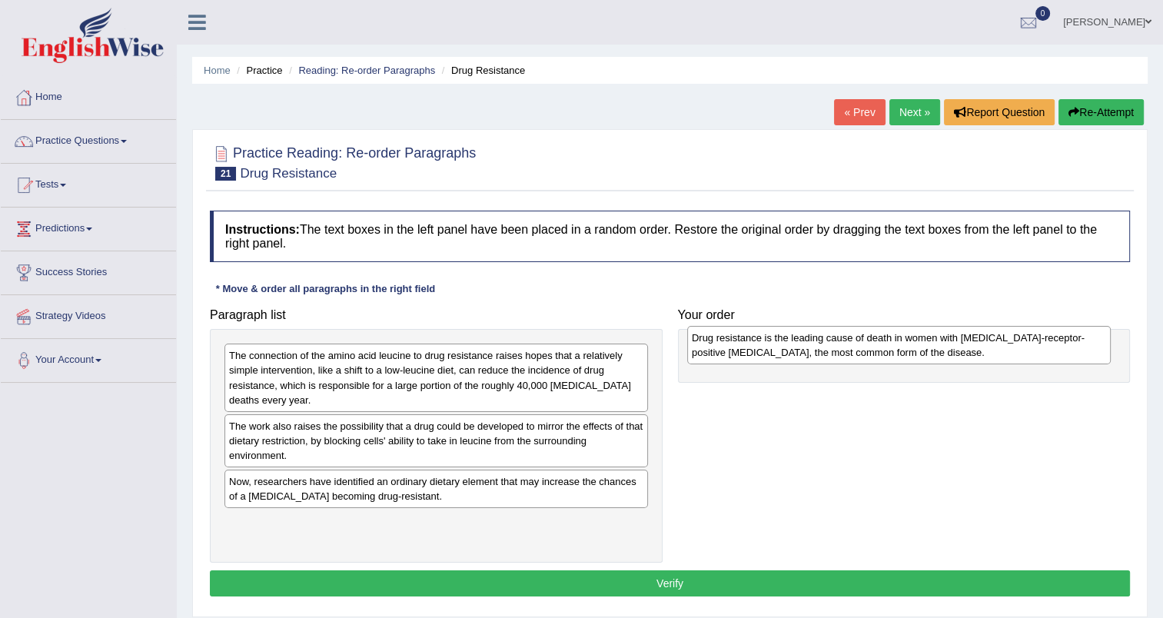
drag, startPoint x: 481, startPoint y: 427, endPoint x: 944, endPoint y: 340, distance: 470.8
click at [944, 340] on div "Drug resistance is the leading cause of death in women with [MEDICAL_DATA]-rece…" at bounding box center [898, 345] width 423 height 38
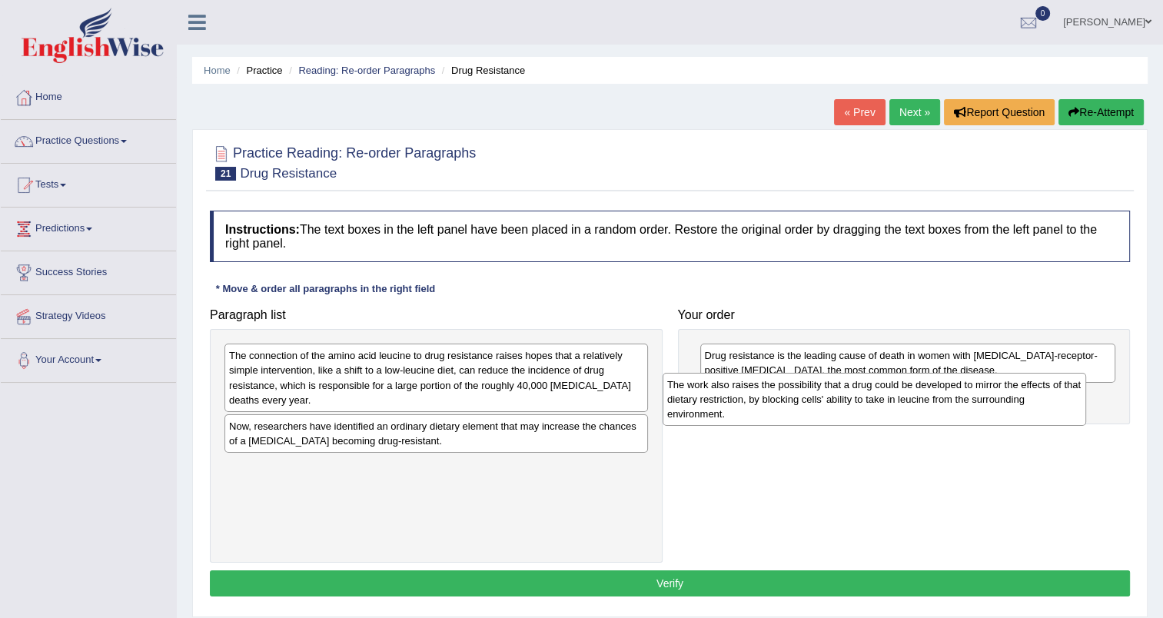
drag, startPoint x: 413, startPoint y: 434, endPoint x: 855, endPoint y: 392, distance: 443.1
click at [855, 392] on div "The work also raises the possibility that a drug could be developed to mirror t…" at bounding box center [873, 399] width 423 height 53
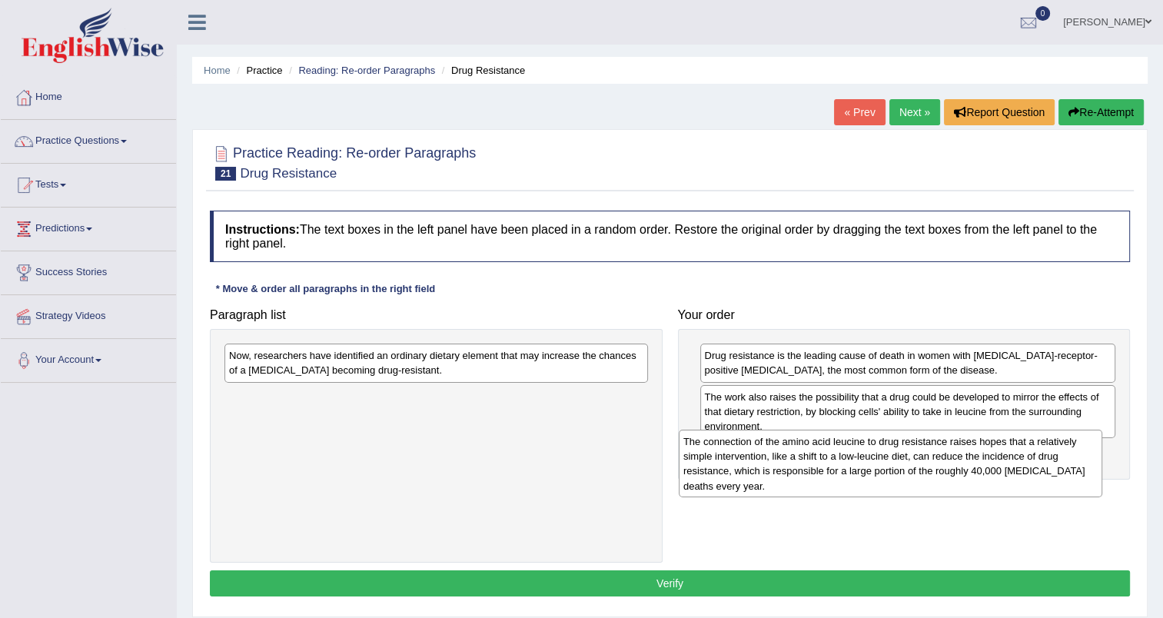
drag, startPoint x: 473, startPoint y: 370, endPoint x: 928, endPoint y: 456, distance: 462.3
click at [928, 456] on div "The connection of the amino acid leucine to drug resistance raises hopes that a…" at bounding box center [890, 464] width 423 height 68
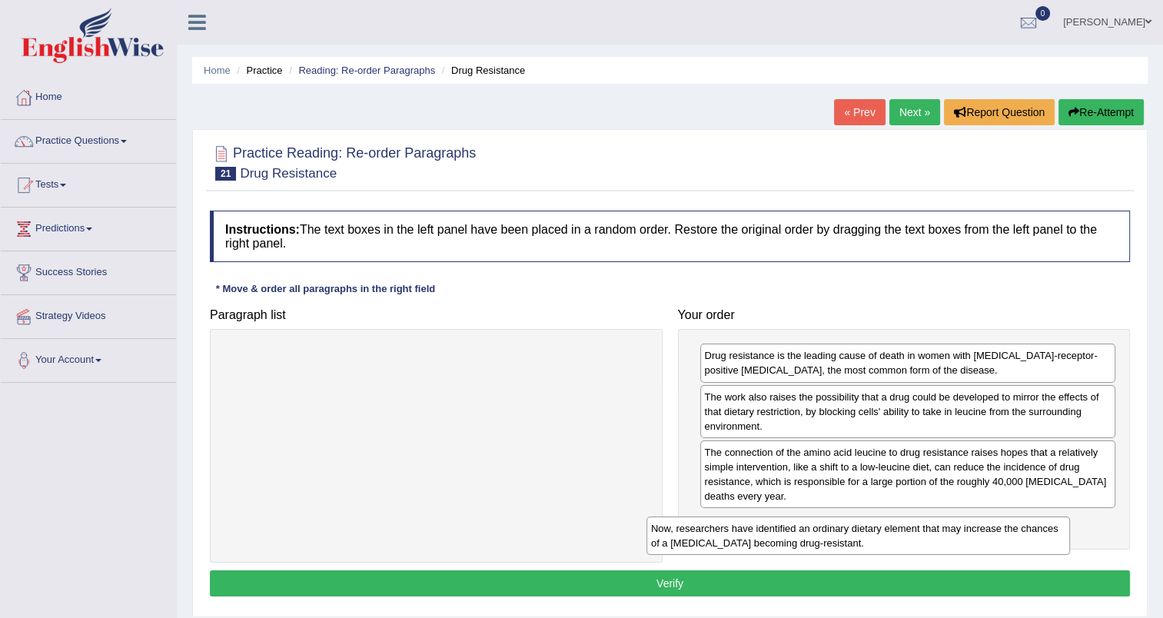
drag, startPoint x: 533, startPoint y: 356, endPoint x: 962, endPoint y: 528, distance: 462.8
click at [962, 528] on div "Now, researchers have identified an ordinary dietary element that may increase …" at bounding box center [857, 535] width 423 height 38
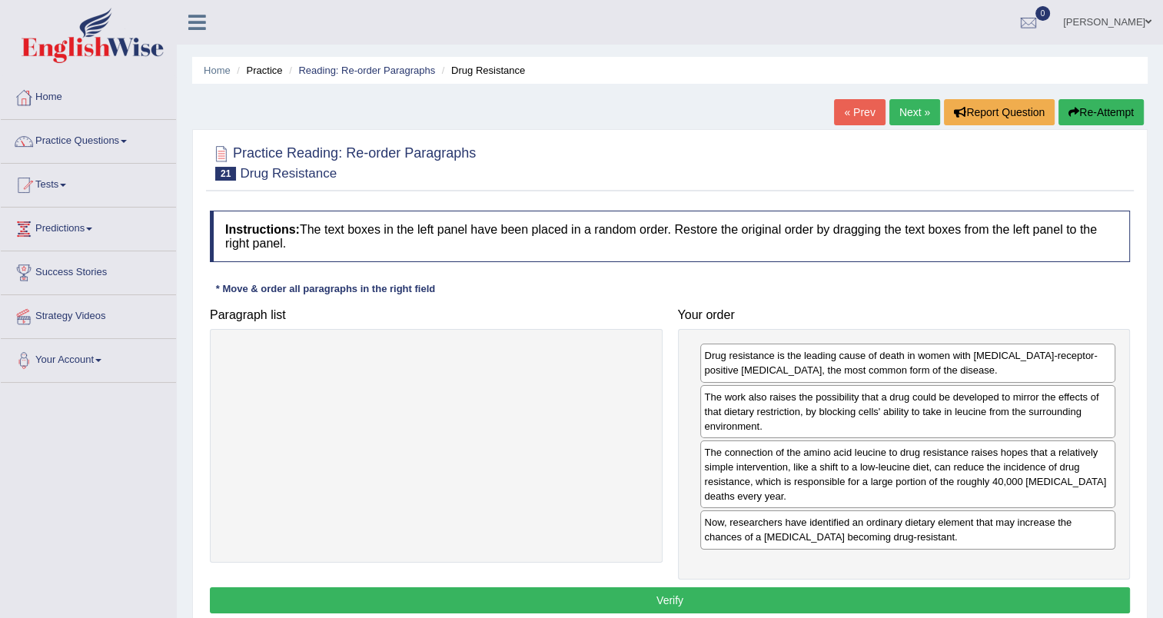
click at [742, 597] on button "Verify" at bounding box center [670, 600] width 920 height 26
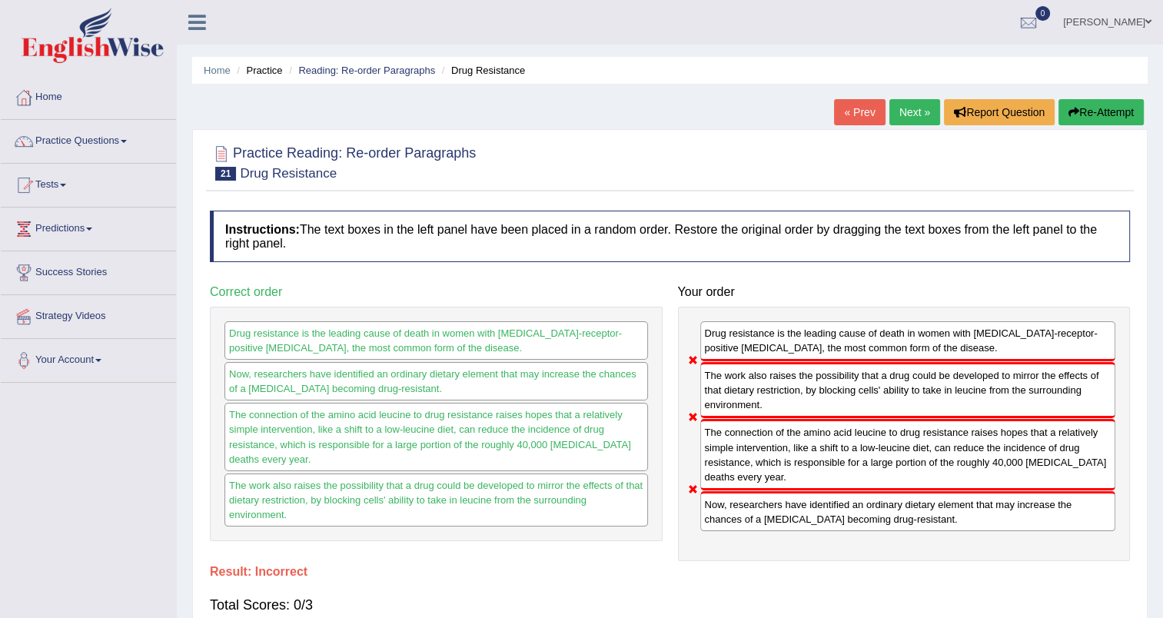
click at [916, 105] on link "Next »" at bounding box center [914, 112] width 51 height 26
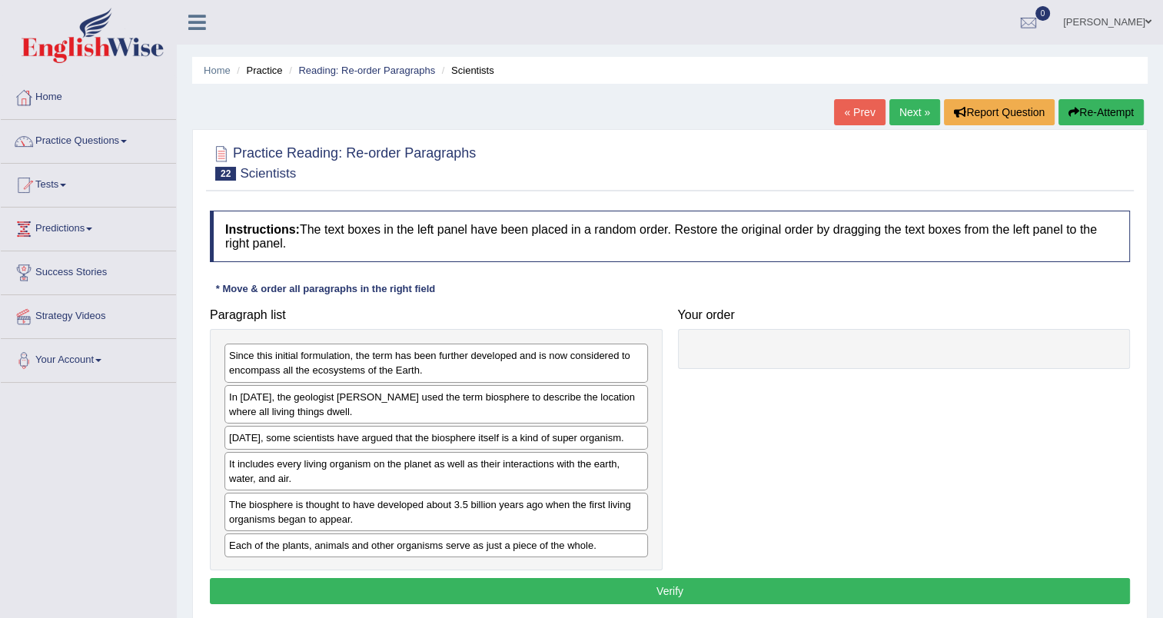
click at [351, 409] on div "In [DATE], the geologist [PERSON_NAME] used the term biosphere to describe the …" at bounding box center [435, 404] width 423 height 38
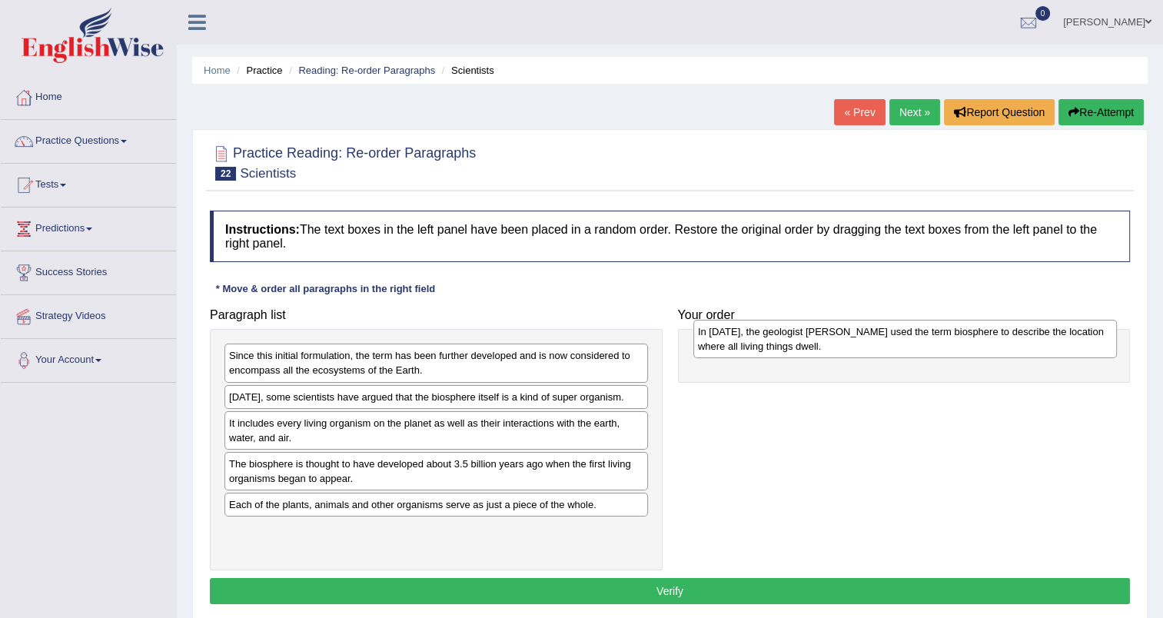
drag, startPoint x: 351, startPoint y: 409, endPoint x: 815, endPoint y: 347, distance: 467.6
click at [815, 347] on div "In 1875, the geologist Eduard Suess used the term biosphere to describe the loc…" at bounding box center [904, 339] width 423 height 38
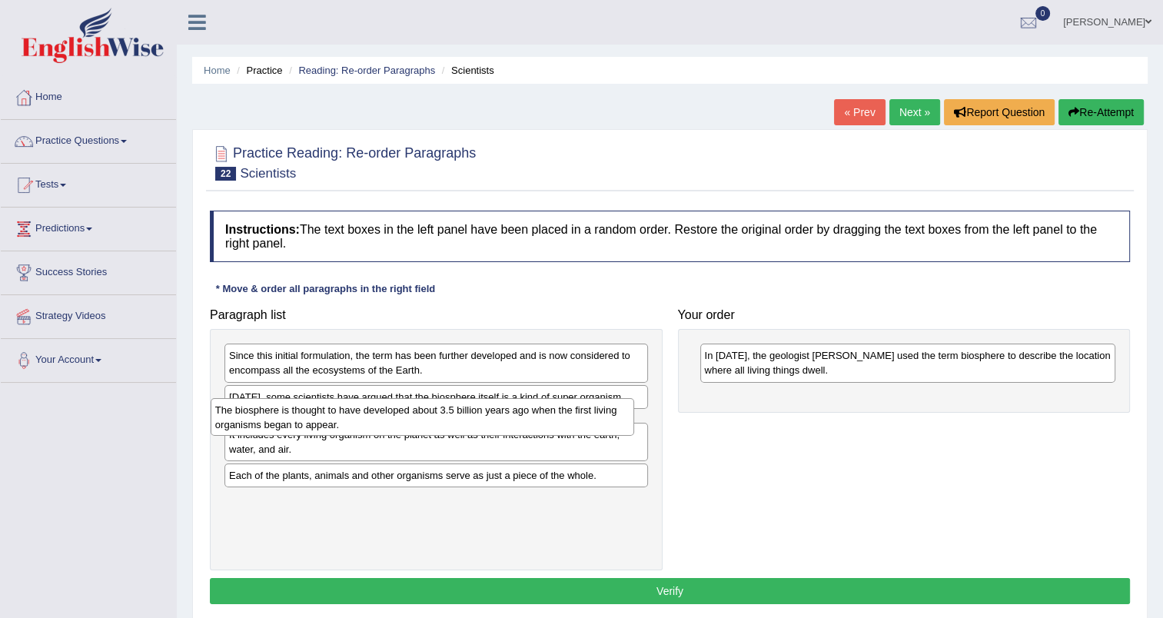
drag, startPoint x: 390, startPoint y: 473, endPoint x: 377, endPoint y: 418, distance: 56.3
click at [377, 418] on div "The biosphere is thought to have developed about 3.5 billion years ago when the…" at bounding box center [422, 417] width 423 height 38
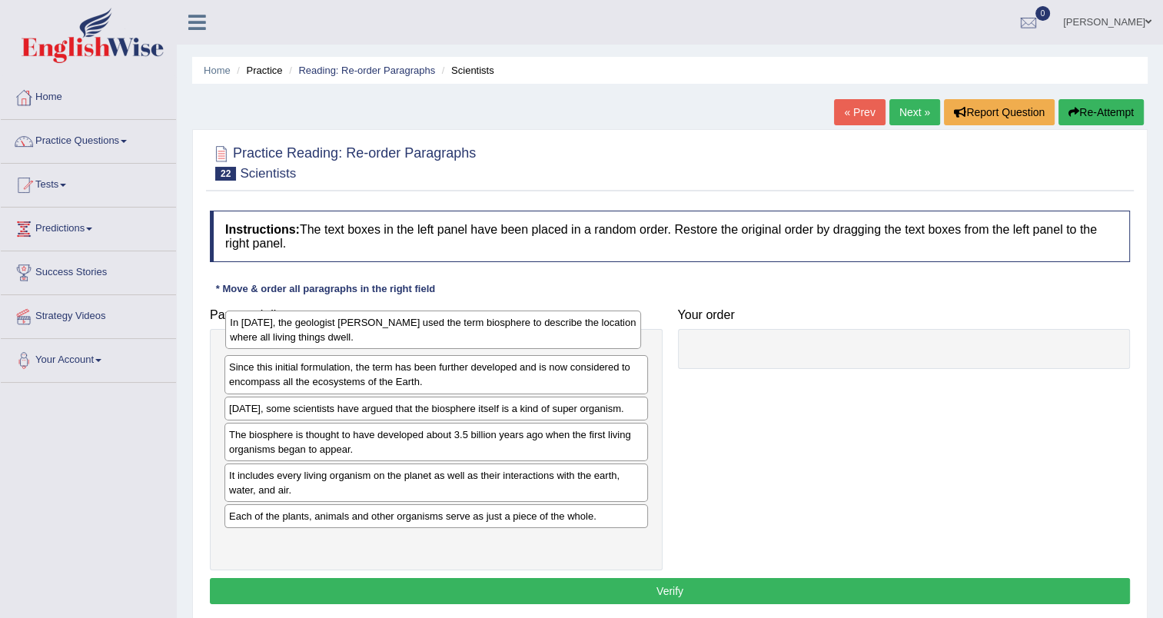
drag, startPoint x: 793, startPoint y: 357, endPoint x: 317, endPoint y: 324, distance: 477.6
click at [317, 324] on div "In 1875, the geologist Eduard Suess used the term biosphere to describe the loc…" at bounding box center [433, 329] width 416 height 38
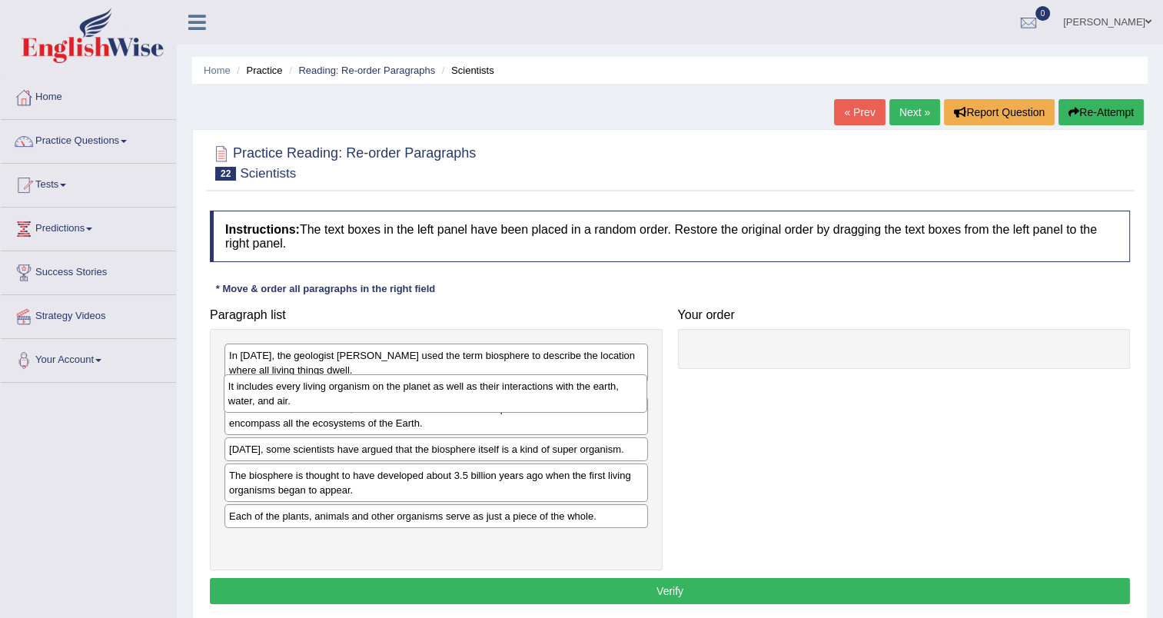
drag, startPoint x: 368, startPoint y: 510, endPoint x: 367, endPoint y: 393, distance: 116.8
click at [367, 393] on div "It includes every living organism on the planet as well as their interactions w…" at bounding box center [435, 393] width 423 height 38
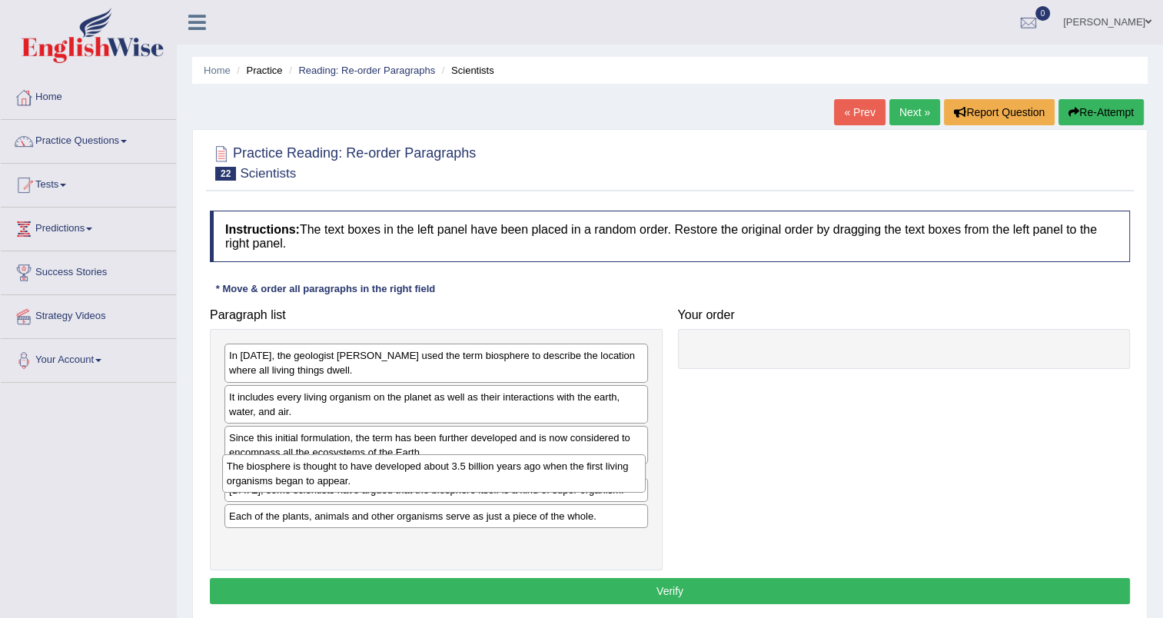
drag, startPoint x: 371, startPoint y: 516, endPoint x: 369, endPoint y: 480, distance: 37.0
click at [369, 480] on div "The biosphere is thought to have developed about 3.5 billion years ago when the…" at bounding box center [433, 473] width 423 height 38
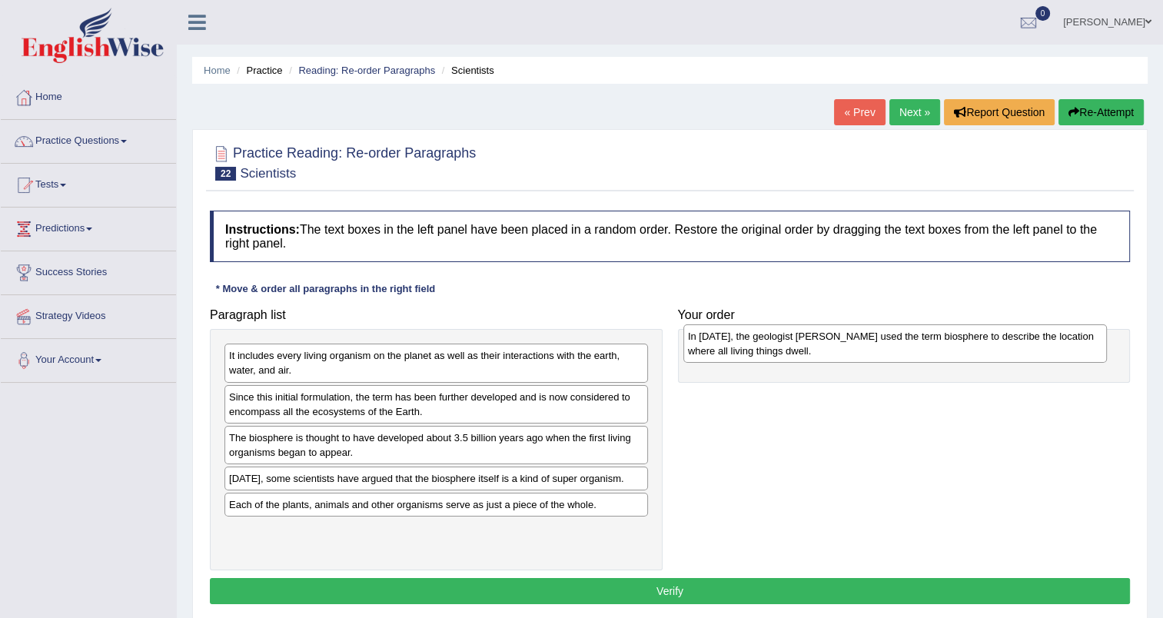
drag, startPoint x: 455, startPoint y: 368, endPoint x: 914, endPoint y: 349, distance: 459.2
click at [914, 349] on div "In 1875, the geologist Eduard Suess used the term biosphere to describe the loc…" at bounding box center [894, 343] width 423 height 38
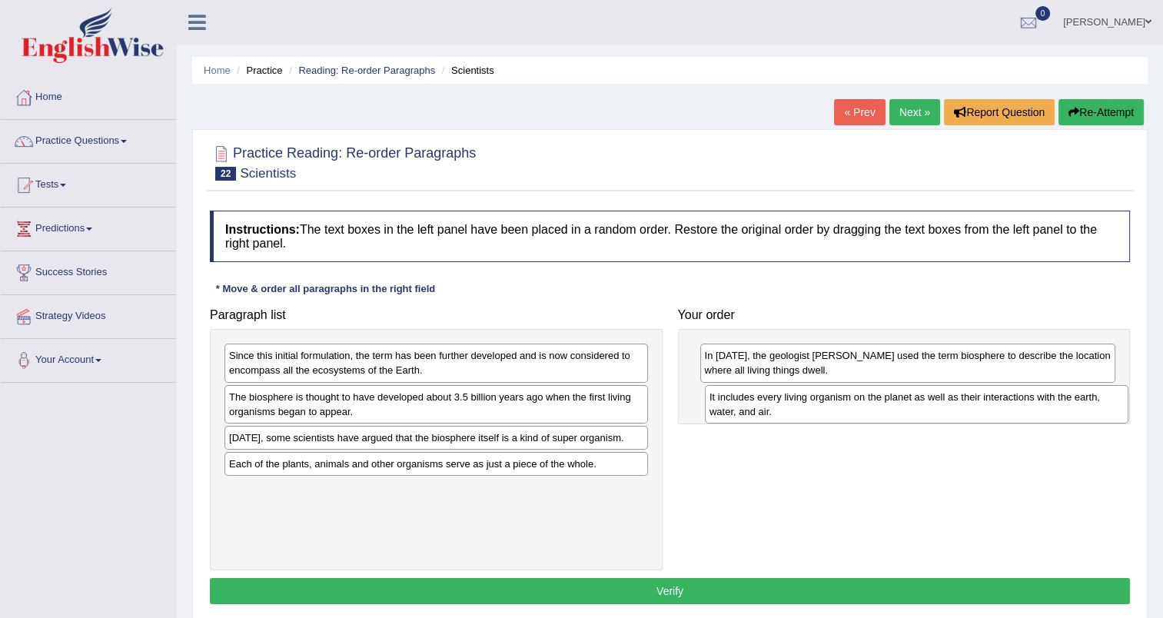
drag, startPoint x: 363, startPoint y: 367, endPoint x: 844, endPoint y: 409, distance: 482.1
click at [844, 409] on div "It includes every living organism on the planet as well as their interactions w…" at bounding box center [916, 404] width 423 height 38
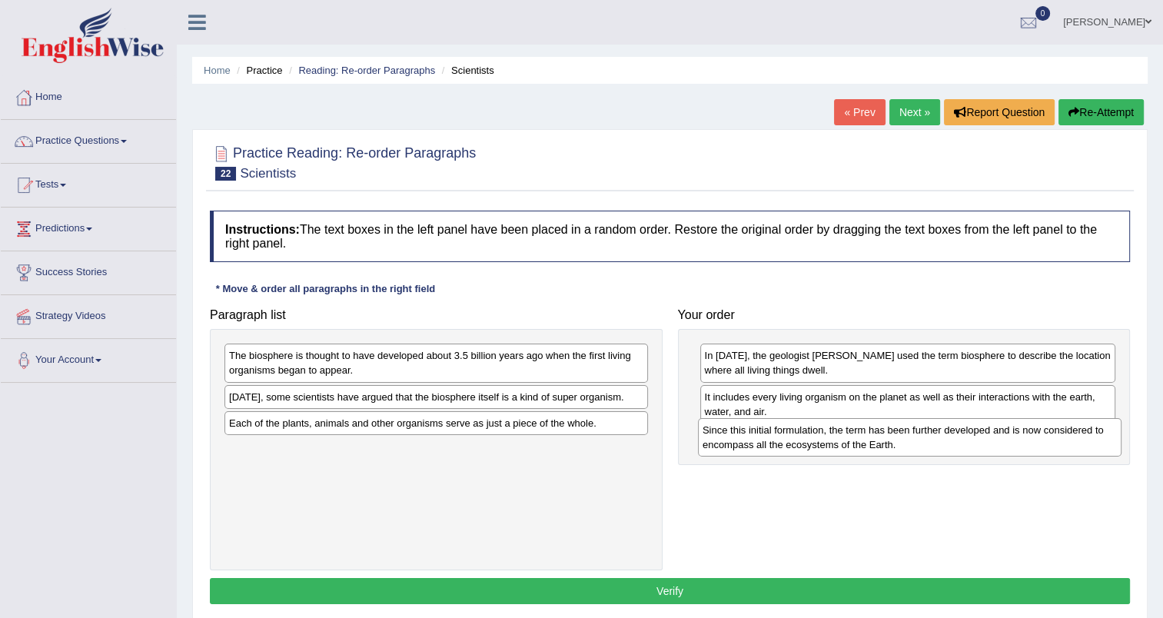
drag, startPoint x: 421, startPoint y: 365, endPoint x: 897, endPoint y: 440, distance: 481.5
click at [897, 440] on div "Since this initial formulation, the term has been further developed and is now …" at bounding box center [909, 437] width 423 height 38
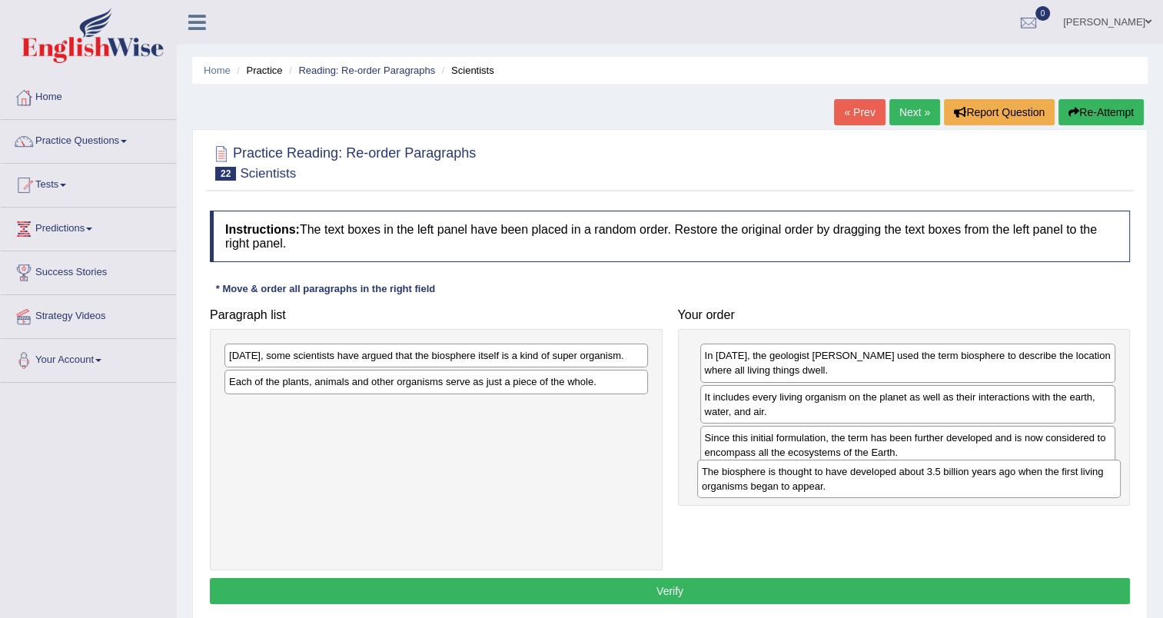
drag, startPoint x: 508, startPoint y: 360, endPoint x: 981, endPoint y: 476, distance: 486.7
click at [981, 476] on div "The biosphere is thought to have developed about 3.5 billion years ago when the…" at bounding box center [908, 479] width 423 height 38
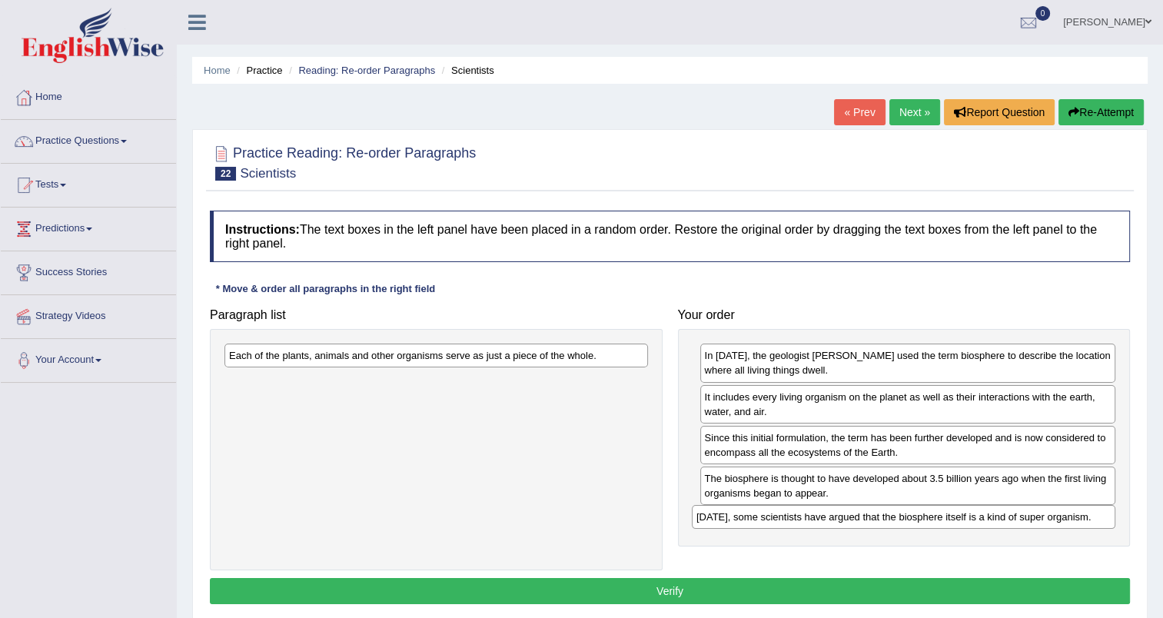
drag, startPoint x: 563, startPoint y: 358, endPoint x: 1030, endPoint y: 519, distance: 494.3
click at [1030, 519] on div "Today, some scientists have argued that the biosphere itself is a kind of super…" at bounding box center [903, 517] width 423 height 24
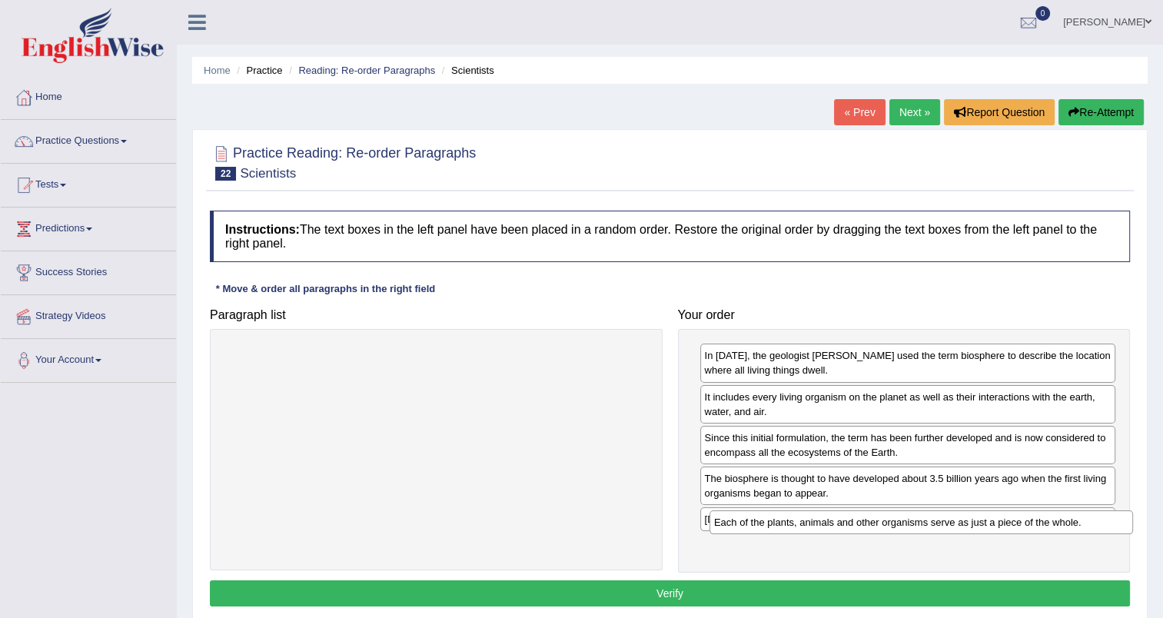
drag, startPoint x: 520, startPoint y: 356, endPoint x: 1006, endPoint y: 523, distance: 513.8
click at [1006, 523] on div "Each of the plants, animals and other organisms serve as just a piece of the wh…" at bounding box center [920, 522] width 423 height 24
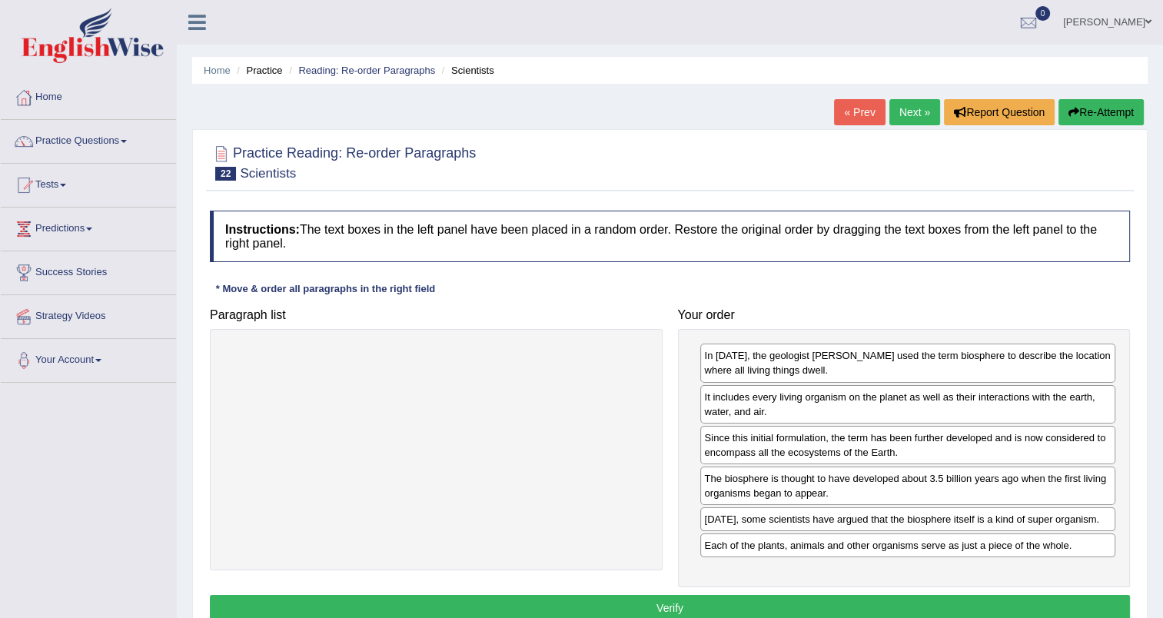
click at [823, 609] on button "Verify" at bounding box center [670, 608] width 920 height 26
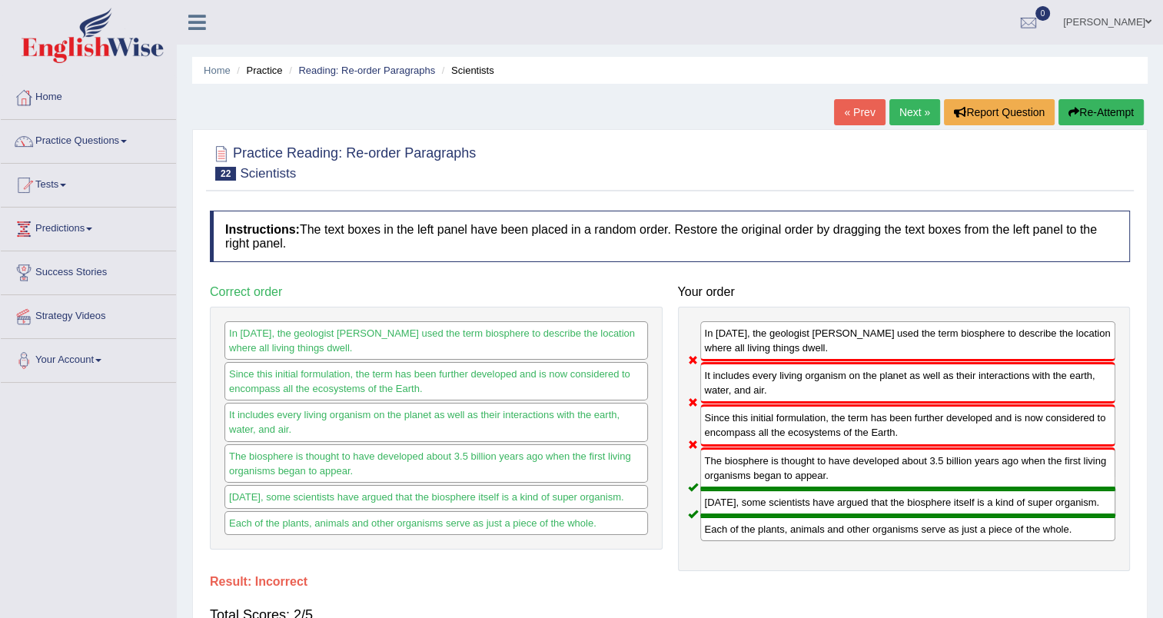
click at [917, 115] on link "Next »" at bounding box center [914, 112] width 51 height 26
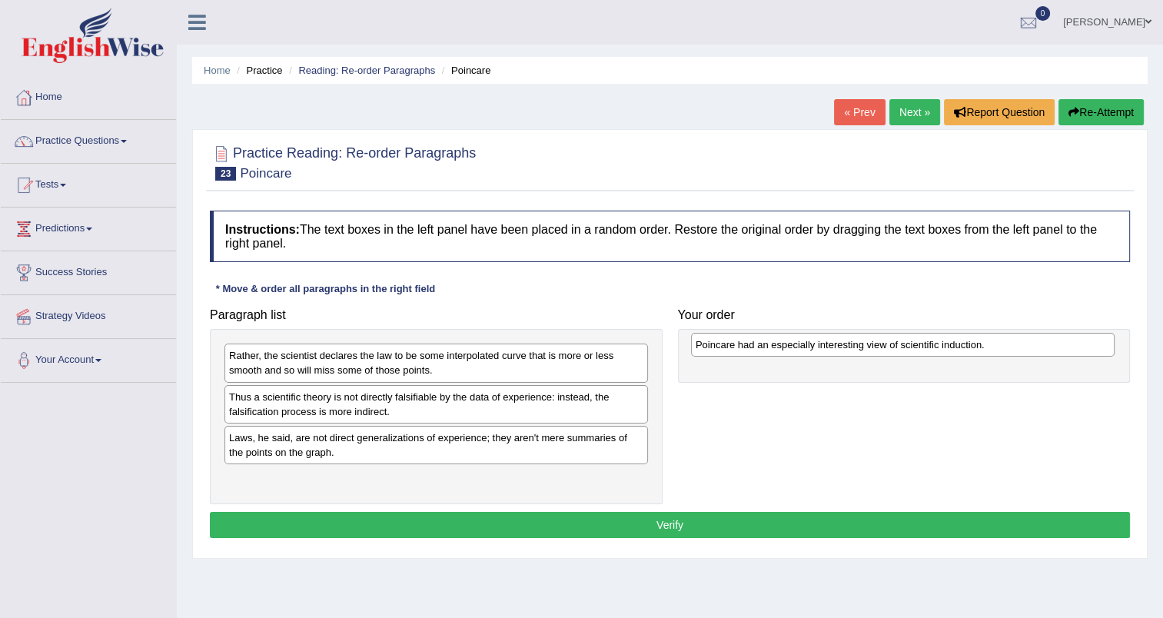
drag, startPoint x: 425, startPoint y: 399, endPoint x: 891, endPoint y: 347, distance: 469.3
click at [891, 347] on div "Poincare had an especially interesting view of scientific induction." at bounding box center [902, 345] width 423 height 24
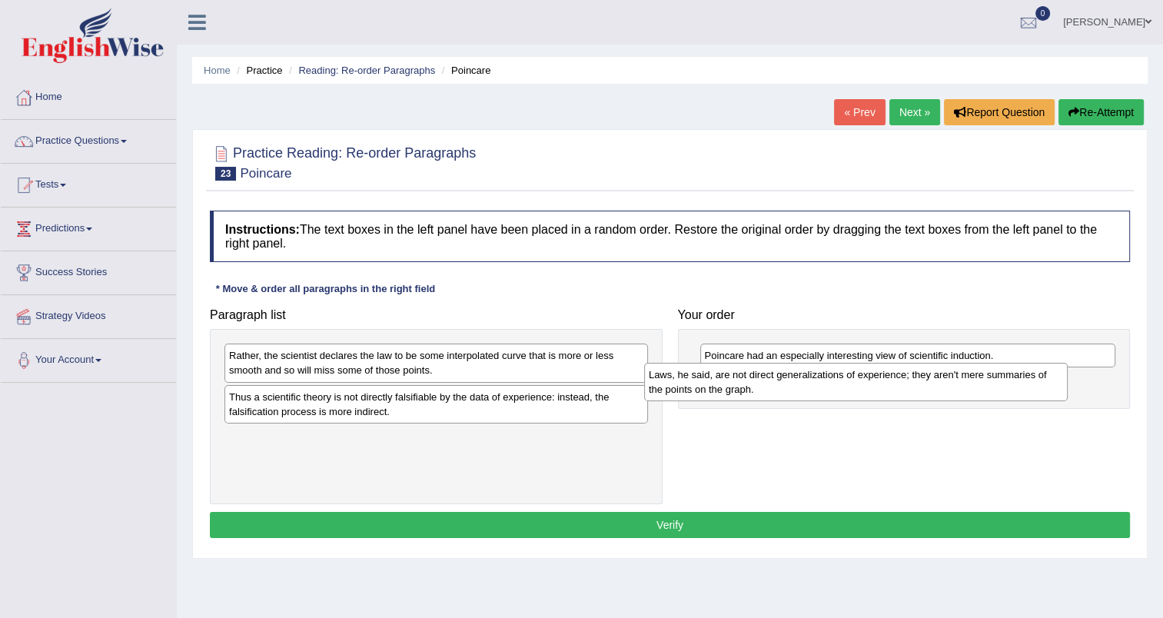
drag, startPoint x: 478, startPoint y: 445, endPoint x: 898, endPoint y: 383, distance: 424.2
click at [898, 383] on div "Laws, he said, are not direct generalizations of experience; they aren't mere s…" at bounding box center [855, 382] width 423 height 38
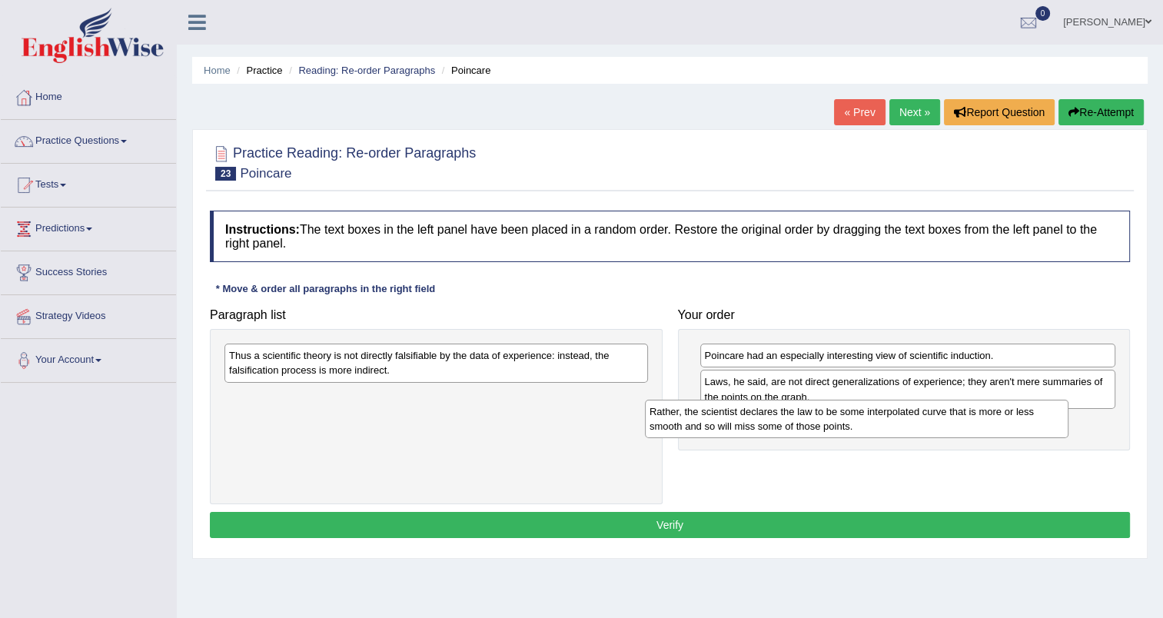
drag, startPoint x: 539, startPoint y: 363, endPoint x: 960, endPoint y: 420, distance: 424.1
click at [960, 420] on div "Rather, the scientist declares the law to be some interpolated curve that is mo…" at bounding box center [856, 419] width 423 height 38
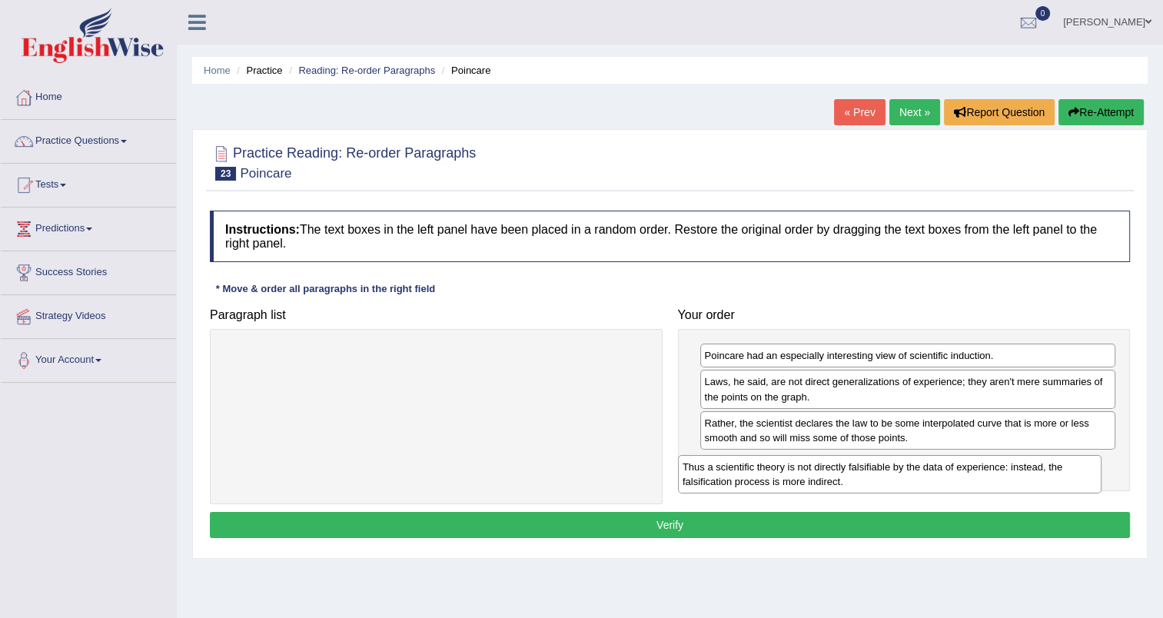
drag, startPoint x: 570, startPoint y: 371, endPoint x: 1024, endPoint y: 483, distance: 466.9
click at [1024, 483] on div "Thus a scientific theory is not directly falsifiable by the data of experience:…" at bounding box center [889, 474] width 423 height 38
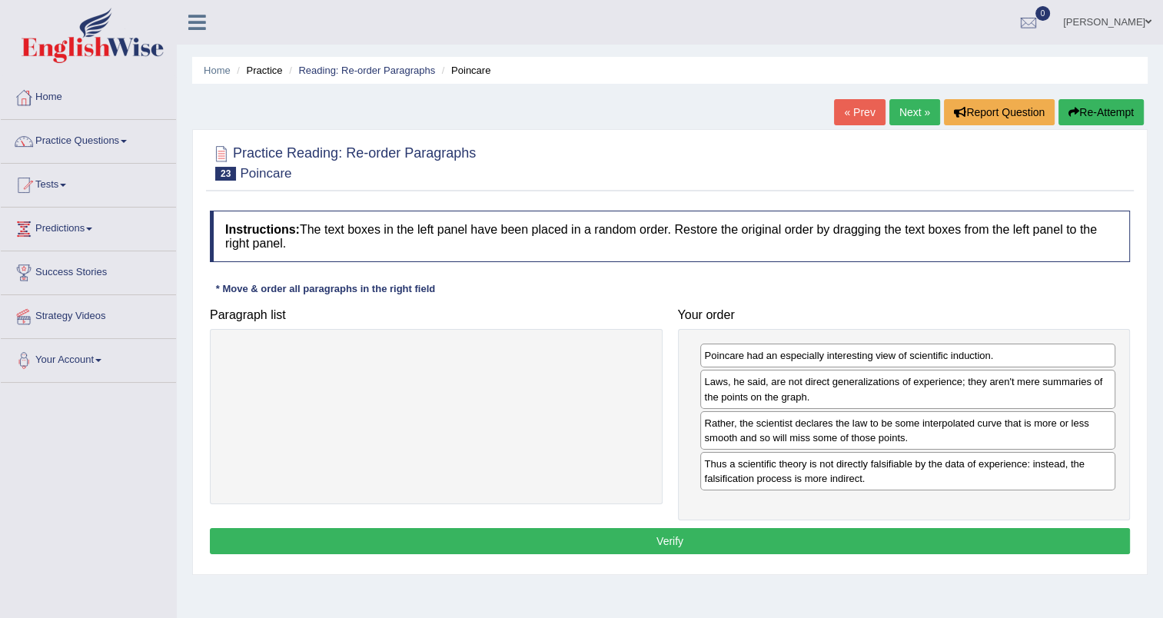
click at [701, 546] on button "Verify" at bounding box center [670, 541] width 920 height 26
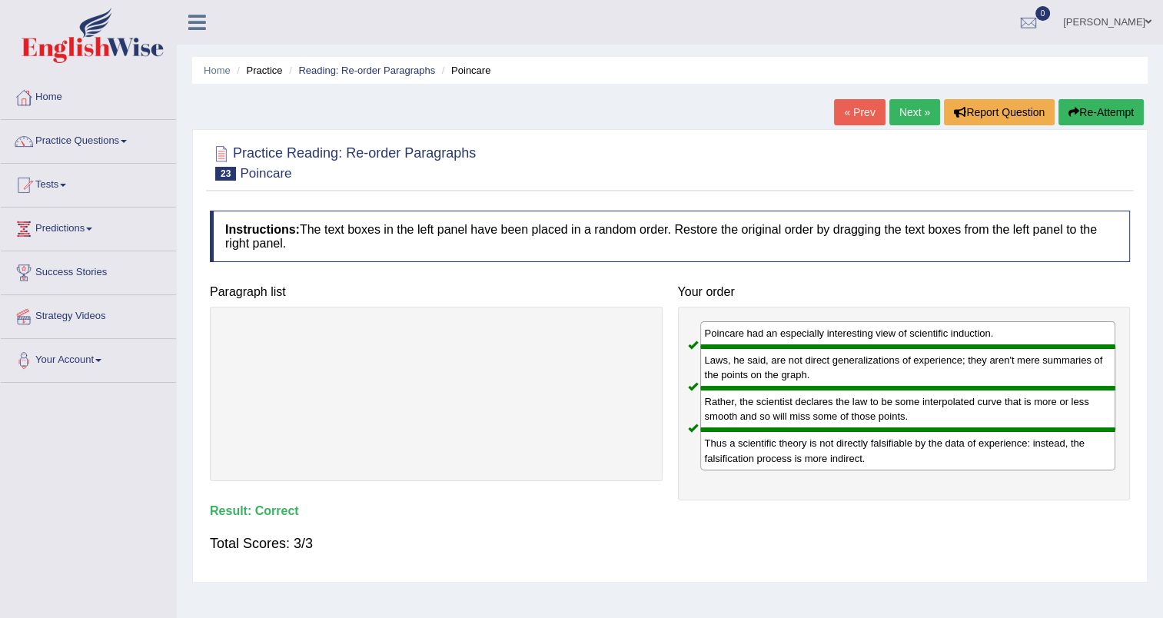
click at [915, 110] on link "Next »" at bounding box center [914, 112] width 51 height 26
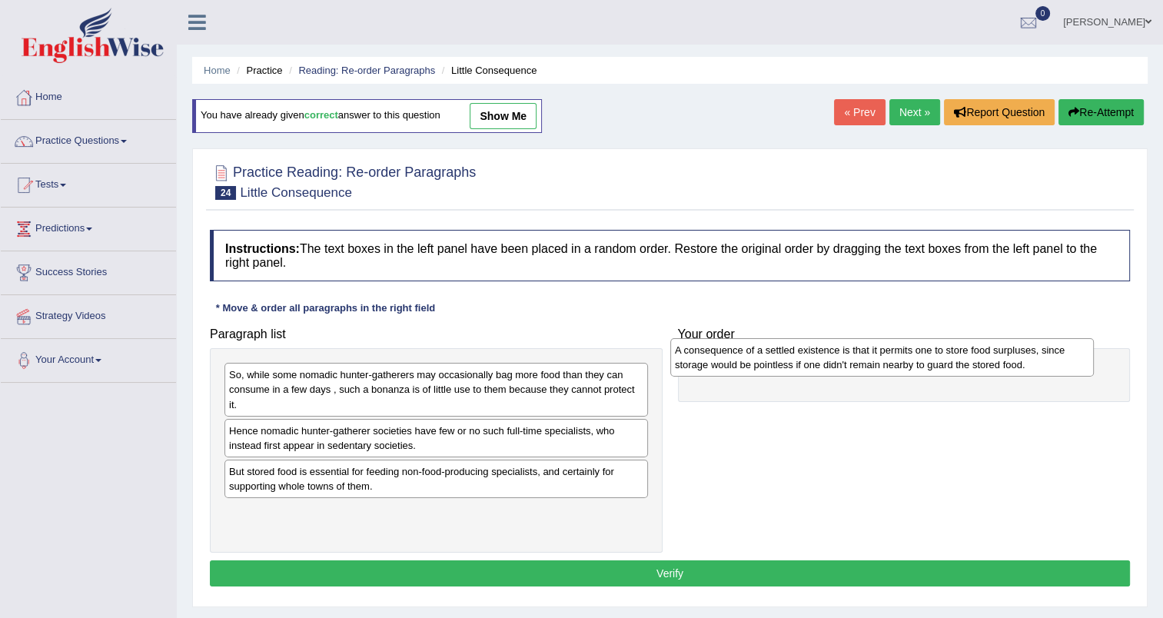
drag, startPoint x: 409, startPoint y: 486, endPoint x: 855, endPoint y: 367, distance: 462.1
click at [855, 367] on div "A consequence of a settled existence is that it permits one to store food surpl…" at bounding box center [881, 357] width 423 height 38
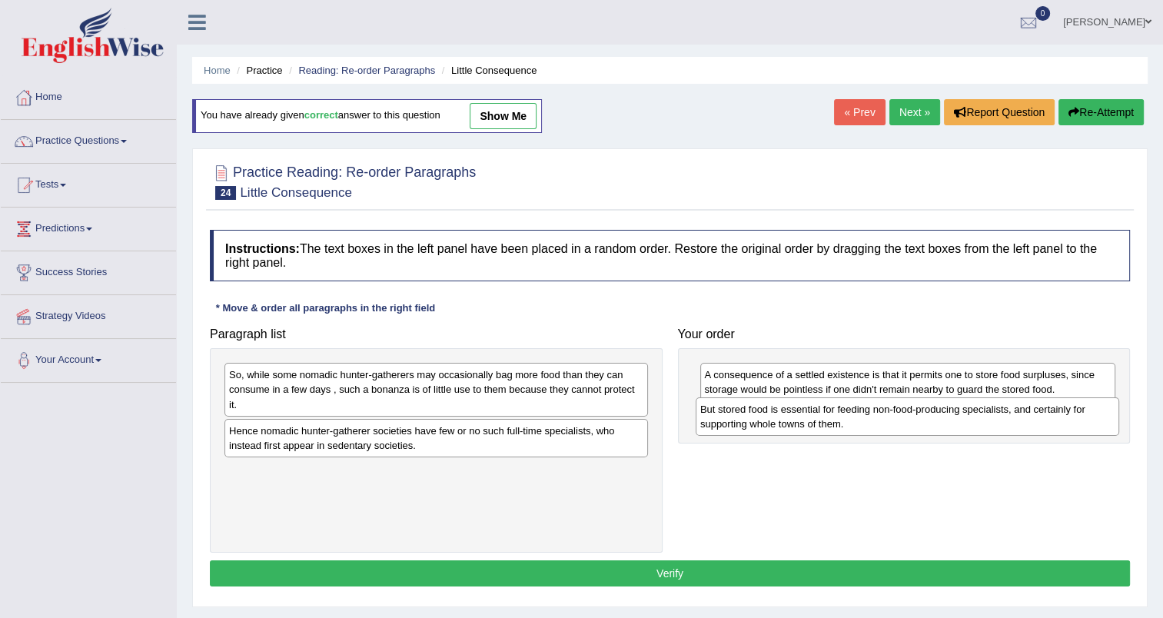
drag, startPoint x: 395, startPoint y: 475, endPoint x: 866, endPoint y: 413, distance: 475.1
click at [866, 413] on div "But stored food is essential for feeding non-food-producing specialists, and ce…" at bounding box center [906, 416] width 423 height 38
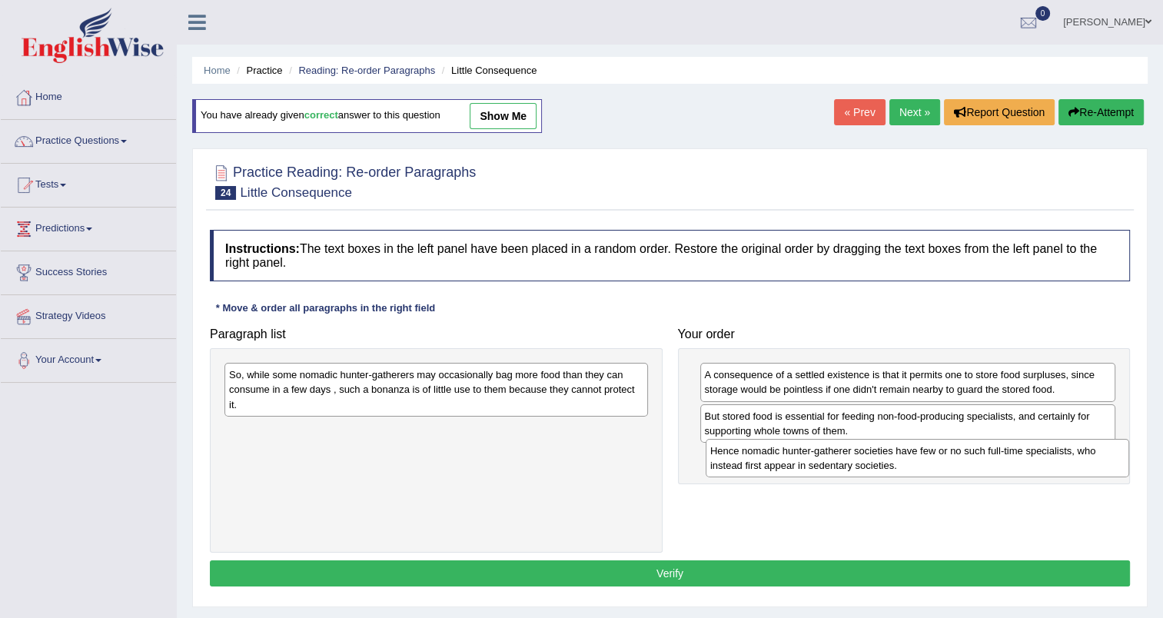
drag, startPoint x: 478, startPoint y: 444, endPoint x: 959, endPoint y: 465, distance: 481.5
click at [959, 465] on div "Hence nomadic hunter-gatherer societies have few or no such full-time specialis…" at bounding box center [916, 458] width 423 height 38
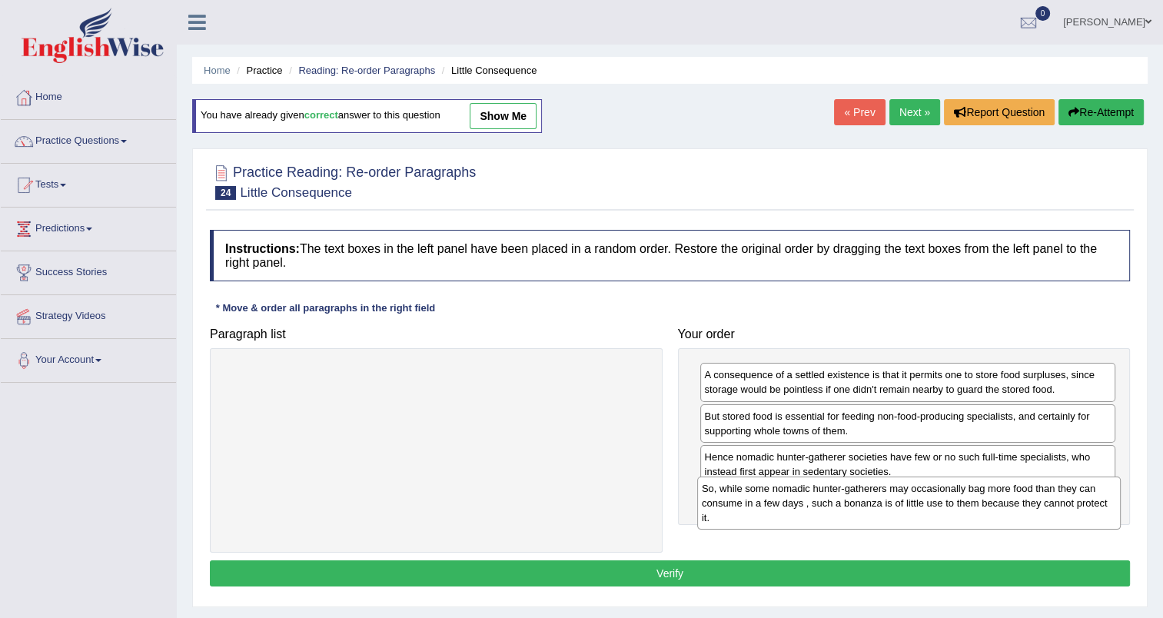
drag, startPoint x: 453, startPoint y: 384, endPoint x: 925, endPoint y: 498, distance: 486.1
click at [925, 498] on div "So, while some nomadic hunter-gatherers may occasionally bag more food than the…" at bounding box center [908, 502] width 423 height 53
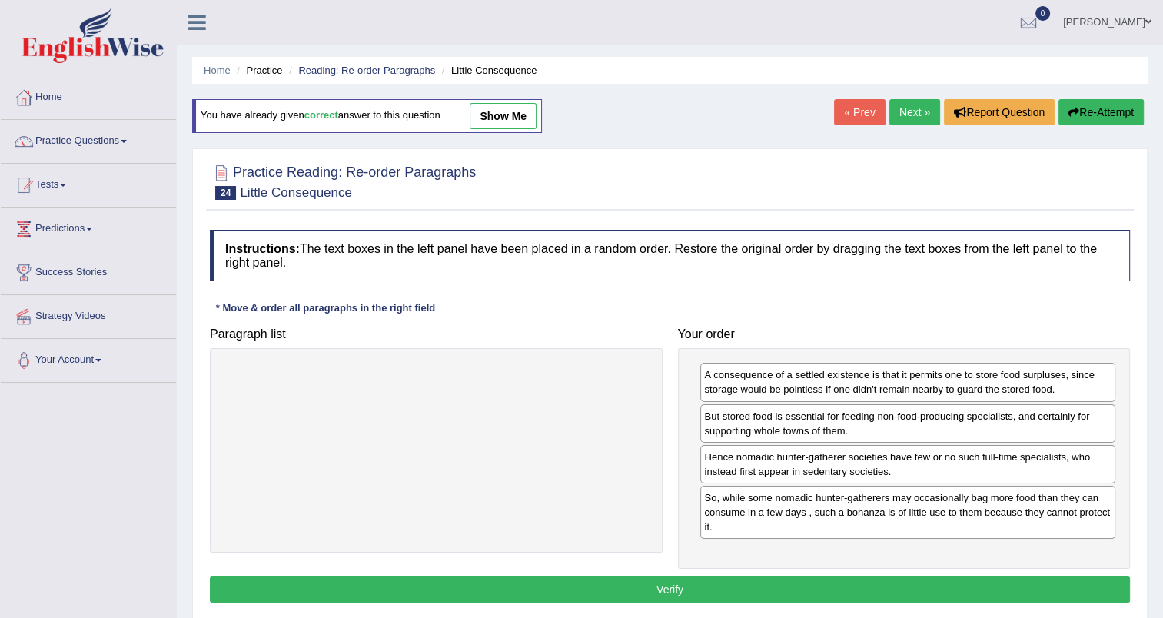
click at [772, 584] on button "Verify" at bounding box center [670, 589] width 920 height 26
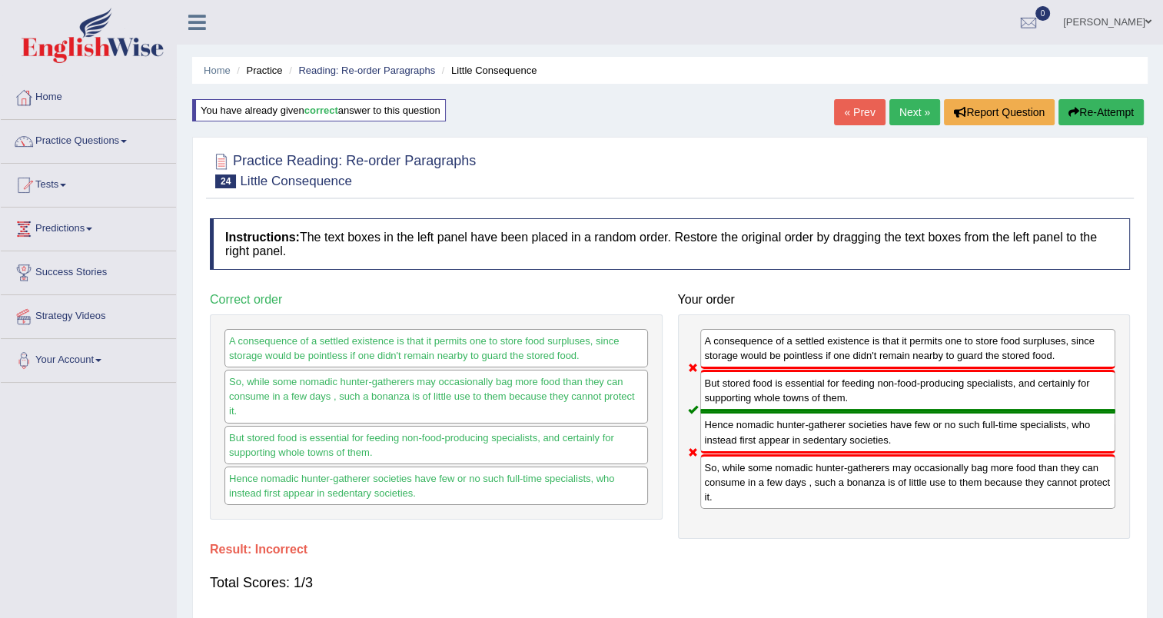
click at [921, 108] on link "Next »" at bounding box center [914, 112] width 51 height 26
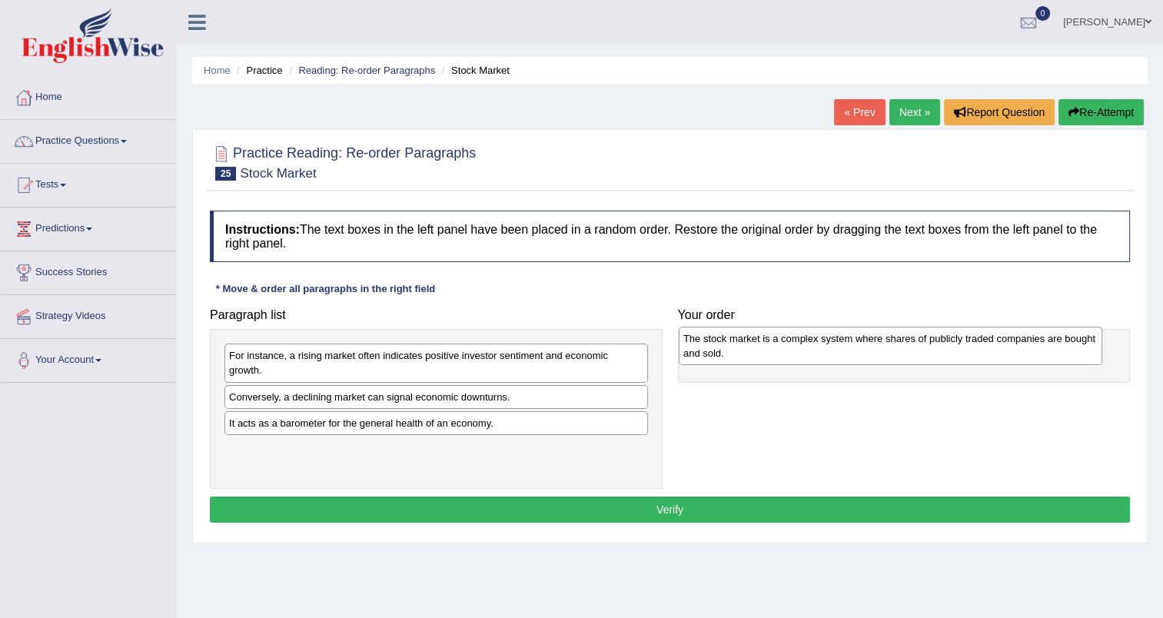
drag, startPoint x: 425, startPoint y: 395, endPoint x: 879, endPoint y: 337, distance: 457.8
click at [879, 337] on div "The stock market is a complex system where shares of publicly traded companies …" at bounding box center [890, 346] width 423 height 38
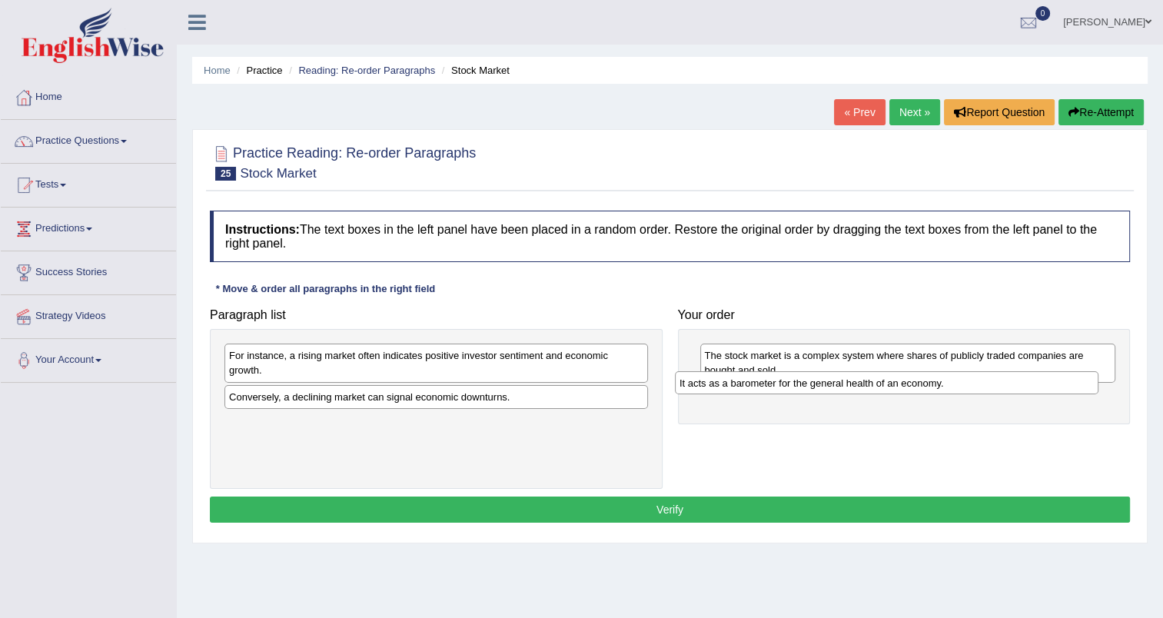
drag, startPoint x: 446, startPoint y: 422, endPoint x: 897, endPoint y: 383, distance: 452.0
click at [897, 383] on div "It acts as a barometer for the general health of an economy." at bounding box center [886, 383] width 423 height 24
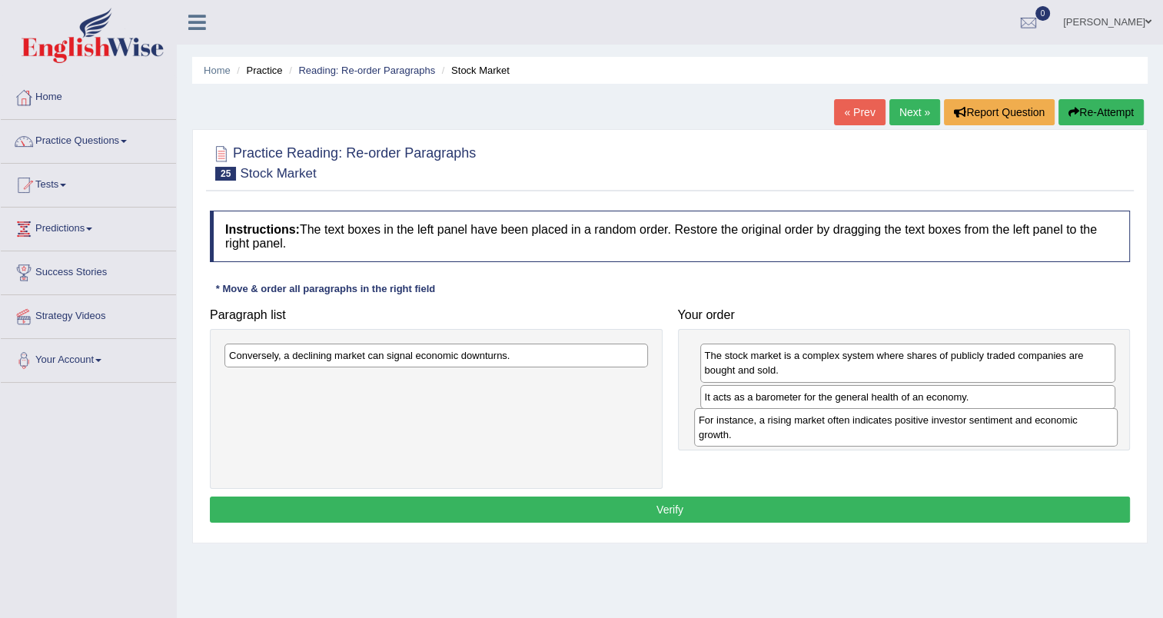
drag, startPoint x: 495, startPoint y: 366, endPoint x: 964, endPoint y: 430, distance: 474.0
click at [964, 430] on div "For instance, a rising market often indicates positive investor sentiment and e…" at bounding box center [905, 427] width 423 height 38
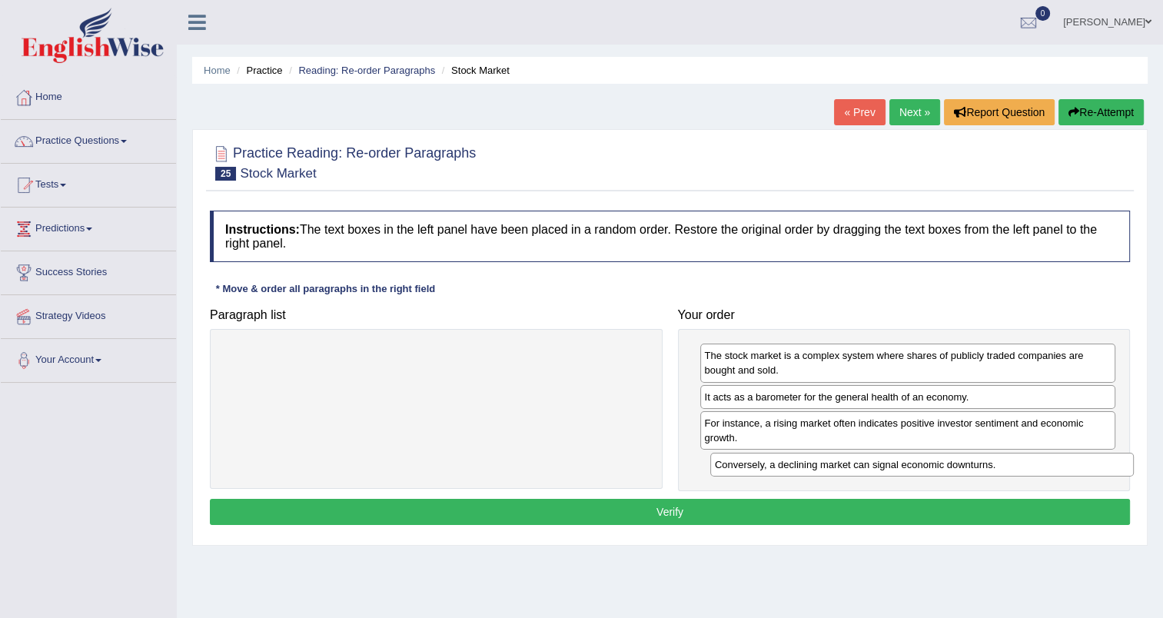
drag, startPoint x: 473, startPoint y: 357, endPoint x: 947, endPoint y: 462, distance: 484.9
click at [947, 462] on div "Conversely, a declining market can signal economic downturns." at bounding box center [921, 465] width 423 height 24
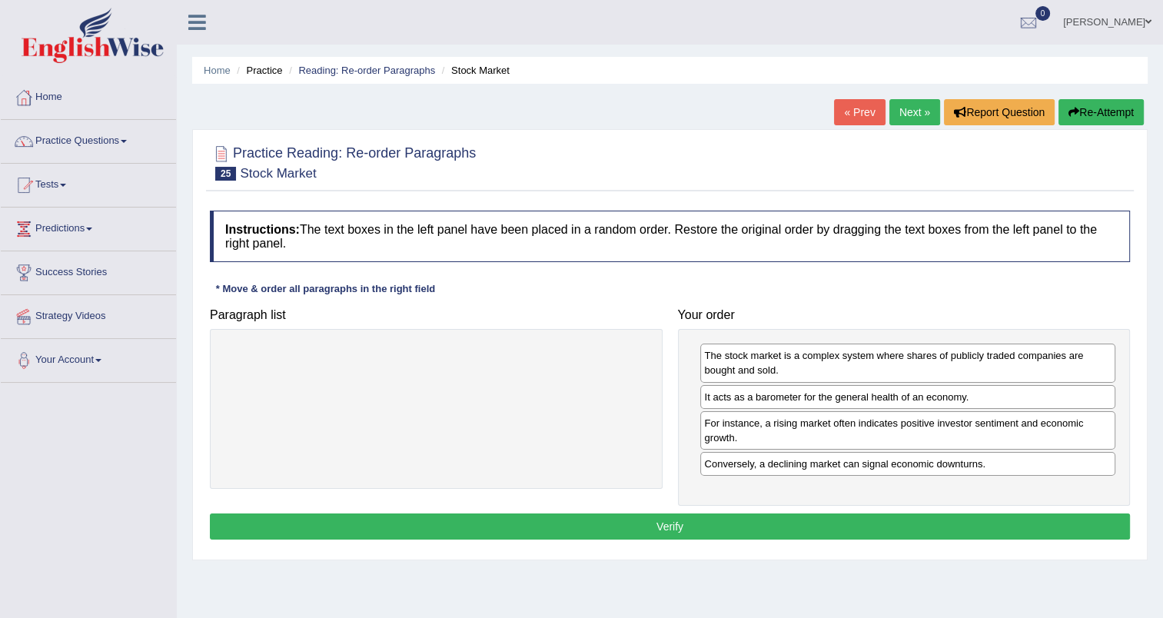
click at [803, 523] on button "Verify" at bounding box center [670, 526] width 920 height 26
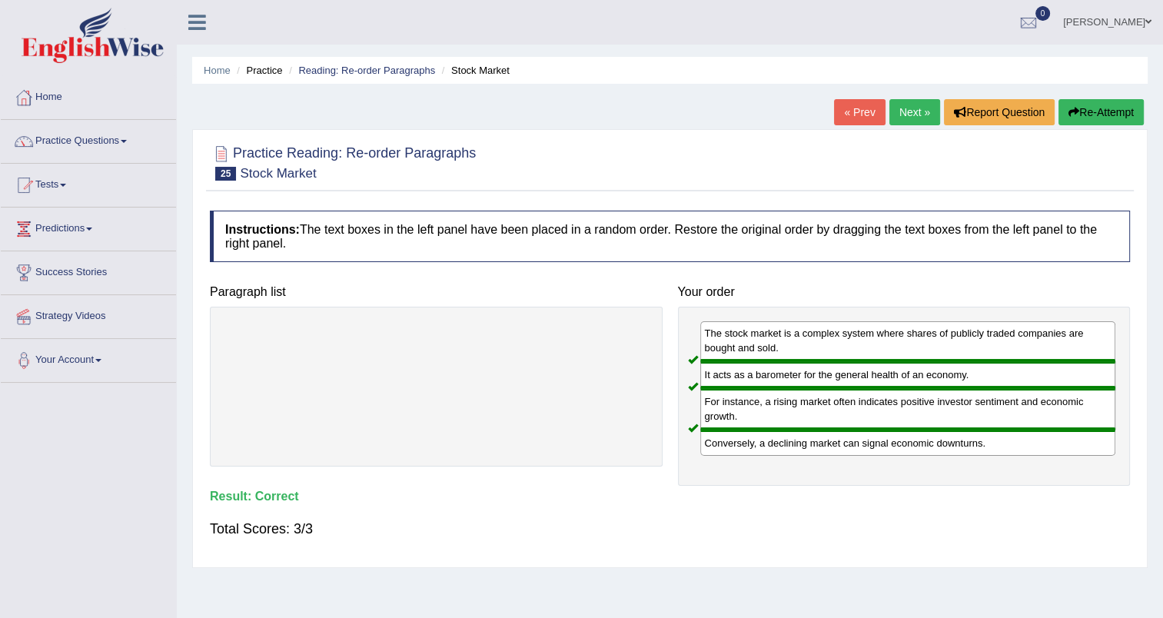
click at [913, 108] on link "Next »" at bounding box center [914, 112] width 51 height 26
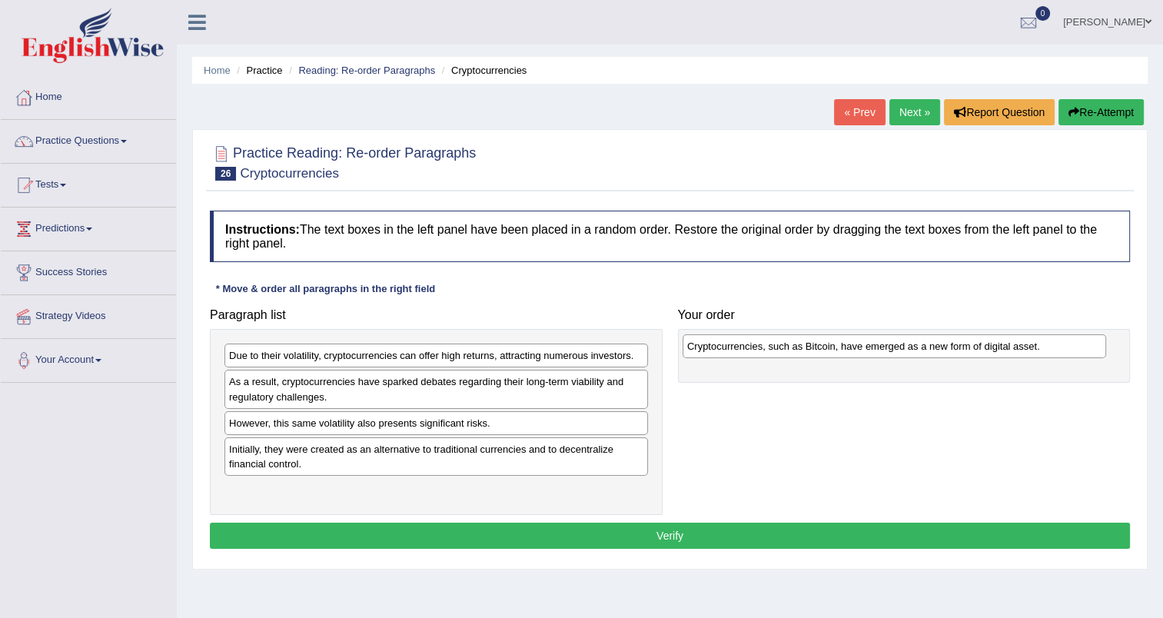
drag, startPoint x: 372, startPoint y: 387, endPoint x: 830, endPoint y: 352, distance: 459.4
click at [830, 352] on div "Cryptocurrencies, such as Bitcoin, have emerged as a new form of digital asset." at bounding box center [893, 346] width 423 height 24
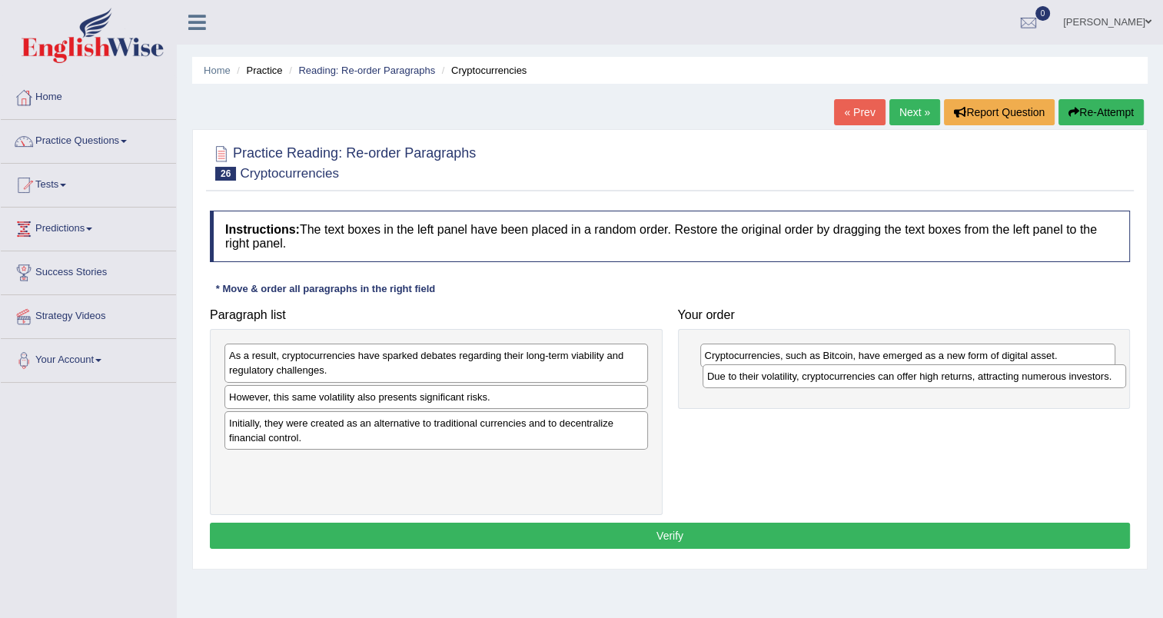
drag, startPoint x: 601, startPoint y: 360, endPoint x: 1079, endPoint y: 380, distance: 478.4
click at [1079, 380] on div "Due to their volatility, cryptocurrencies can offer high returns, attracting nu…" at bounding box center [913, 376] width 423 height 24
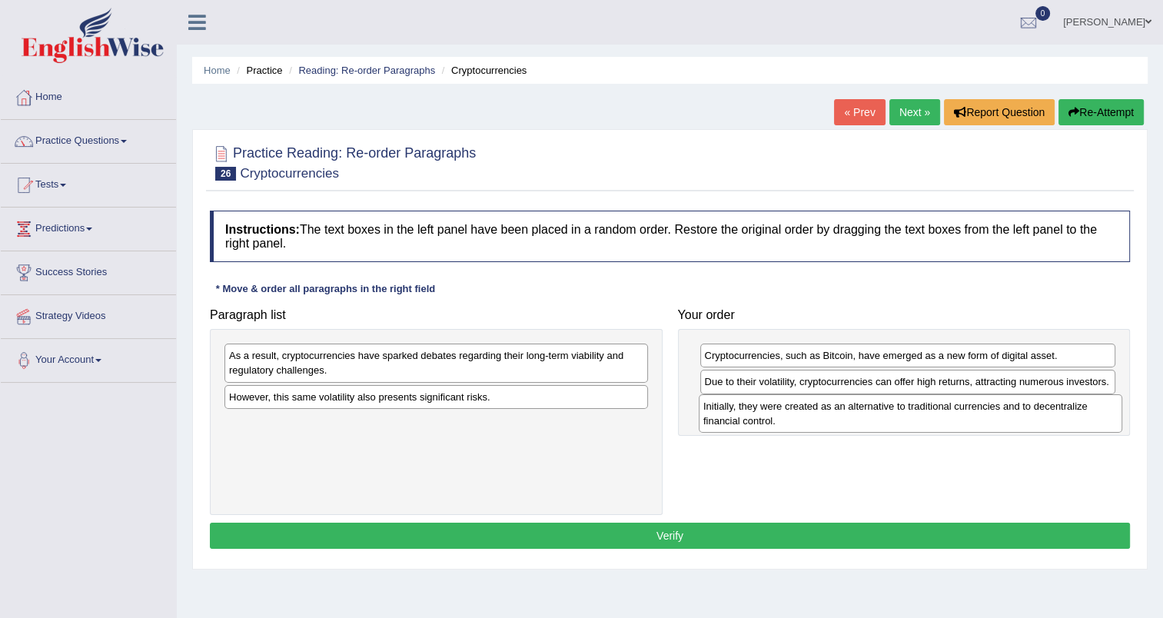
drag, startPoint x: 604, startPoint y: 437, endPoint x: 1078, endPoint y: 421, distance: 474.4
click at [1078, 421] on div "Initially, they were created as an alternative to traditional currencies and to…" at bounding box center [910, 413] width 423 height 38
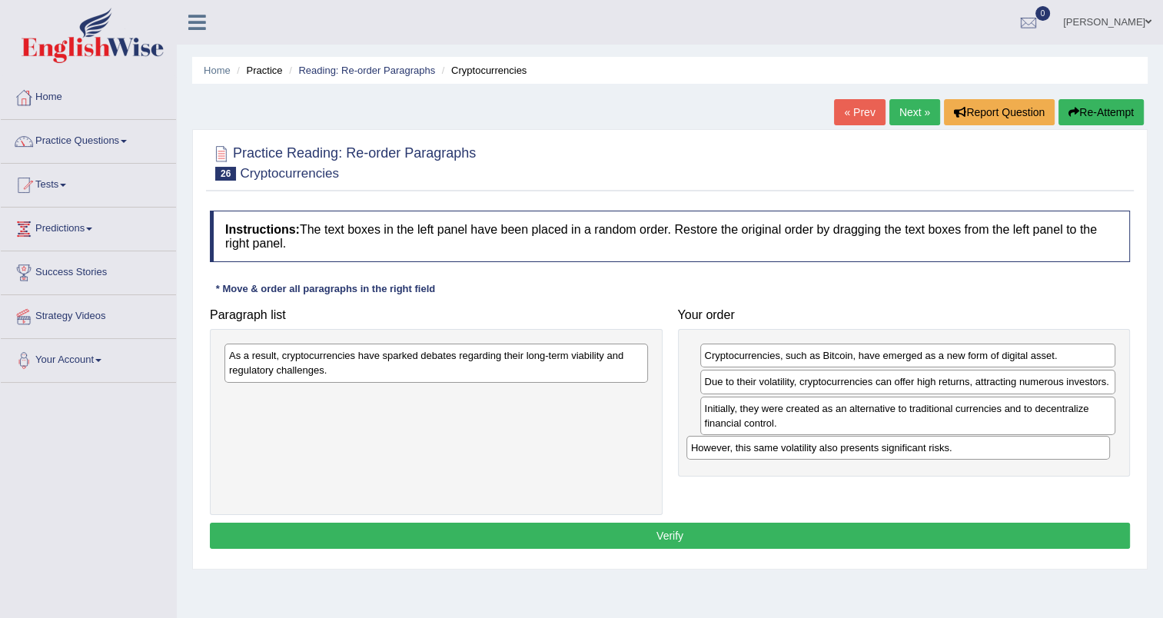
drag, startPoint x: 506, startPoint y: 397, endPoint x: 968, endPoint y: 449, distance: 464.7
click at [968, 449] on div "However, this same volatility also presents significant risks." at bounding box center [897, 448] width 423 height 24
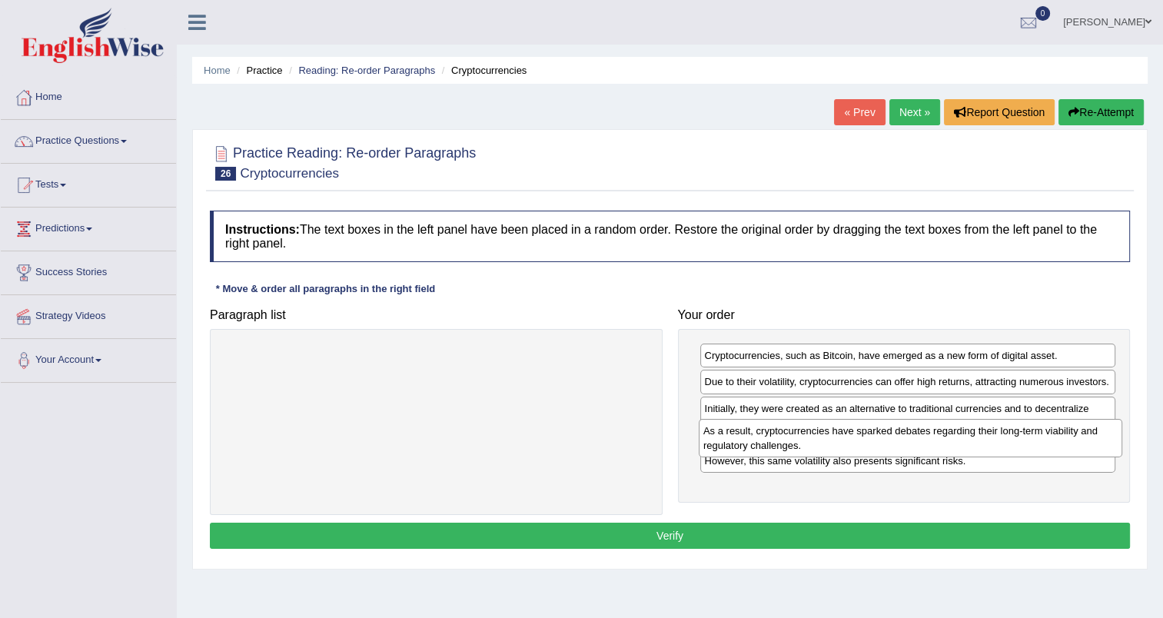
drag, startPoint x: 593, startPoint y: 364, endPoint x: 1067, endPoint y: 440, distance: 480.1
click at [1067, 440] on div "As a result, cryptocurrencies have sparked debates regarding their long-term vi…" at bounding box center [910, 438] width 423 height 38
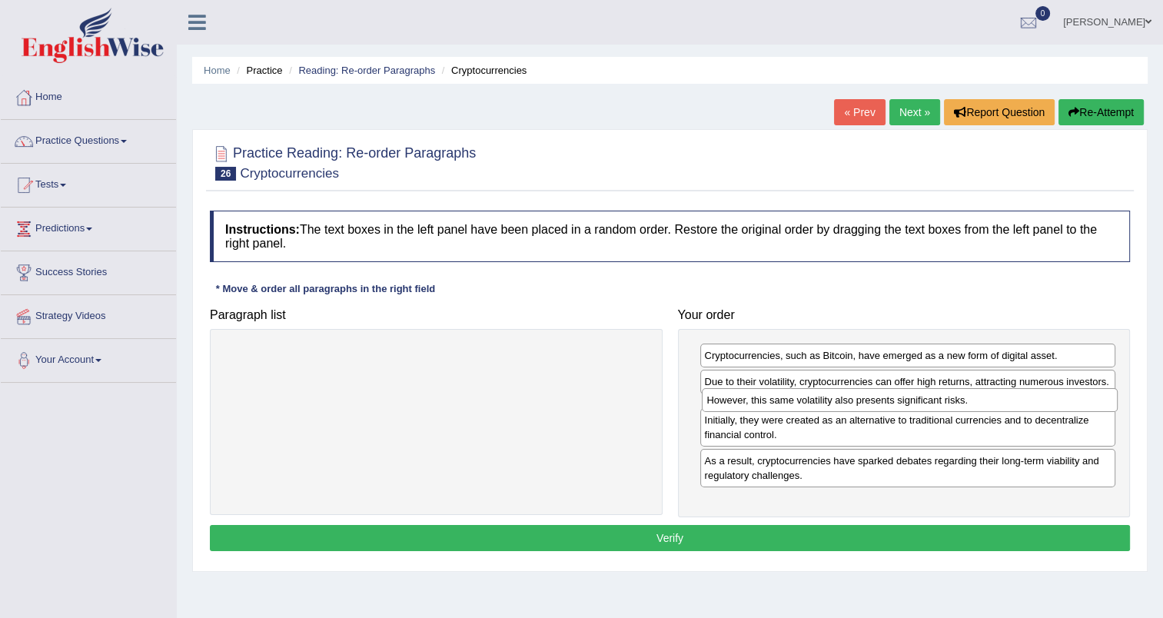
drag, startPoint x: 873, startPoint y: 493, endPoint x: 875, endPoint y: 405, distance: 88.4
click at [875, 405] on div "However, this same volatility also presents significant risks." at bounding box center [910, 400] width 416 height 24
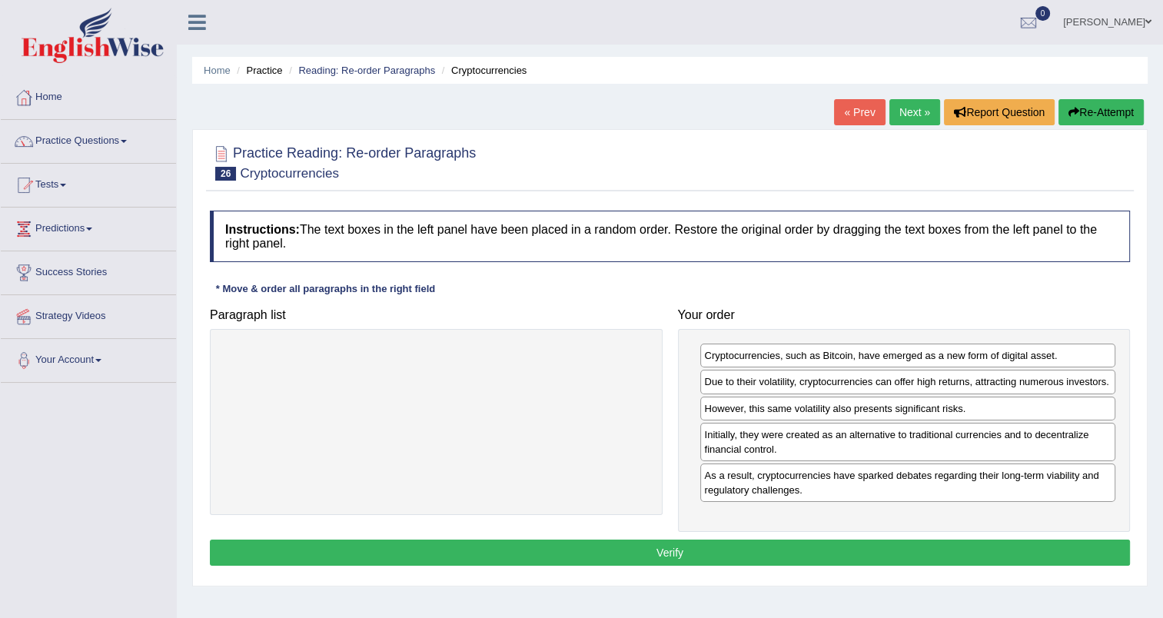
click at [735, 553] on button "Verify" at bounding box center [670, 552] width 920 height 26
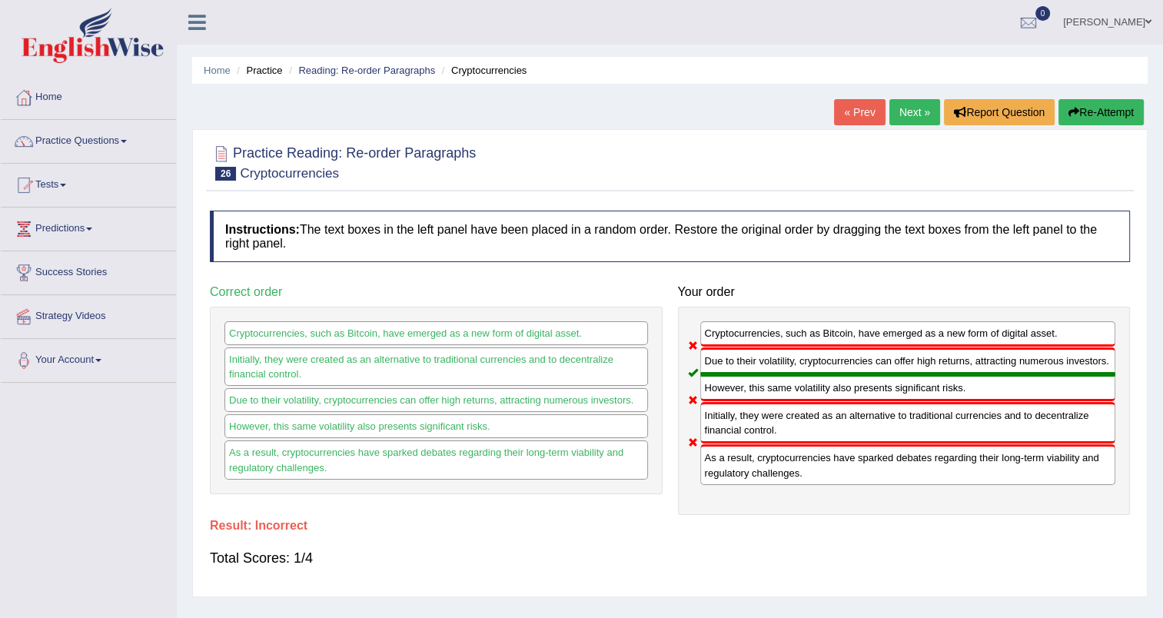
click at [906, 111] on link "Next »" at bounding box center [914, 112] width 51 height 26
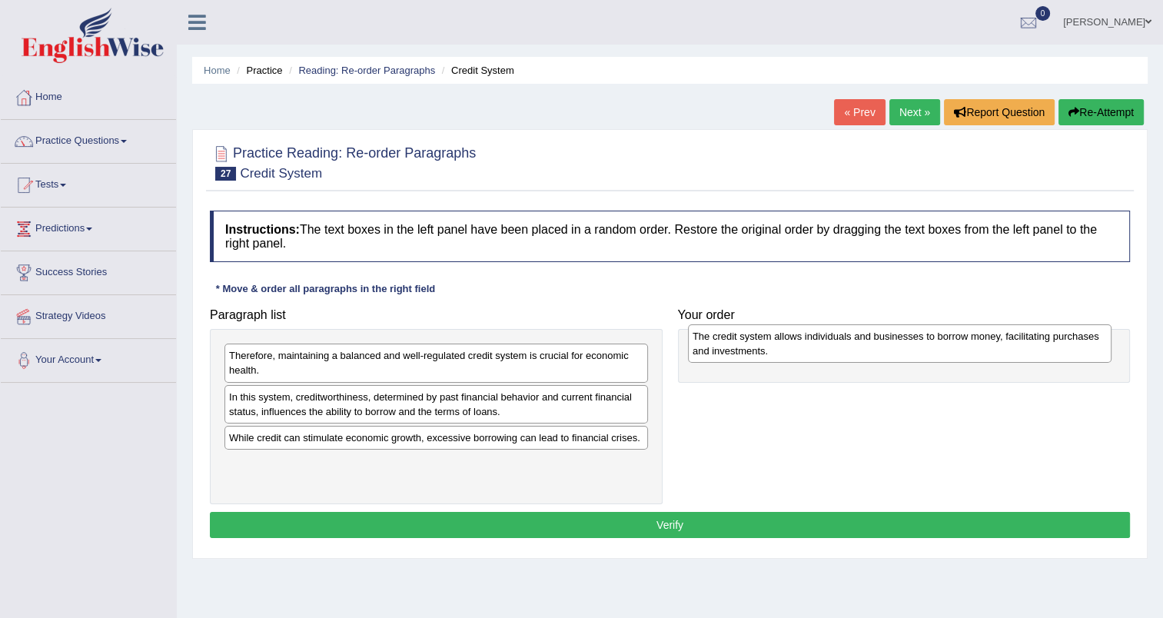
drag, startPoint x: 375, startPoint y: 409, endPoint x: 838, endPoint y: 349, distance: 466.5
click at [838, 349] on div "The credit system allows individuals and businesses to borrow money, facilitati…" at bounding box center [899, 343] width 423 height 38
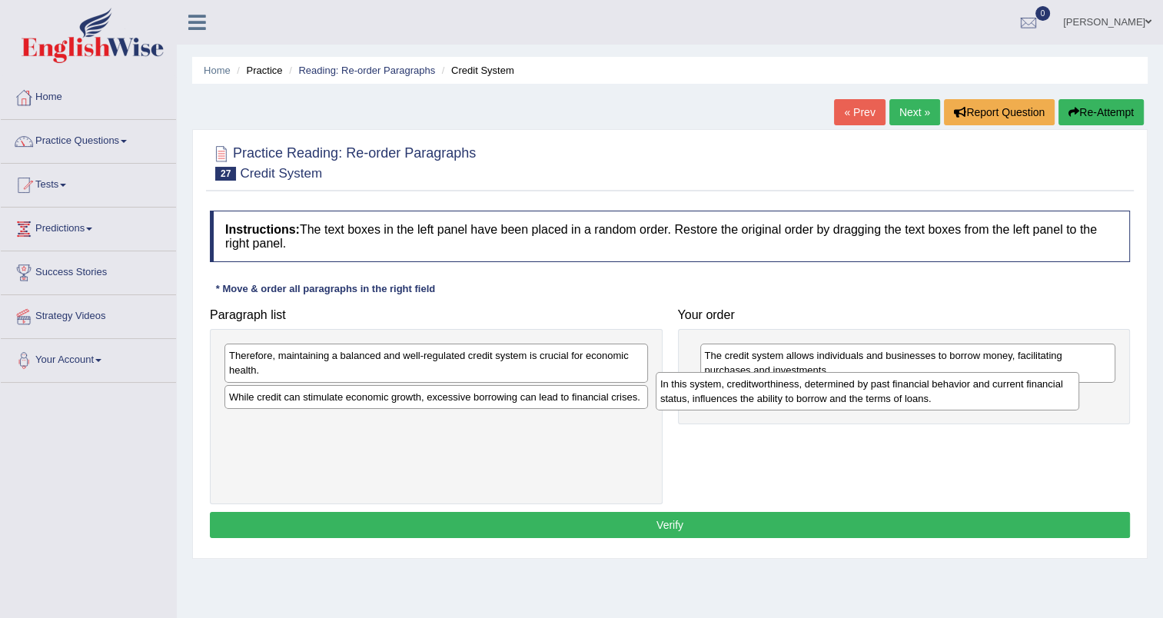
drag, startPoint x: 587, startPoint y: 408, endPoint x: 1018, endPoint y: 395, distance: 431.3
click at [1018, 395] on div "In this system, creditworthiness, determined by past financial behavior and cur…" at bounding box center [867, 391] width 423 height 38
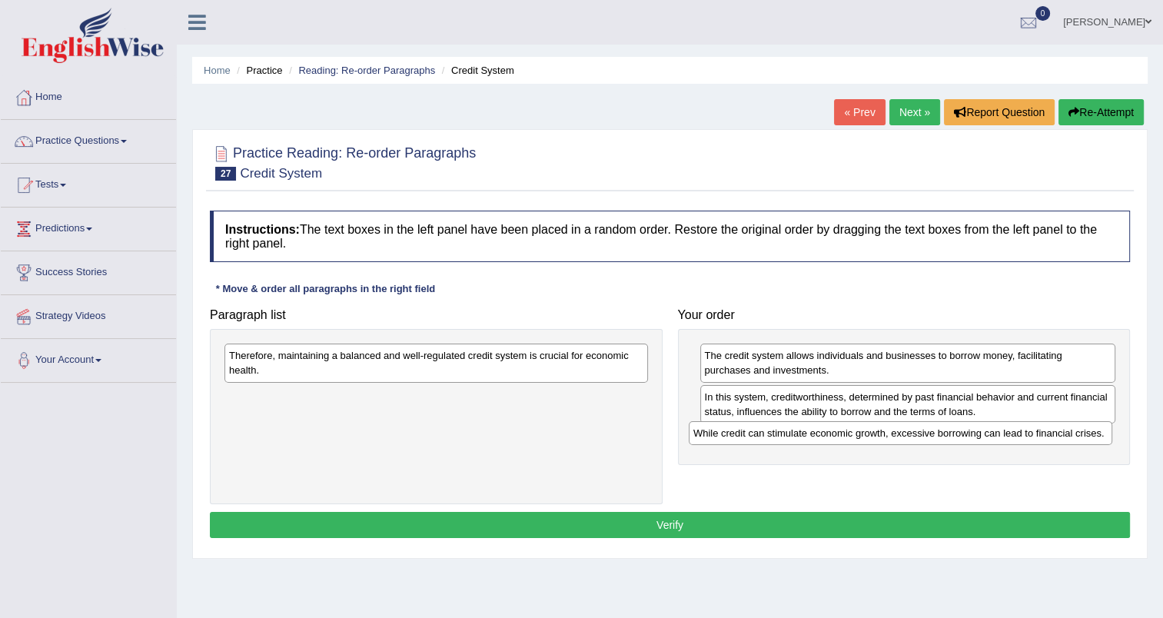
drag, startPoint x: 585, startPoint y: 393, endPoint x: 1049, endPoint y: 430, distance: 465.6
click at [1049, 430] on div "While credit can stimulate economic growth, excessive borrowing can lead to fin…" at bounding box center [900, 433] width 423 height 24
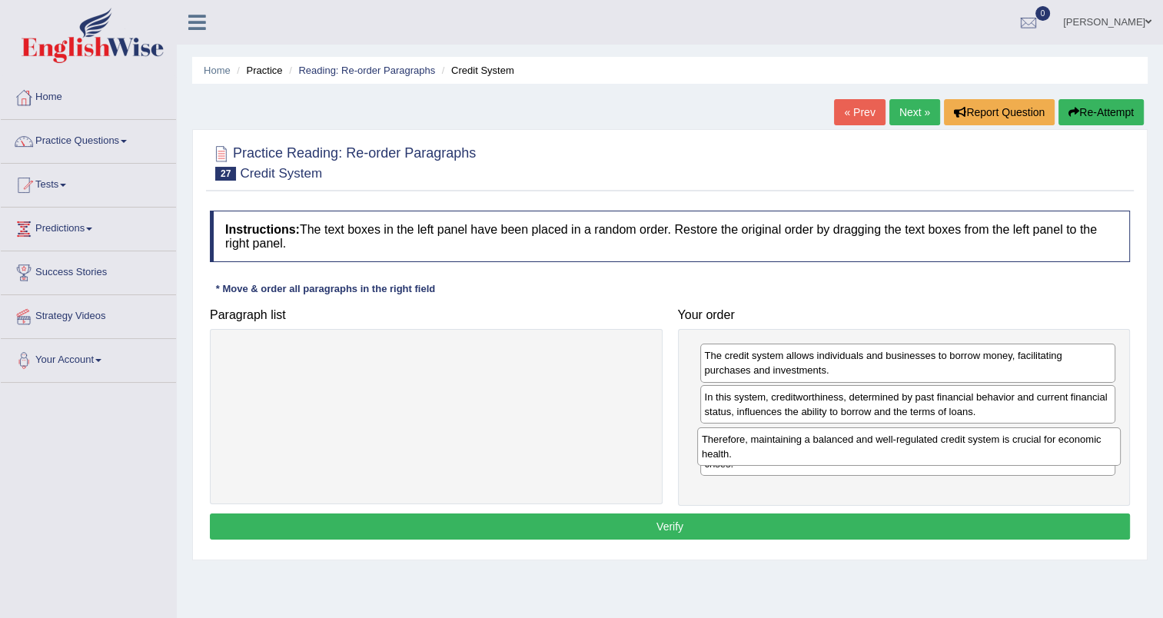
drag, startPoint x: 593, startPoint y: 353, endPoint x: 1066, endPoint y: 436, distance: 480.0
click at [1066, 436] on div "Therefore, maintaining a balanced and well-regulated credit system is crucial f…" at bounding box center [908, 446] width 423 height 38
drag, startPoint x: 1034, startPoint y: 436, endPoint x: 1034, endPoint y: 467, distance: 30.7
click at [1034, 467] on div "Therefore, maintaining a balanced and well-regulated credit system is crucial f…" at bounding box center [906, 476] width 416 height 38
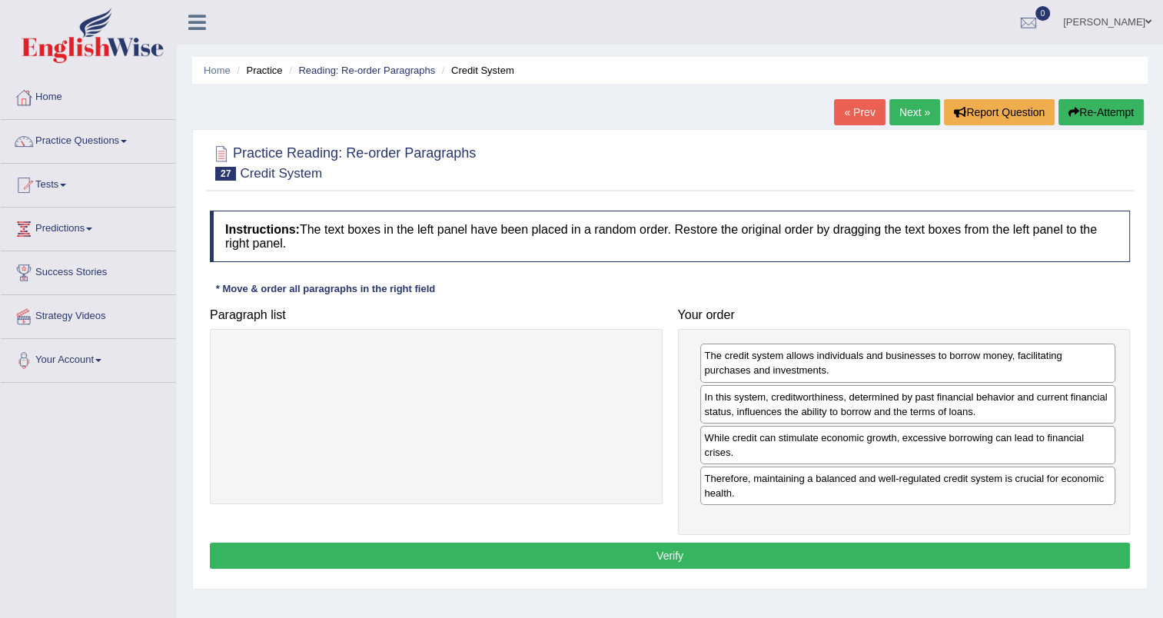
click at [749, 549] on button "Verify" at bounding box center [670, 556] width 920 height 26
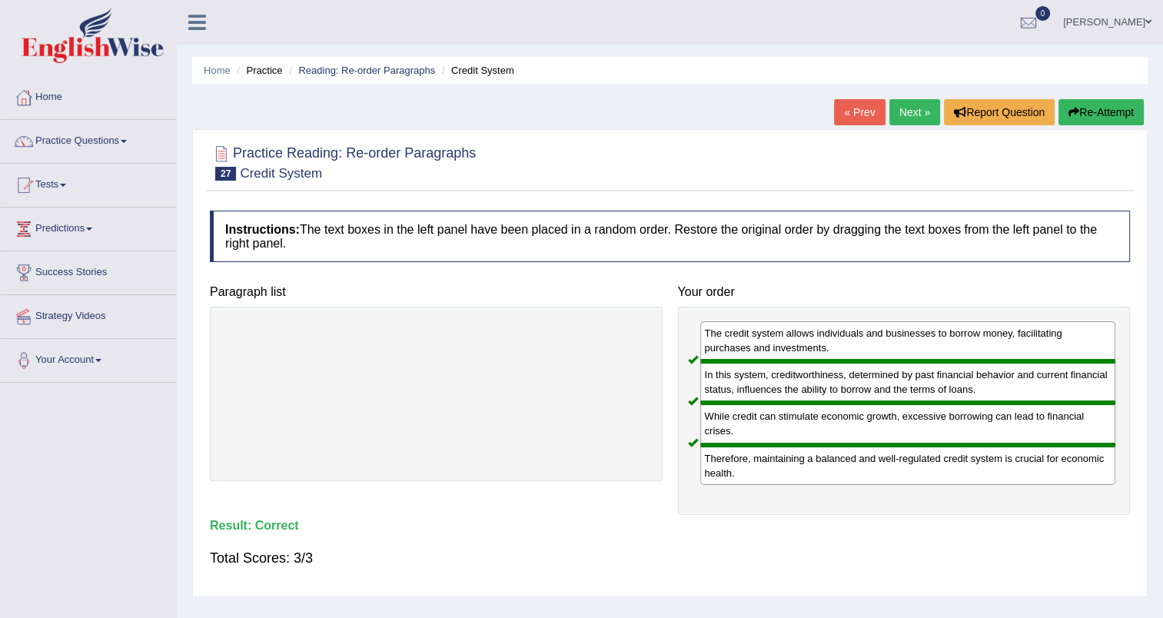
click at [924, 109] on link "Next »" at bounding box center [914, 112] width 51 height 26
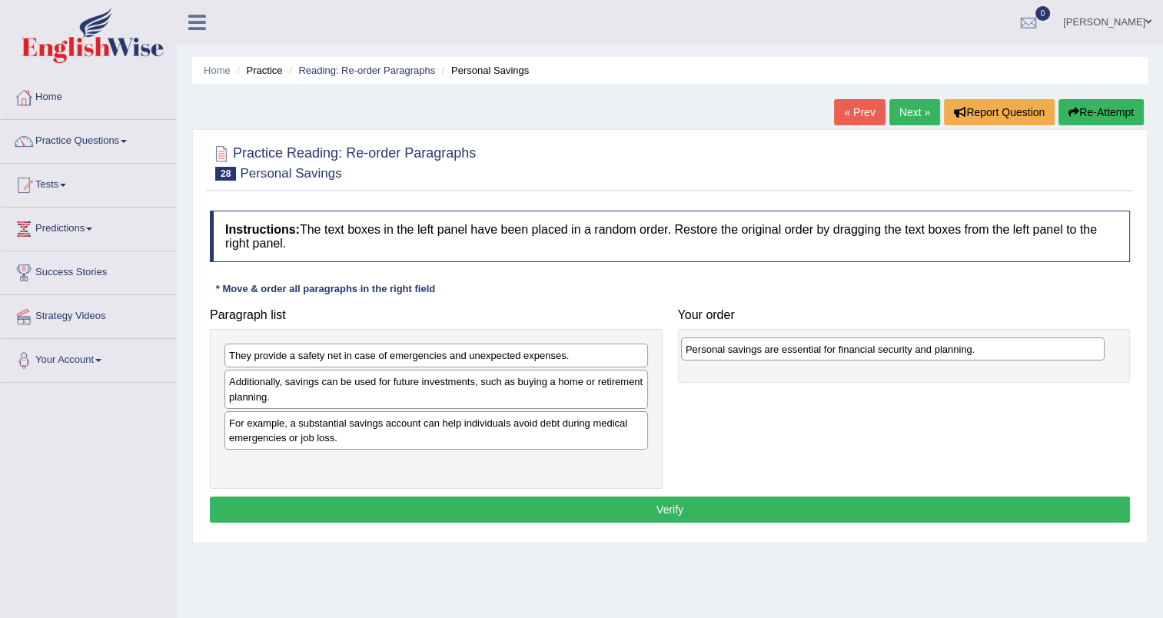
drag, startPoint x: 355, startPoint y: 467, endPoint x: 812, endPoint y: 352, distance: 471.6
click at [812, 352] on div "Personal savings are essential for financial security and planning." at bounding box center [892, 349] width 423 height 24
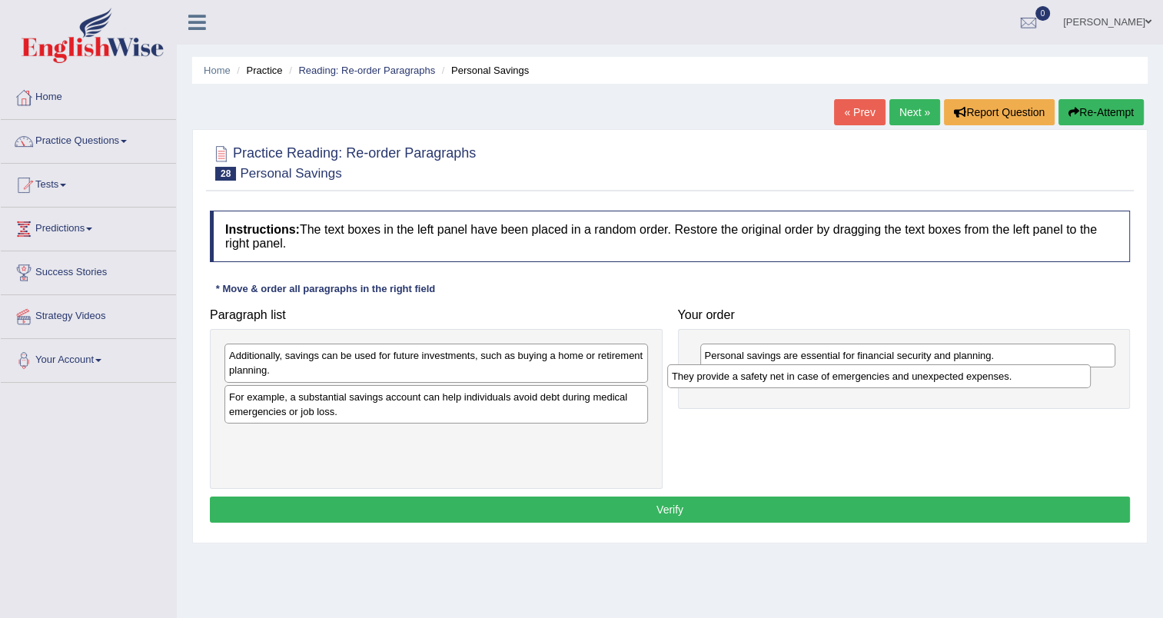
drag, startPoint x: 475, startPoint y: 359, endPoint x: 918, endPoint y: 380, distance: 443.1
click at [918, 380] on div "They provide a safety net in case of emergencies and unexpected expenses." at bounding box center [878, 376] width 423 height 24
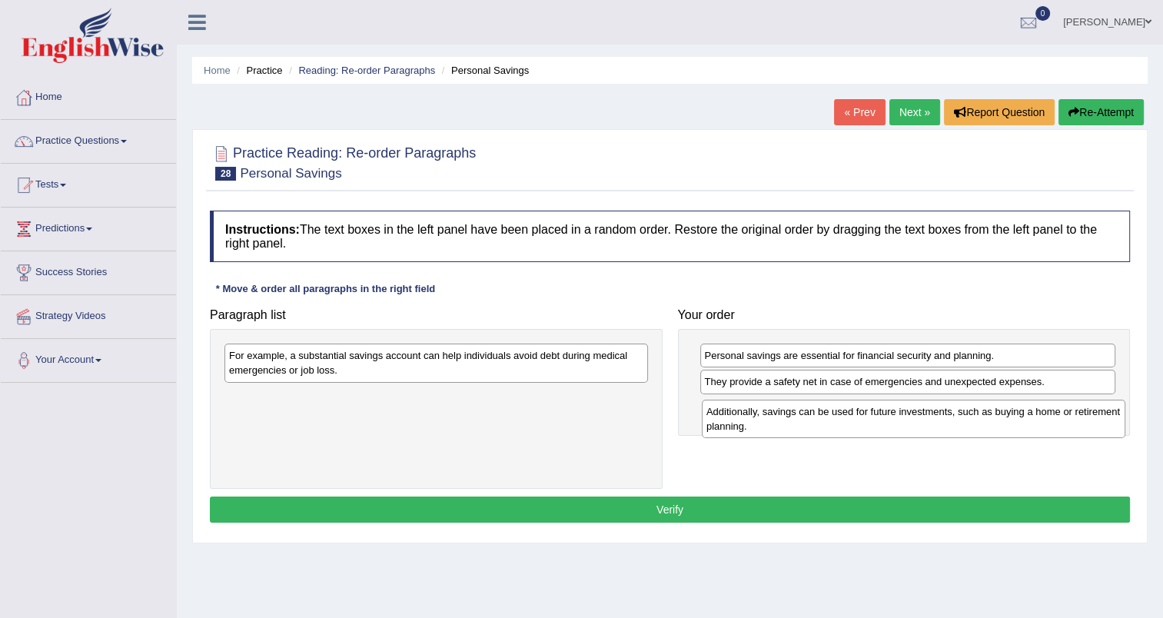
drag, startPoint x: 533, startPoint y: 359, endPoint x: 1007, endPoint y: 413, distance: 476.5
click at [1007, 413] on div "Additionally, savings can be used for future investments, such as buying a home…" at bounding box center [913, 419] width 423 height 38
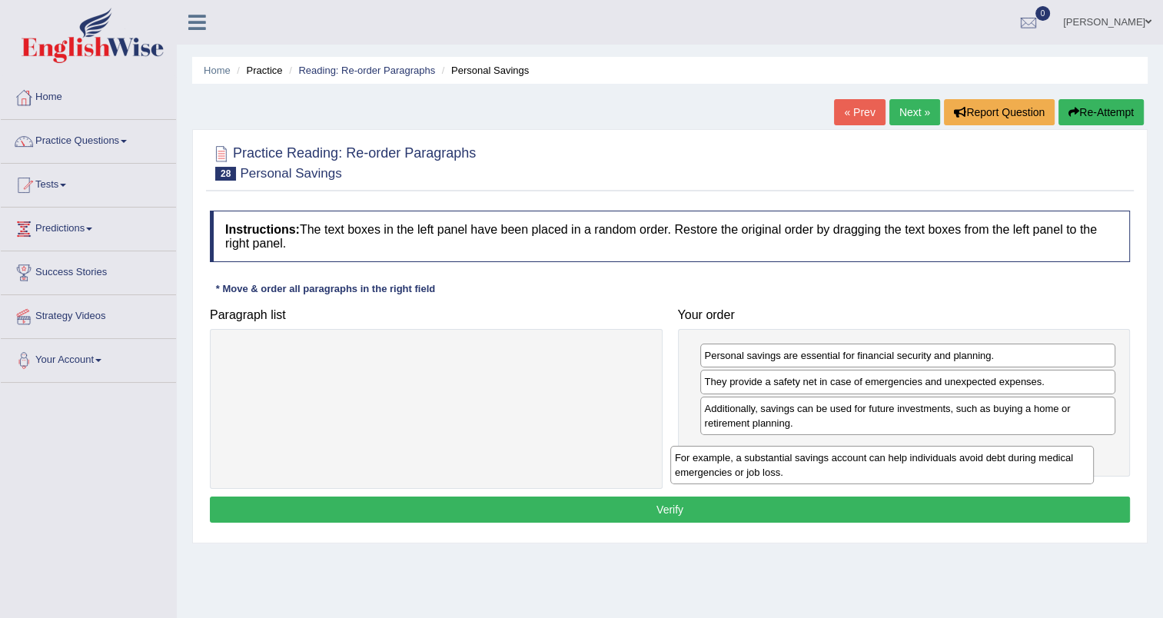
drag, startPoint x: 587, startPoint y: 374, endPoint x: 1033, endPoint y: 476, distance: 457.3
click at [1033, 476] on div "For example, a substantial savings account can help individuals avoid debt duri…" at bounding box center [881, 465] width 423 height 38
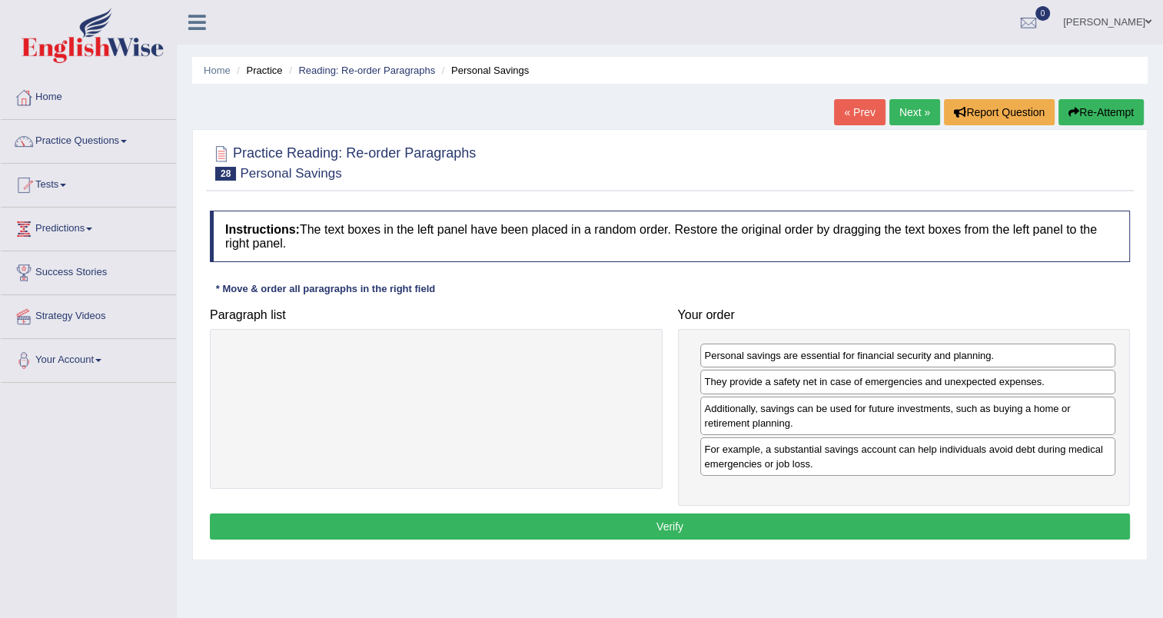
click at [770, 526] on button "Verify" at bounding box center [670, 526] width 920 height 26
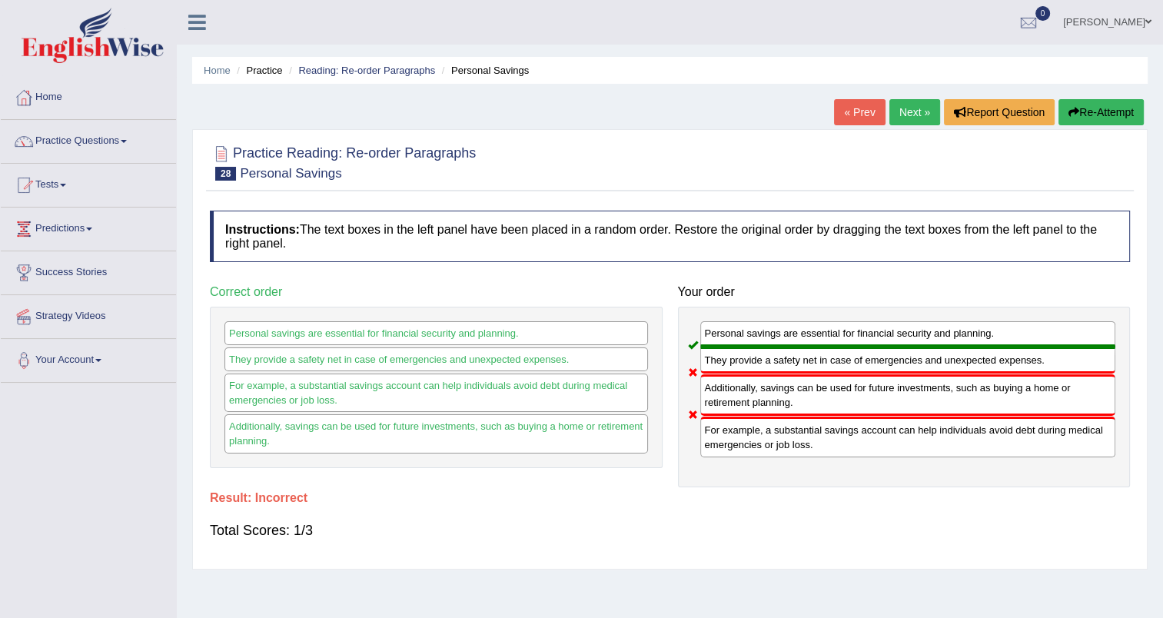
click at [902, 116] on link "Next »" at bounding box center [914, 112] width 51 height 26
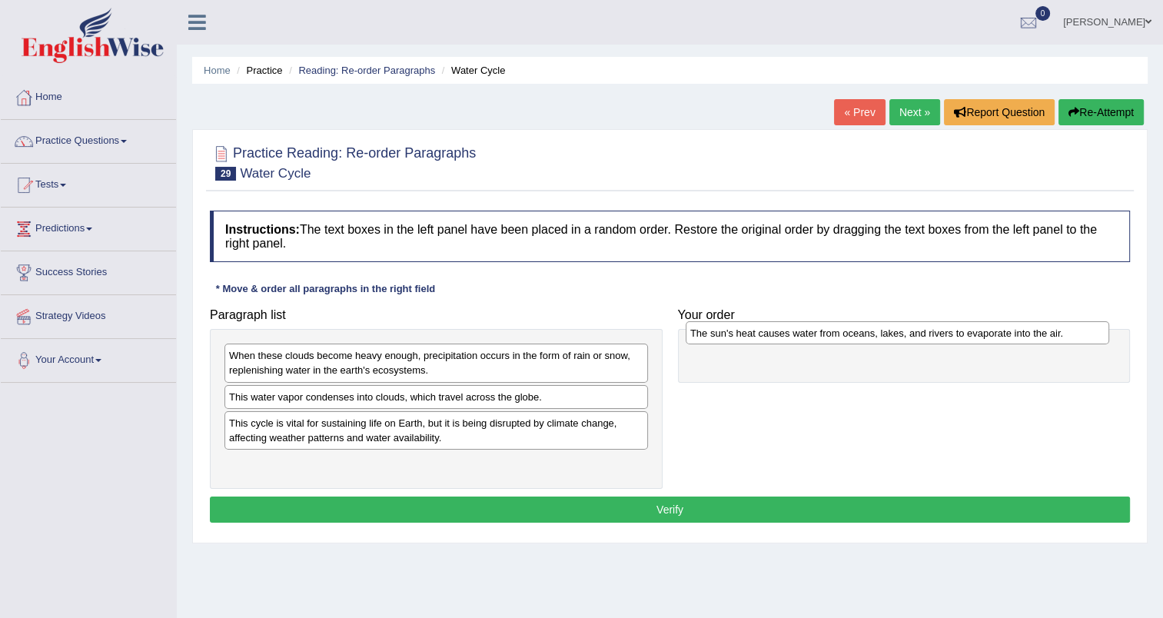
drag, startPoint x: 372, startPoint y: 468, endPoint x: 833, endPoint y: 338, distance: 479.0
click at [833, 338] on div "The sun's heat causes water from oceans, lakes, and rivers to evaporate into th…" at bounding box center [896, 333] width 423 height 24
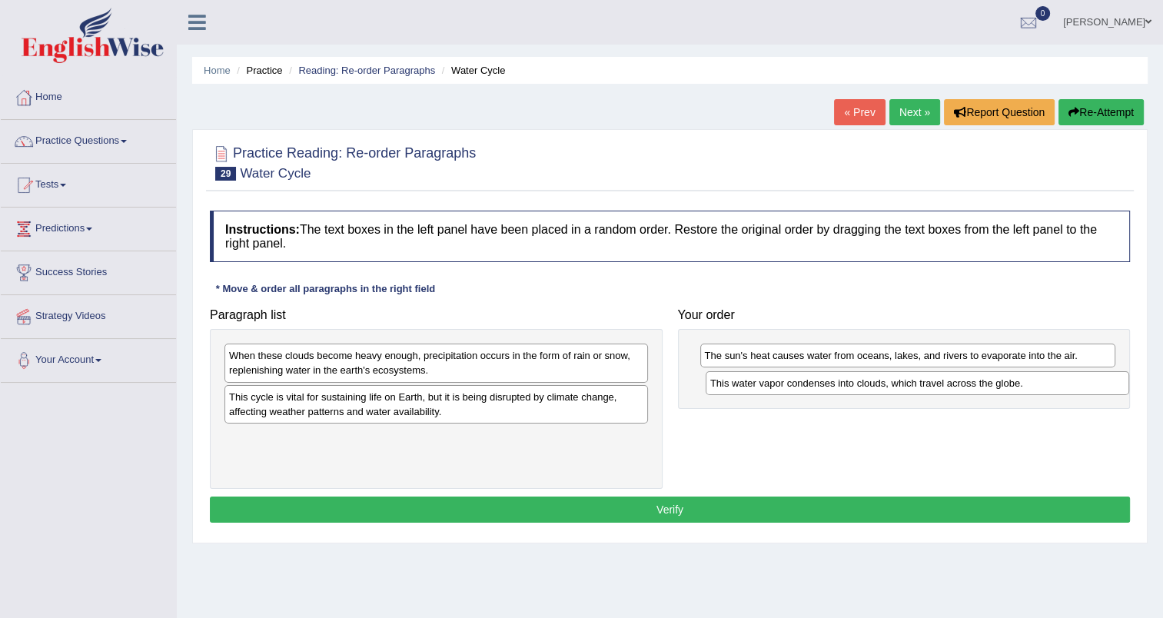
drag, startPoint x: 546, startPoint y: 397, endPoint x: 1027, endPoint y: 383, distance: 481.2
click at [1027, 383] on div "This water vapor condenses into clouds, which travel across the globe." at bounding box center [916, 383] width 423 height 24
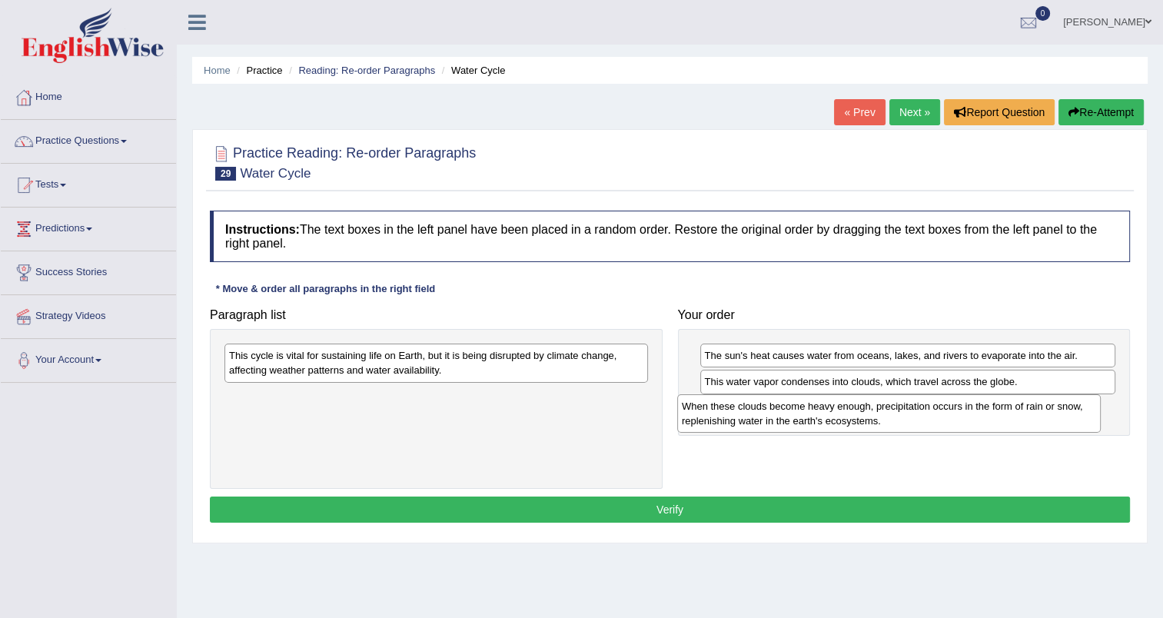
drag, startPoint x: 590, startPoint y: 361, endPoint x: 1043, endPoint y: 411, distance: 455.4
click at [1043, 411] on div "When these clouds become heavy enough, precipitation occurs in the form of rain…" at bounding box center [888, 413] width 423 height 38
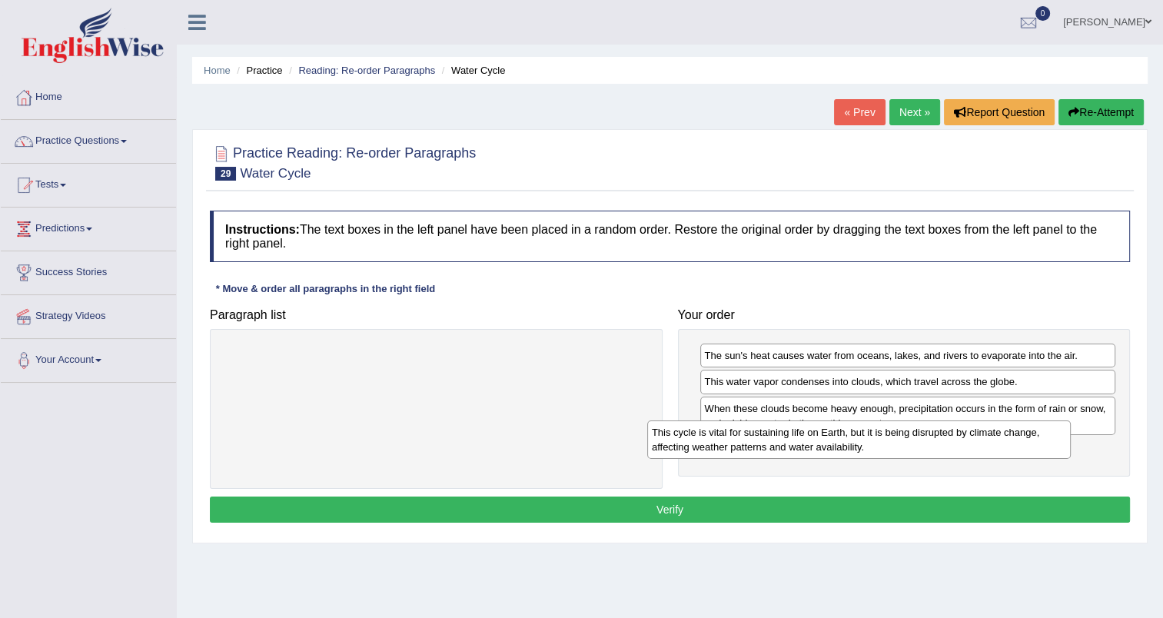
drag, startPoint x: 610, startPoint y: 360, endPoint x: 1041, endPoint y: 436, distance: 437.8
click at [1041, 436] on div "This cycle is vital for sustaining life on Earth, but it is being disrupted by …" at bounding box center [858, 439] width 423 height 38
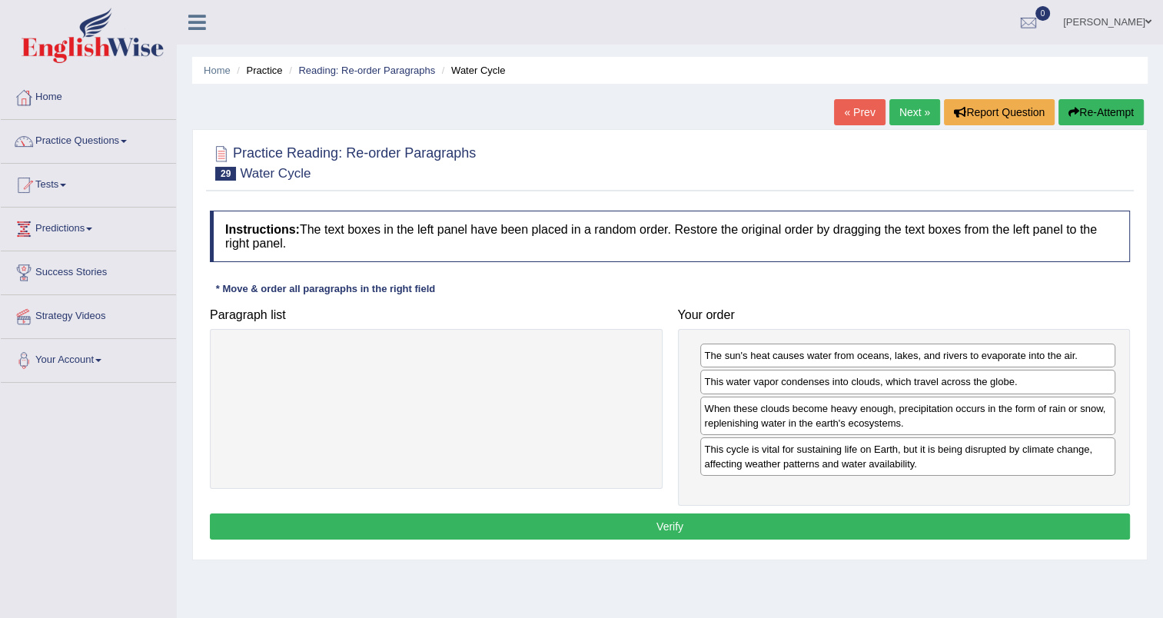
click at [756, 515] on button "Verify" at bounding box center [670, 526] width 920 height 26
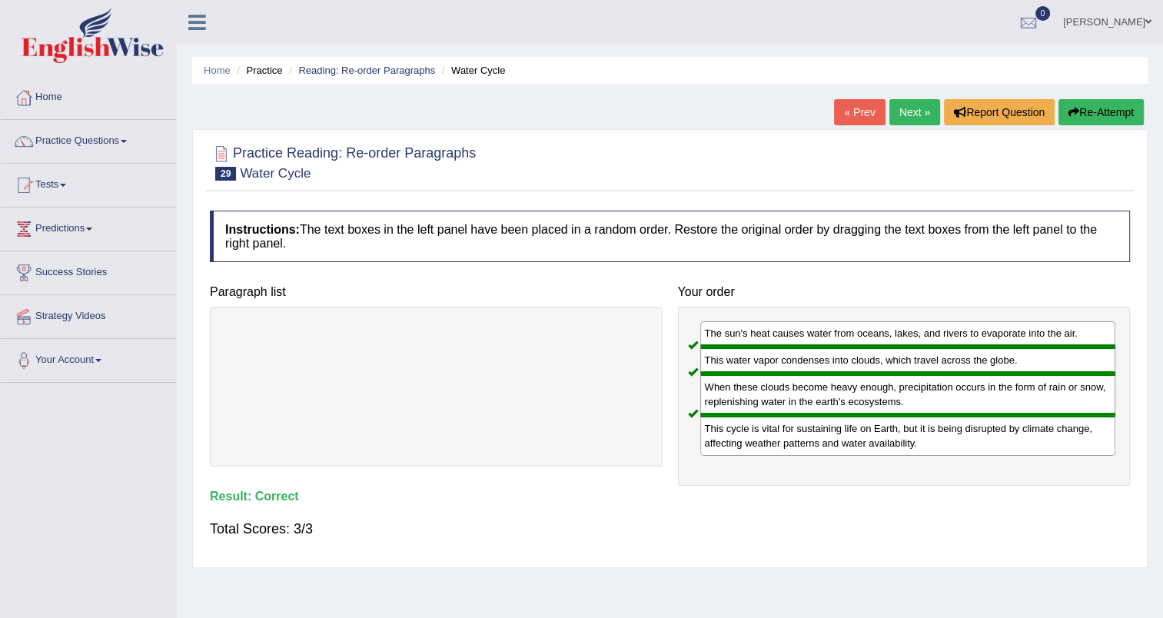
click at [904, 116] on link "Next »" at bounding box center [914, 112] width 51 height 26
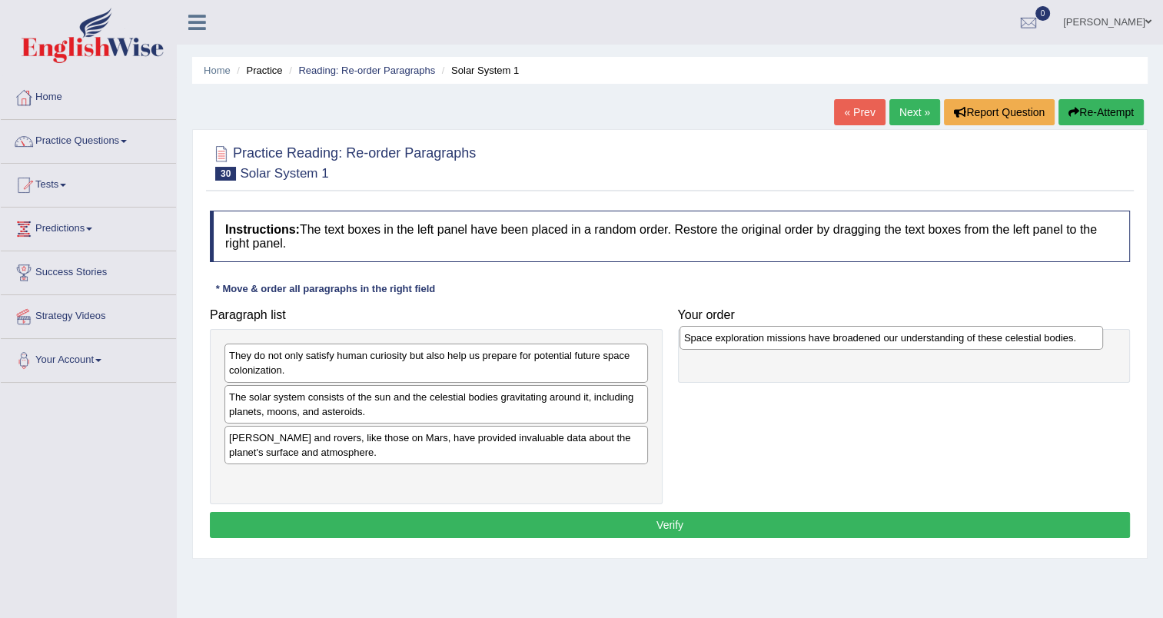
drag, startPoint x: 473, startPoint y: 398, endPoint x: 929, endPoint y: 340, distance: 459.4
click at [929, 340] on div "Space exploration missions have broadened our understanding of these celestial …" at bounding box center [890, 338] width 423 height 24
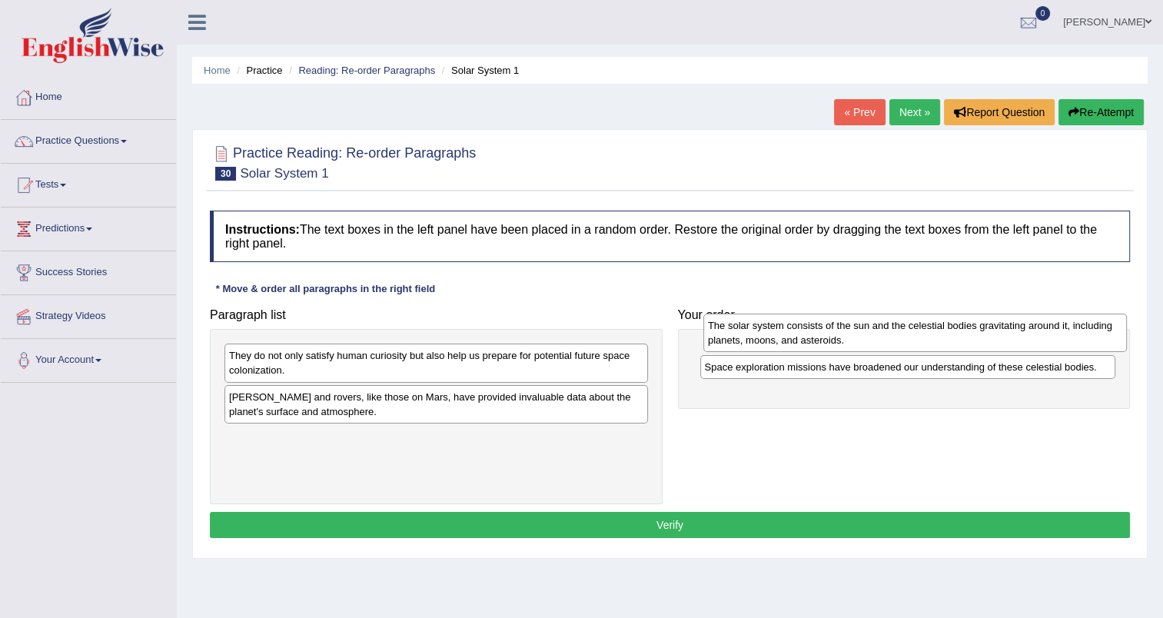
drag, startPoint x: 422, startPoint y: 407, endPoint x: 901, endPoint y: 336, distance: 484.0
click at [901, 336] on div "The solar system consists of the sun and the celestial bodies gravitating aroun…" at bounding box center [914, 333] width 423 height 38
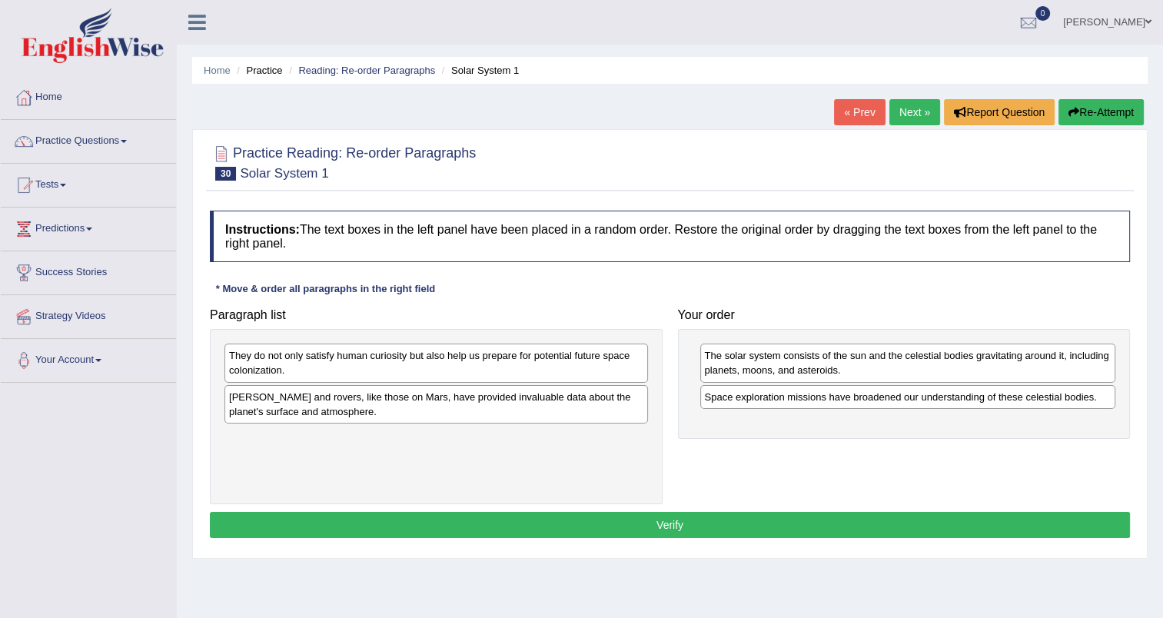
click at [535, 410] on div "[PERSON_NAME] and rovers, like those on Mars, have provided invaluable data abo…" at bounding box center [435, 404] width 423 height 38
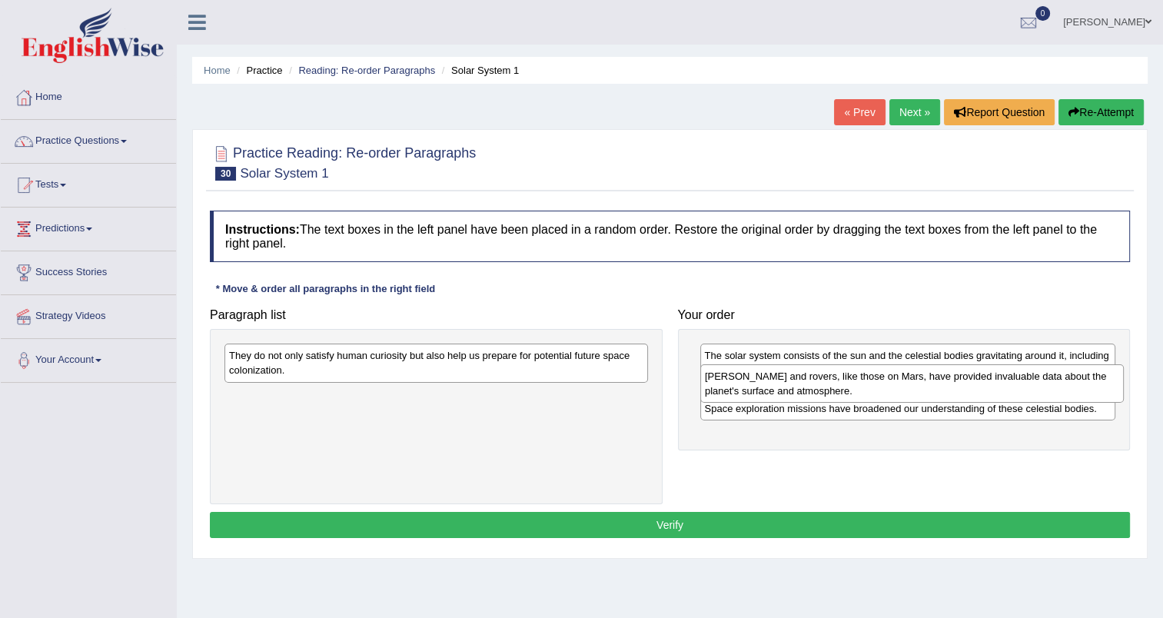
drag, startPoint x: 535, startPoint y: 410, endPoint x: 1011, endPoint y: 390, distance: 476.1
click at [1011, 390] on div "[PERSON_NAME] and rovers, like those on Mars, have provided invaluable data abo…" at bounding box center [911, 383] width 423 height 38
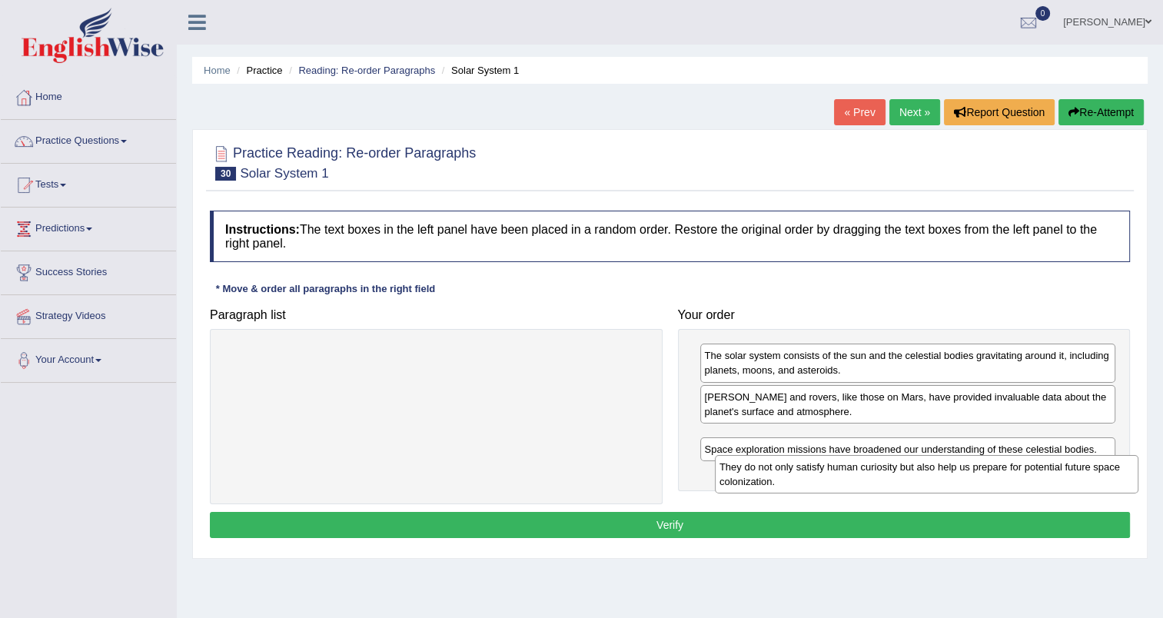
drag, startPoint x: 490, startPoint y: 361, endPoint x: 981, endPoint y: 473, distance: 502.8
click at [981, 473] on div "They do not only satisfy human curiosity but also help us prepare for potential…" at bounding box center [926, 474] width 423 height 38
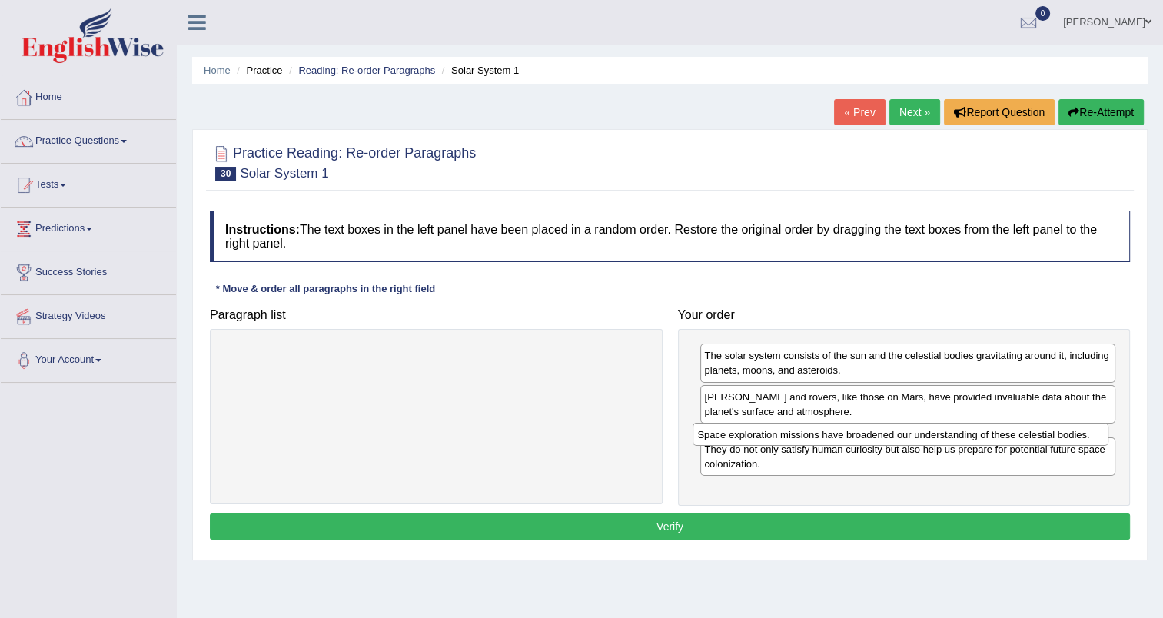
drag, startPoint x: 978, startPoint y: 480, endPoint x: 971, endPoint y: 436, distance: 43.6
click at [971, 436] on div "Space exploration missions have broadened our understanding of these celestial …" at bounding box center [900, 435] width 416 height 24
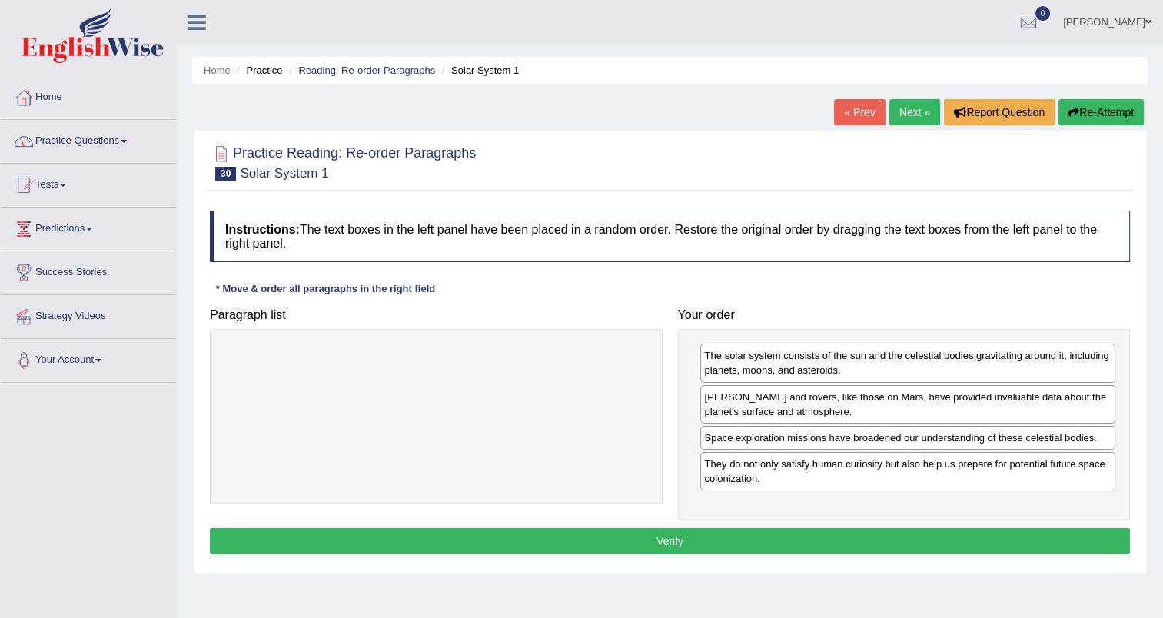
click at [763, 542] on button "Verify" at bounding box center [670, 541] width 920 height 26
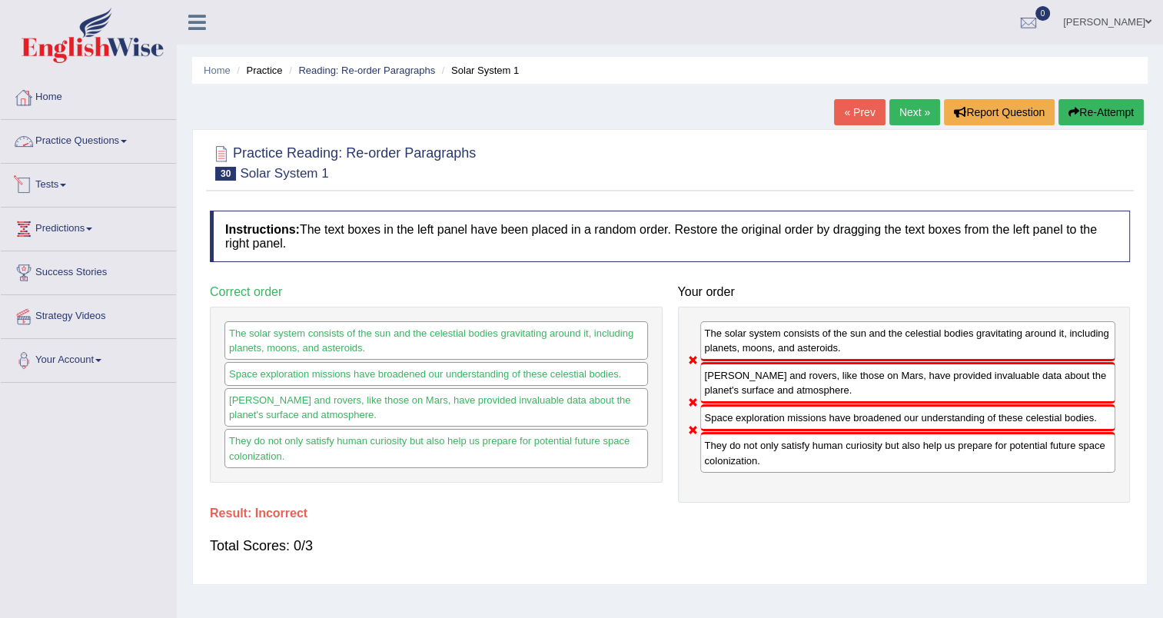
click at [102, 137] on link "Practice Questions" at bounding box center [88, 139] width 175 height 38
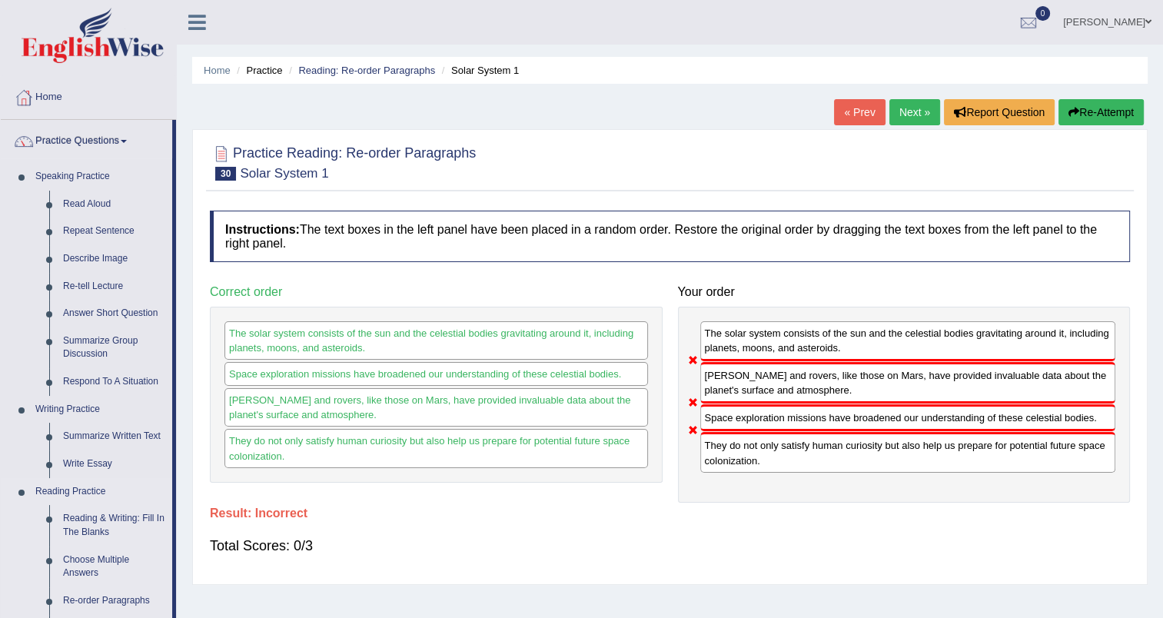
scroll to position [132, 0]
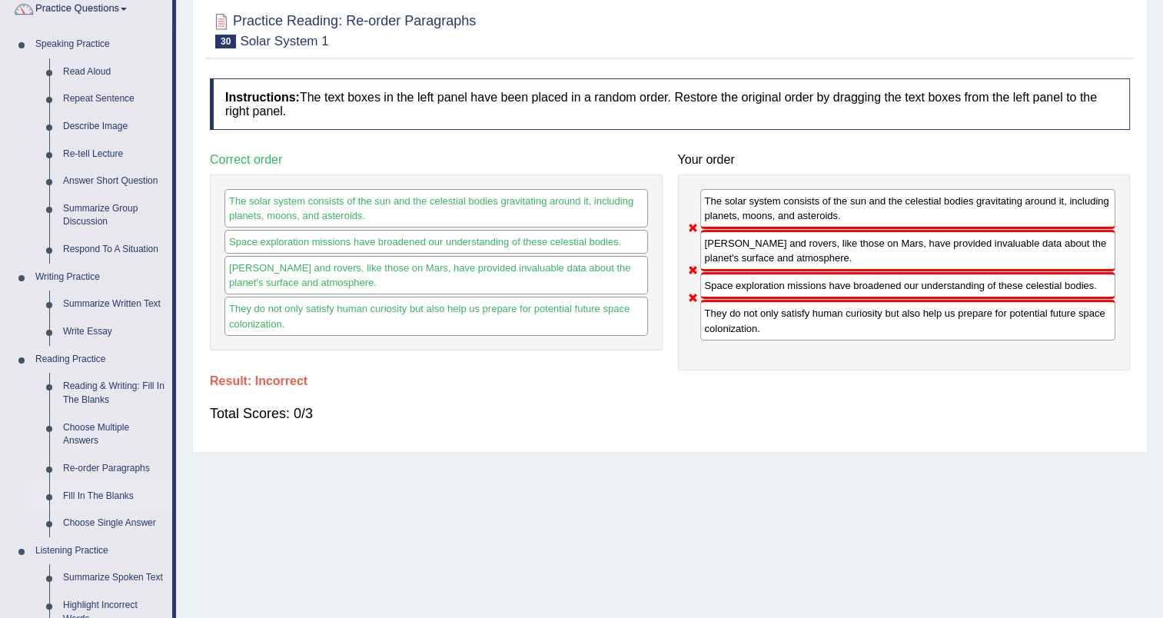
click at [109, 498] on link "Fill In The Blanks" at bounding box center [114, 497] width 116 height 28
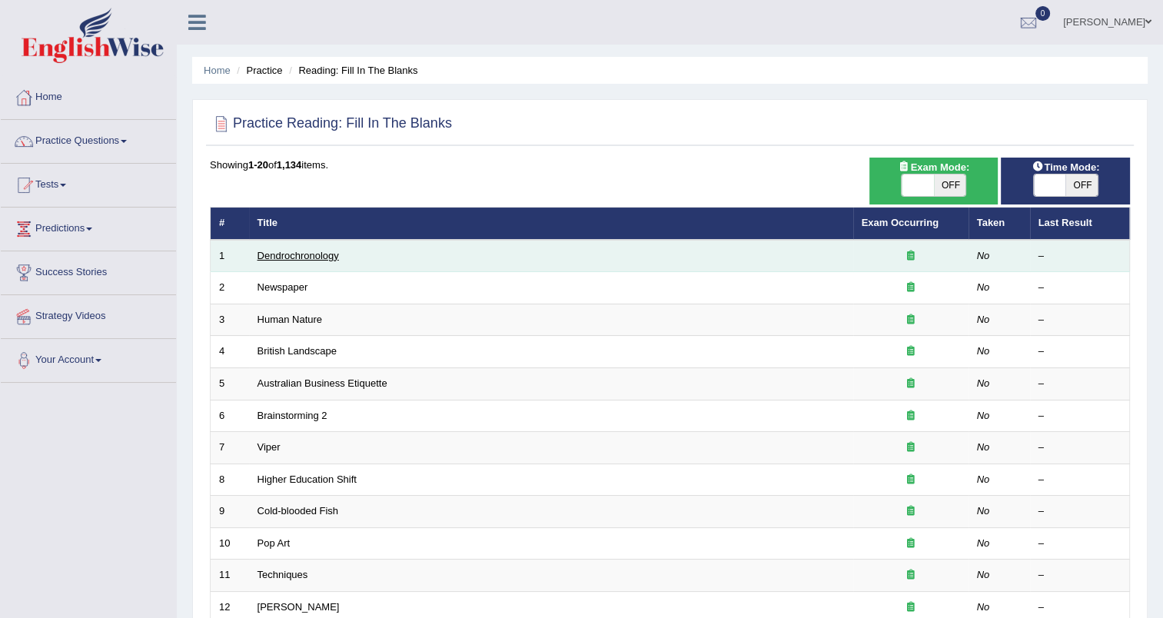
click at [314, 257] on link "Dendrochronology" at bounding box center [297, 256] width 81 height 12
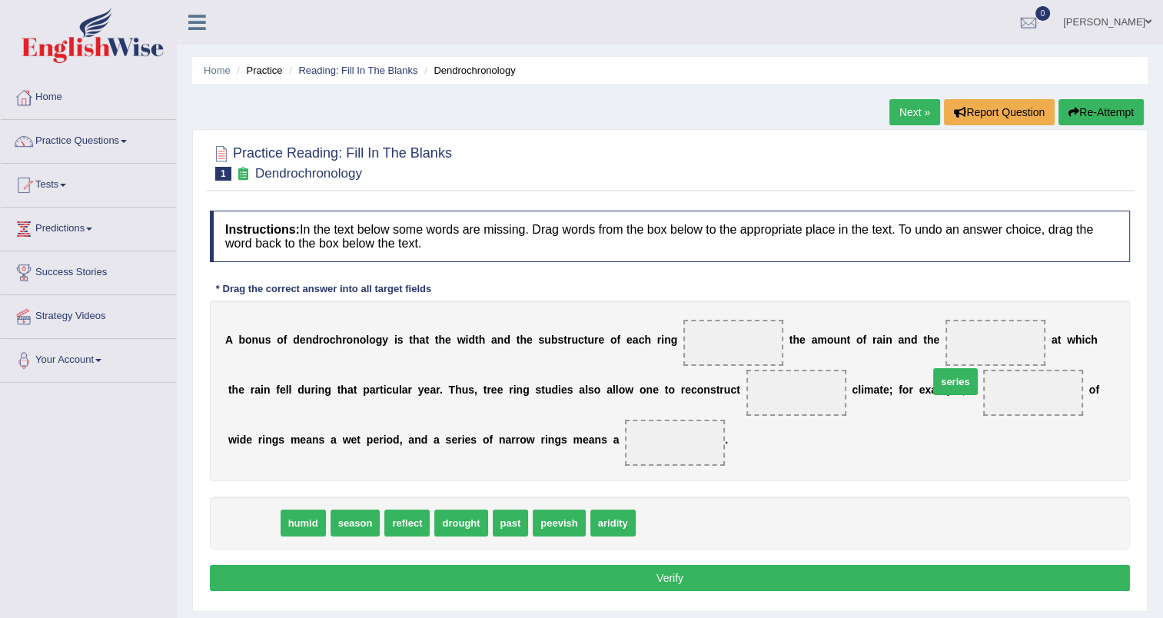
drag, startPoint x: 251, startPoint y: 523, endPoint x: 954, endPoint y: 383, distance: 716.3
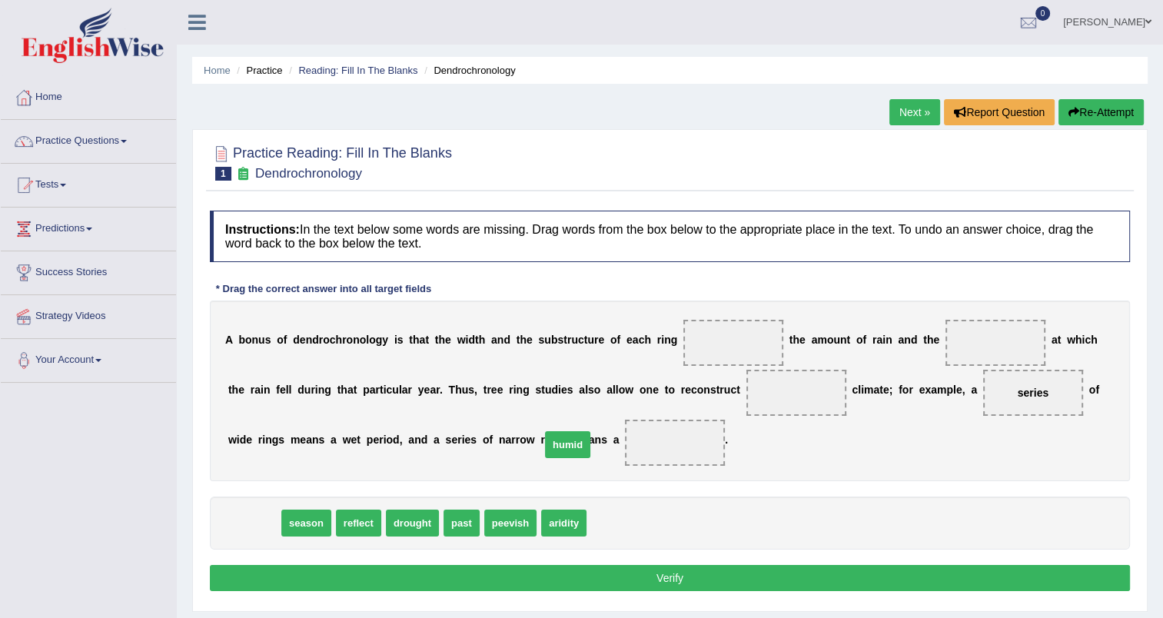
drag, startPoint x: 252, startPoint y: 523, endPoint x: 566, endPoint y: 444, distance: 323.2
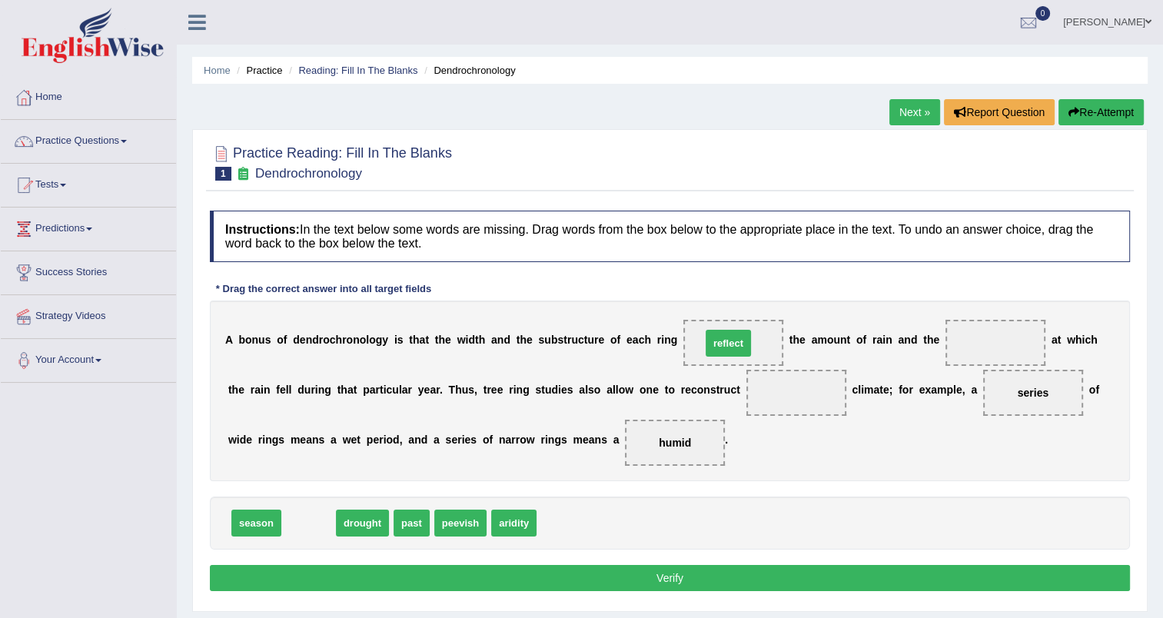
drag, startPoint x: 306, startPoint y: 523, endPoint x: 725, endPoint y: 343, distance: 456.5
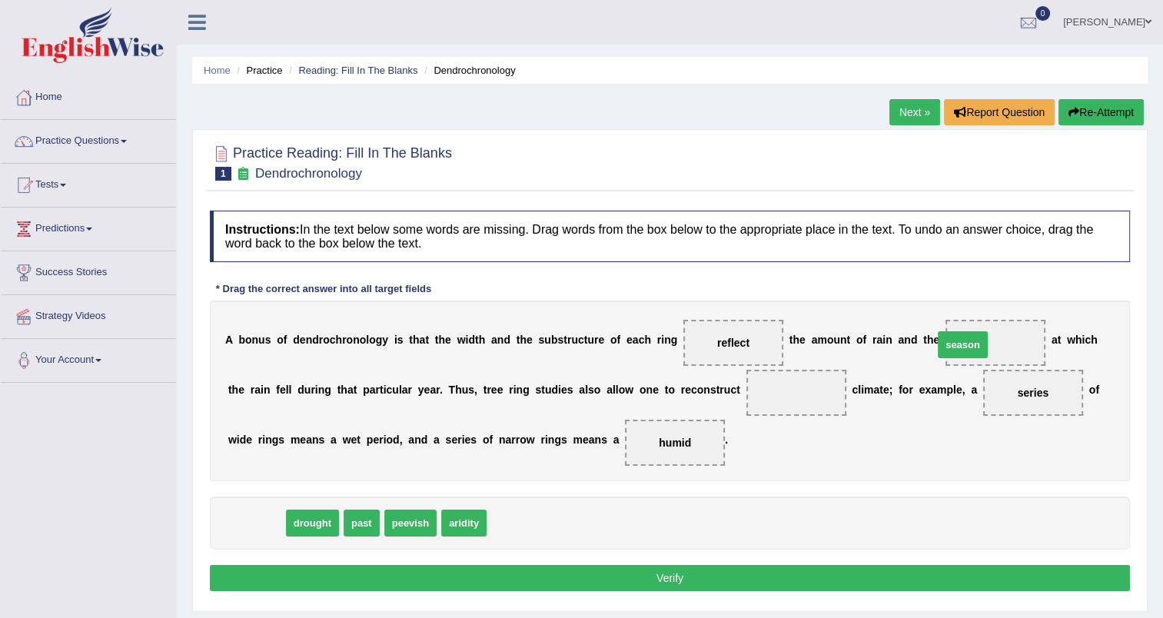
drag, startPoint x: 258, startPoint y: 519, endPoint x: 963, endPoint y: 341, distance: 726.9
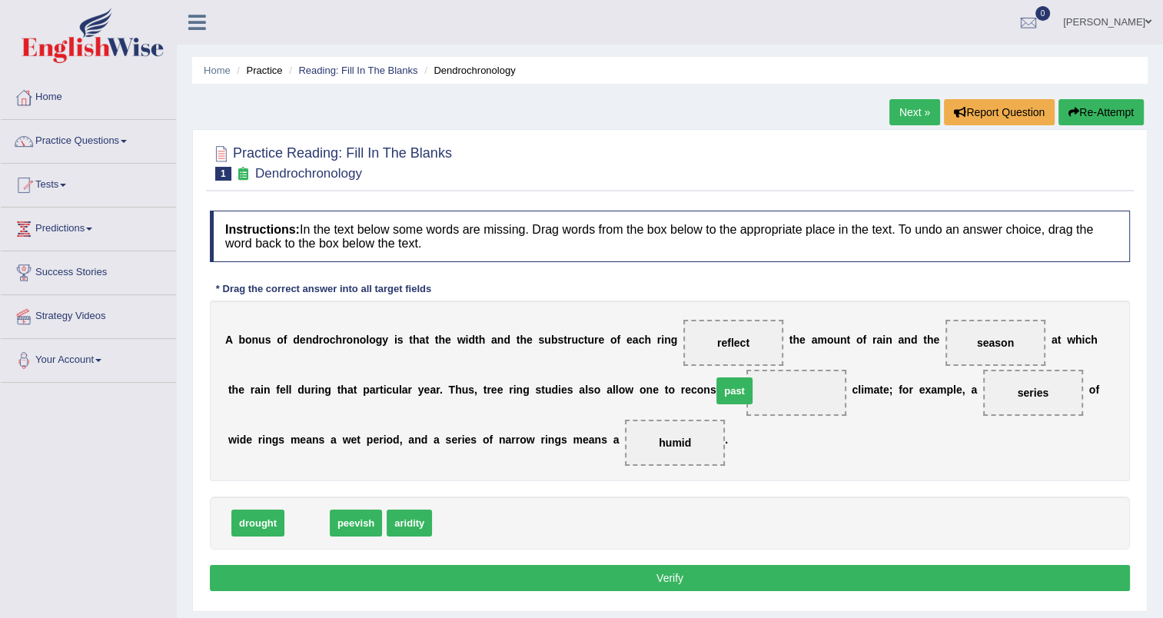
drag, startPoint x: 300, startPoint y: 523, endPoint x: 727, endPoint y: 390, distance: 447.3
click at [673, 573] on button "Verify" at bounding box center [670, 578] width 920 height 26
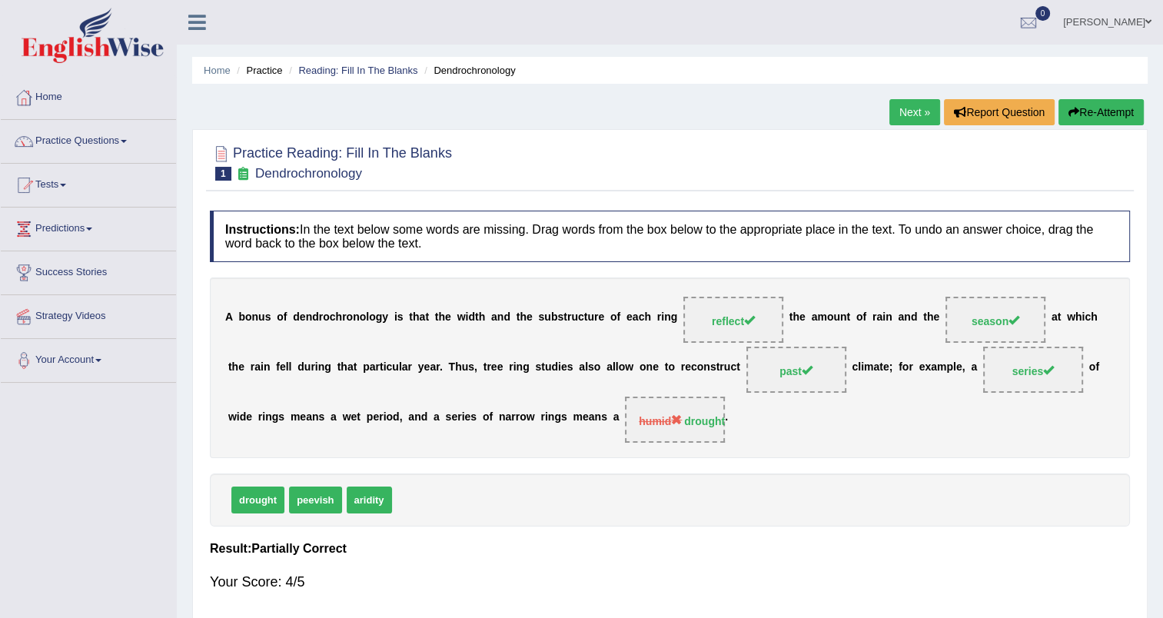
click at [914, 111] on link "Next »" at bounding box center [914, 112] width 51 height 26
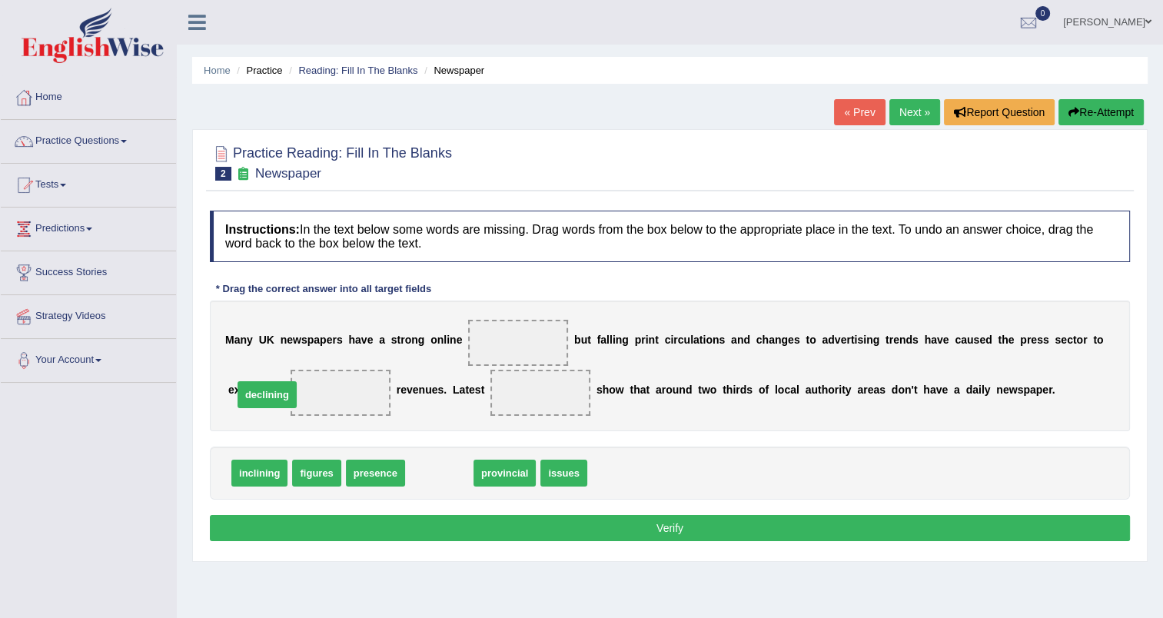
drag, startPoint x: 431, startPoint y: 473, endPoint x: 259, endPoint y: 395, distance: 189.1
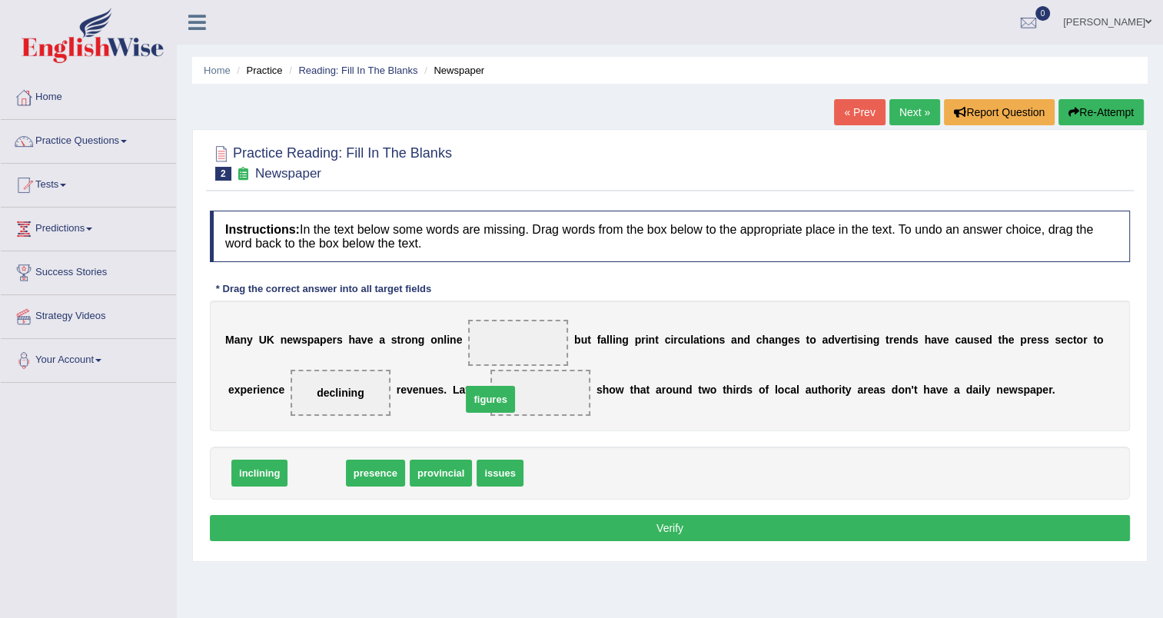
drag, startPoint x: 307, startPoint y: 477, endPoint x: 476, endPoint y: 398, distance: 186.7
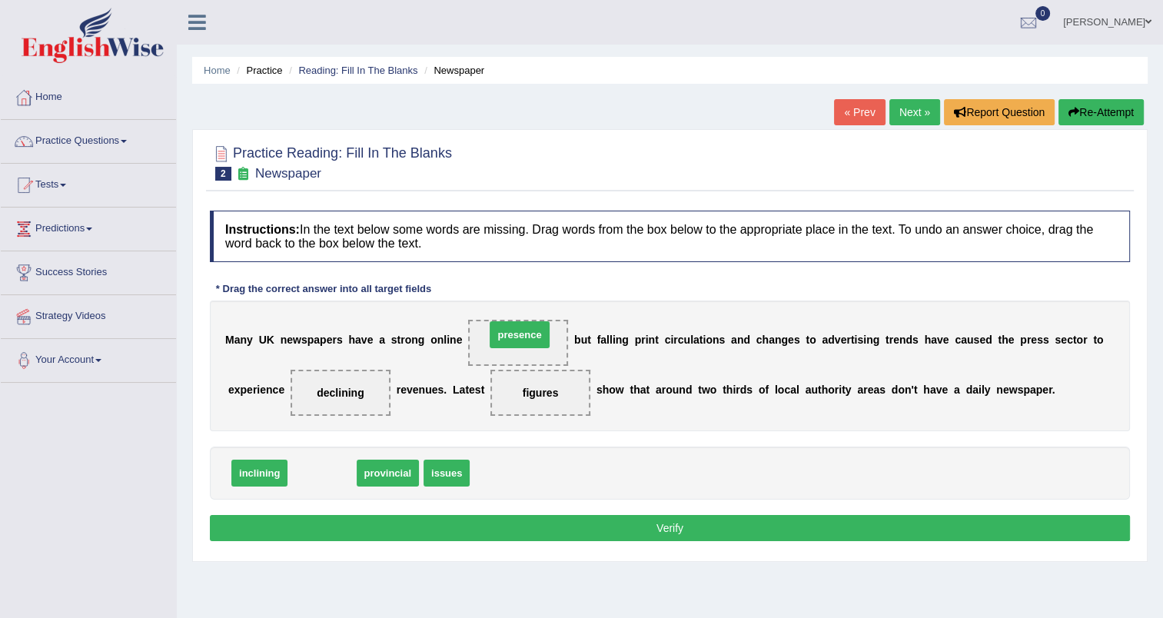
drag, startPoint x: 315, startPoint y: 480, endPoint x: 513, endPoint y: 341, distance: 241.1
click at [682, 519] on button "Verify" at bounding box center [670, 528] width 920 height 26
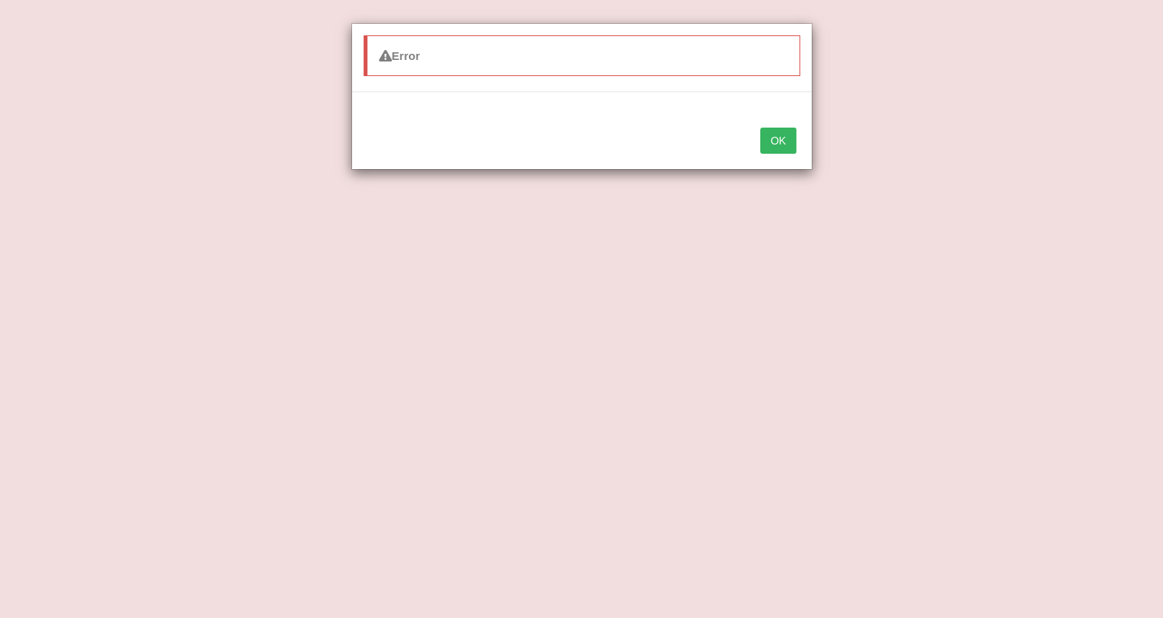
click at [778, 135] on button "OK" at bounding box center [777, 141] width 35 height 26
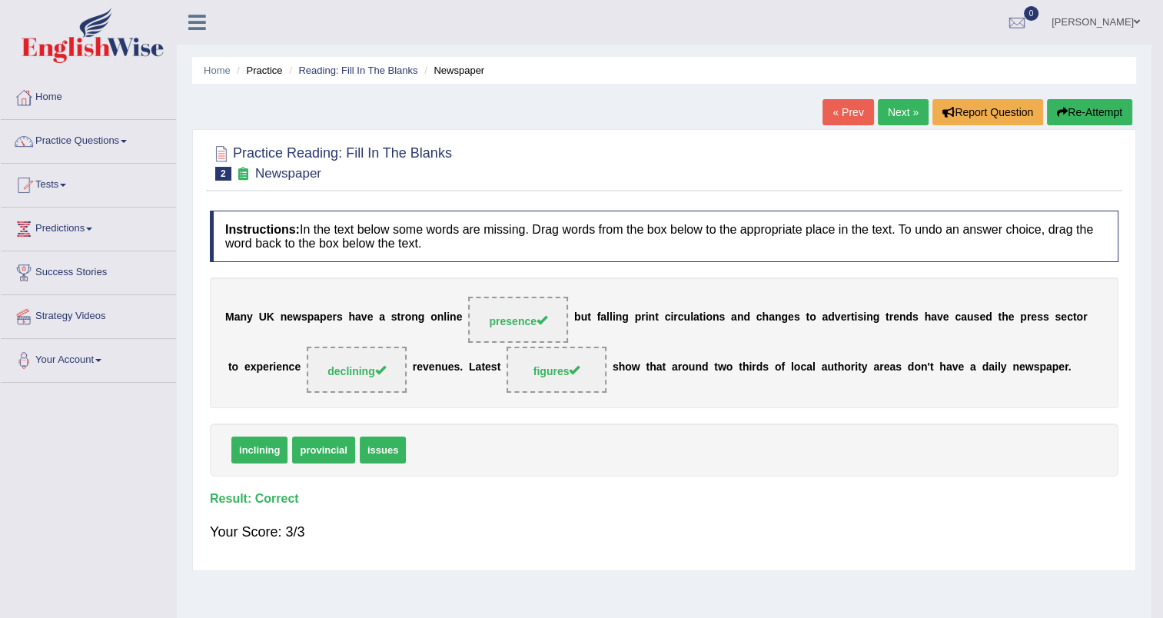
click at [896, 111] on link "Next »" at bounding box center [903, 112] width 51 height 26
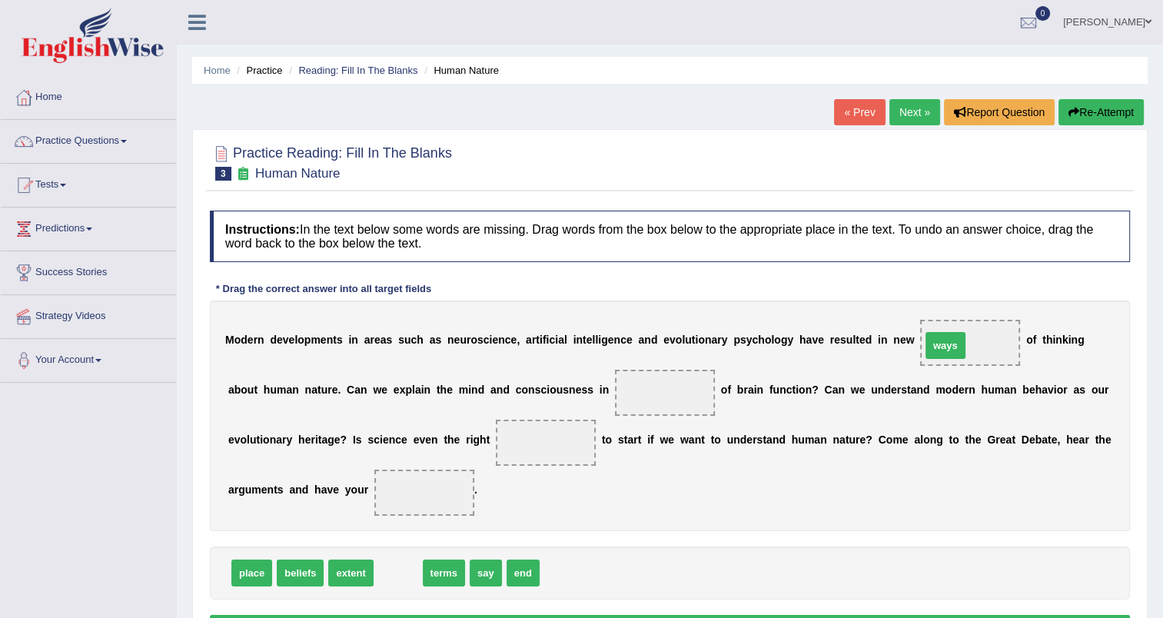
drag, startPoint x: 397, startPoint y: 576, endPoint x: 944, endPoint y: 349, distance: 592.6
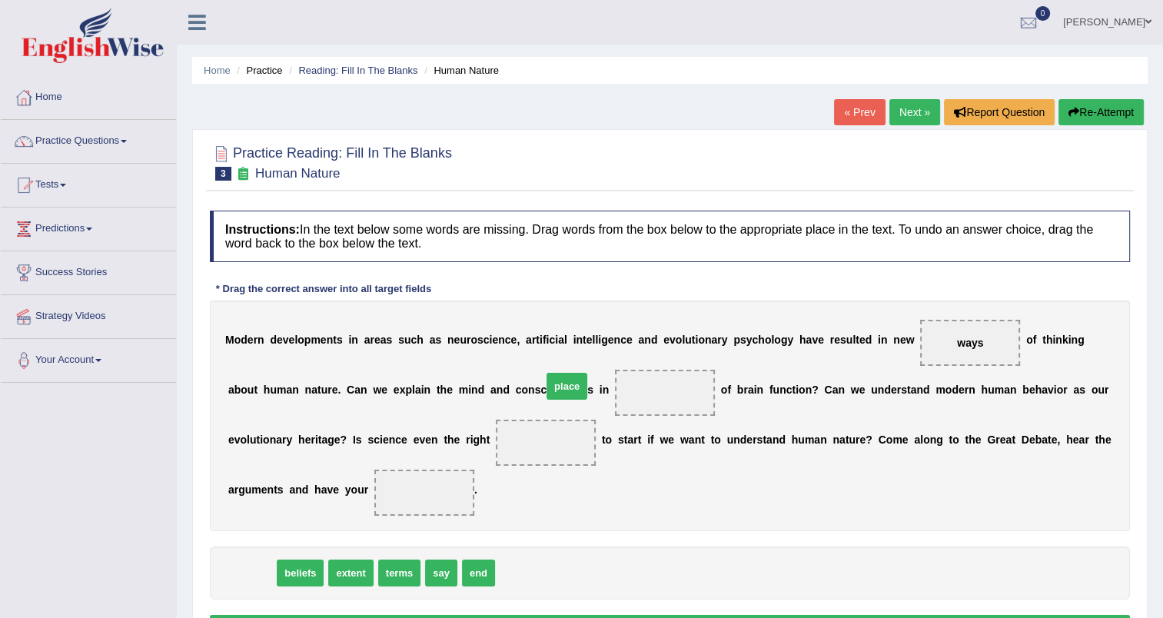
drag, startPoint x: 257, startPoint y: 565, endPoint x: 573, endPoint y: 380, distance: 365.5
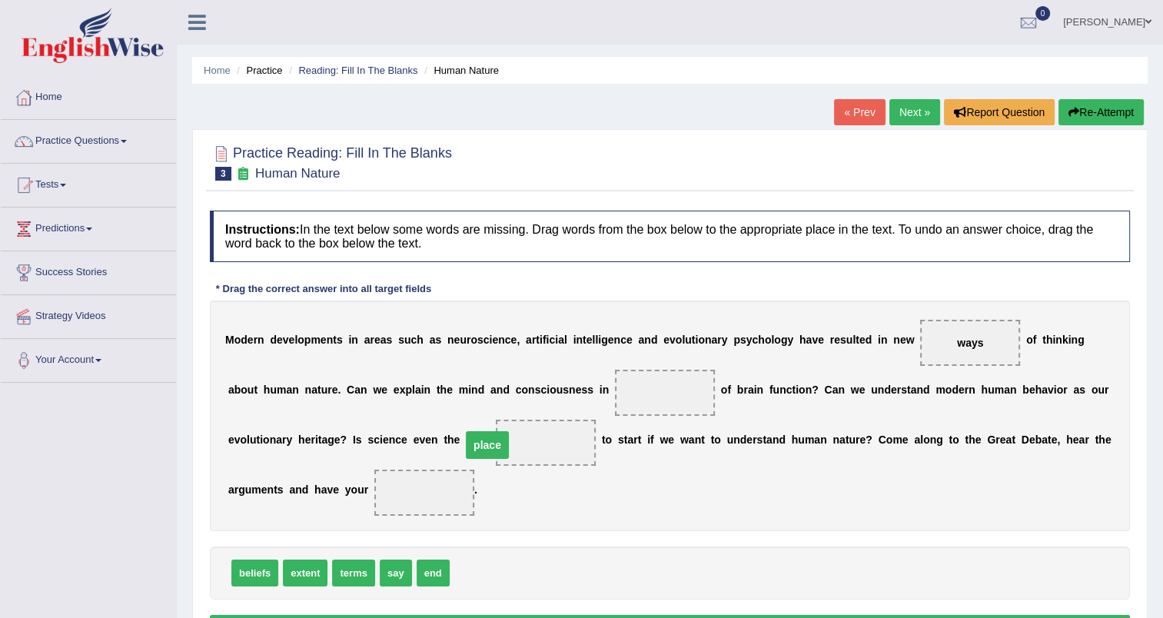
drag, startPoint x: 556, startPoint y: 391, endPoint x: 379, endPoint y: 443, distance: 185.0
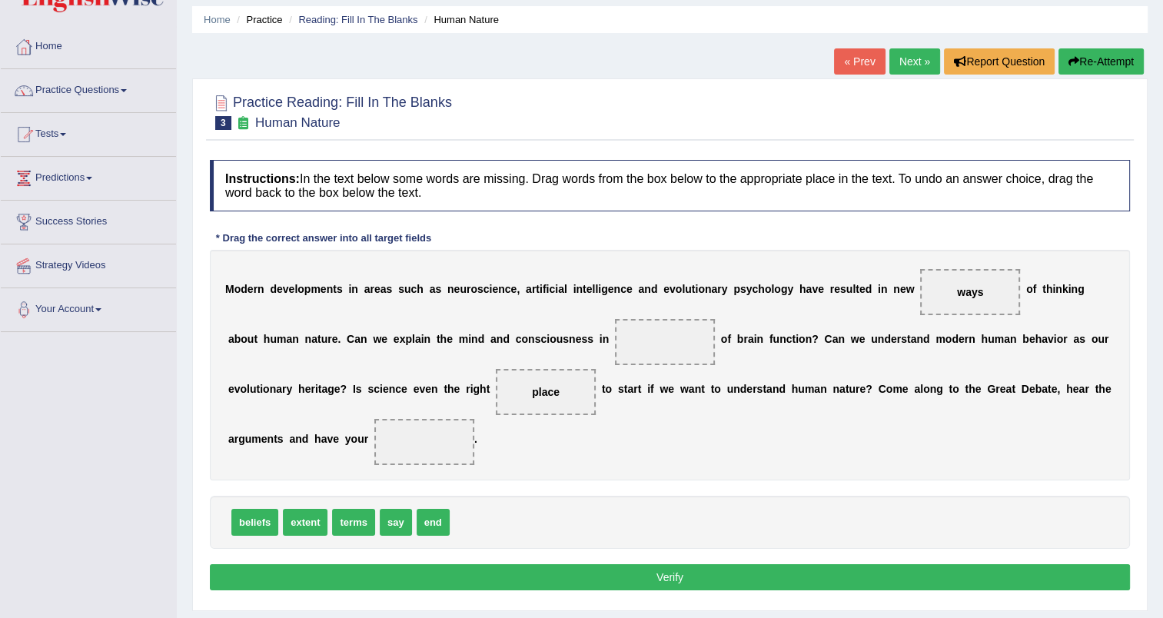
scroll to position [52, 0]
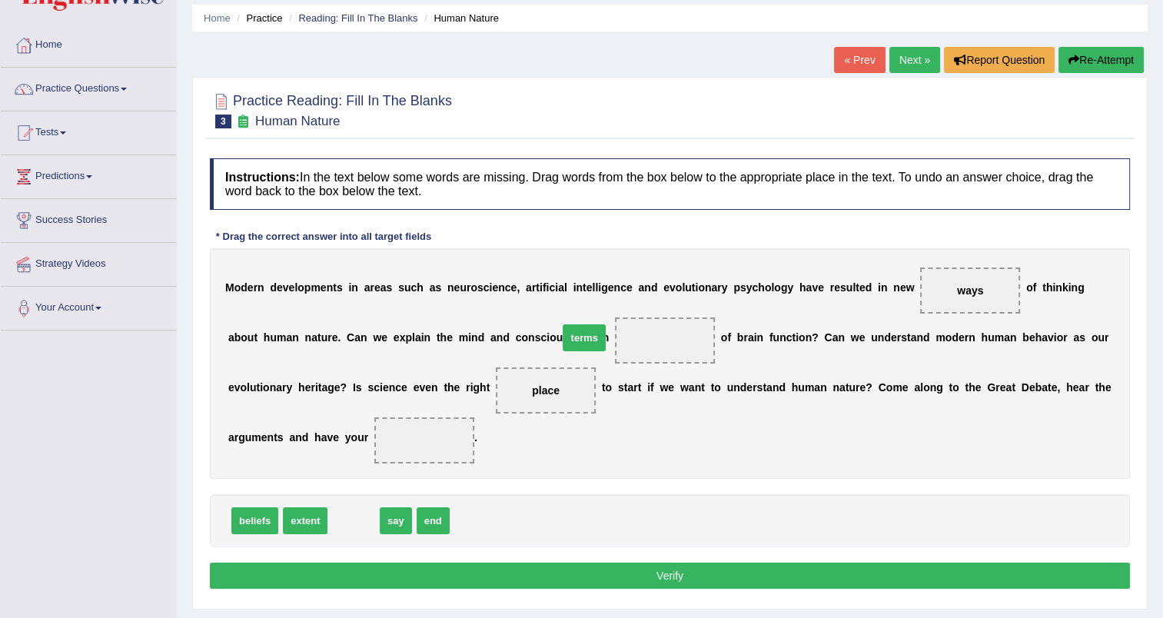
drag, startPoint x: 353, startPoint y: 517, endPoint x: 584, endPoint y: 335, distance: 293.8
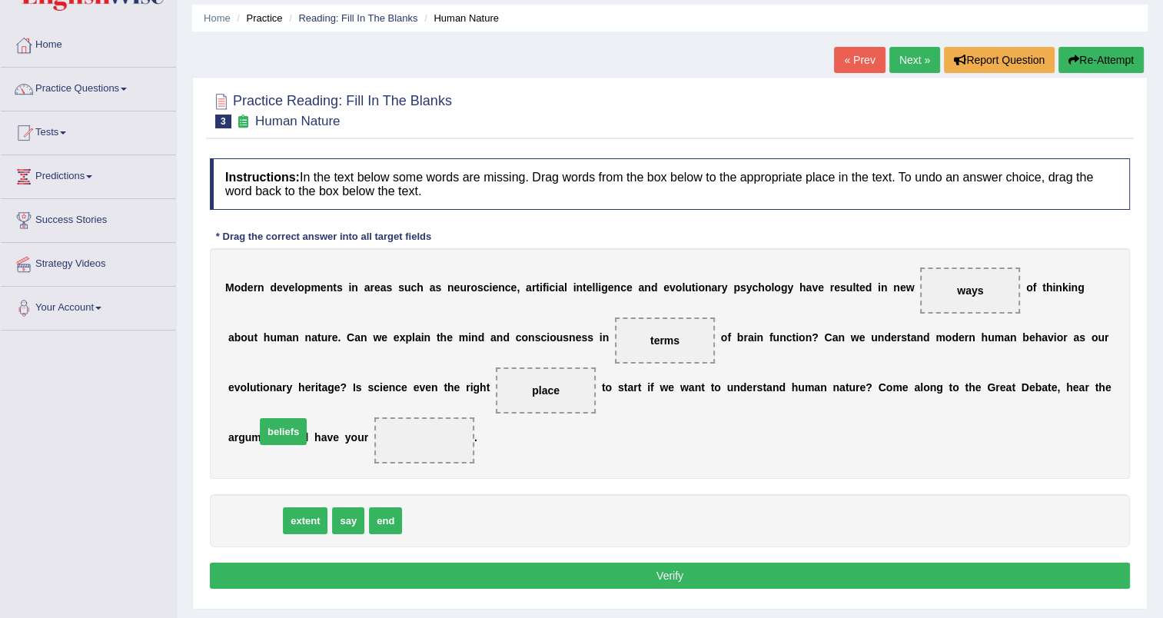
drag, startPoint x: 270, startPoint y: 524, endPoint x: 298, endPoint y: 435, distance: 93.6
click at [628, 569] on button "Verify" at bounding box center [670, 576] width 920 height 26
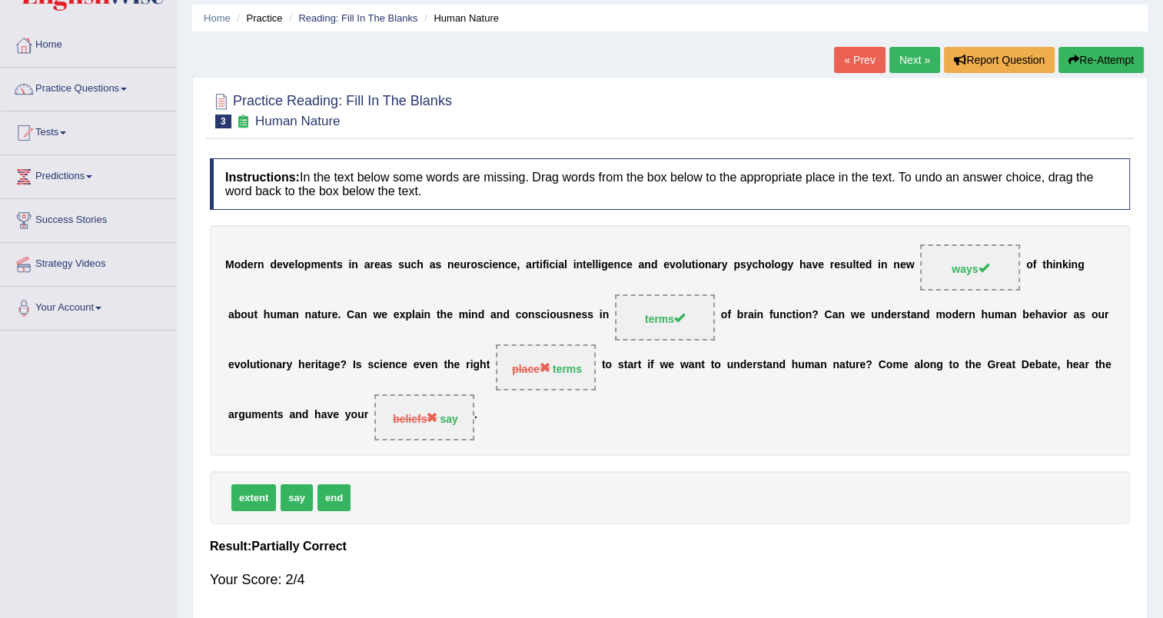
click at [922, 51] on link "Next »" at bounding box center [914, 60] width 51 height 26
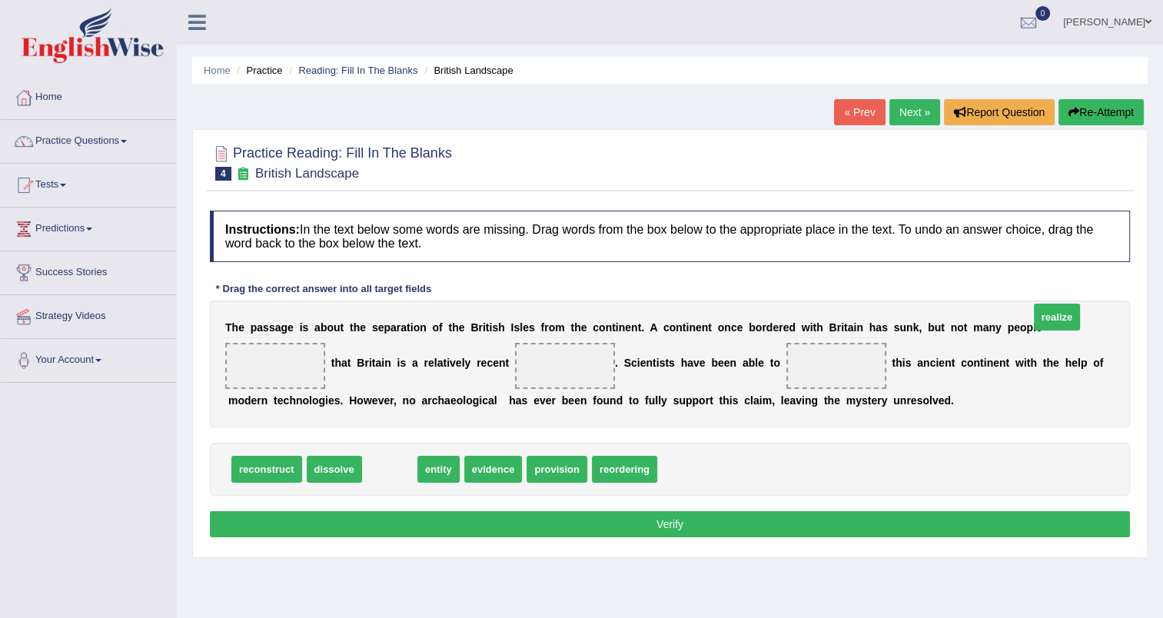
drag, startPoint x: 384, startPoint y: 498, endPoint x: 1051, endPoint y: 346, distance: 684.2
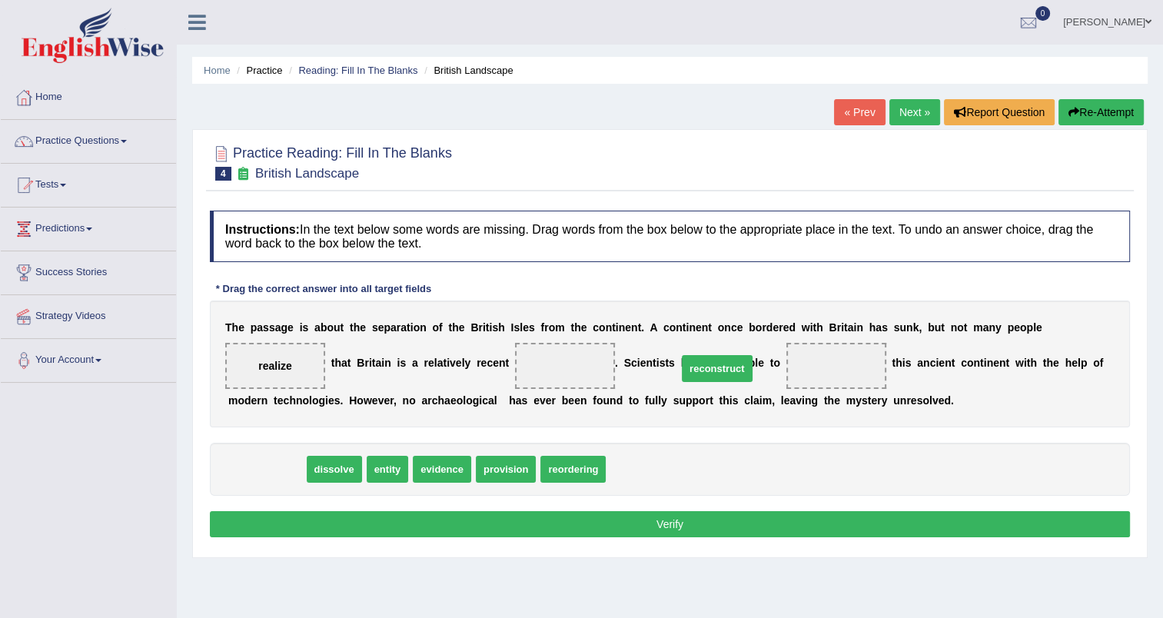
drag, startPoint x: 277, startPoint y: 500, endPoint x: 727, endPoint y: 399, distance: 461.4
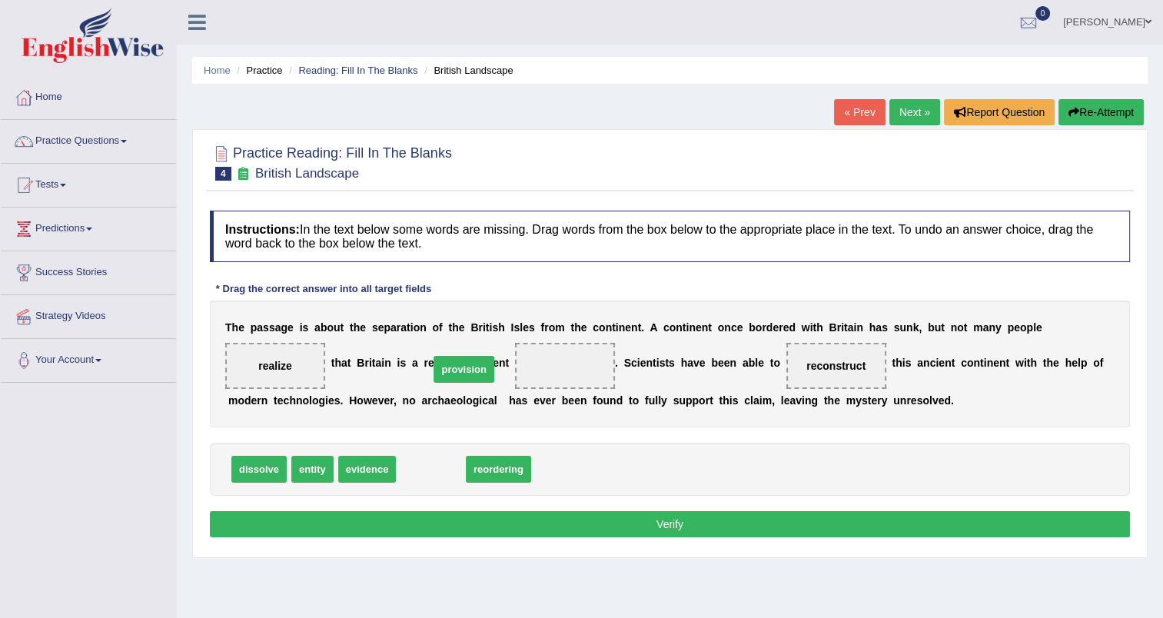
drag, startPoint x: 417, startPoint y: 494, endPoint x: 447, endPoint y: 372, distance: 126.0
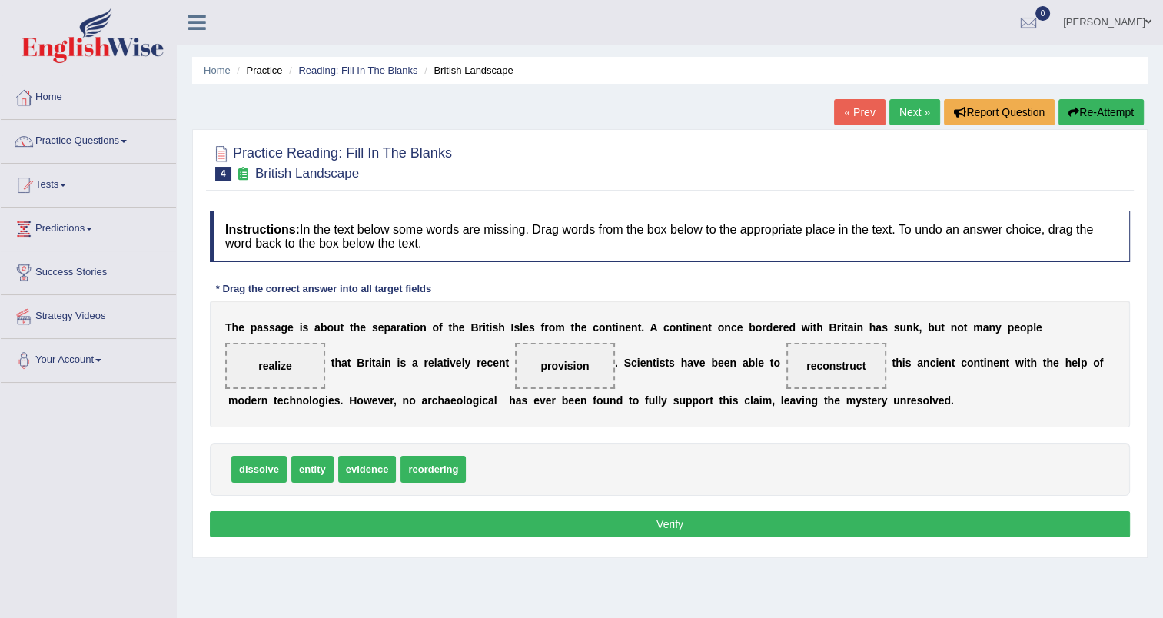
click at [675, 537] on button "Verify" at bounding box center [670, 524] width 920 height 26
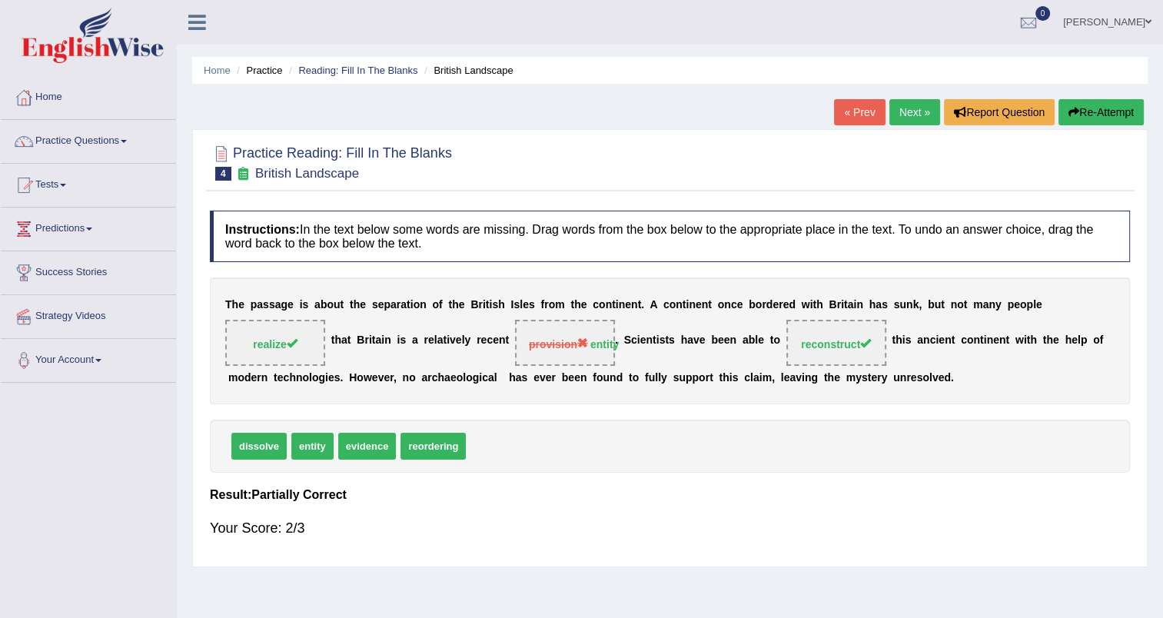
click at [912, 117] on link "Next »" at bounding box center [914, 112] width 51 height 26
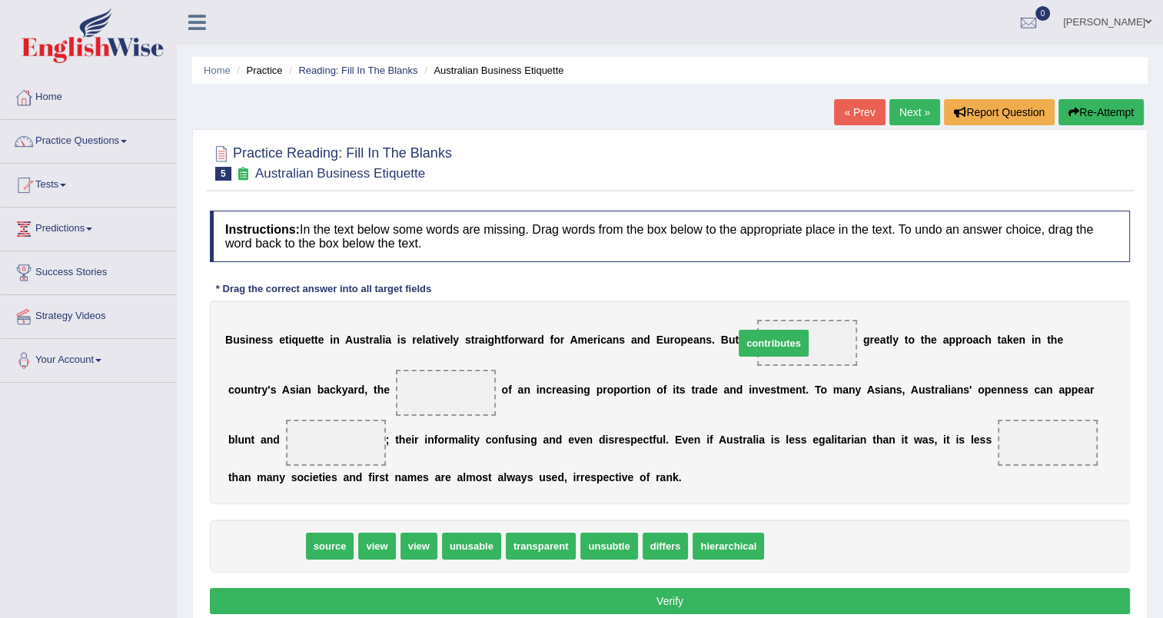
drag, startPoint x: 271, startPoint y: 550, endPoint x: 778, endPoint y: 347, distance: 546.3
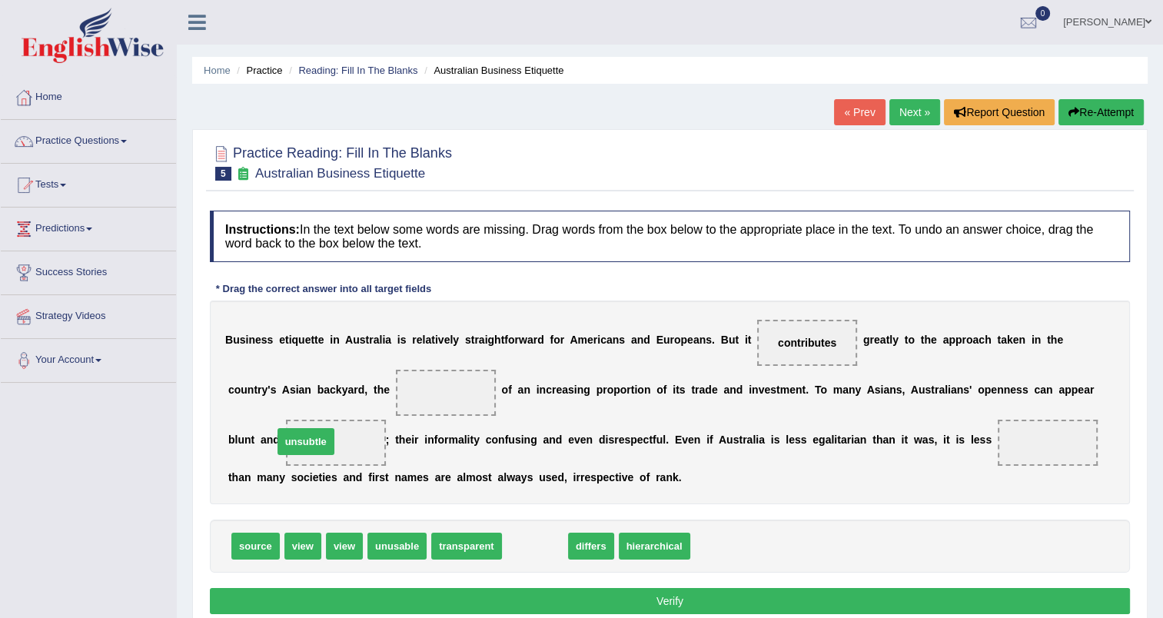
drag, startPoint x: 523, startPoint y: 544, endPoint x: 294, endPoint y: 440, distance: 251.7
click at [461, 545] on span "transparent" at bounding box center [466, 546] width 71 height 27
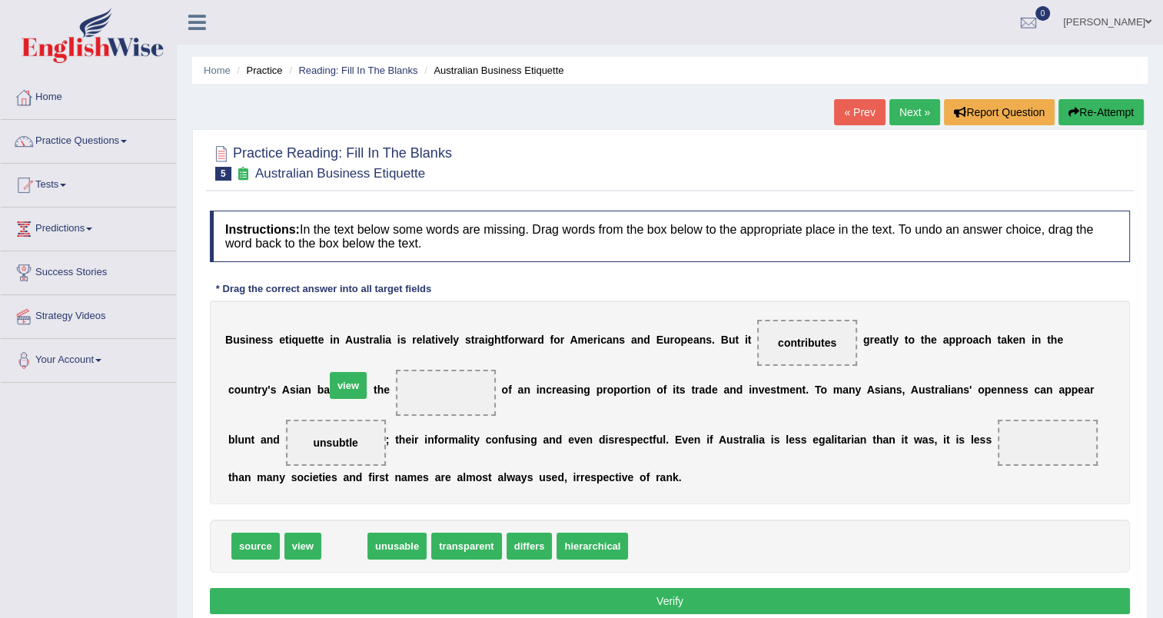
drag, startPoint x: 333, startPoint y: 552, endPoint x: 337, endPoint y: 391, distance: 160.7
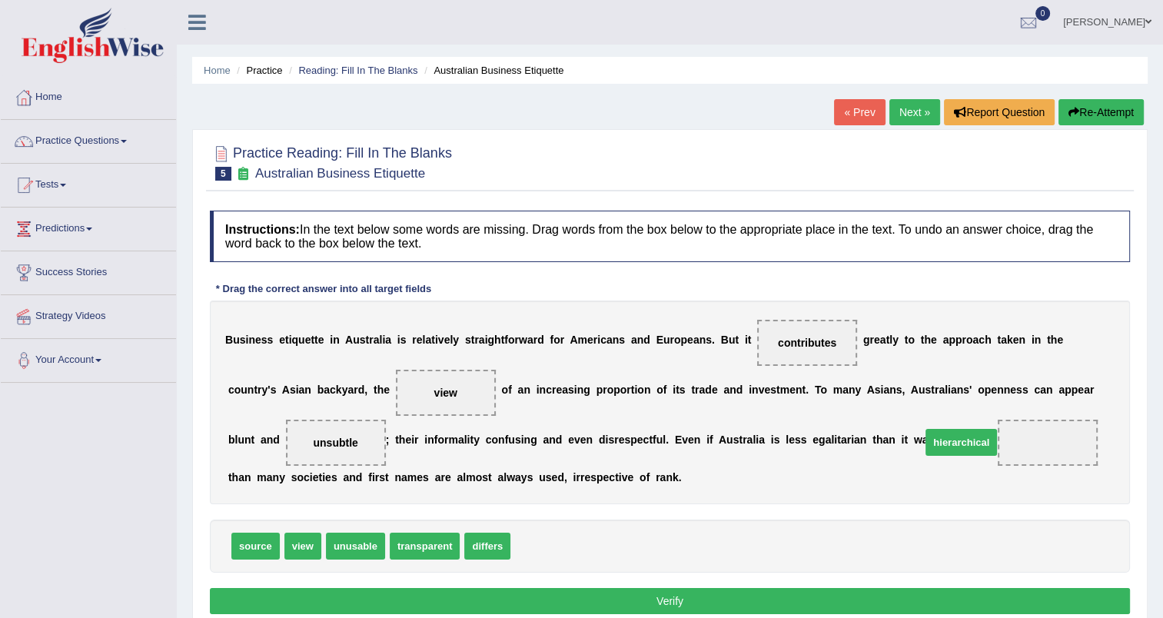
drag, startPoint x: 521, startPoint y: 545, endPoint x: 931, endPoint y: 441, distance: 423.3
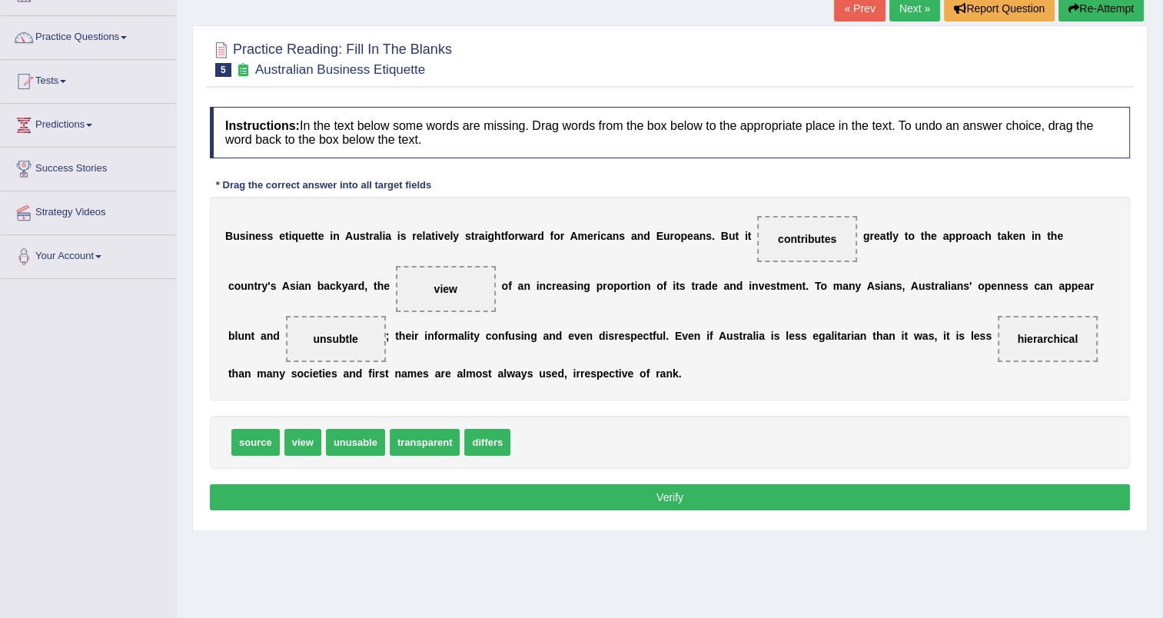
click at [640, 502] on button "Verify" at bounding box center [670, 497] width 920 height 26
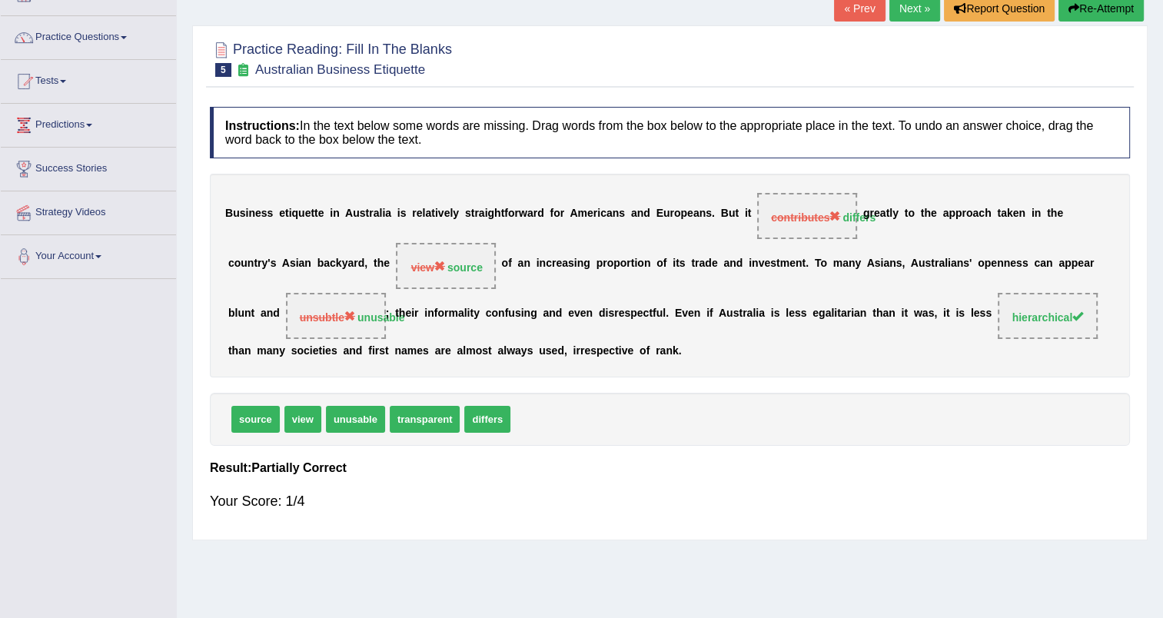
click at [911, 8] on link "Next »" at bounding box center [914, 8] width 51 height 26
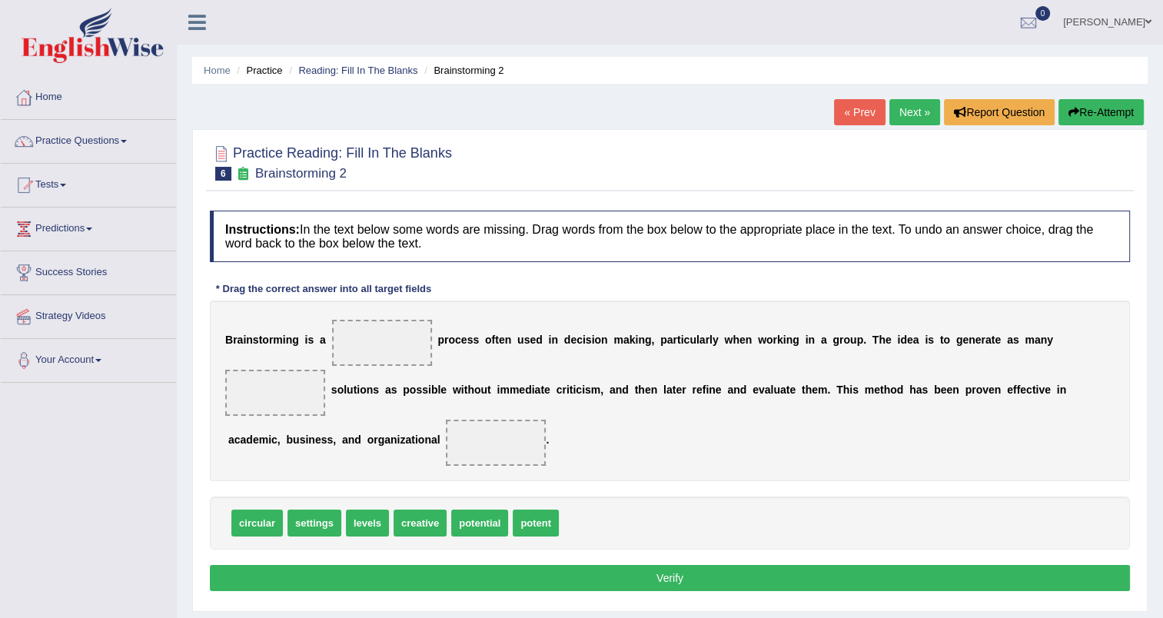
click at [443, 577] on div "Practice Reading: Fill In The Blanks 6 Brainstorming 2 Instructions: In the tex…" at bounding box center [669, 370] width 955 height 483
drag, startPoint x: 413, startPoint y: 501, endPoint x: 373, endPoint y: 342, distance: 164.2
drag, startPoint x: 412, startPoint y: 493, endPoint x: 1053, endPoint y: 338, distance: 659.3
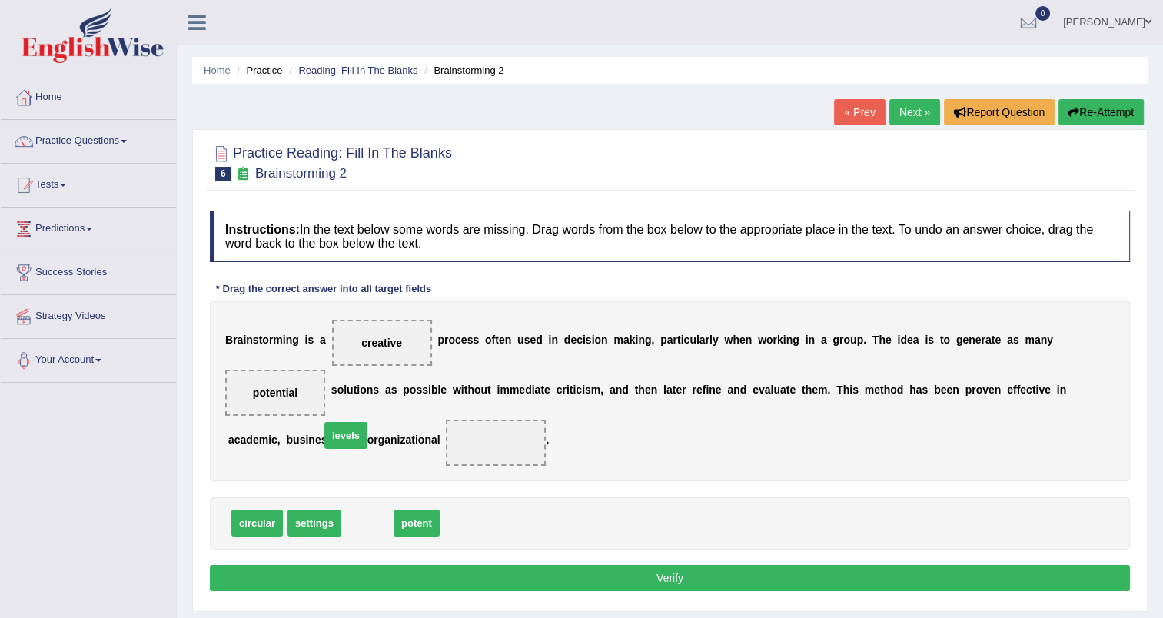
drag, startPoint x: 369, startPoint y: 496, endPoint x: 347, endPoint y: 409, distance: 90.2
click at [429, 565] on button "Verify" at bounding box center [670, 578] width 920 height 26
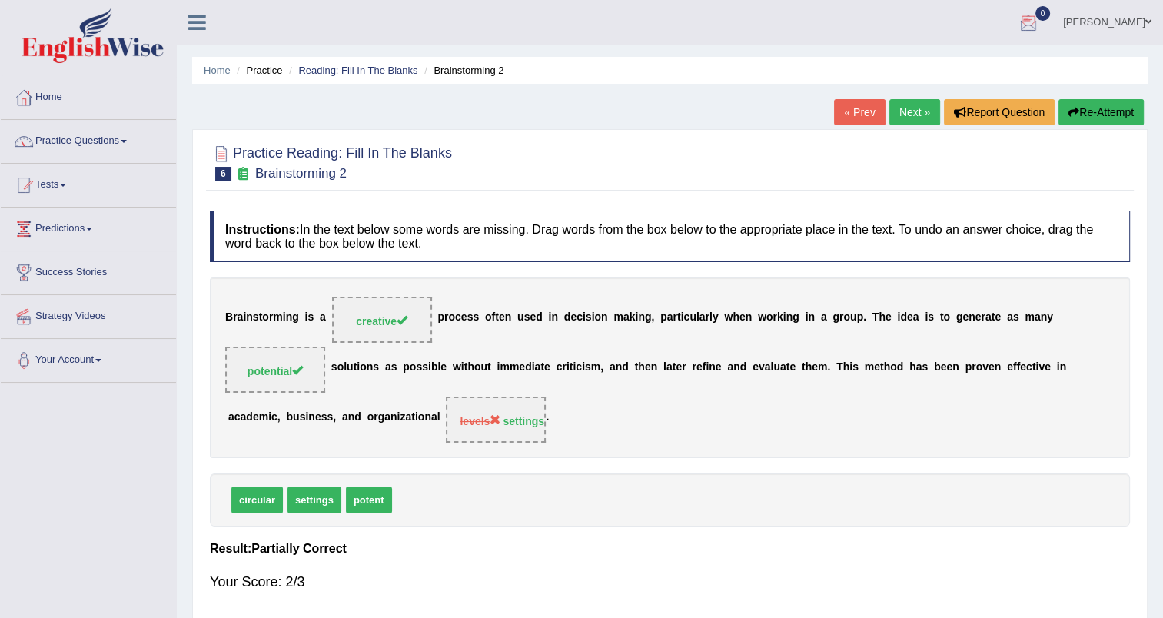
click at [901, 114] on link "Next »" at bounding box center [914, 112] width 51 height 26
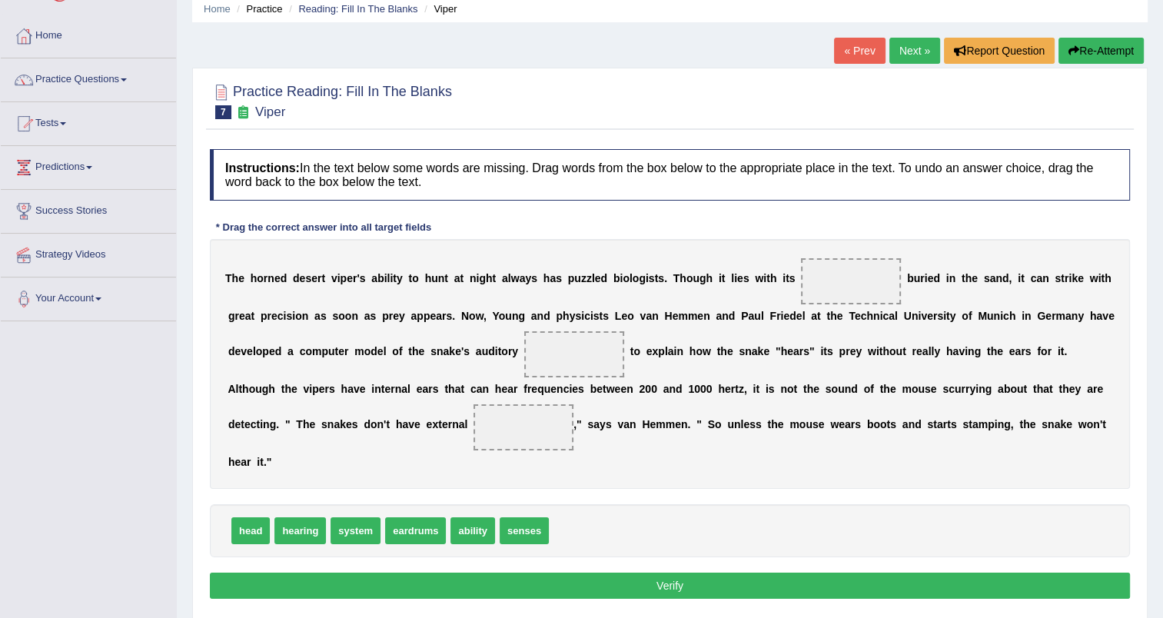
scroll to position [61, 0]
drag, startPoint x: 244, startPoint y: 509, endPoint x: 809, endPoint y: 293, distance: 605.4
click at [369, 517] on span "eardrums" at bounding box center [372, 530] width 61 height 27
click at [271, 517] on span "hearing" at bounding box center [256, 530] width 51 height 27
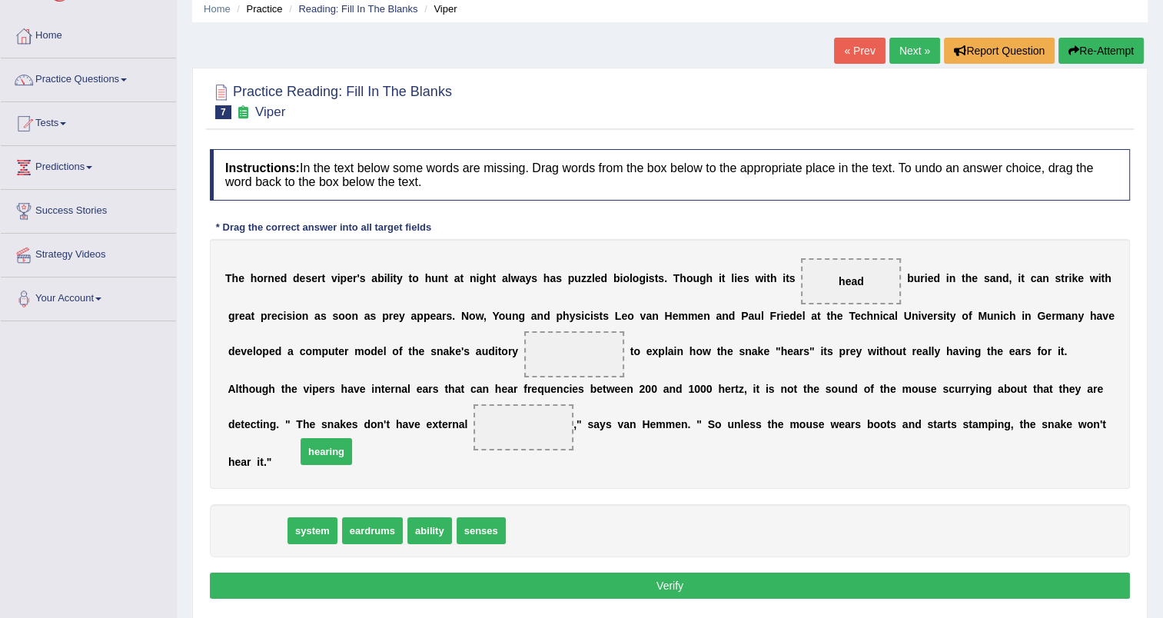
drag, startPoint x: 267, startPoint y: 500, endPoint x: 337, endPoint y: 420, distance: 105.6
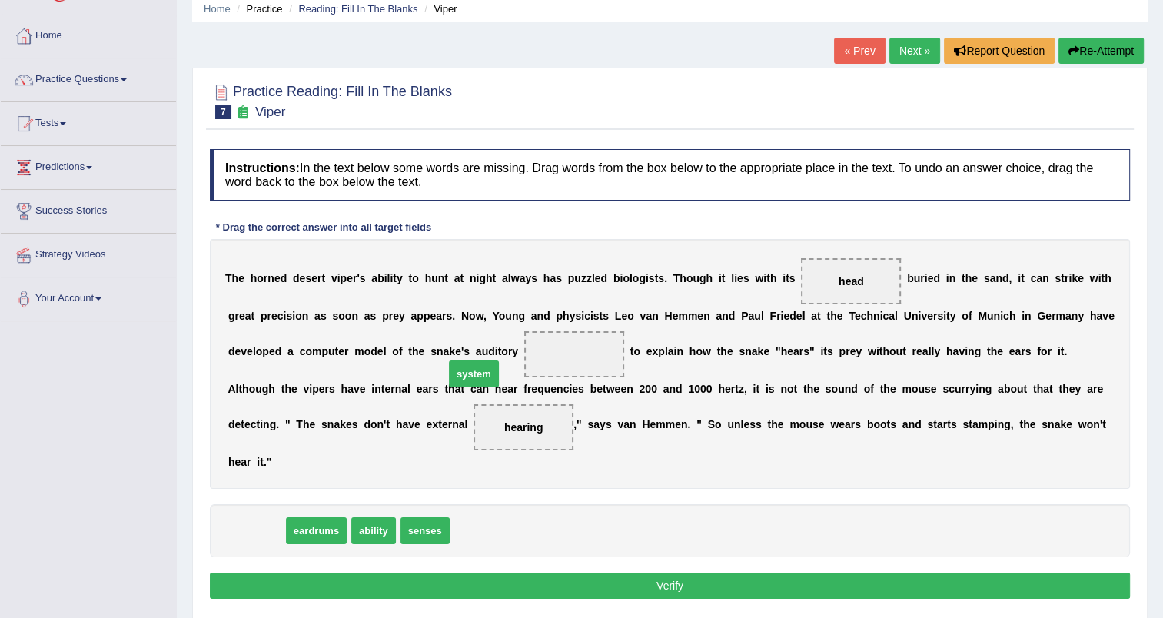
drag, startPoint x: 257, startPoint y: 510, endPoint x: 473, endPoint y: 357, distance: 265.7
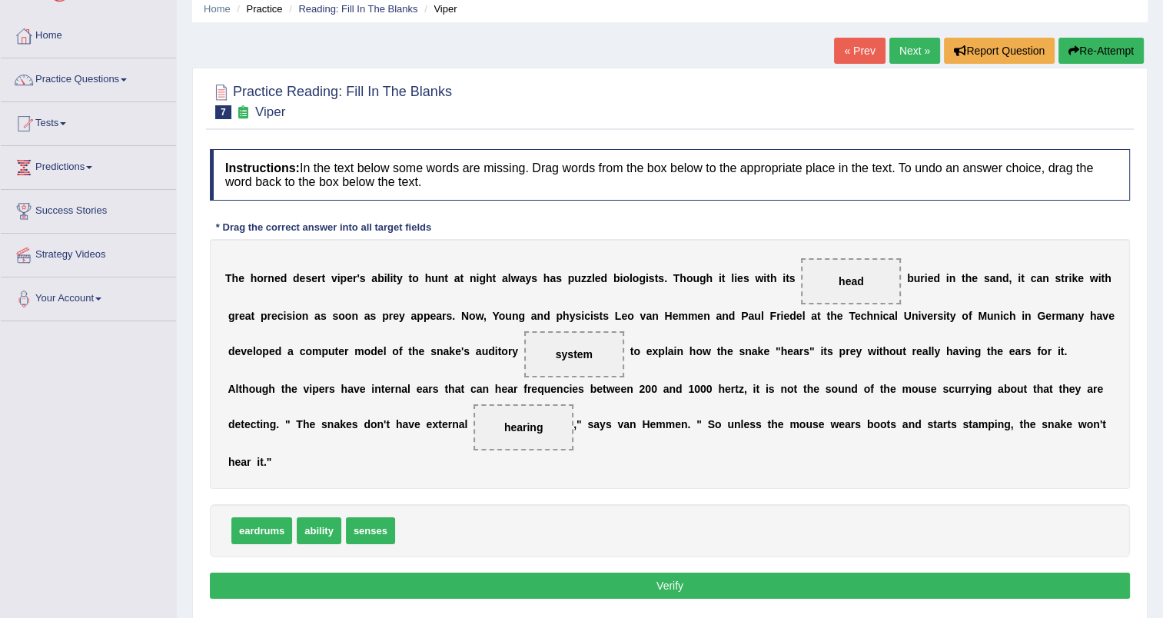
click at [523, 573] on button "Verify" at bounding box center [670, 586] width 920 height 26
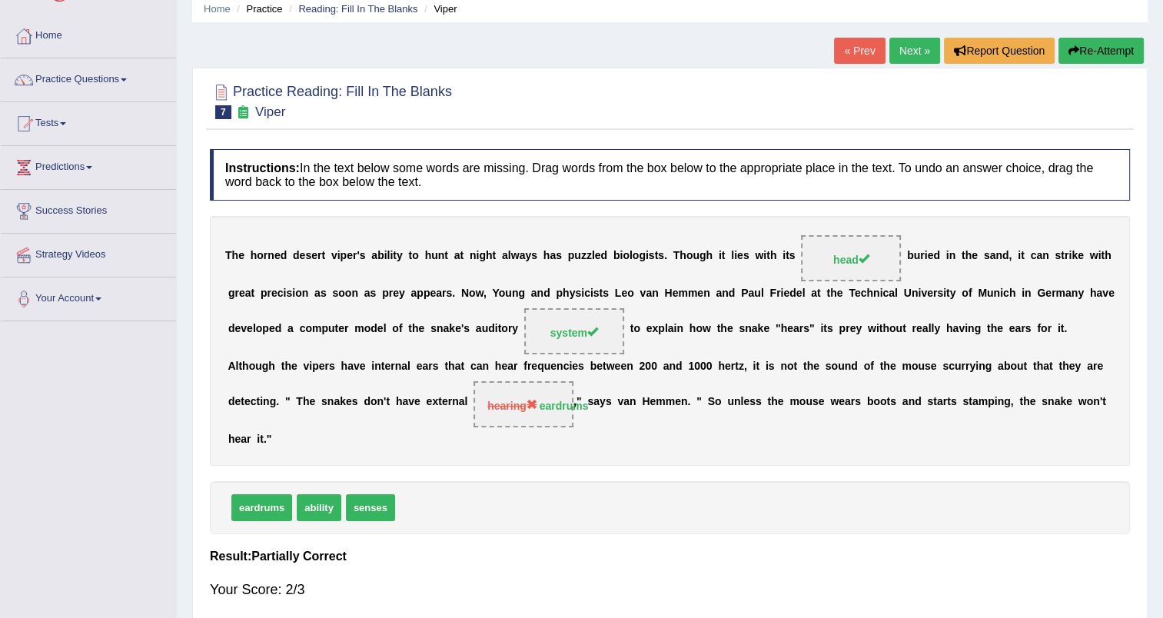
click at [910, 50] on link "Next »" at bounding box center [914, 51] width 51 height 26
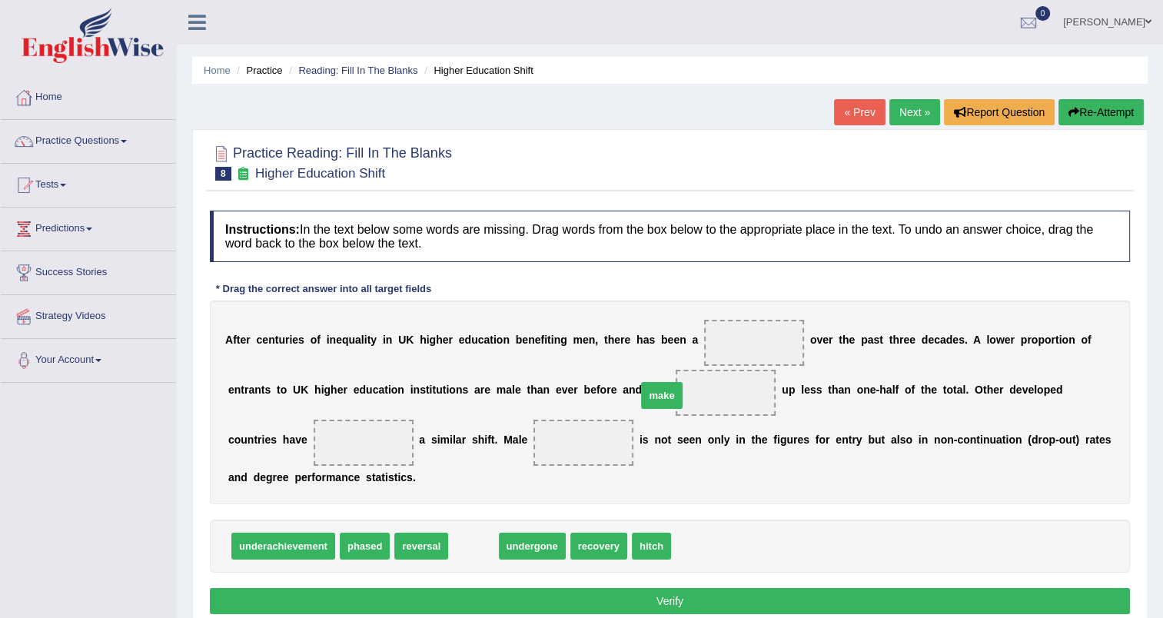
drag, startPoint x: 469, startPoint y: 543, endPoint x: 657, endPoint y: 392, distance: 241.1
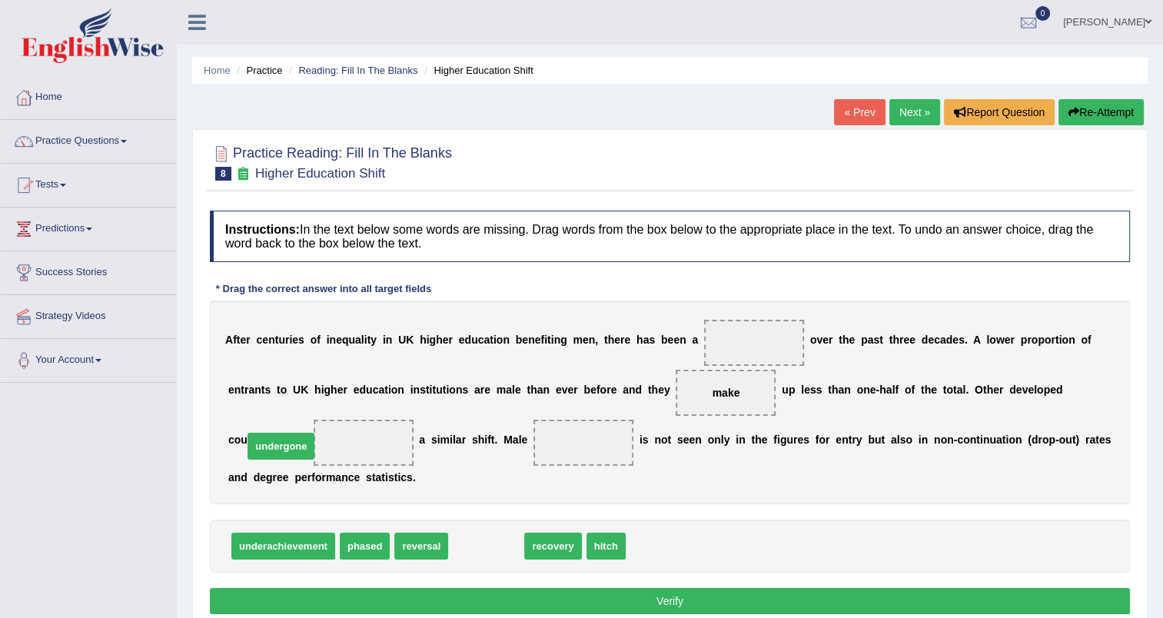
drag, startPoint x: 385, startPoint y: 510, endPoint x: 274, endPoint y: 446, distance: 128.8
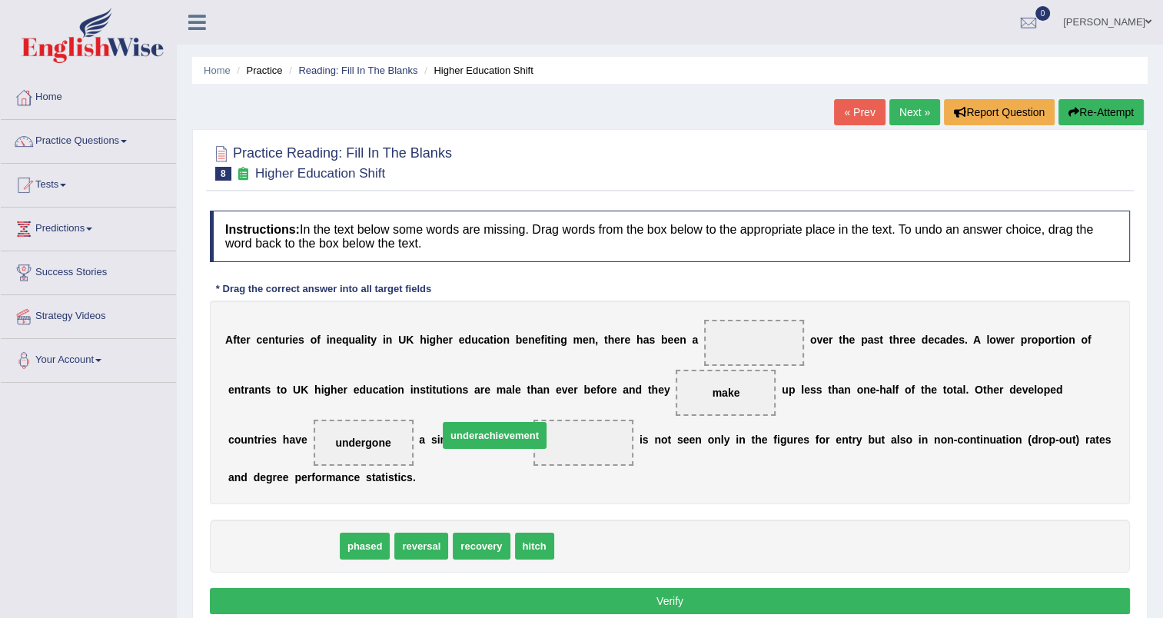
drag, startPoint x: 278, startPoint y: 549, endPoint x: 489, endPoint y: 440, distance: 237.5
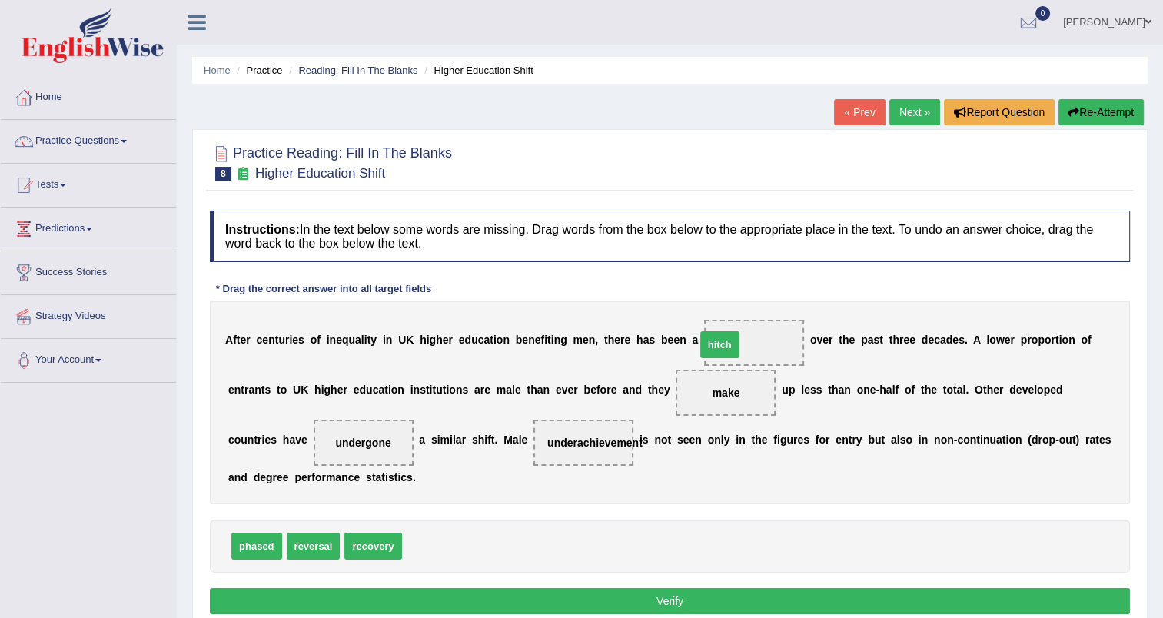
drag, startPoint x: 423, startPoint y: 541, endPoint x: 716, endPoint y: 340, distance: 356.0
click at [634, 596] on button "Verify" at bounding box center [670, 601] width 920 height 26
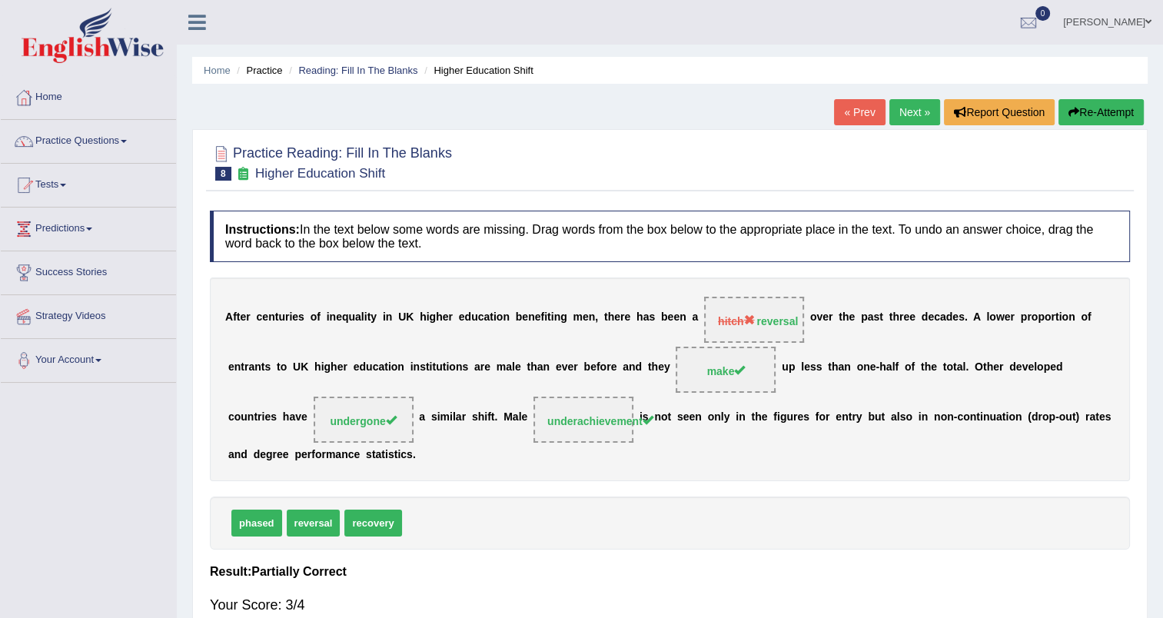
click at [910, 110] on link "Next »" at bounding box center [914, 112] width 51 height 26
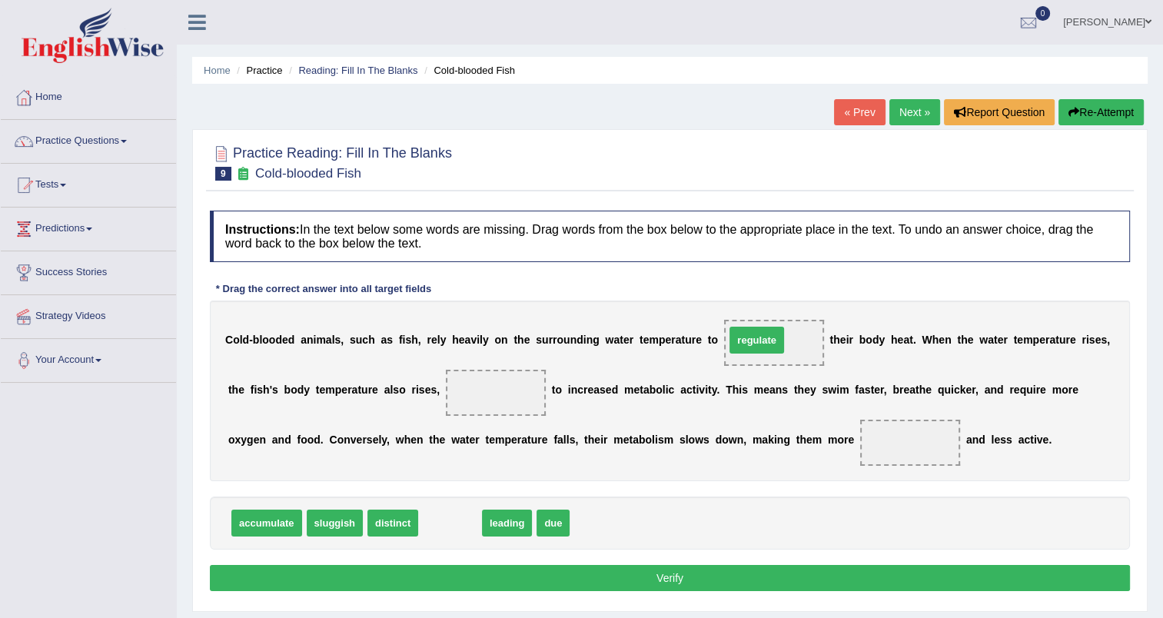
drag, startPoint x: 431, startPoint y: 519, endPoint x: 732, endPoint y: 337, distance: 351.8
drag, startPoint x: 436, startPoint y: 523, endPoint x: 433, endPoint y: 390, distance: 133.8
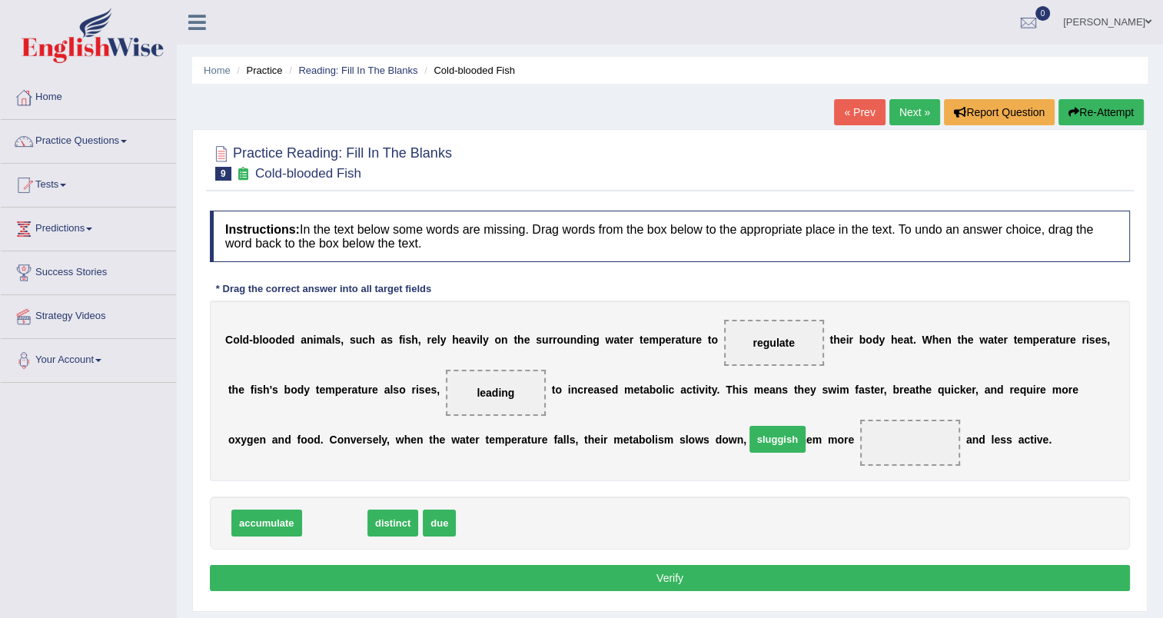
drag, startPoint x: 331, startPoint y: 524, endPoint x: 774, endPoint y: 440, distance: 450.5
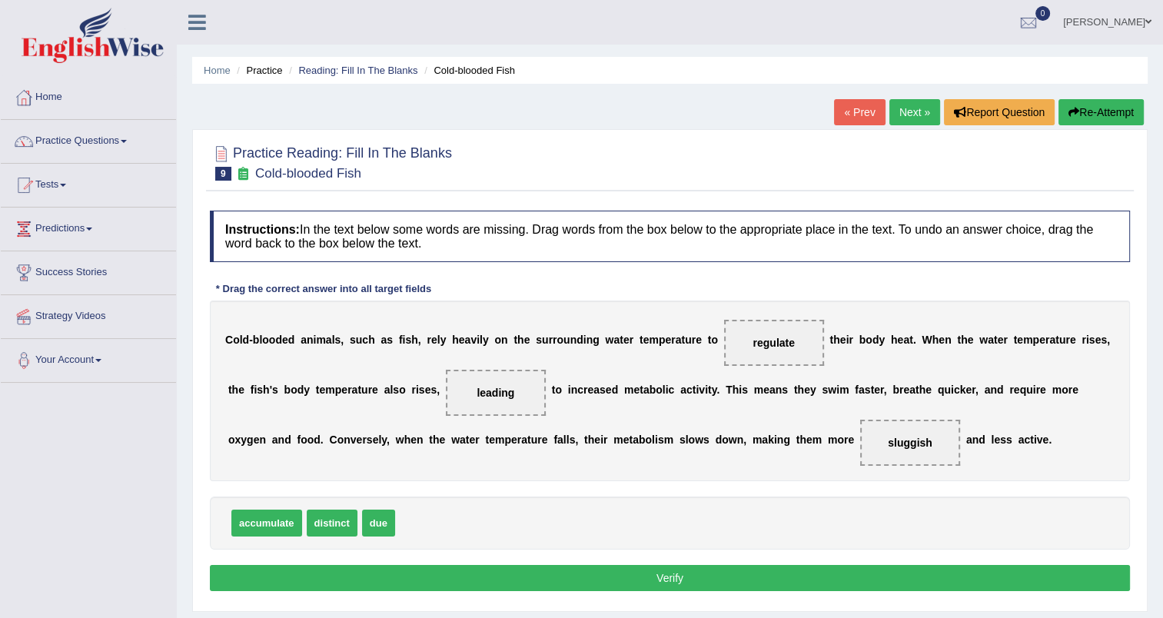
click at [695, 573] on button "Verify" at bounding box center [670, 578] width 920 height 26
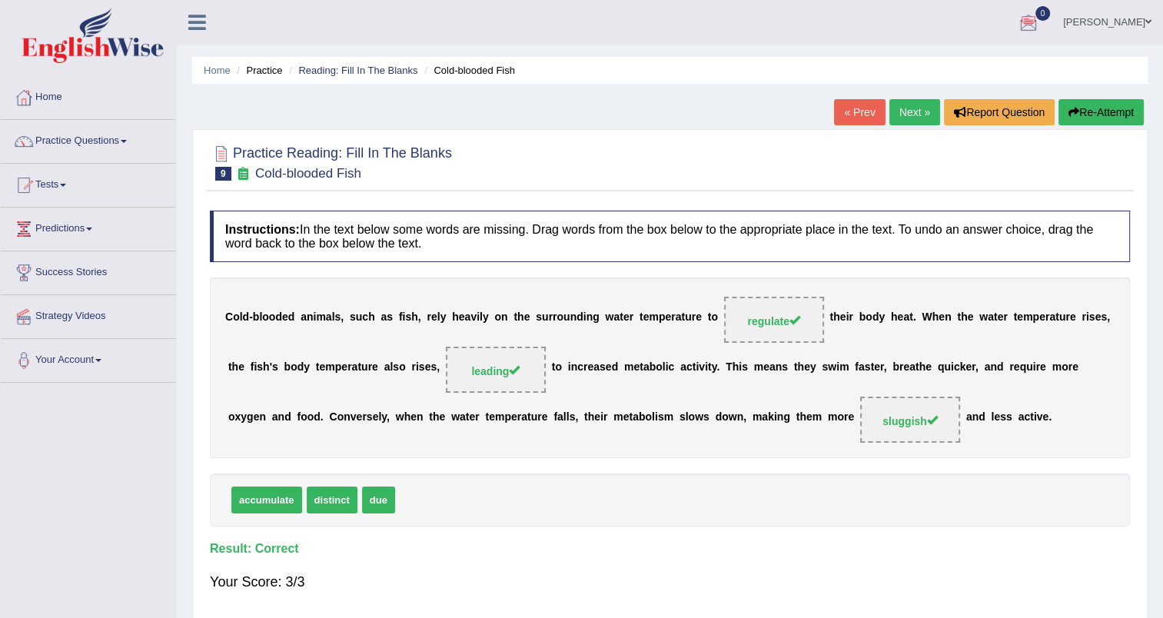
click at [914, 108] on link "Next »" at bounding box center [914, 112] width 51 height 26
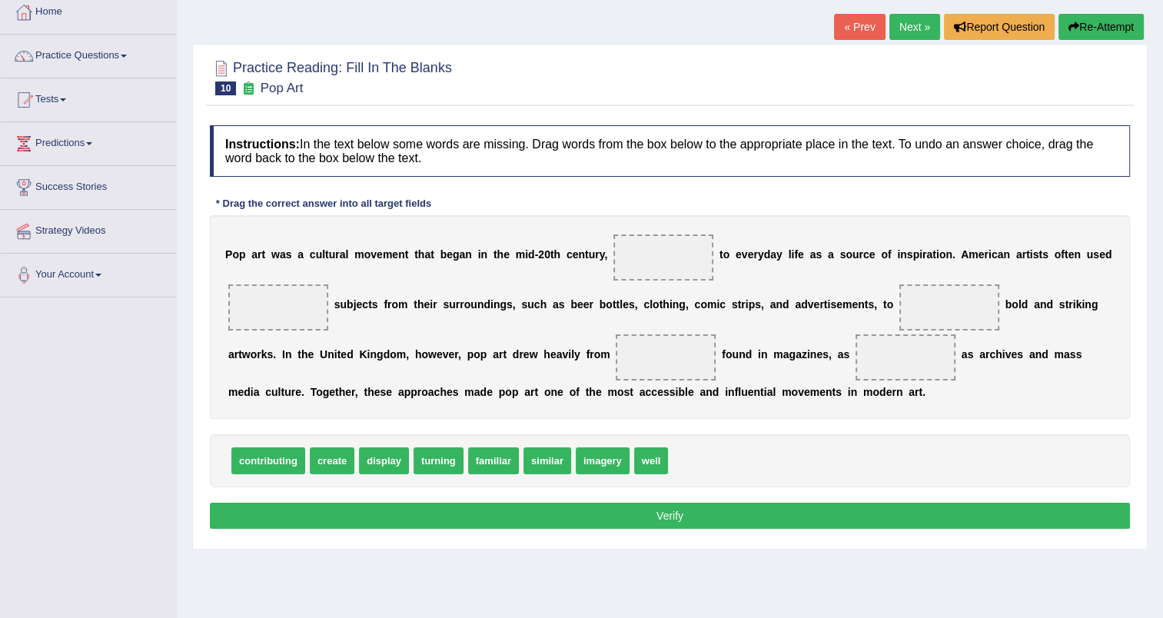
scroll to position [86, 0]
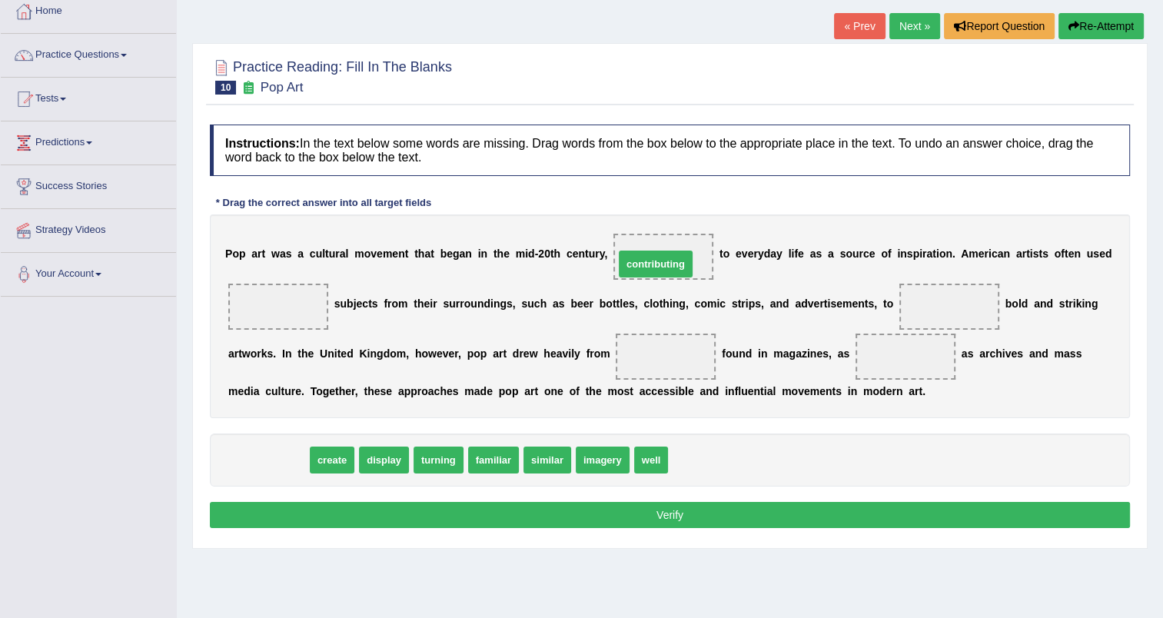
drag, startPoint x: 258, startPoint y: 455, endPoint x: 642, endPoint y: 254, distance: 433.1
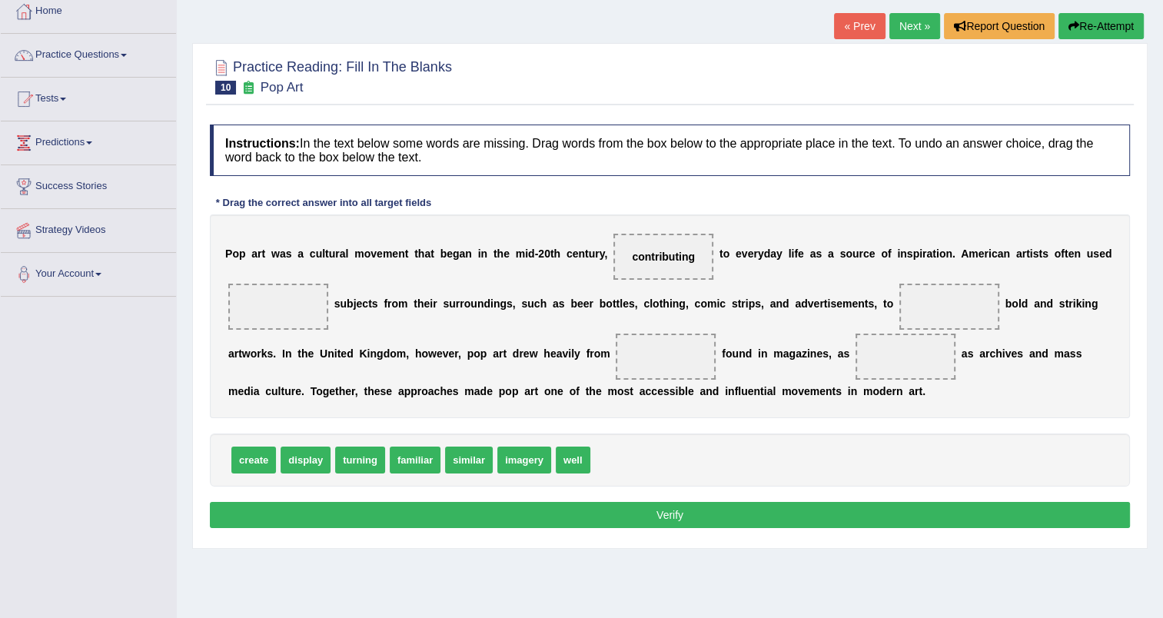
click at [470, 460] on span "similar" at bounding box center [469, 459] width 48 height 27
drag, startPoint x: 470, startPoint y: 460, endPoint x: 281, endPoint y: 304, distance: 244.6
drag, startPoint x: 251, startPoint y: 460, endPoint x: 909, endPoint y: 307, distance: 675.9
drag, startPoint x: 291, startPoint y: 310, endPoint x: 573, endPoint y: 338, distance: 283.4
click at [573, 338] on div "P o p a r t w a s a c u l t u r a l m o v e m e n t t h a t b e g a n i n t h e…" at bounding box center [670, 316] width 920 height 204
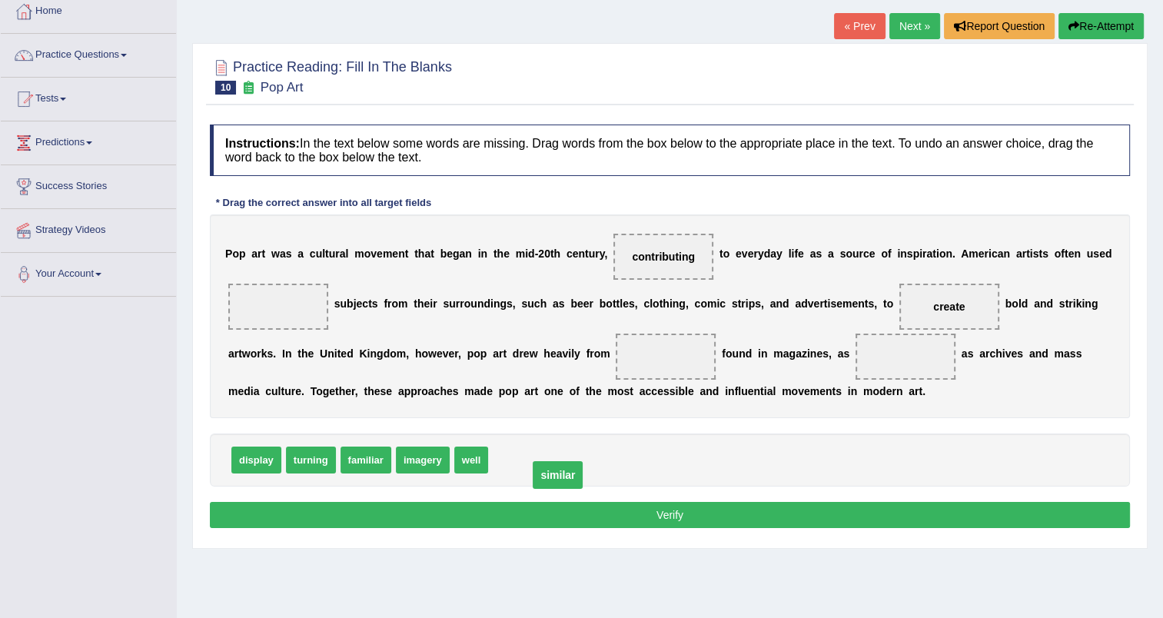
drag, startPoint x: 288, startPoint y: 301, endPoint x: 569, endPoint y: 470, distance: 327.1
drag, startPoint x: 569, startPoint y: 470, endPoint x: 281, endPoint y: 304, distance: 331.9
click at [281, 304] on div "Instructions: In the text below some words are missing. Drag words from the box…" at bounding box center [670, 328] width 928 height 423
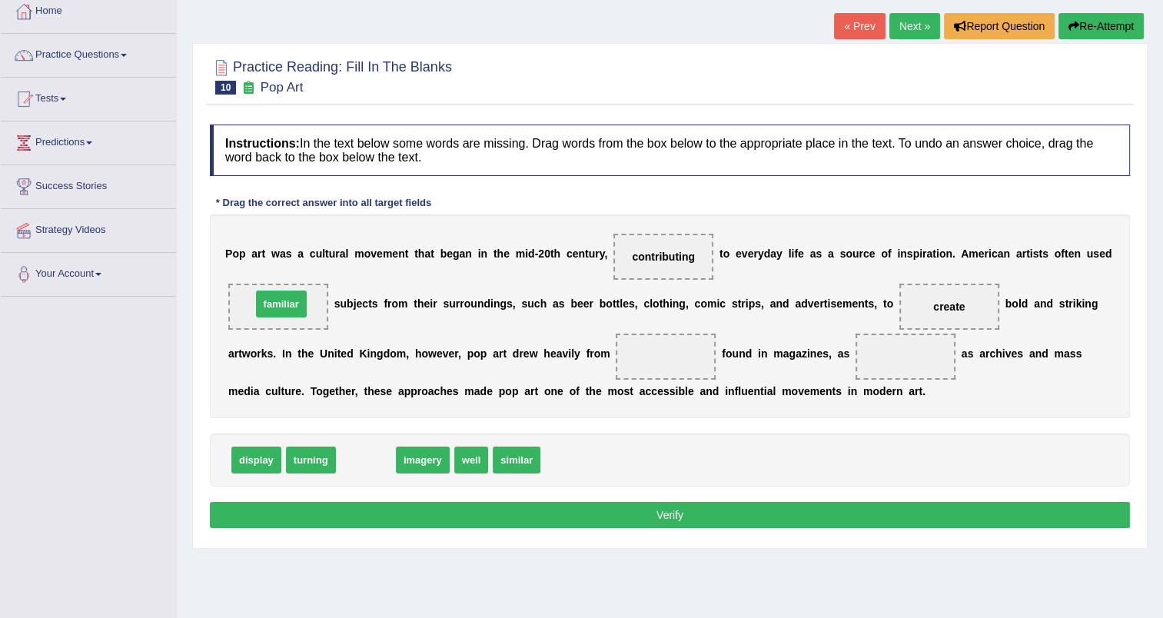
drag, startPoint x: 350, startPoint y: 451, endPoint x: 266, endPoint y: 295, distance: 177.4
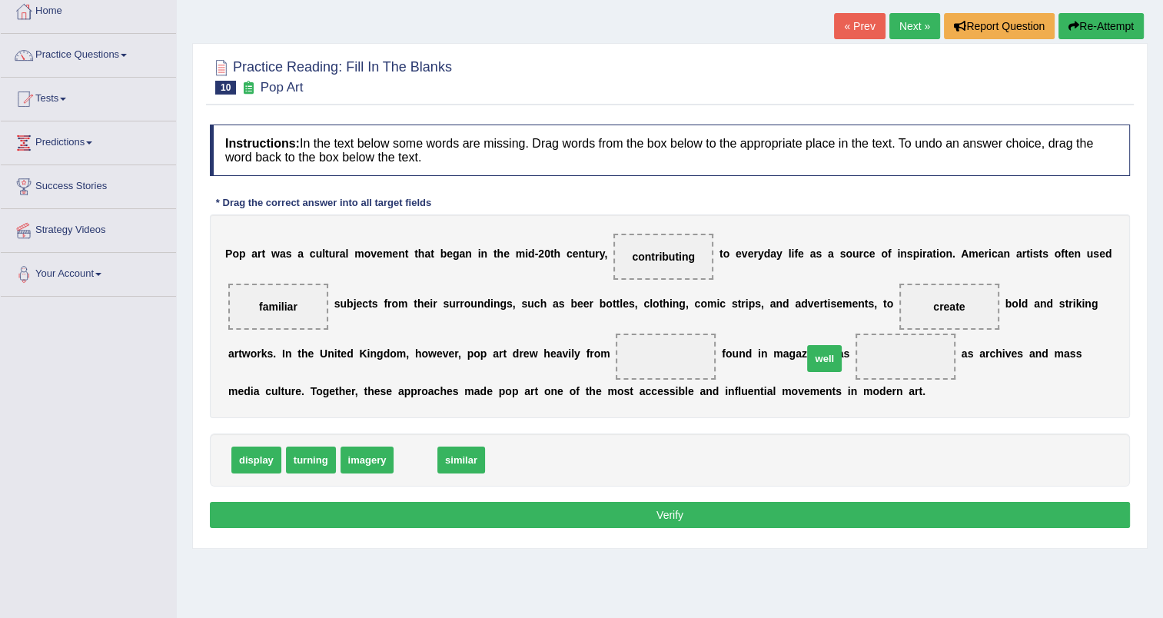
drag, startPoint x: 409, startPoint y: 459, endPoint x: 817, endPoint y: 357, distance: 420.5
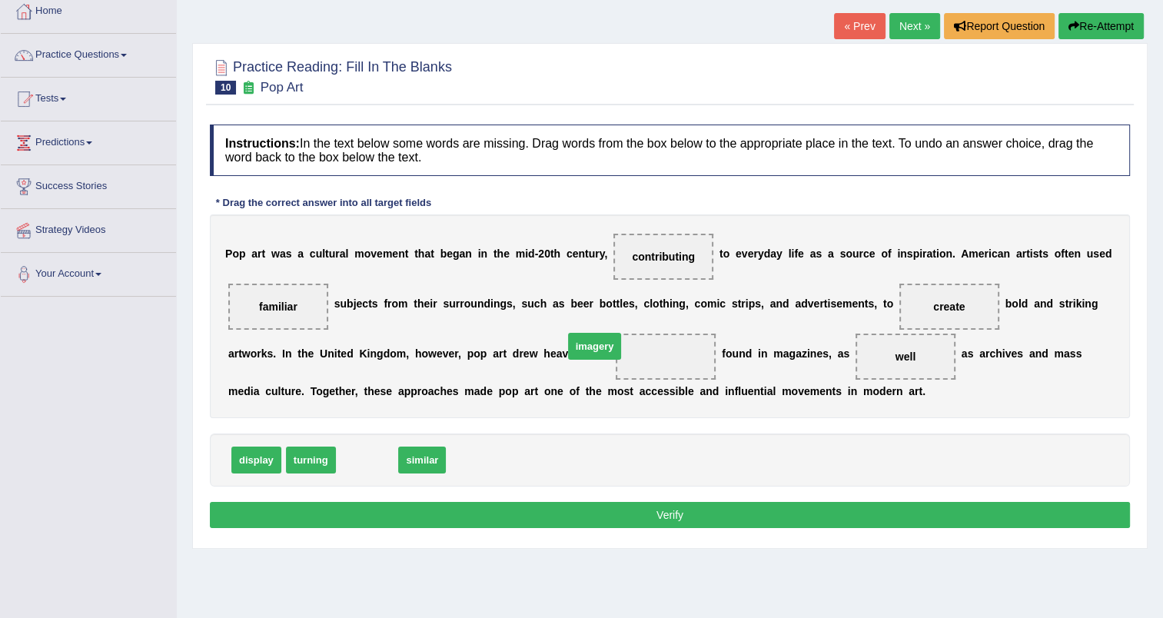
drag, startPoint x: 363, startPoint y: 458, endPoint x: 590, endPoint y: 345, distance: 254.0
click at [699, 517] on button "Verify" at bounding box center [670, 515] width 920 height 26
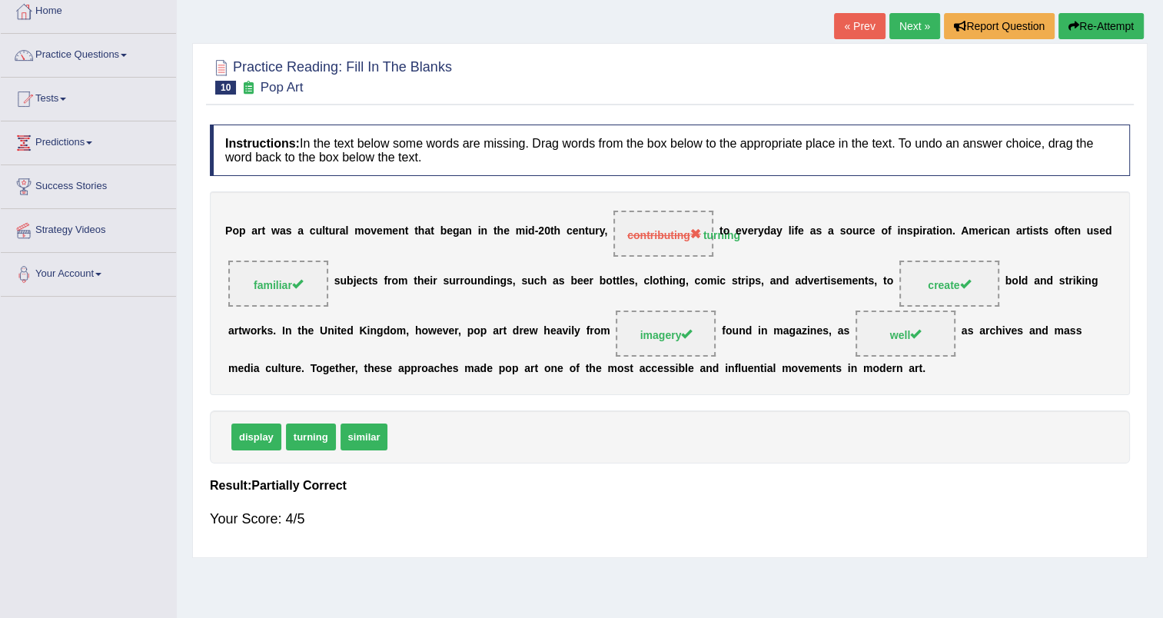
click at [913, 22] on link "Next »" at bounding box center [914, 26] width 51 height 26
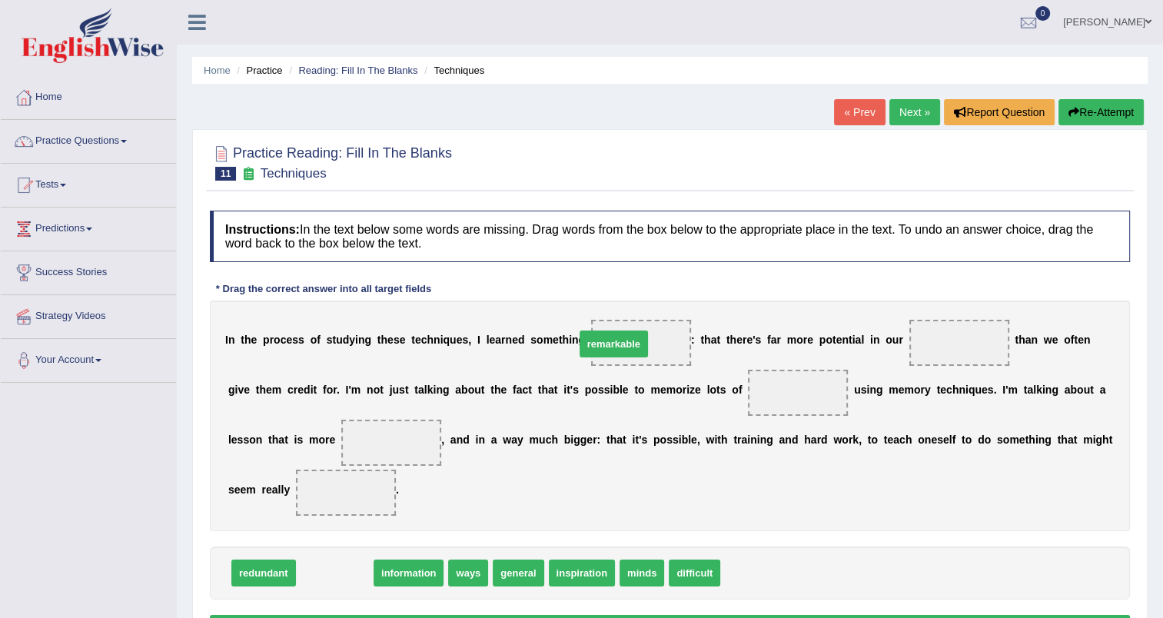
drag, startPoint x: 334, startPoint y: 565, endPoint x: 612, endPoint y: 336, distance: 360.9
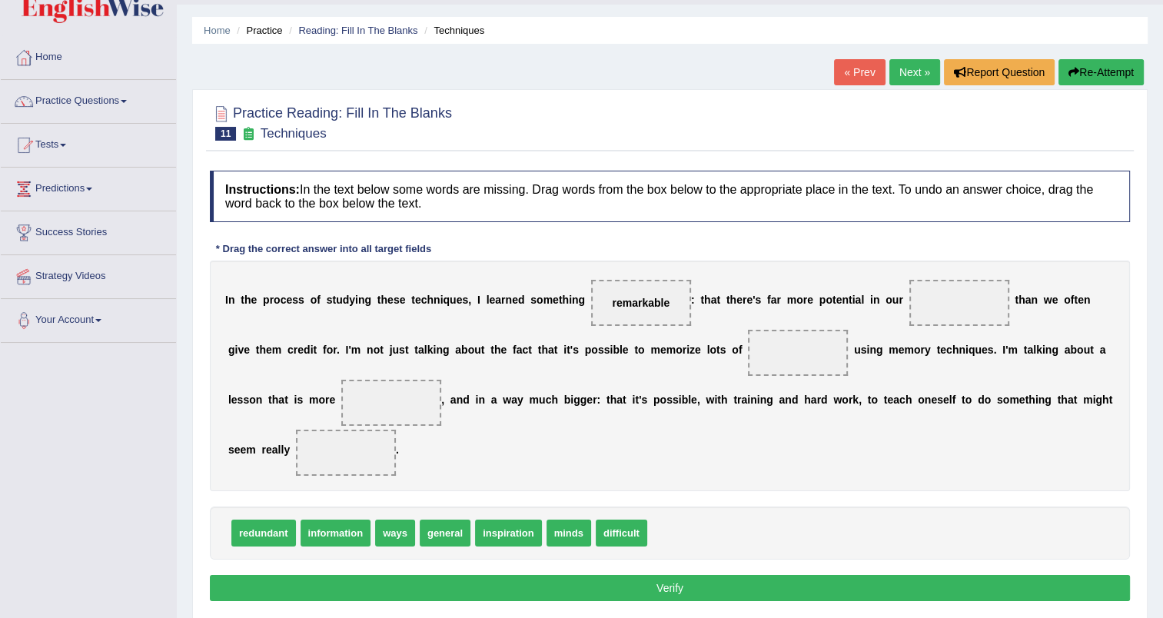
scroll to position [40, 0]
drag, startPoint x: 324, startPoint y: 538, endPoint x: 701, endPoint y: 350, distance: 421.3
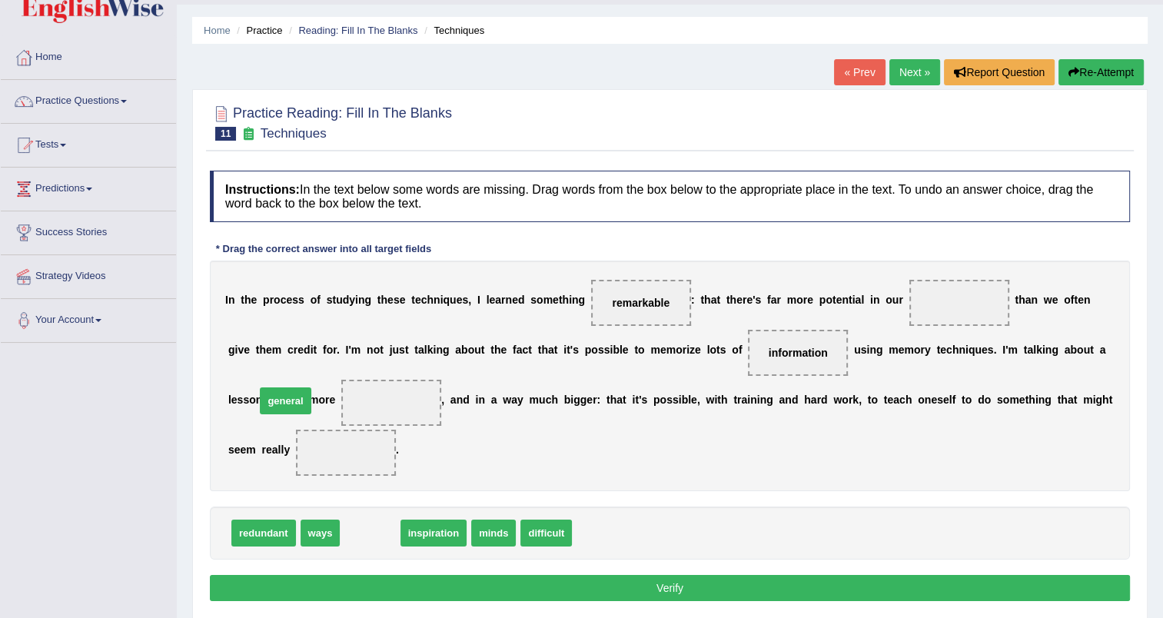
drag, startPoint x: 375, startPoint y: 531, endPoint x: 290, endPoint y: 400, distance: 156.3
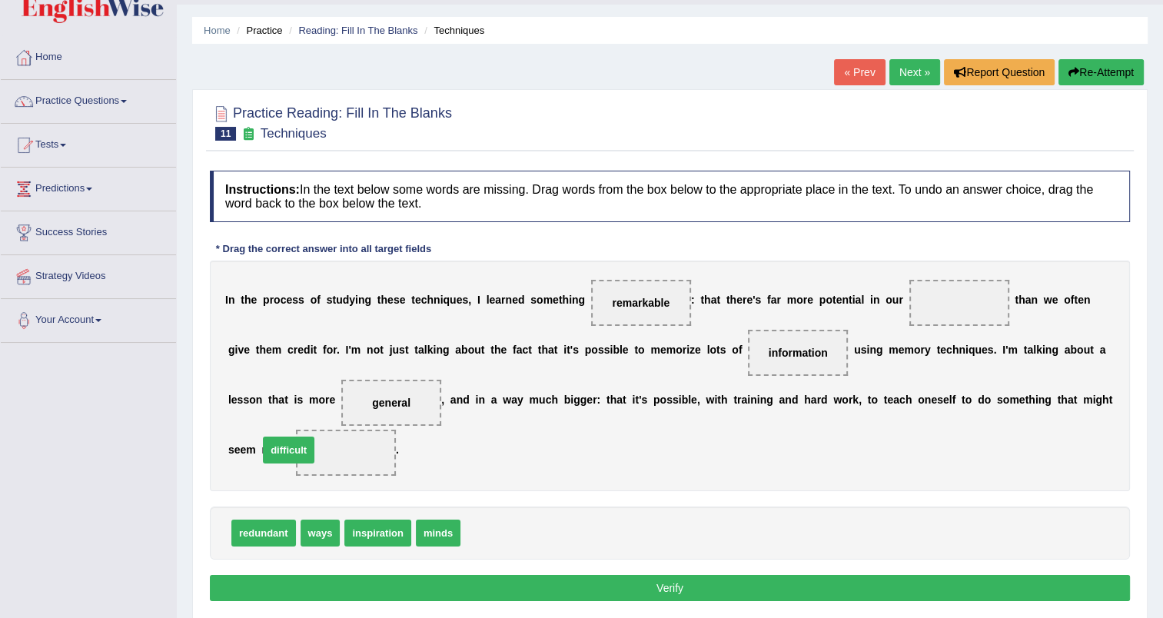
drag, startPoint x: 476, startPoint y: 533, endPoint x: 274, endPoint y: 450, distance: 218.5
drag, startPoint x: 440, startPoint y: 531, endPoint x: 928, endPoint y: 301, distance: 540.1
click at [603, 579] on button "Verify" at bounding box center [670, 588] width 920 height 26
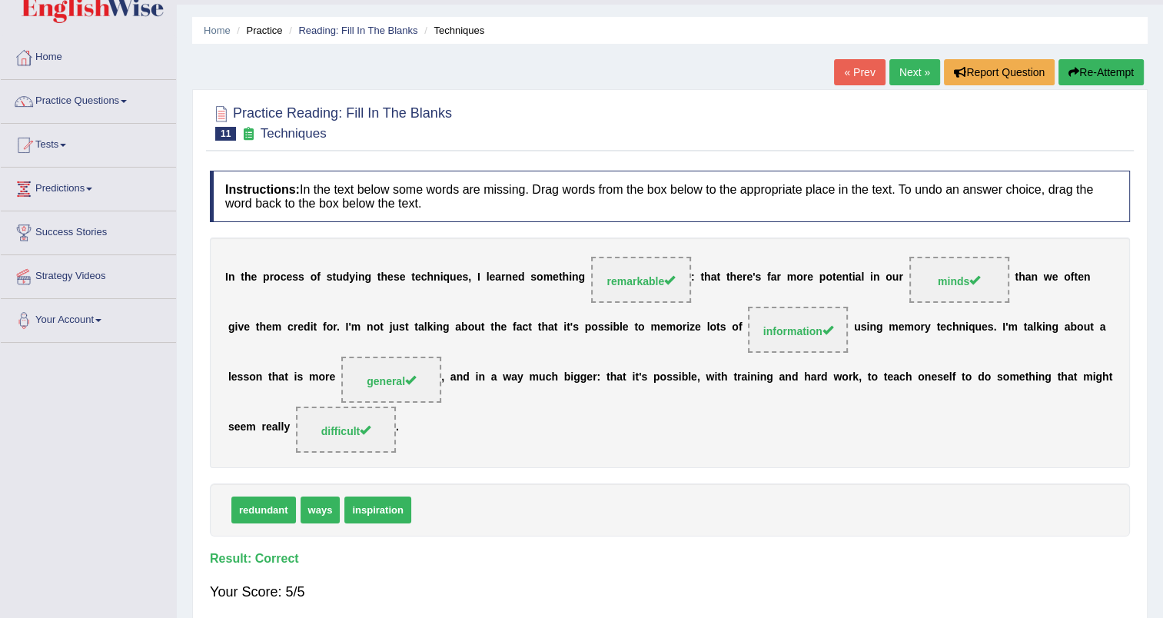
click at [918, 73] on link "Next »" at bounding box center [914, 72] width 51 height 26
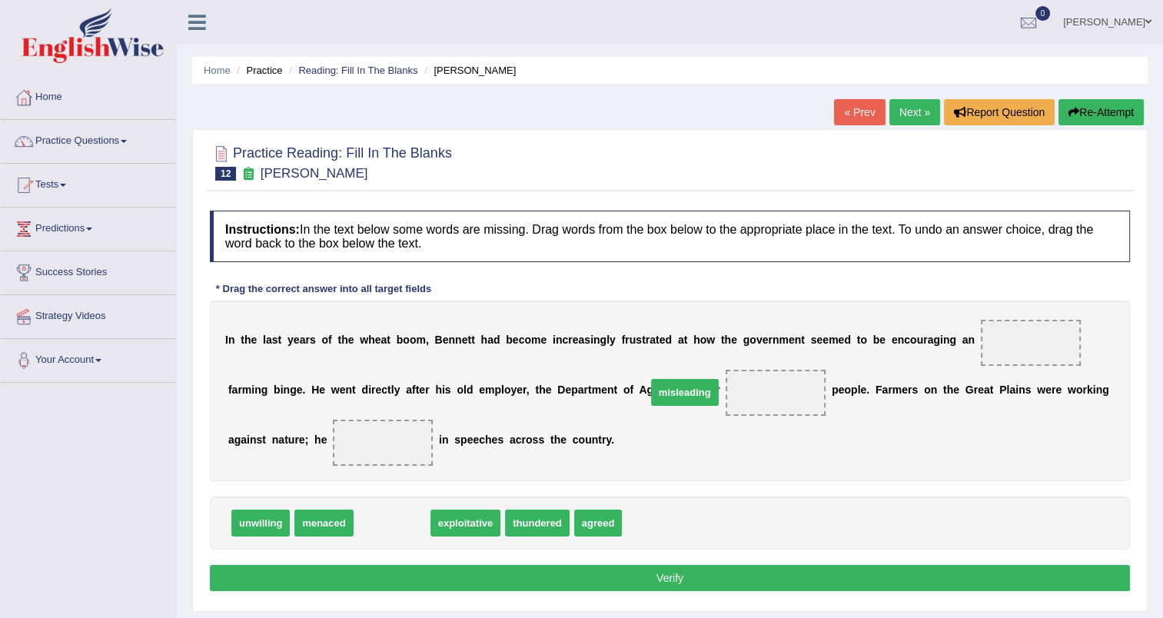
drag, startPoint x: 393, startPoint y: 526, endPoint x: 682, endPoint y: 393, distance: 317.7
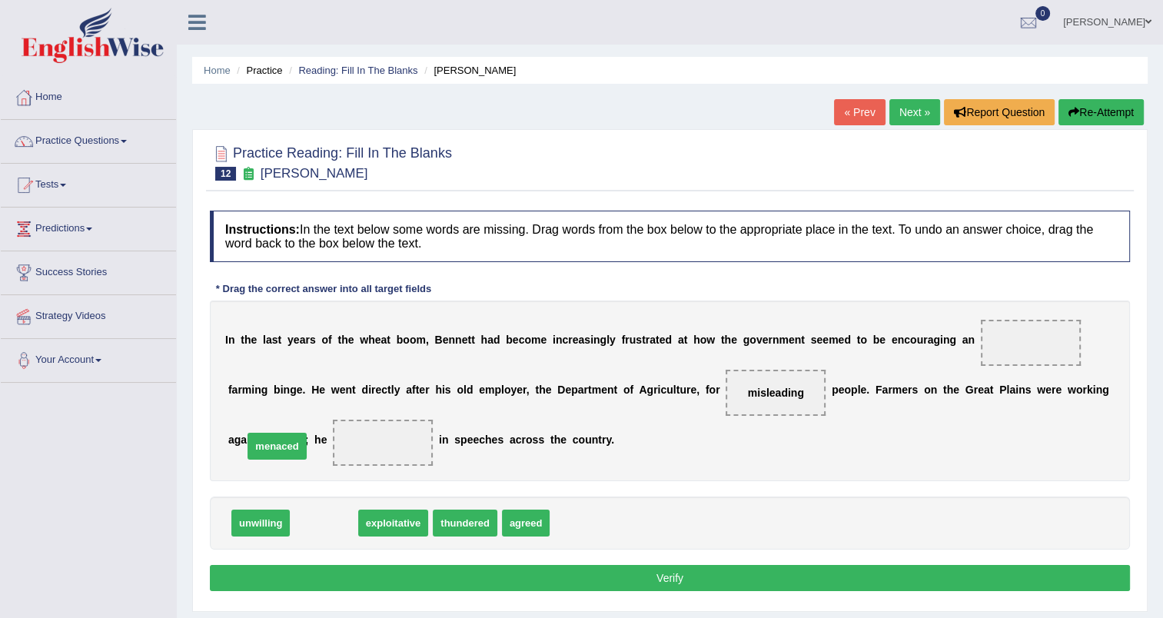
drag, startPoint x: 314, startPoint y: 529, endPoint x: 267, endPoint y: 452, distance: 90.0
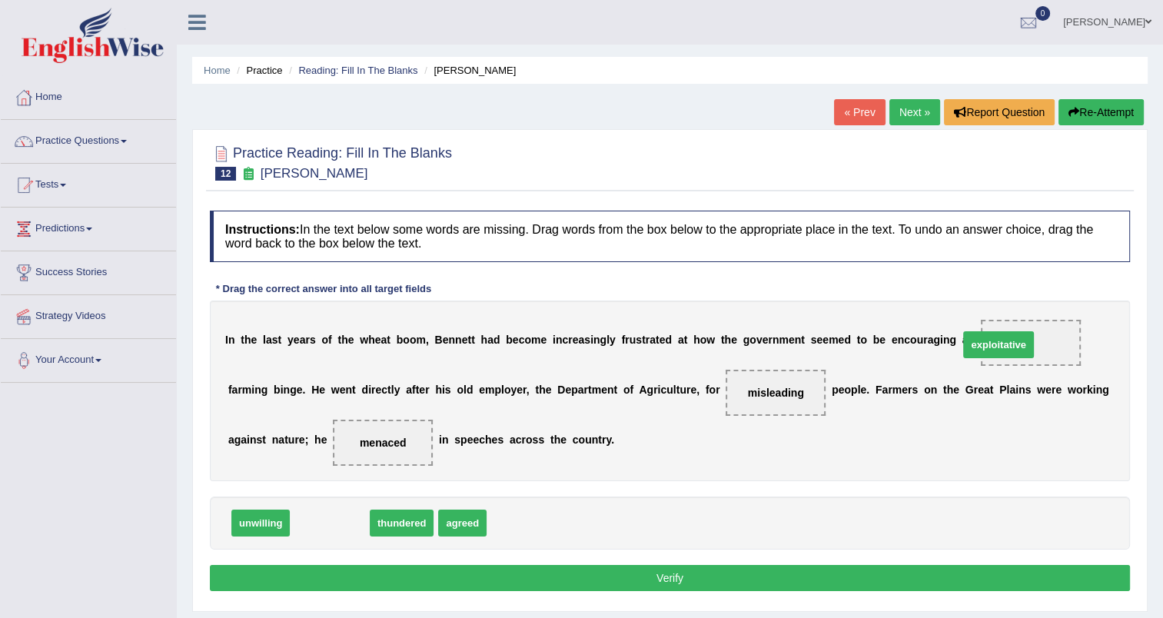
drag, startPoint x: 339, startPoint y: 523, endPoint x: 1006, endPoint y: 343, distance: 690.9
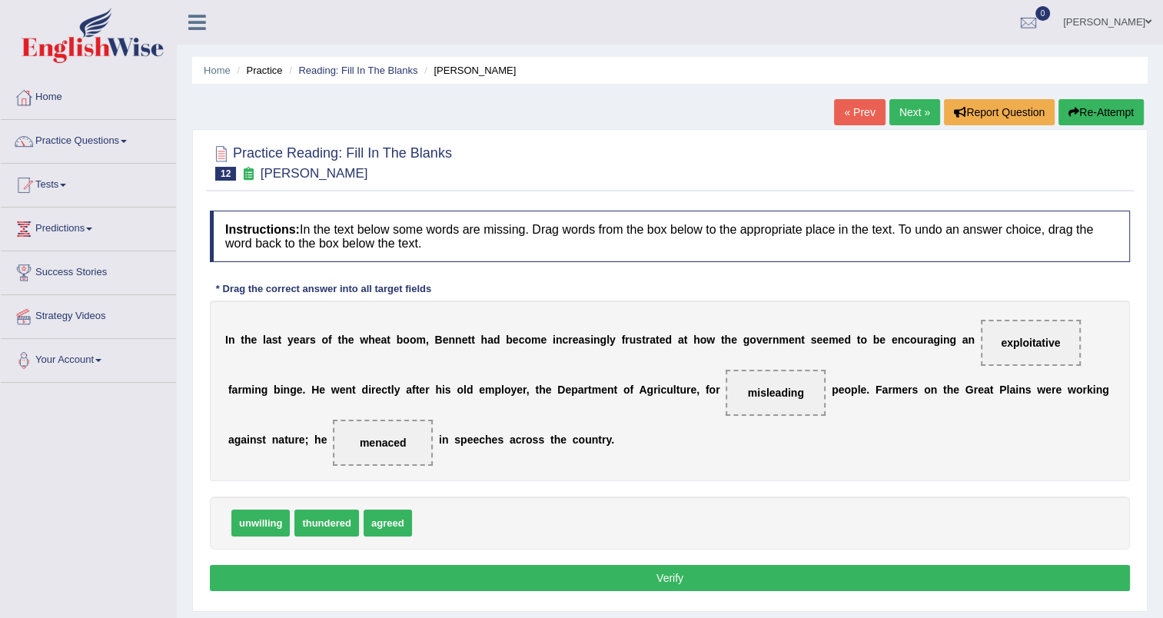
click at [750, 578] on button "Verify" at bounding box center [670, 578] width 920 height 26
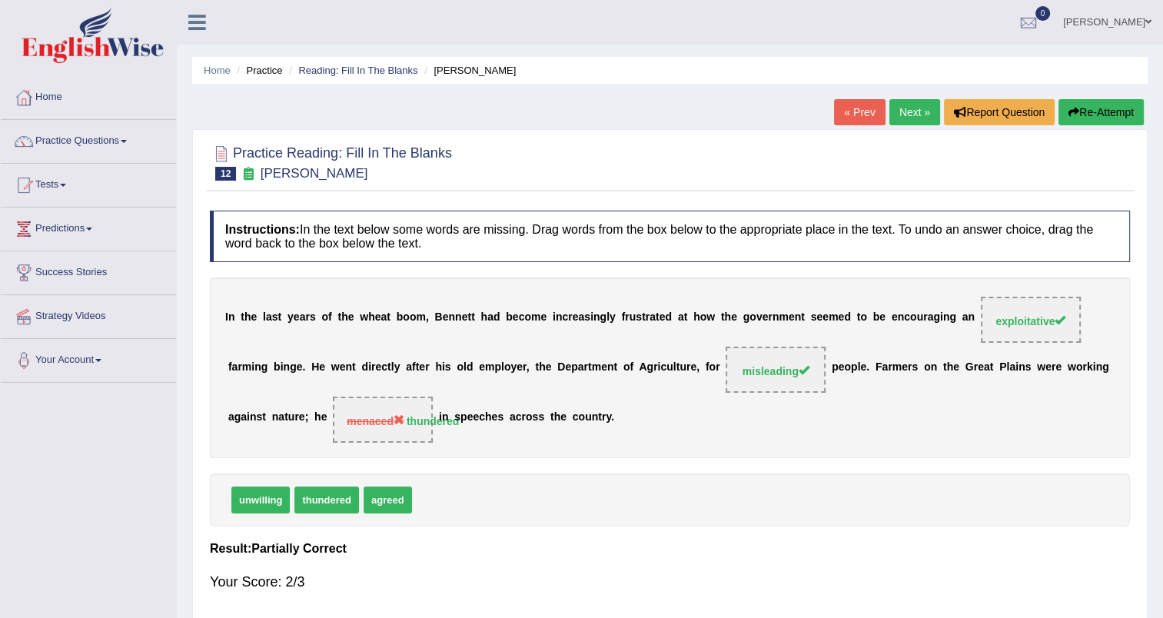
click at [911, 108] on link "Next »" at bounding box center [914, 112] width 51 height 26
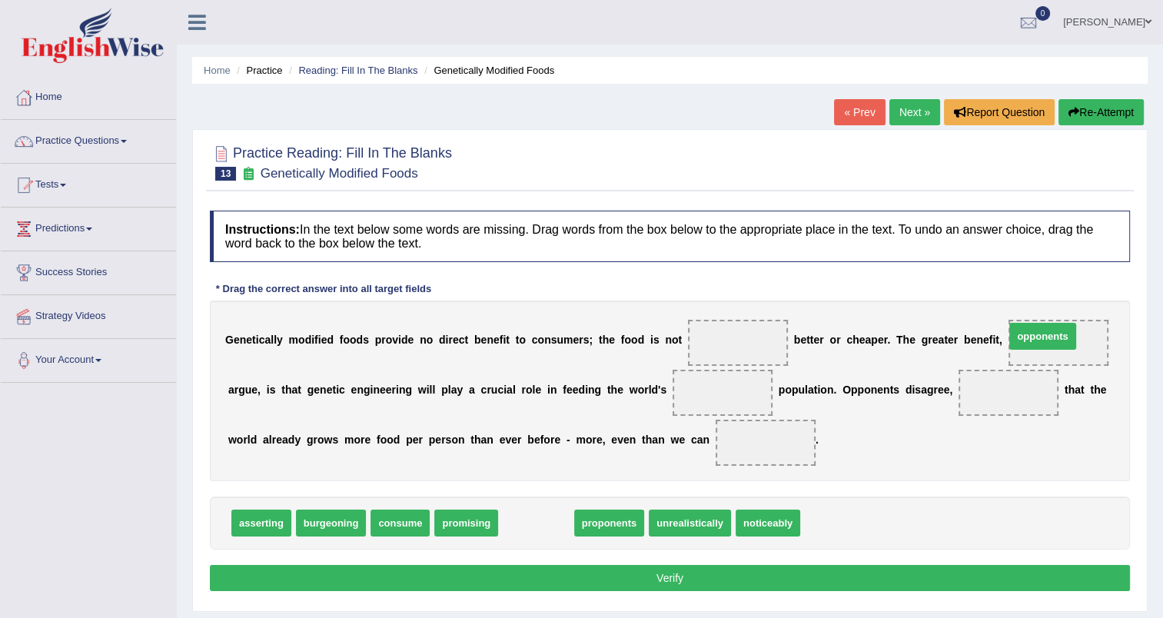
drag, startPoint x: 520, startPoint y: 518, endPoint x: 1027, endPoint y: 331, distance: 539.8
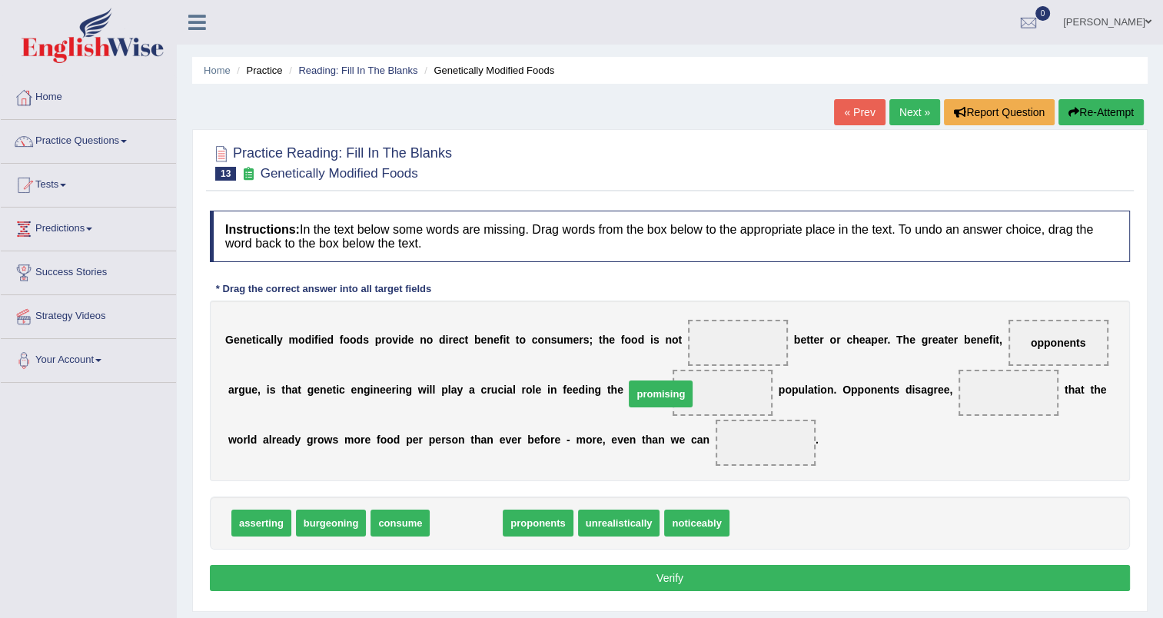
drag, startPoint x: 470, startPoint y: 528, endPoint x: 664, endPoint y: 399, distance: 232.7
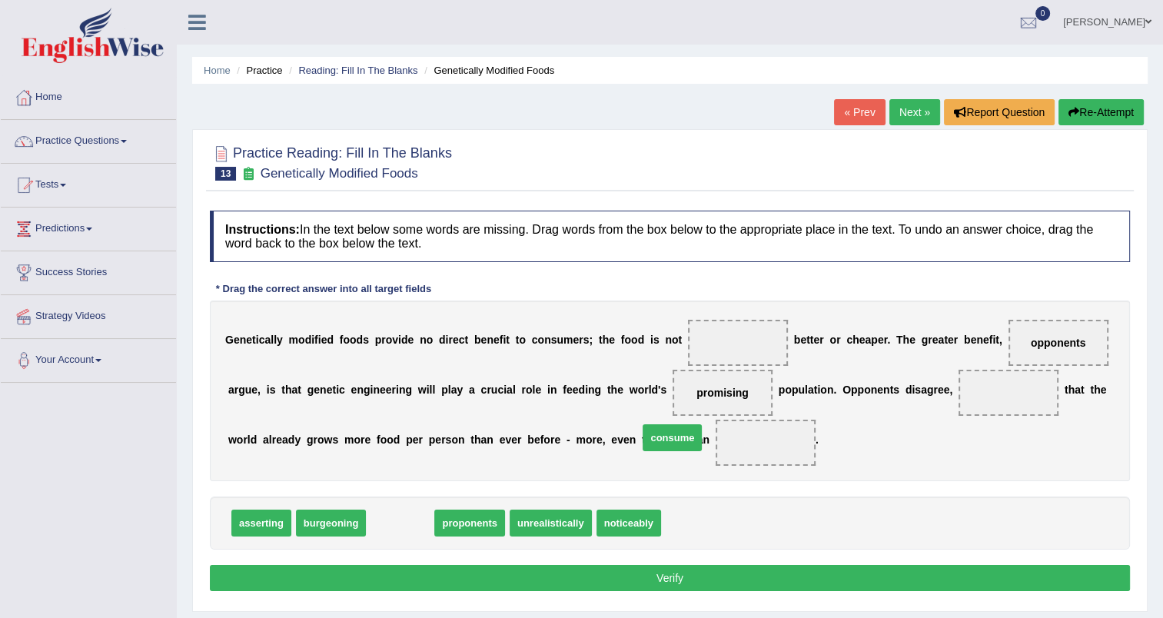
drag, startPoint x: 398, startPoint y: 526, endPoint x: 670, endPoint y: 440, distance: 285.1
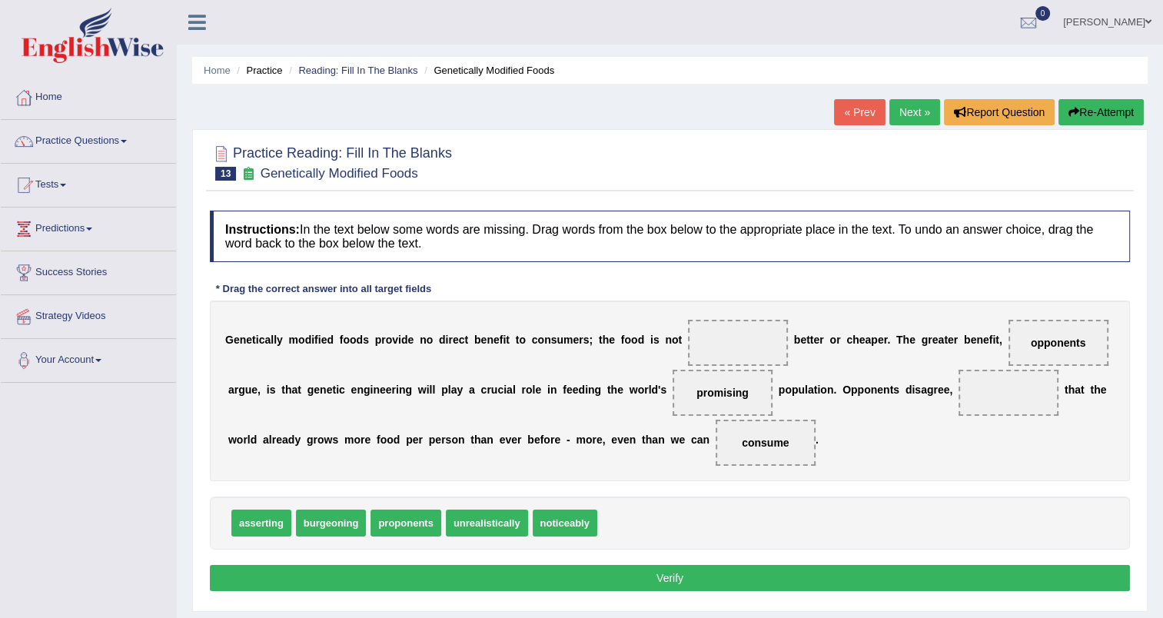
drag, startPoint x: 1017, startPoint y: 334, endPoint x: 693, endPoint y: 472, distance: 351.9
click at [693, 472] on div "G e n e t i c a l l y m o d i f i e d f o o d s p r o v i d e n o d i r e c t b…" at bounding box center [670, 390] width 920 height 181
drag, startPoint x: 1008, startPoint y: 342, endPoint x: 619, endPoint y: 515, distance: 425.6
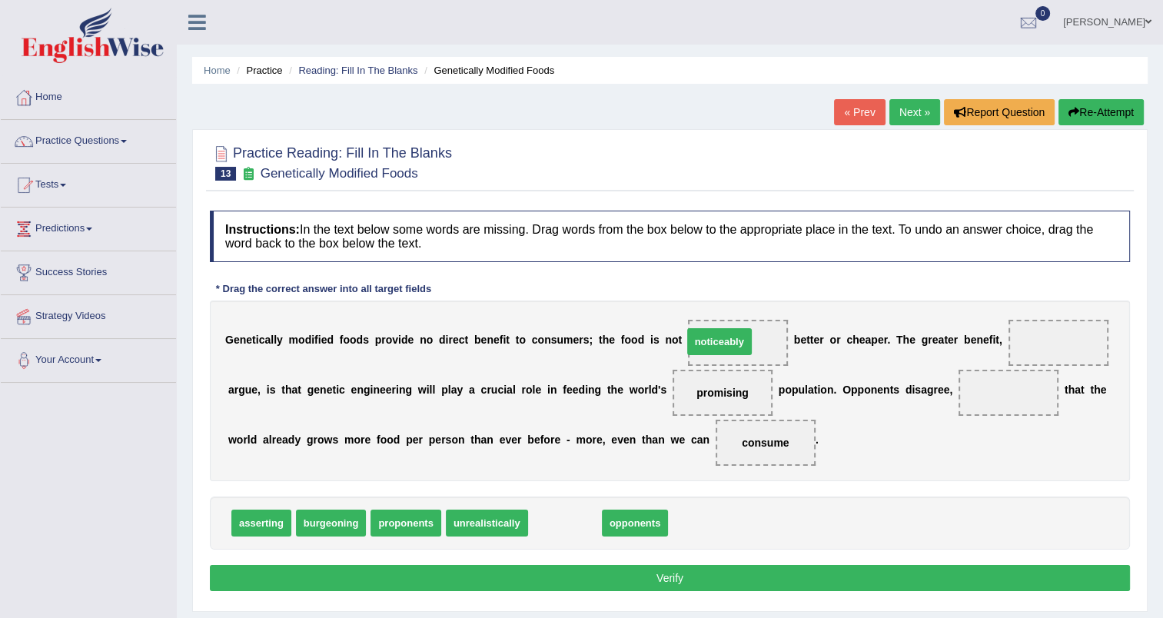
drag, startPoint x: 546, startPoint y: 519, endPoint x: 700, endPoint y: 337, distance: 238.2
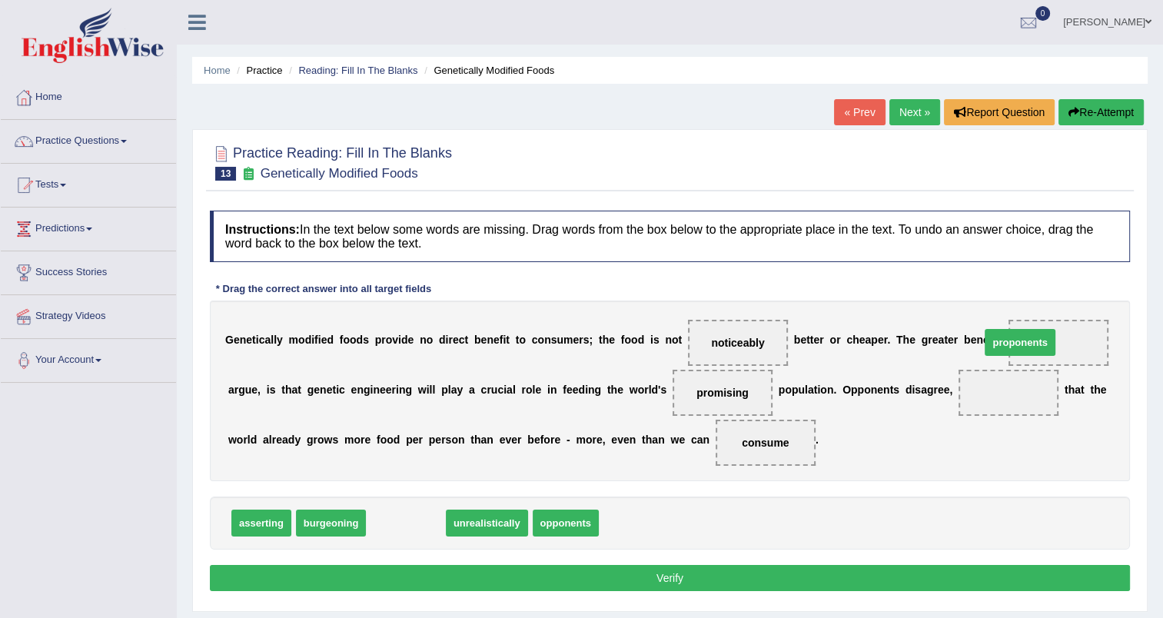
drag, startPoint x: 403, startPoint y: 523, endPoint x: 1017, endPoint y: 343, distance: 640.0
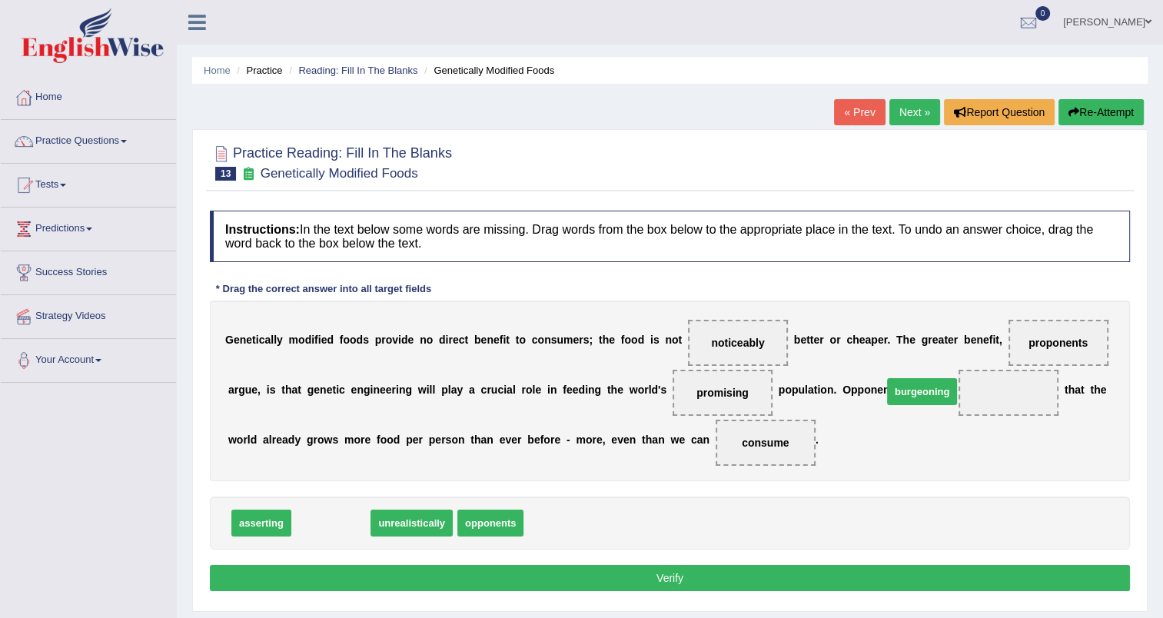
drag, startPoint x: 334, startPoint y: 520, endPoint x: 924, endPoint y: 389, distance: 605.4
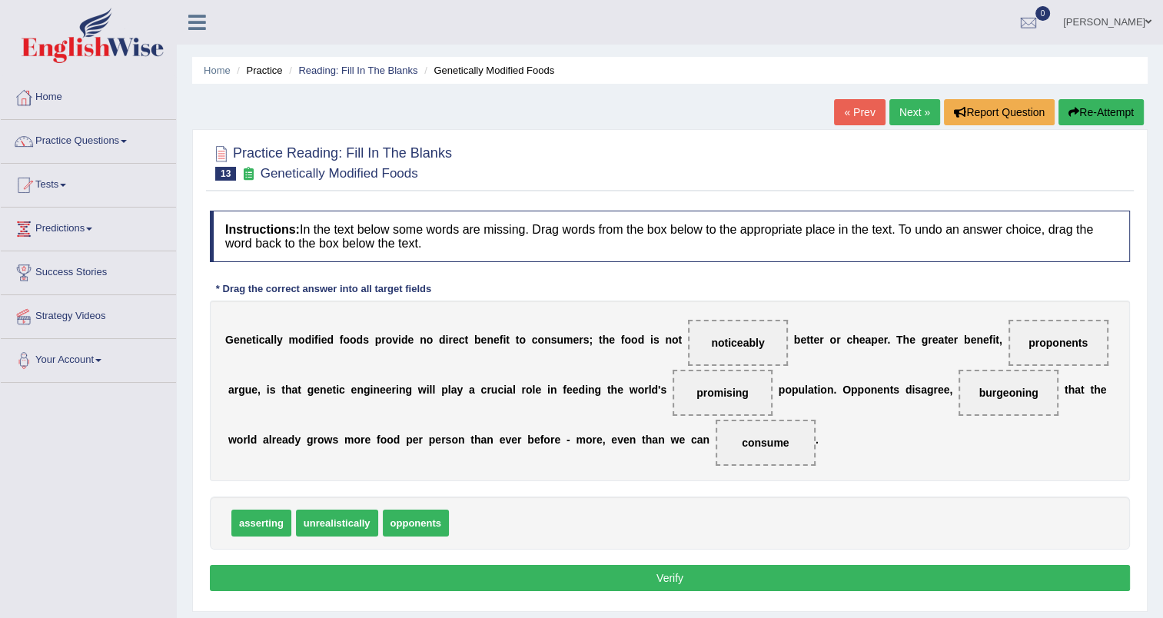
click at [632, 578] on button "Verify" at bounding box center [670, 578] width 920 height 26
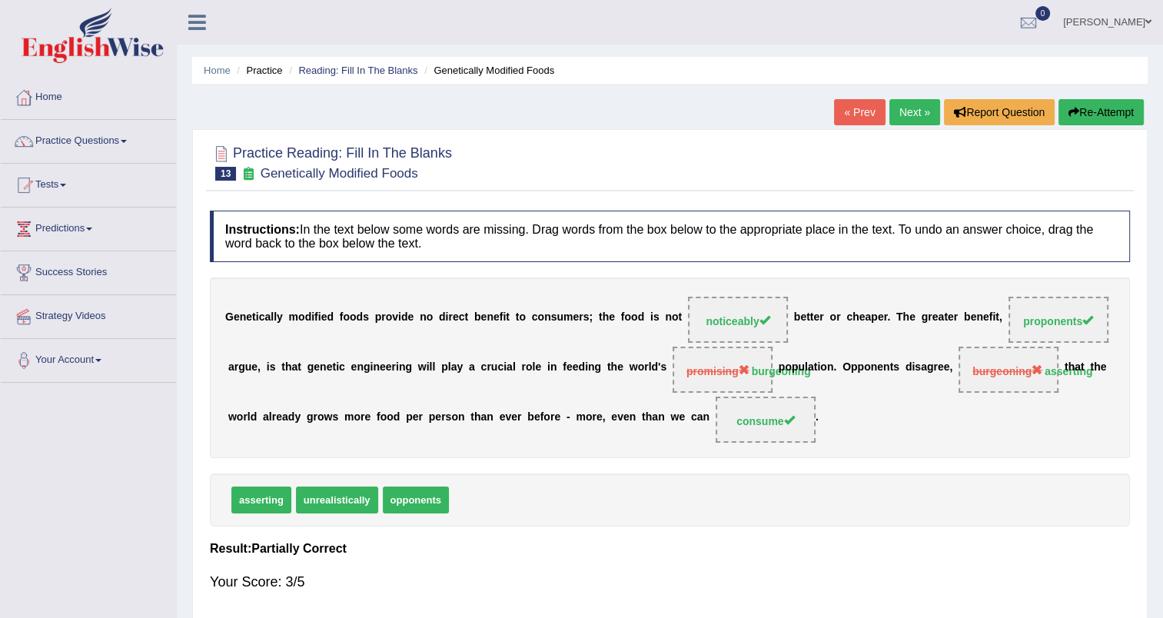
click at [909, 115] on link "Next »" at bounding box center [914, 112] width 51 height 26
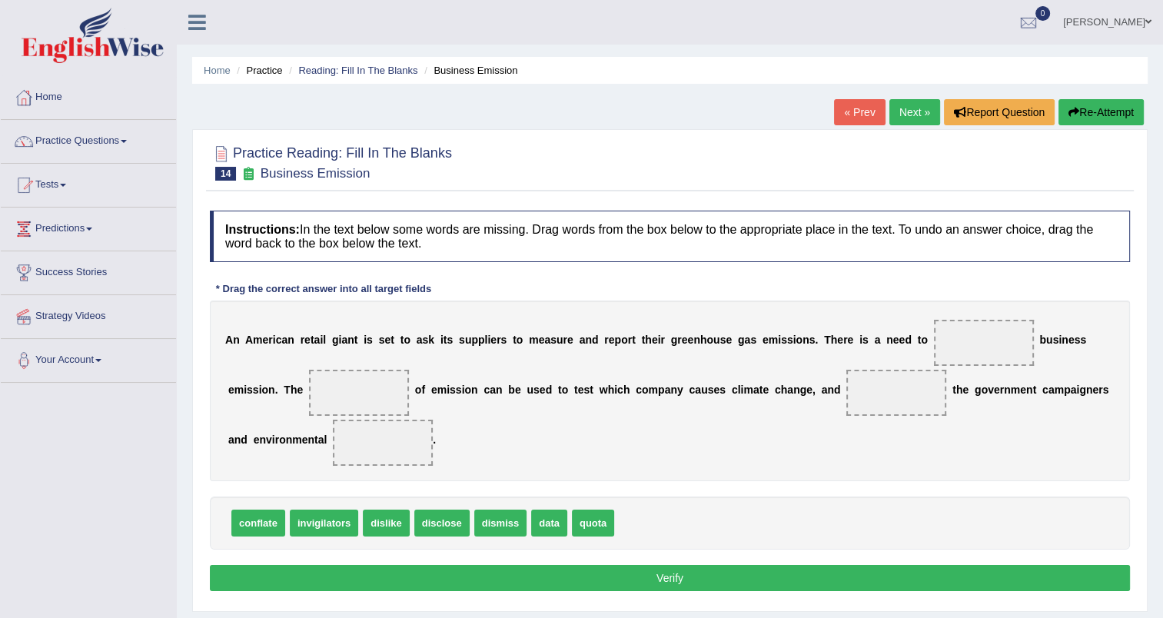
click at [819, 350] on div "A n A m e r i c a n r e t a i l g i a n t i s s e t t o a s k i t s s u p p l i…" at bounding box center [670, 390] width 920 height 181
drag, startPoint x: 430, startPoint y: 516, endPoint x: 935, endPoint y: 339, distance: 535.9
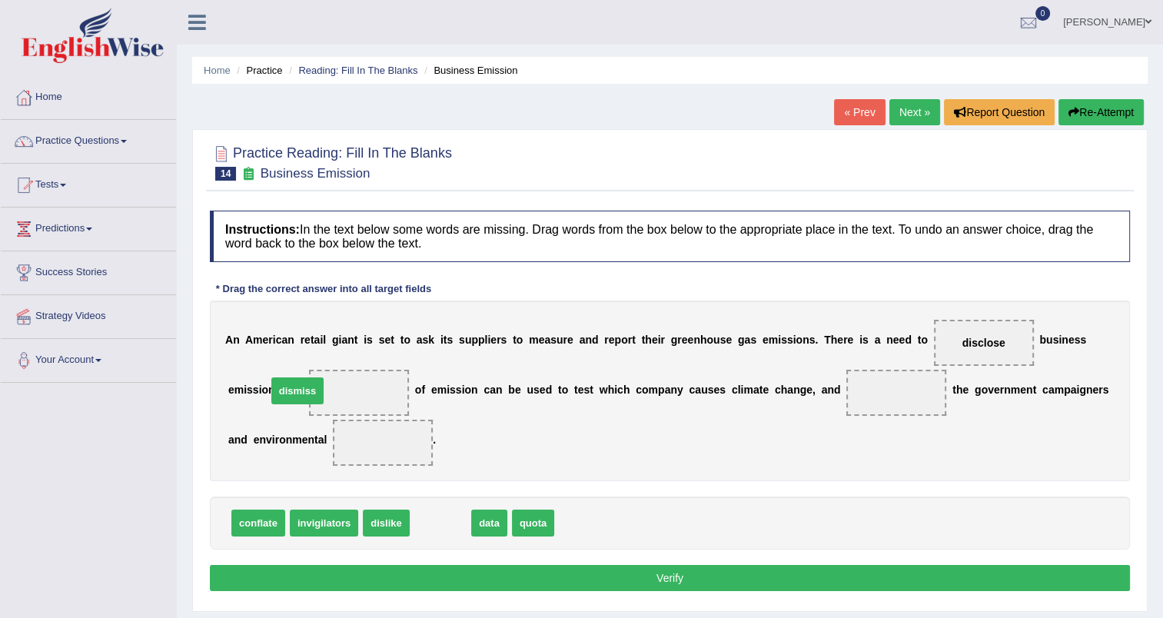
drag, startPoint x: 436, startPoint y: 524, endPoint x: 294, endPoint y: 392, distance: 194.7
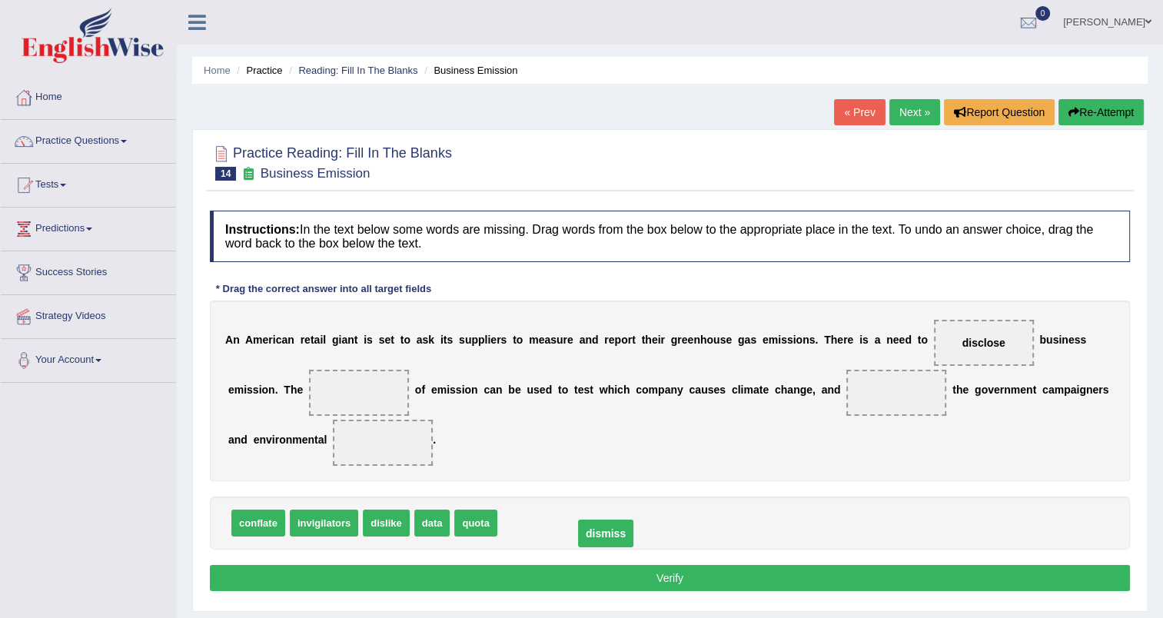
drag, startPoint x: 271, startPoint y: 395, endPoint x: 517, endPoint y: 536, distance: 284.0
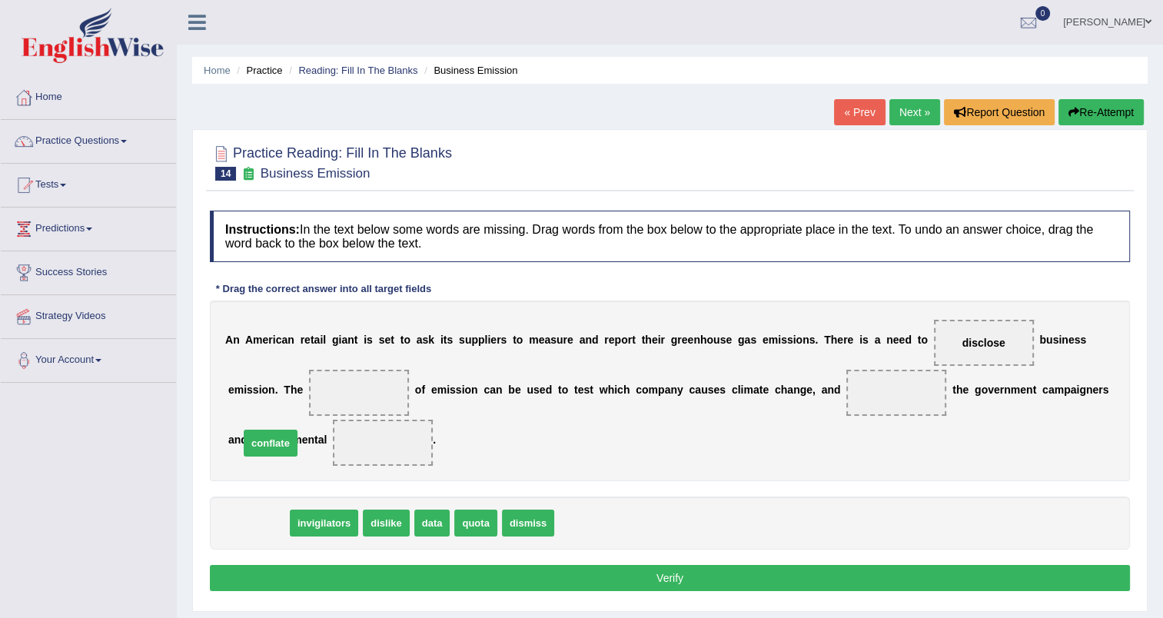
drag, startPoint x: 262, startPoint y: 526, endPoint x: 275, endPoint y: 443, distance: 84.0
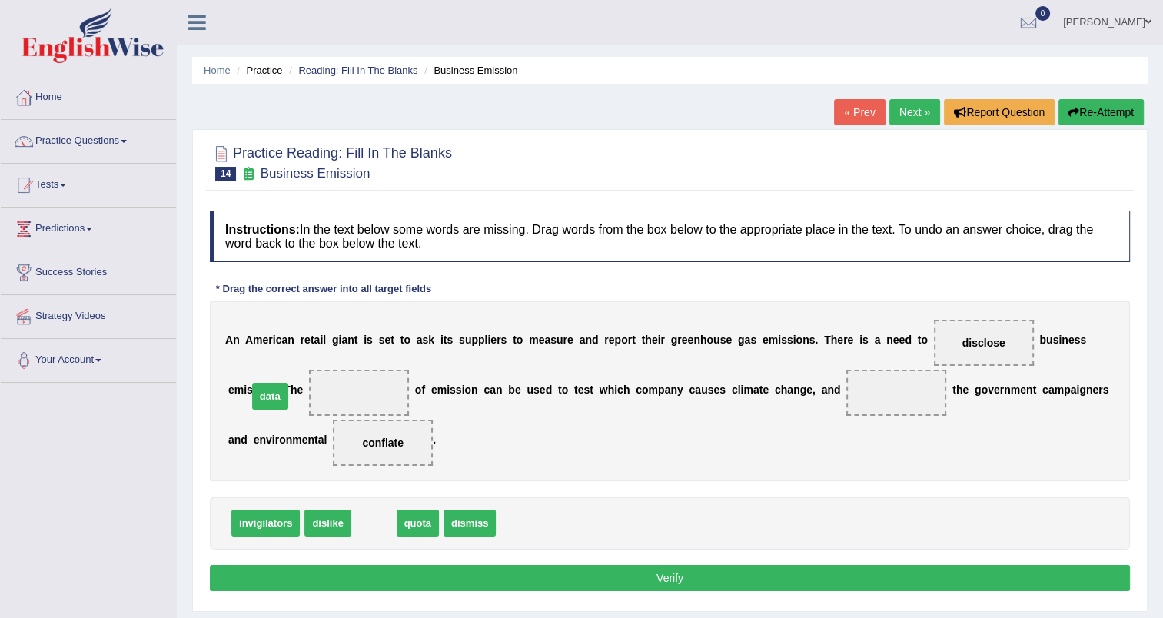
drag, startPoint x: 383, startPoint y: 516, endPoint x: 279, endPoint y: 389, distance: 163.8
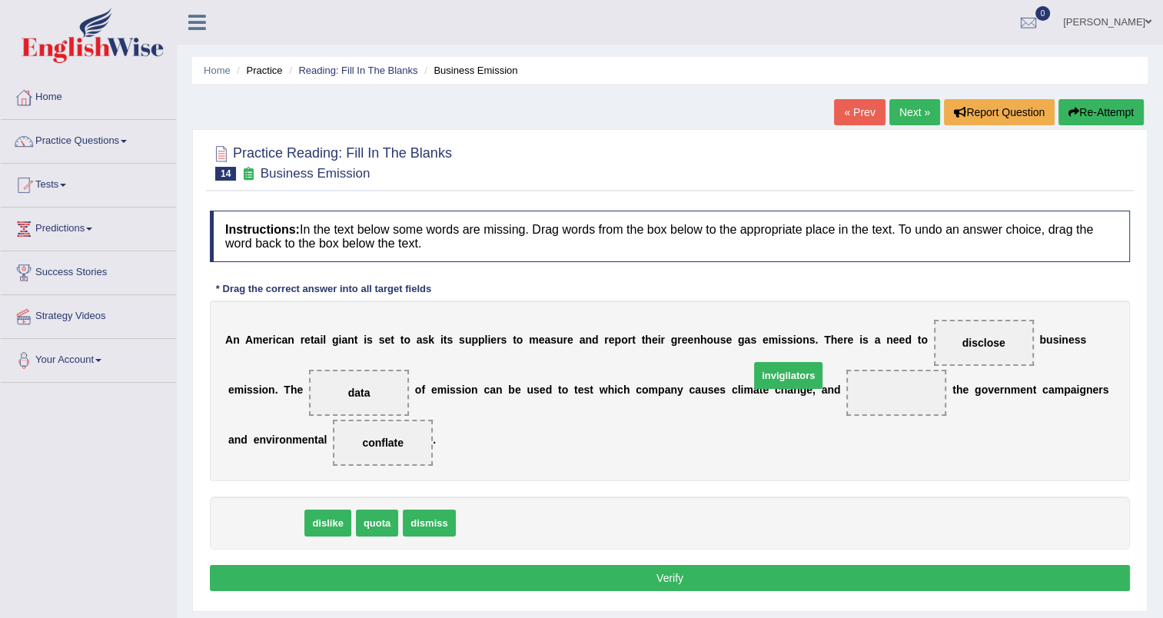
drag, startPoint x: 261, startPoint y: 523, endPoint x: 785, endPoint y: 389, distance: 540.9
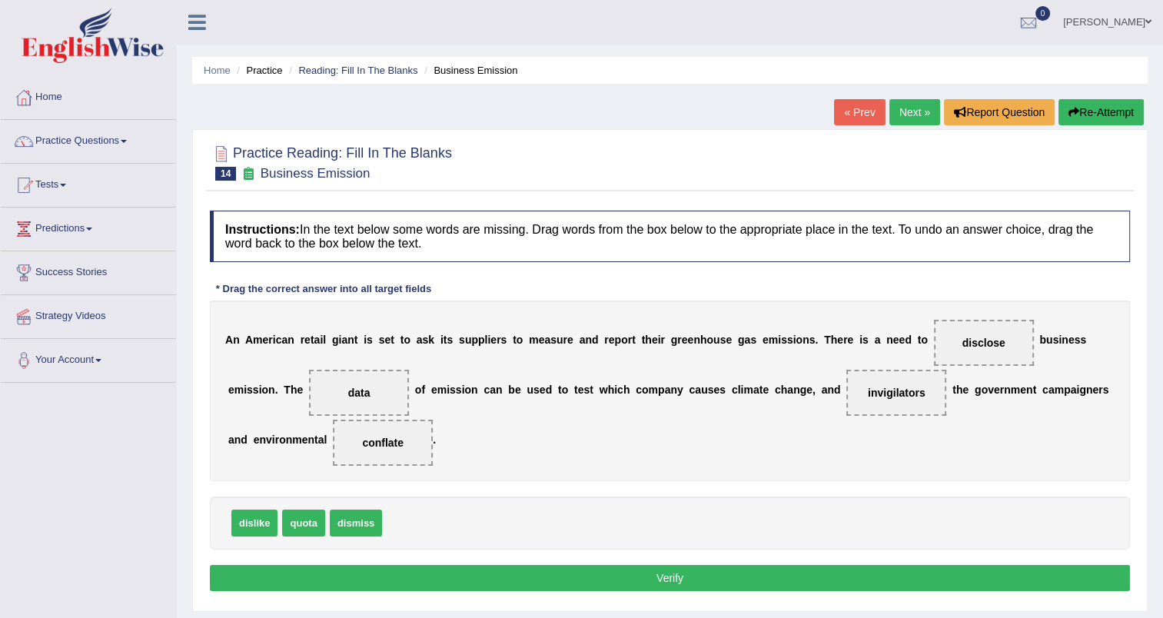
click at [679, 579] on button "Verify" at bounding box center [670, 578] width 920 height 26
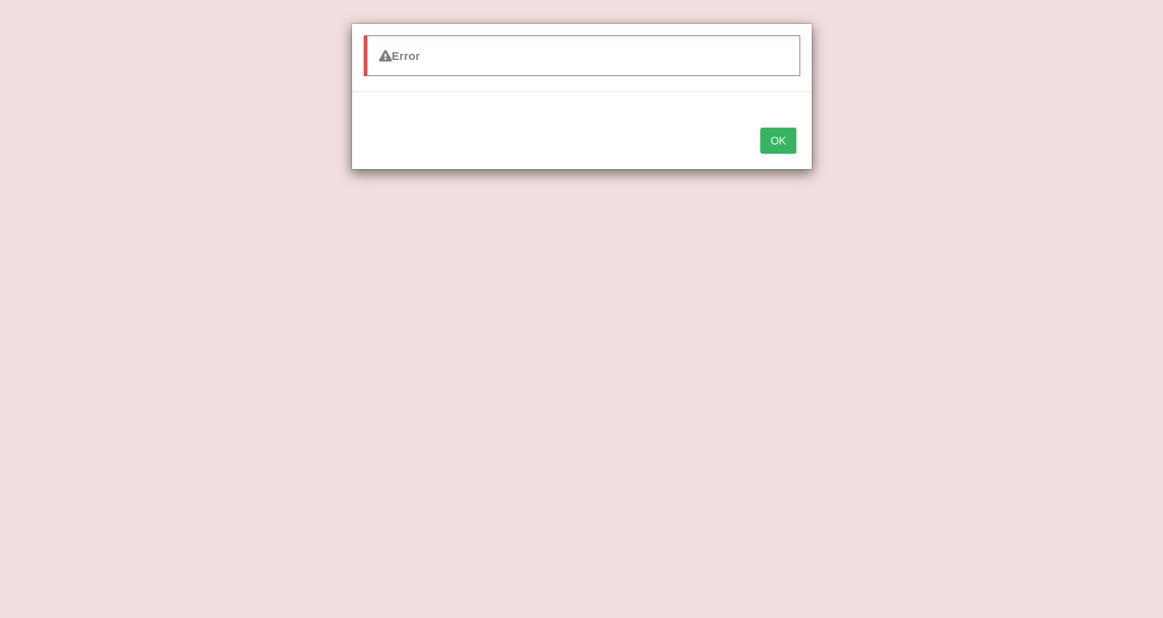
click at [776, 143] on button "OK" at bounding box center [777, 141] width 35 height 26
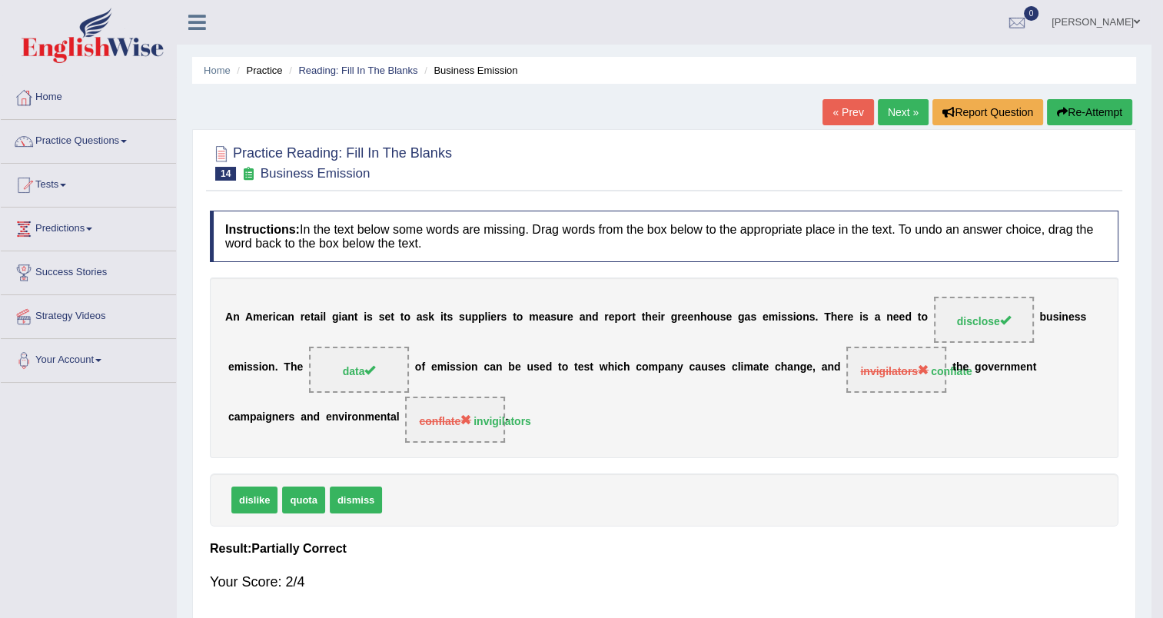
click at [902, 111] on link "Next »" at bounding box center [903, 112] width 51 height 26
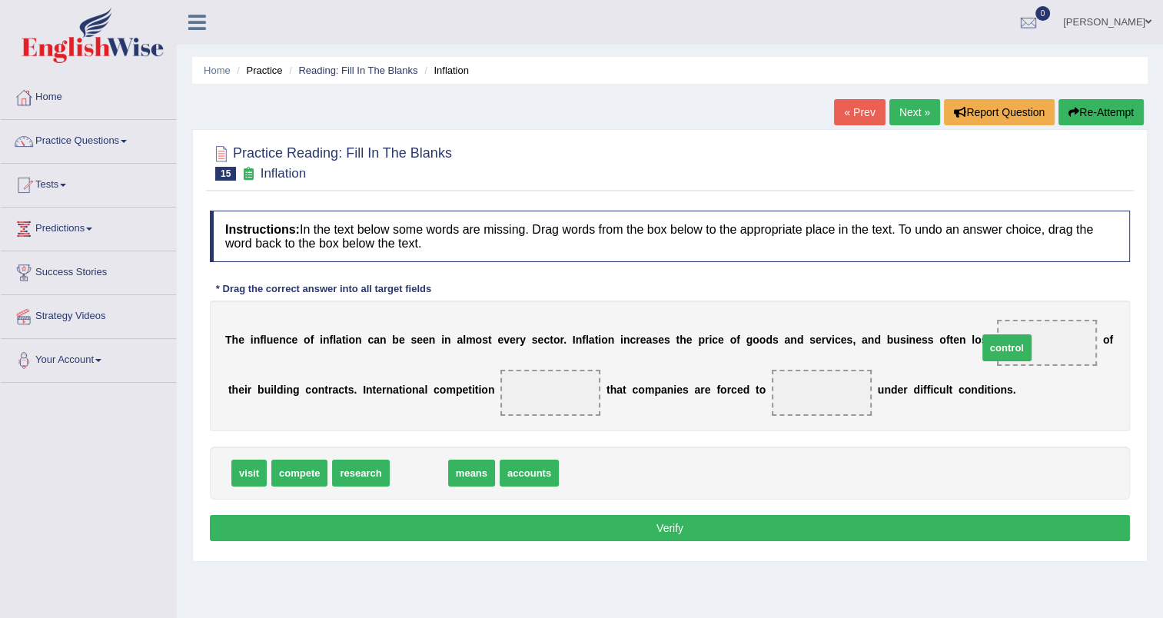
drag, startPoint x: 412, startPoint y: 465, endPoint x: 998, endPoint y: 337, distance: 600.1
drag, startPoint x: 452, startPoint y: 395, endPoint x: 486, endPoint y: 399, distance: 34.8
click at [486, 399] on div "T h e i n f l u e n c e o f i n f l a t i o n c a n b e s e e n i n a l m o s t…" at bounding box center [670, 365] width 920 height 131
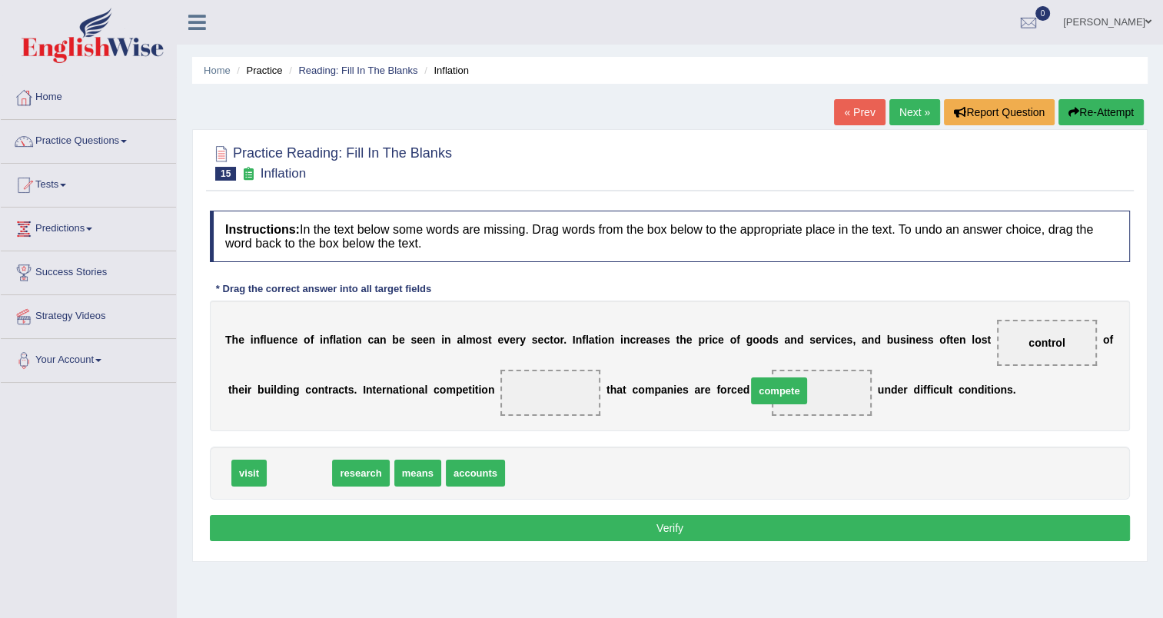
drag, startPoint x: 307, startPoint y: 467, endPoint x: 787, endPoint y: 385, distance: 486.5
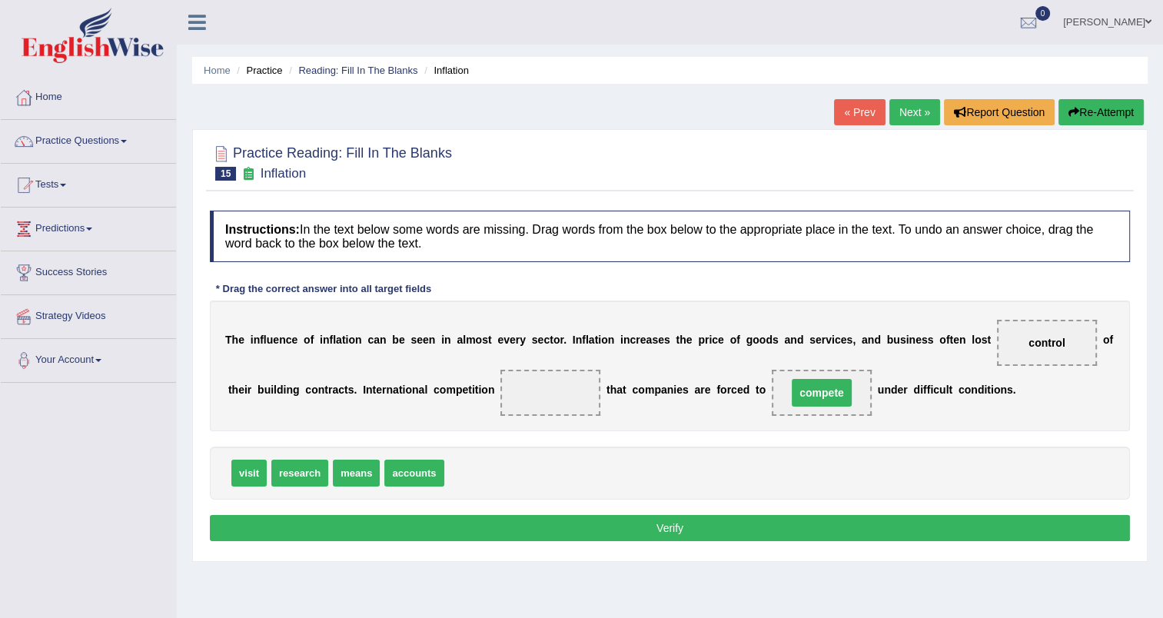
click at [792, 387] on span "compete" at bounding box center [822, 393] width 60 height 28
drag, startPoint x: 350, startPoint y: 468, endPoint x: 506, endPoint y: 390, distance: 174.2
click at [581, 524] on button "Verify" at bounding box center [670, 528] width 920 height 26
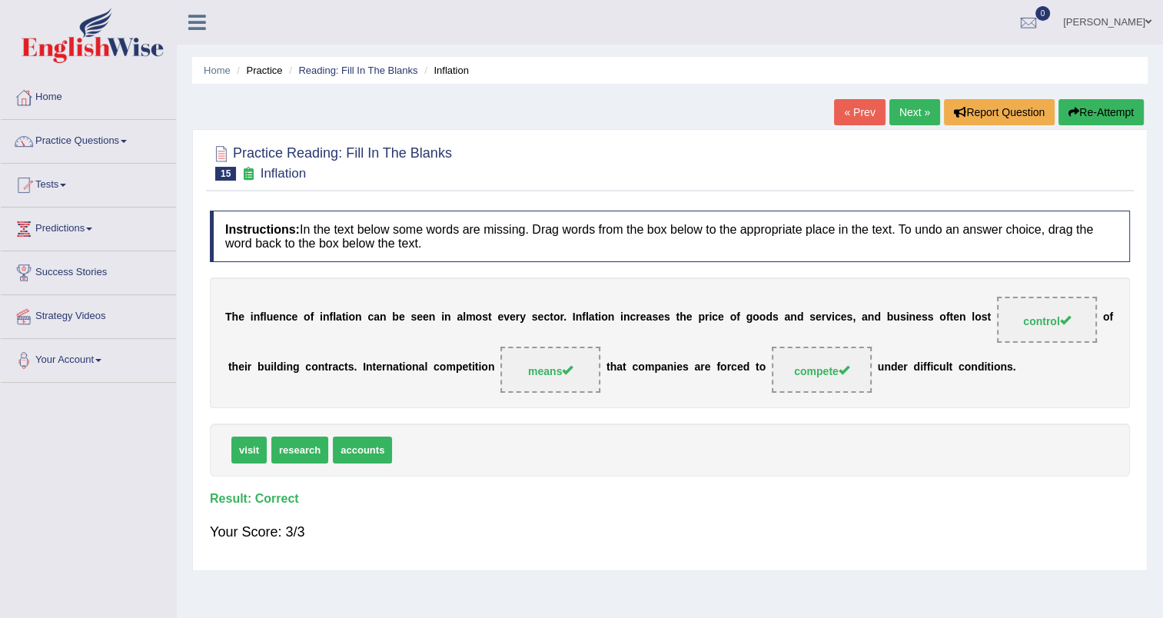
click at [903, 110] on link "Next »" at bounding box center [914, 112] width 51 height 26
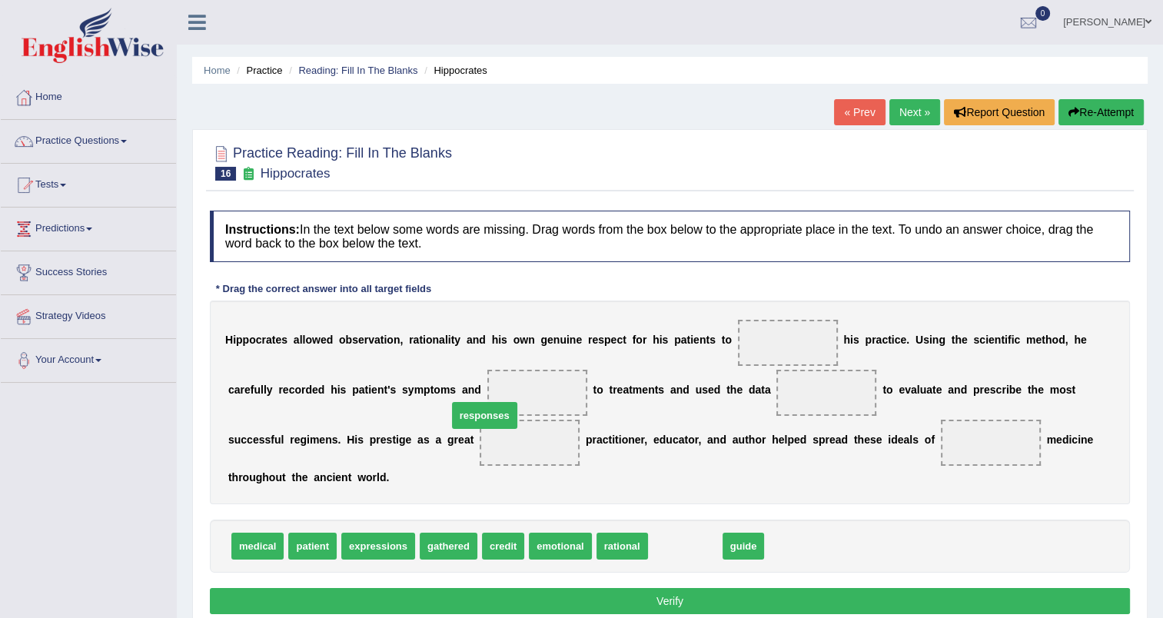
drag, startPoint x: 665, startPoint y: 524, endPoint x: 464, endPoint y: 393, distance: 239.4
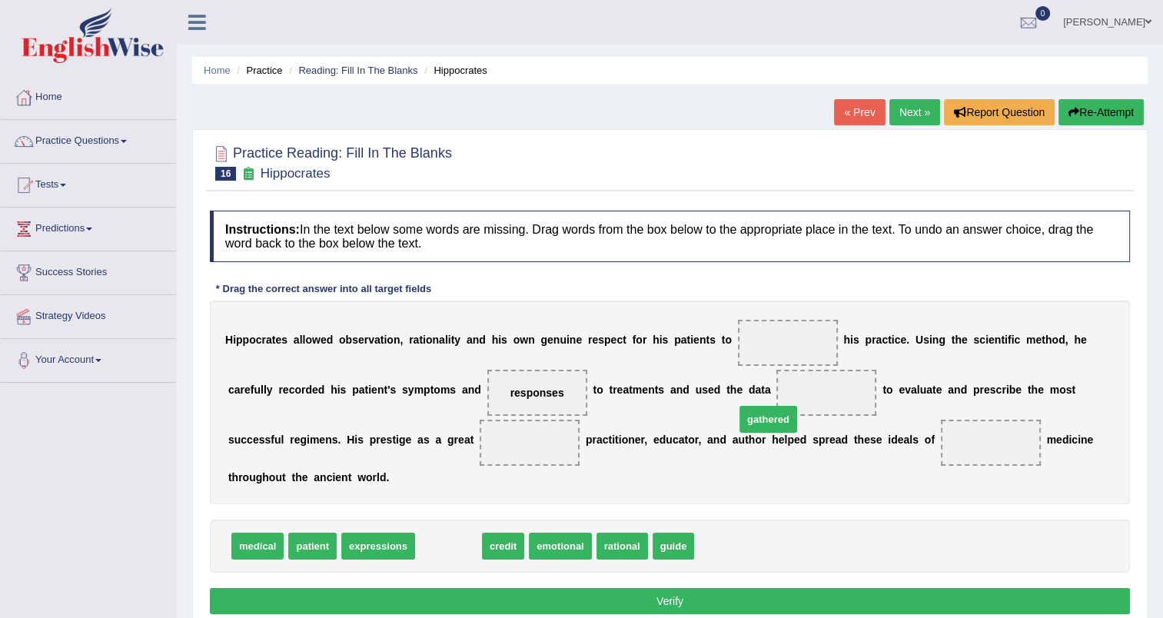
drag, startPoint x: 443, startPoint y: 522, endPoint x: 762, endPoint y: 395, distance: 343.9
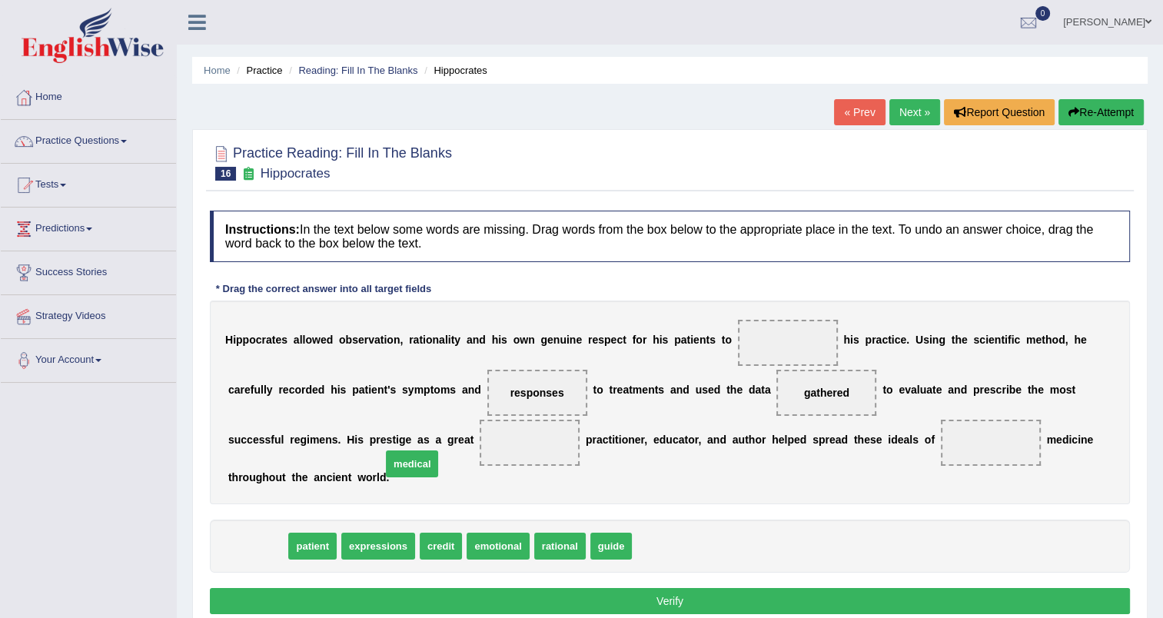
drag, startPoint x: 258, startPoint y: 523, endPoint x: 413, endPoint y: 441, distance: 175.0
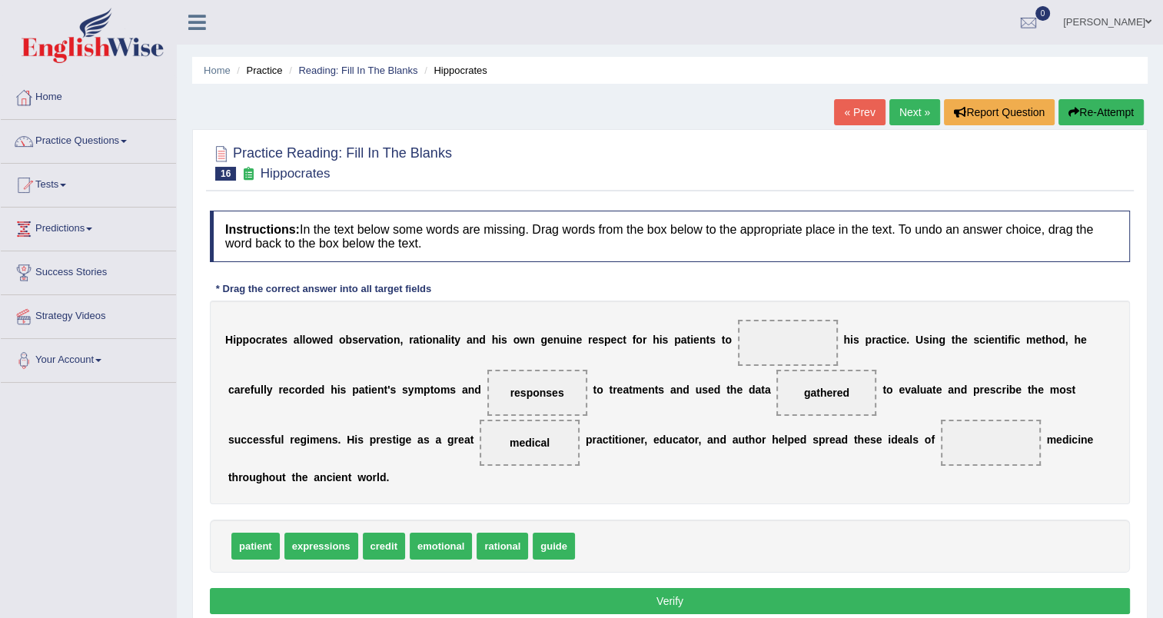
click at [323, 533] on span "expressions" at bounding box center [321, 546] width 74 height 27
click at [545, 533] on span "guide" at bounding box center [554, 546] width 42 height 27
drag, startPoint x: 488, startPoint y: 522, endPoint x: 744, endPoint y: 346, distance: 310.6
click at [264, 533] on span "patient" at bounding box center [255, 546] width 48 height 27
click at [738, 334] on span "rational" at bounding box center [788, 343] width 100 height 46
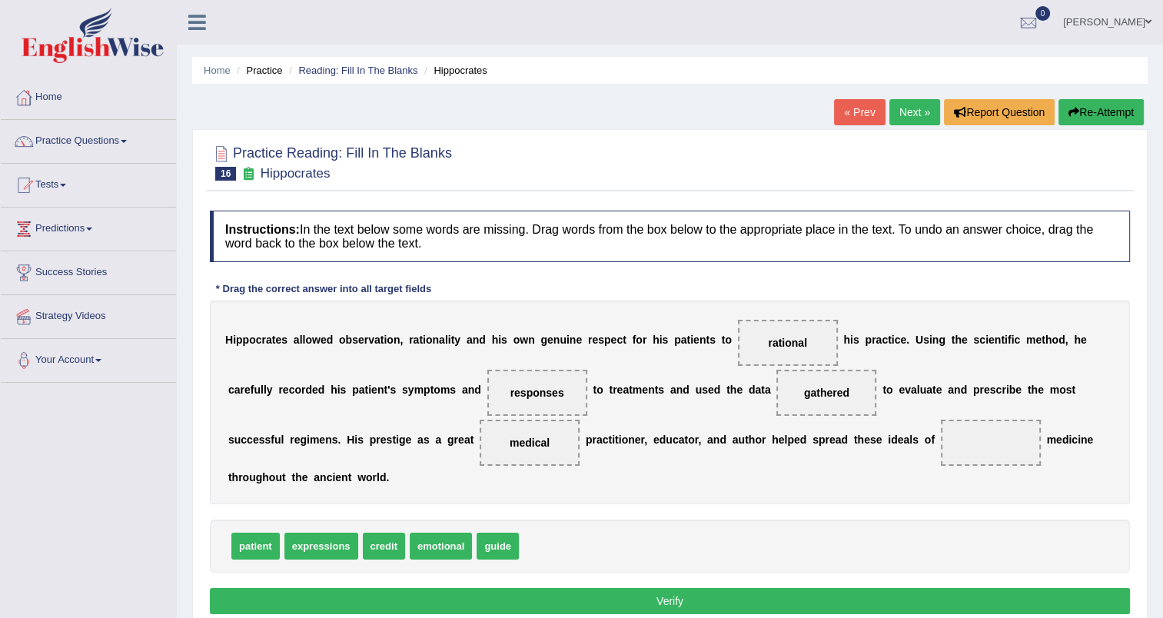
click at [738, 334] on span "rational" at bounding box center [788, 343] width 100 height 46
drag, startPoint x: 738, startPoint y: 341, endPoint x: 835, endPoint y: 440, distance: 138.6
drag, startPoint x: 498, startPoint y: 520, endPoint x: 764, endPoint y: 339, distance: 321.9
click at [693, 588] on button "Verify" at bounding box center [670, 601] width 920 height 26
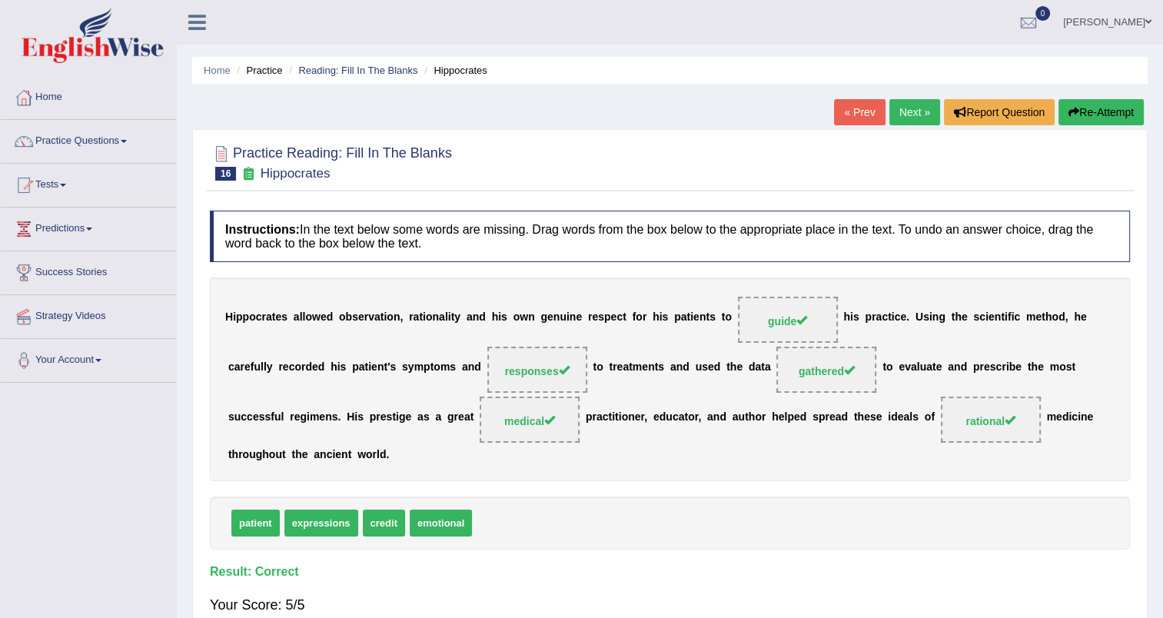
click at [916, 112] on link "Next »" at bounding box center [914, 112] width 51 height 26
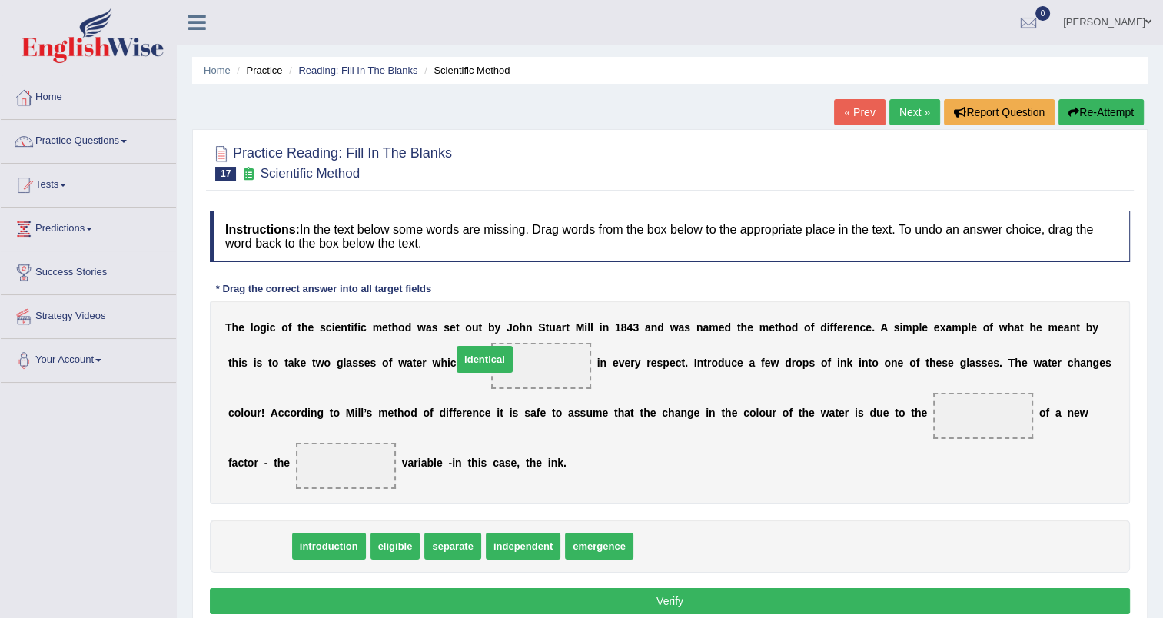
drag, startPoint x: 261, startPoint y: 540, endPoint x: 486, endPoint y: 353, distance: 292.5
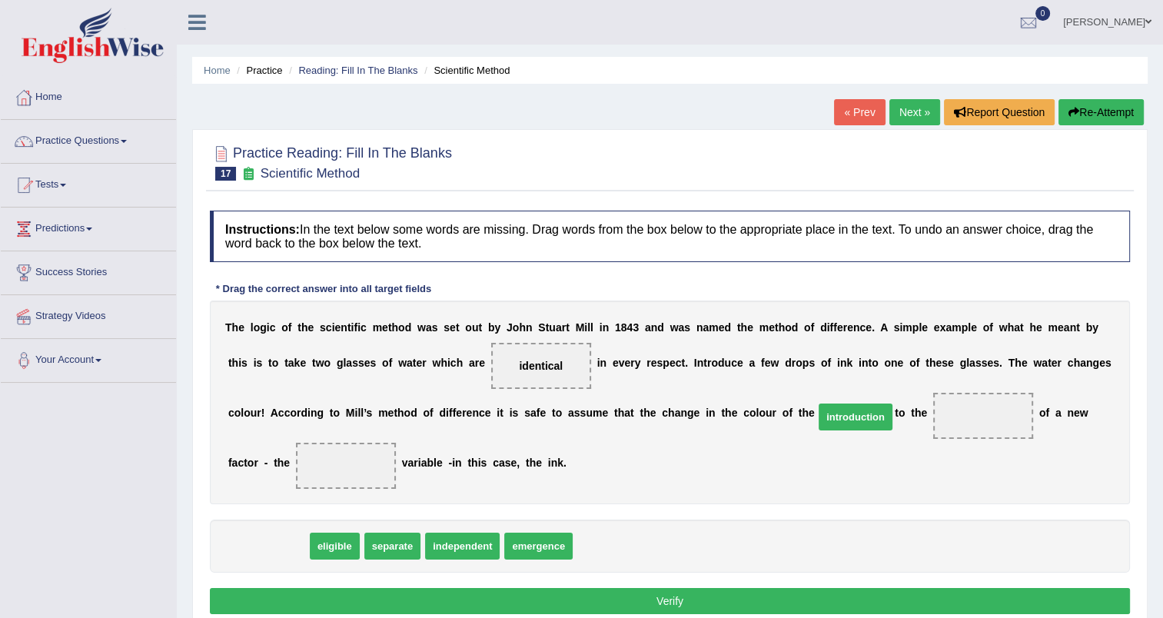
drag, startPoint x: 277, startPoint y: 548, endPoint x: 864, endPoint y: 419, distance: 601.1
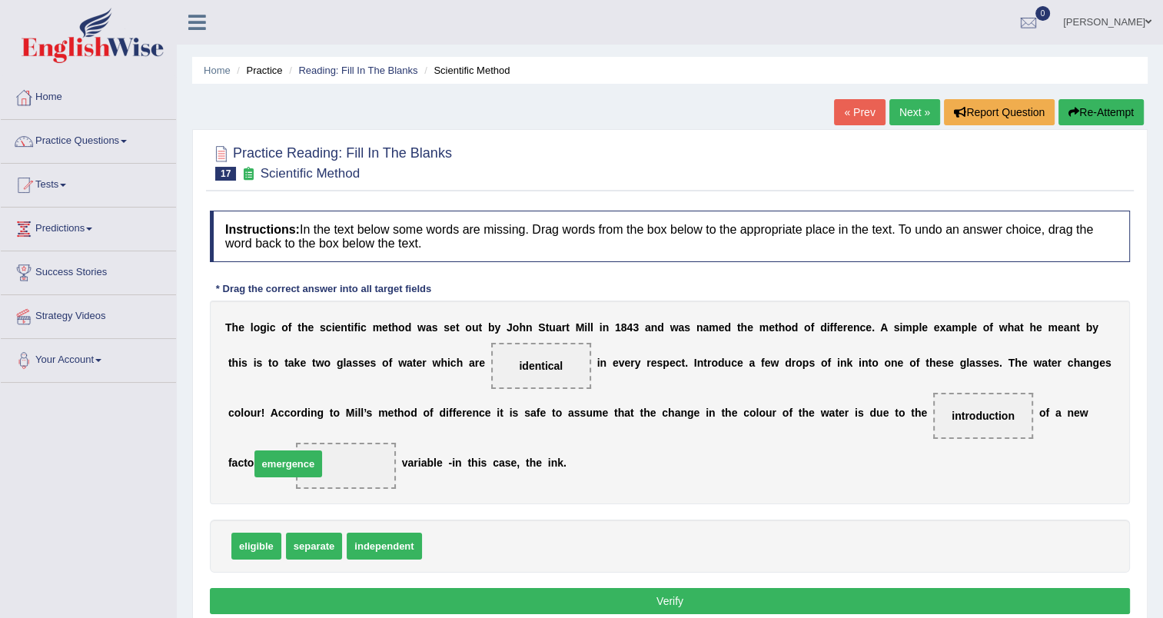
drag, startPoint x: 463, startPoint y: 540, endPoint x: 292, endPoint y: 458, distance: 190.1
click at [520, 596] on button "Verify" at bounding box center [670, 601] width 920 height 26
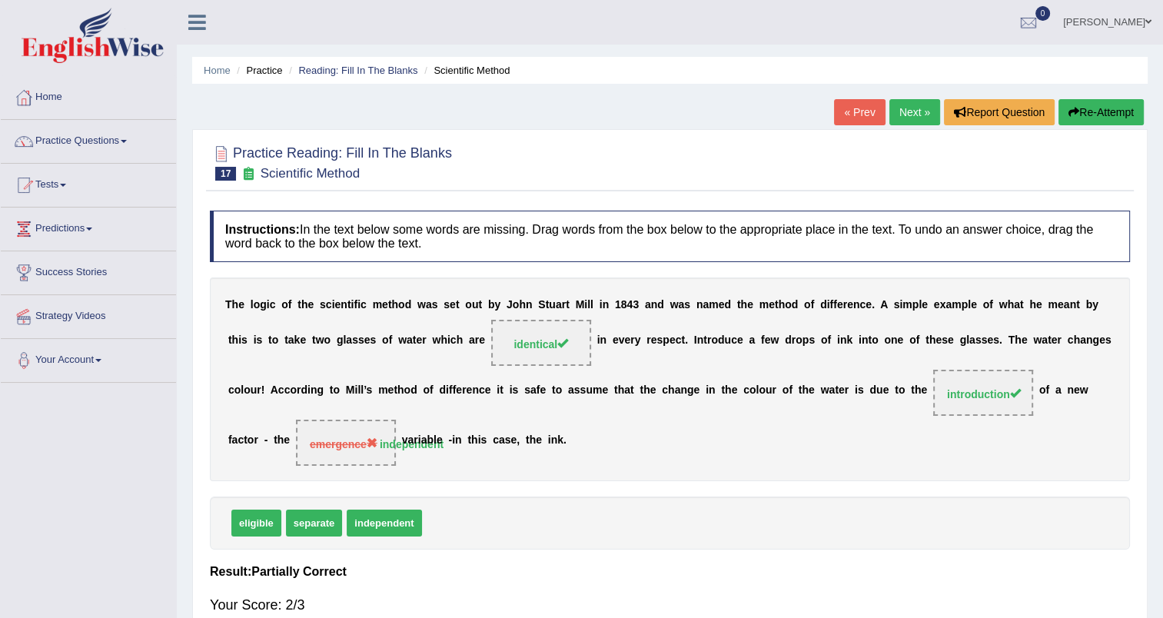
click at [911, 105] on link "Next »" at bounding box center [914, 112] width 51 height 26
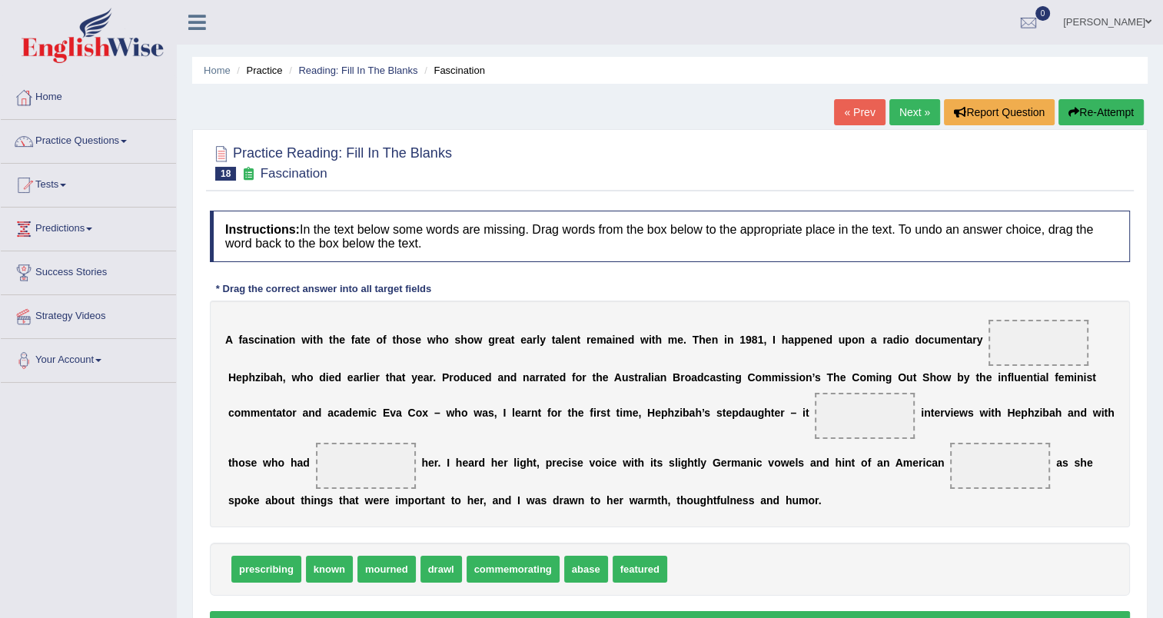
click at [493, 543] on div "prescribing known mourned drawl commemorating abase featured" at bounding box center [670, 569] width 920 height 53
drag, startPoint x: 623, startPoint y: 569, endPoint x: 995, endPoint y: 344, distance: 434.4
drag, startPoint x: 570, startPoint y: 569, endPoint x: 310, endPoint y: 470, distance: 278.5
drag, startPoint x: 573, startPoint y: 569, endPoint x: 739, endPoint y: 416, distance: 225.7
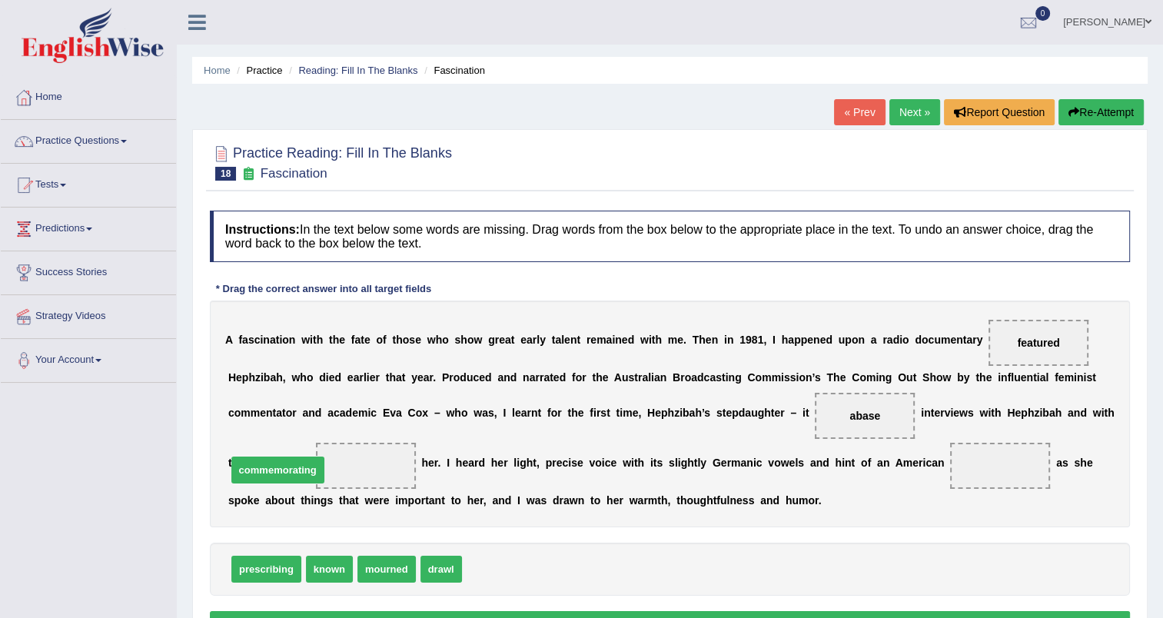
drag, startPoint x: 526, startPoint y: 566, endPoint x: 291, endPoint y: 466, distance: 255.2
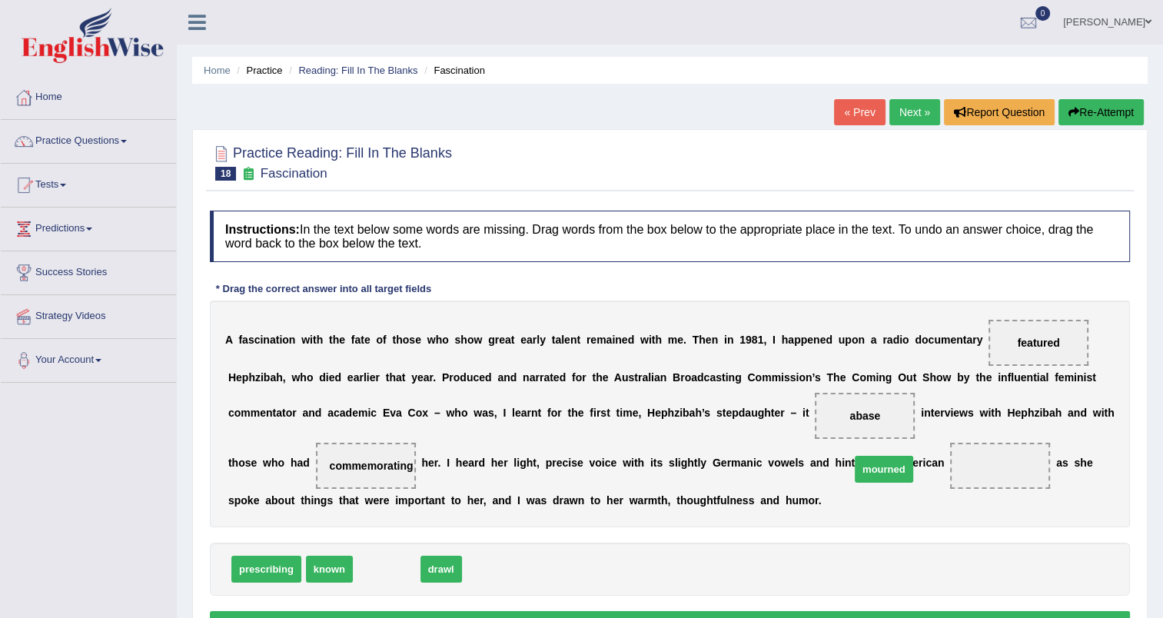
drag, startPoint x: 387, startPoint y: 570, endPoint x: 885, endPoint y: 470, distance: 507.3
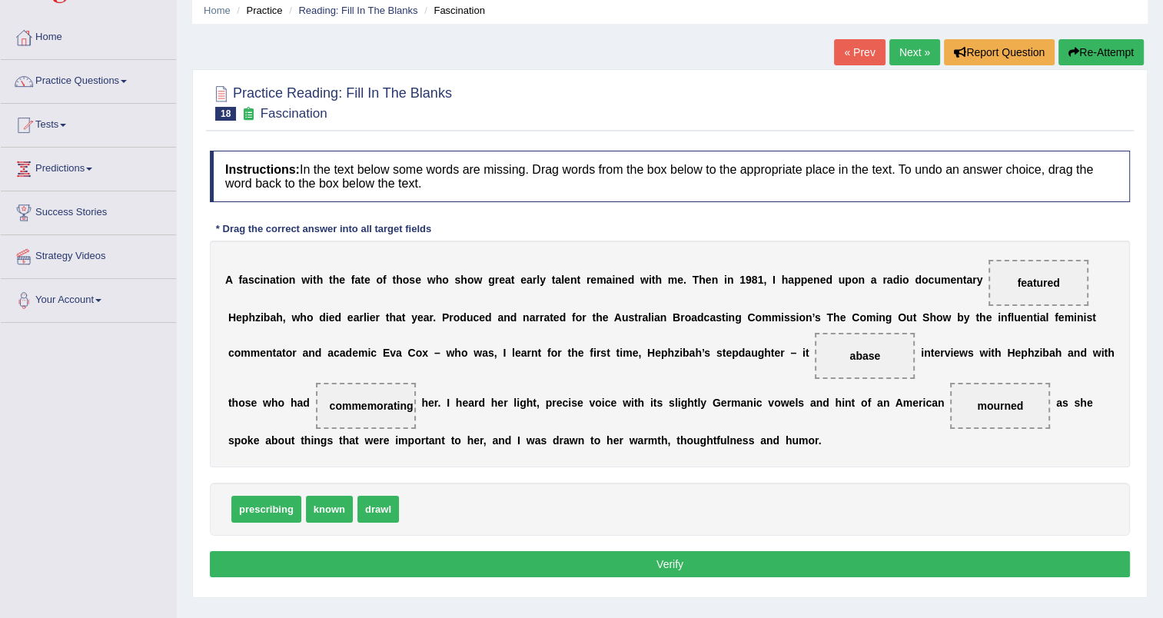
scroll to position [65, 0]
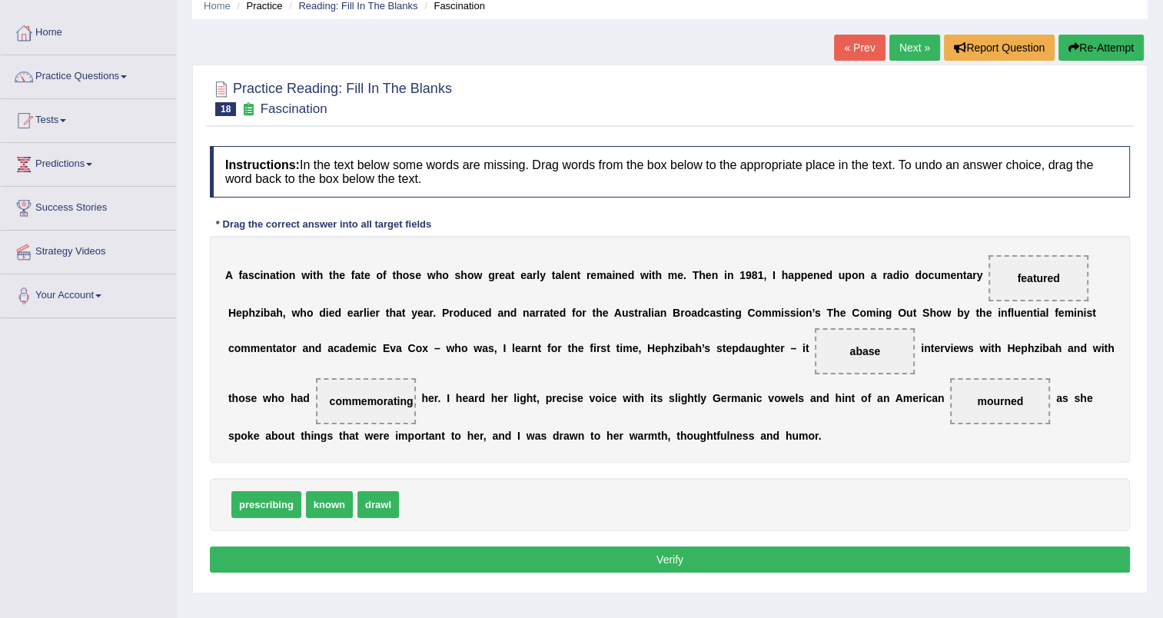
click at [585, 559] on button "Verify" at bounding box center [670, 559] width 920 height 26
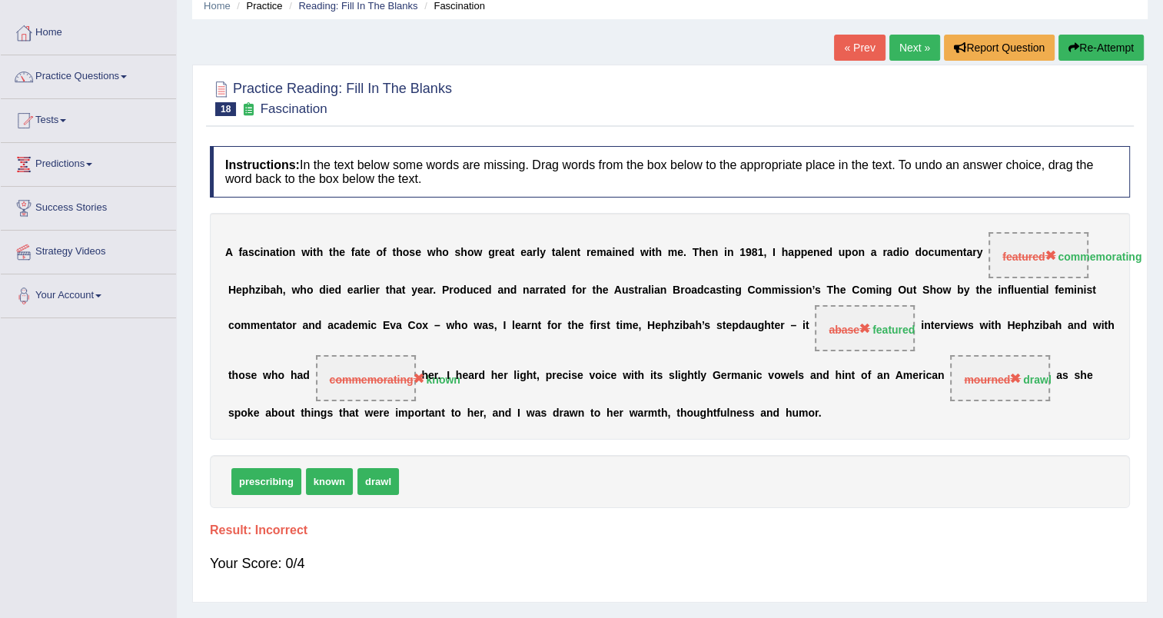
click at [913, 49] on link "Next »" at bounding box center [914, 48] width 51 height 26
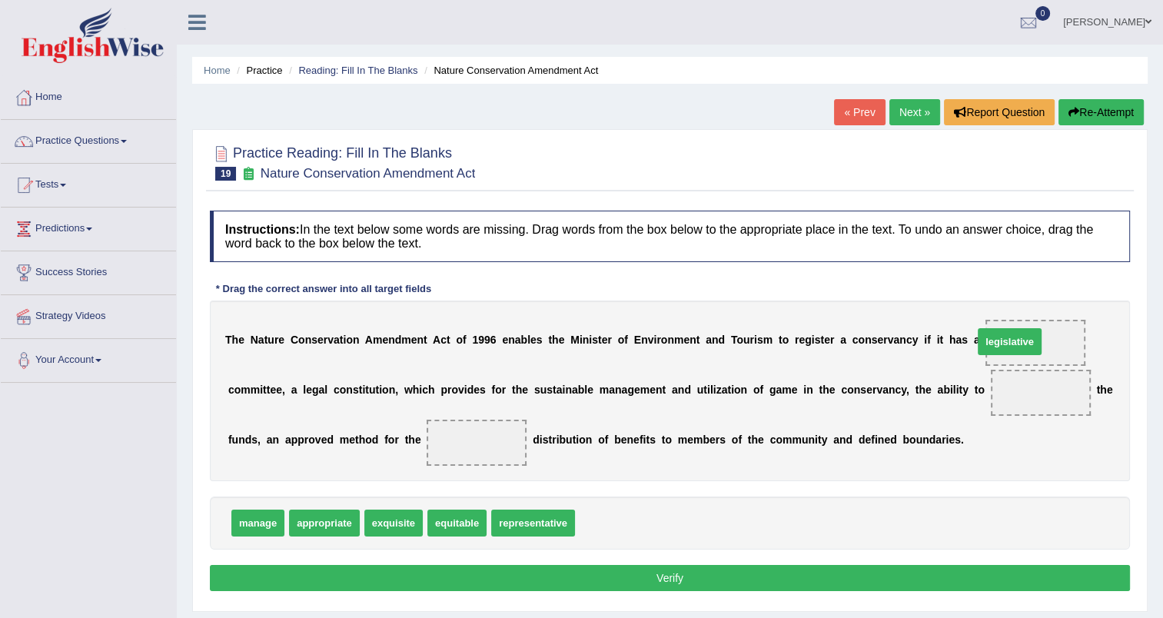
drag, startPoint x: 605, startPoint y: 526, endPoint x: 1003, endPoint y: 344, distance: 437.4
drag, startPoint x: 255, startPoint y: 526, endPoint x: 925, endPoint y: 400, distance: 681.9
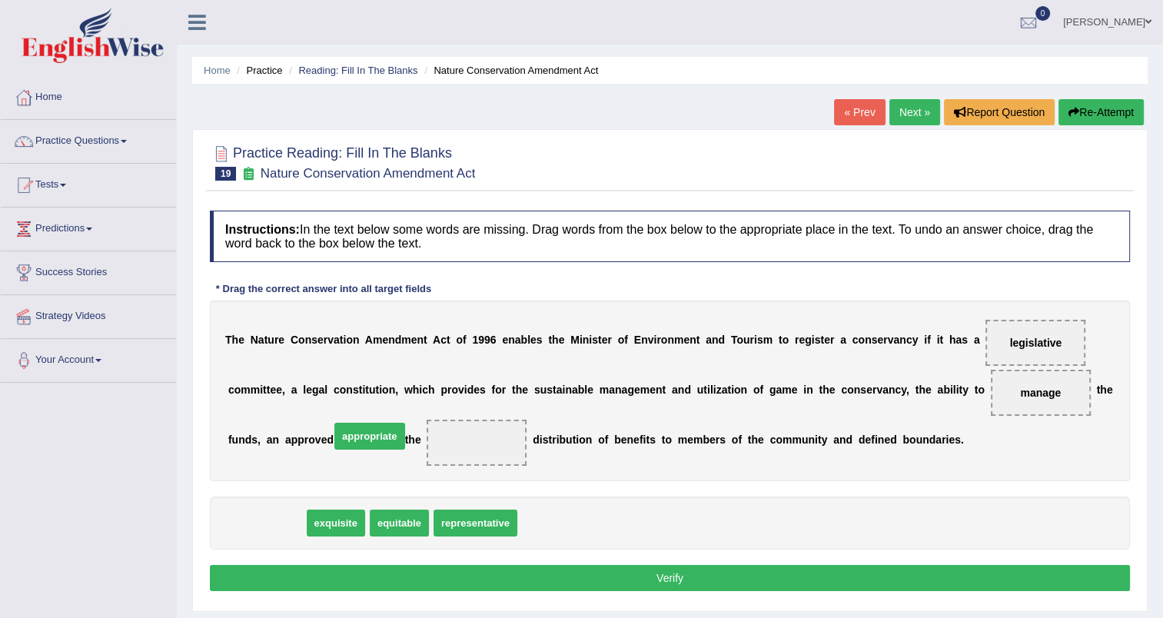
drag, startPoint x: 267, startPoint y: 519, endPoint x: 370, endPoint y: 433, distance: 134.7
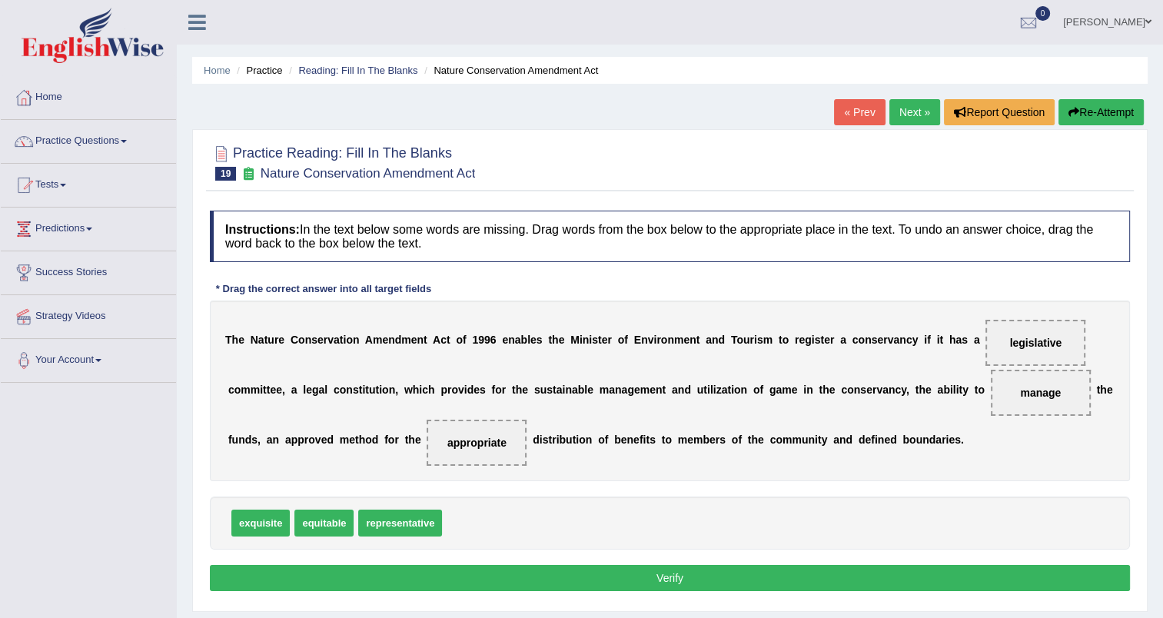
click at [573, 570] on button "Verify" at bounding box center [670, 578] width 920 height 26
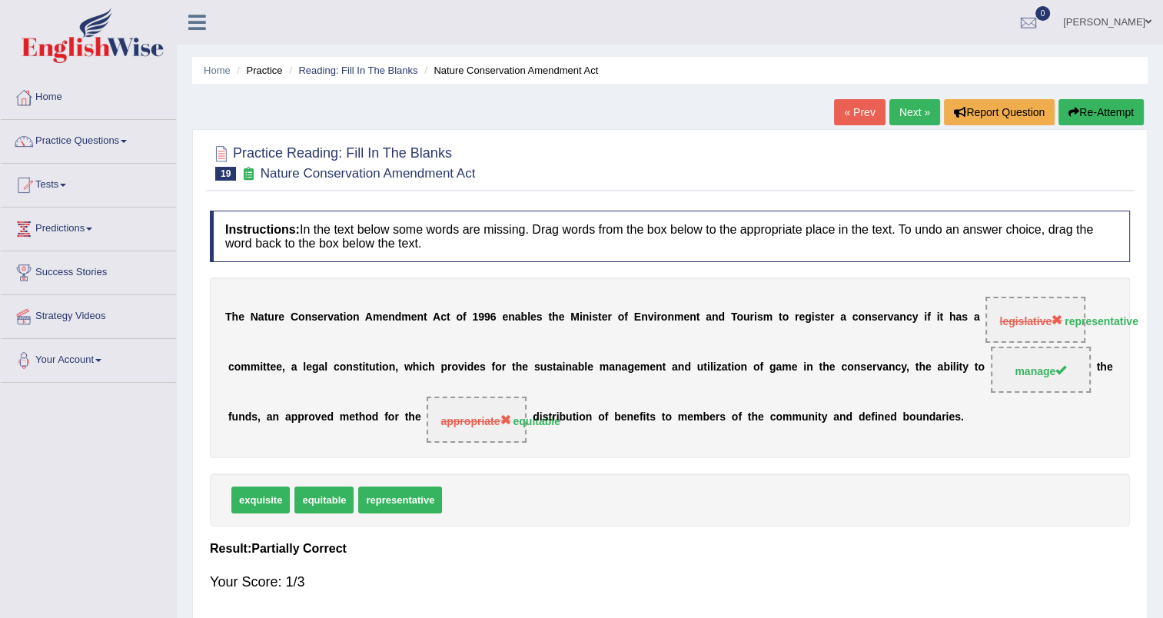
click at [907, 107] on link "Next »" at bounding box center [914, 112] width 51 height 26
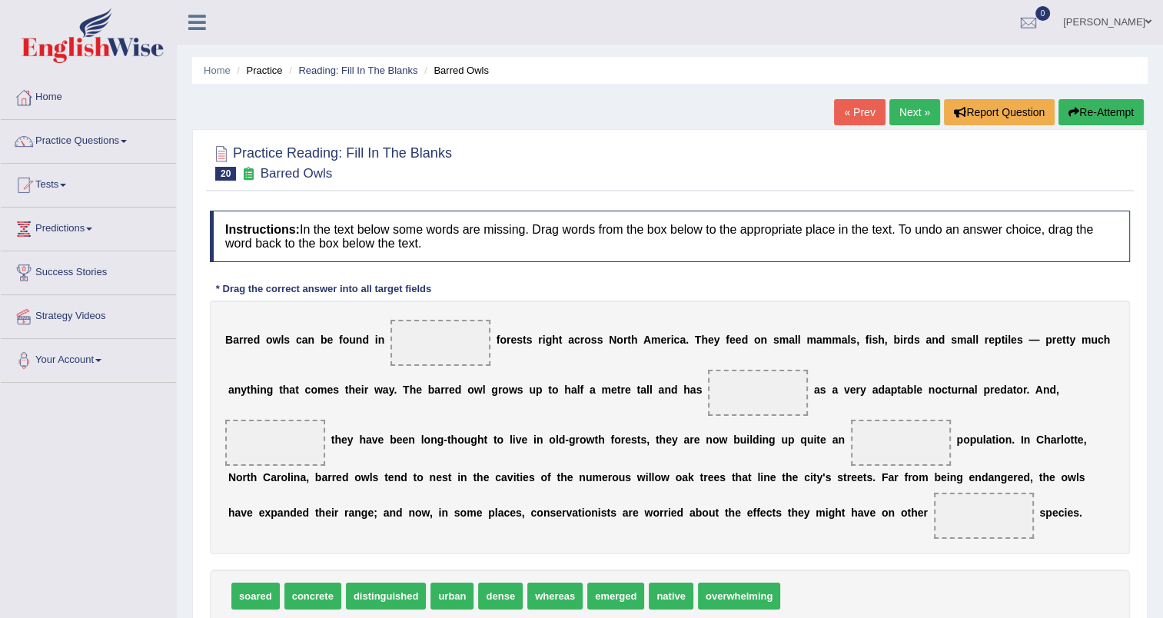
drag, startPoint x: 490, startPoint y: 596, endPoint x: 428, endPoint y: 390, distance: 214.2
drag, startPoint x: 498, startPoint y: 592, endPoint x: 419, endPoint y: 314, distance: 289.2
click at [489, 608] on div "soared concrete distinguished urban dense whereas emerged native overwhelming" at bounding box center [670, 595] width 920 height 53
drag, startPoint x: 489, startPoint y: 596, endPoint x: 433, endPoint y: 340, distance: 261.8
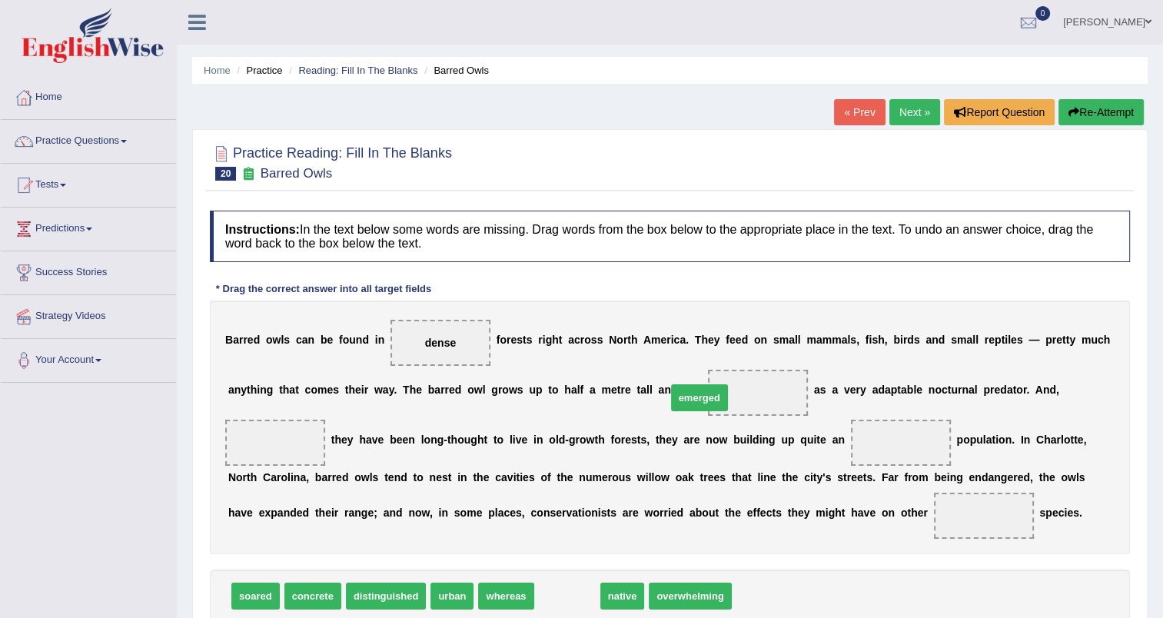
drag, startPoint x: 535, startPoint y: 592, endPoint x: 667, endPoint y: 393, distance: 238.3
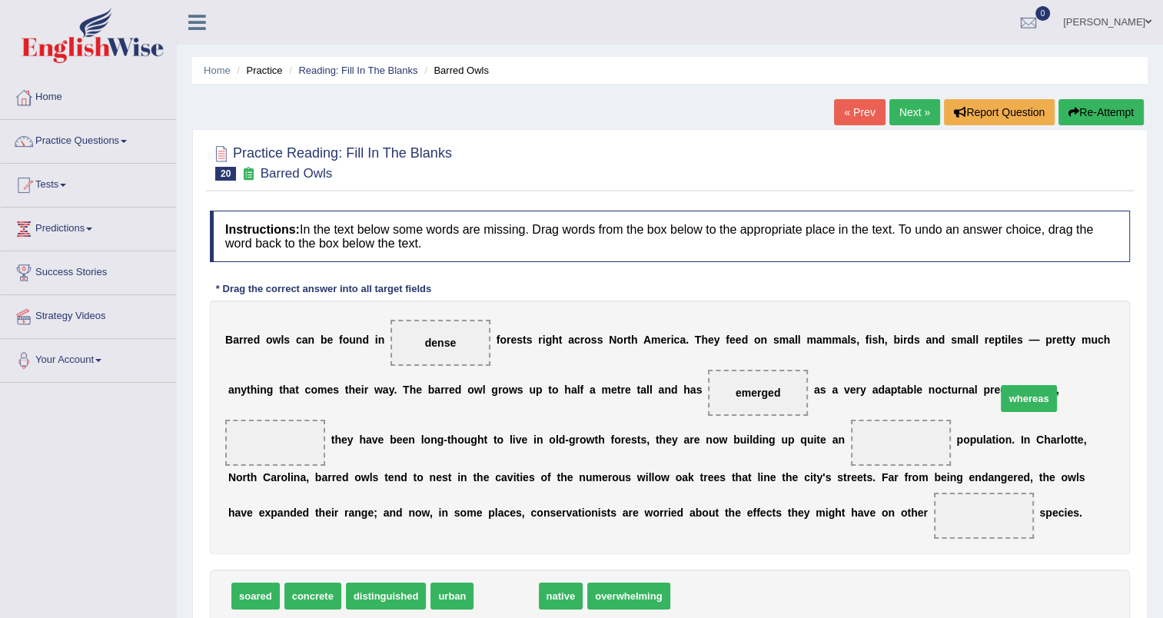
drag, startPoint x: 476, startPoint y: 592, endPoint x: 998, endPoint y: 394, distance: 558.6
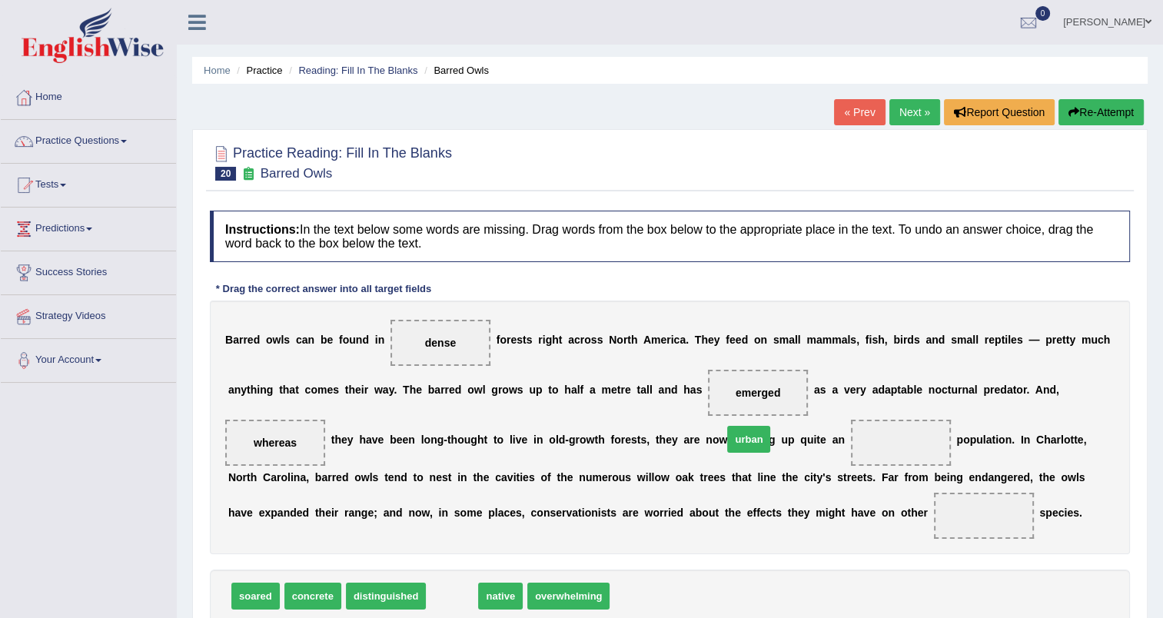
drag, startPoint x: 433, startPoint y: 590, endPoint x: 730, endPoint y: 433, distance: 335.5
click at [393, 598] on span "distinguished" at bounding box center [386, 596] width 81 height 27
drag, startPoint x: 446, startPoint y: 599, endPoint x: 700, endPoint y: 514, distance: 268.0
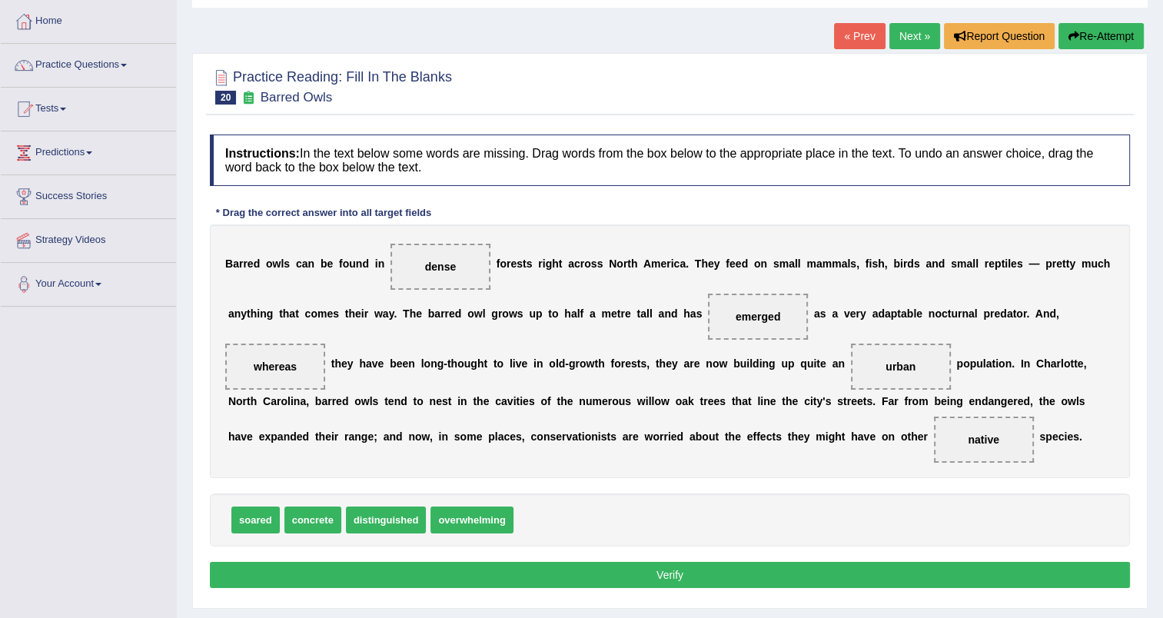
scroll to position [79, 0]
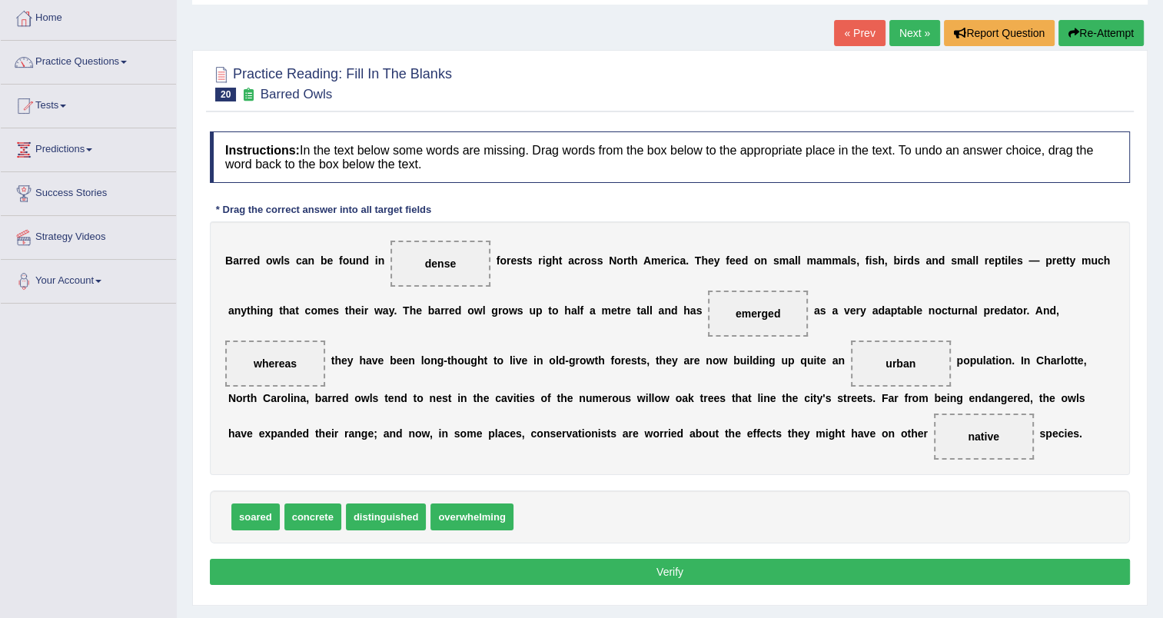
click at [682, 573] on button "Verify" at bounding box center [670, 572] width 920 height 26
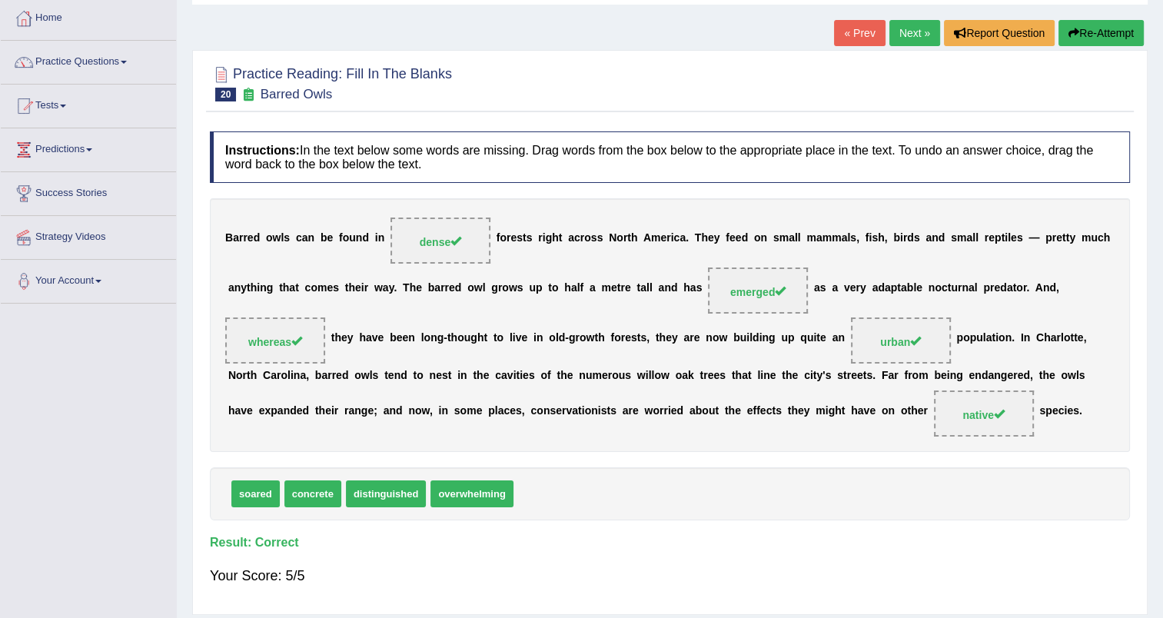
click at [914, 28] on link "Next »" at bounding box center [914, 33] width 51 height 26
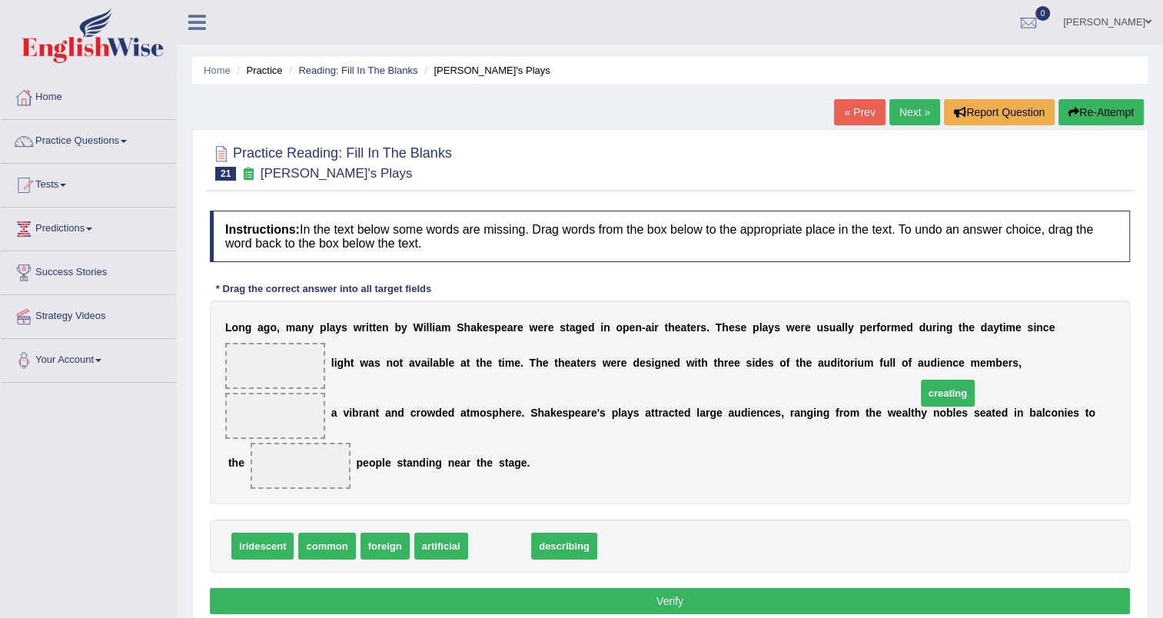
drag, startPoint x: 480, startPoint y: 549, endPoint x: 928, endPoint y: 397, distance: 473.4
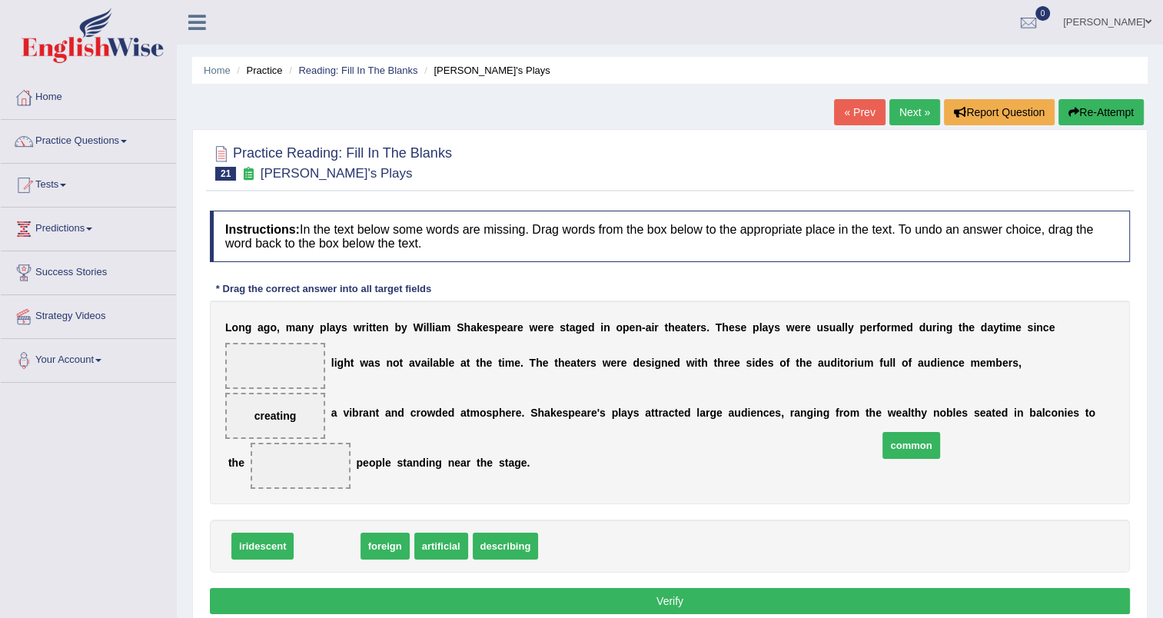
drag, startPoint x: 326, startPoint y: 545, endPoint x: 910, endPoint y: 444, distance: 592.7
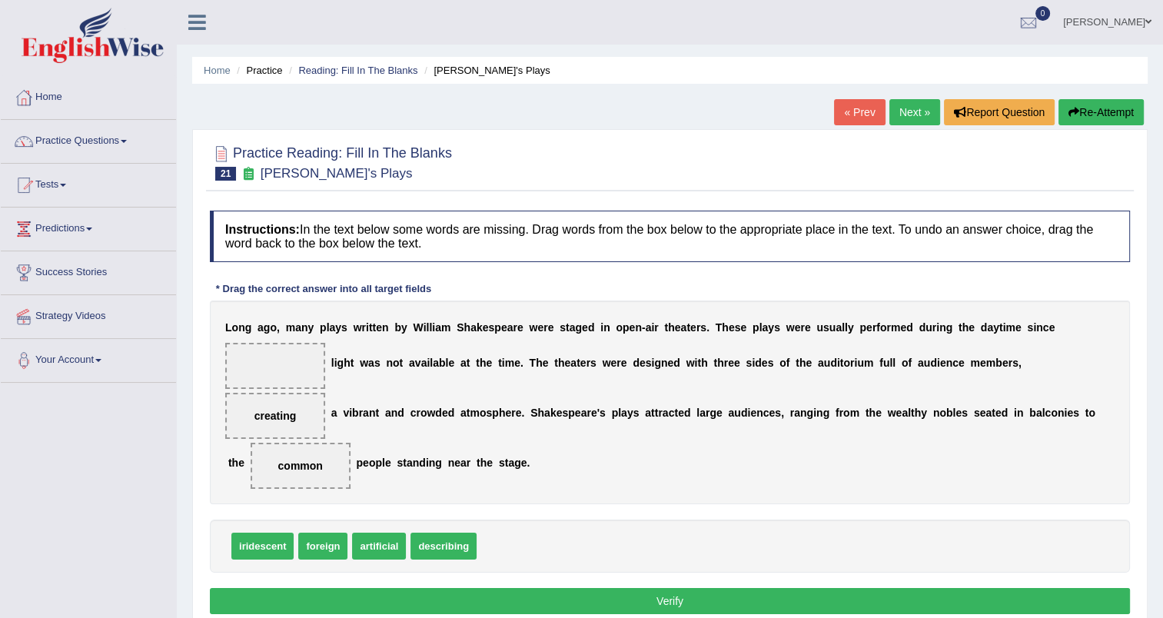
click at [280, 547] on span "iridescent" at bounding box center [262, 546] width 62 height 27
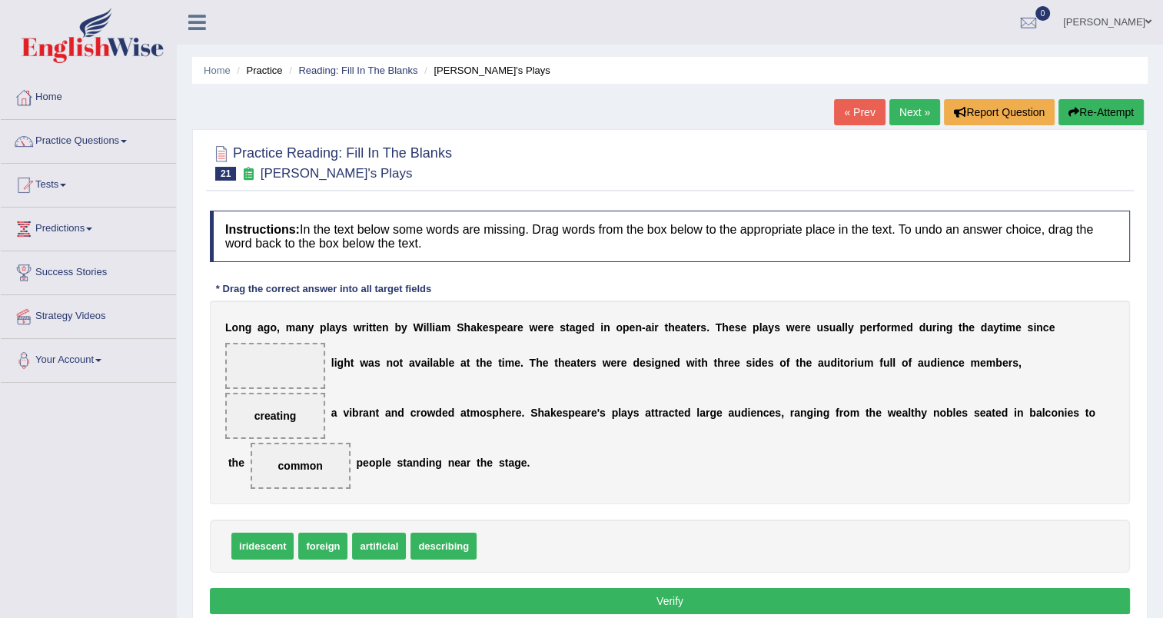
click at [280, 547] on span "iridescent" at bounding box center [262, 546] width 62 height 27
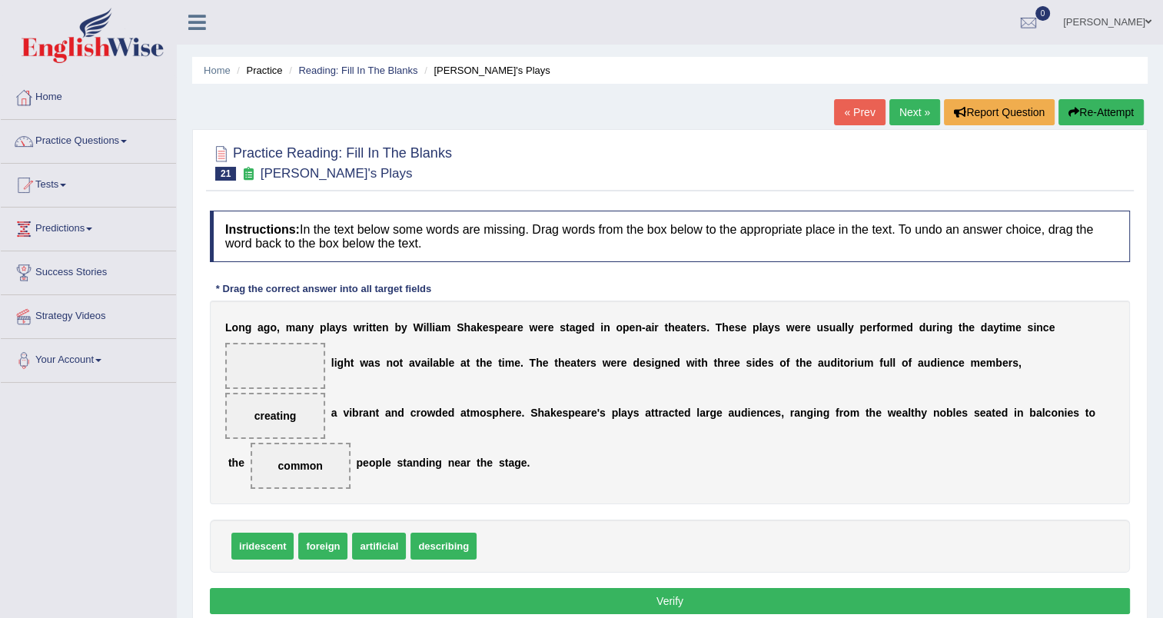
click at [280, 547] on span "iridescent" at bounding box center [262, 546] width 62 height 27
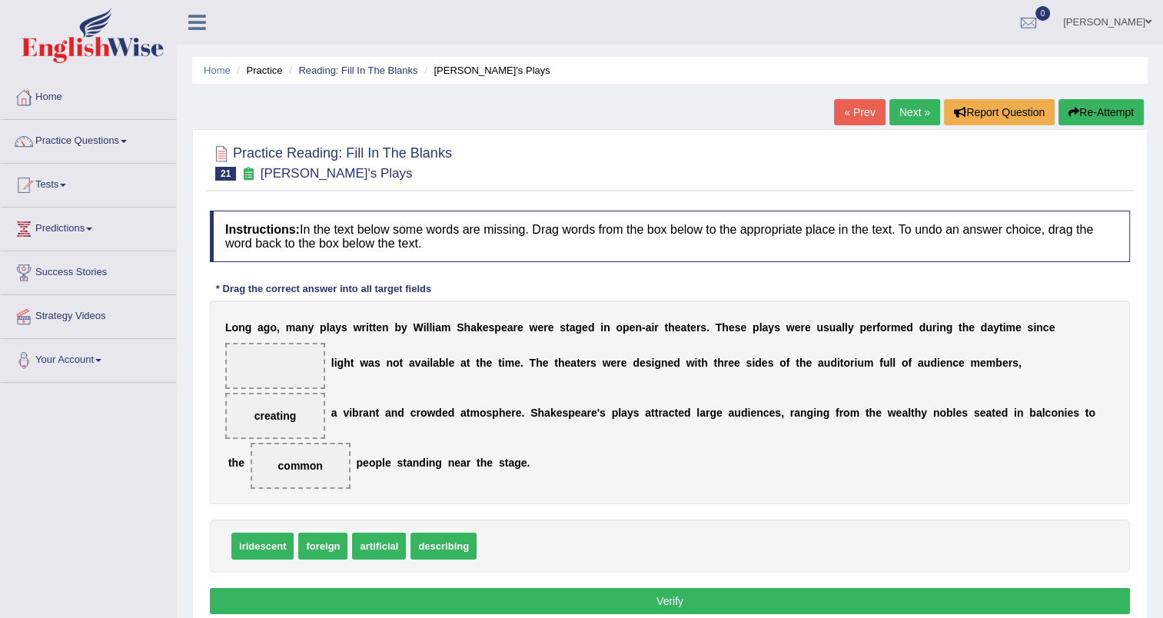
click at [280, 547] on span "iridescent" at bounding box center [262, 546] width 62 height 27
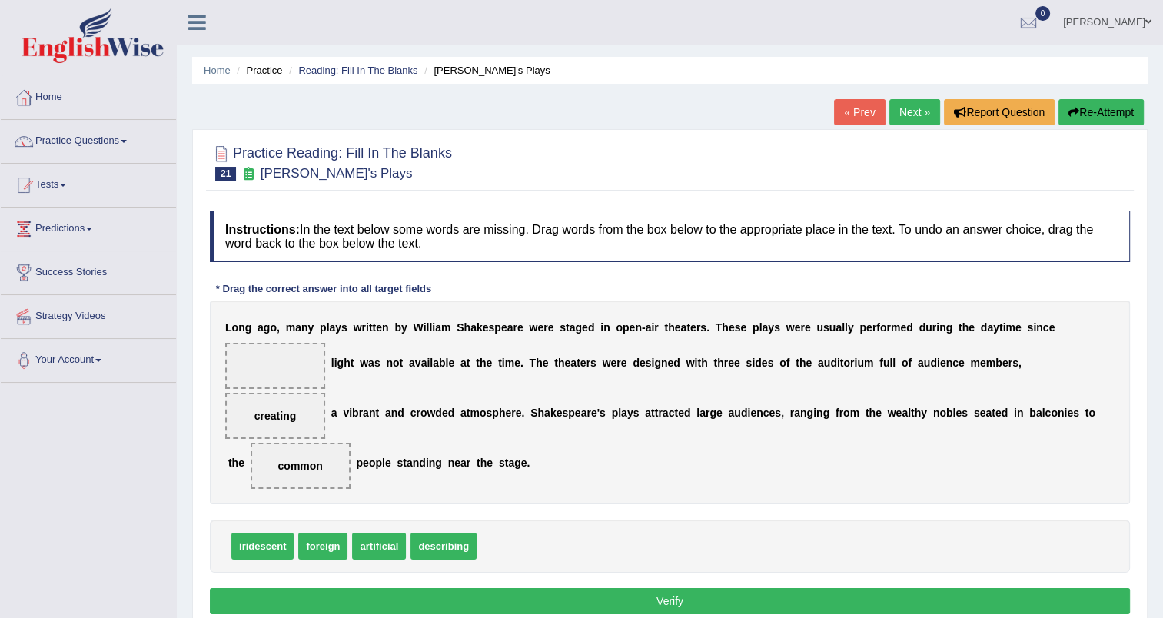
click at [280, 547] on span "iridescent" at bounding box center [262, 546] width 62 height 27
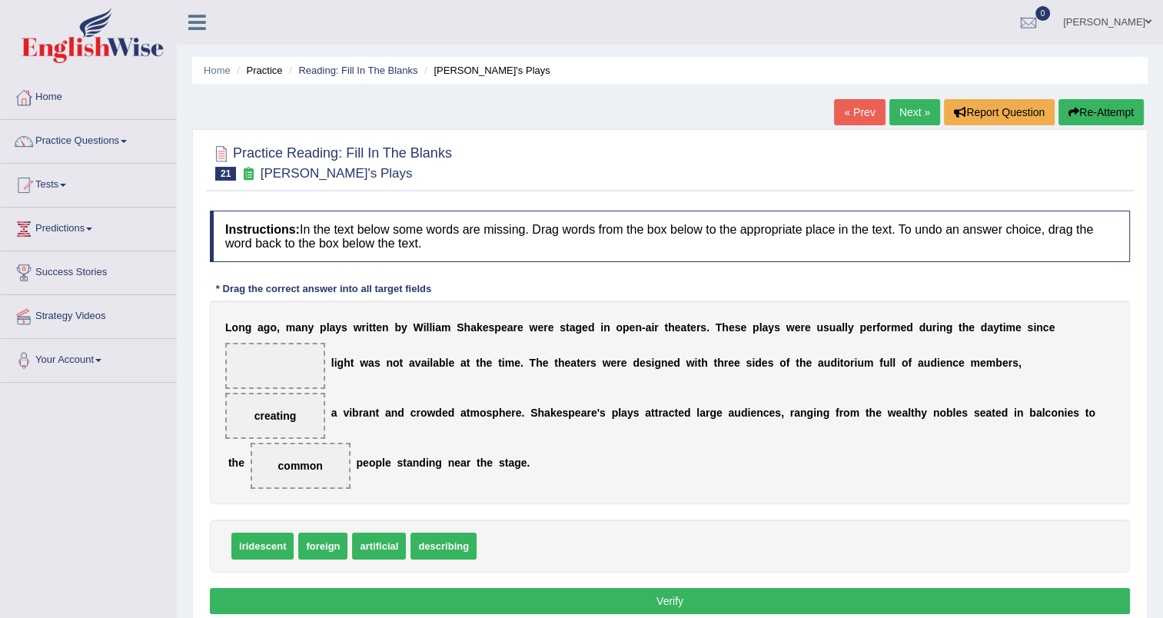
click at [280, 547] on span "iridescent" at bounding box center [262, 546] width 62 height 27
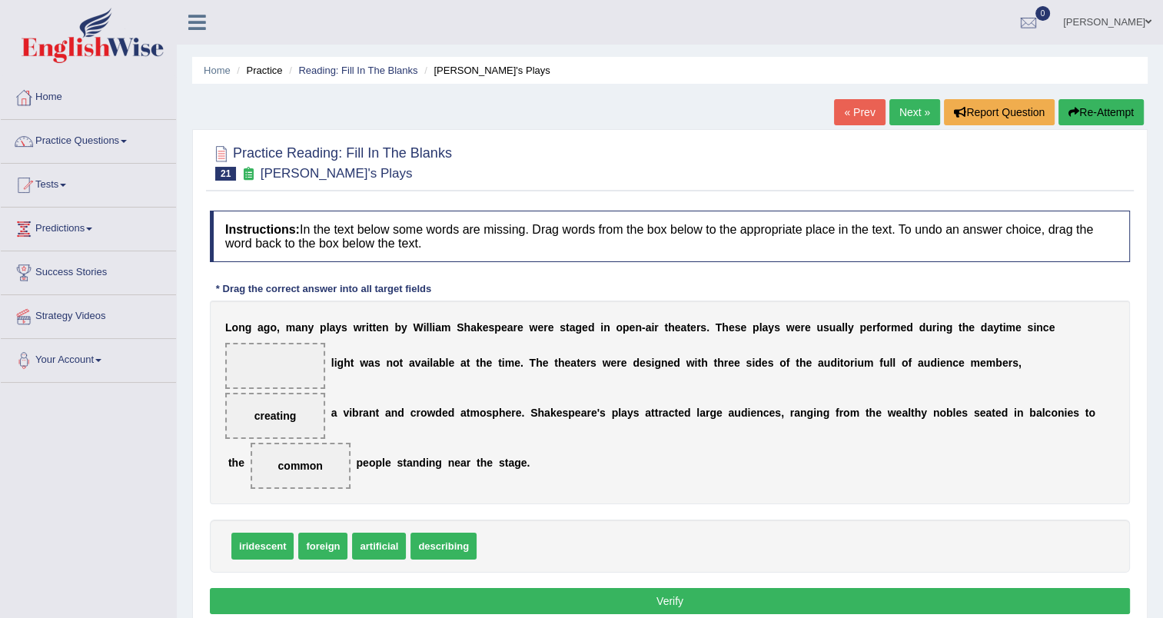
click at [280, 547] on span "iridescent" at bounding box center [262, 546] width 62 height 27
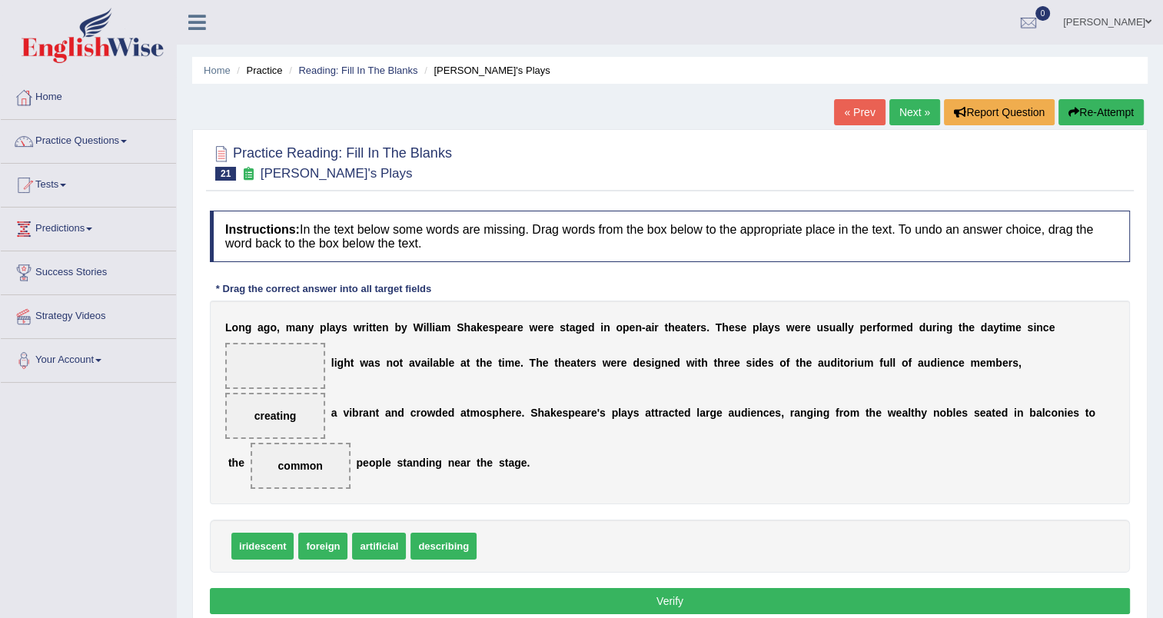
click at [280, 547] on span "iridescent" at bounding box center [262, 546] width 62 height 27
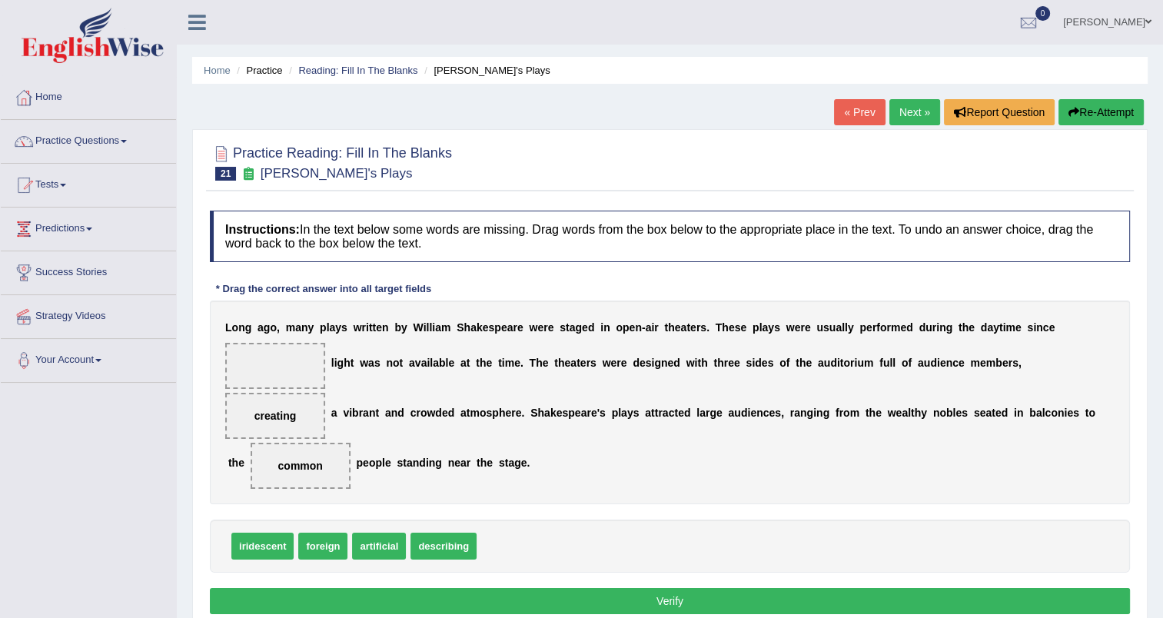
click at [280, 547] on span "iridescent" at bounding box center [262, 546] width 62 height 27
click at [267, 373] on div "L o n g a g o , m a n y p l a y s w r i t t e n b y W i l l i a m S h a k e s p…" at bounding box center [670, 402] width 920 height 204
drag, startPoint x: 265, startPoint y: 543, endPoint x: 1072, endPoint y: 344, distance: 831.1
click at [675, 596] on button "Verify" at bounding box center [670, 601] width 920 height 26
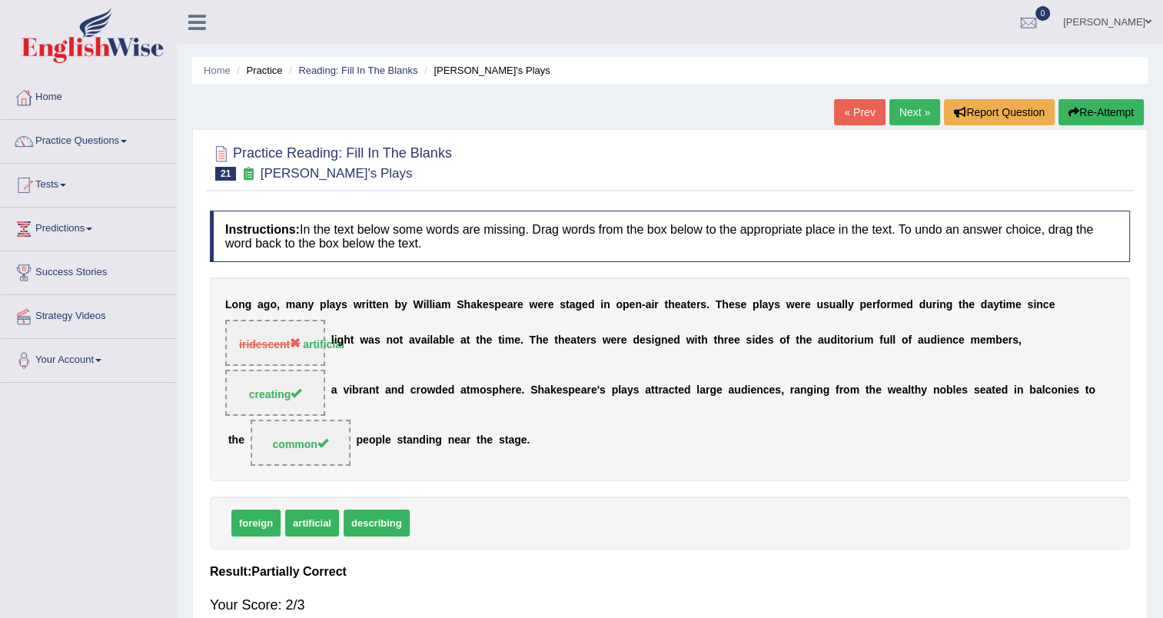
click at [908, 117] on link "Next »" at bounding box center [914, 112] width 51 height 26
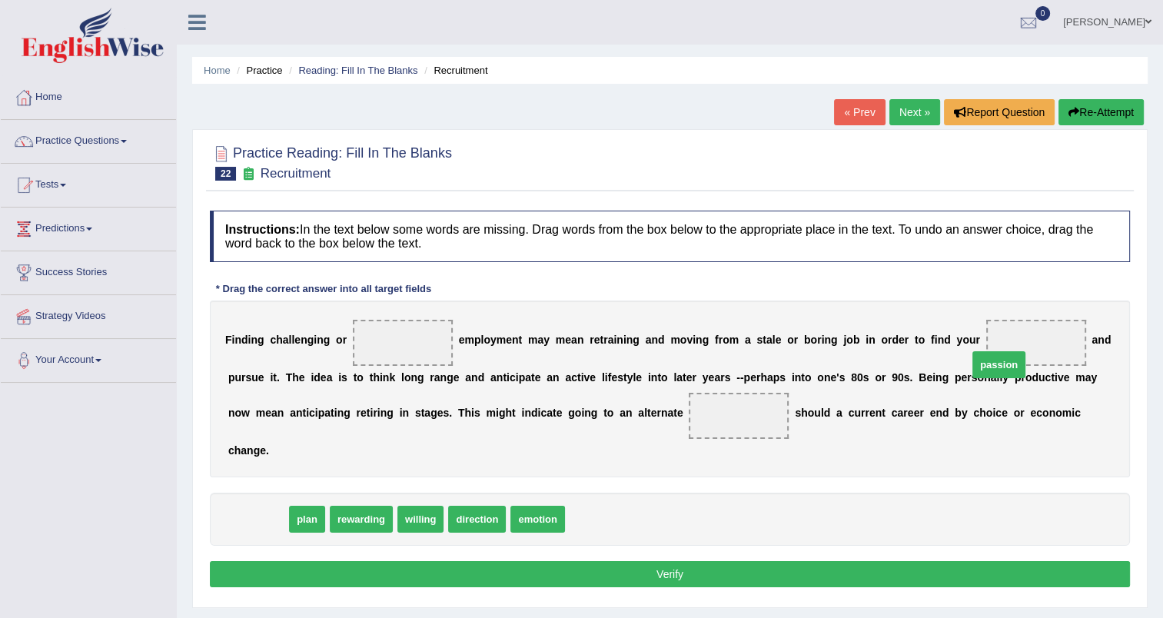
drag, startPoint x: 250, startPoint y: 492, endPoint x: 988, endPoint y: 337, distance: 754.5
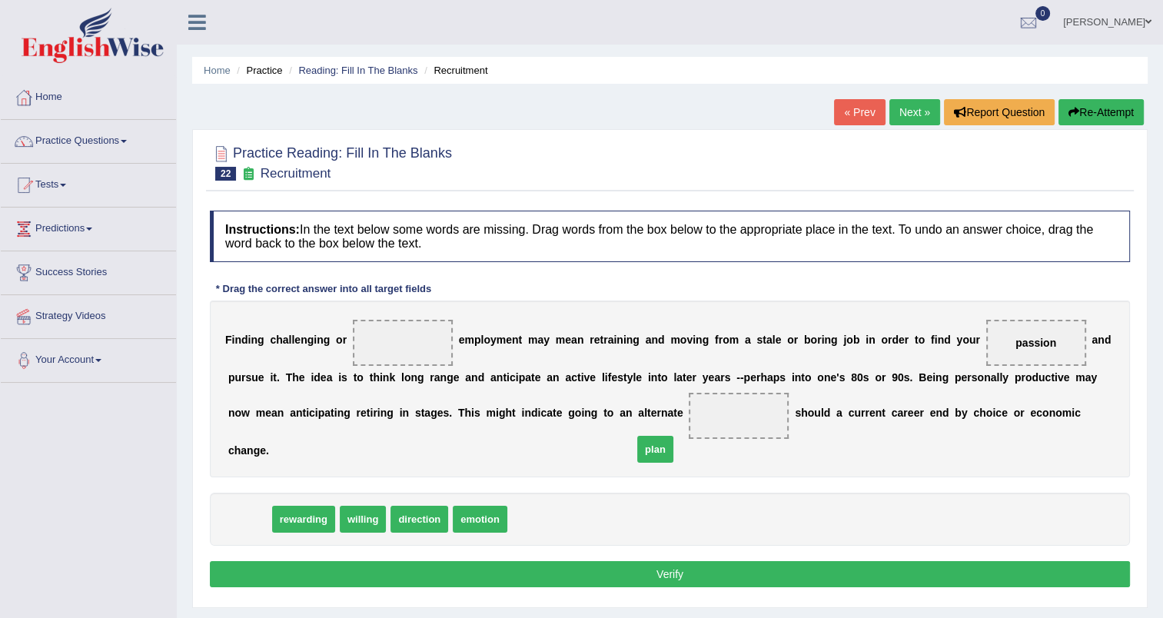
drag, startPoint x: 249, startPoint y: 498, endPoint x: 655, endPoint y: 428, distance: 411.7
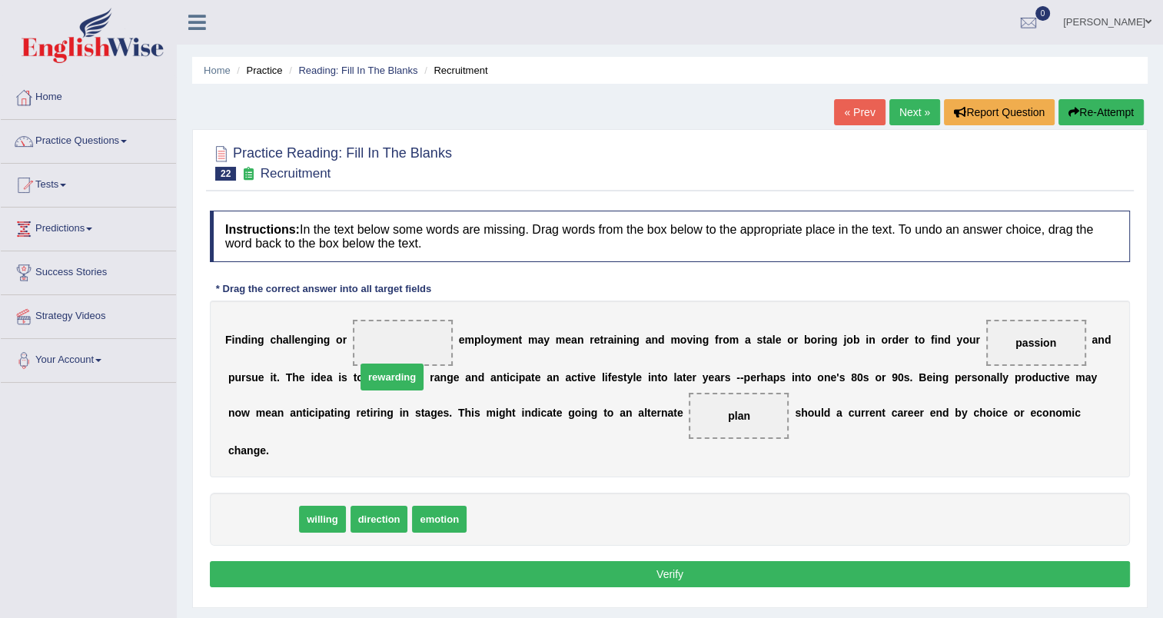
drag, startPoint x: 274, startPoint y: 493, endPoint x: 405, endPoint y: 348, distance: 195.3
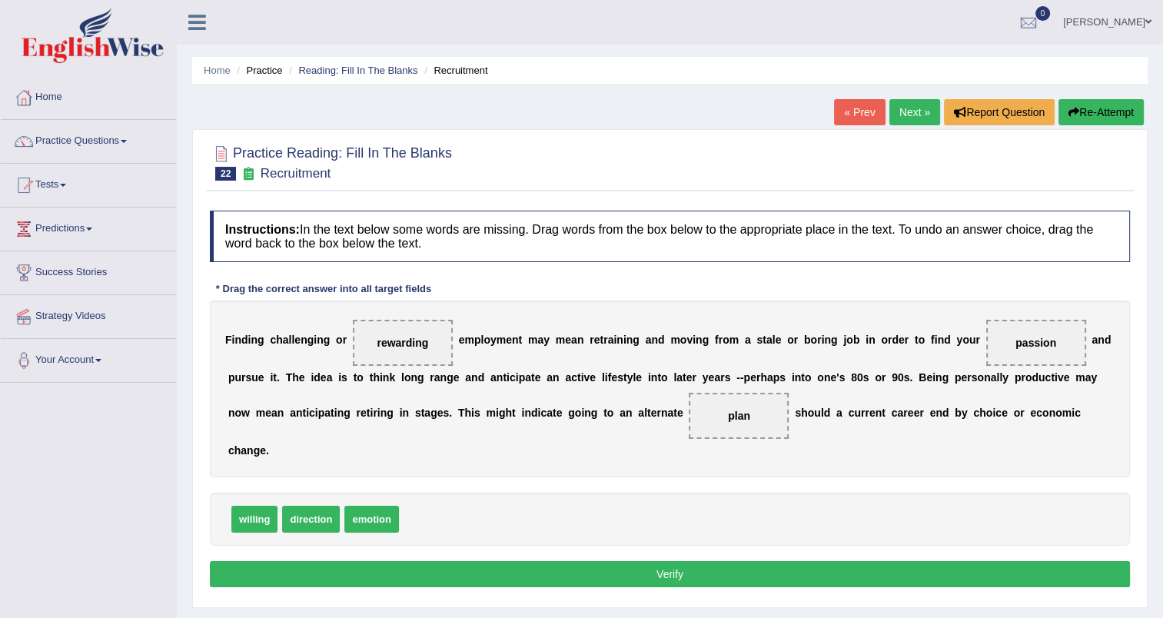
click at [724, 561] on button "Verify" at bounding box center [670, 574] width 920 height 26
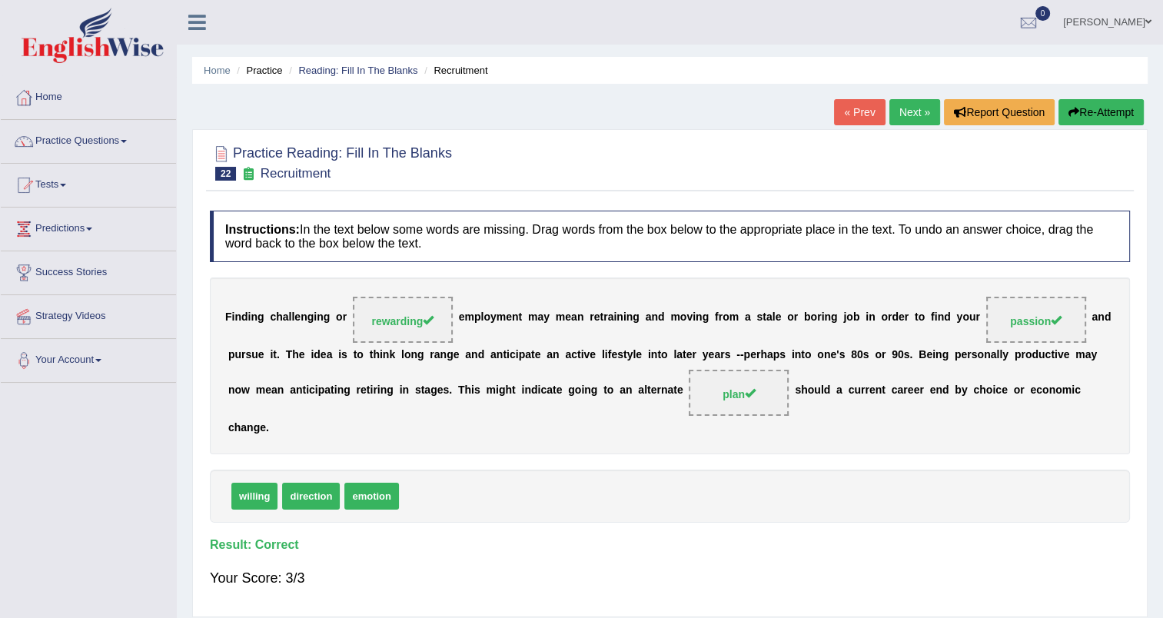
click at [911, 117] on link "Next »" at bounding box center [914, 112] width 51 height 26
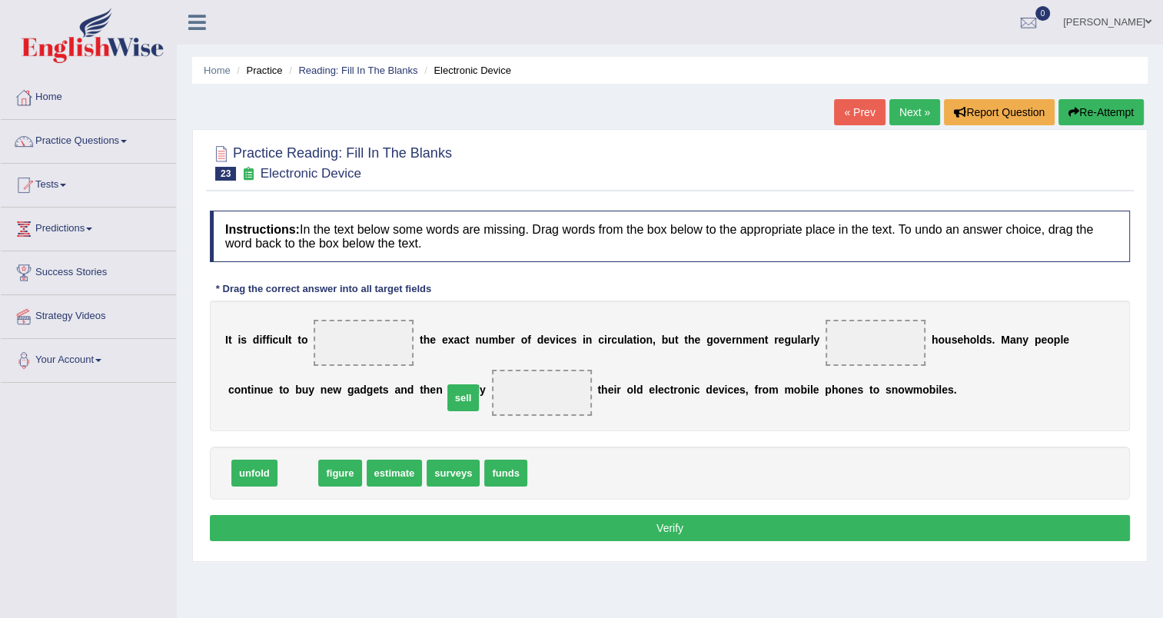
drag, startPoint x: 296, startPoint y: 481, endPoint x: 460, endPoint y: 406, distance: 180.9
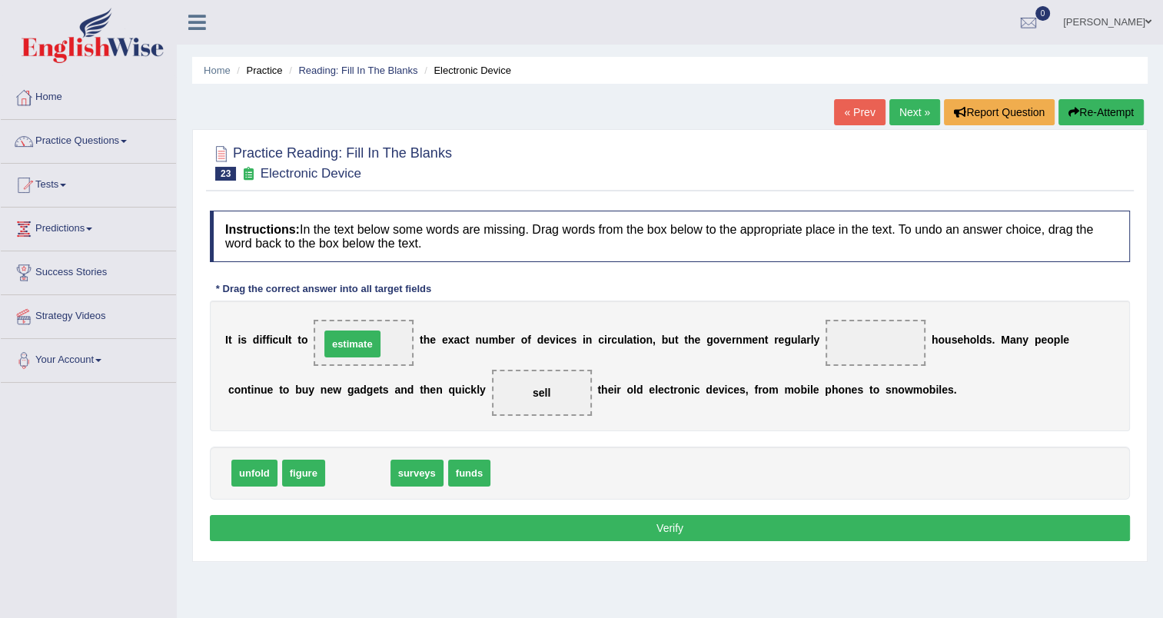
drag, startPoint x: 347, startPoint y: 473, endPoint x: 342, endPoint y: 344, distance: 129.2
drag, startPoint x: 353, startPoint y: 473, endPoint x: 845, endPoint y: 339, distance: 510.6
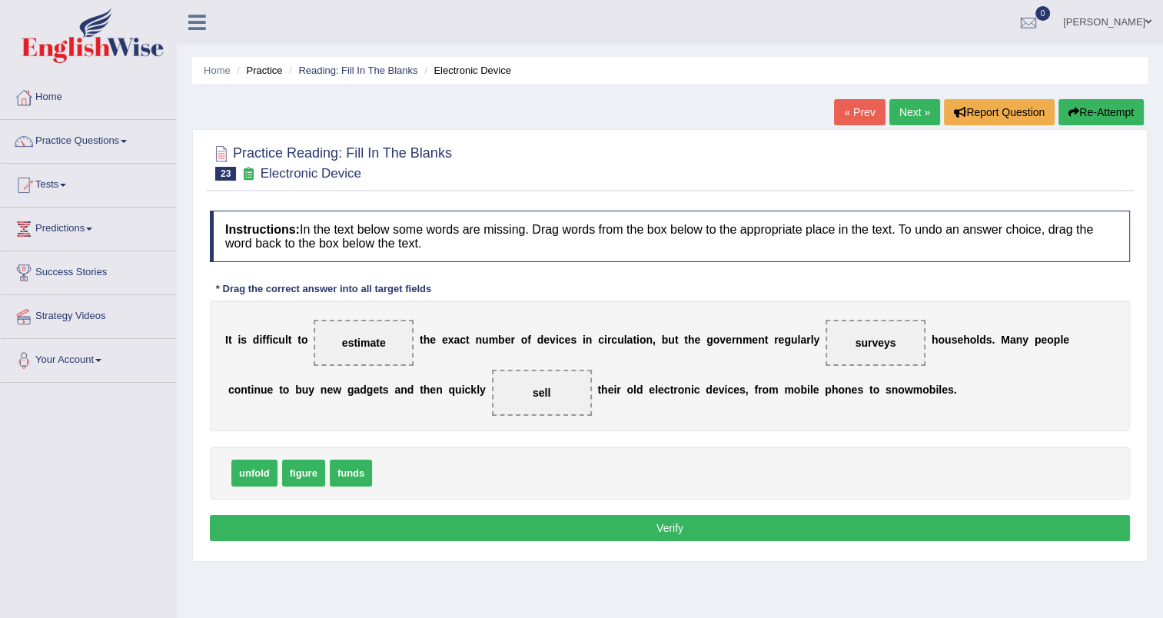
click at [605, 533] on button "Verify" at bounding box center [670, 528] width 920 height 26
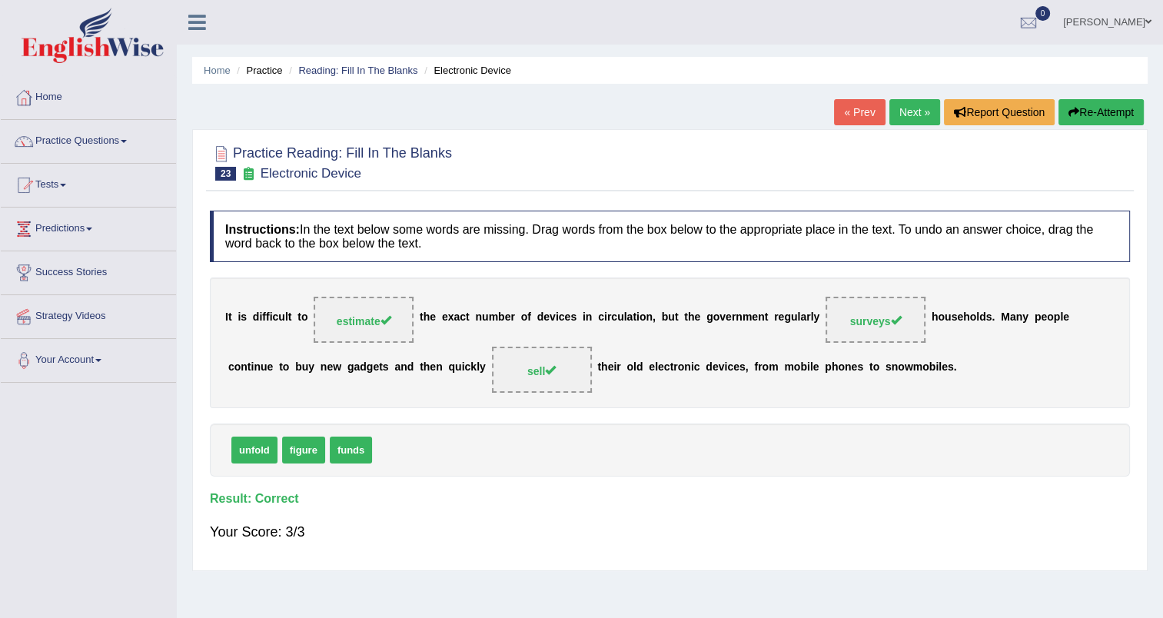
click at [904, 108] on link "Next »" at bounding box center [914, 112] width 51 height 26
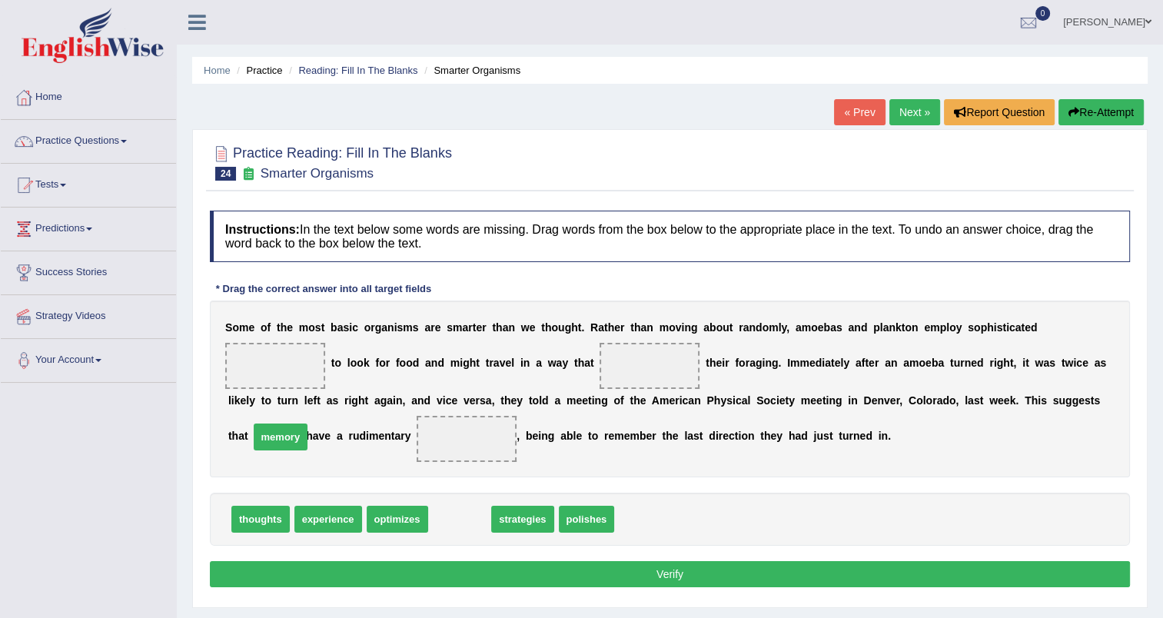
drag, startPoint x: 450, startPoint y: 547, endPoint x: 271, endPoint y: 465, distance: 197.0
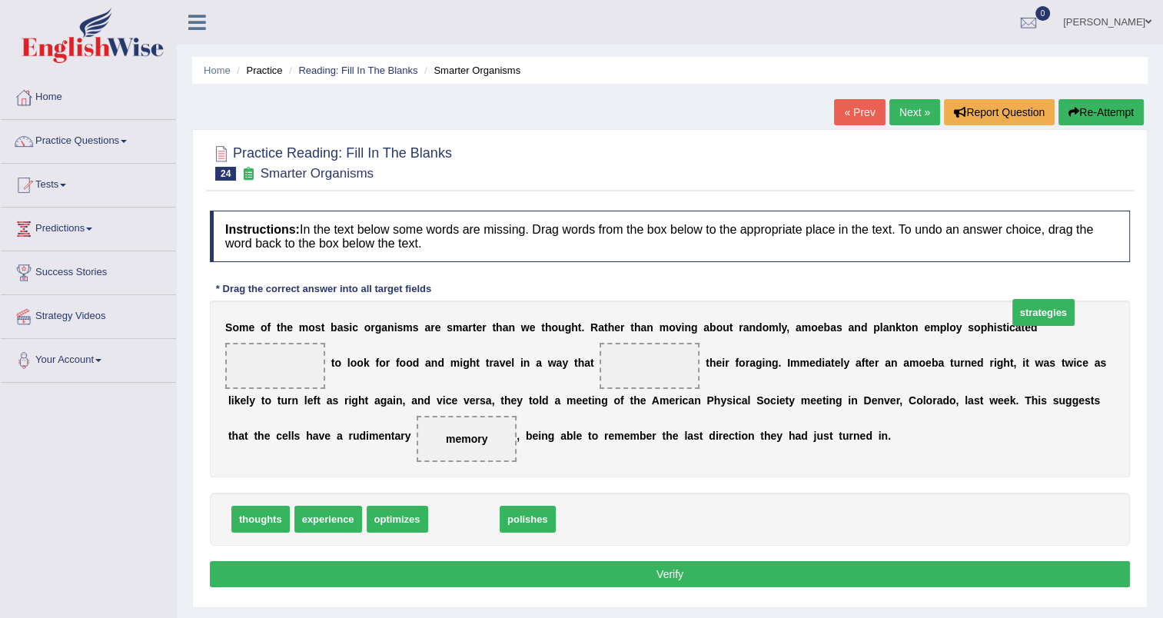
drag, startPoint x: 441, startPoint y: 544, endPoint x: 1021, endPoint y: 337, distance: 615.2
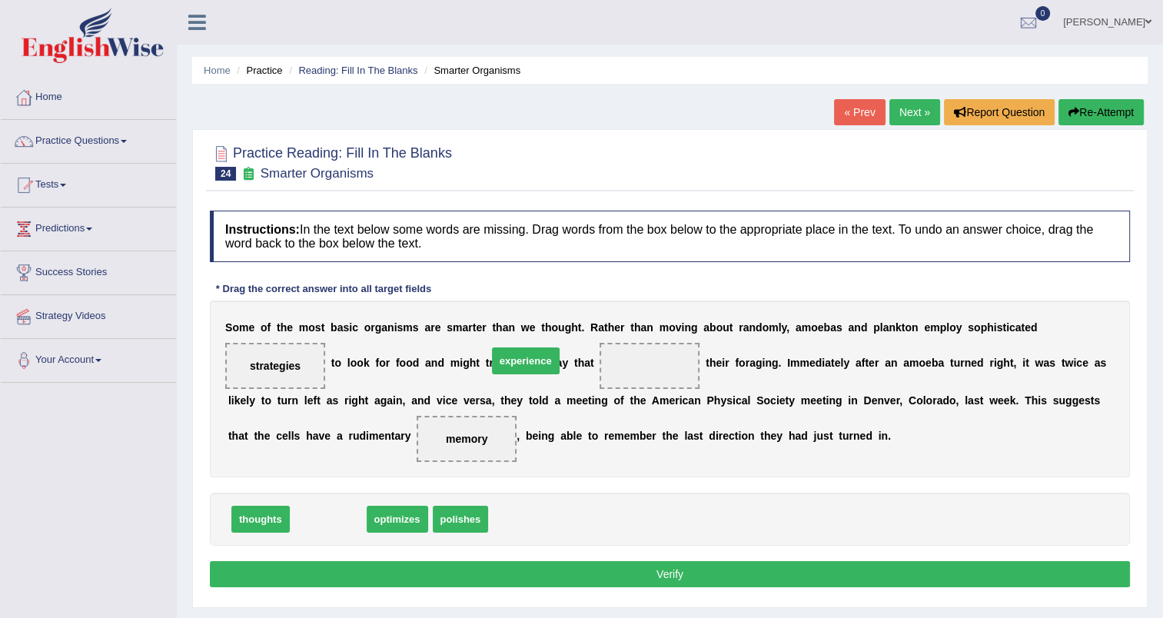
drag, startPoint x: 334, startPoint y: 549, endPoint x: 532, endPoint y: 392, distance: 252.6
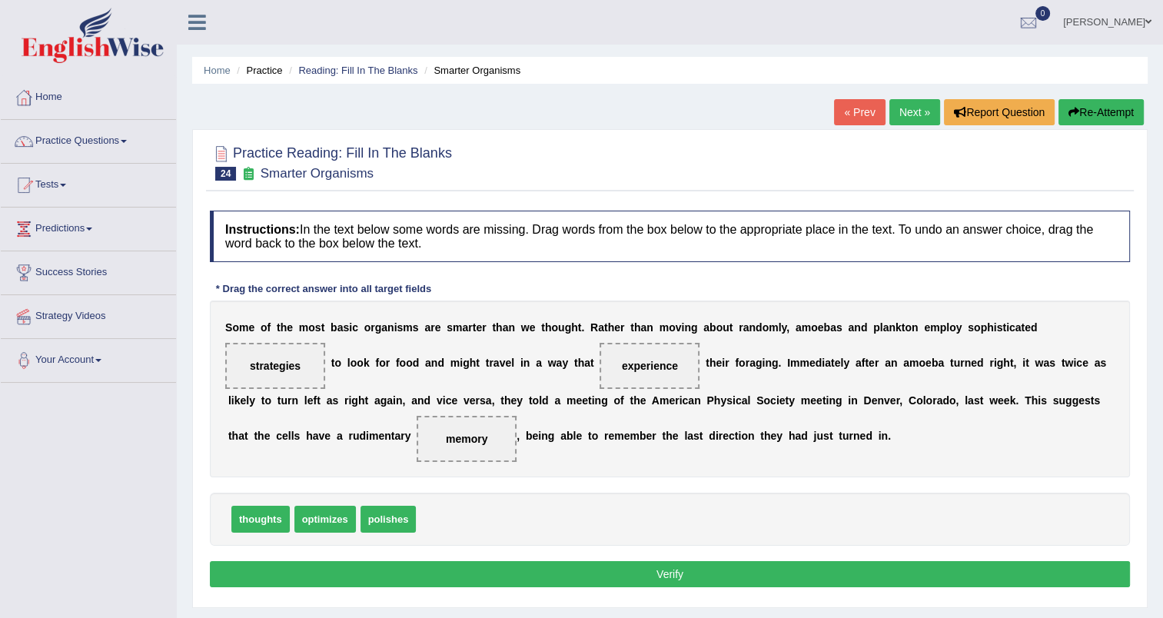
click at [608, 587] on button "Verify" at bounding box center [670, 574] width 920 height 26
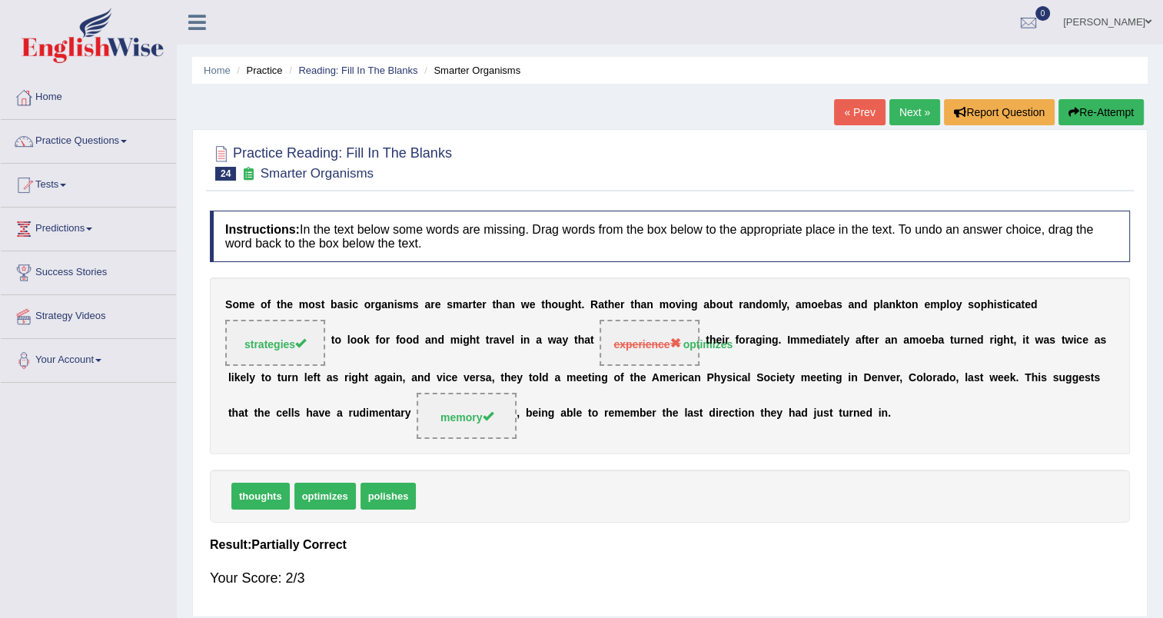
click at [916, 103] on link "Next »" at bounding box center [914, 112] width 51 height 26
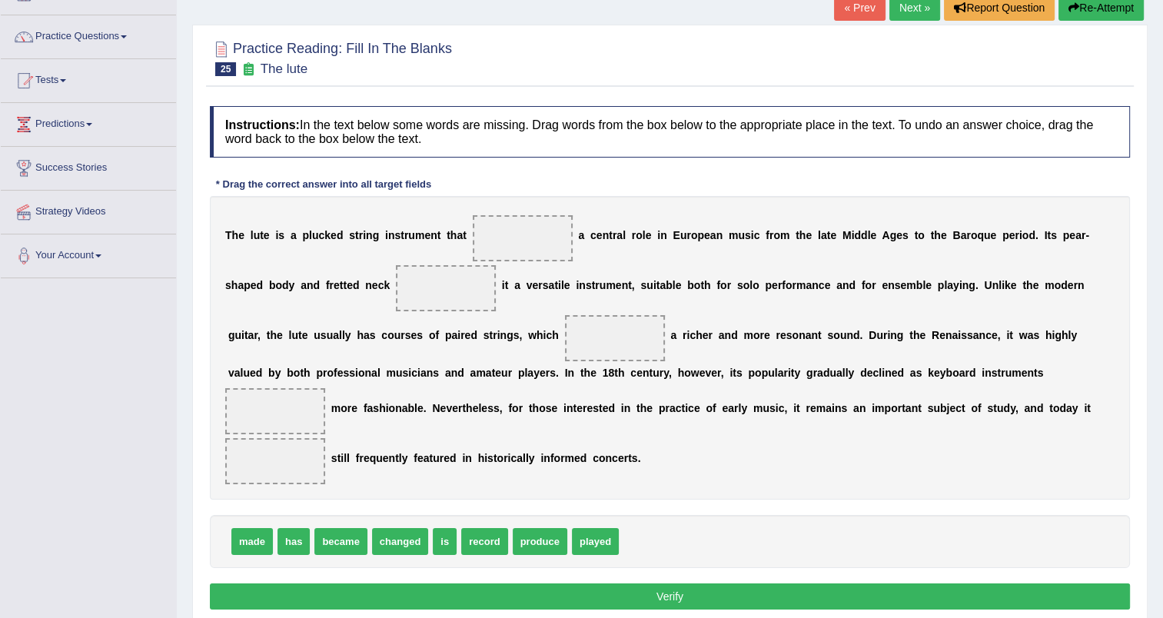
scroll to position [106, 0]
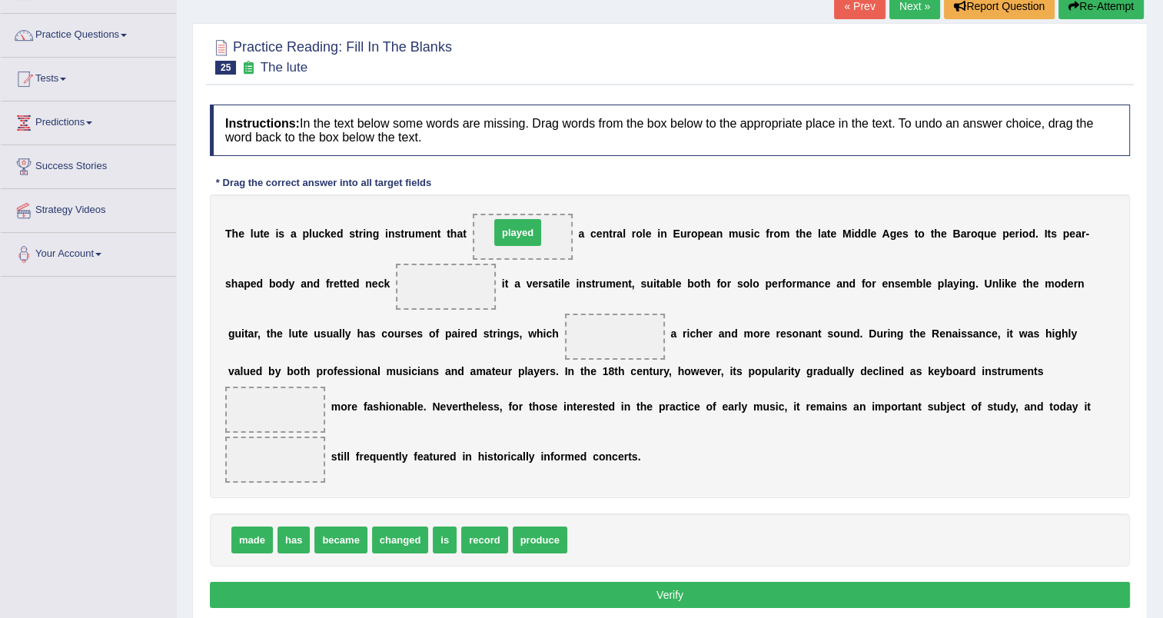
drag, startPoint x: 586, startPoint y: 540, endPoint x: 508, endPoint y: 233, distance: 317.0
drag, startPoint x: 243, startPoint y: 540, endPoint x: 237, endPoint y: 534, distance: 8.2
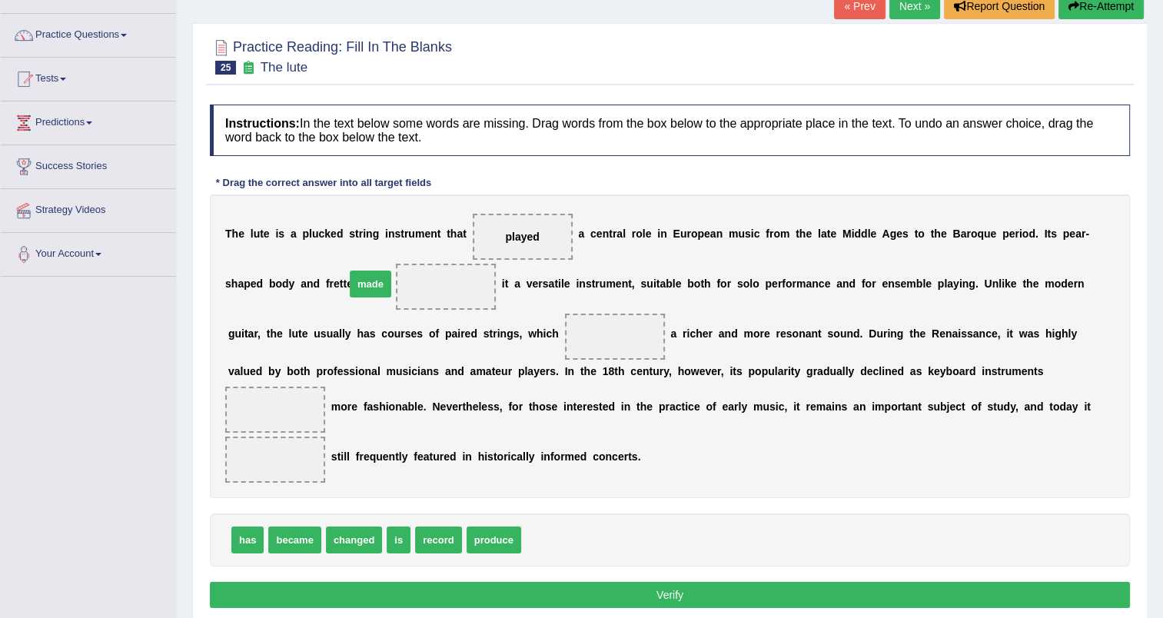
drag, startPoint x: 532, startPoint y: 542, endPoint x: 356, endPoint y: 285, distance: 311.2
drag, startPoint x: 393, startPoint y: 535, endPoint x: 440, endPoint y: 334, distance: 206.0
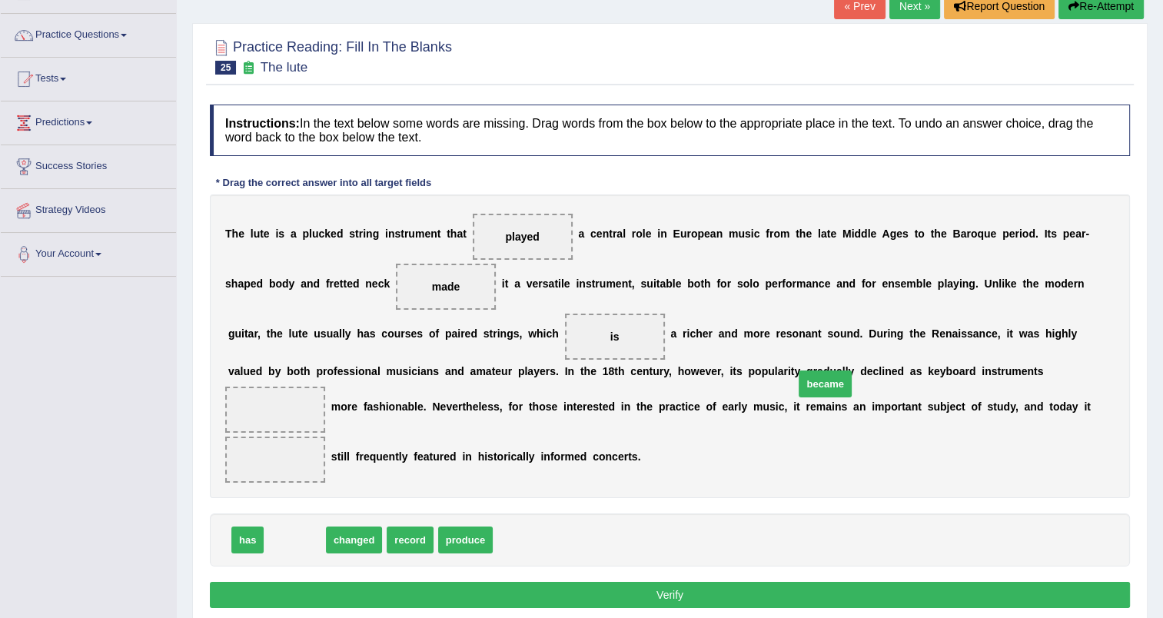
drag, startPoint x: 290, startPoint y: 539, endPoint x: 821, endPoint y: 383, distance: 552.7
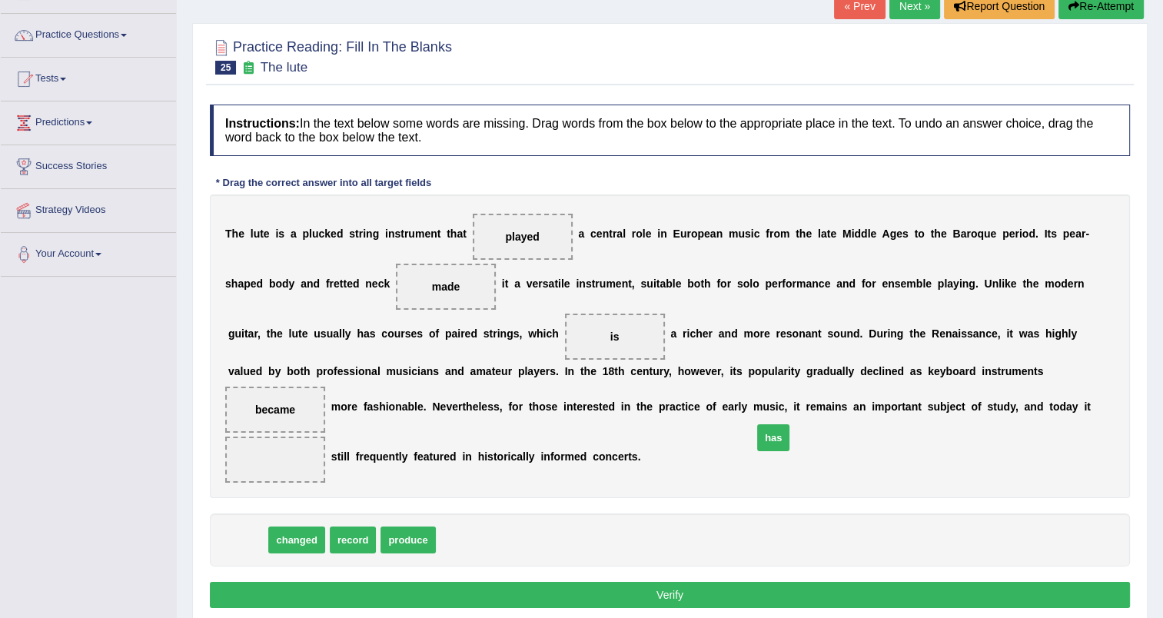
drag, startPoint x: 241, startPoint y: 539, endPoint x: 766, endPoint y: 436, distance: 535.6
click at [652, 587] on button "Verify" at bounding box center [670, 595] width 920 height 26
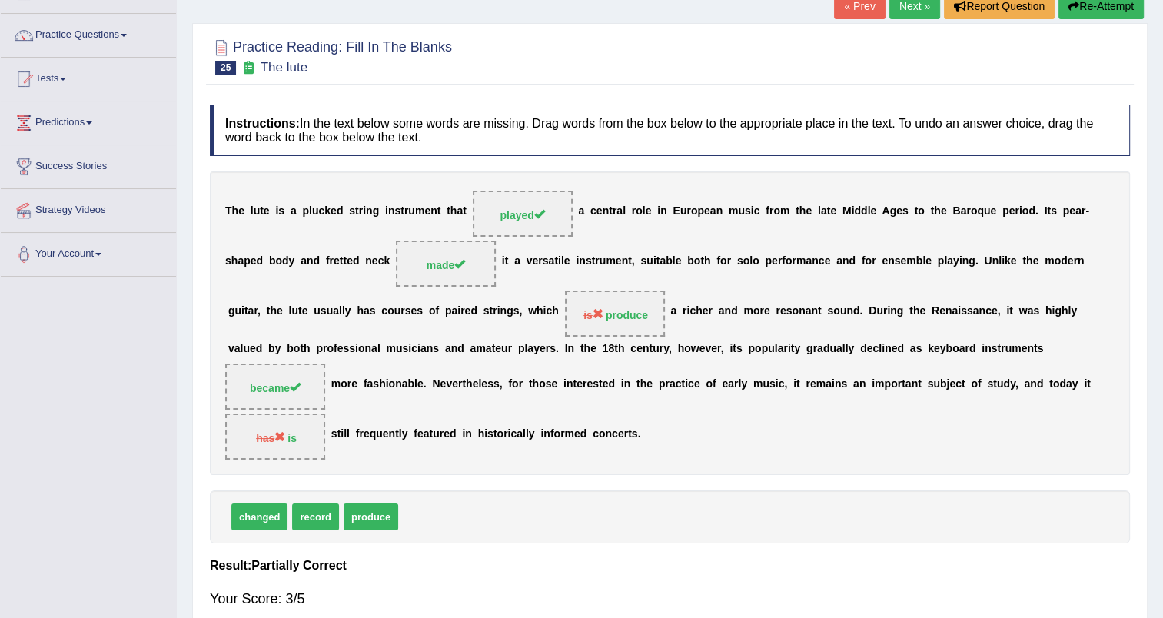
click at [910, 15] on link "Next »" at bounding box center [914, 6] width 51 height 26
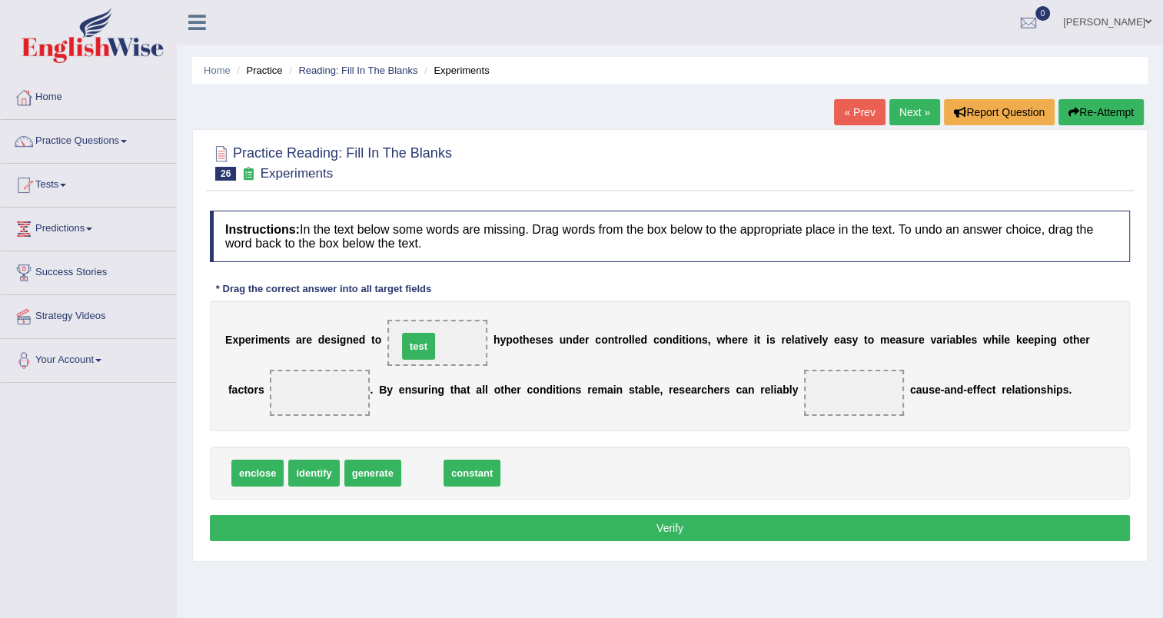
drag, startPoint x: 412, startPoint y: 473, endPoint x: 408, endPoint y: 346, distance: 127.6
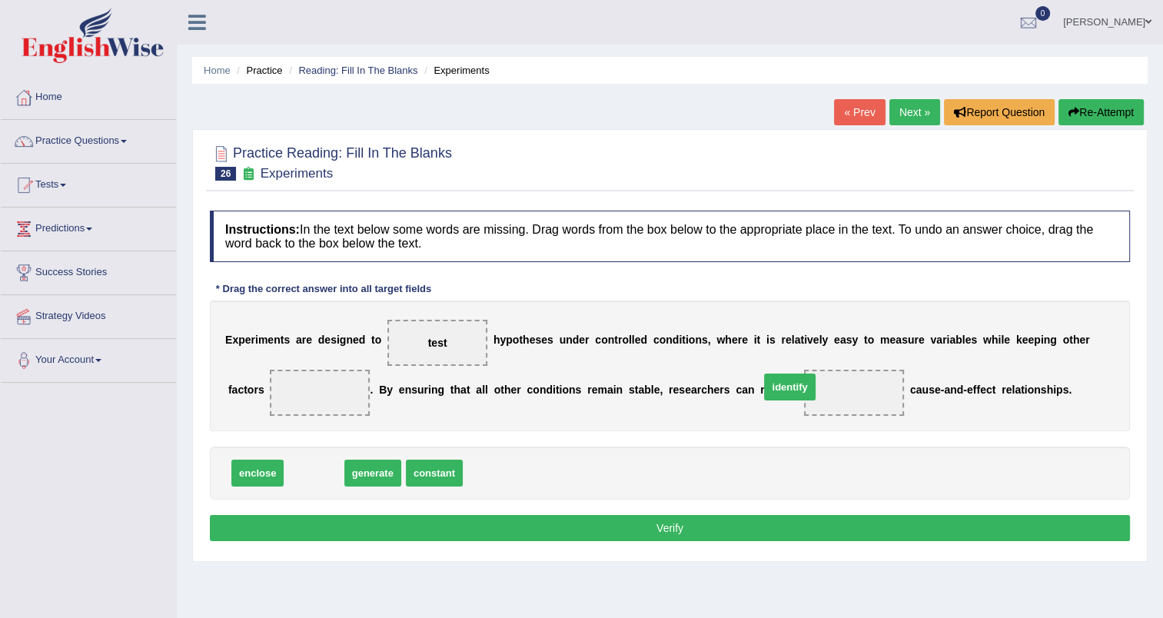
drag, startPoint x: 307, startPoint y: 476, endPoint x: 783, endPoint y: 390, distance: 483.4
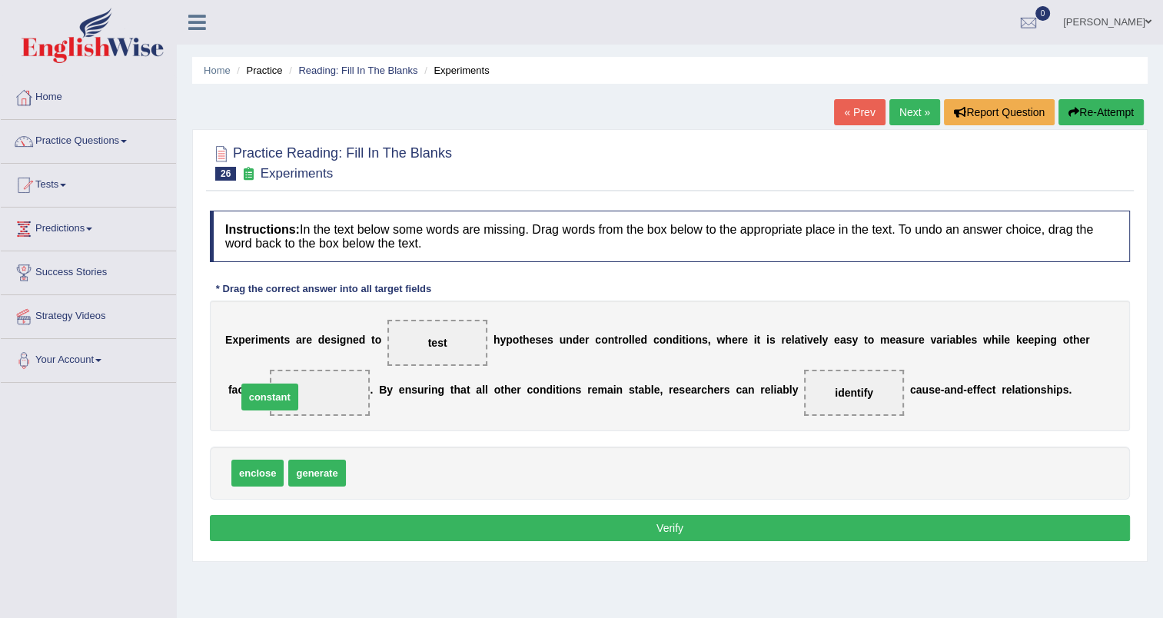
drag, startPoint x: 377, startPoint y: 473, endPoint x: 267, endPoint y: 397, distance: 133.0
click at [673, 526] on button "Verify" at bounding box center [670, 528] width 920 height 26
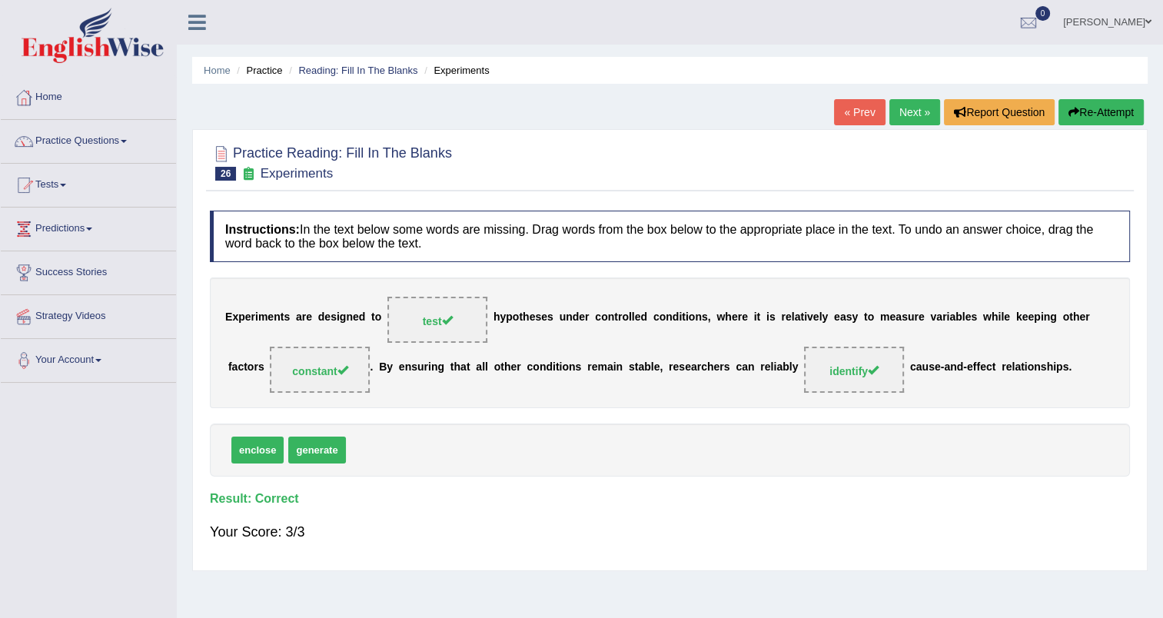
click at [900, 112] on link "Next »" at bounding box center [914, 112] width 51 height 26
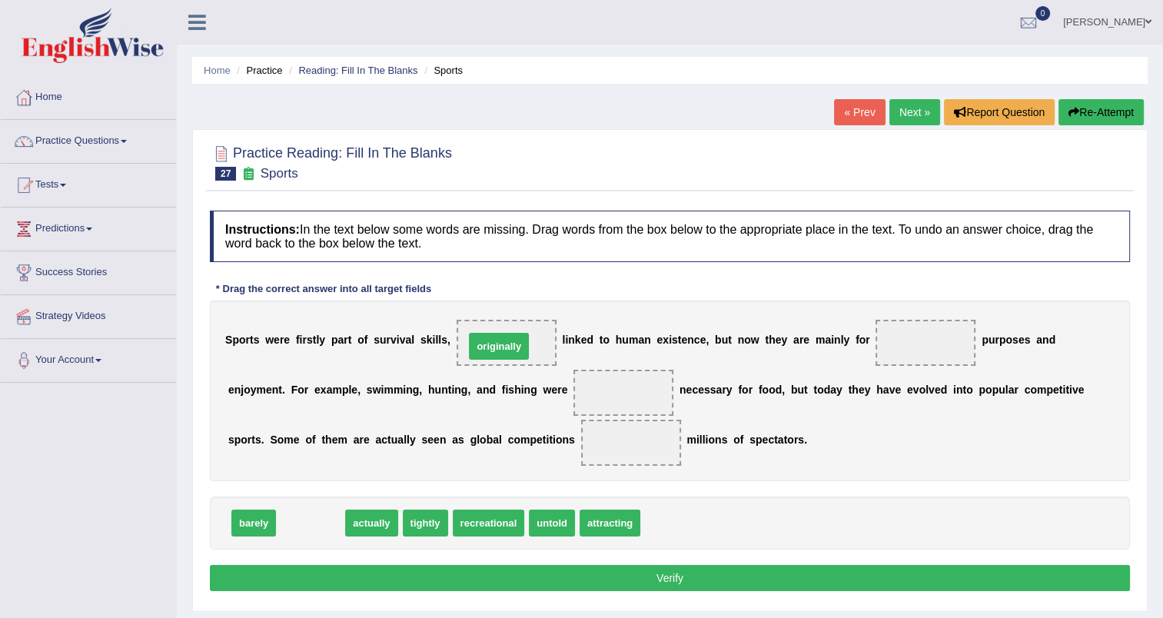
drag, startPoint x: 304, startPoint y: 527, endPoint x: 492, endPoint y: 350, distance: 258.2
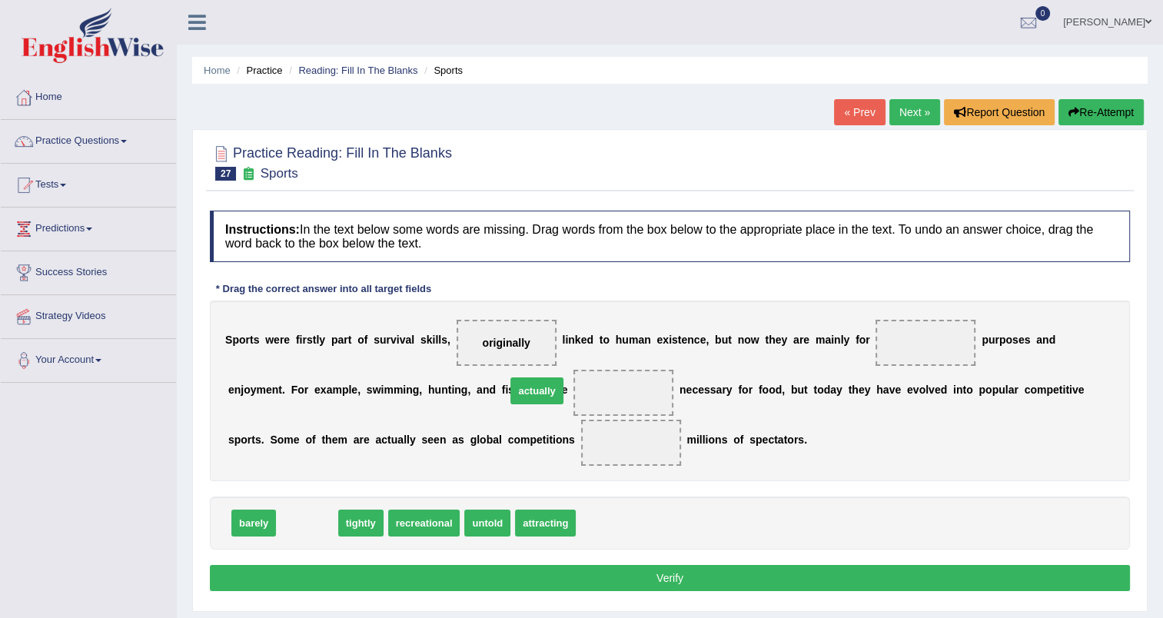
drag, startPoint x: 307, startPoint y: 526, endPoint x: 537, endPoint y: 393, distance: 265.1
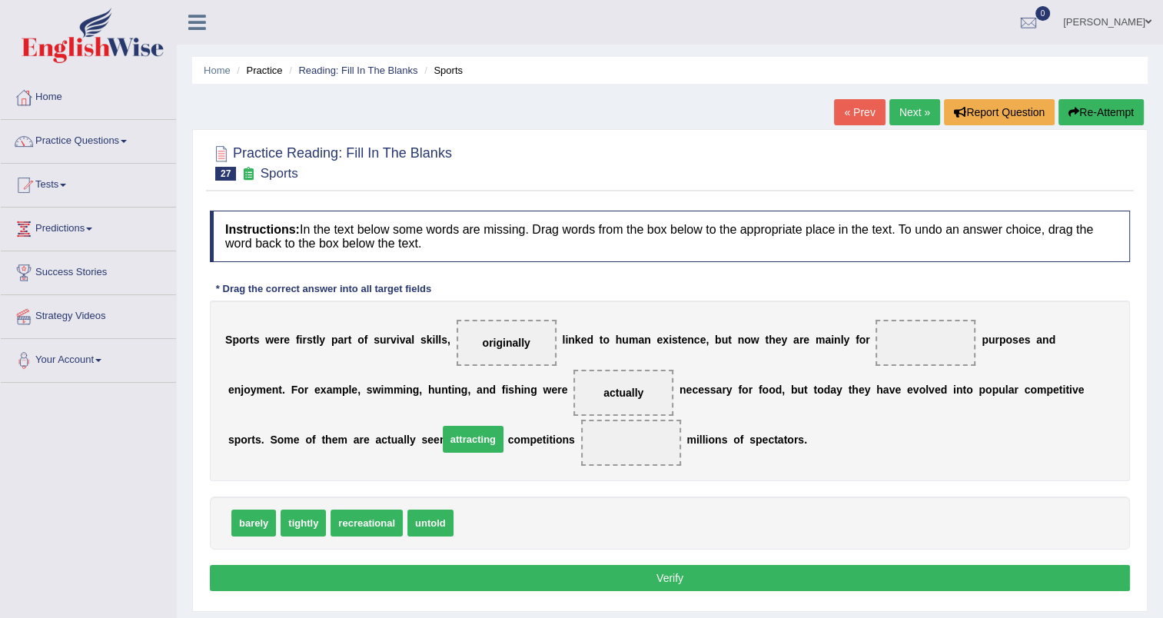
drag, startPoint x: 473, startPoint y: 527, endPoint x: 458, endPoint y: 443, distance: 85.2
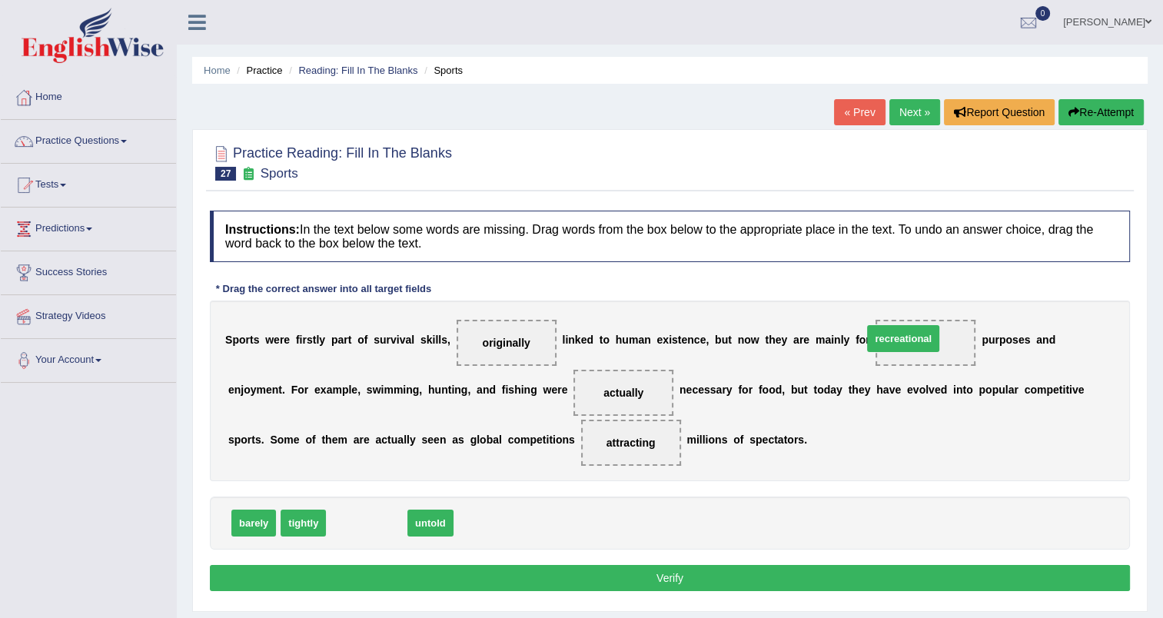
drag, startPoint x: 362, startPoint y: 526, endPoint x: 898, endPoint y: 342, distance: 567.2
click at [682, 575] on button "Verify" at bounding box center [670, 578] width 920 height 26
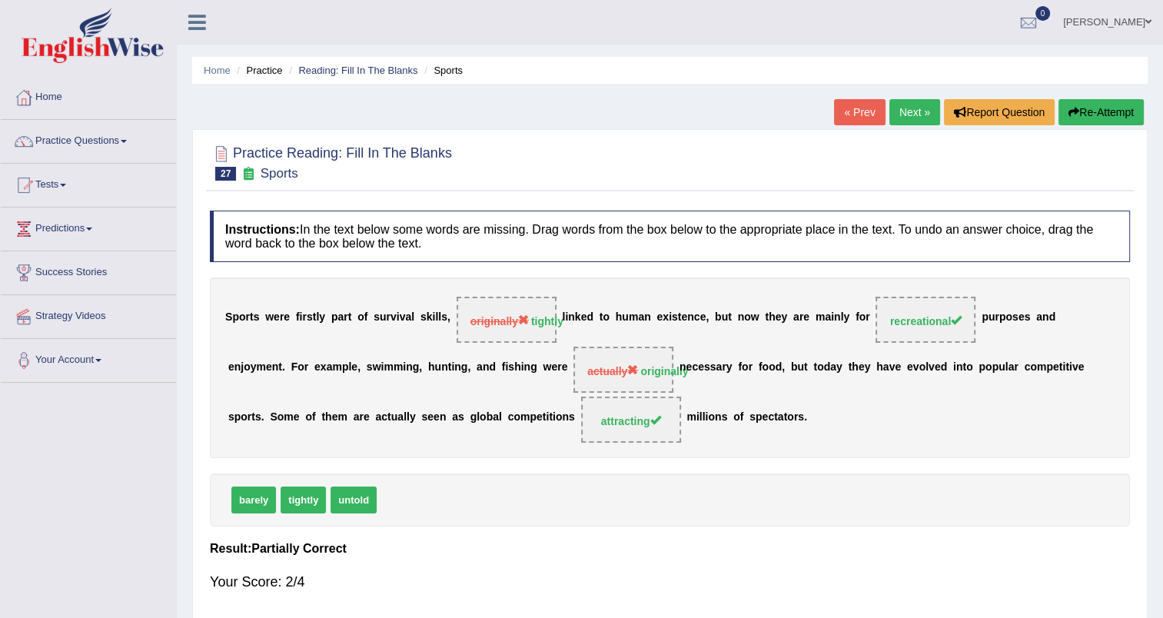
click at [913, 114] on link "Next »" at bounding box center [914, 112] width 51 height 26
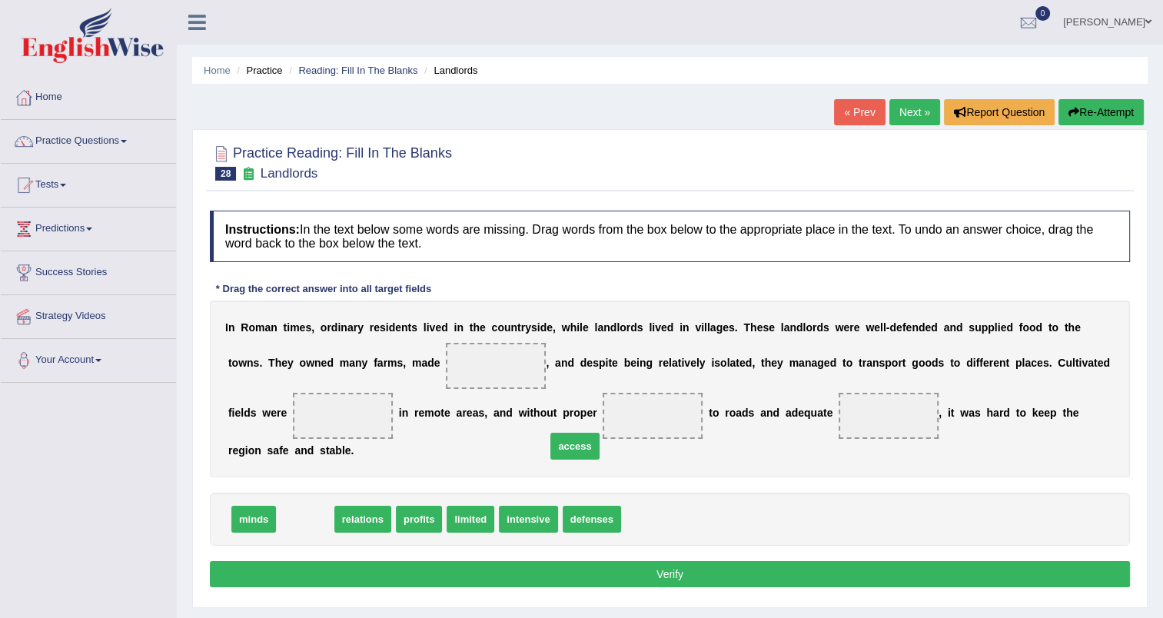
drag, startPoint x: 300, startPoint y: 501, endPoint x: 569, endPoint y: 425, distance: 279.5
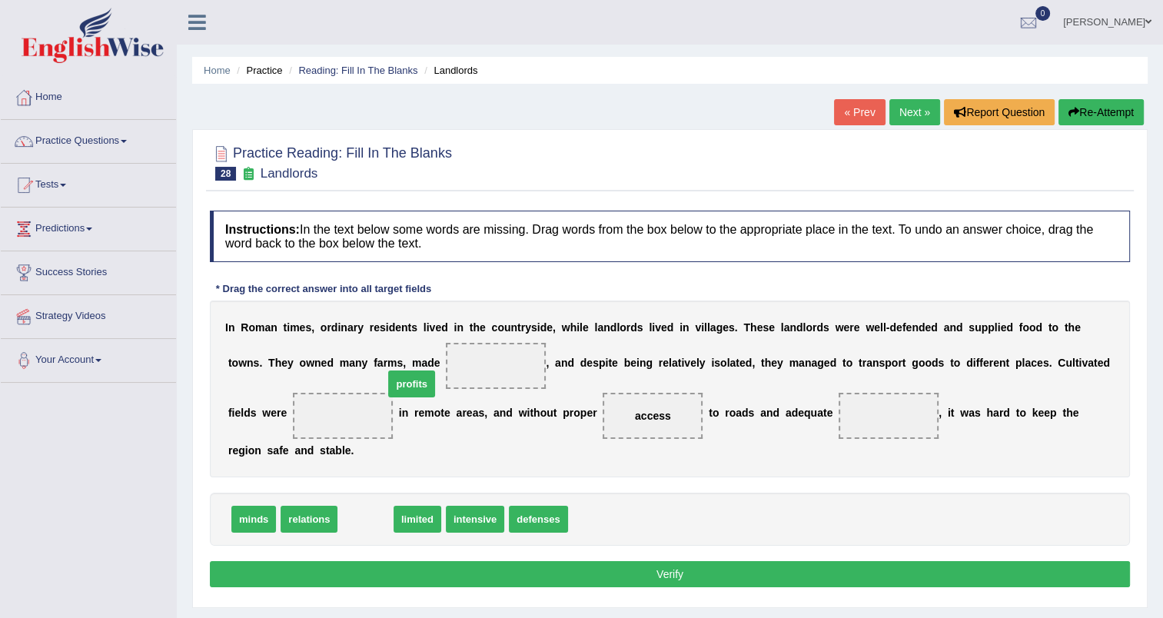
drag, startPoint x: 350, startPoint y: 498, endPoint x: 400, endPoint y: 362, distance: 144.6
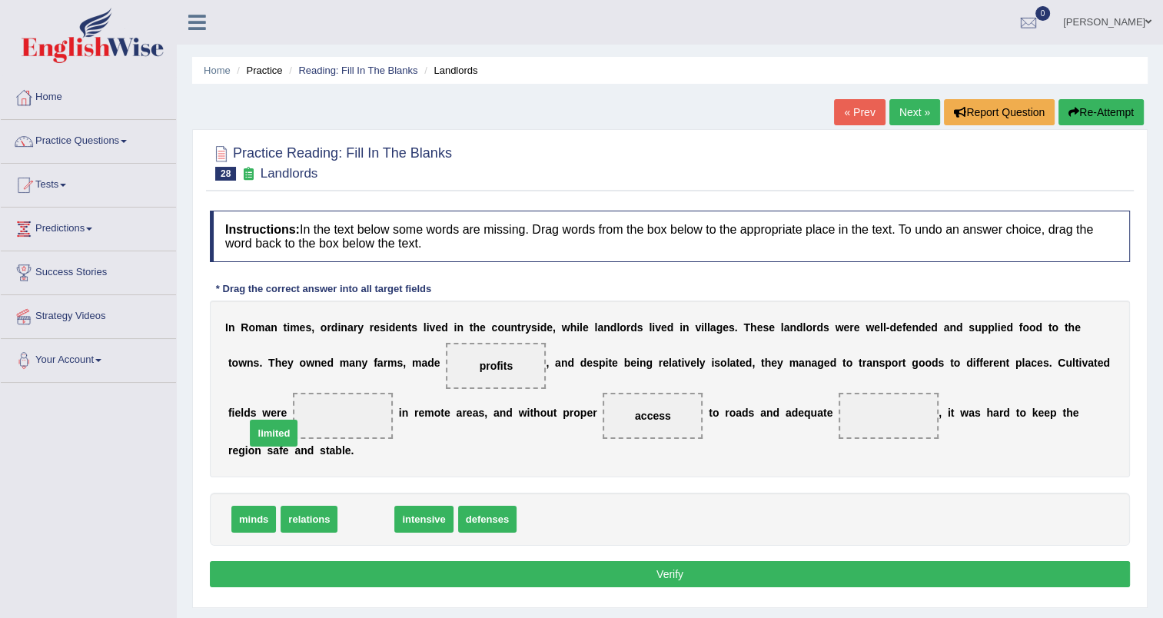
drag, startPoint x: 380, startPoint y: 498, endPoint x: 290, endPoint y: 417, distance: 120.2
click at [538, 561] on button "Verify" at bounding box center [670, 574] width 920 height 26
drag, startPoint x: 424, startPoint y: 371, endPoint x: 705, endPoint y: 382, distance: 280.7
click at [705, 382] on div "I n R o m a n t i m e s , o r d i n a r y r e s i d e n t s l i v e d i n t h e…" at bounding box center [670, 388] width 920 height 177
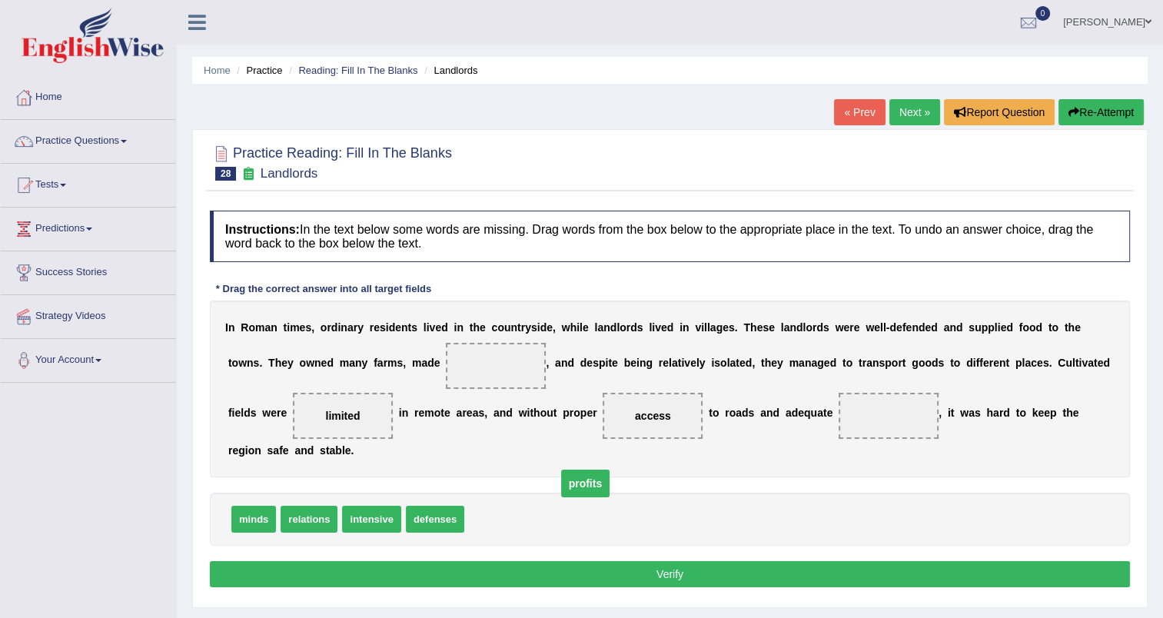
drag, startPoint x: 416, startPoint y: 369, endPoint x: 506, endPoint y: 489, distance: 150.3
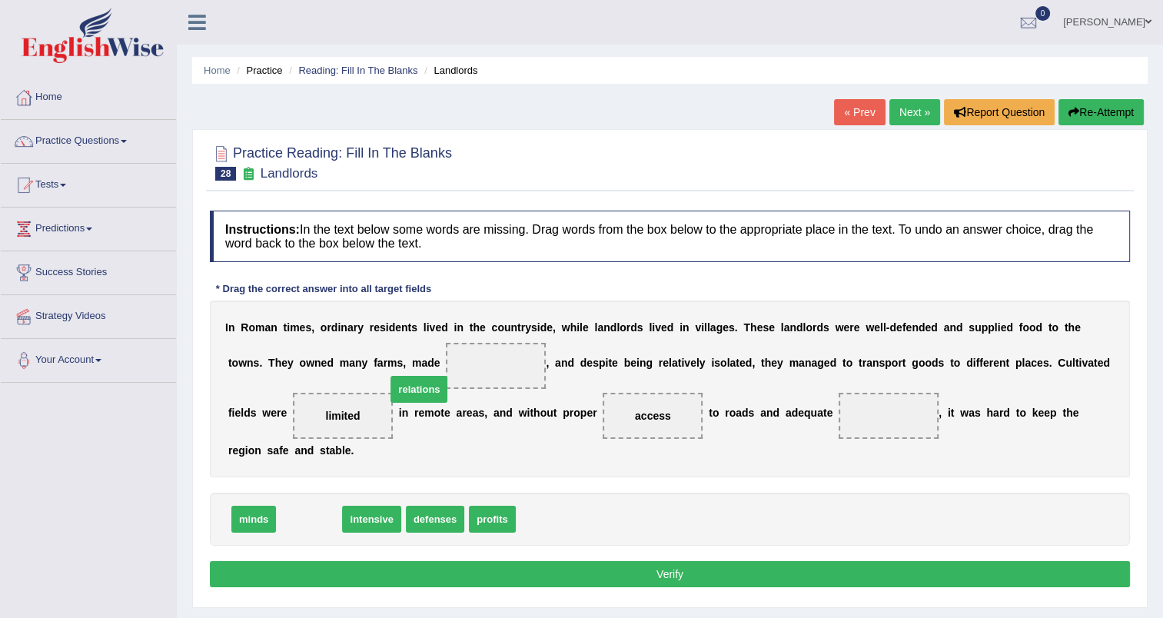
drag, startPoint x: 314, startPoint y: 493, endPoint x: 424, endPoint y: 363, distance: 170.1
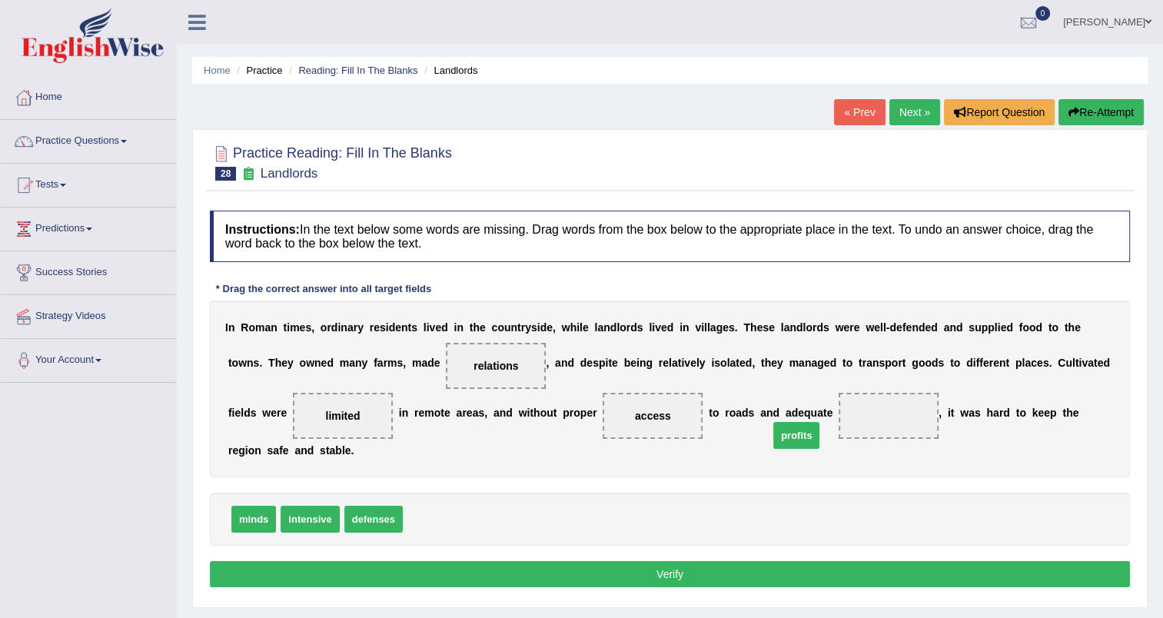
drag, startPoint x: 421, startPoint y: 494, endPoint x: 789, endPoint y: 412, distance: 377.2
click at [657, 561] on button "Verify" at bounding box center [670, 574] width 920 height 26
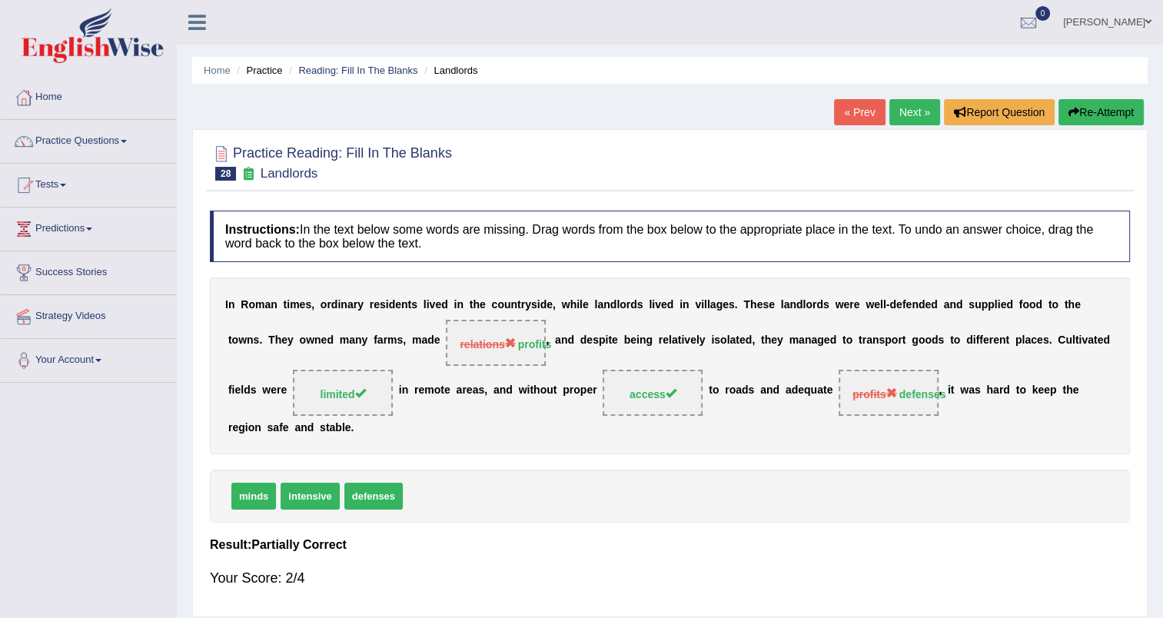
click at [906, 108] on link "Next »" at bounding box center [914, 112] width 51 height 26
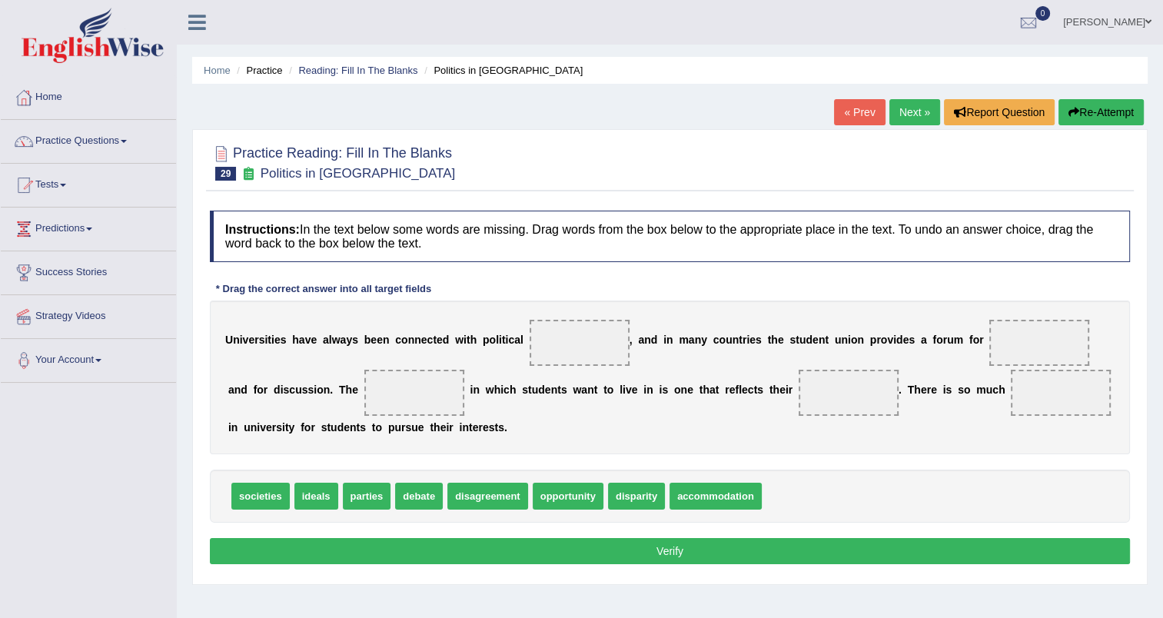
click at [636, 506] on span "disparity" at bounding box center [636, 496] width 57 height 27
drag, startPoint x: 264, startPoint y: 498, endPoint x: 375, endPoint y: 398, distance: 149.1
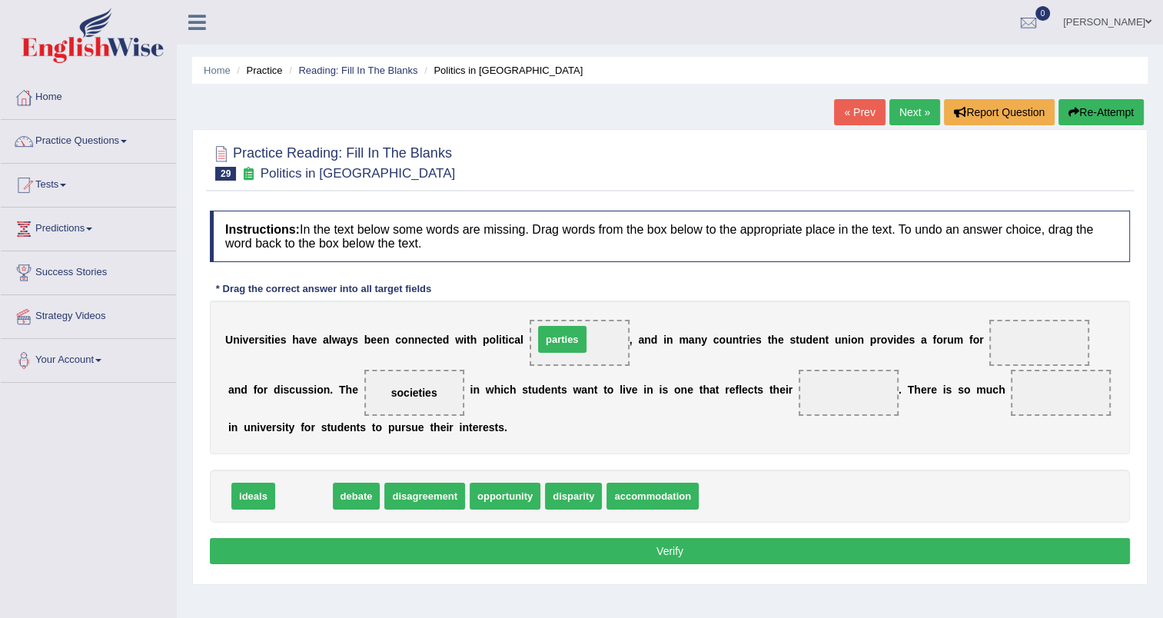
drag, startPoint x: 304, startPoint y: 495, endPoint x: 563, endPoint y: 338, distance: 302.1
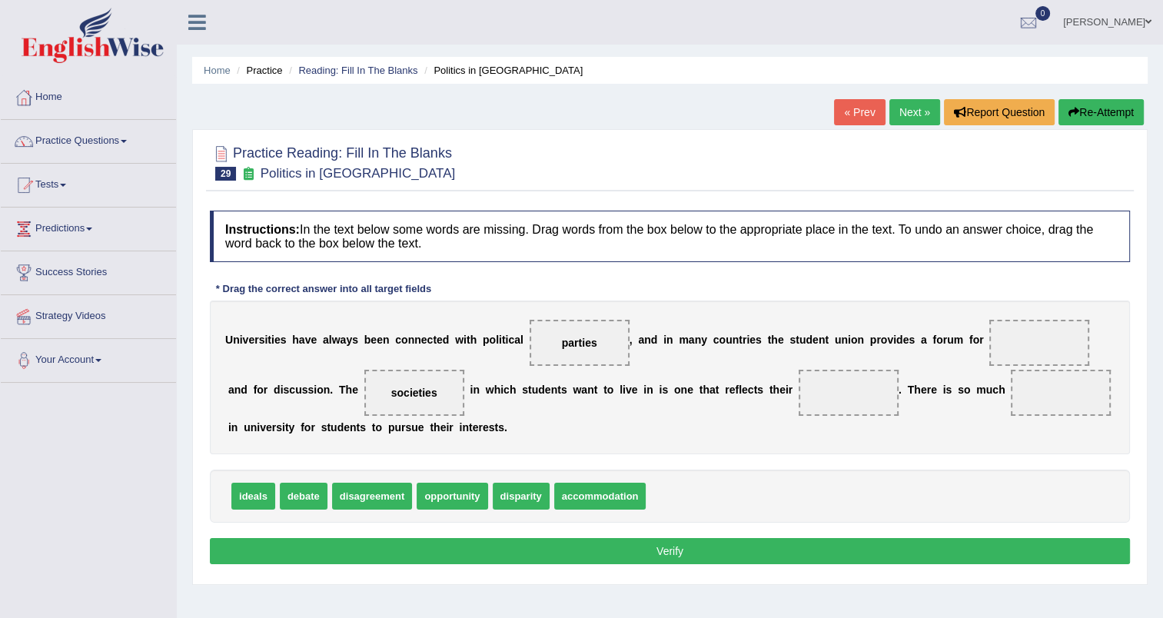
click at [798, 375] on span at bounding box center [848, 393] width 100 height 46
drag, startPoint x: 291, startPoint y: 496, endPoint x: 977, endPoint y: 347, distance: 701.5
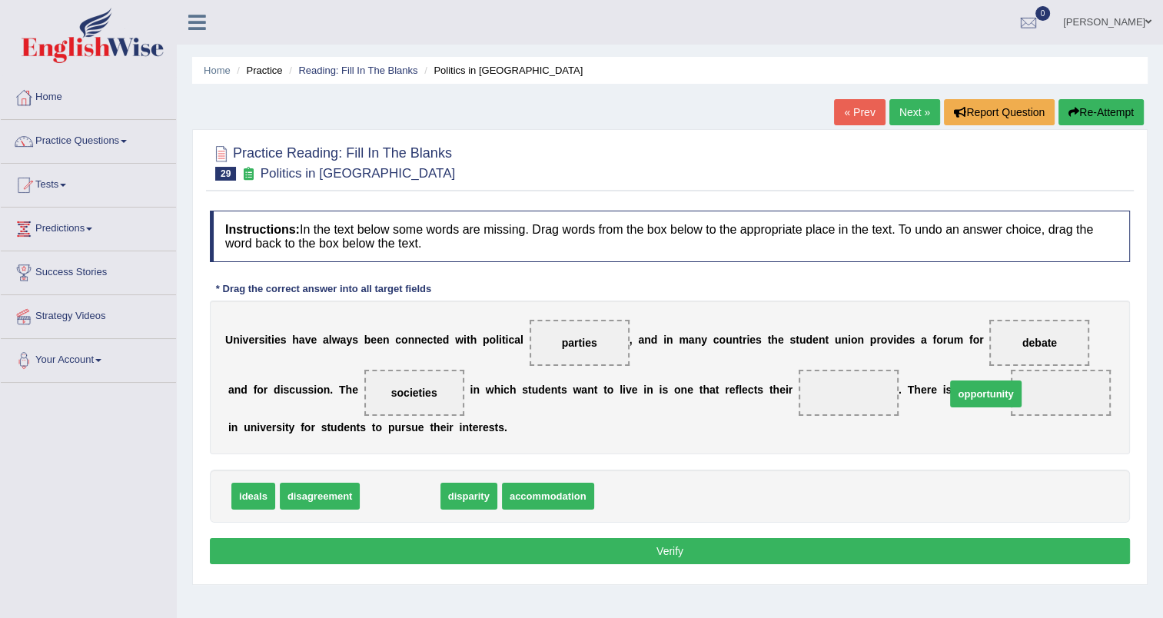
drag, startPoint x: 390, startPoint y: 492, endPoint x: 976, endPoint y: 390, distance: 594.4
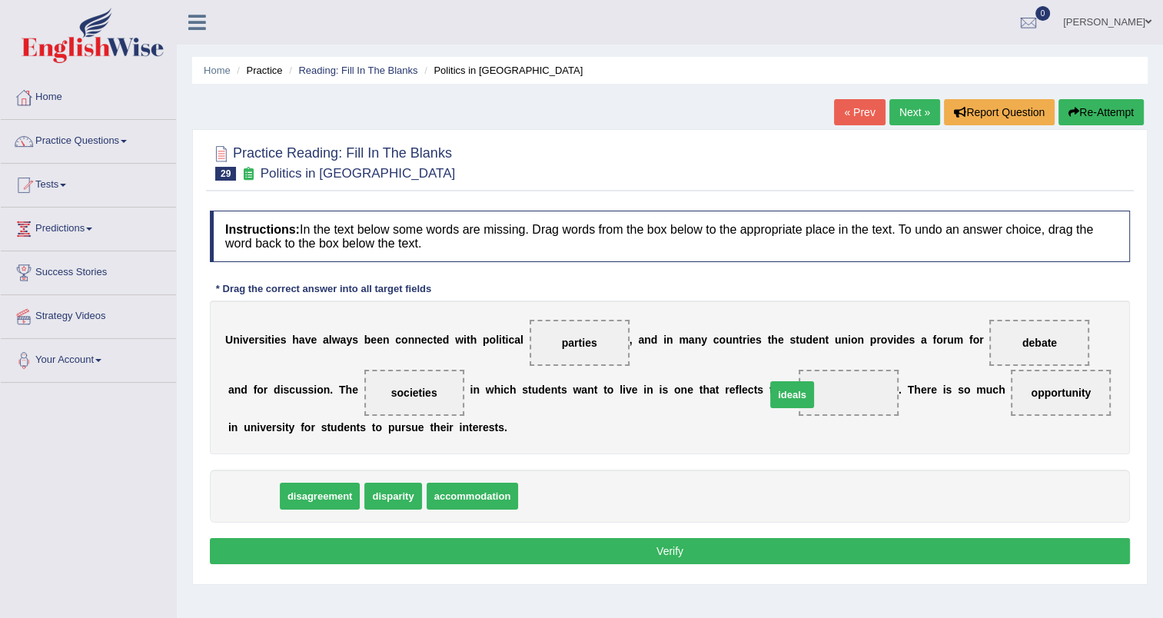
drag, startPoint x: 247, startPoint y: 498, endPoint x: 785, endPoint y: 397, distance: 546.7
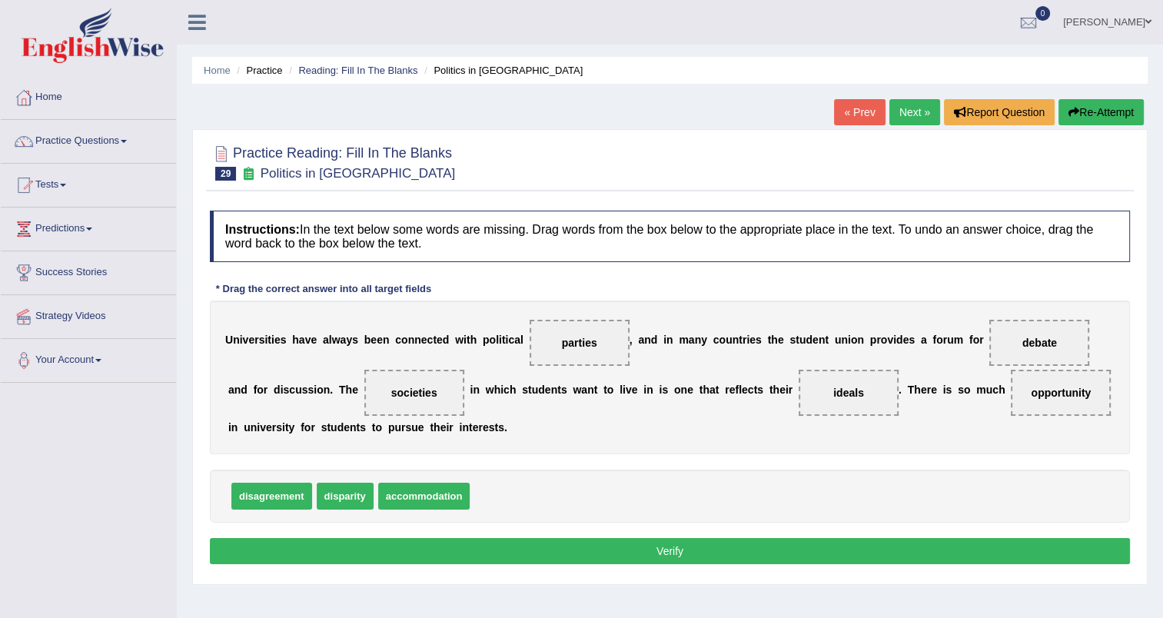
click button "Verify"
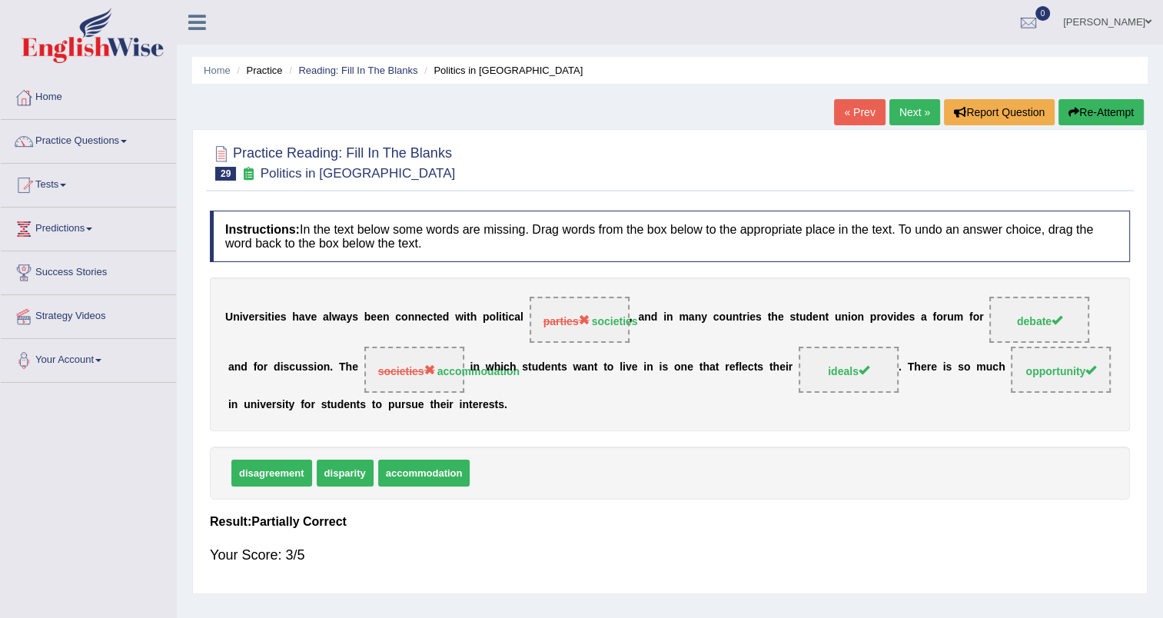
click link "Next »"
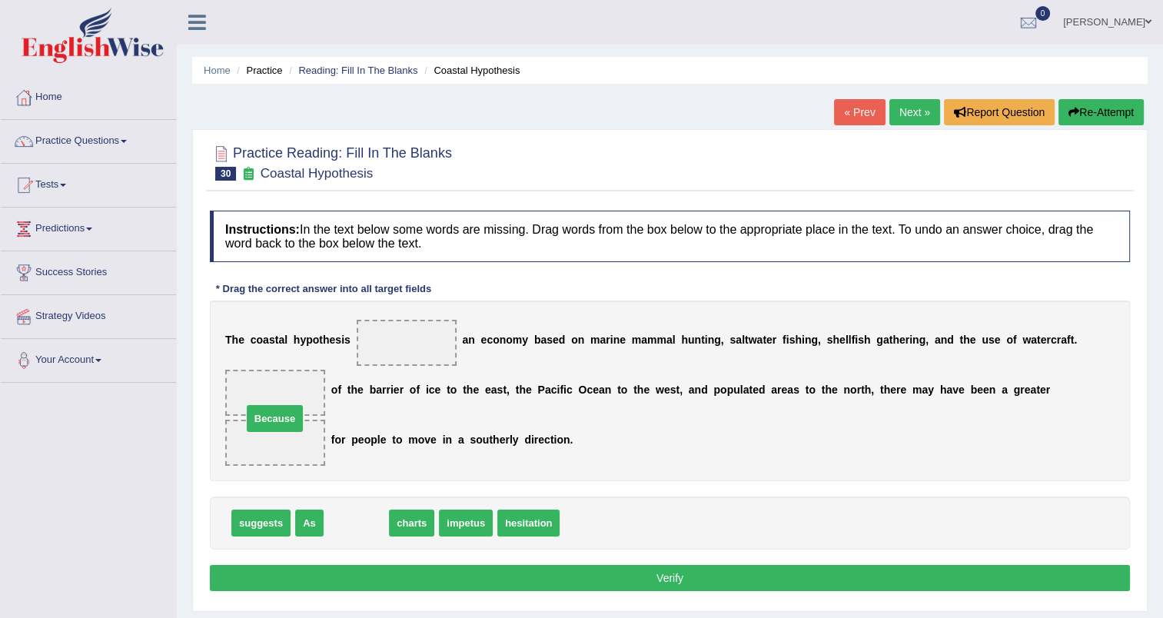
drag, startPoint x: 358, startPoint y: 492, endPoint x: 277, endPoint y: 387, distance: 132.5
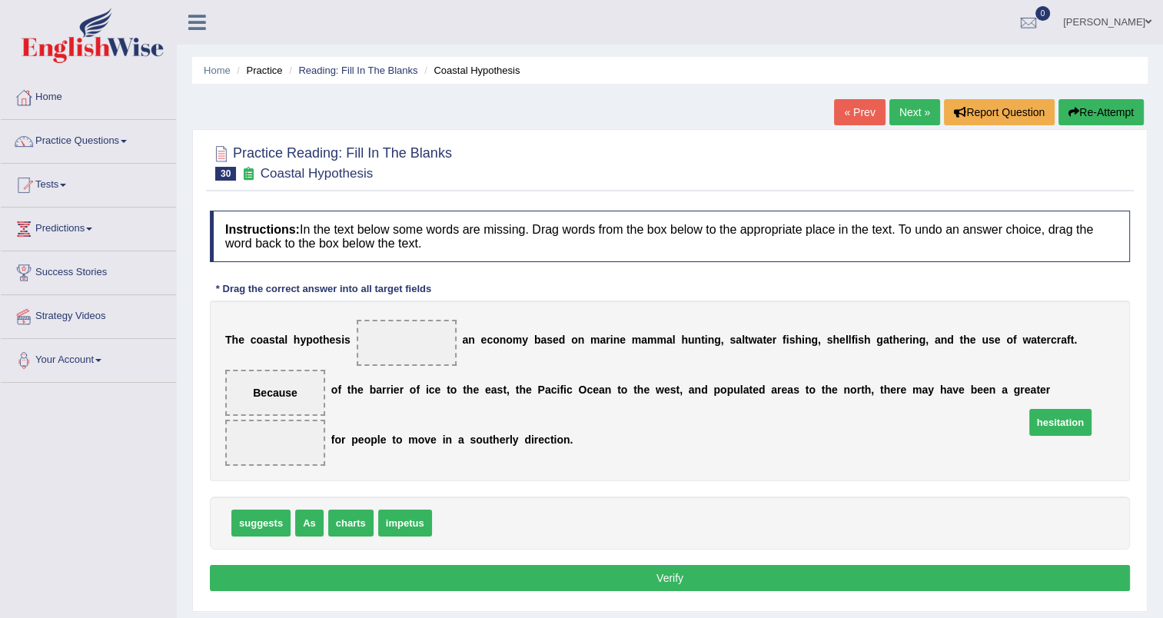
drag, startPoint x: 464, startPoint y: 493, endPoint x: 1057, endPoint y: 392, distance: 601.0
drag, startPoint x: 356, startPoint y: 495, endPoint x: 420, endPoint y: 342, distance: 165.7
click at [508, 565] on button "Verify" at bounding box center [670, 578] width 920 height 26
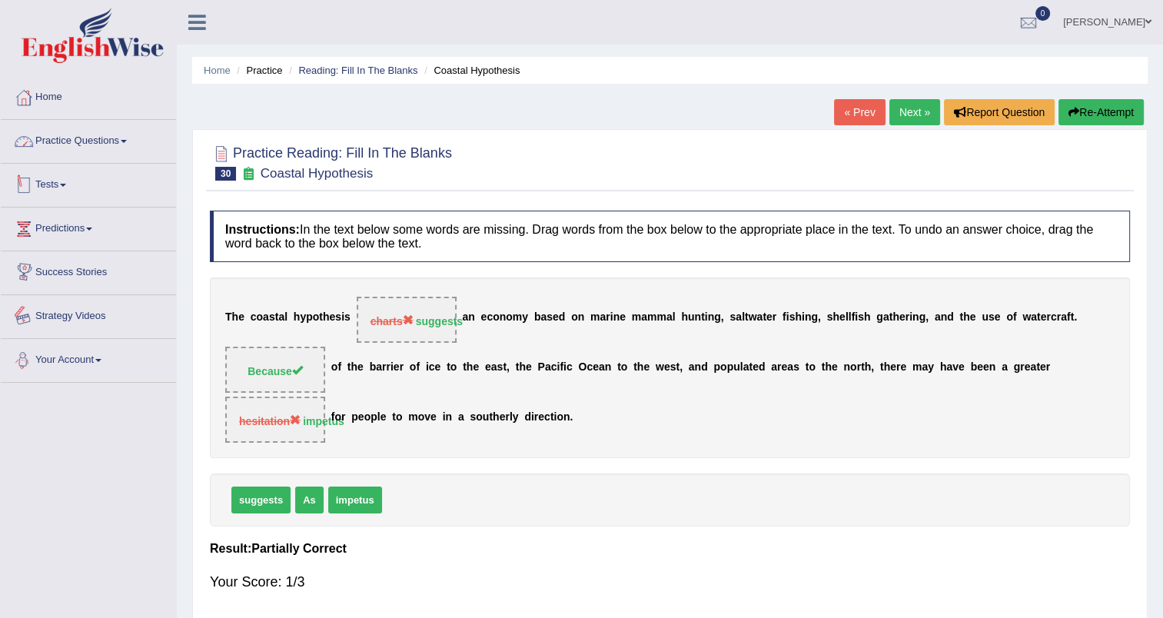
click at [80, 135] on link "Practice Questions" at bounding box center [88, 139] width 175 height 38
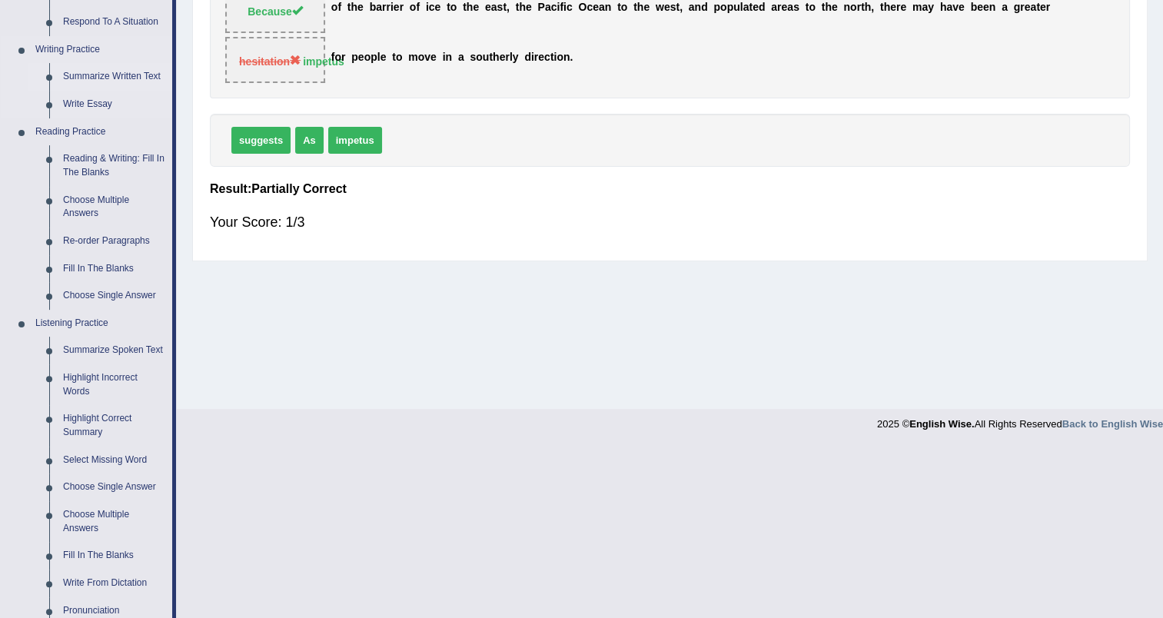
scroll to position [377, 0]
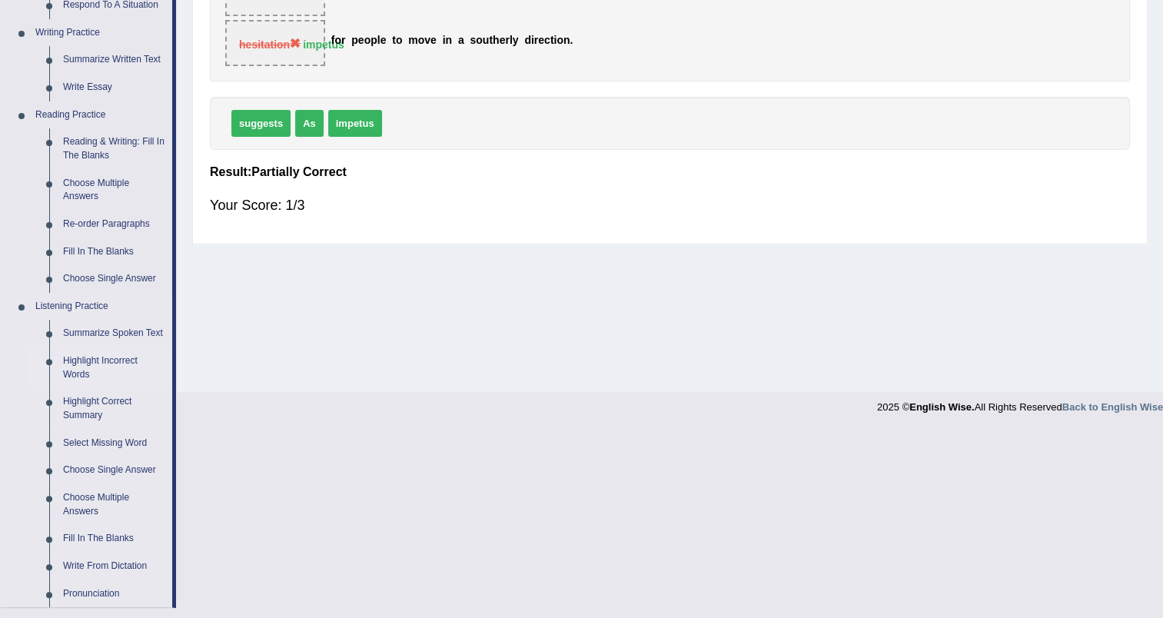
click at [77, 363] on link "Highlight Incorrect Words" at bounding box center [114, 367] width 116 height 41
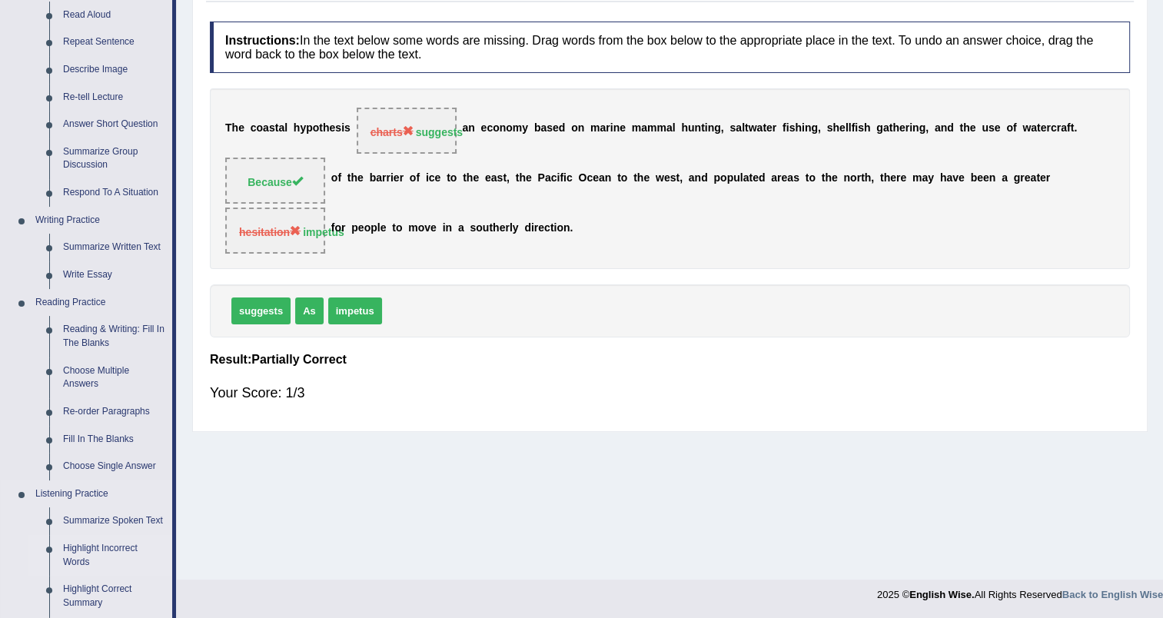
scroll to position [420, 0]
